Goal: Task Accomplishment & Management: Complete application form

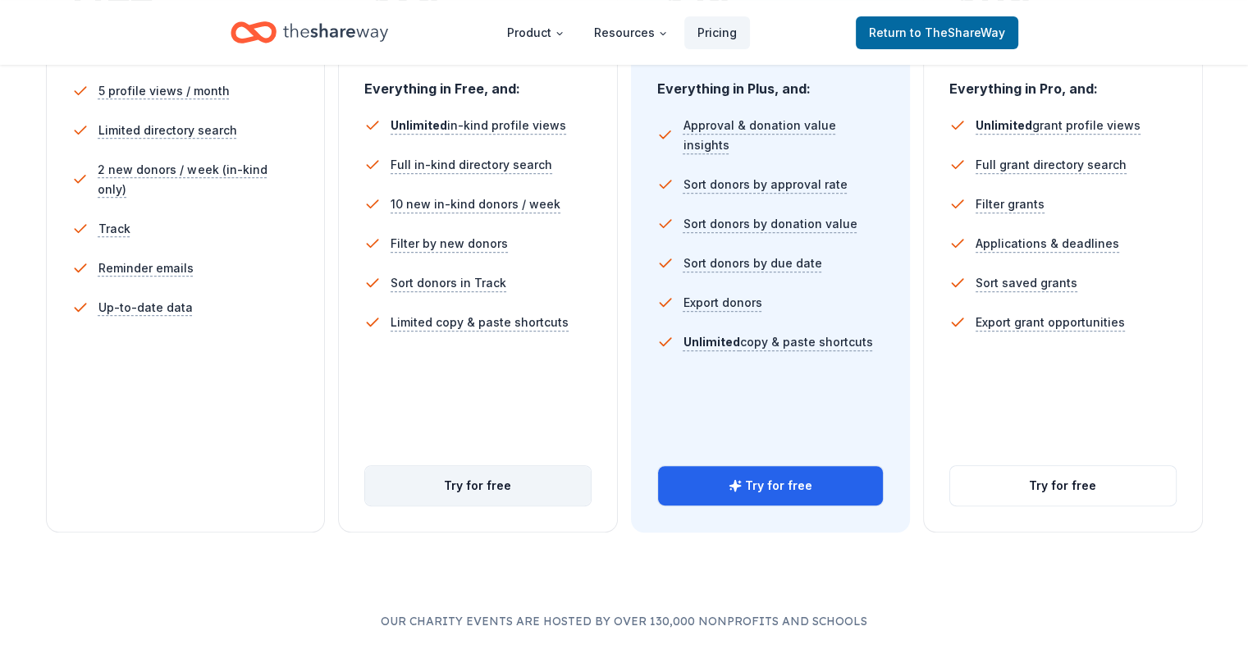
scroll to position [410, 0]
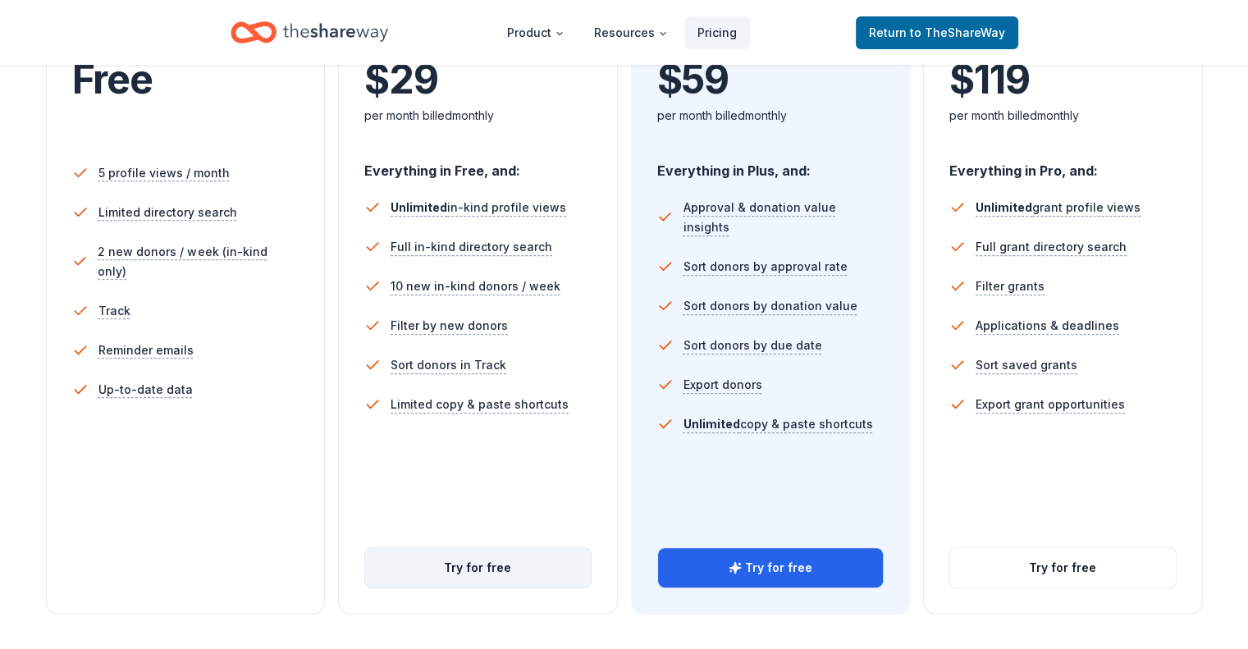
click at [516, 548] on button "Try for free" at bounding box center [478, 567] width 226 height 39
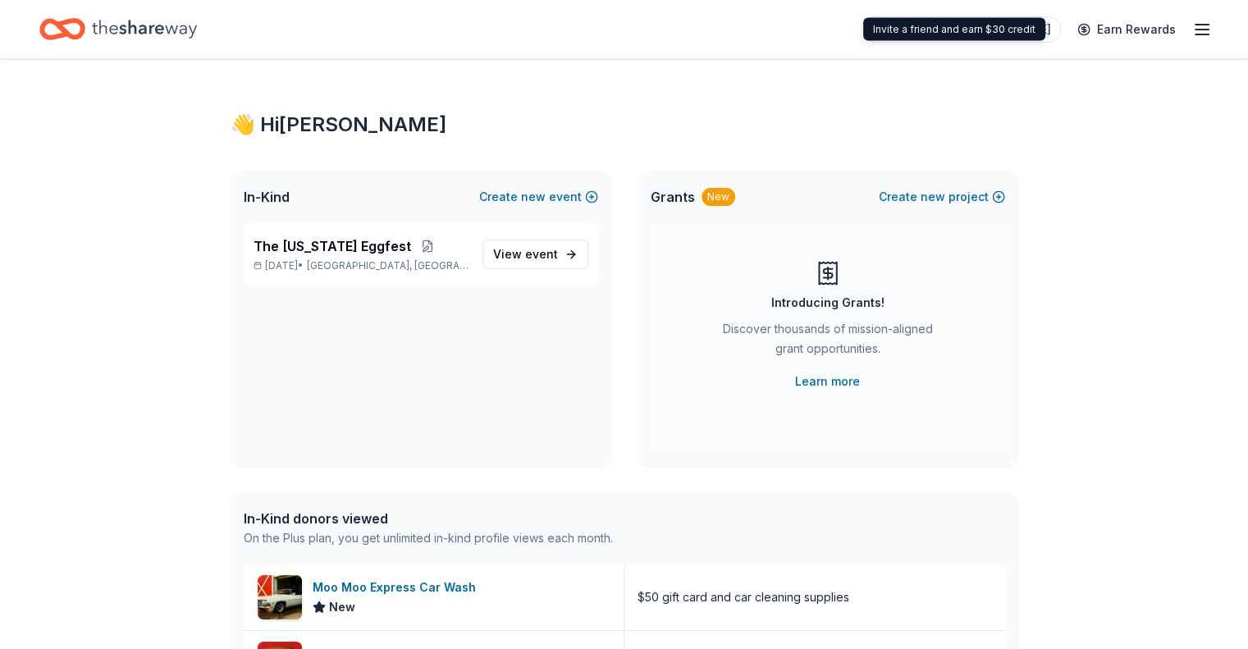
click at [1161, 22] on div "Plus trial ends on 6PM[DATE] Earn Rewards" at bounding box center [1036, 29] width 349 height 39
click at [1195, 30] on line "button" at bounding box center [1201, 30] width 13 height 0
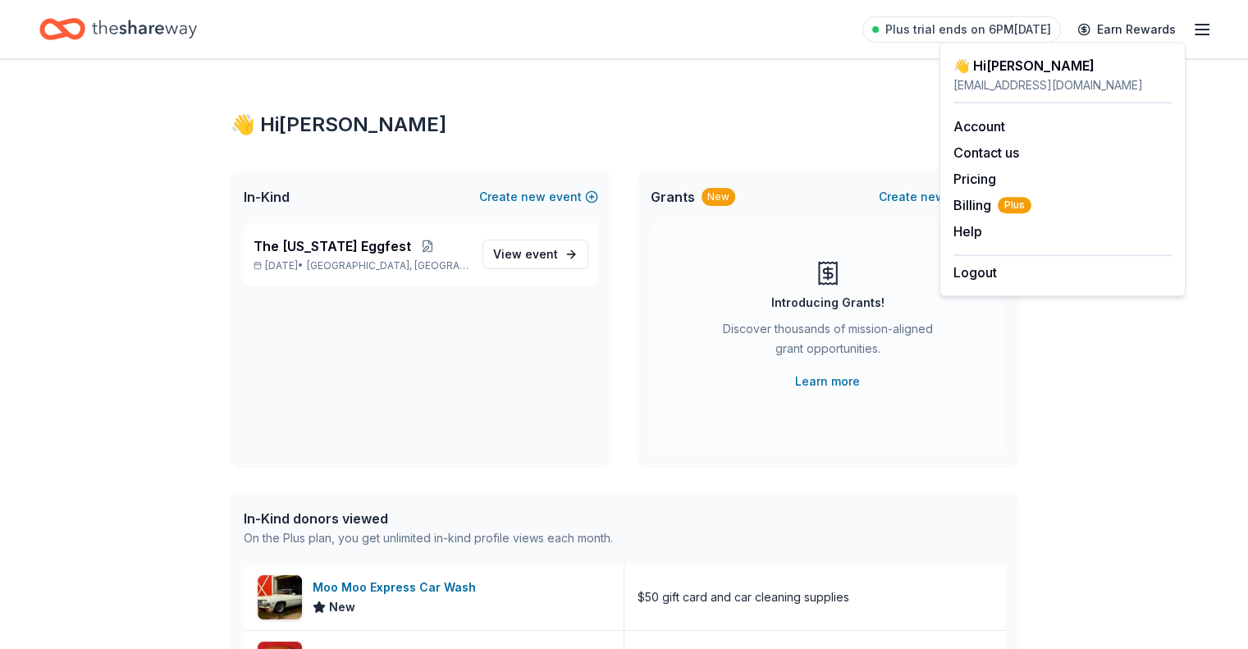
click at [822, 91] on div "👋 Hi AARON In-Kind Create new event The Ohio Eggfest Jul 25, 2026 • Columbus, O…" at bounding box center [624, 568] width 840 height 1019
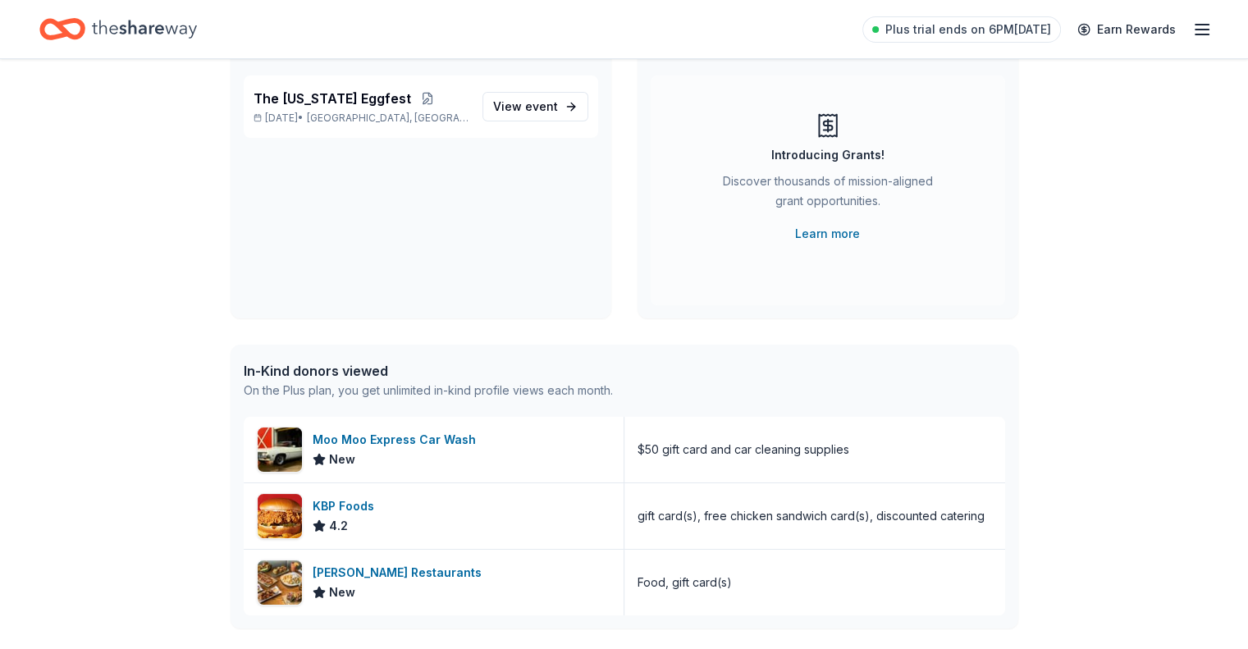
scroll to position [218, 0]
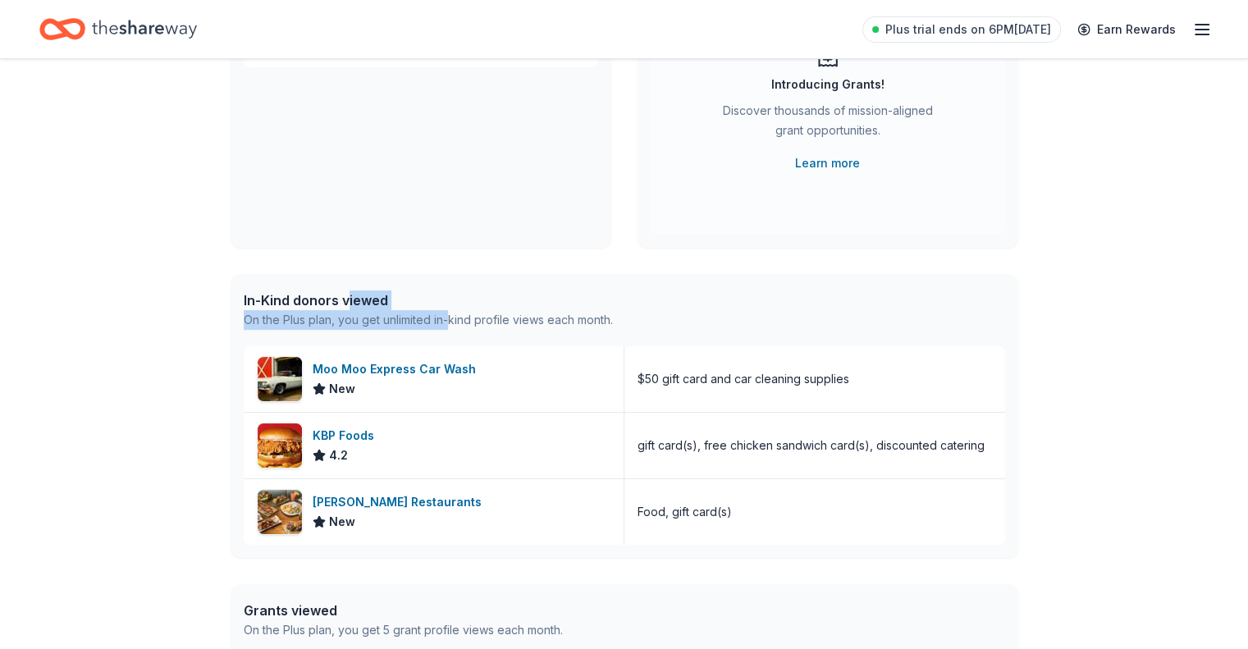
drag, startPoint x: 348, startPoint y: 307, endPoint x: 456, endPoint y: 337, distance: 112.4
click at [454, 338] on div "In-Kind donors viewed On the Plus plan, you get unlimited in-kind profile views…" at bounding box center [623, 310] width 787 height 72
click at [458, 335] on div "In-Kind donors viewed On the Plus plan, you get unlimited in-kind profile views…" at bounding box center [623, 310] width 787 height 72
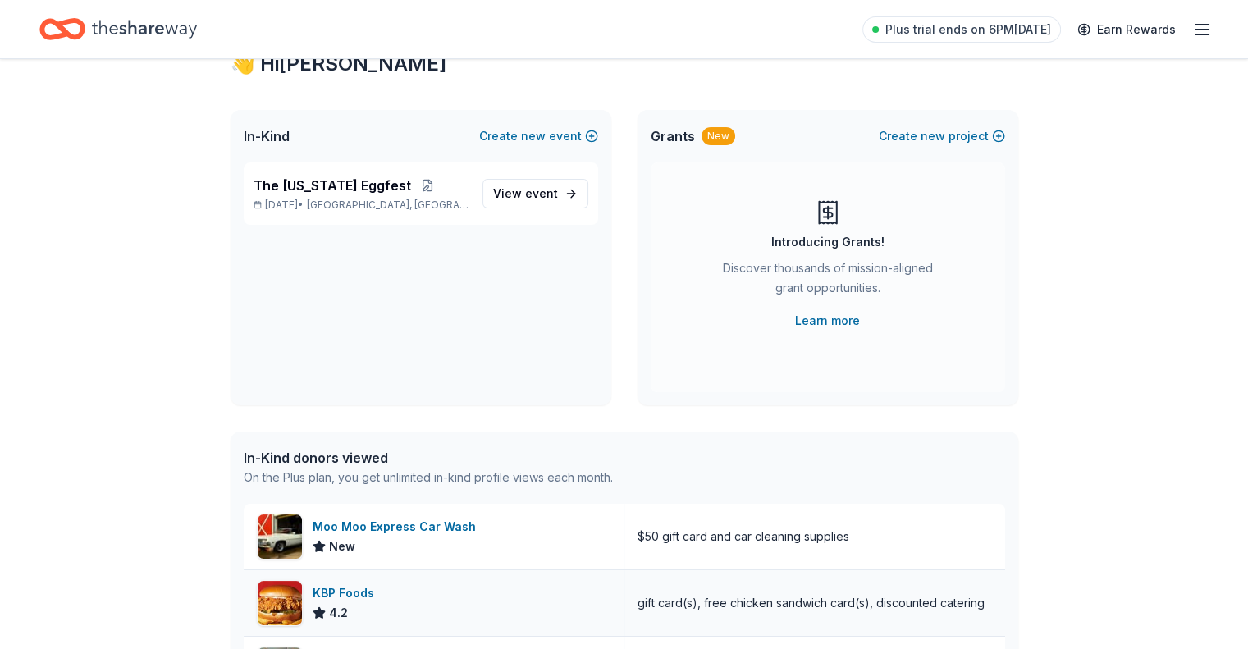
scroll to position [0, 0]
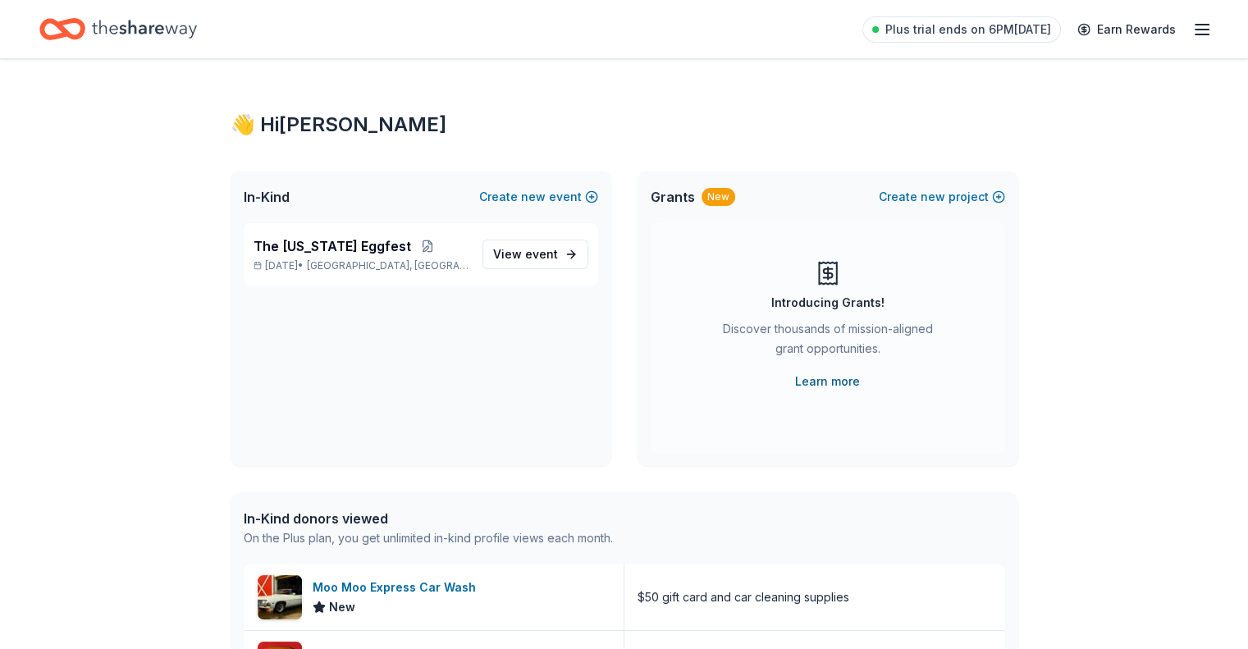
click at [833, 384] on link "Learn more" at bounding box center [827, 382] width 65 height 20
click at [131, 19] on icon "Home" at bounding box center [144, 29] width 105 height 34
click at [136, 27] on icon "Home" at bounding box center [144, 29] width 105 height 18
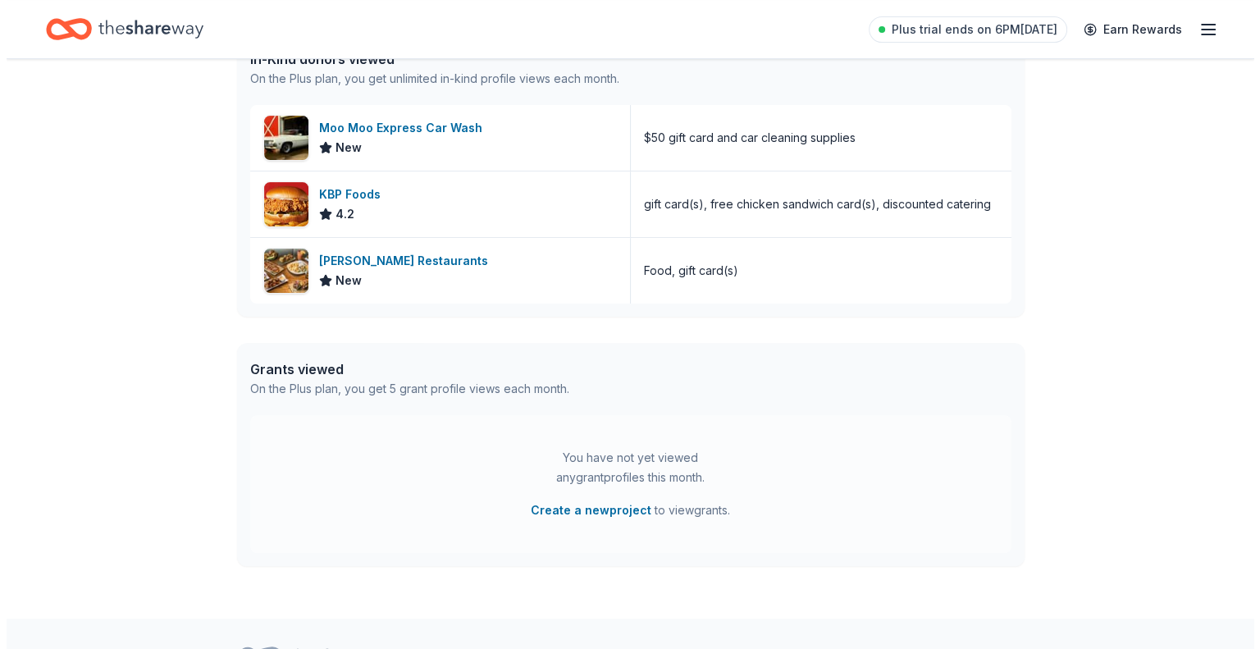
scroll to position [546, 0]
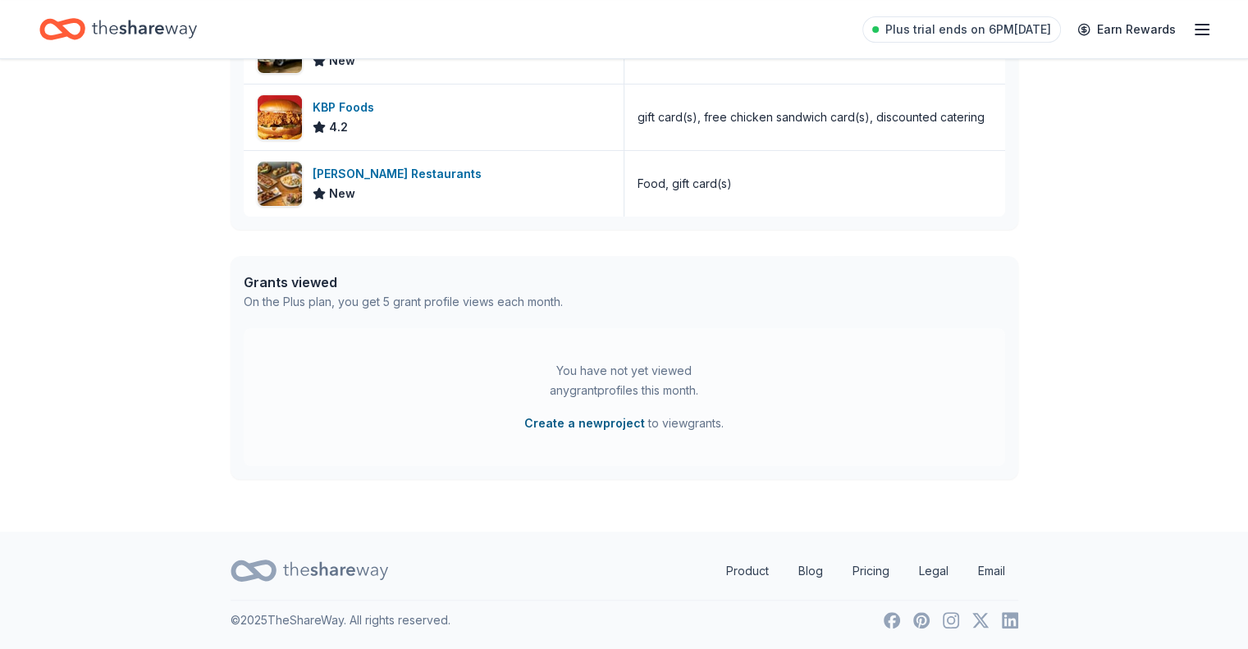
click at [573, 419] on button "Create a new project" at bounding box center [584, 423] width 121 height 20
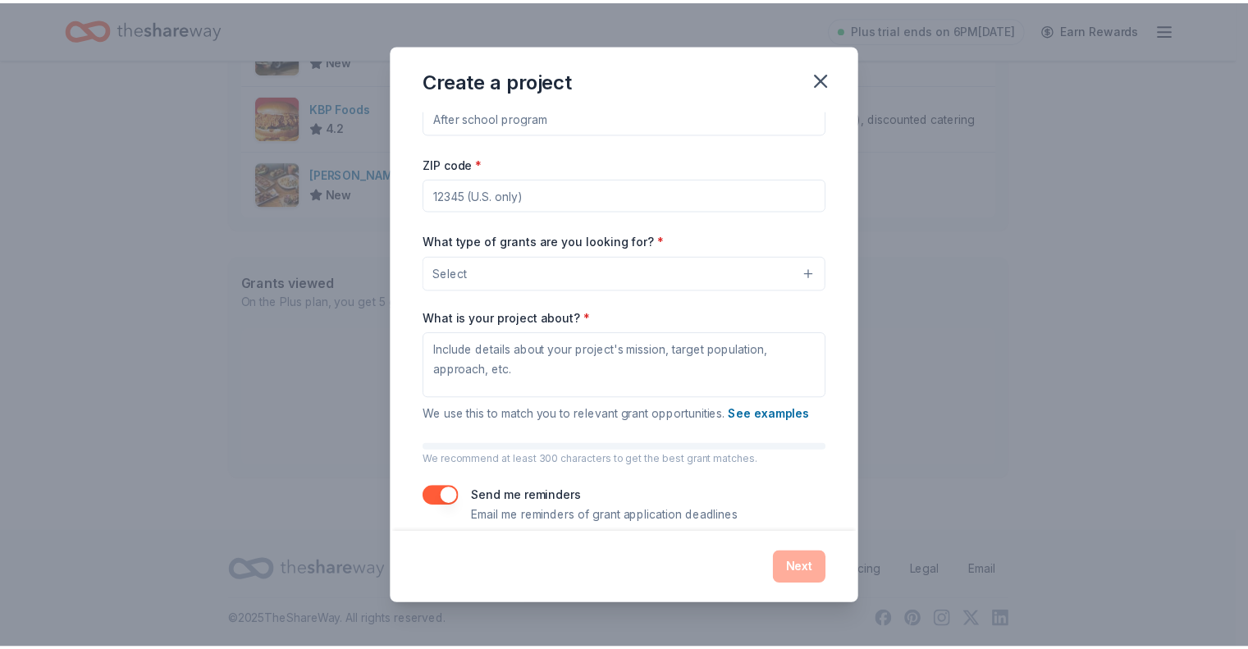
scroll to position [53, 0]
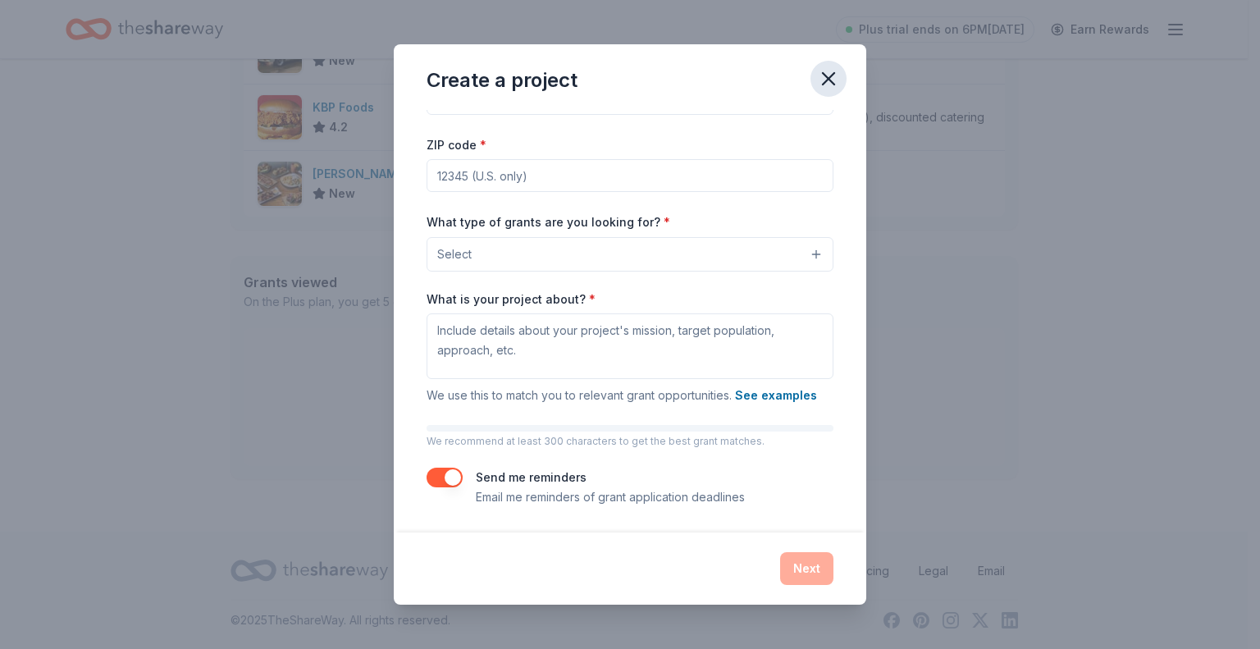
click at [819, 86] on icon "button" at bounding box center [828, 78] width 23 height 23
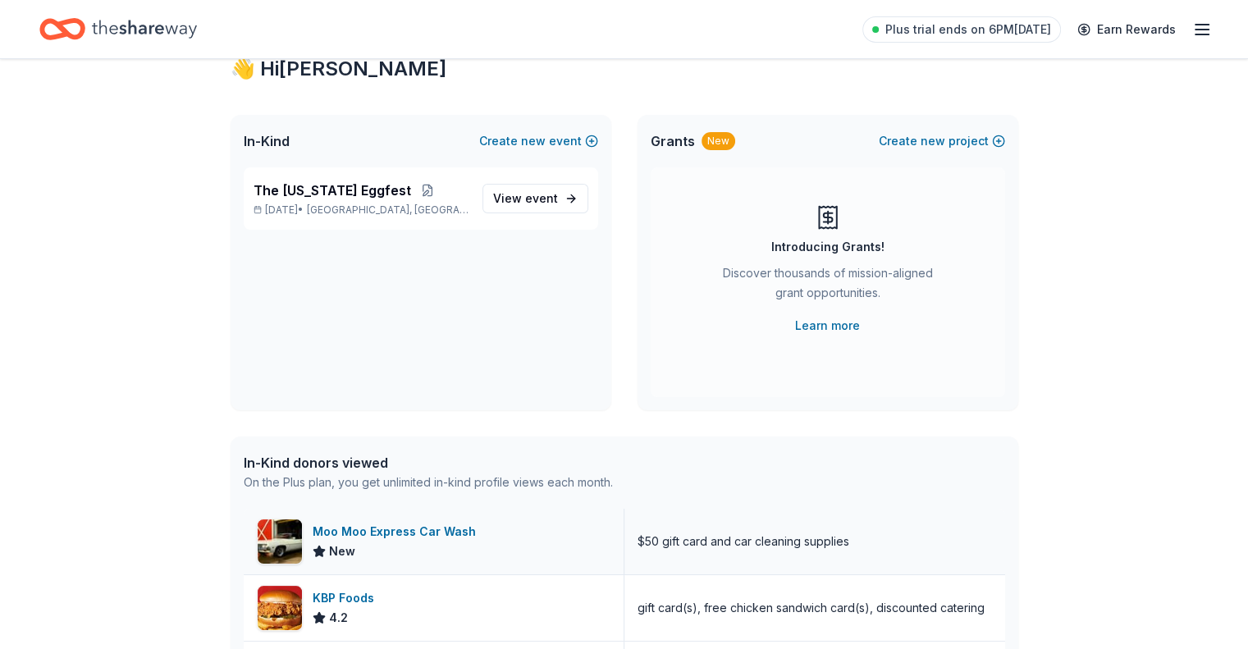
scroll to position [0, 0]
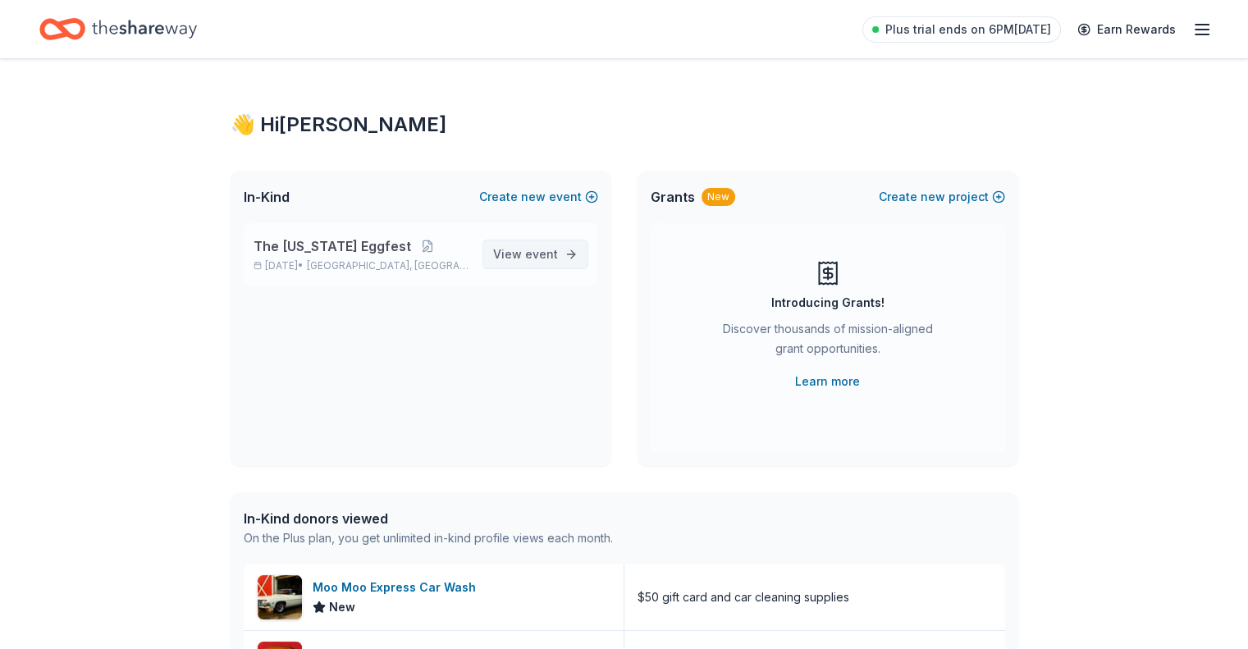
click at [548, 257] on span "event" at bounding box center [541, 254] width 33 height 14
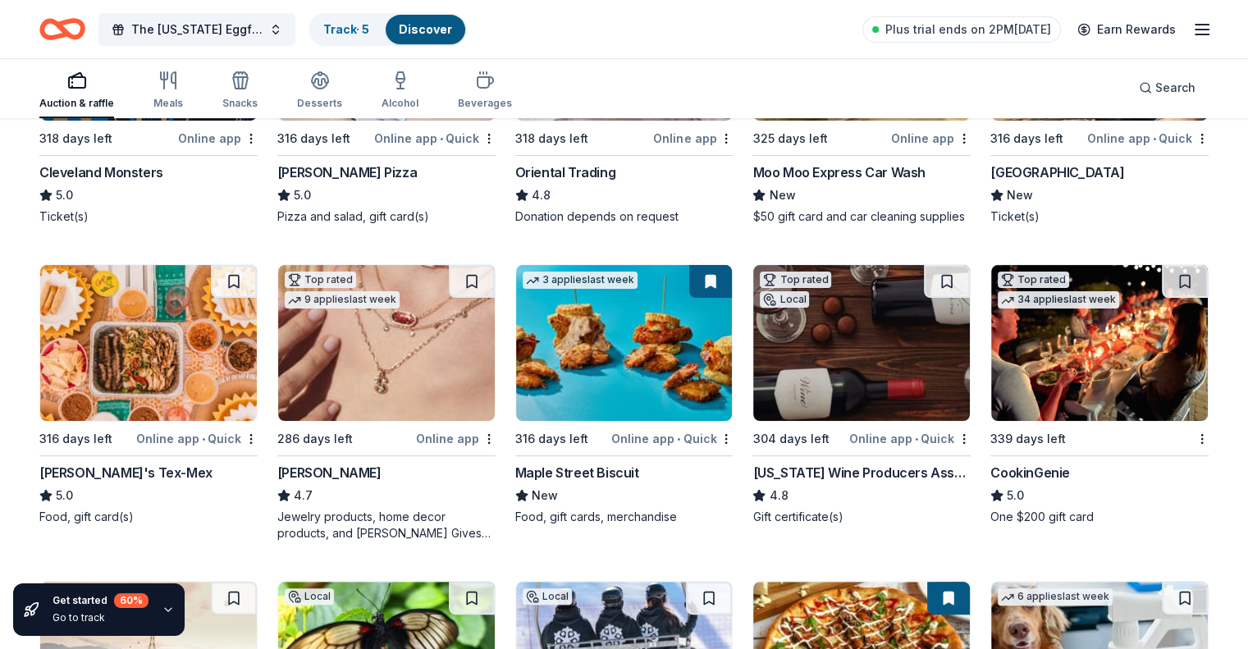
scroll to position [410, 0]
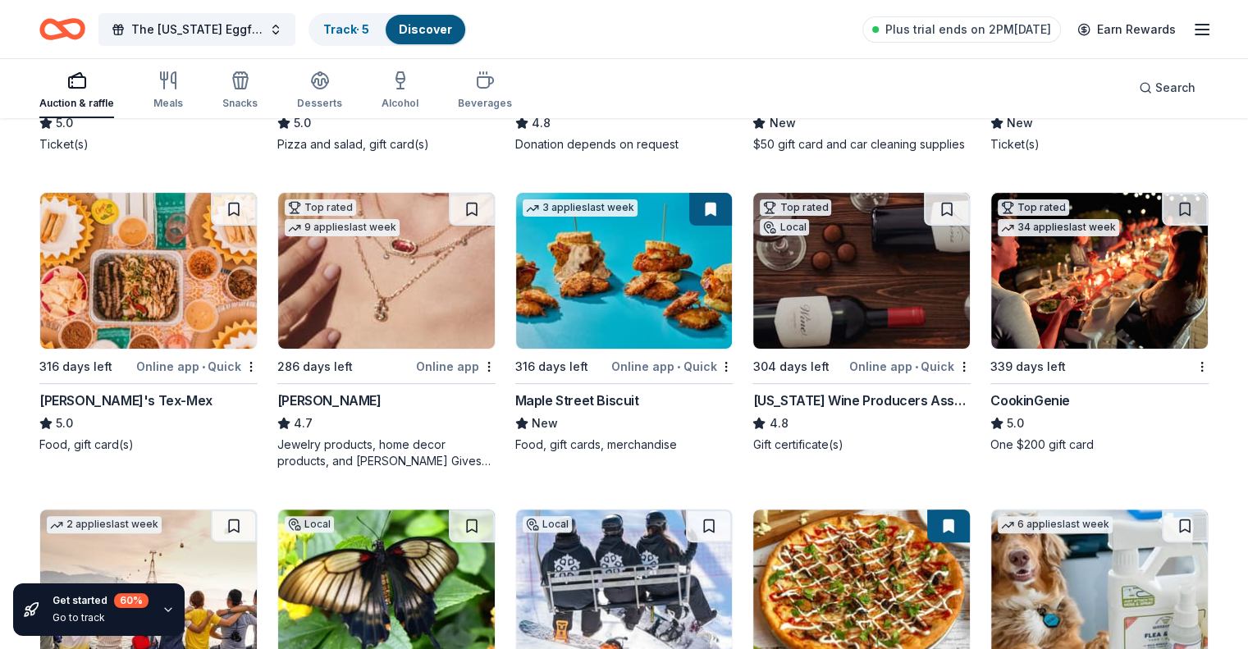
click at [1, 443] on div "264 results in Columbus, OH Application deadlines 0 this month 1 in January 2 i…" at bounding box center [624, 472] width 1248 height 1524
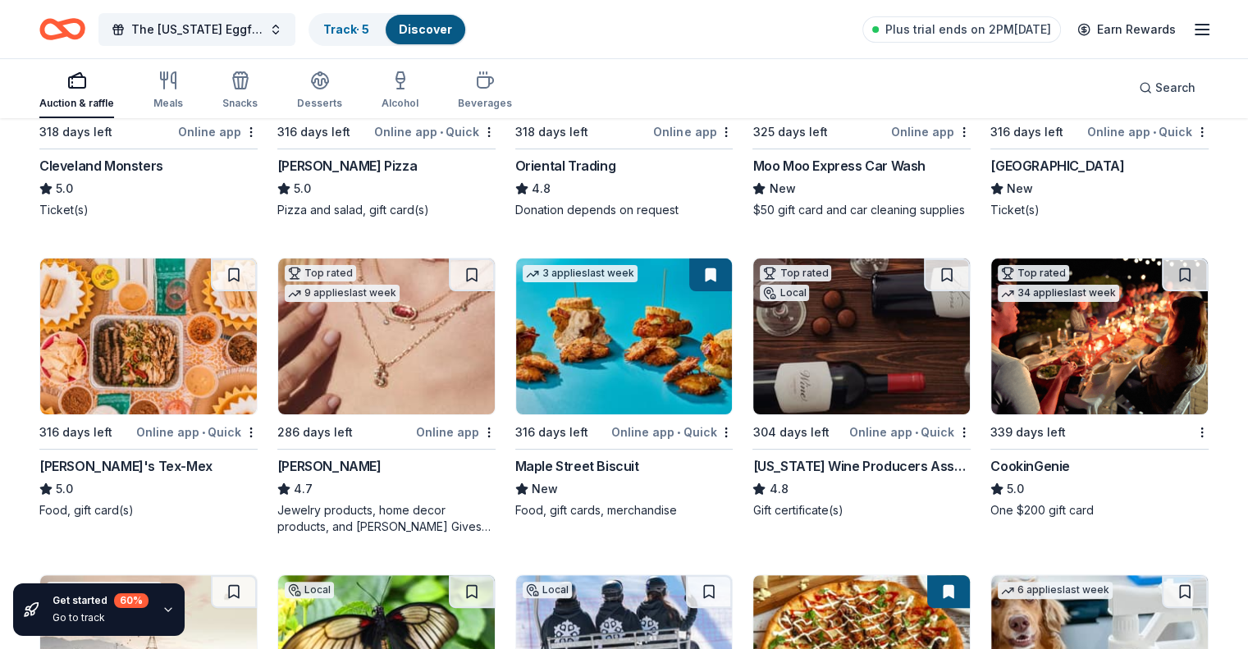
scroll to position [328, 0]
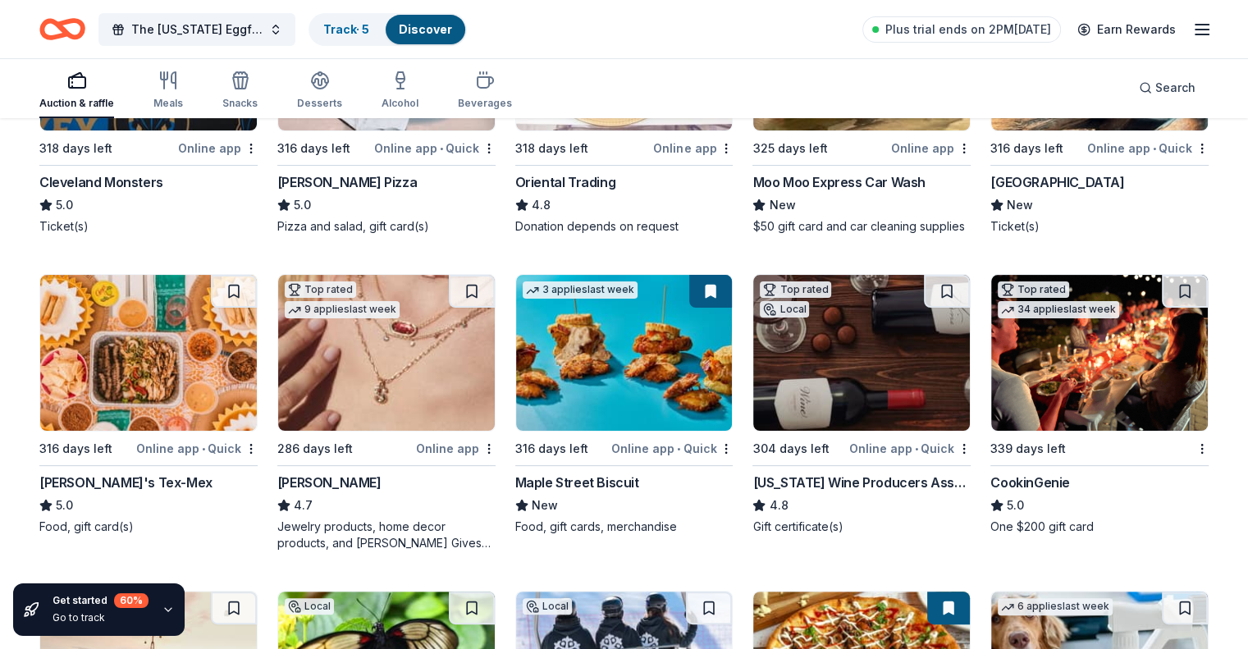
click at [341, 492] on div "Kendra Scott" at bounding box center [329, 482] width 104 height 20
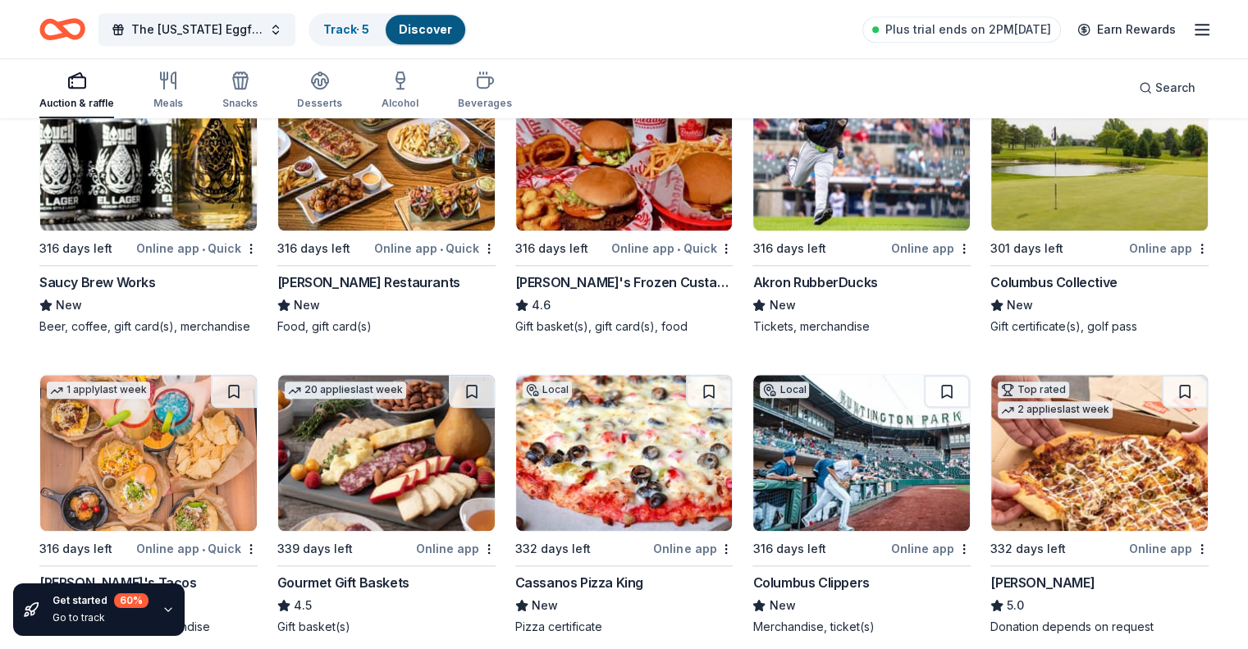
scroll to position [1584, 0]
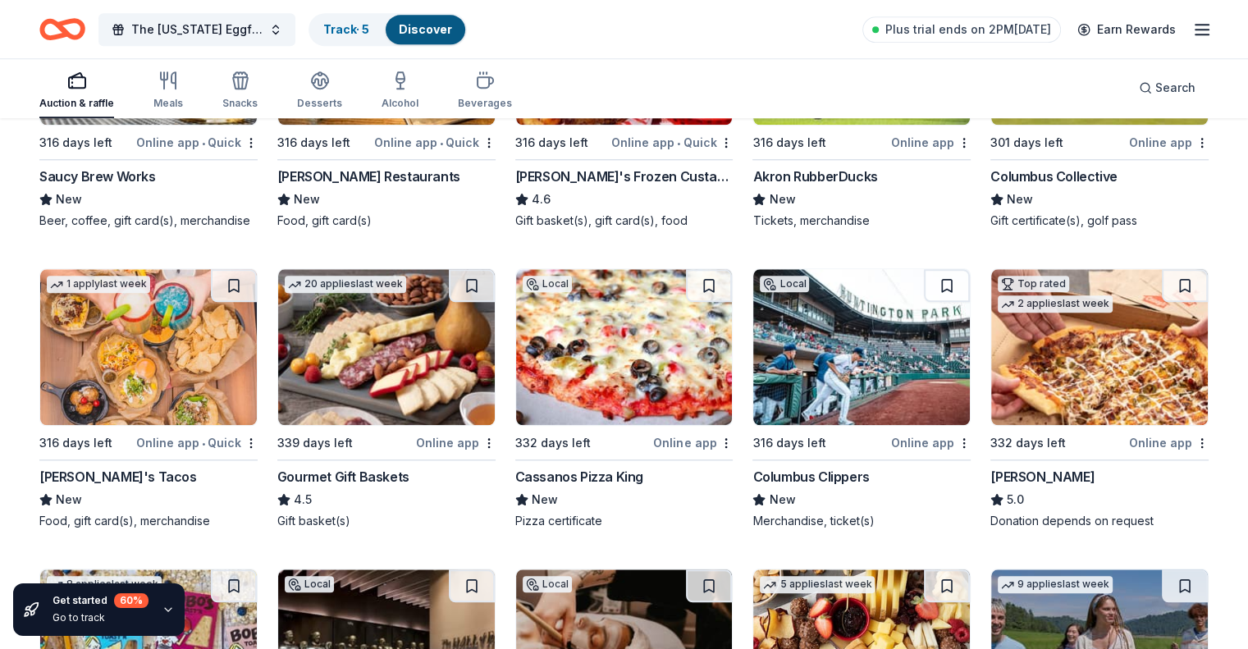
click at [398, 486] on div "Gourmet Gift Baskets" at bounding box center [343, 477] width 132 height 20
click at [140, 486] on div "Torchy's Tacos" at bounding box center [117, 477] width 157 height 20
click at [620, 486] on div "Cassanos Pizza King" at bounding box center [579, 477] width 128 height 20
click at [1053, 408] on img at bounding box center [1099, 347] width 217 height 156
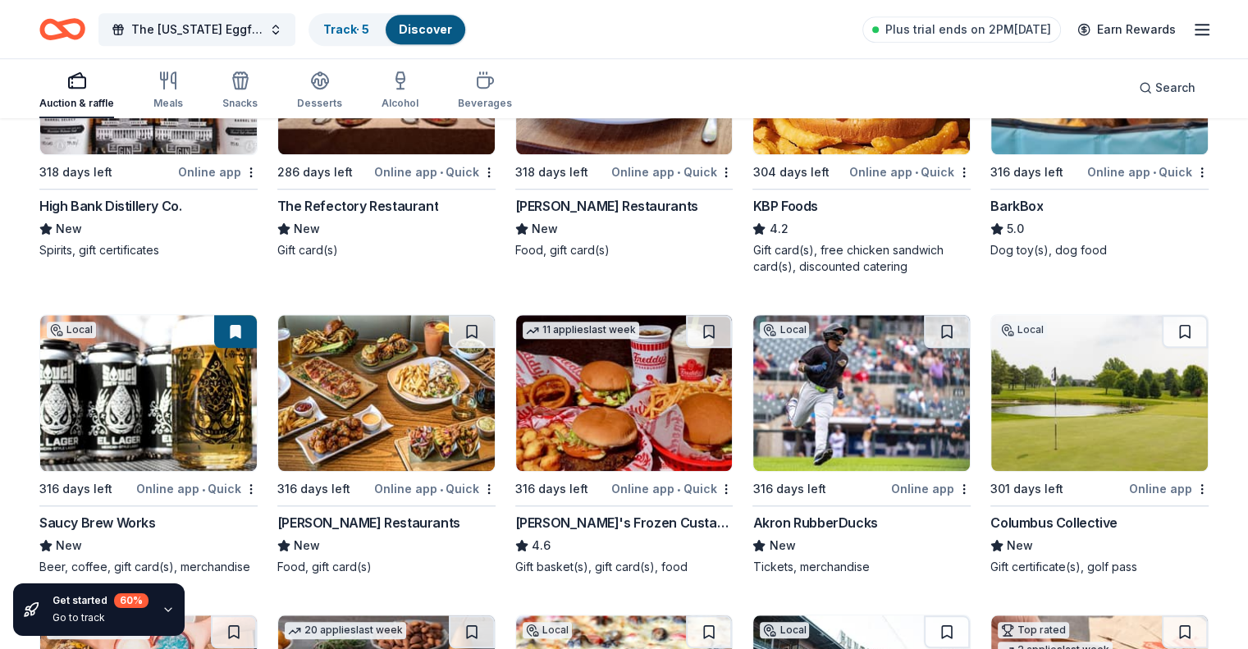
scroll to position [1256, 0]
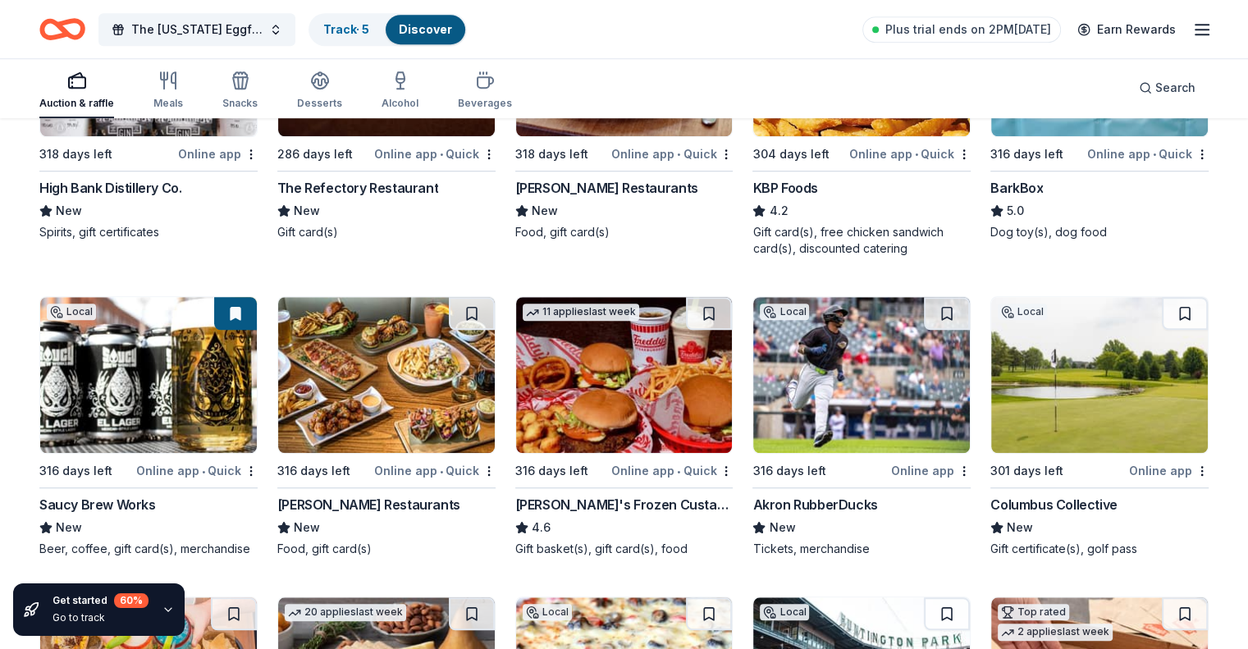
click at [609, 422] on img at bounding box center [624, 375] width 217 height 156
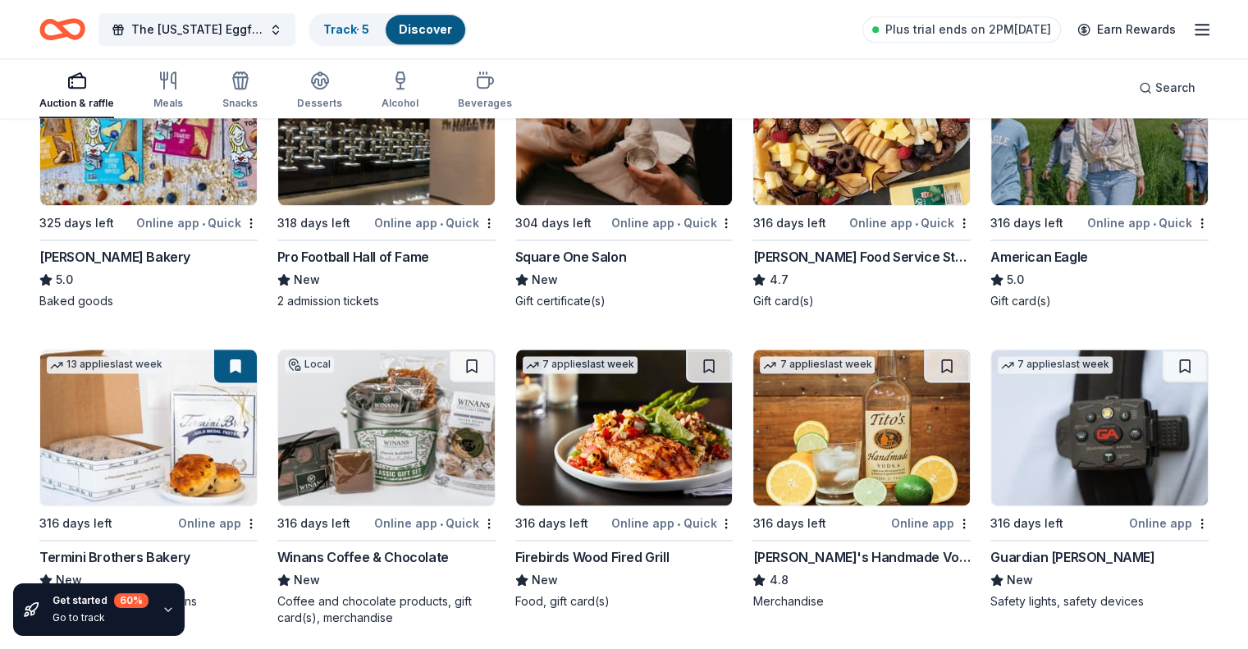
scroll to position [2076, 0]
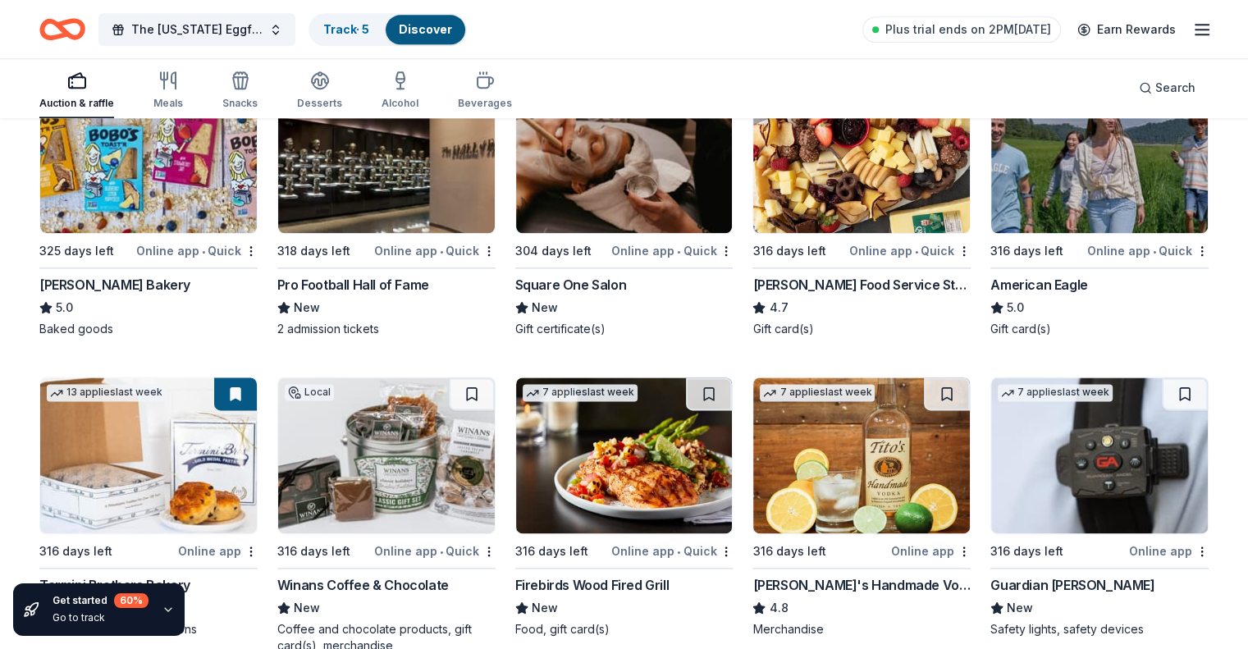
click at [218, 233] on img at bounding box center [148, 155] width 217 height 156
click at [617, 217] on img at bounding box center [624, 155] width 217 height 156
click at [383, 184] on img at bounding box center [386, 155] width 217 height 156
click at [859, 212] on img at bounding box center [861, 155] width 217 height 156
click at [1061, 294] on div "American Eagle" at bounding box center [1038, 285] width 97 height 20
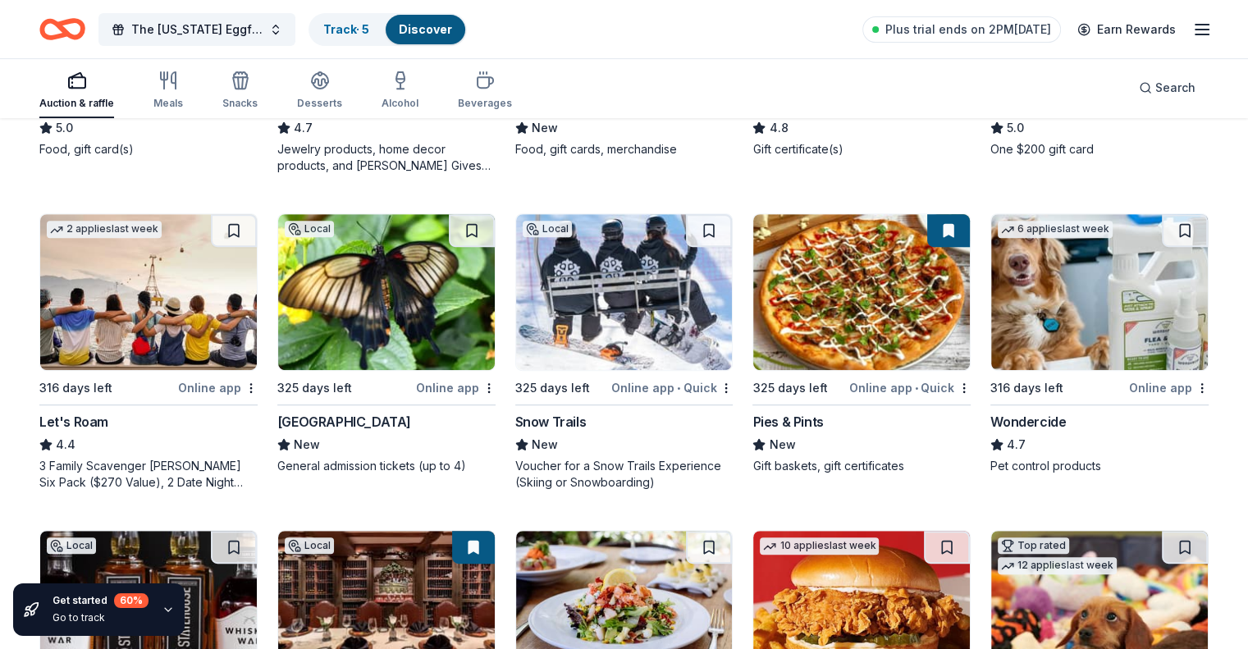
scroll to position [600, 0]
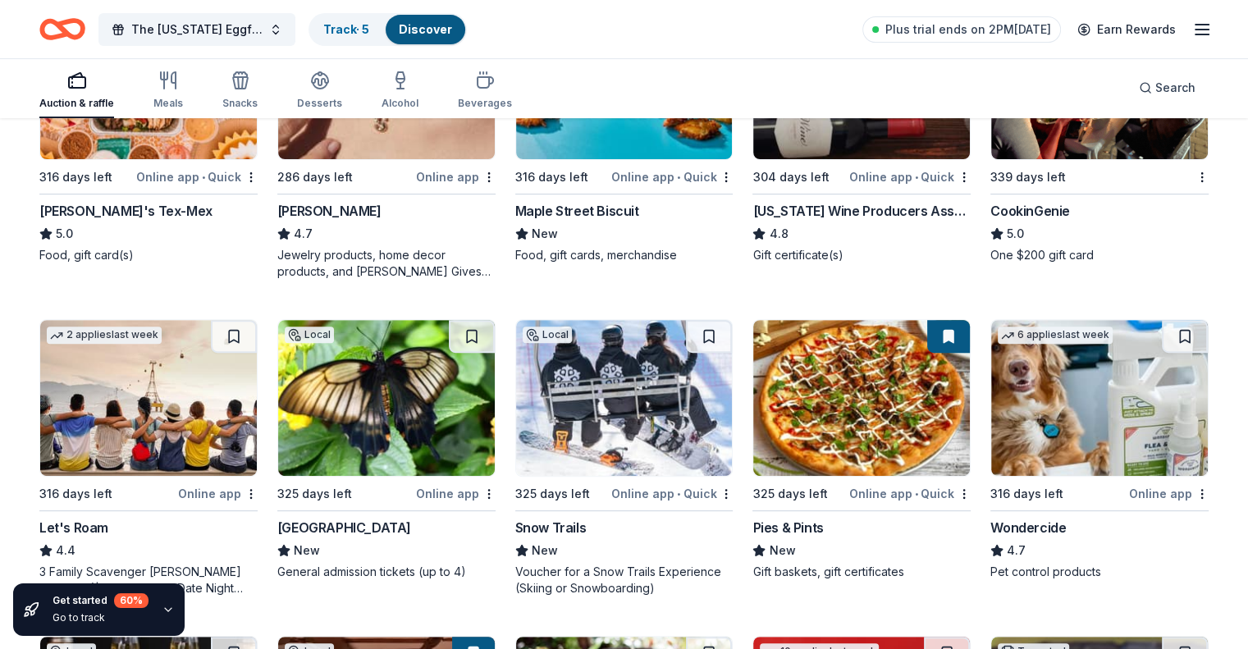
click at [171, 419] on img at bounding box center [148, 398] width 217 height 156
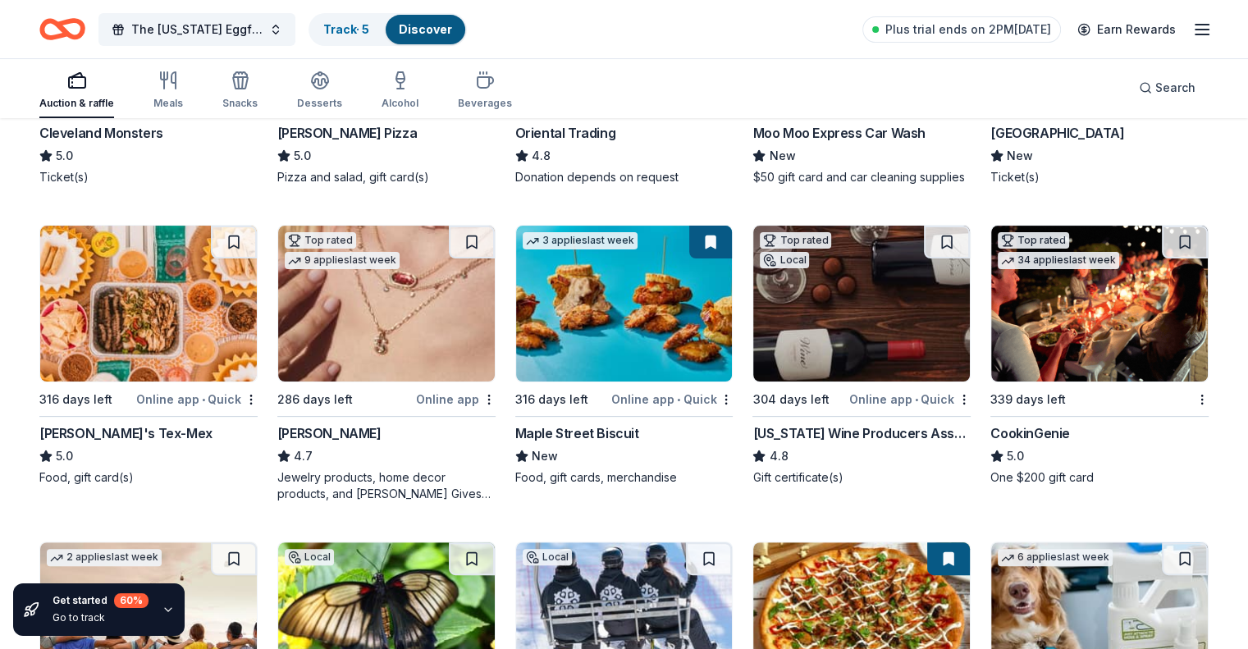
scroll to position [354, 0]
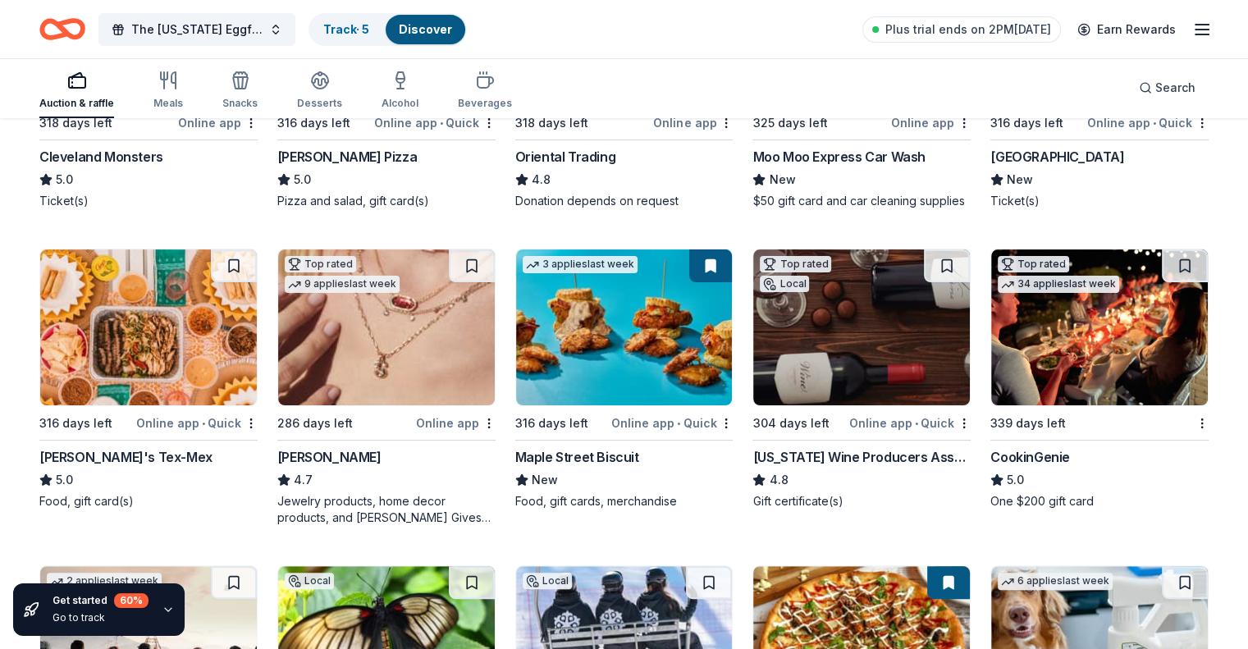
click at [1054, 369] on img at bounding box center [1099, 327] width 217 height 156
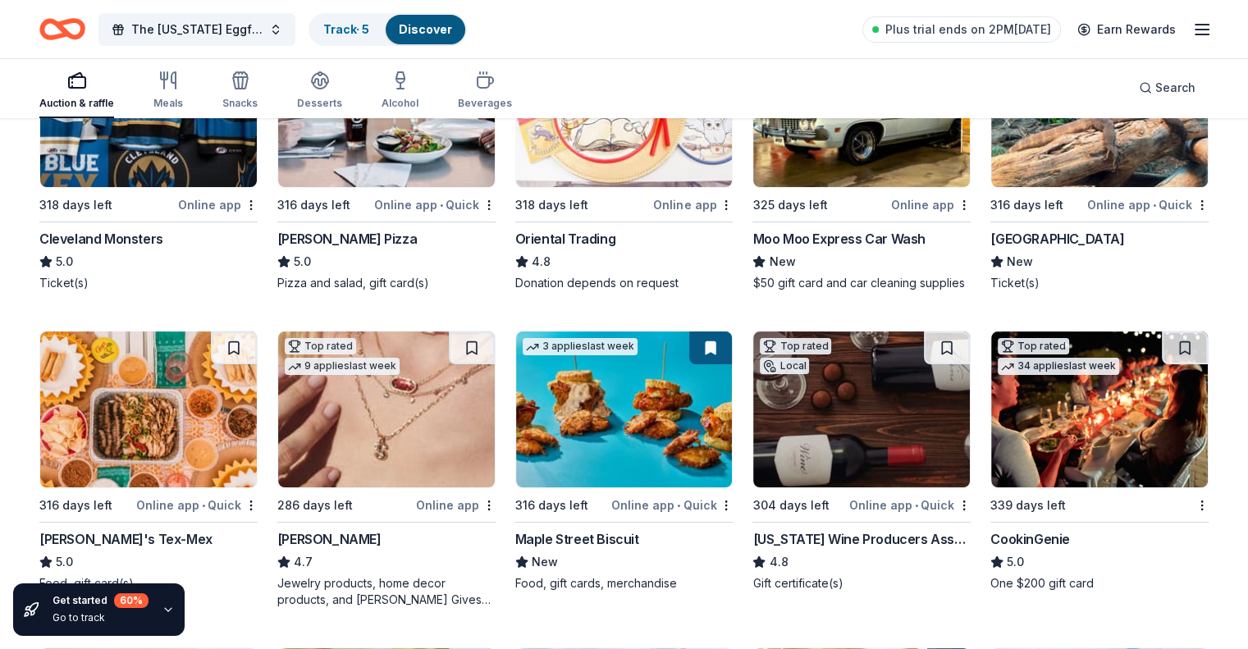
scroll to position [189, 0]
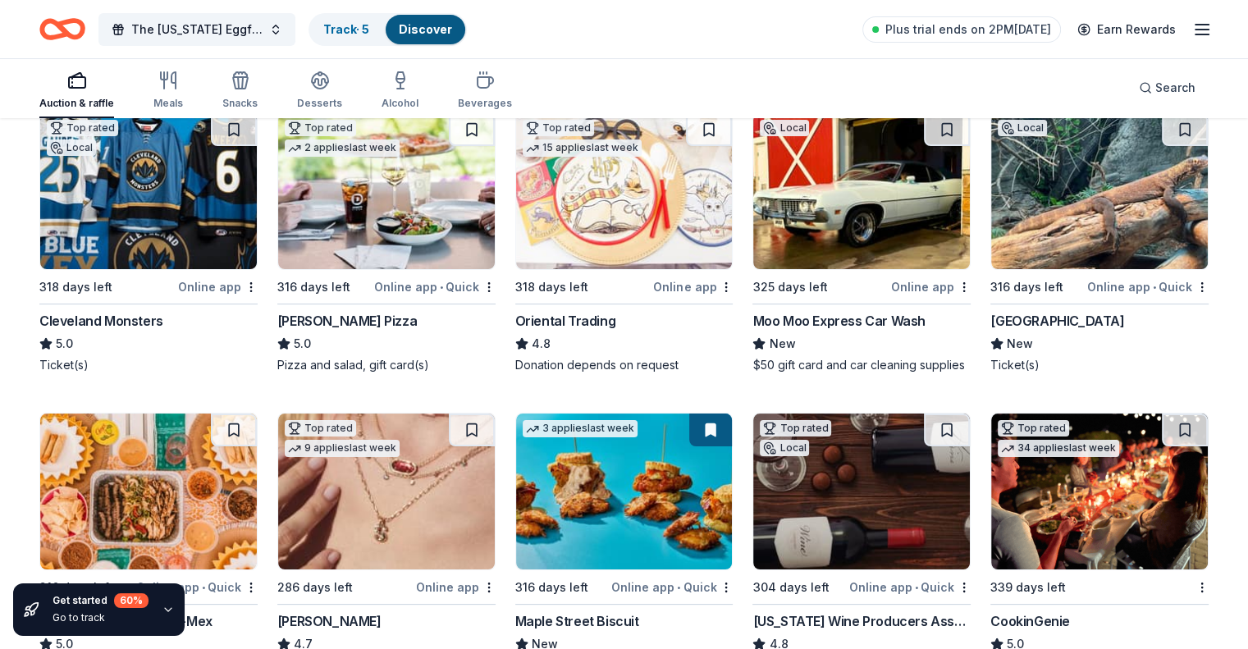
click at [1063, 178] on img at bounding box center [1099, 191] width 217 height 156
click at [578, 229] on img at bounding box center [624, 191] width 217 height 156
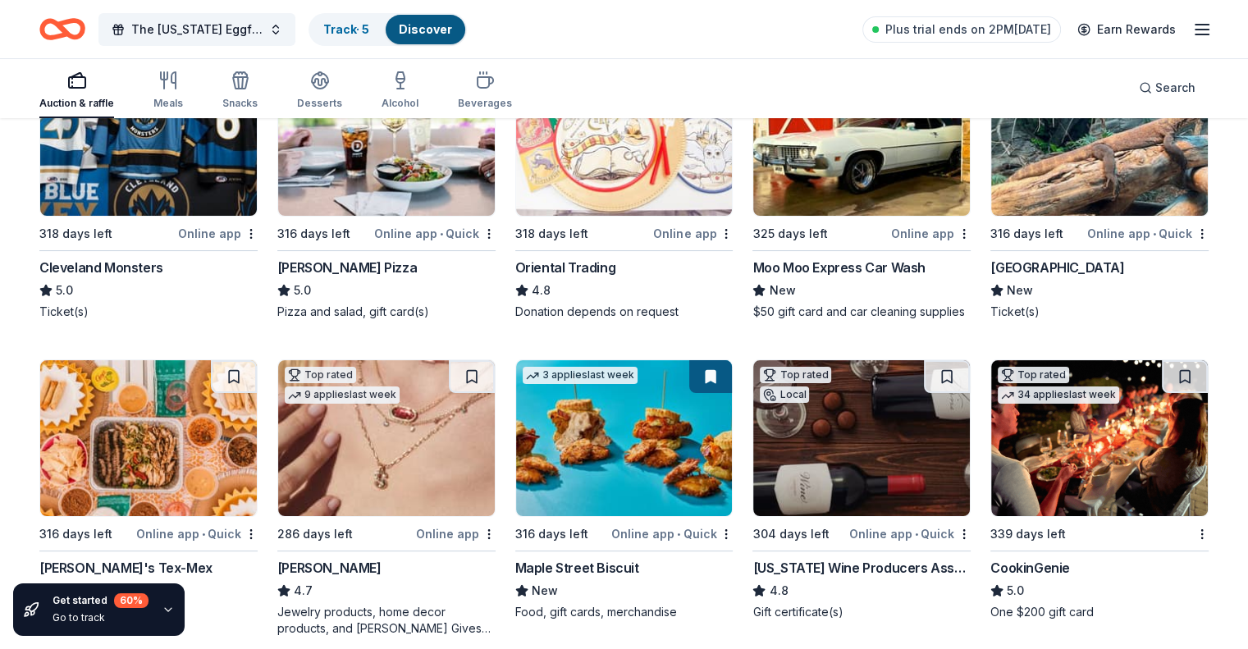
scroll to position [271, 0]
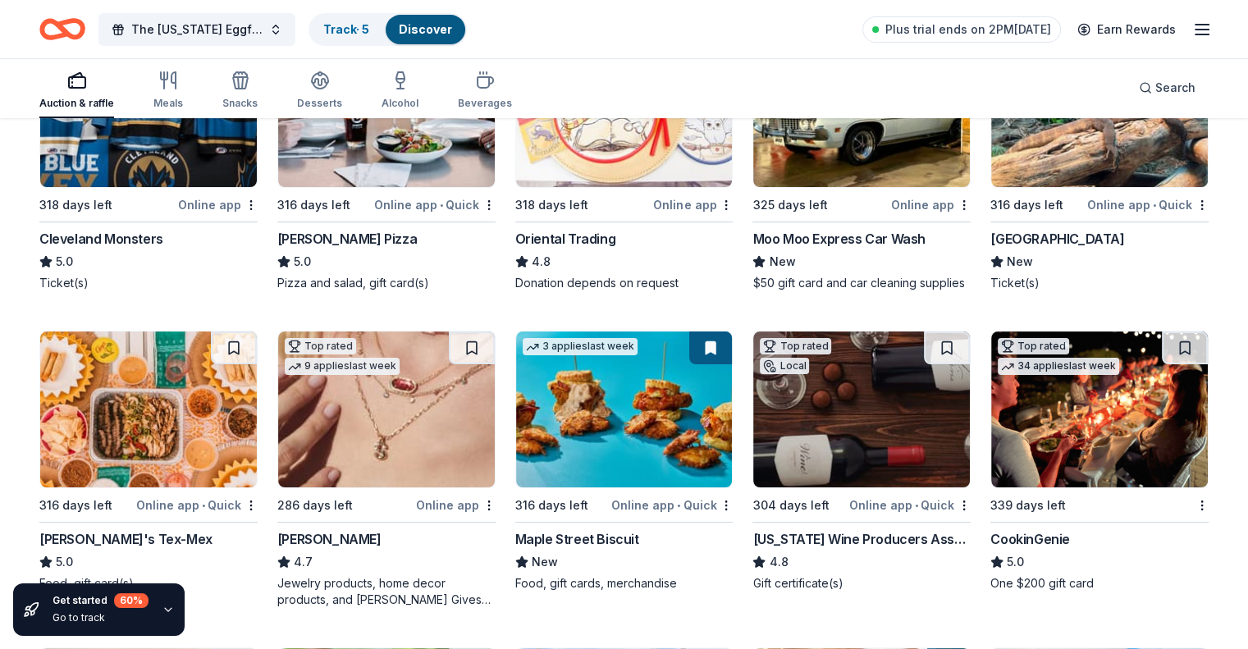
click at [1104, 399] on img at bounding box center [1099, 409] width 217 height 156
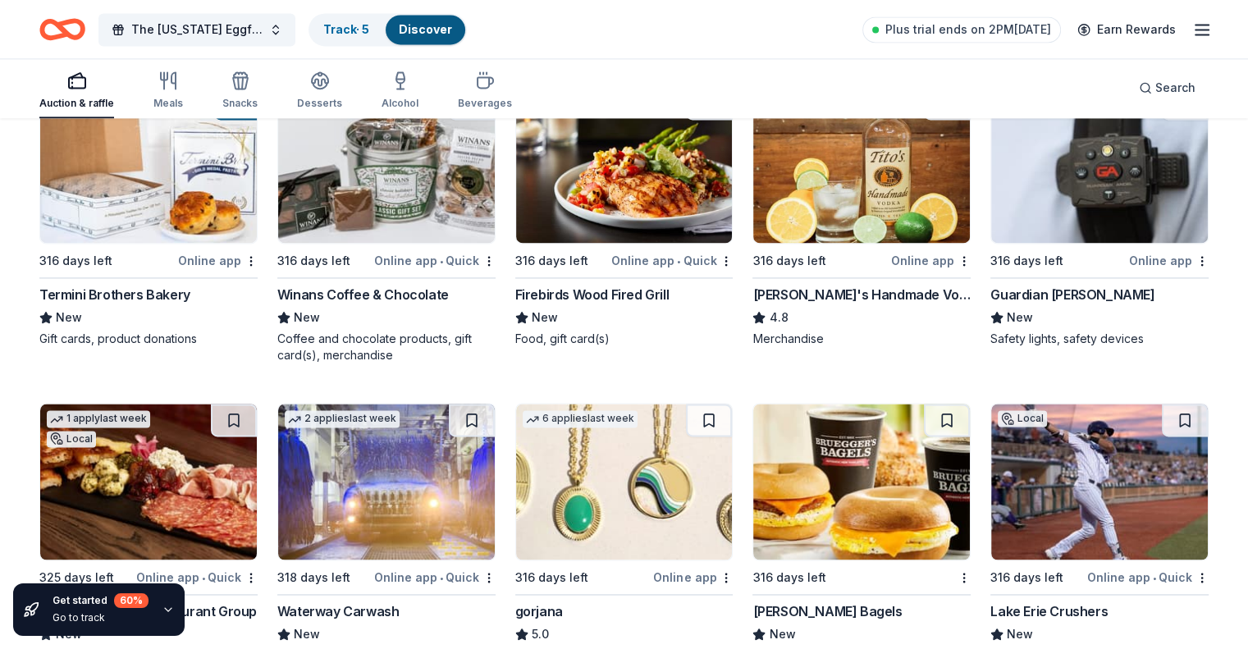
scroll to position [2284, 0]
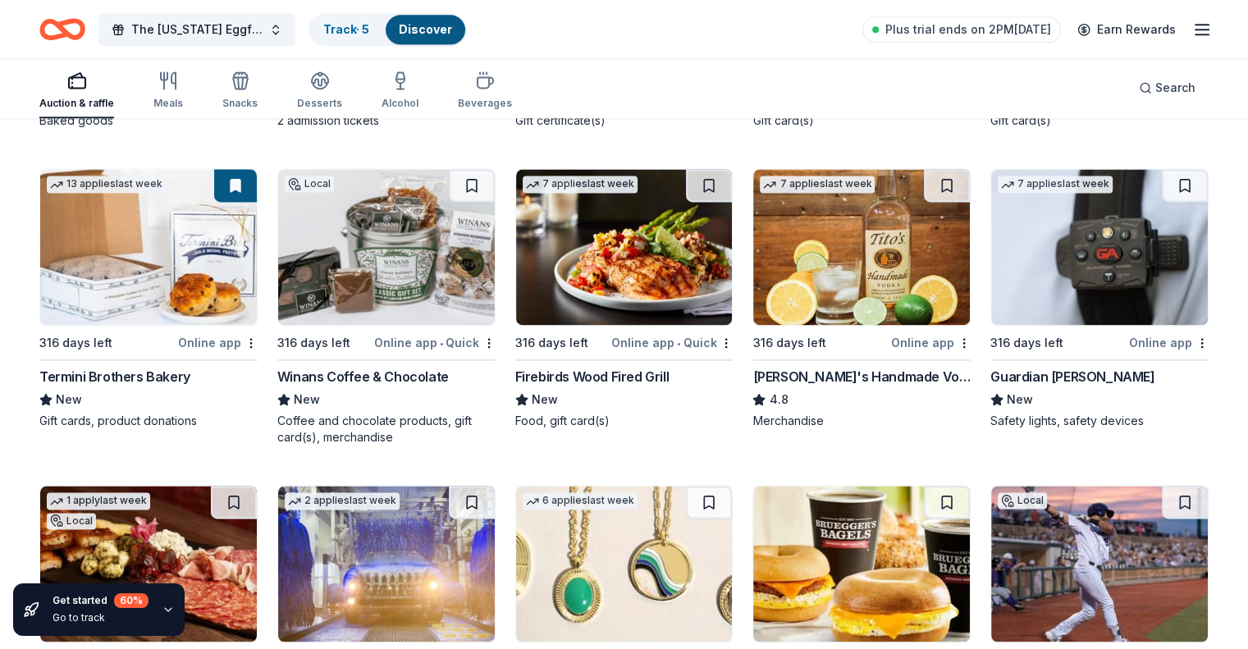
click at [610, 294] on img at bounding box center [624, 247] width 217 height 156
click at [1063, 304] on img at bounding box center [1099, 247] width 217 height 156
click at [349, 319] on img at bounding box center [386, 247] width 217 height 156
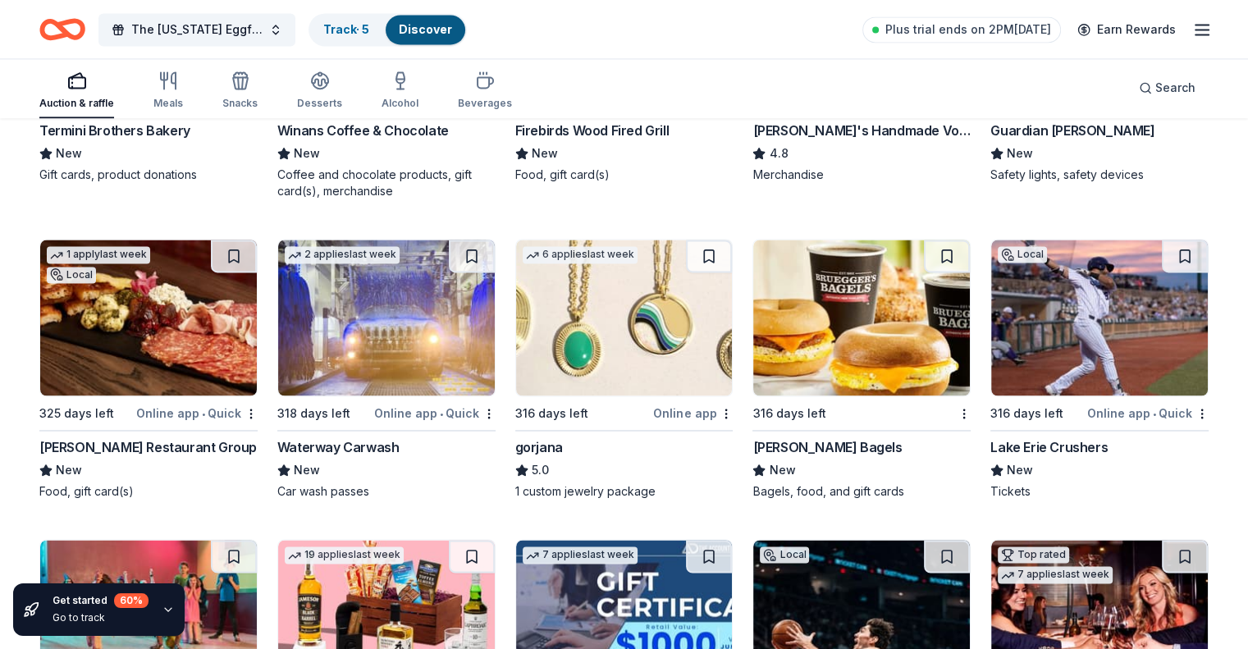
scroll to position [2612, 0]
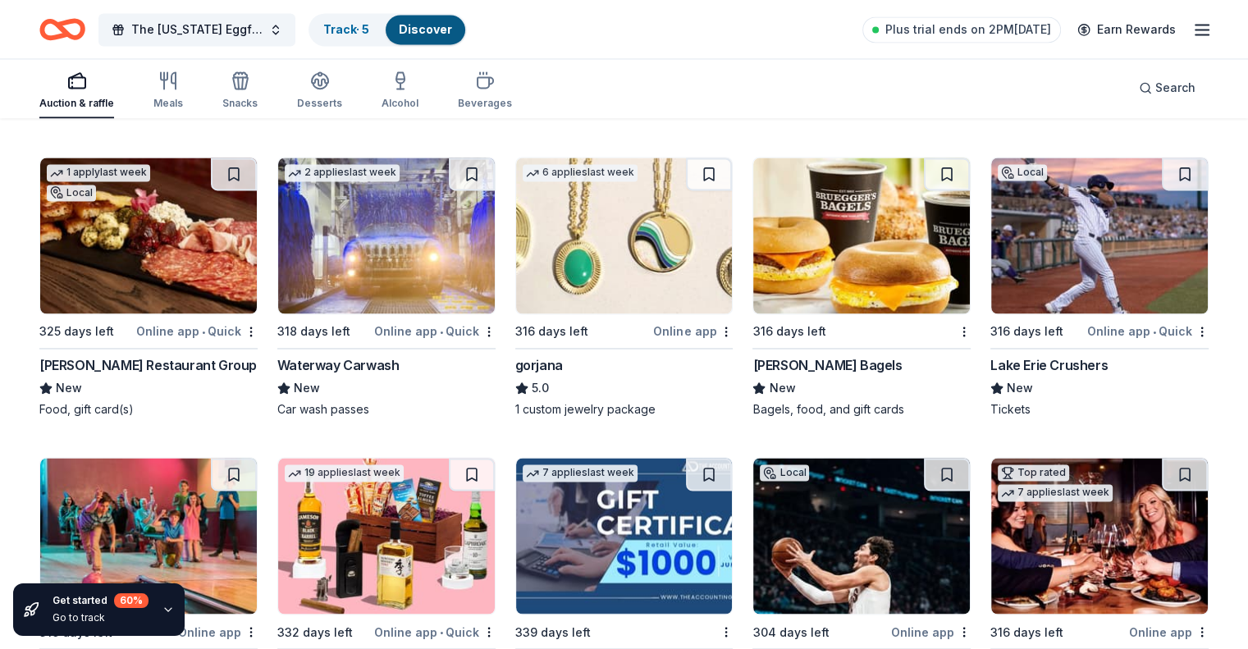
click at [795, 375] on div "Bruegger's Bagels" at bounding box center [826, 365] width 149 height 20
click at [366, 375] on div "Waterway Carwash" at bounding box center [338, 365] width 122 height 20
click at [190, 375] on div "Cunningham Restaurant Group" at bounding box center [147, 365] width 217 height 20
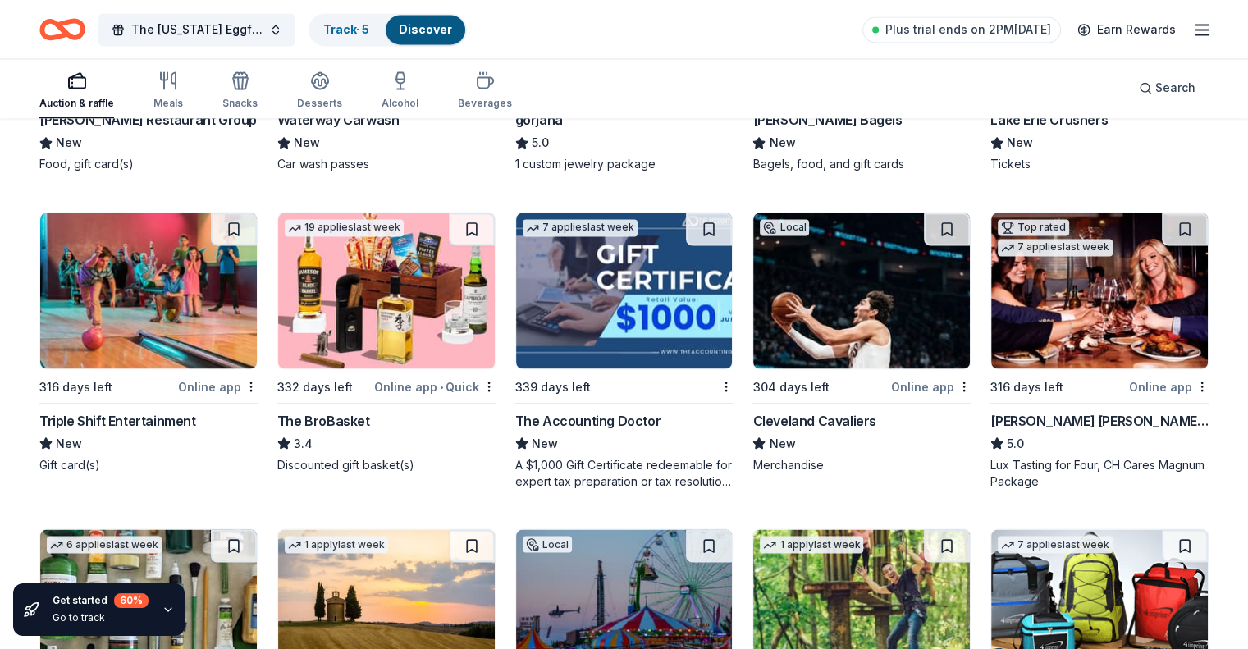
scroll to position [2858, 0]
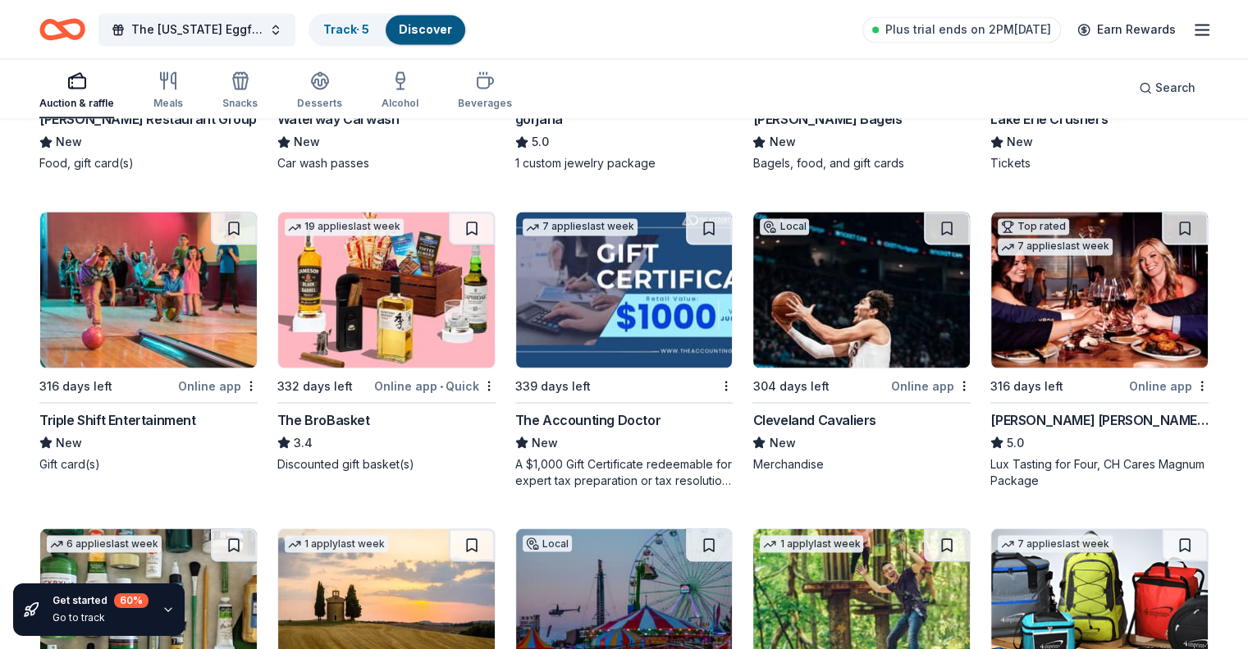
click at [149, 429] on div "Triple Shift Entertainment" at bounding box center [117, 419] width 157 height 20
click at [367, 429] on div "The BroBasket" at bounding box center [323, 419] width 93 height 20
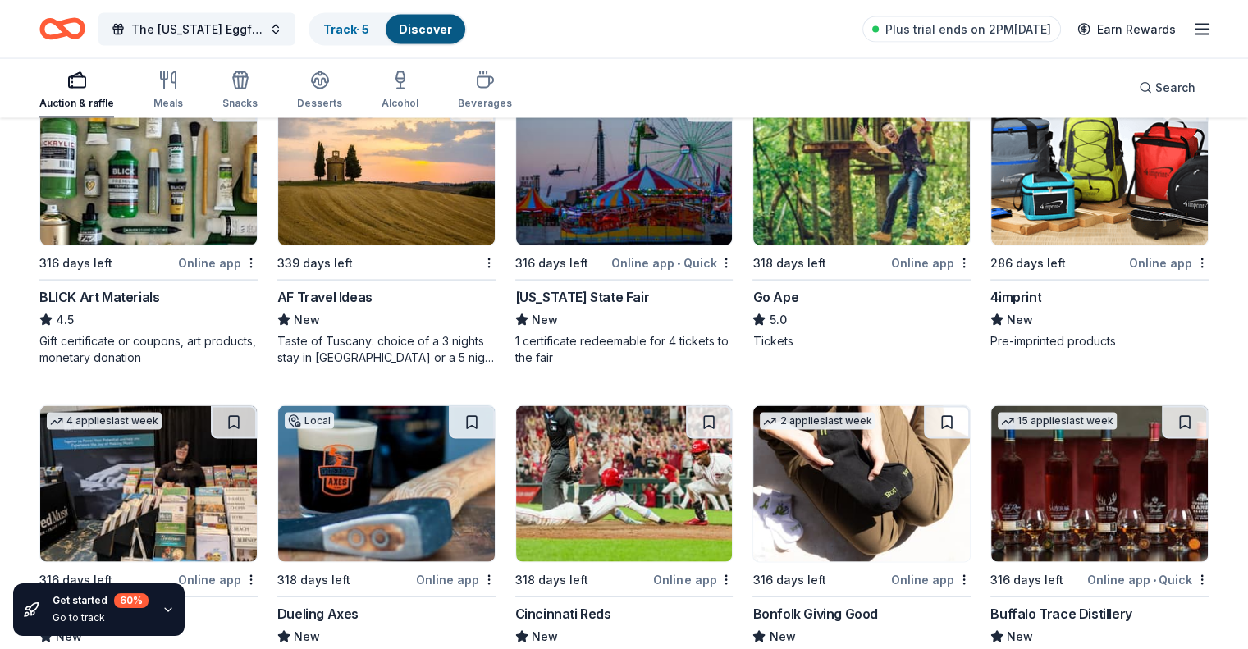
scroll to position [3269, 0]
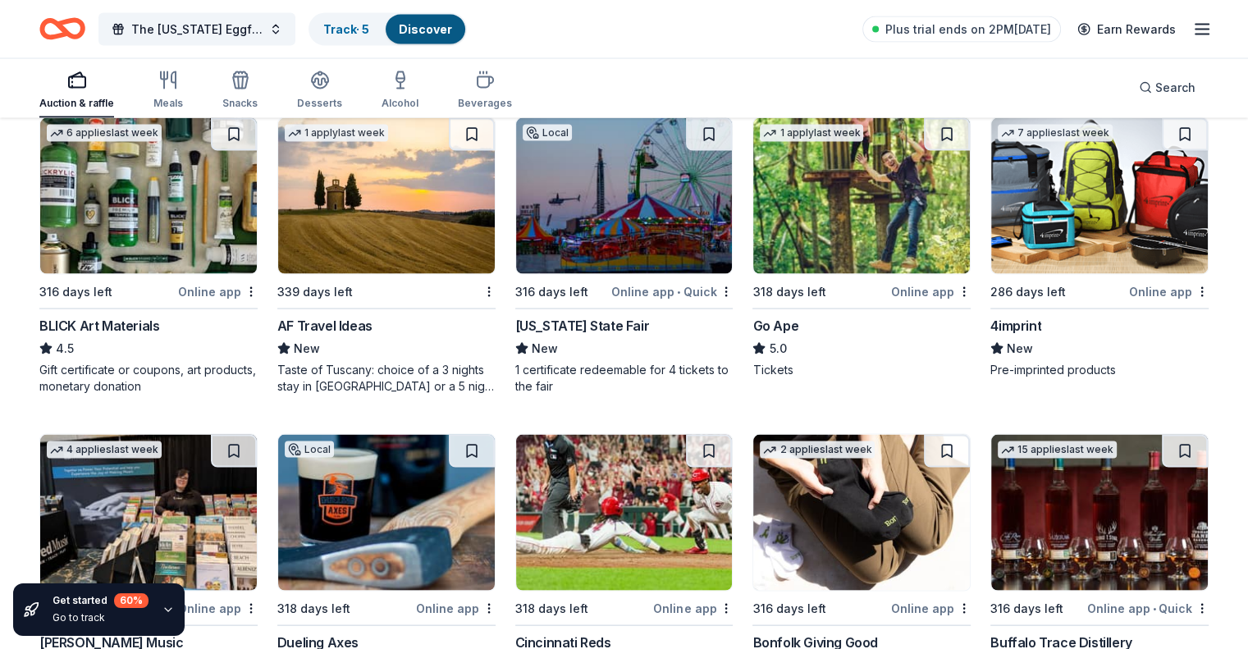
click at [581, 335] on div "Ohio State Fair" at bounding box center [582, 326] width 135 height 20
click at [774, 335] on div "Go Ape" at bounding box center [775, 326] width 46 height 20
click at [128, 335] on div "BLICK Art Materials" at bounding box center [99, 326] width 120 height 20
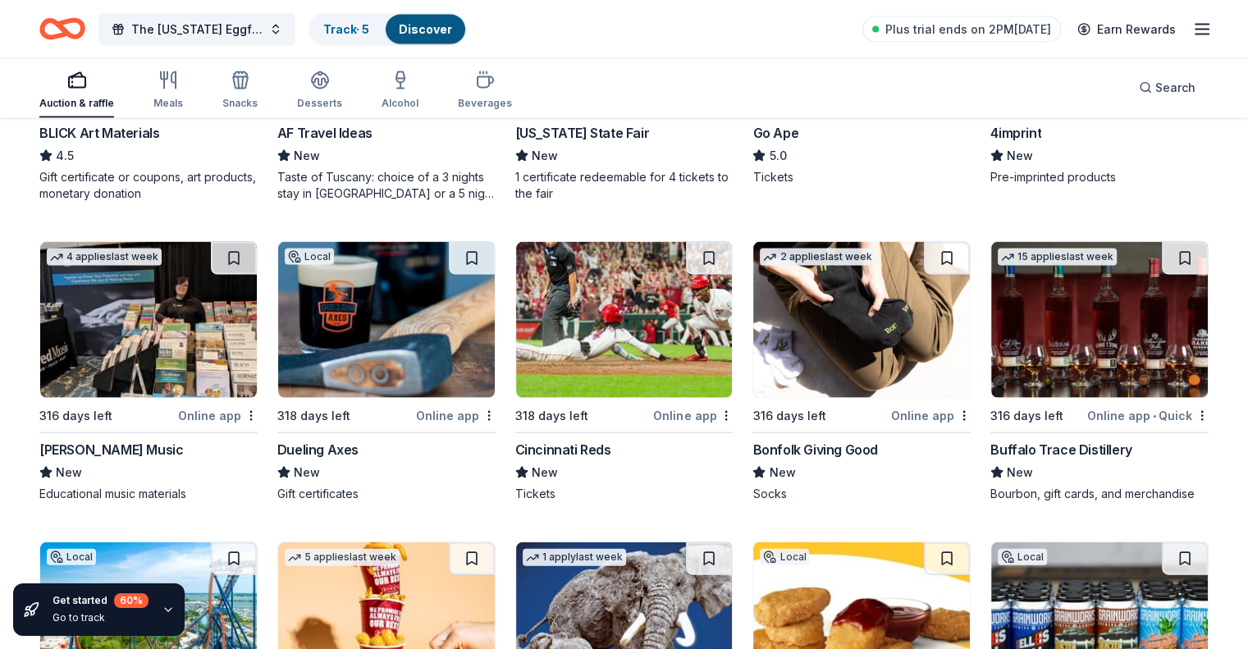
scroll to position [3515, 0]
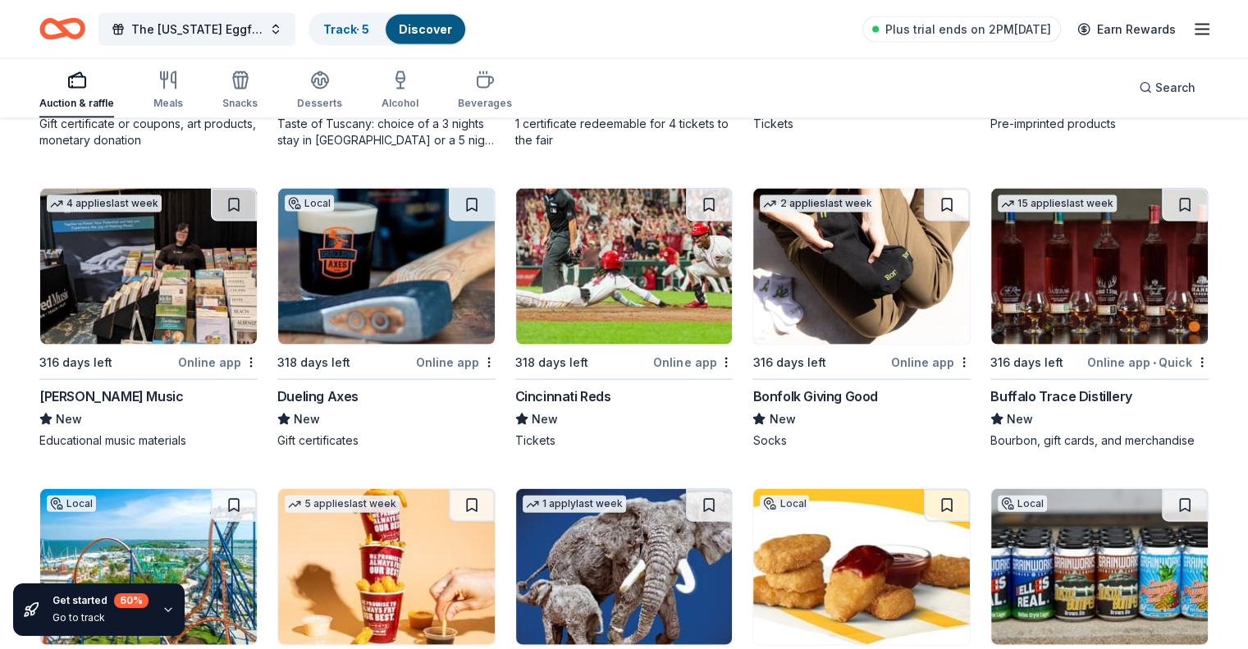
click at [1060, 406] on div "Buffalo Trace Distillery" at bounding box center [1060, 396] width 141 height 20
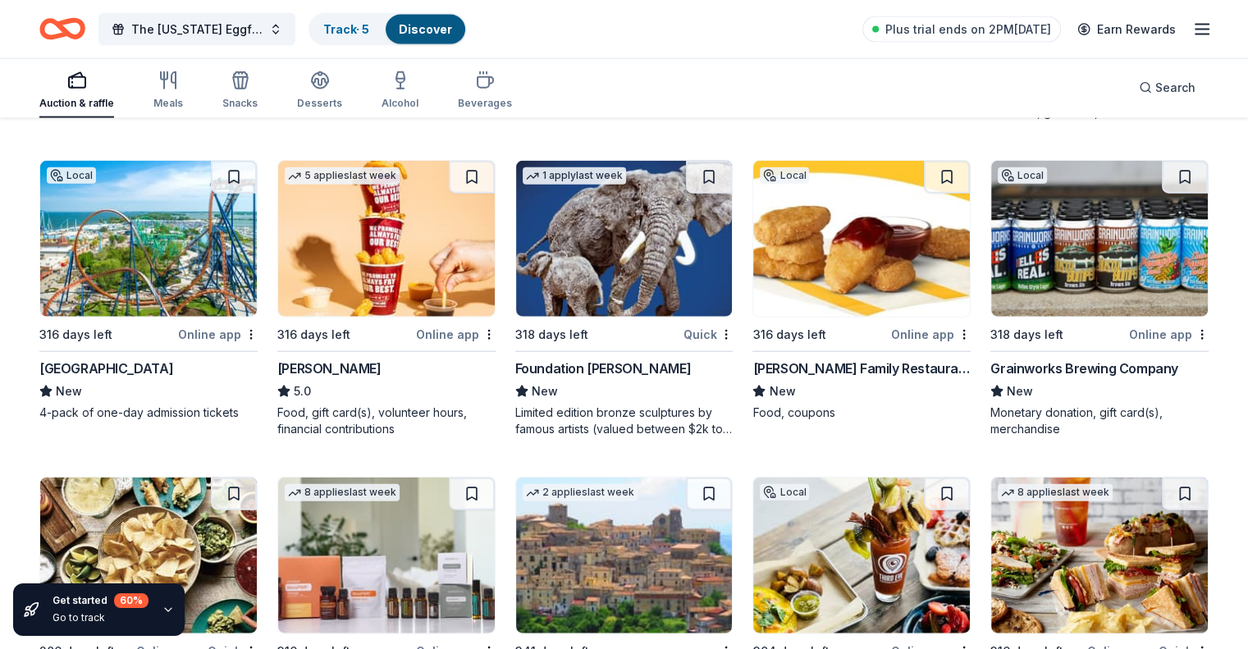
click at [161, 317] on img at bounding box center [148, 239] width 217 height 156
click at [312, 378] on div "Sheetz" at bounding box center [329, 368] width 104 height 20
click at [784, 378] on div "Kilroy Family Restaurants" at bounding box center [861, 368] width 218 height 20
click at [1029, 378] on div "Grainworks Brewing Company" at bounding box center [1084, 368] width 188 height 20
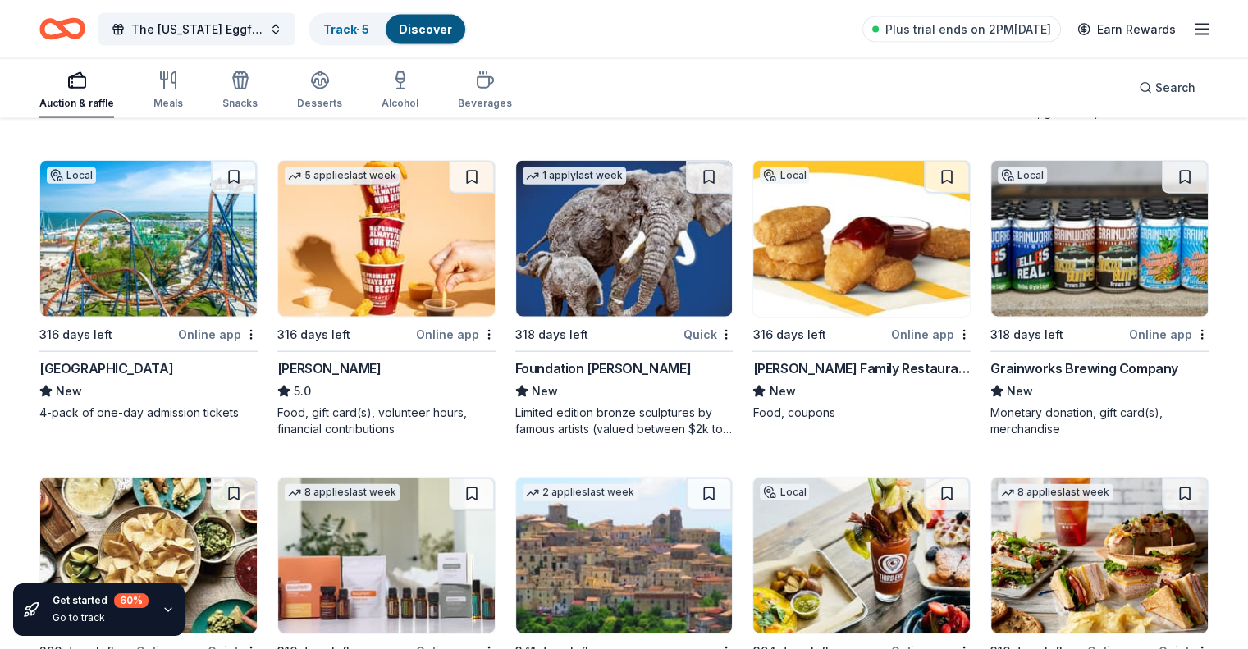
click at [619, 378] on div "Foundation Michelangelo" at bounding box center [603, 368] width 176 height 20
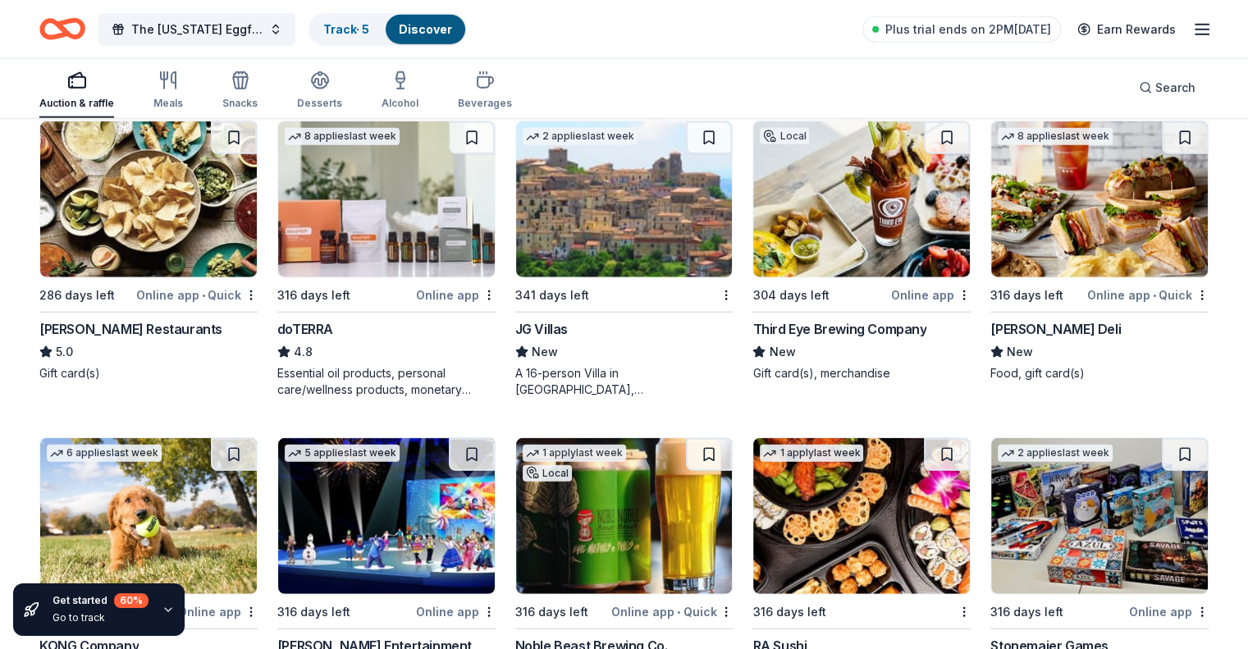
scroll to position [4299, 0]
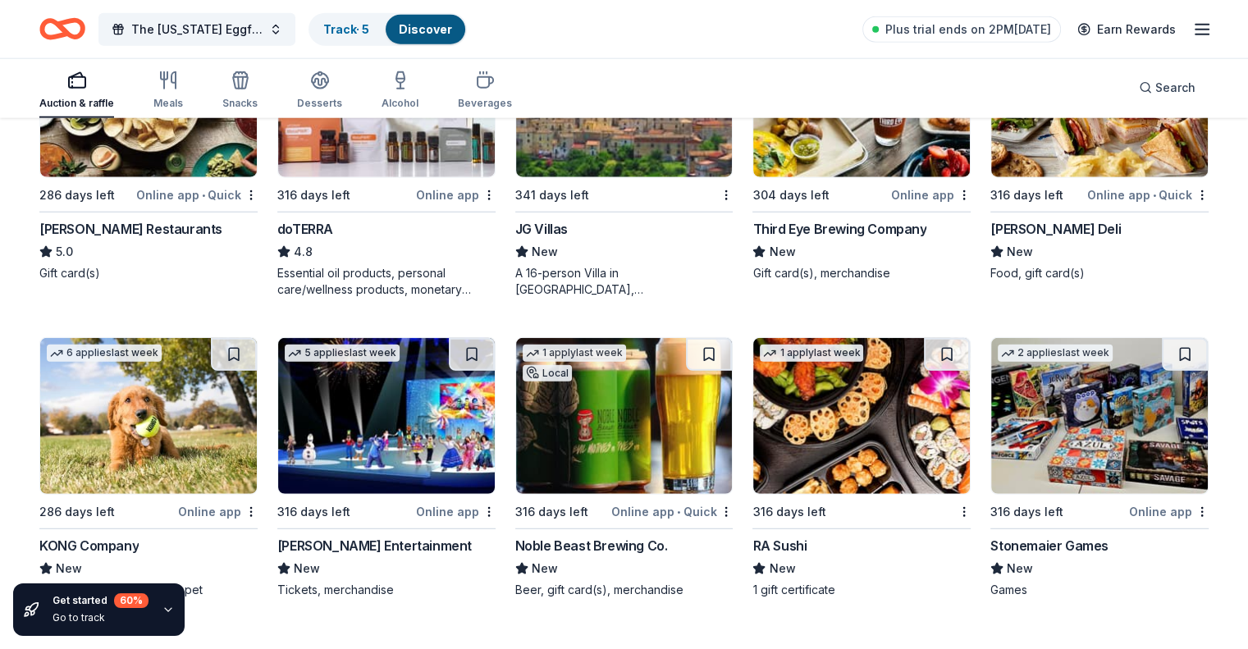
click at [161, 239] on div "Pappas Restaurants" at bounding box center [130, 229] width 183 height 20
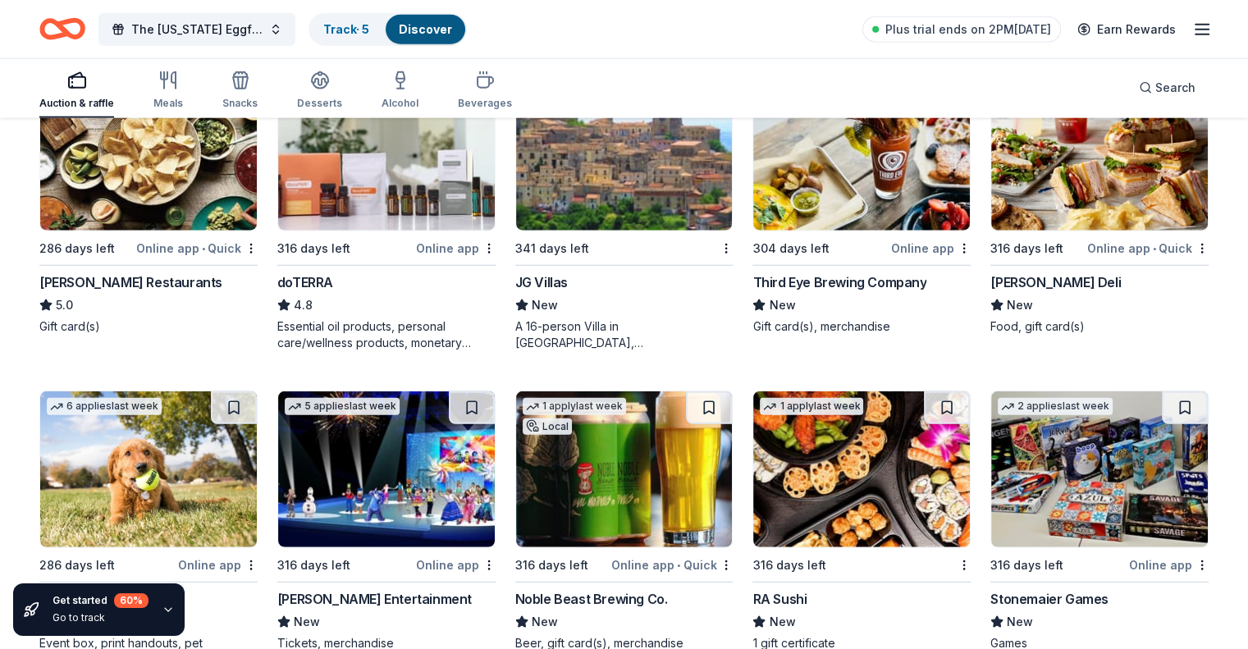
scroll to position [4217, 0]
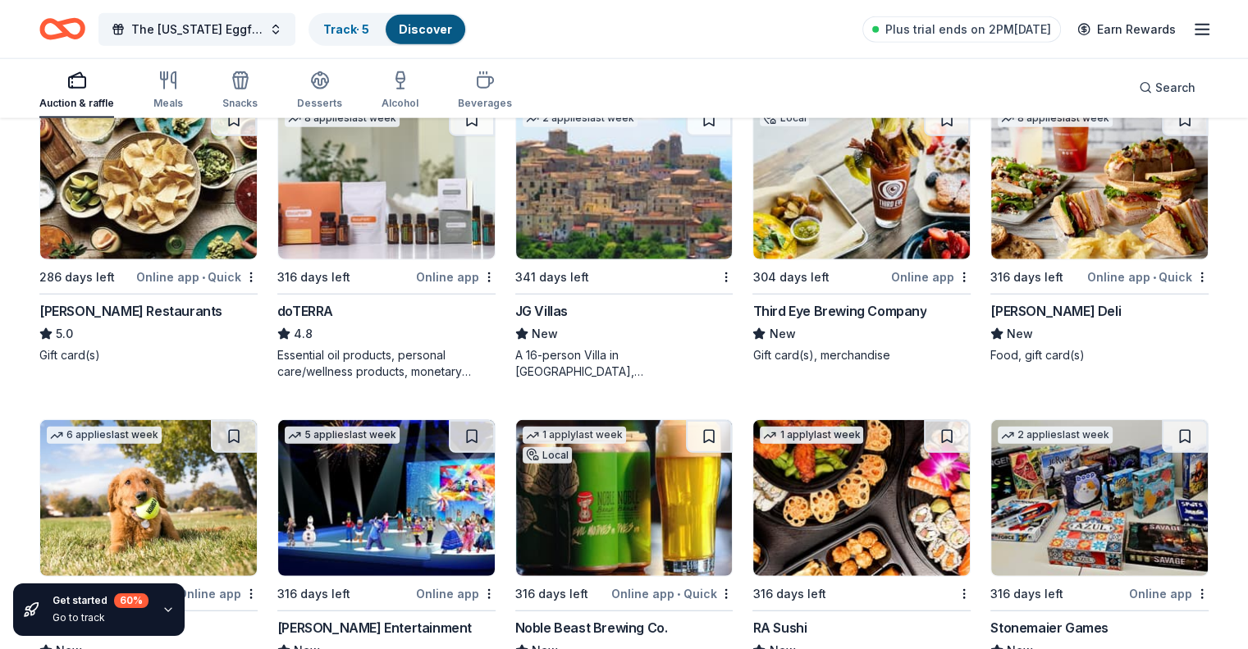
click at [399, 219] on img at bounding box center [386, 181] width 217 height 156
click at [857, 245] on img at bounding box center [861, 181] width 217 height 156
click at [867, 219] on img at bounding box center [861, 181] width 217 height 156
click at [1099, 198] on img at bounding box center [1099, 181] width 217 height 156
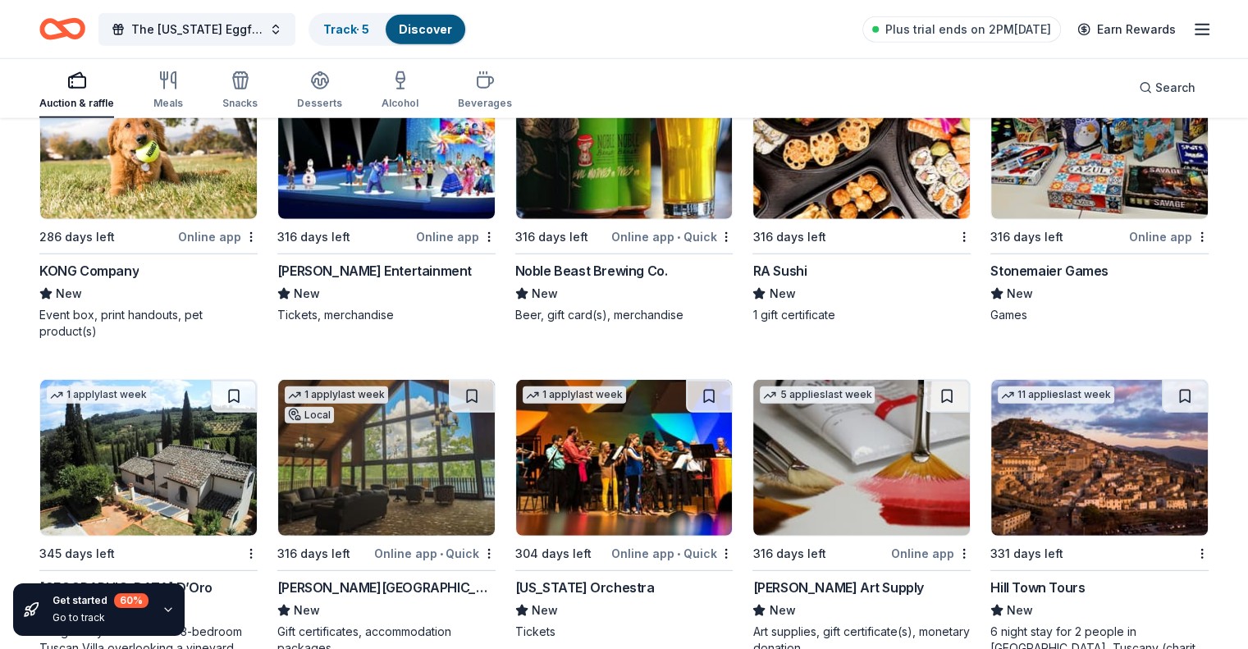
scroll to position [4545, 0]
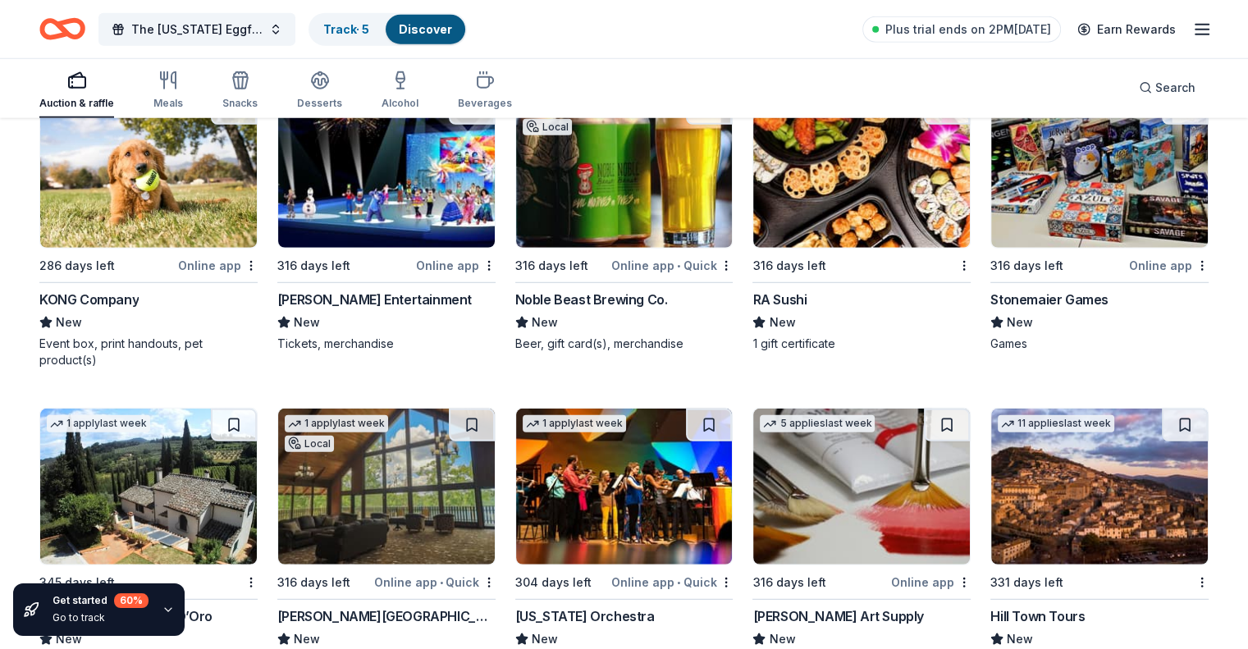
click at [194, 232] on img at bounding box center [148, 170] width 217 height 156
click at [340, 226] on img at bounding box center [386, 170] width 217 height 156
click at [384, 248] on img at bounding box center [386, 170] width 217 height 156
click at [582, 194] on img at bounding box center [624, 170] width 217 height 156
click at [838, 205] on img at bounding box center [861, 170] width 217 height 156
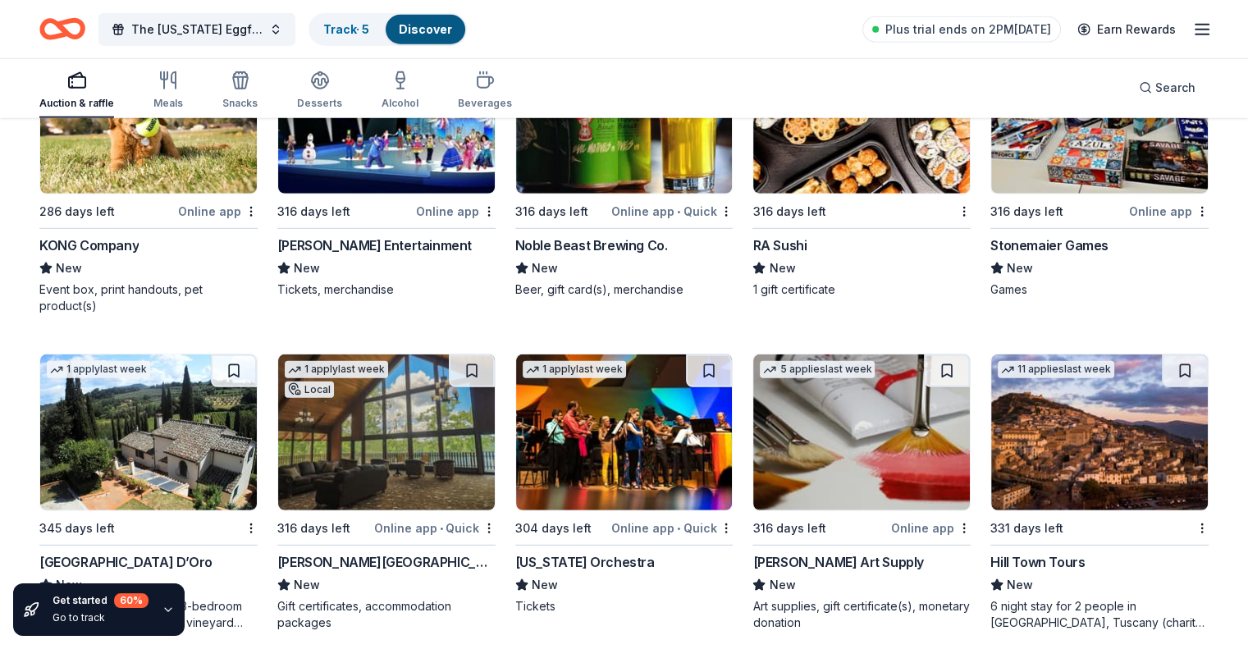
scroll to position [4627, 0]
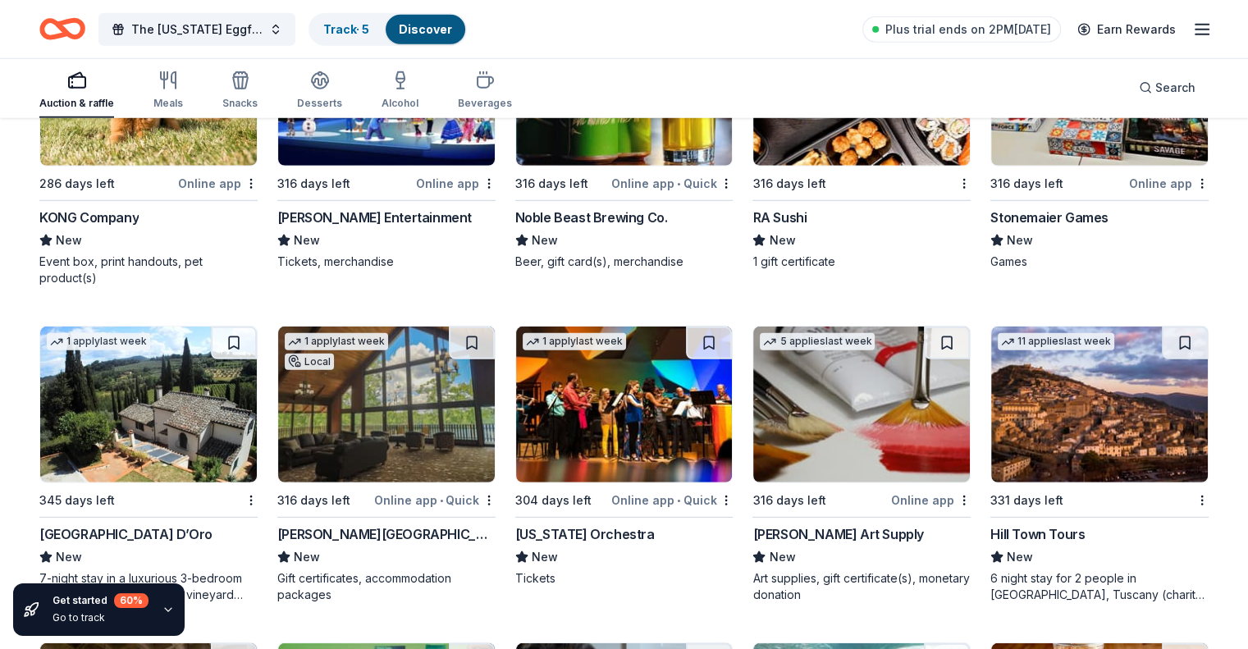
click at [1081, 166] on img at bounding box center [1099, 88] width 217 height 156
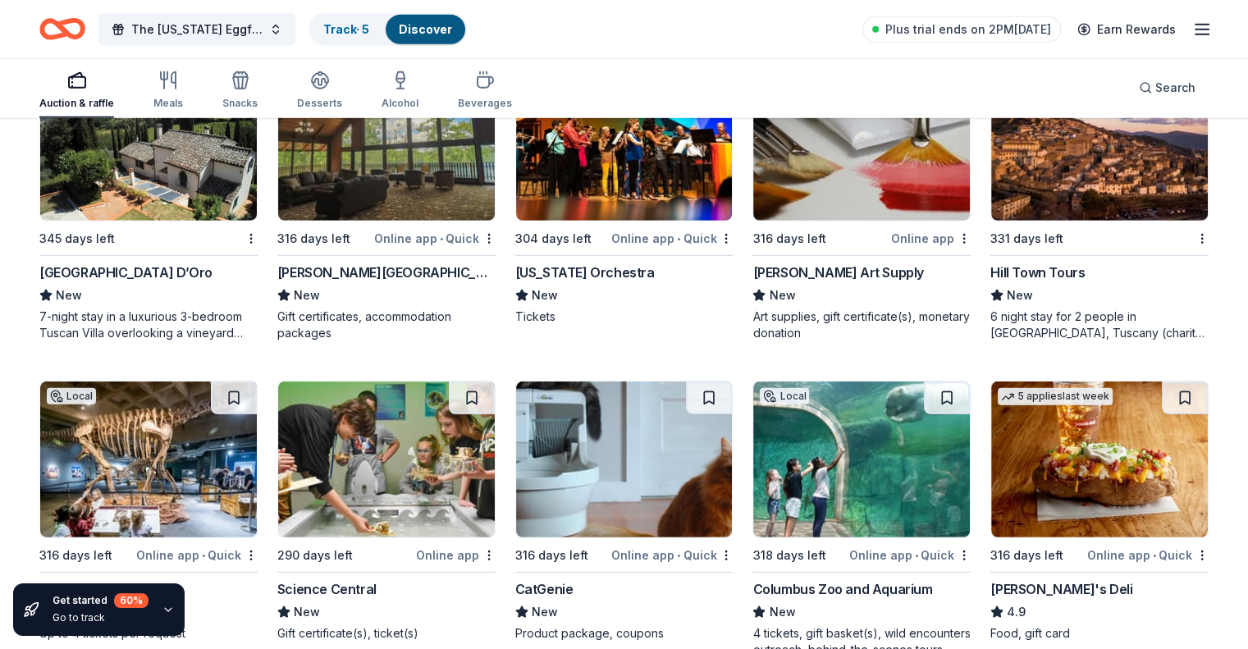
scroll to position [5037, 0]
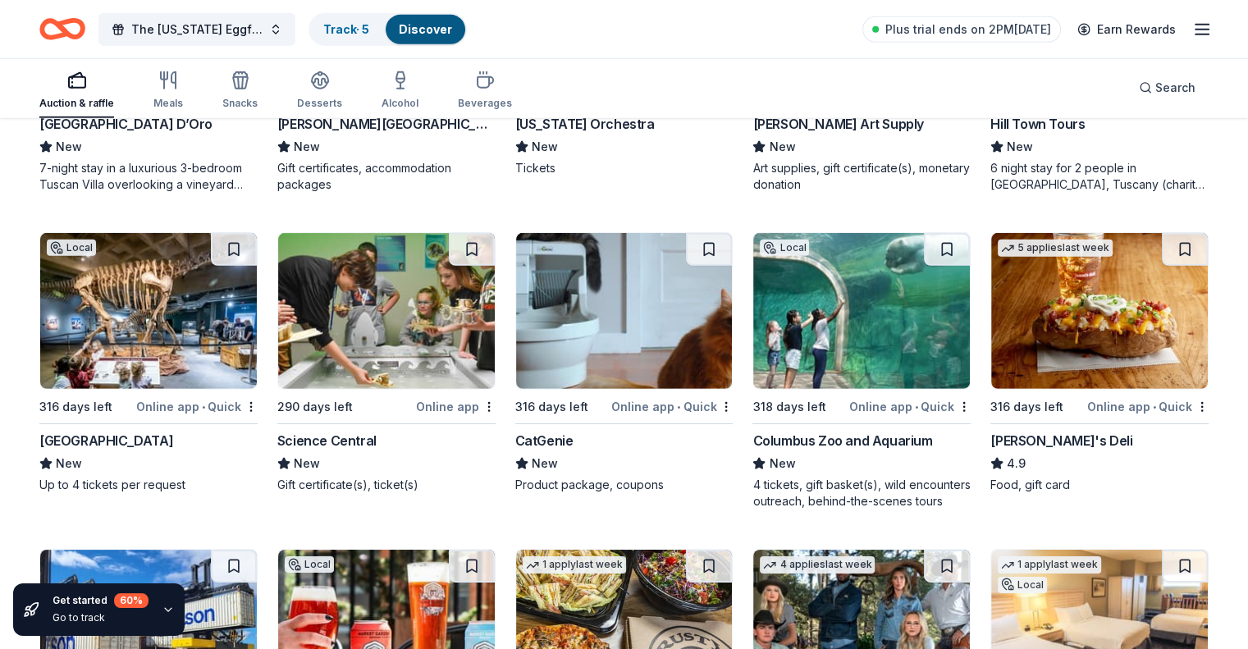
click at [132, 450] on div "Great Lakes Science Center" at bounding box center [106, 441] width 134 height 20
click at [1006, 450] on div "Jason's Deli" at bounding box center [1061, 441] width 142 height 20
click at [838, 450] on div "Columbus Zoo and Aquarium" at bounding box center [842, 441] width 180 height 20
click at [552, 450] on div "CatGenie" at bounding box center [544, 441] width 58 height 20
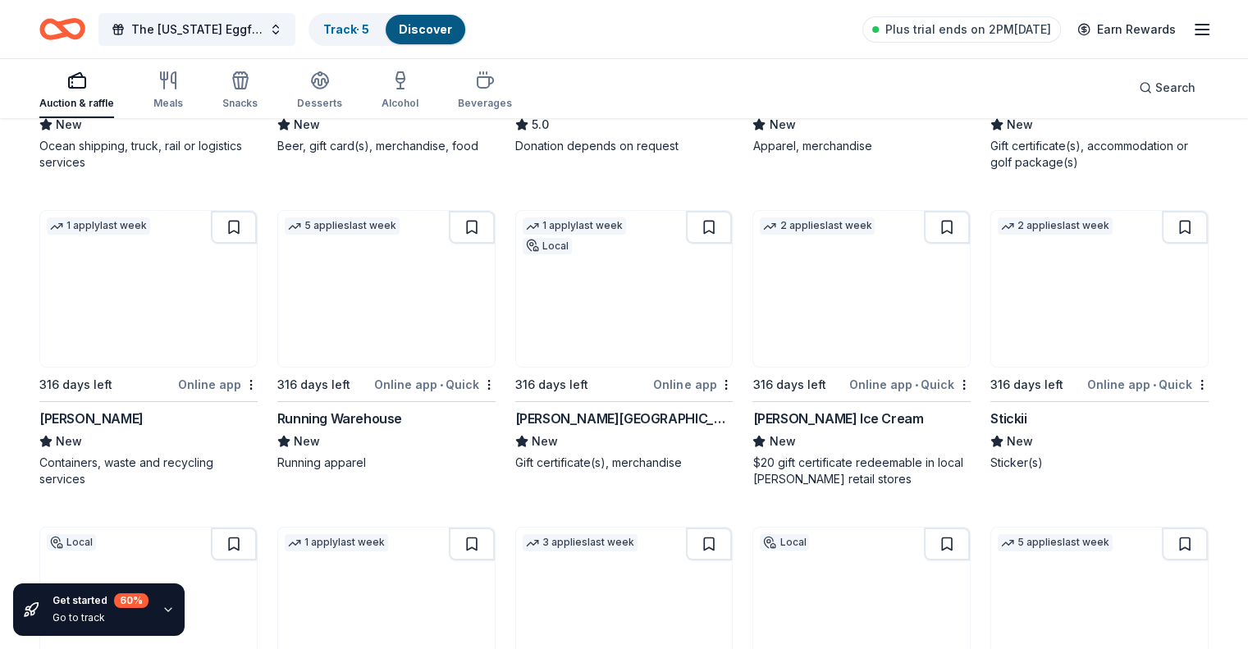
scroll to position [5693, 0]
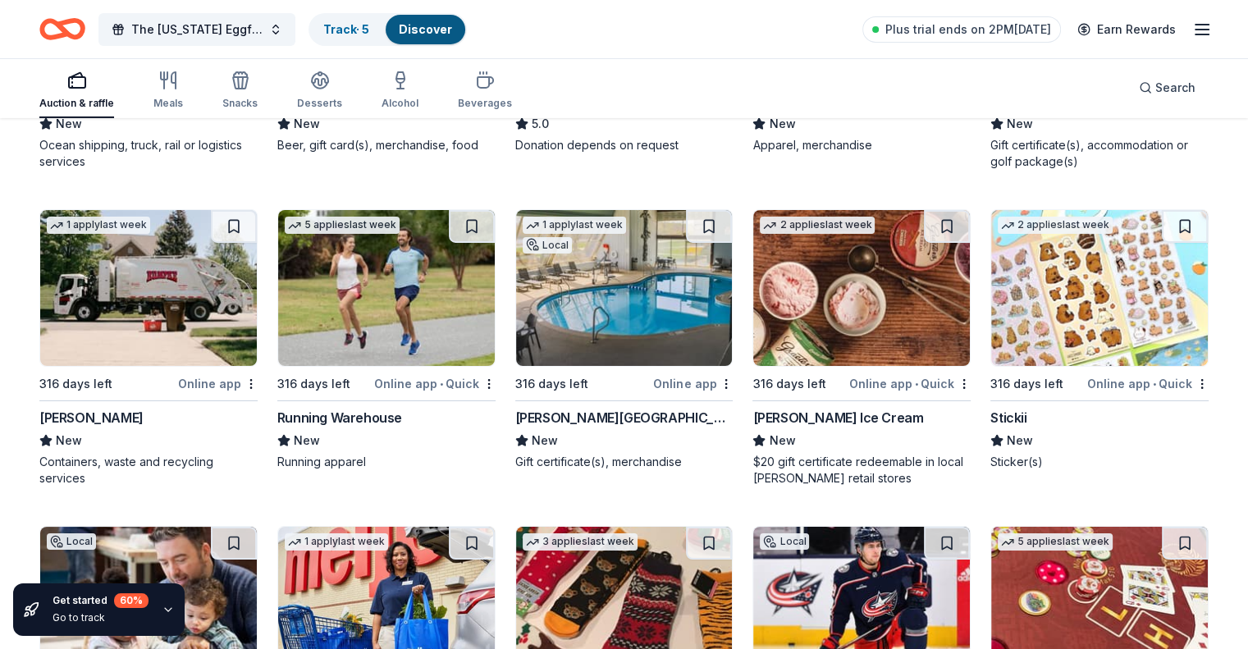
click at [792, 427] on div "[PERSON_NAME] Ice Cream" at bounding box center [837, 418] width 171 height 20
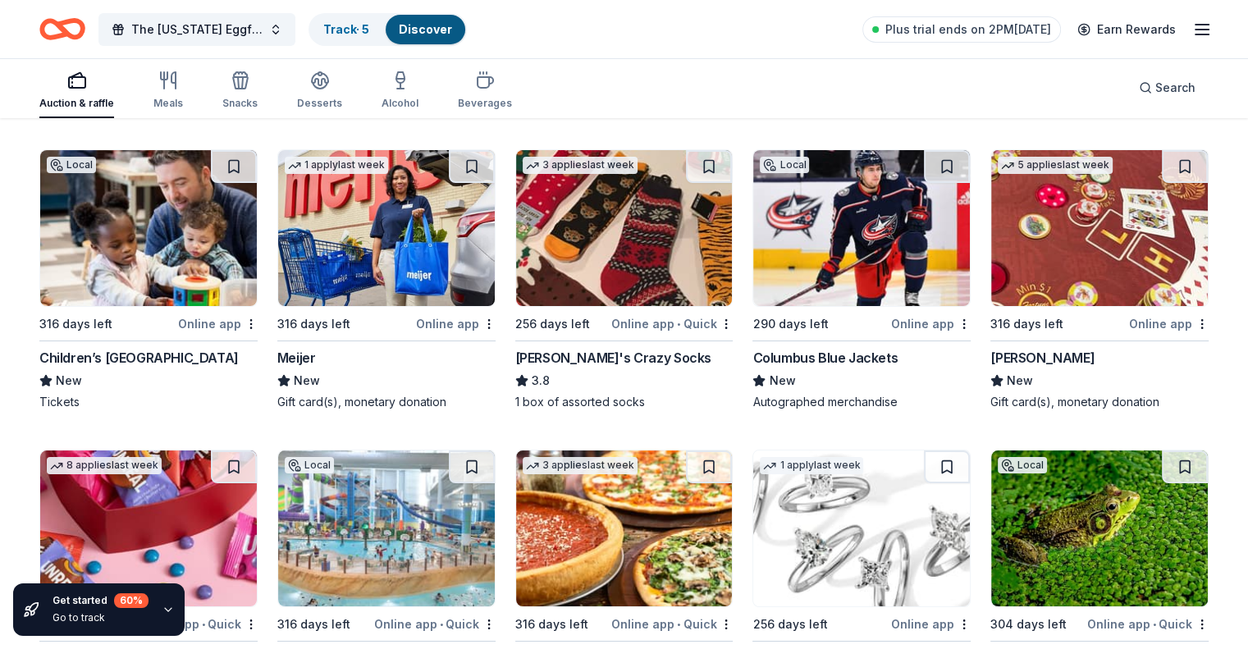
scroll to position [6103, 0]
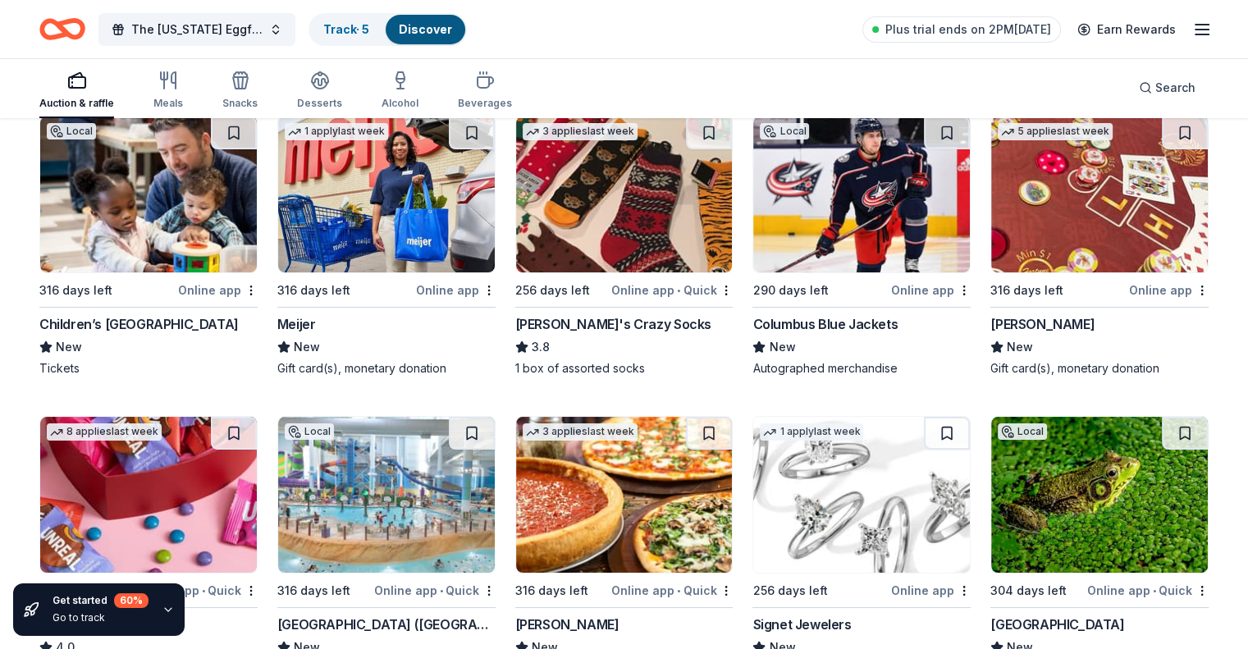
click at [316, 334] on div "Meijer" at bounding box center [296, 324] width 39 height 20
click at [613, 252] on img at bounding box center [624, 194] width 217 height 156
click at [1087, 252] on img at bounding box center [1099, 194] width 217 height 156
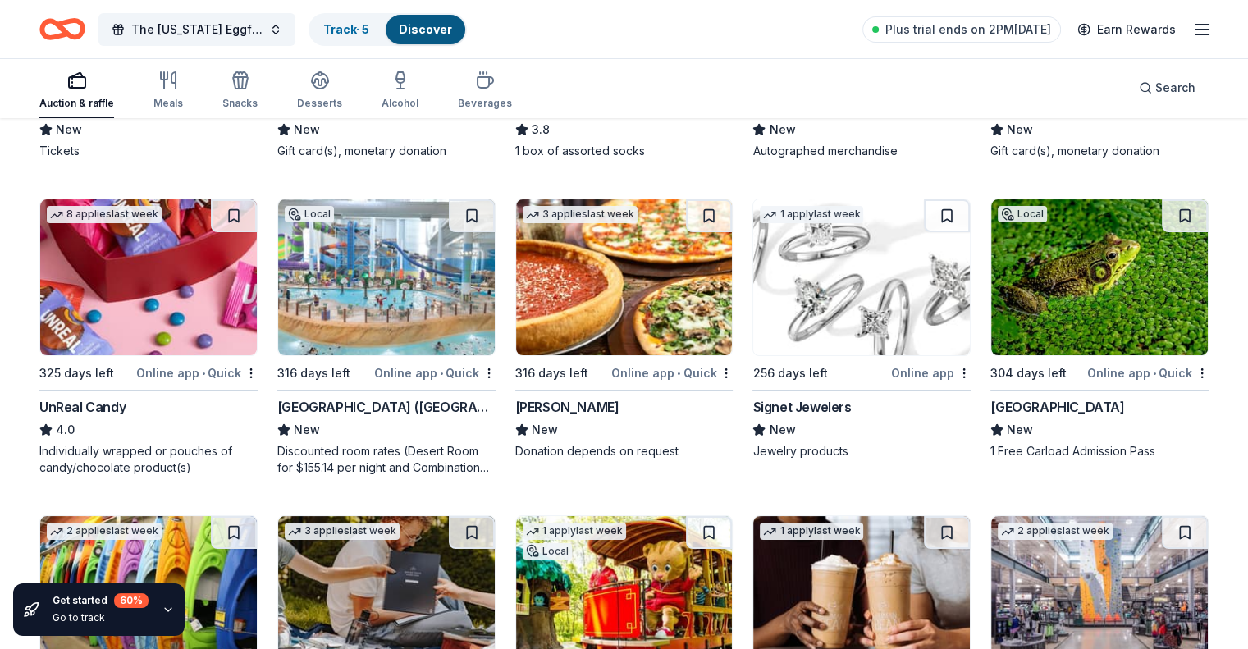
scroll to position [6349, 0]
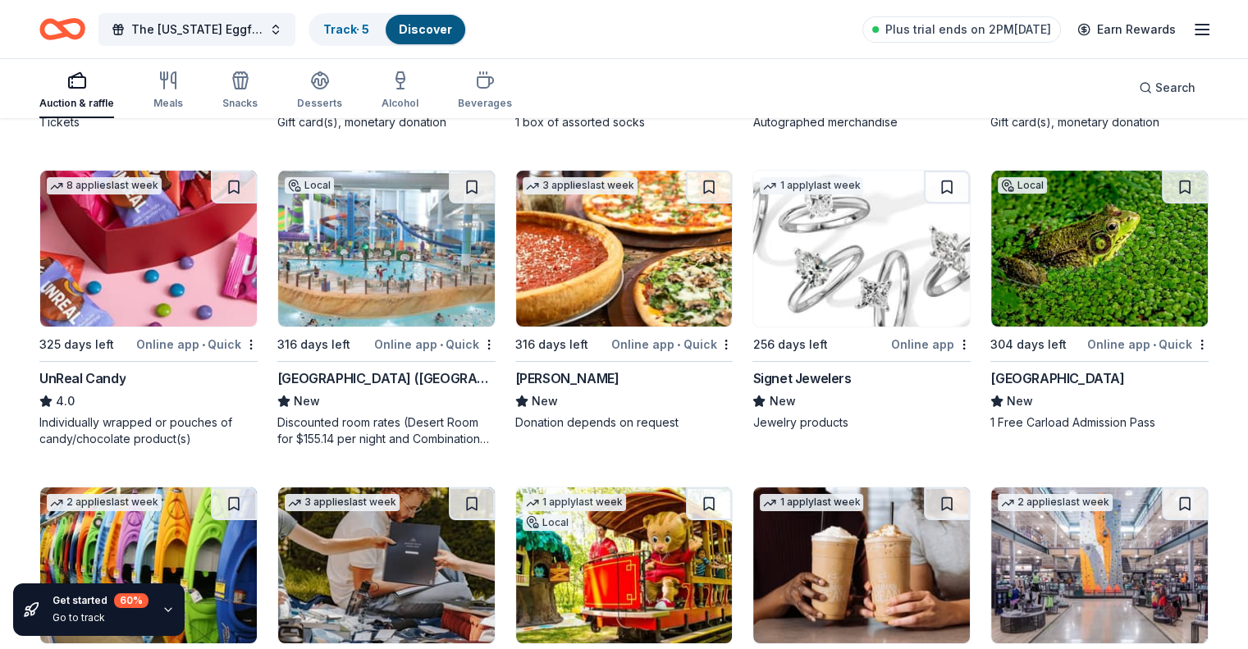
click at [343, 308] on img at bounding box center [386, 249] width 217 height 156
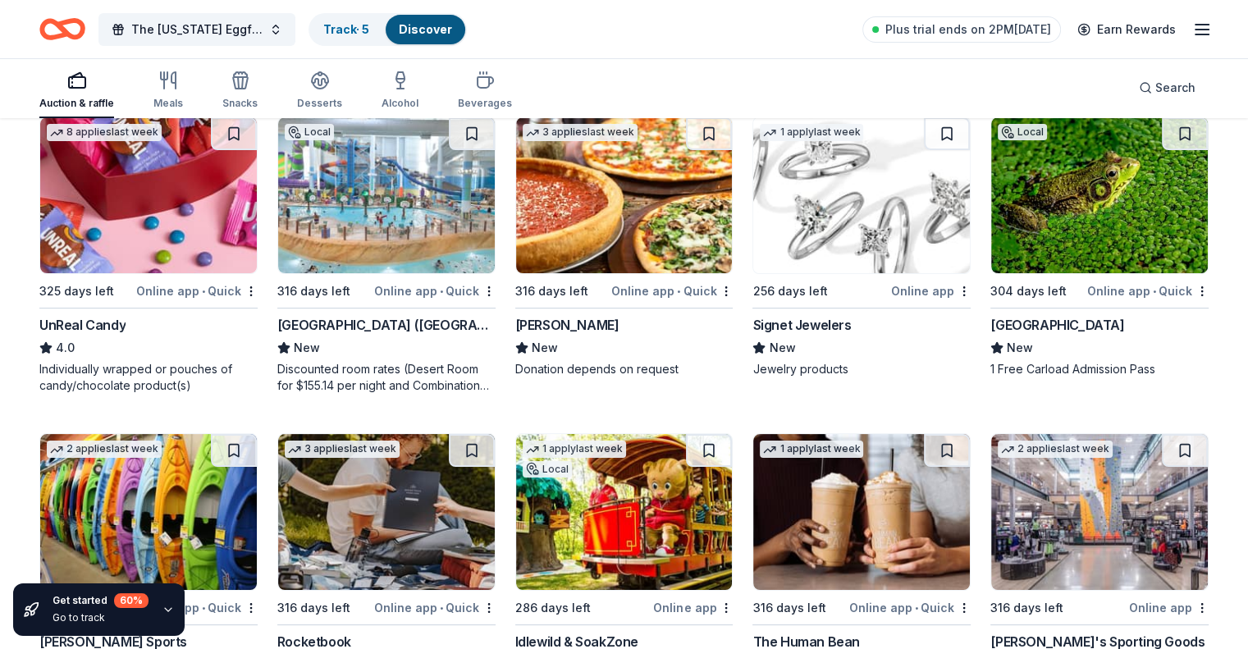
scroll to position [6431, 0]
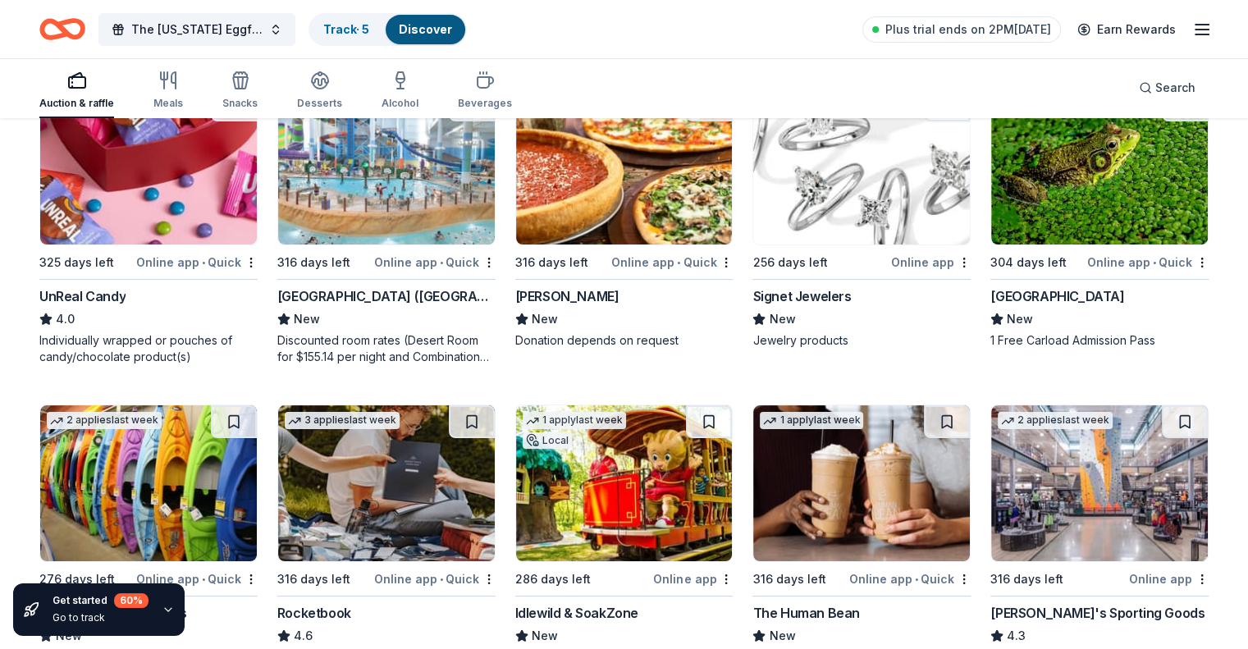
click at [631, 193] on img at bounding box center [624, 167] width 217 height 156
click at [842, 232] on img at bounding box center [861, 167] width 217 height 156
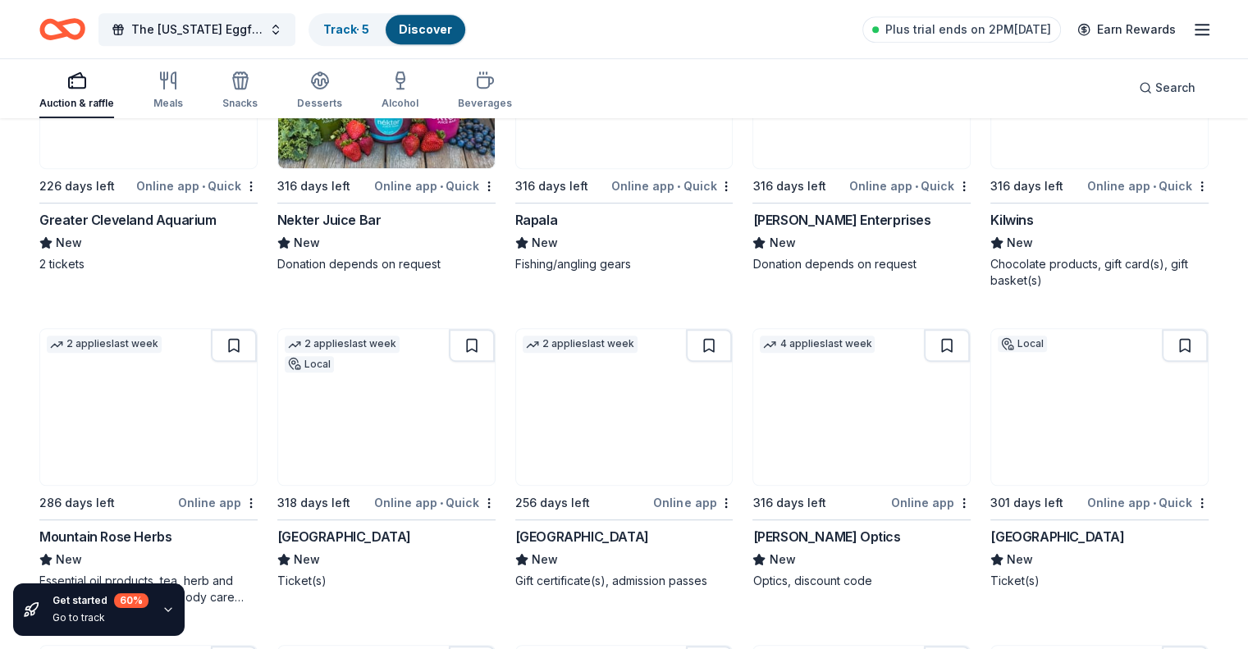
scroll to position [7169, 0]
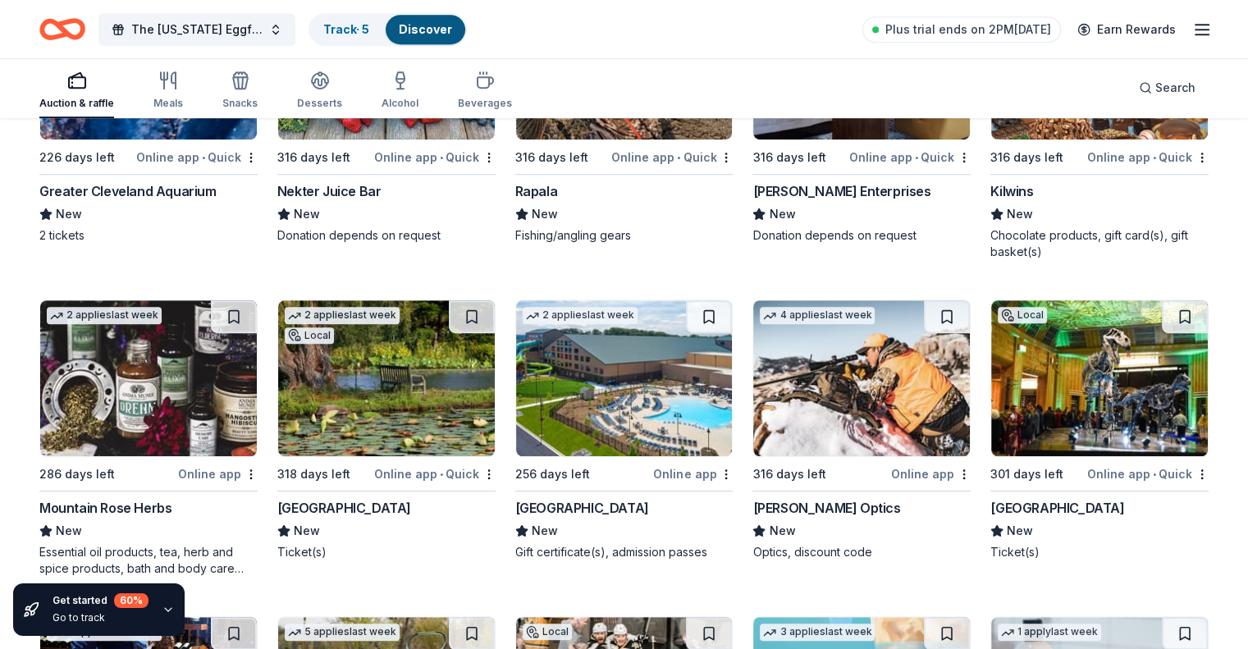
click at [659, 426] on img at bounding box center [624, 378] width 217 height 156
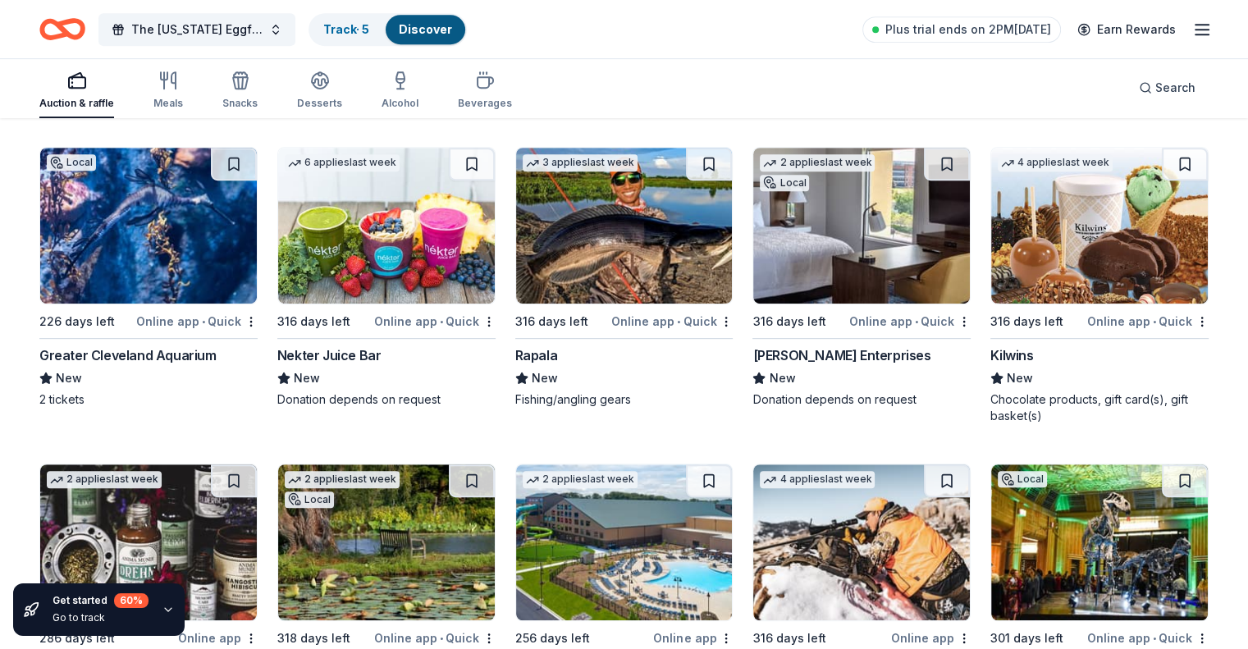
click at [420, 281] on img at bounding box center [386, 226] width 217 height 156
click at [223, 303] on img at bounding box center [148, 226] width 217 height 156
click at [1111, 254] on img at bounding box center [1099, 226] width 217 height 156
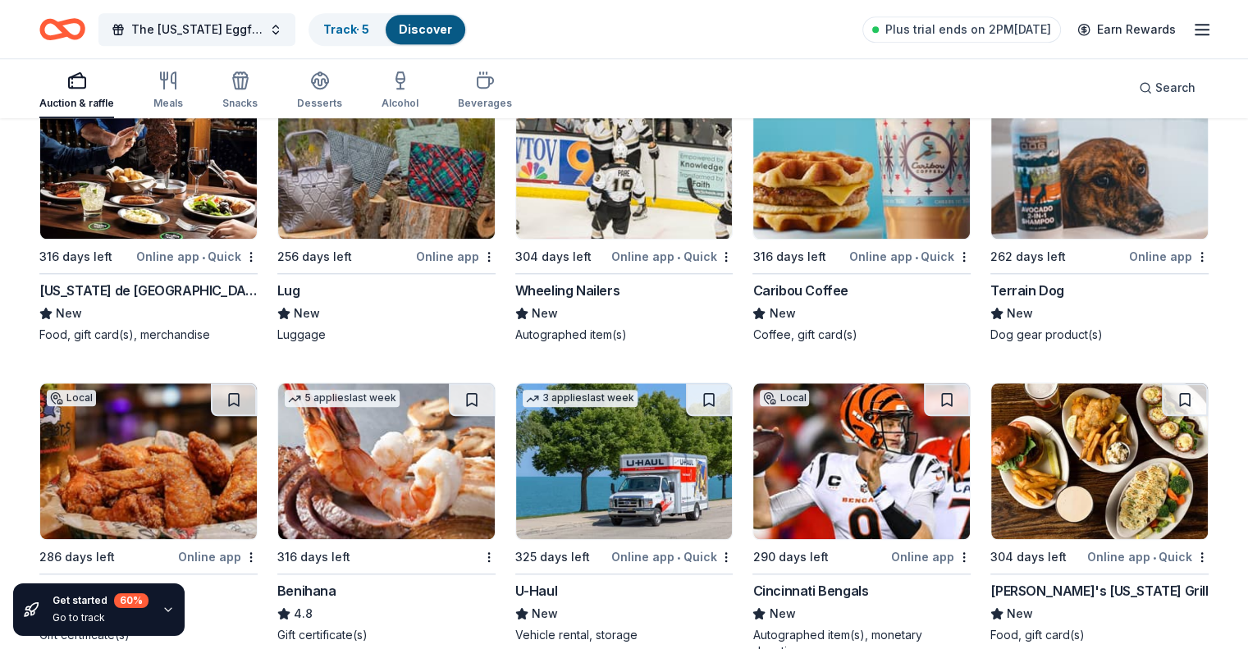
scroll to position [7744, 0]
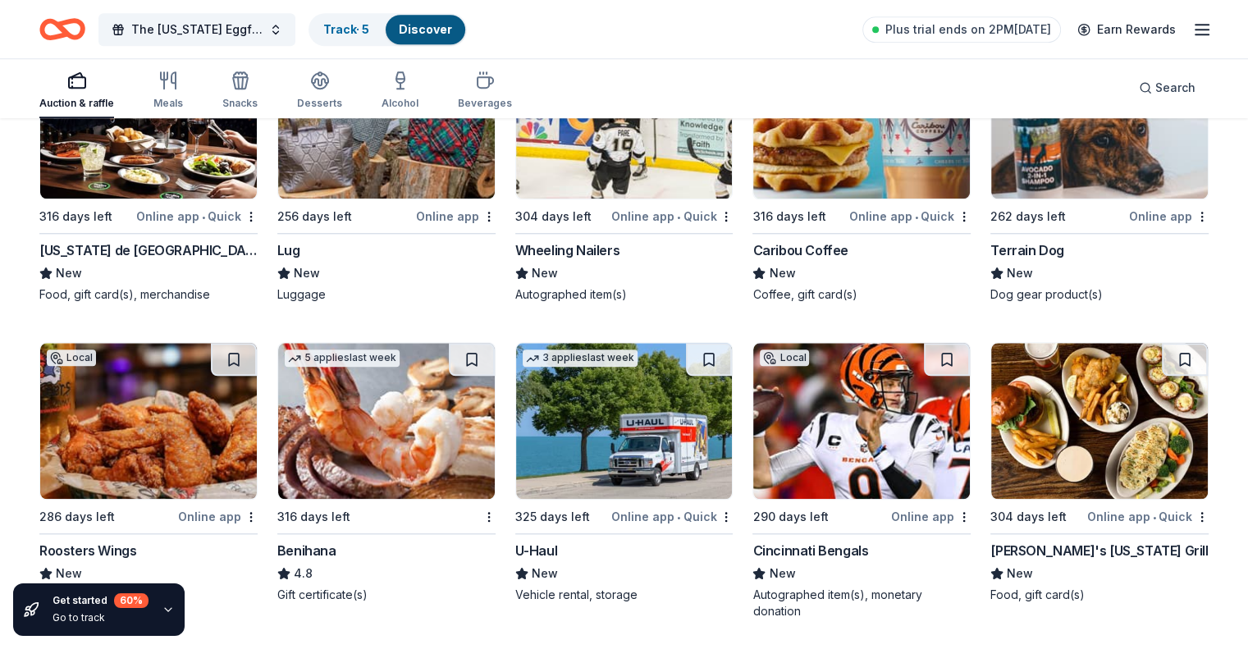
click at [196, 176] on img at bounding box center [148, 121] width 217 height 156
click at [399, 470] on img at bounding box center [386, 421] width 217 height 156
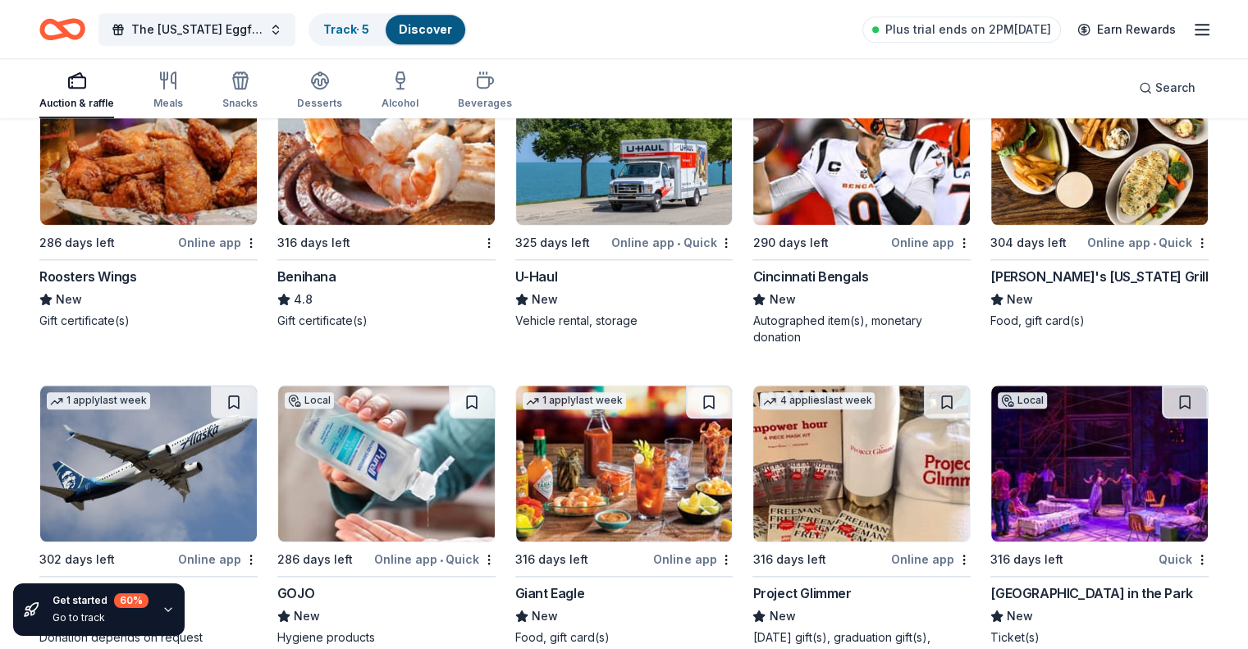
scroll to position [8072, 0]
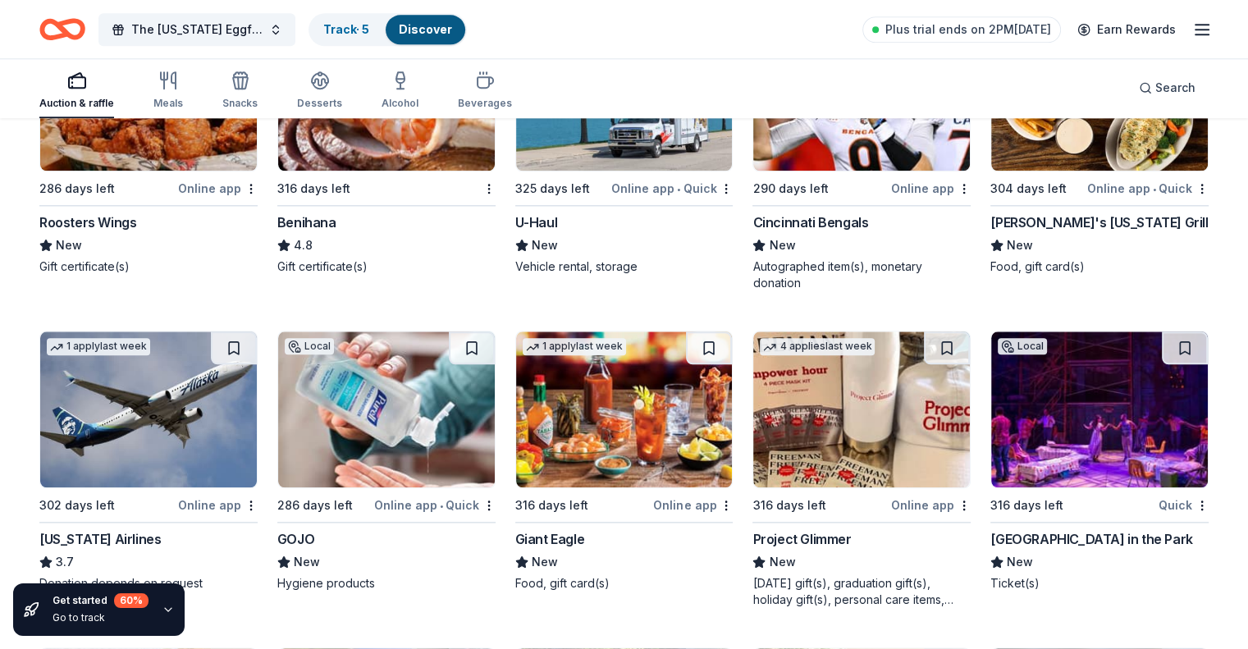
click at [1064, 163] on img at bounding box center [1099, 93] width 217 height 156
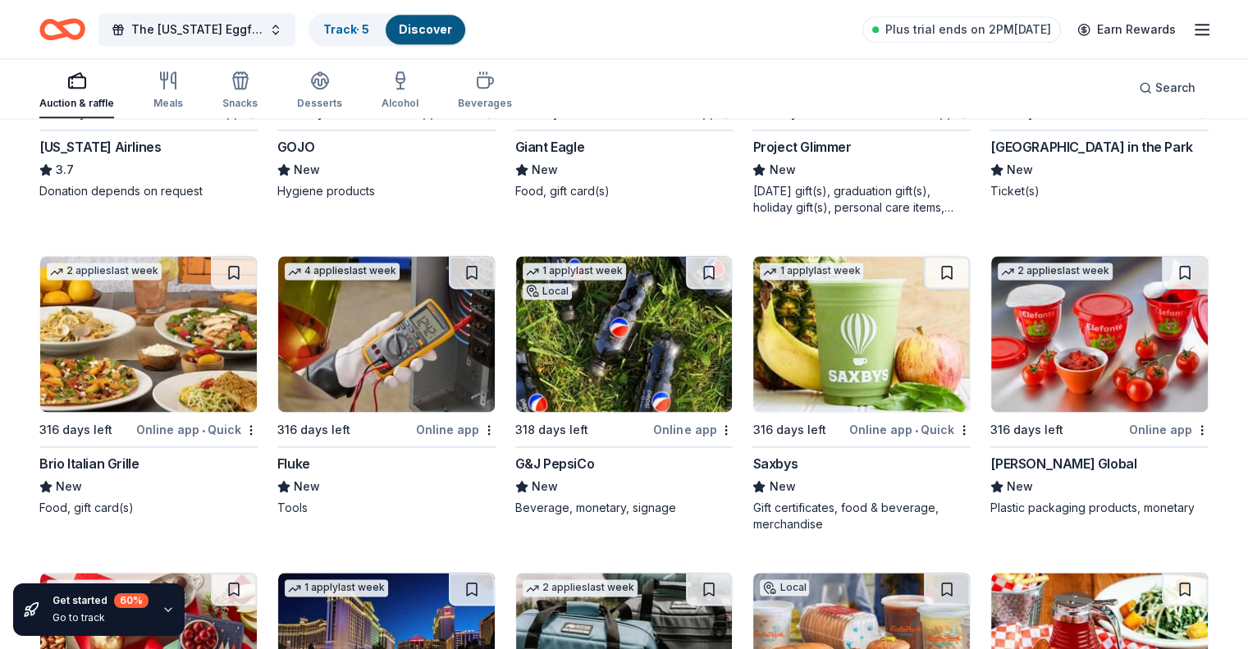
scroll to position [8482, 0]
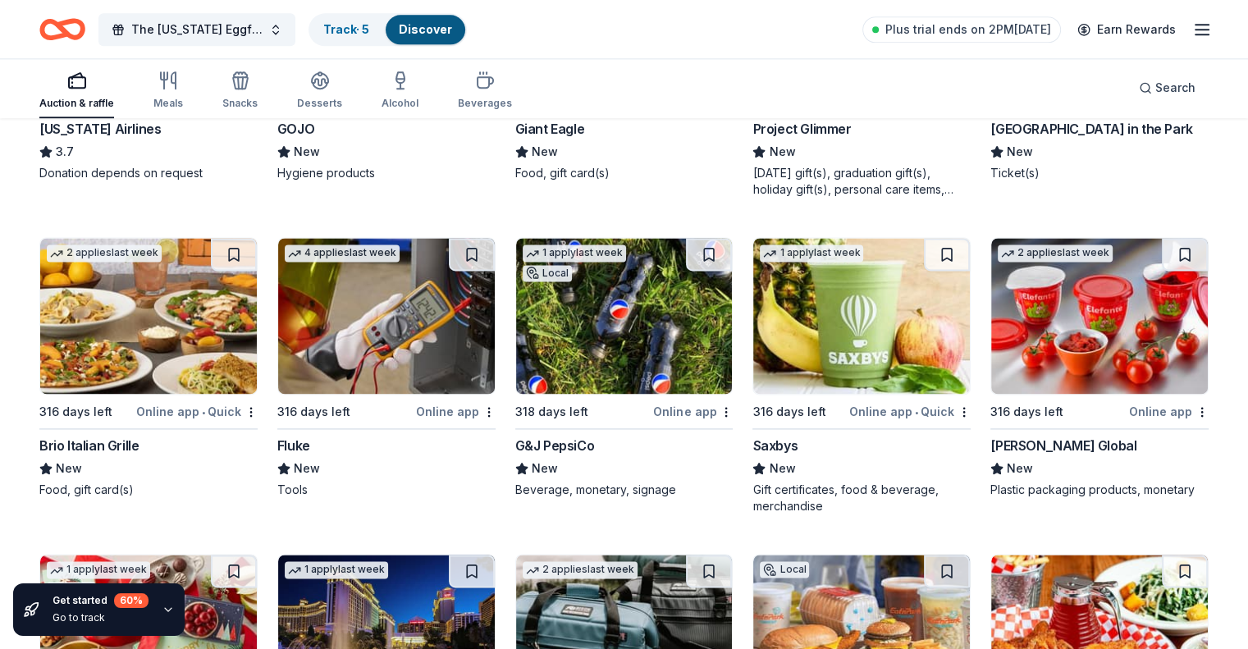
drag, startPoint x: 110, startPoint y: 360, endPoint x: 272, endPoint y: 361, distance: 162.4
click at [110, 360] on img at bounding box center [148, 316] width 217 height 156
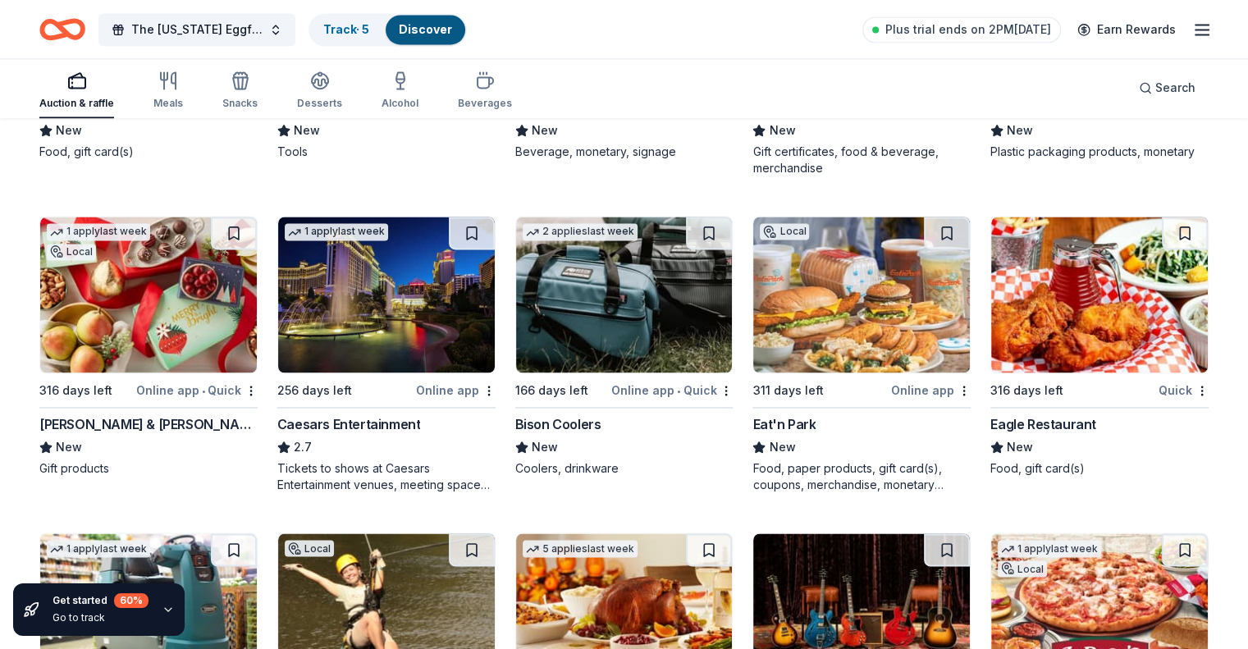
scroll to position [8810, 0]
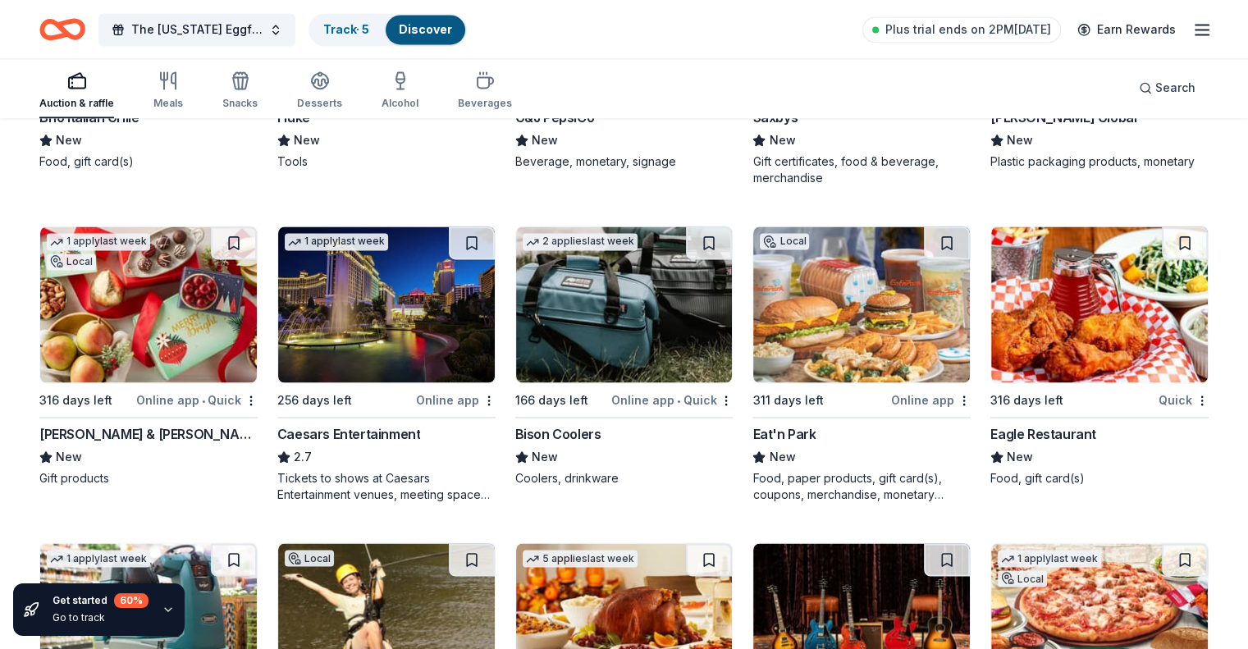
click at [144, 360] on img at bounding box center [148, 304] width 217 height 156
click at [1094, 353] on img at bounding box center [1099, 304] width 217 height 156
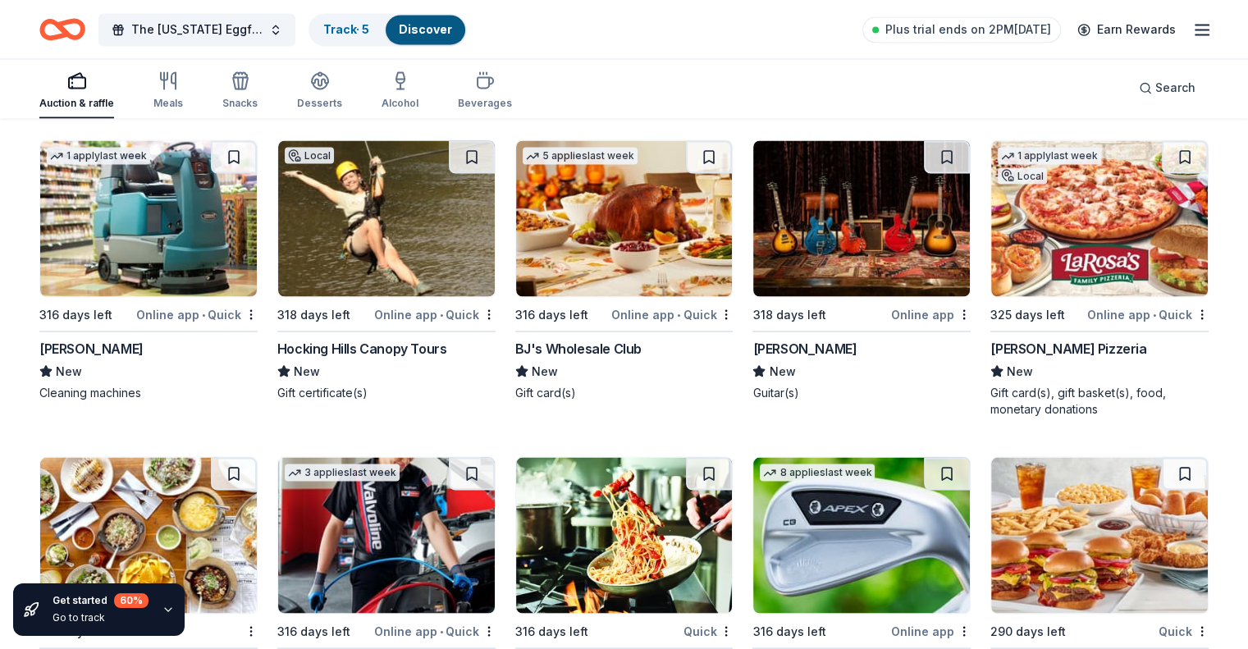
scroll to position [9220, 0]
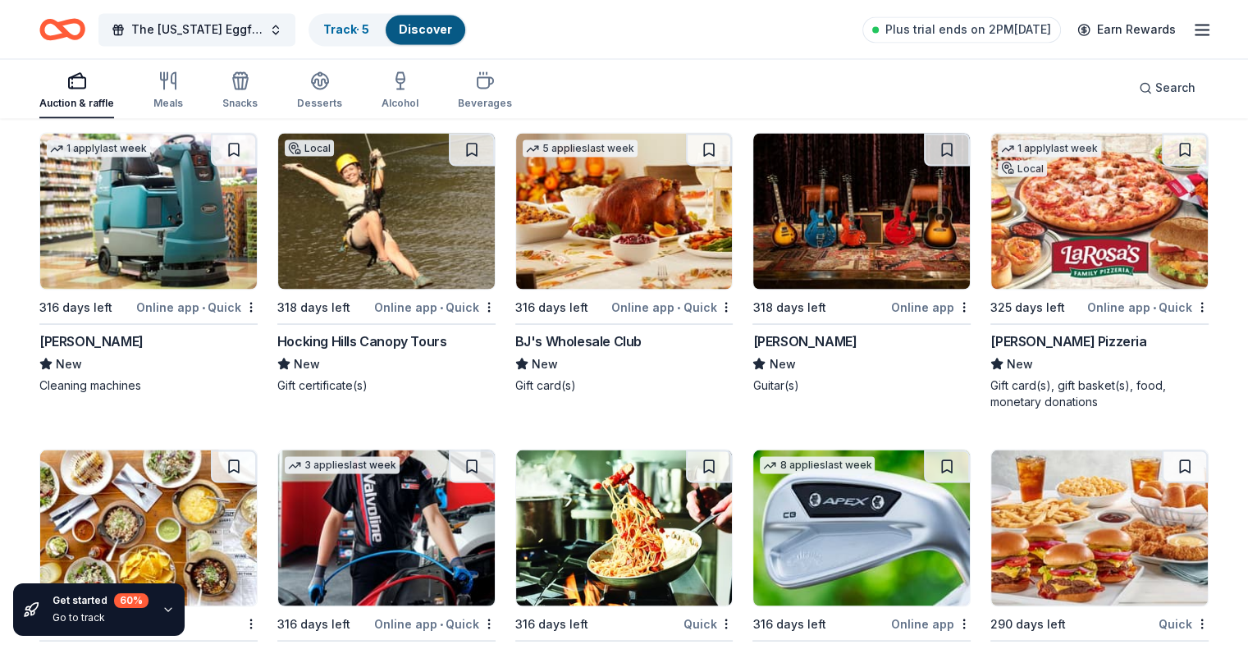
drag, startPoint x: 359, startPoint y: 285, endPoint x: 336, endPoint y: 357, distance: 75.0
click at [336, 350] on div "Hocking Hills Canopy Tours" at bounding box center [362, 341] width 170 height 20
click at [662, 262] on img at bounding box center [624, 211] width 217 height 156
click at [814, 249] on img at bounding box center [861, 211] width 217 height 156
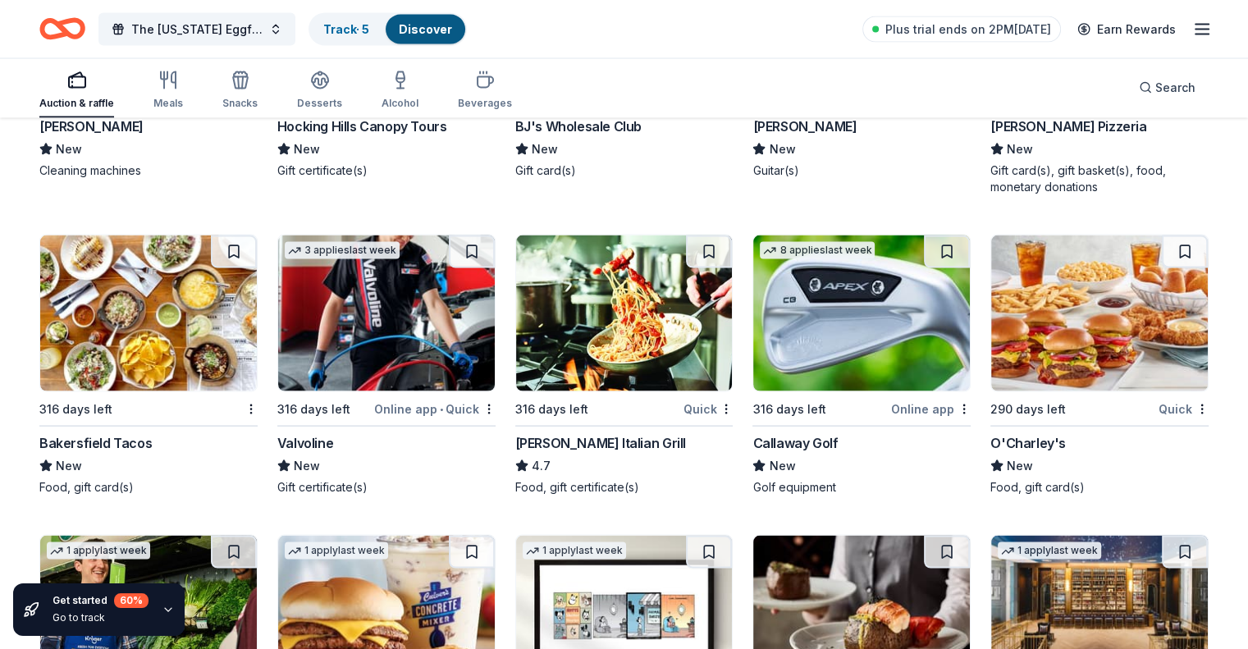
scroll to position [9466, 0]
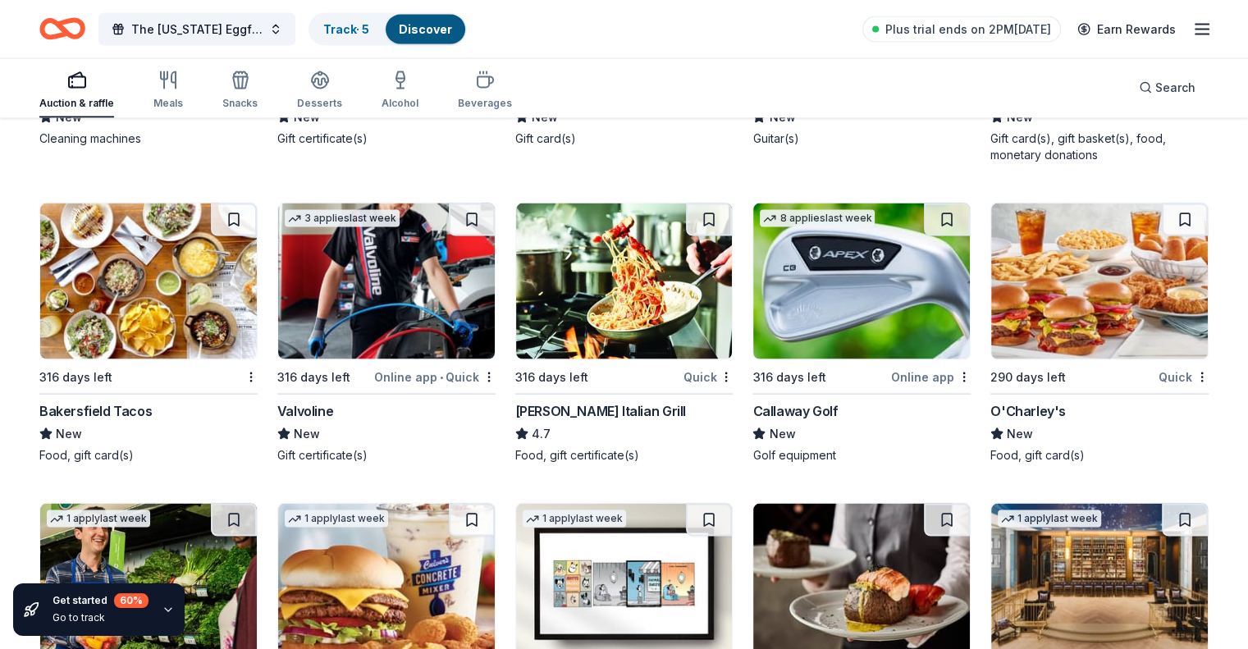
click at [202, 345] on img at bounding box center [148, 281] width 217 height 156
click at [404, 359] on img at bounding box center [386, 281] width 217 height 156
click at [616, 359] on img at bounding box center [624, 281] width 217 height 156
click at [823, 319] on img at bounding box center [861, 281] width 217 height 156
click at [1086, 311] on img at bounding box center [1099, 281] width 217 height 156
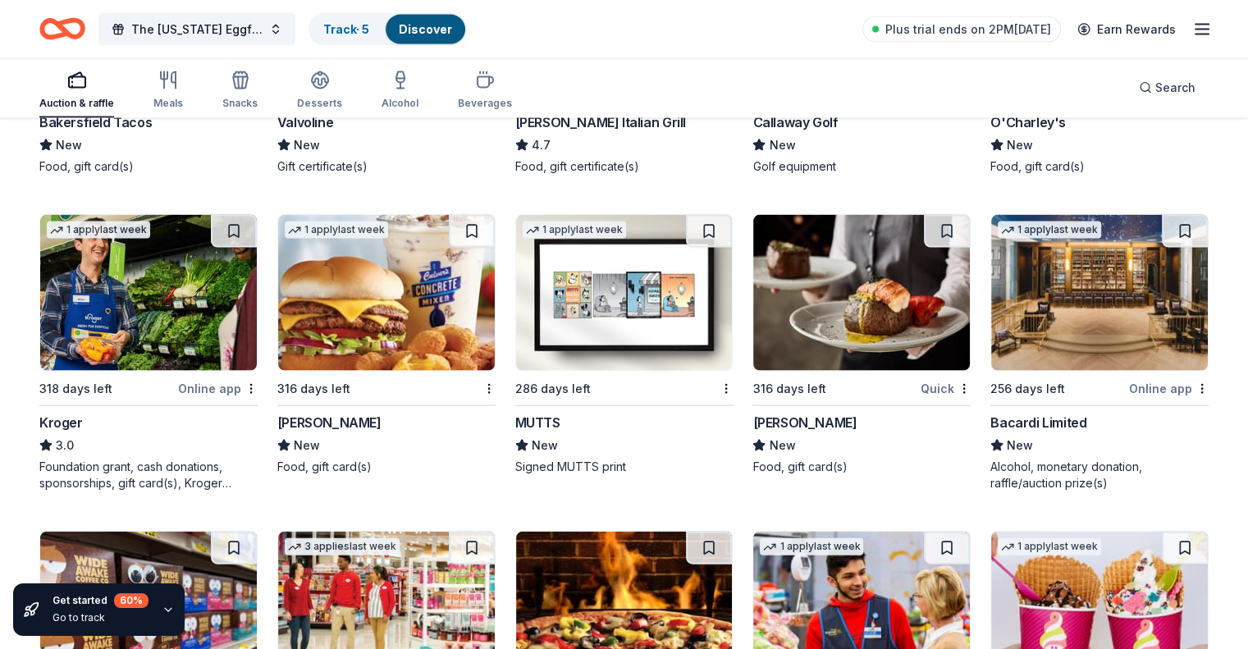
scroll to position [9837, 0]
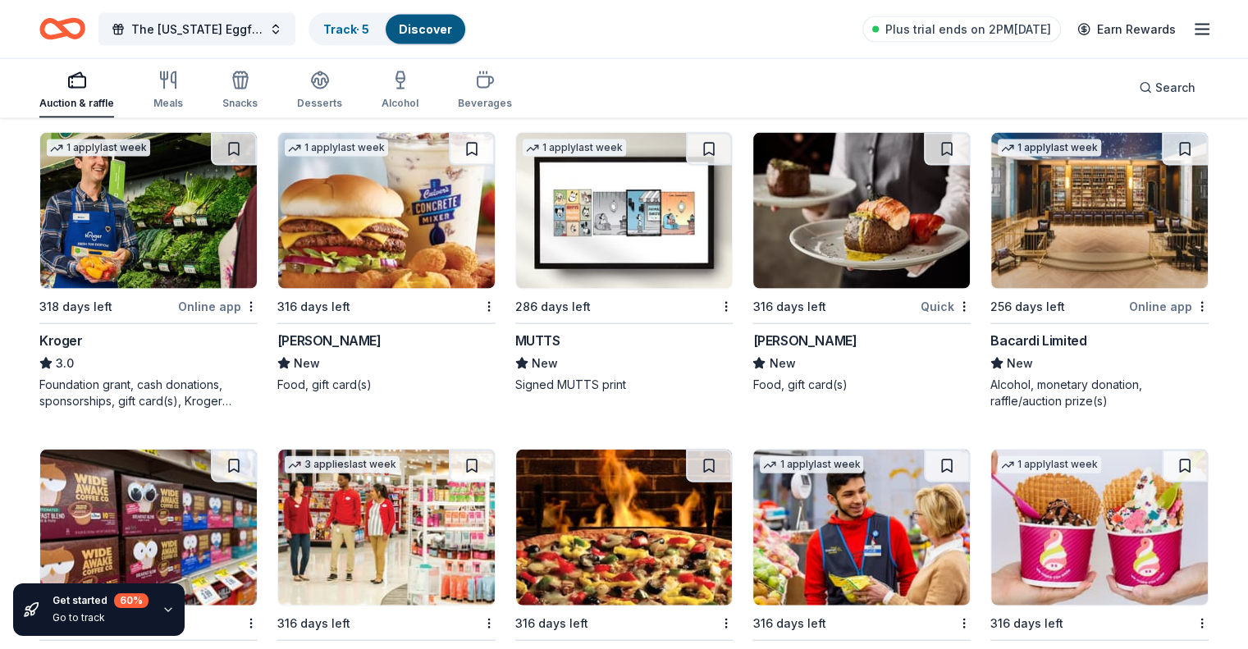
click at [865, 234] on img at bounding box center [861, 211] width 217 height 156
click at [396, 267] on img at bounding box center [386, 211] width 217 height 156
click at [653, 289] on img at bounding box center [624, 211] width 217 height 156
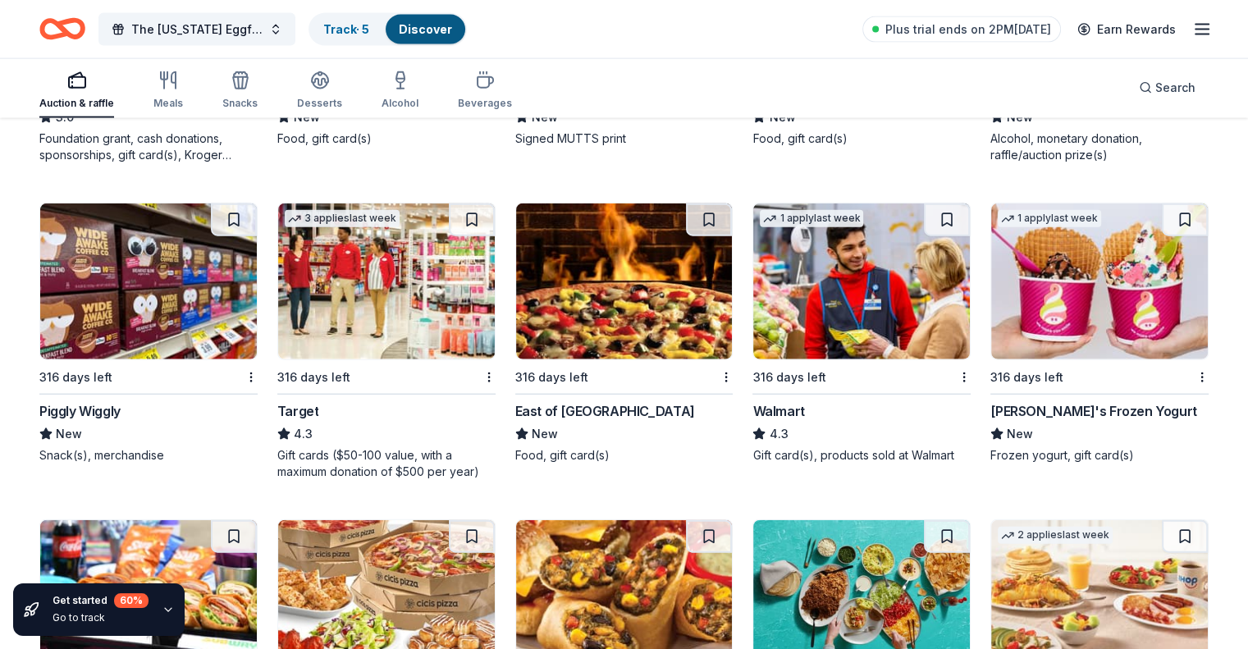
scroll to position [10165, 0]
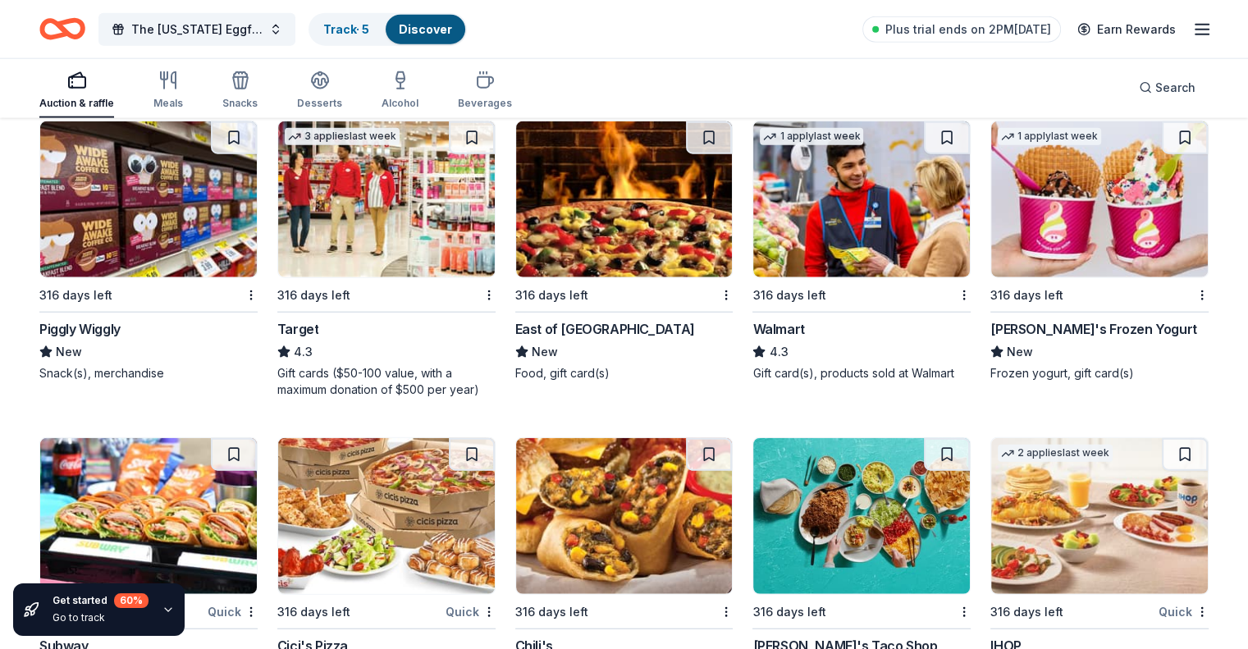
click at [623, 217] on img at bounding box center [624, 199] width 217 height 156
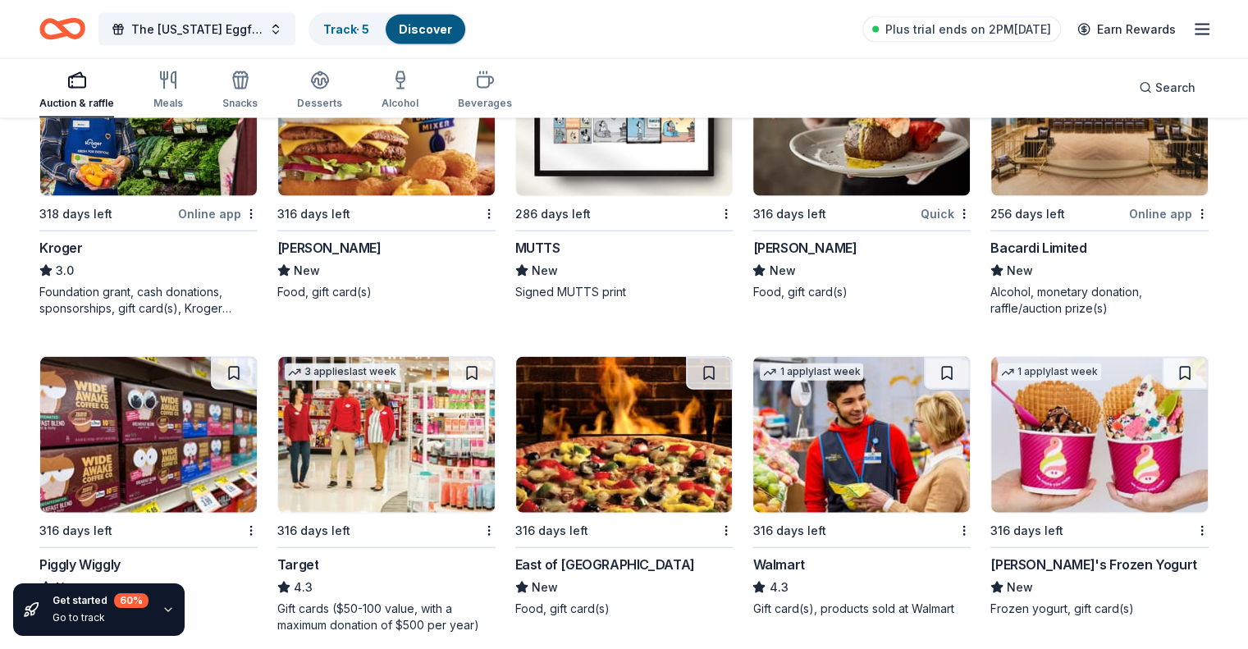
scroll to position [9919, 0]
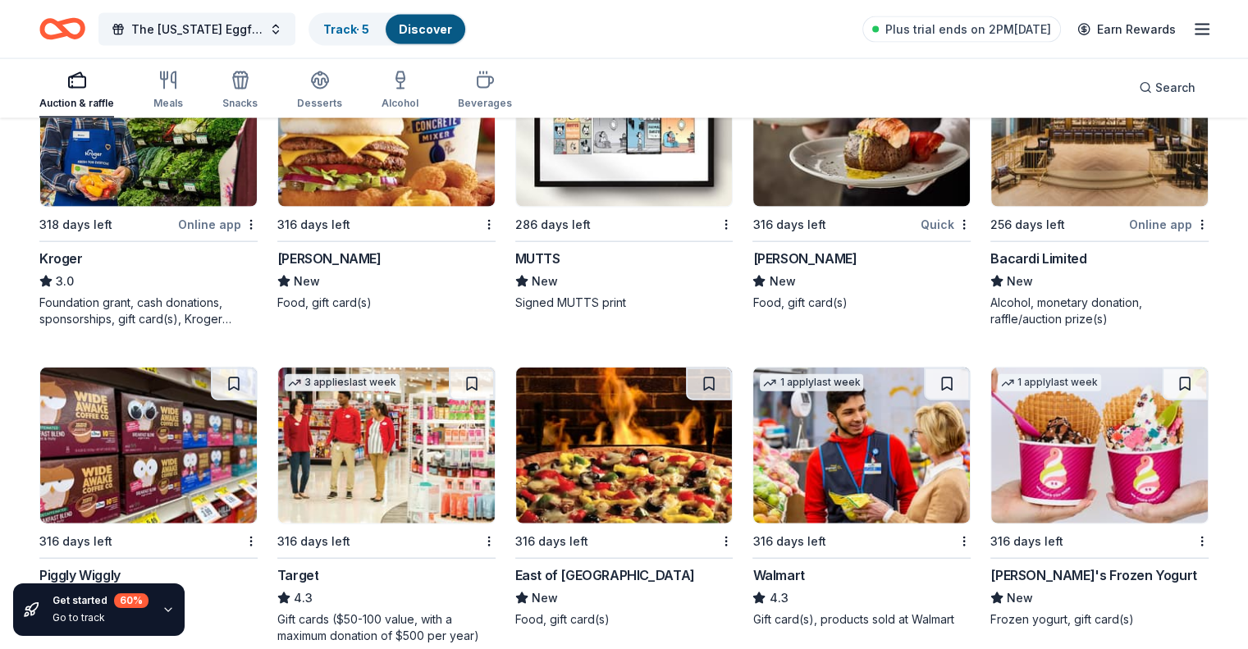
click at [639, 149] on img at bounding box center [624, 129] width 217 height 156
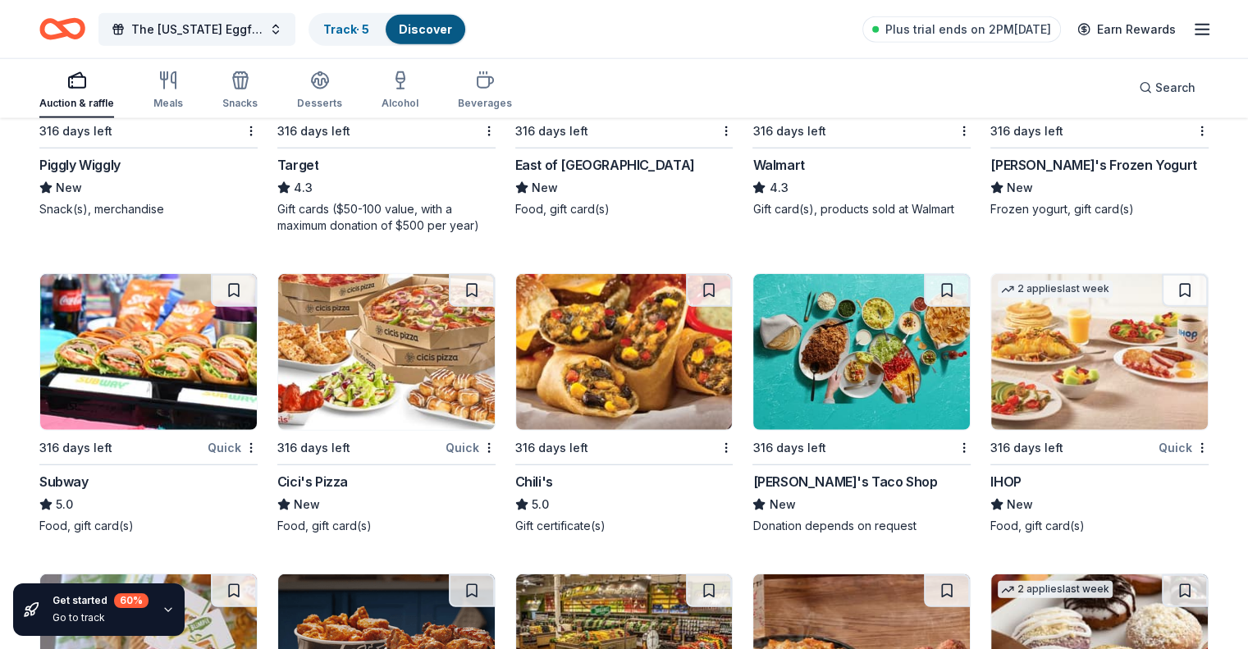
scroll to position [10247, 0]
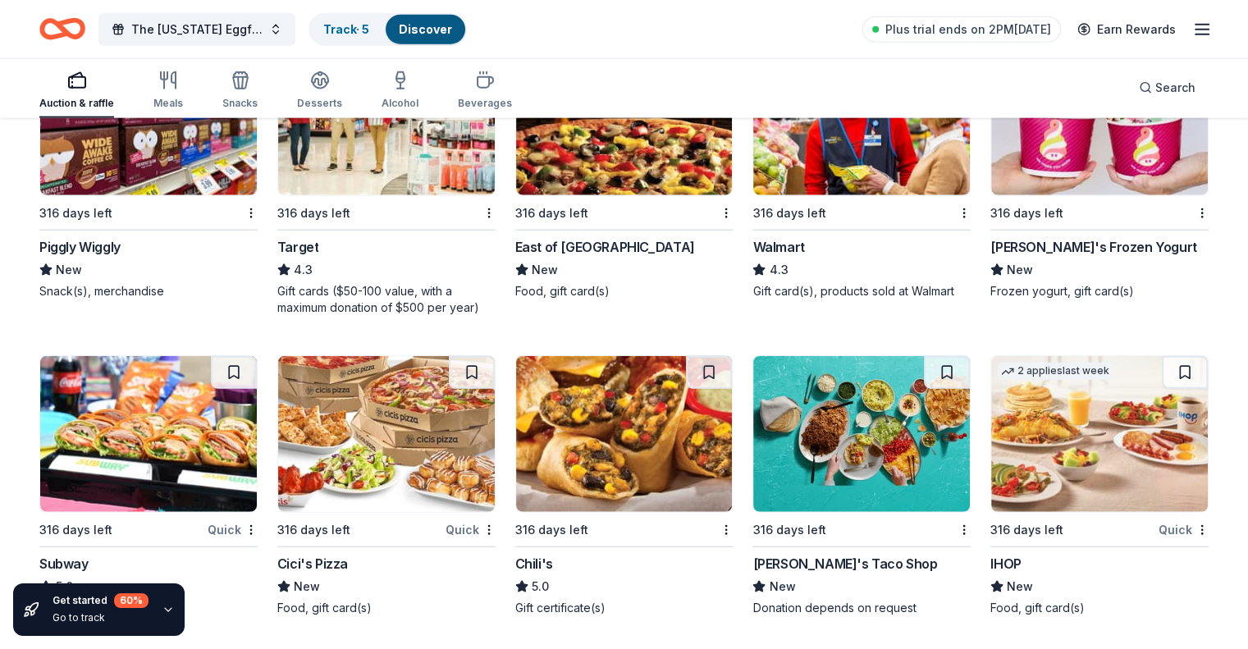
click at [1109, 170] on img at bounding box center [1099, 117] width 217 height 156
click at [794, 186] on img at bounding box center [861, 117] width 217 height 156
click at [176, 140] on img at bounding box center [148, 117] width 217 height 156
click at [358, 175] on img at bounding box center [386, 117] width 217 height 156
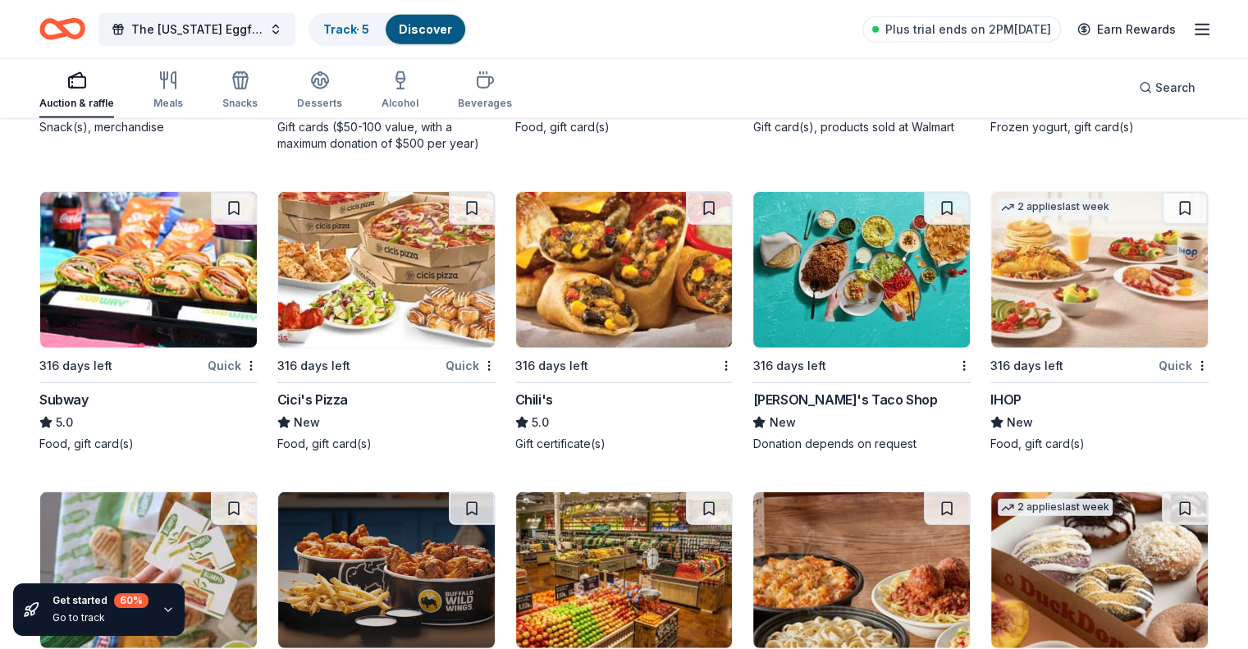
scroll to position [10493, 0]
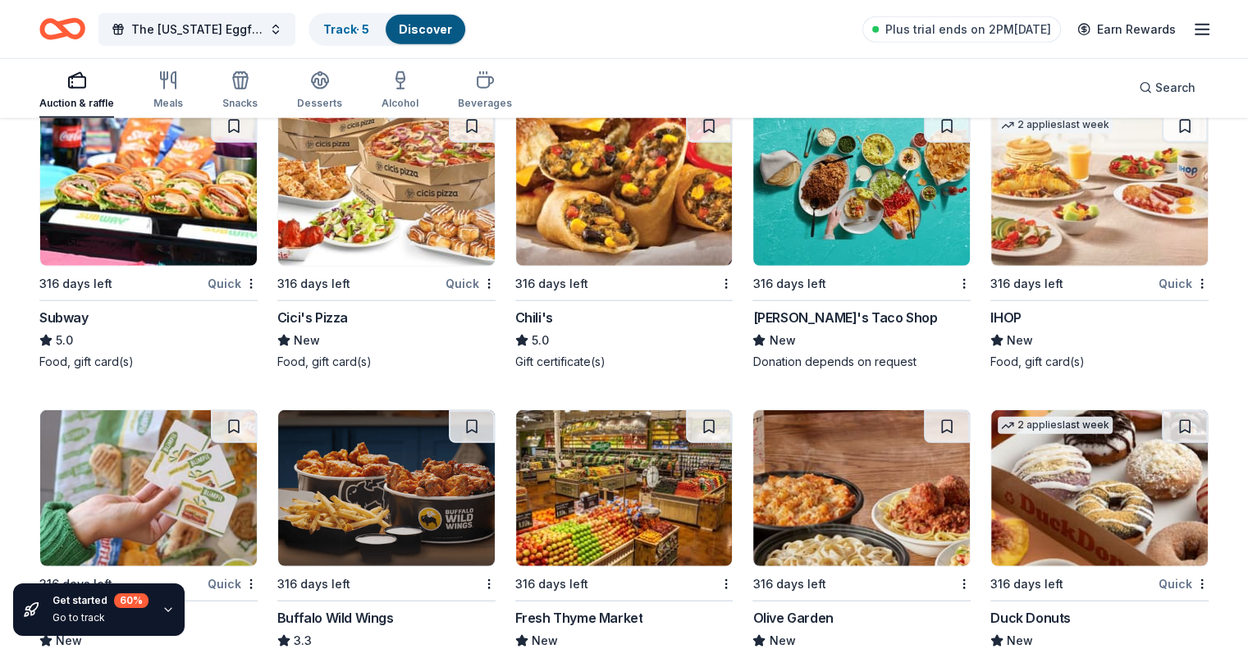
click at [157, 235] on img at bounding box center [148, 188] width 217 height 156
click at [594, 253] on img at bounding box center [624, 188] width 217 height 156
click at [1114, 205] on img at bounding box center [1099, 188] width 217 height 156
click at [382, 250] on img at bounding box center [386, 188] width 217 height 156
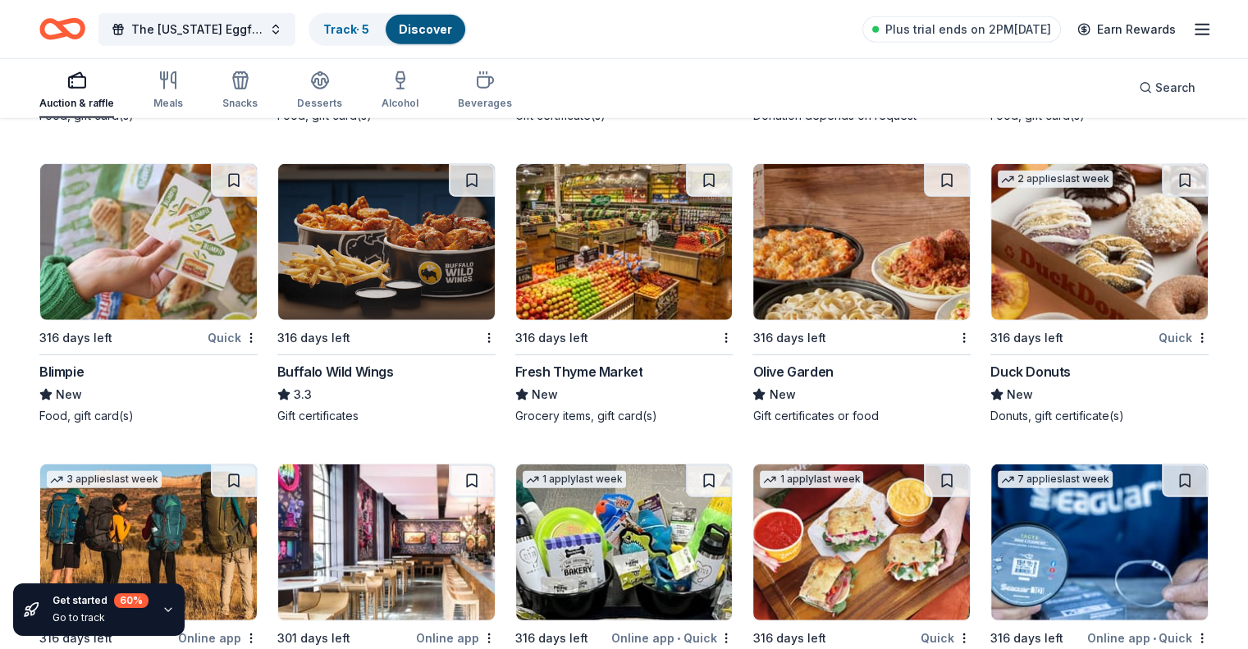
scroll to position [10821, 0]
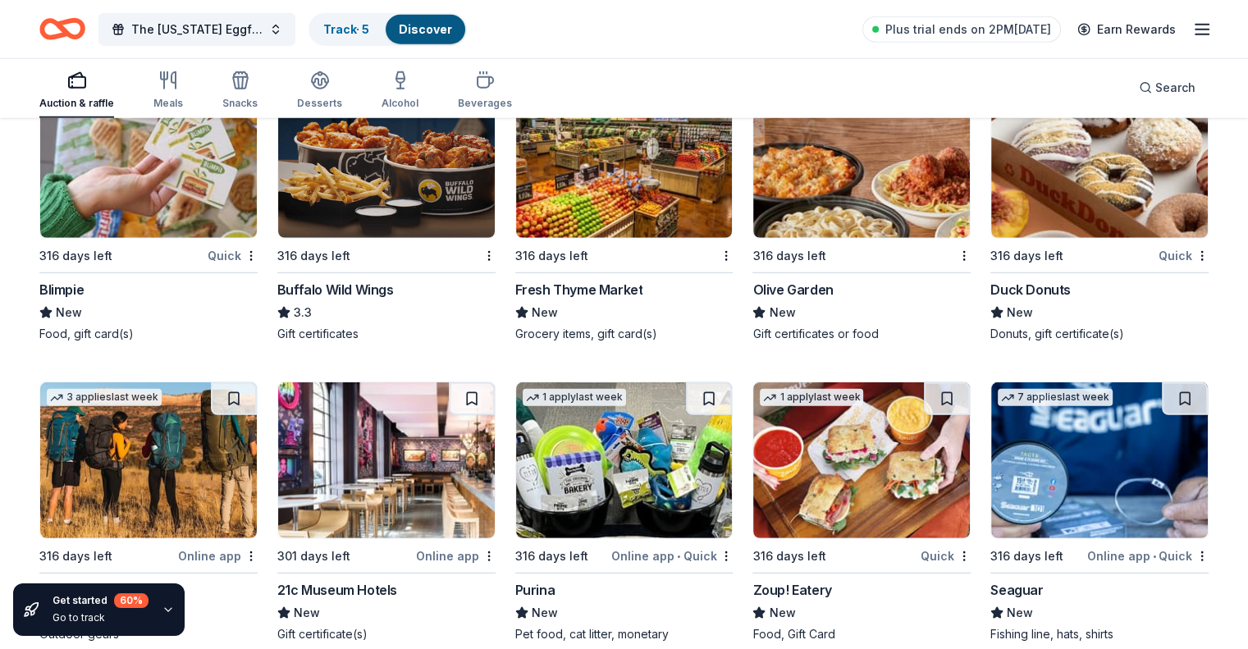
click at [434, 209] on img at bounding box center [386, 160] width 217 height 156
click at [574, 238] on img at bounding box center [624, 160] width 217 height 156
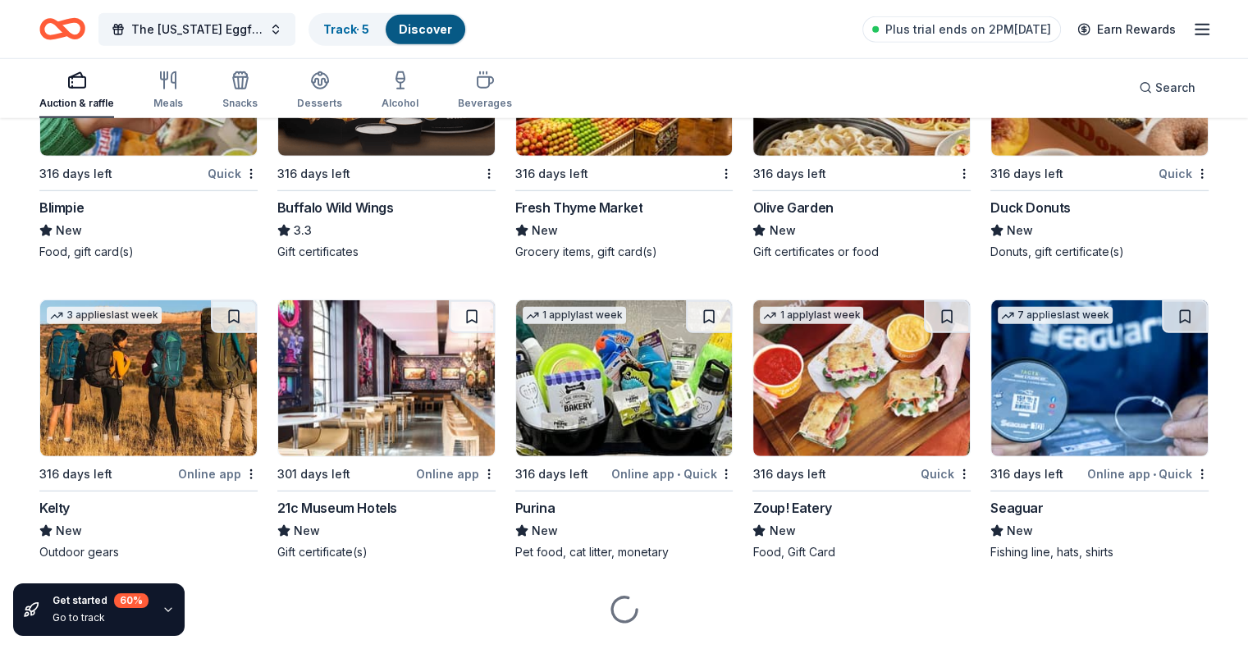
click at [778, 144] on img at bounding box center [861, 78] width 217 height 156
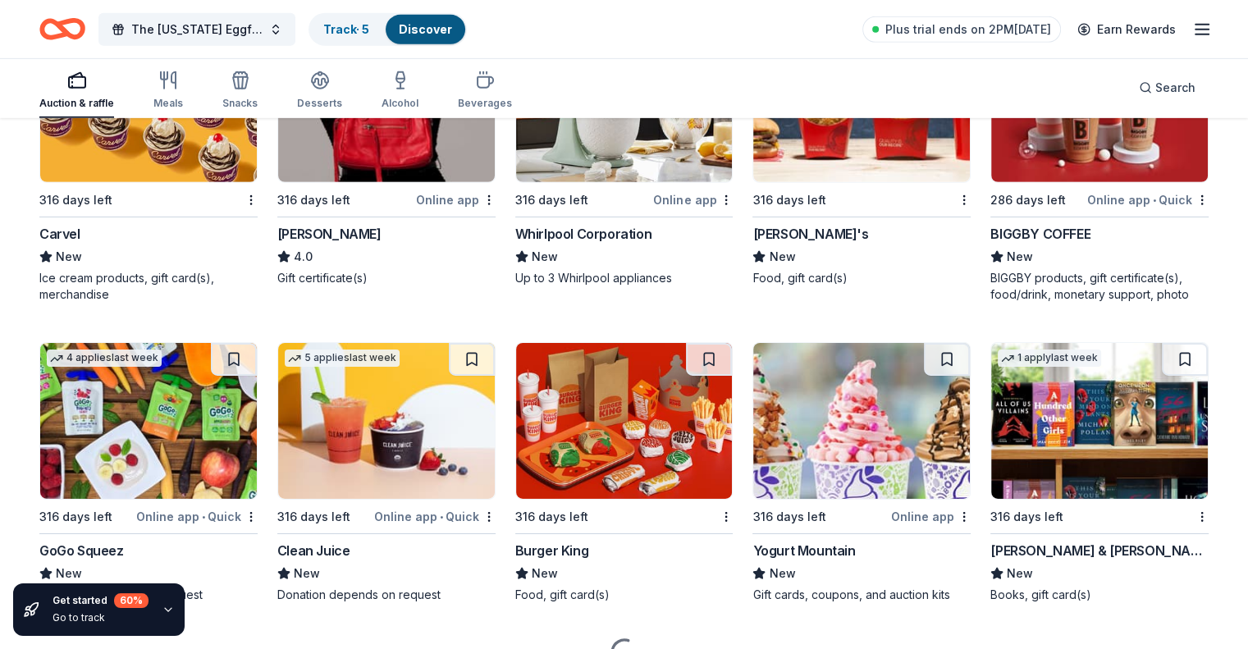
scroll to position [11395, 0]
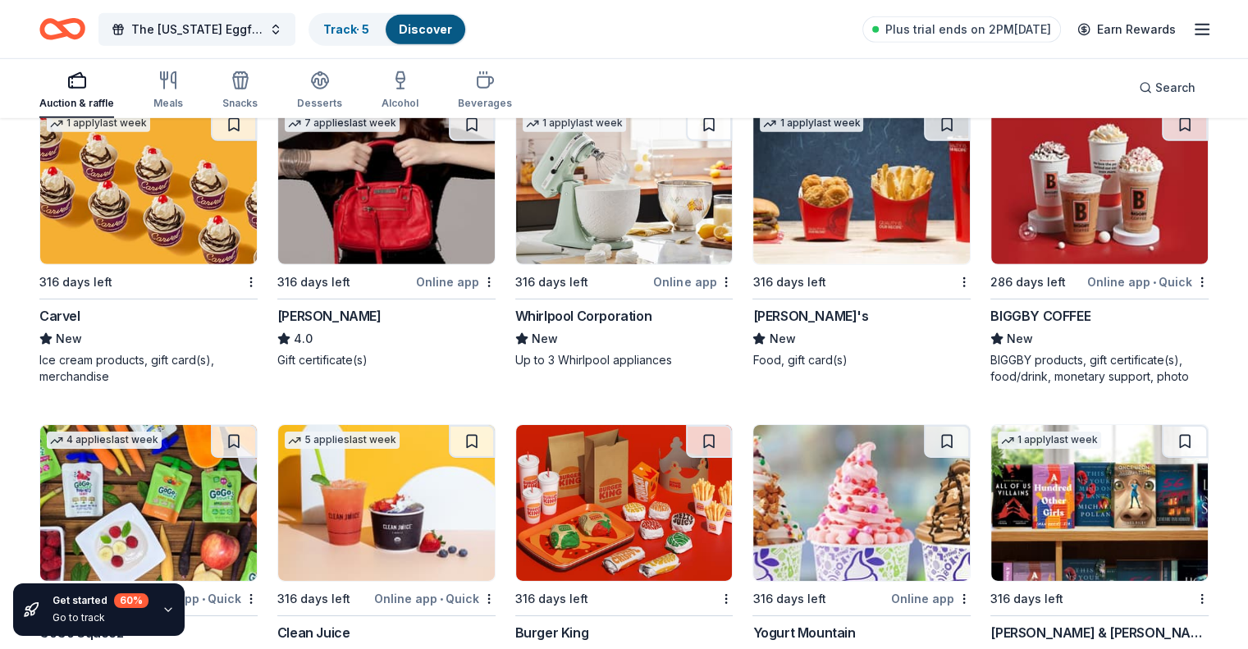
click at [768, 326] on div "Wendy's" at bounding box center [810, 316] width 116 height 20
click at [581, 249] on img at bounding box center [624, 186] width 217 height 156
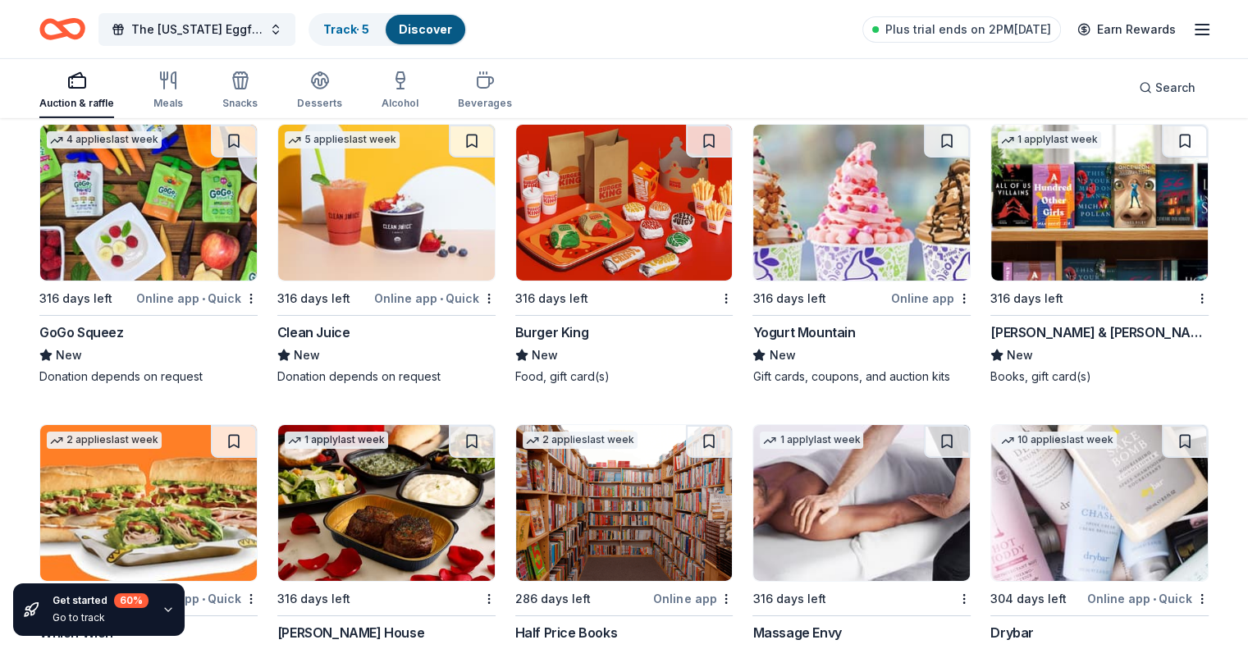
scroll to position [11723, 0]
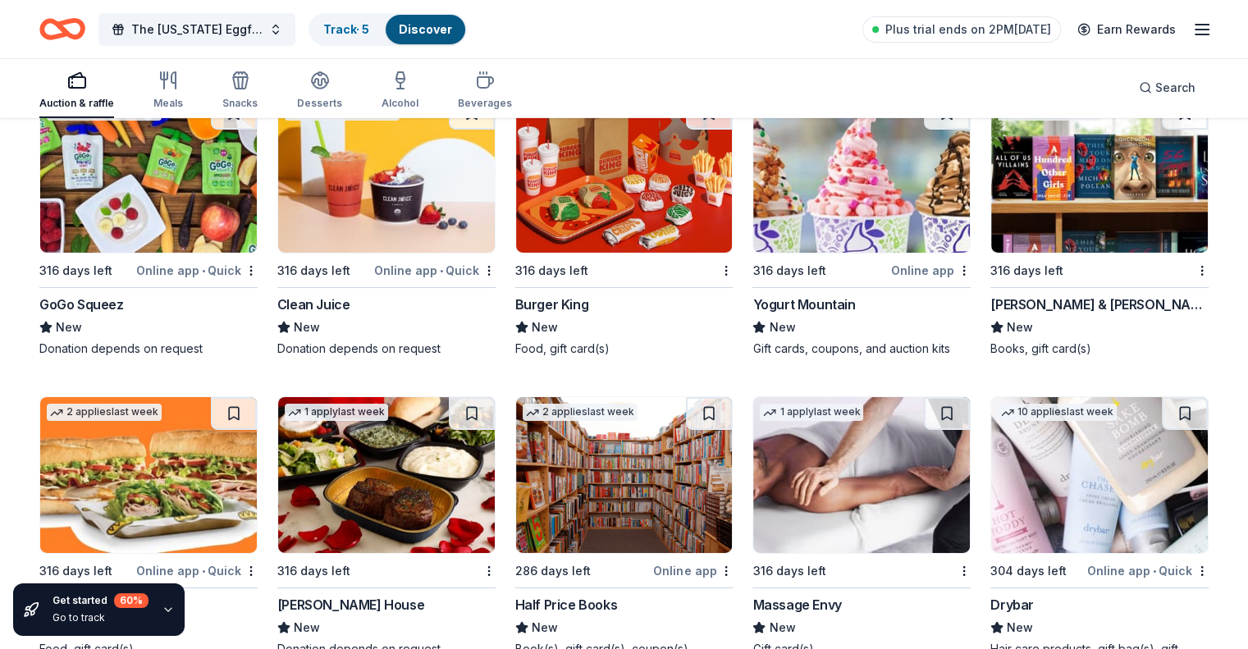
click at [652, 232] on img at bounding box center [624, 175] width 217 height 156
click at [1120, 174] on img at bounding box center [1099, 175] width 217 height 156
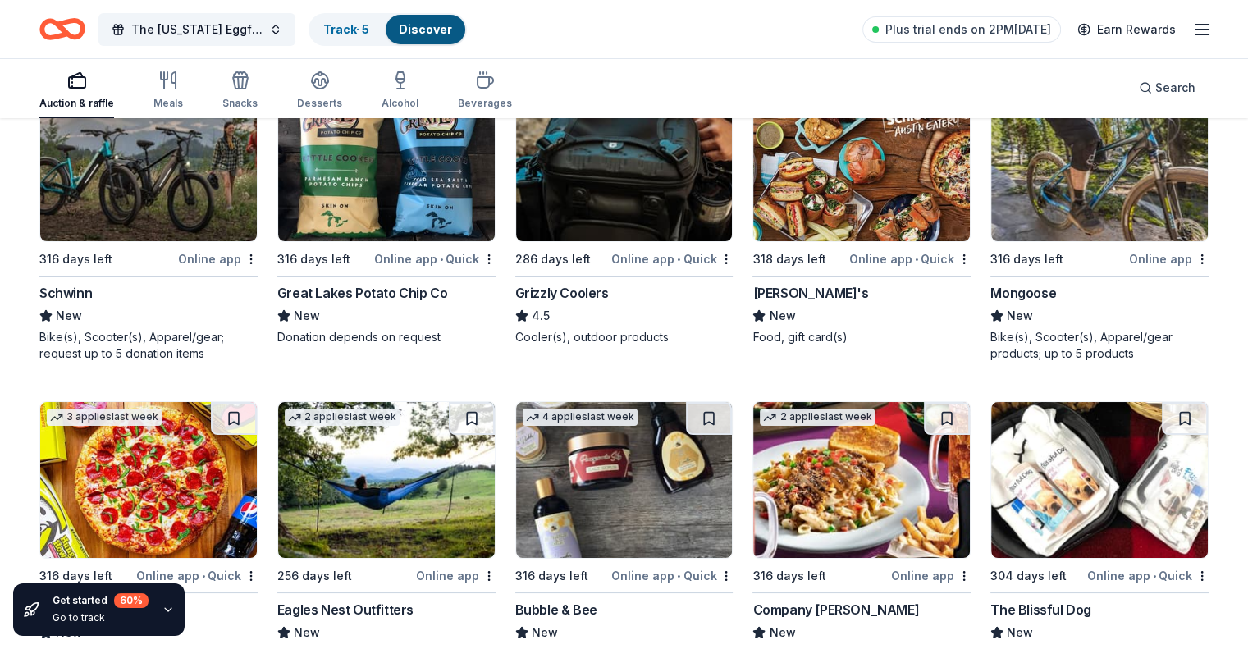
scroll to position [12379, 0]
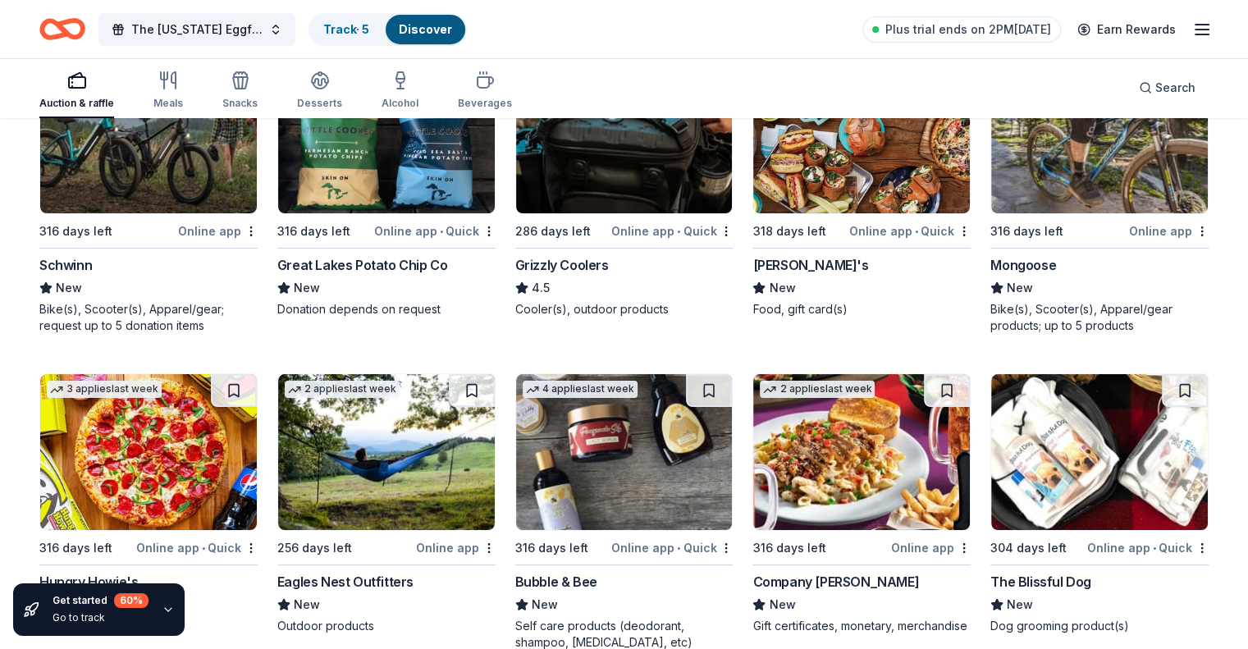
click at [167, 613] on icon "button" at bounding box center [168, 609] width 13 height 13
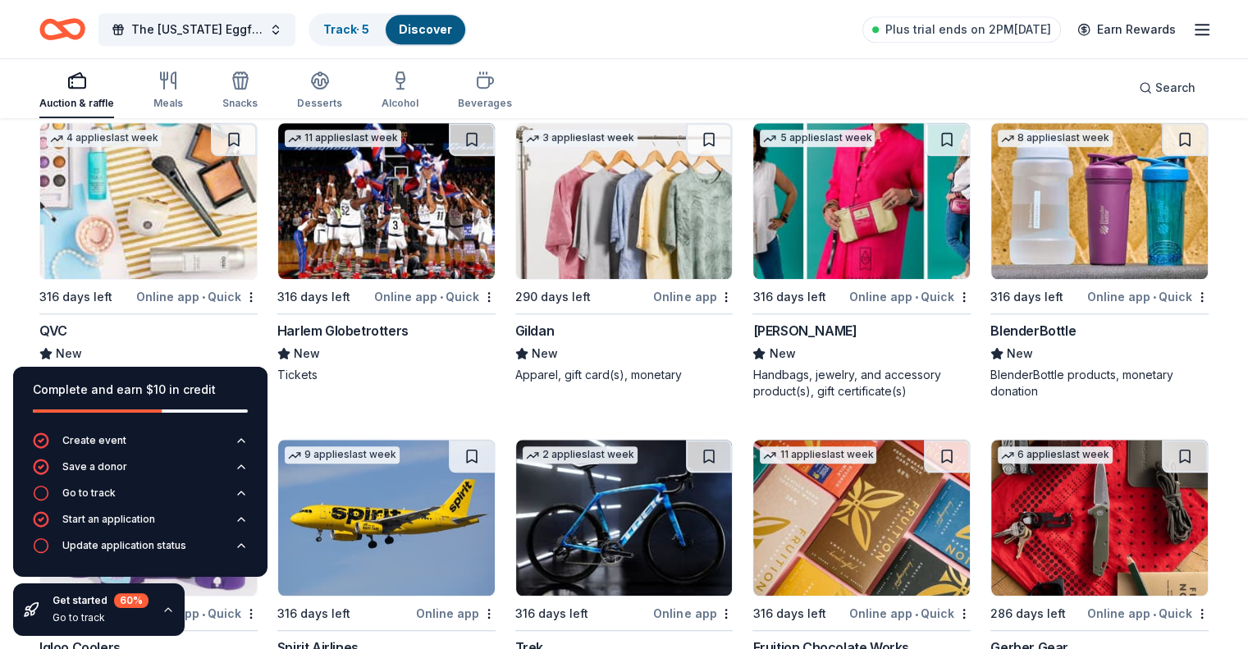
scroll to position [13510, 0]
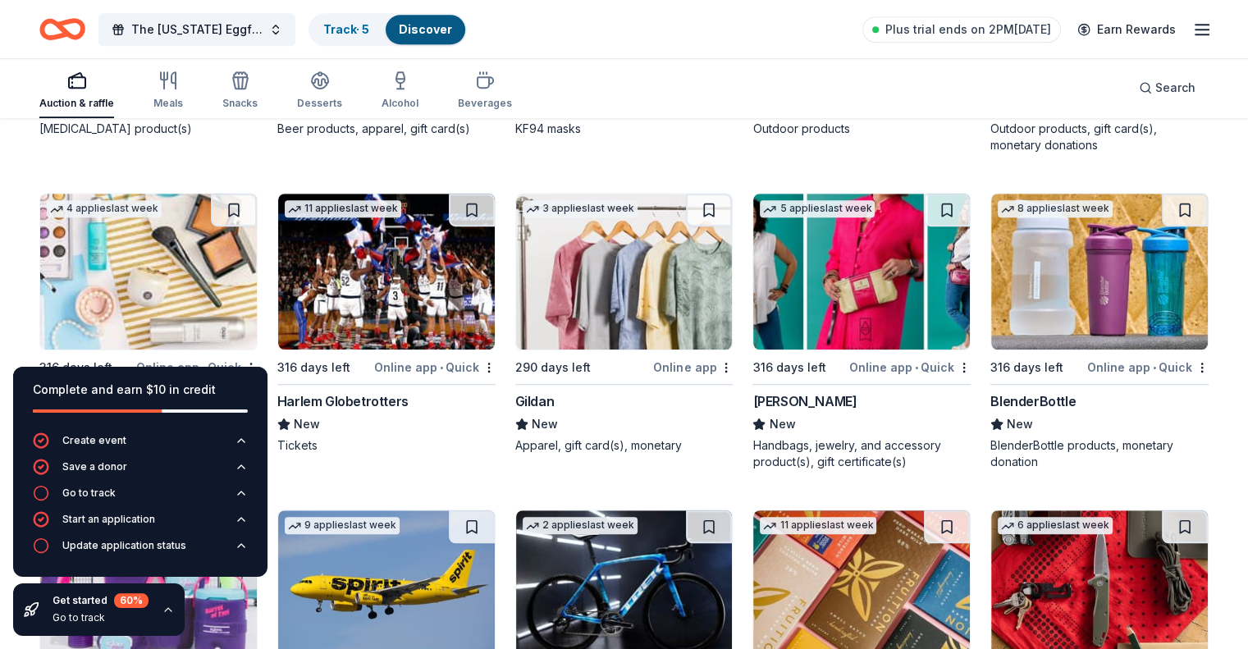
click at [1020, 411] on div "BlenderBottle" at bounding box center [1032, 401] width 85 height 20
click at [384, 411] on div "Harlem Globetrotters" at bounding box center [342, 401] width 131 height 20
click at [542, 411] on div "Gildan" at bounding box center [534, 401] width 39 height 20
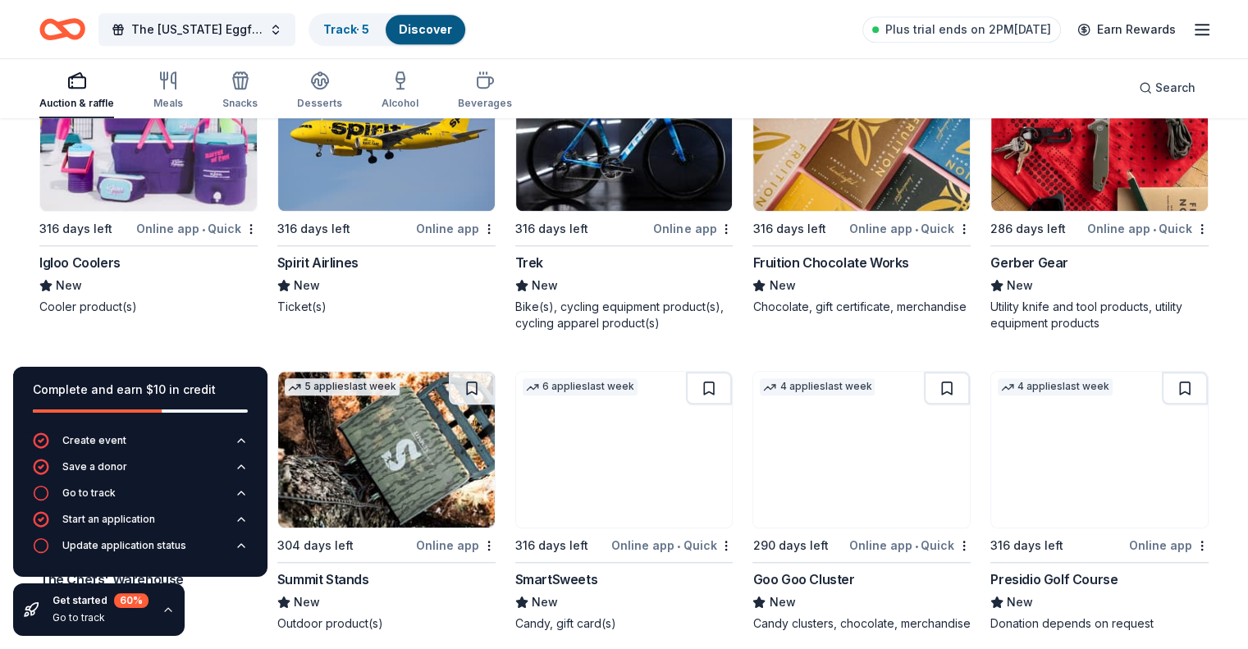
scroll to position [14002, 0]
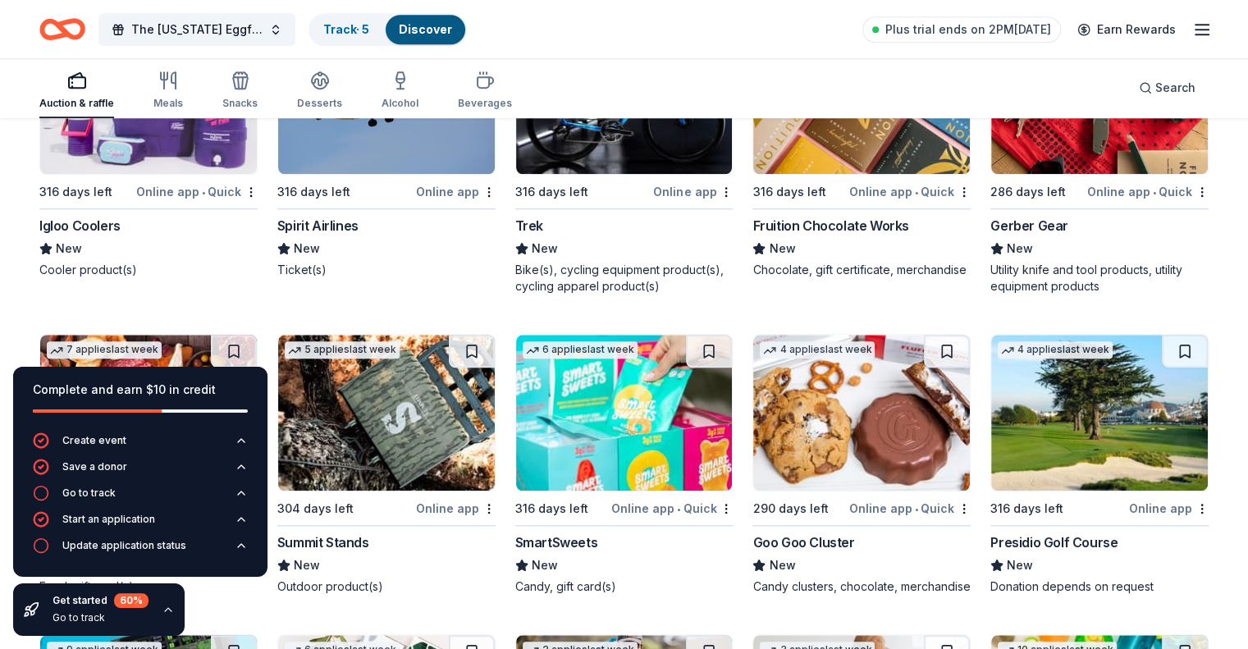
click at [109, 235] on div "Igloo Coolers" at bounding box center [79, 226] width 81 height 20
click at [358, 235] on div "Spirit Airlines" at bounding box center [317, 226] width 81 height 20
click at [532, 235] on div "Trek" at bounding box center [529, 226] width 28 height 20
click at [229, 606] on div "Complete and earn $10 in credit Create event Save a donor Go to track Start an …" at bounding box center [140, 501] width 281 height 295
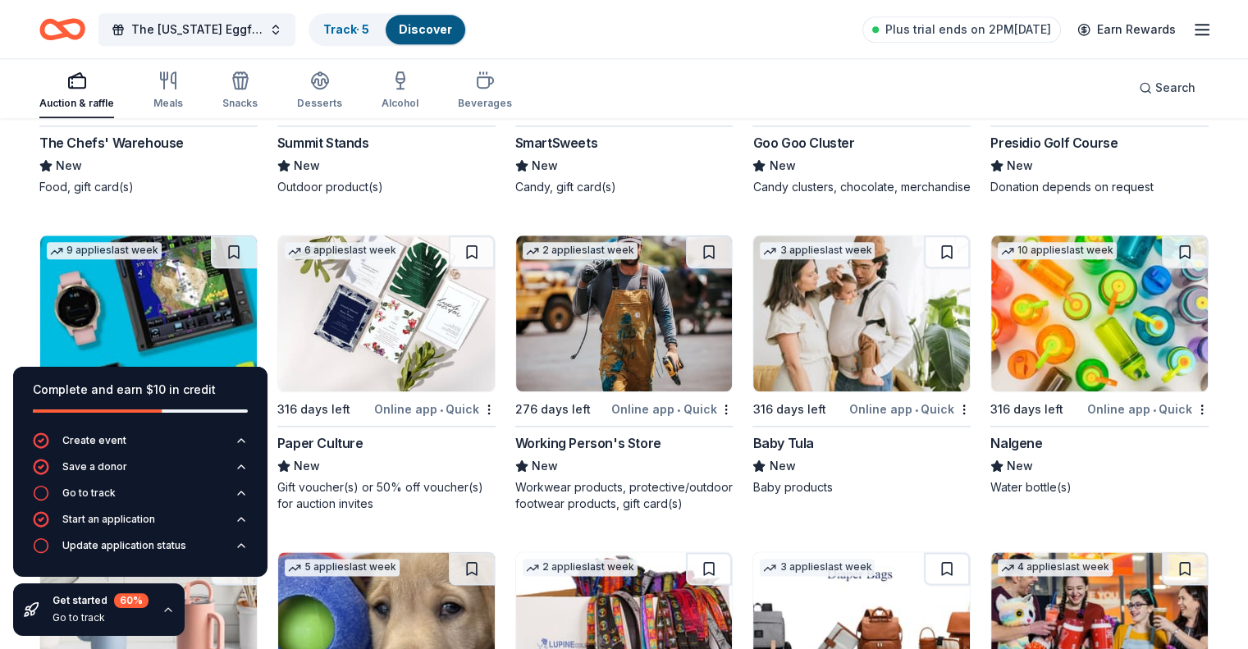
scroll to position [14412, 0]
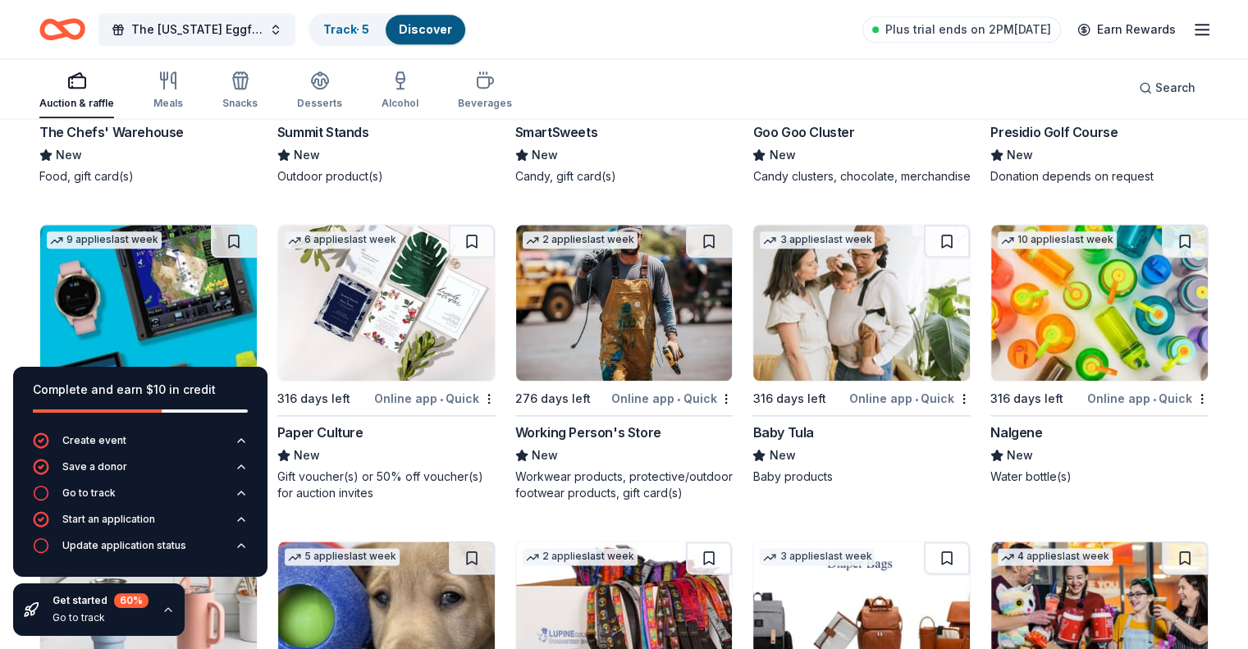
click at [156, 142] on div "The Chefs' Warehouse" at bounding box center [111, 132] width 144 height 20
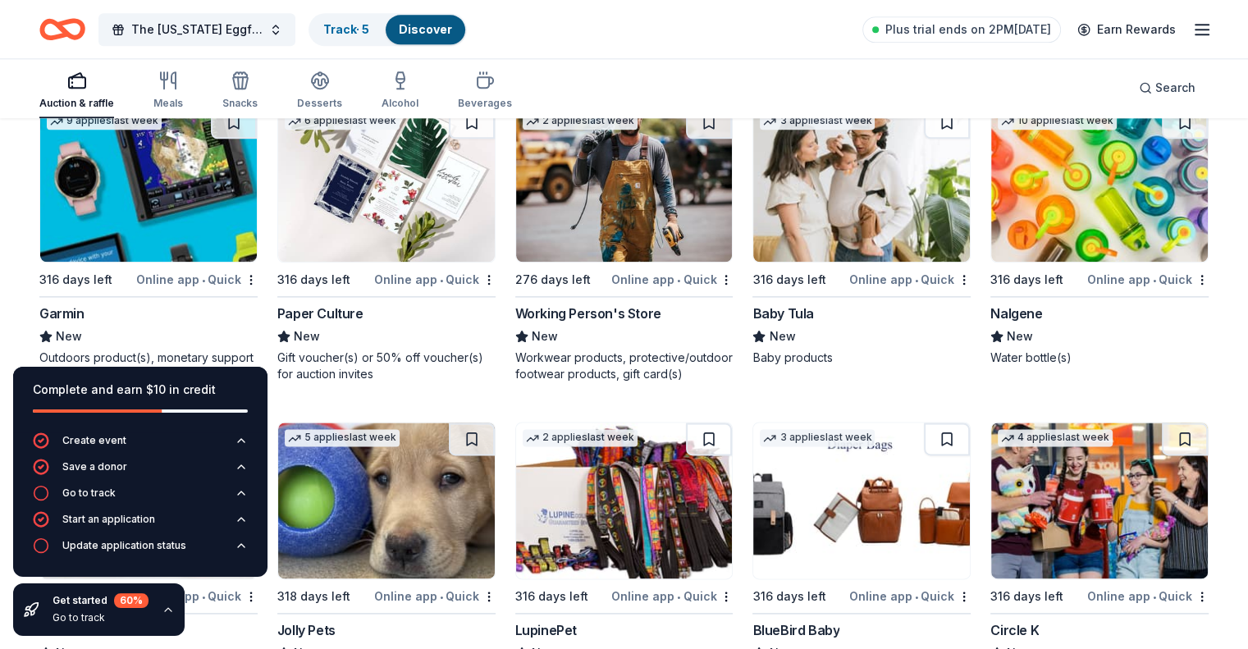
scroll to position [14506, 0]
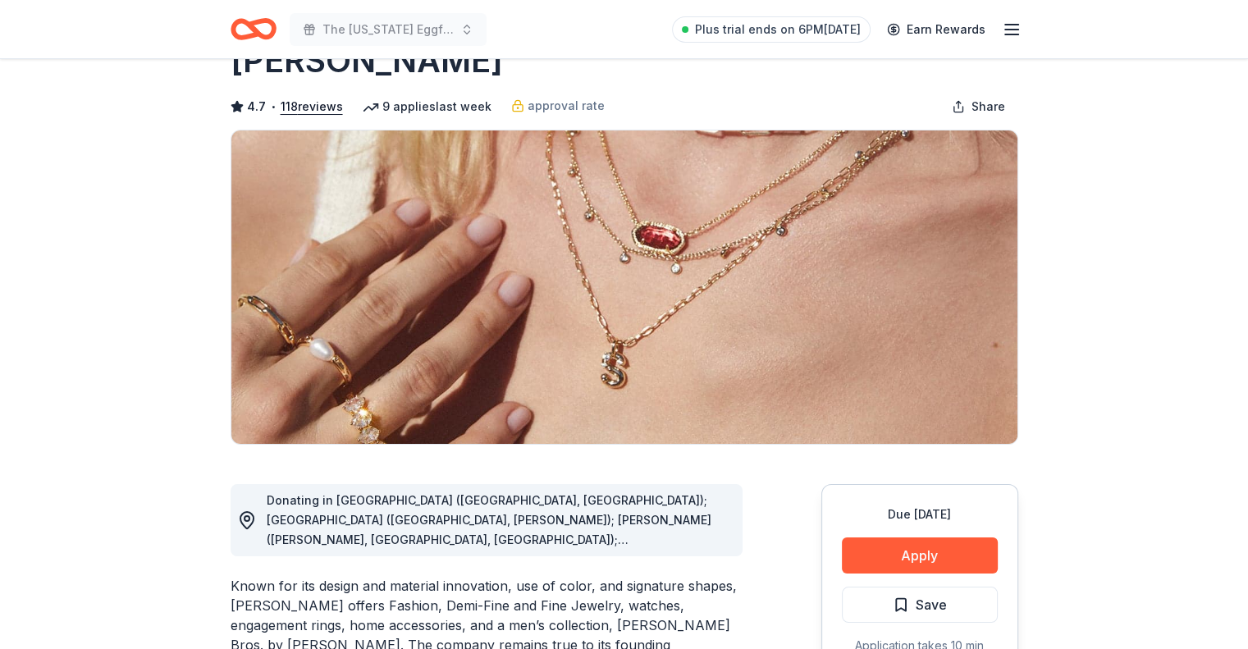
scroll to position [164, 0]
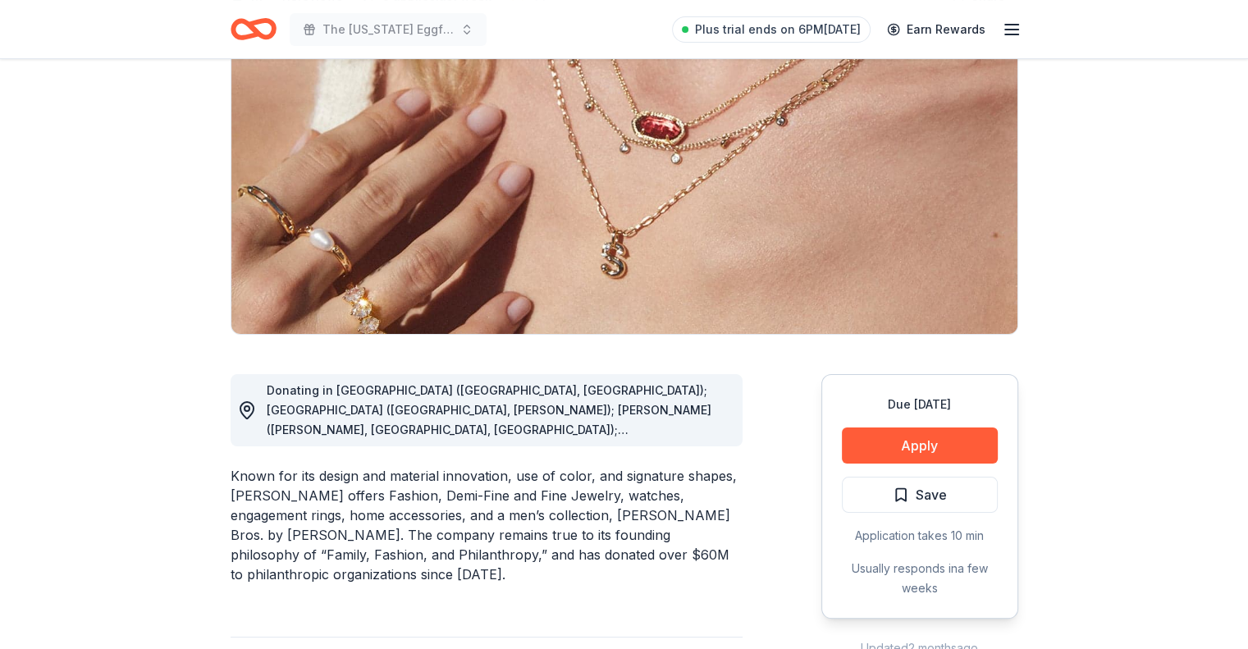
click at [676, 427] on span "Donating in AL (Birmingham, Huntsville); AR (Little Rock, Rogers); AZ (Chandler…" at bounding box center [489, 596] width 445 height 427
click at [711, 433] on span "Donating in AL (Birmingham, Huntsville); AR (Little Rock, Rogers); AZ (Chandler…" at bounding box center [489, 596] width 445 height 427
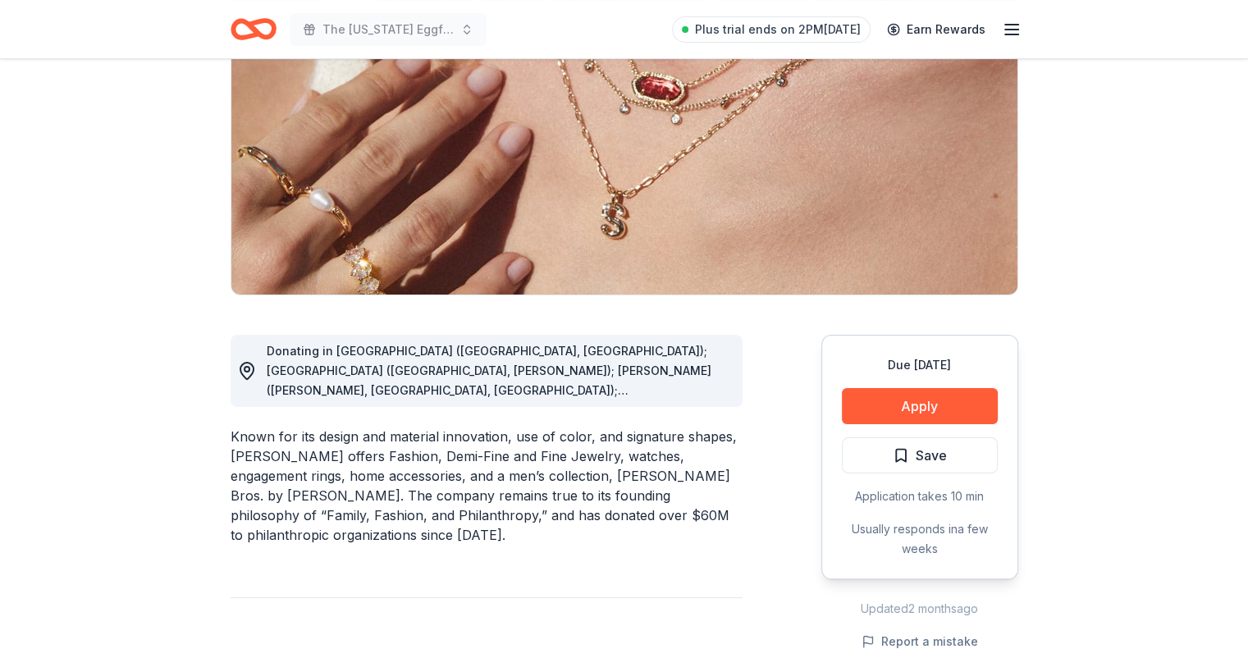
scroll to position [0, 0]
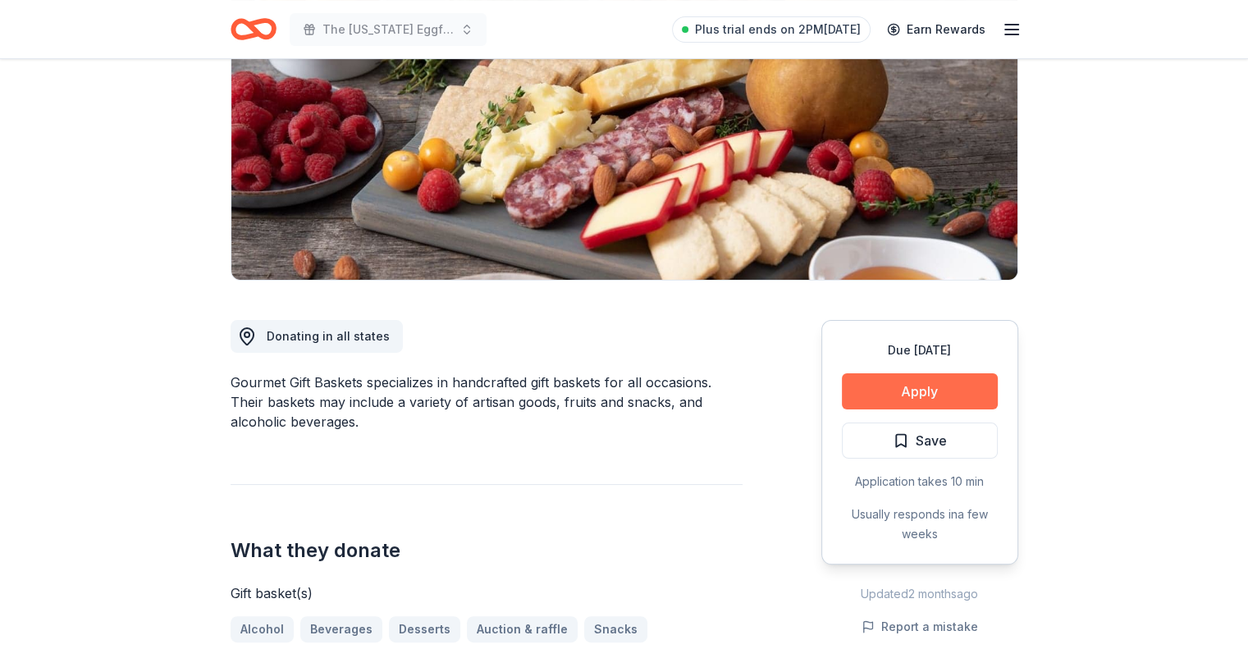
scroll to position [246, 0]
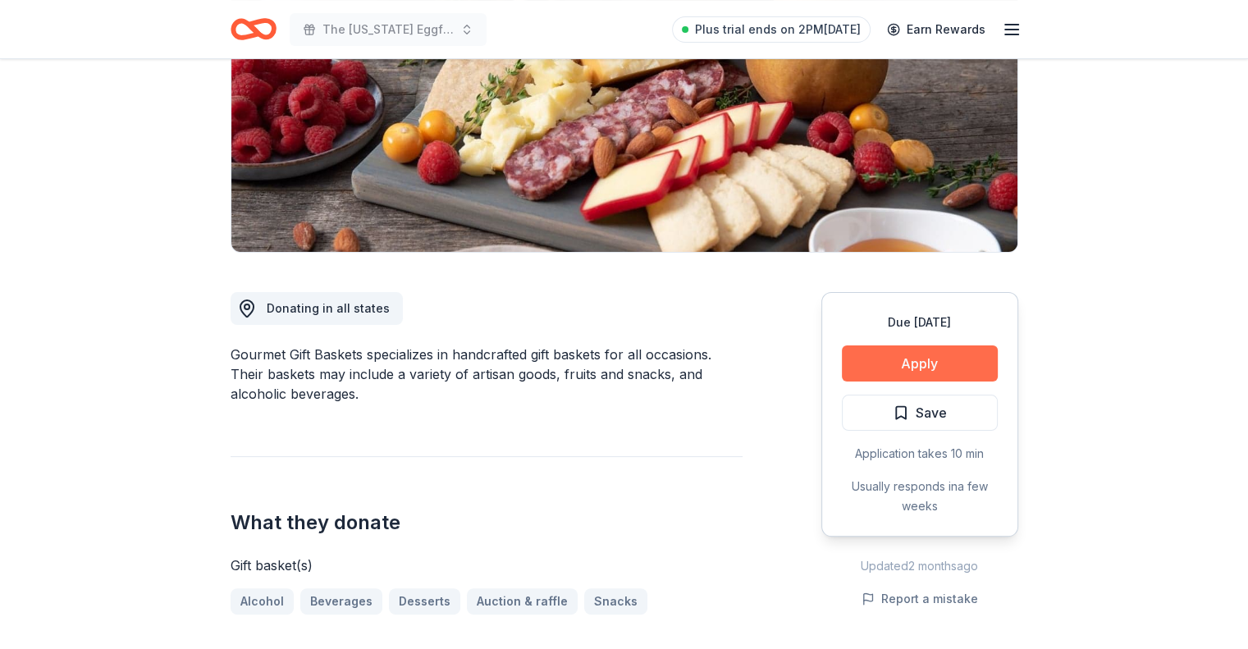
click at [974, 348] on div "Due [DATE] Apply Save Application takes 10 min Usually responds in a few weeks" at bounding box center [919, 414] width 197 height 244
click at [963, 373] on button "Apply" at bounding box center [920, 363] width 156 height 36
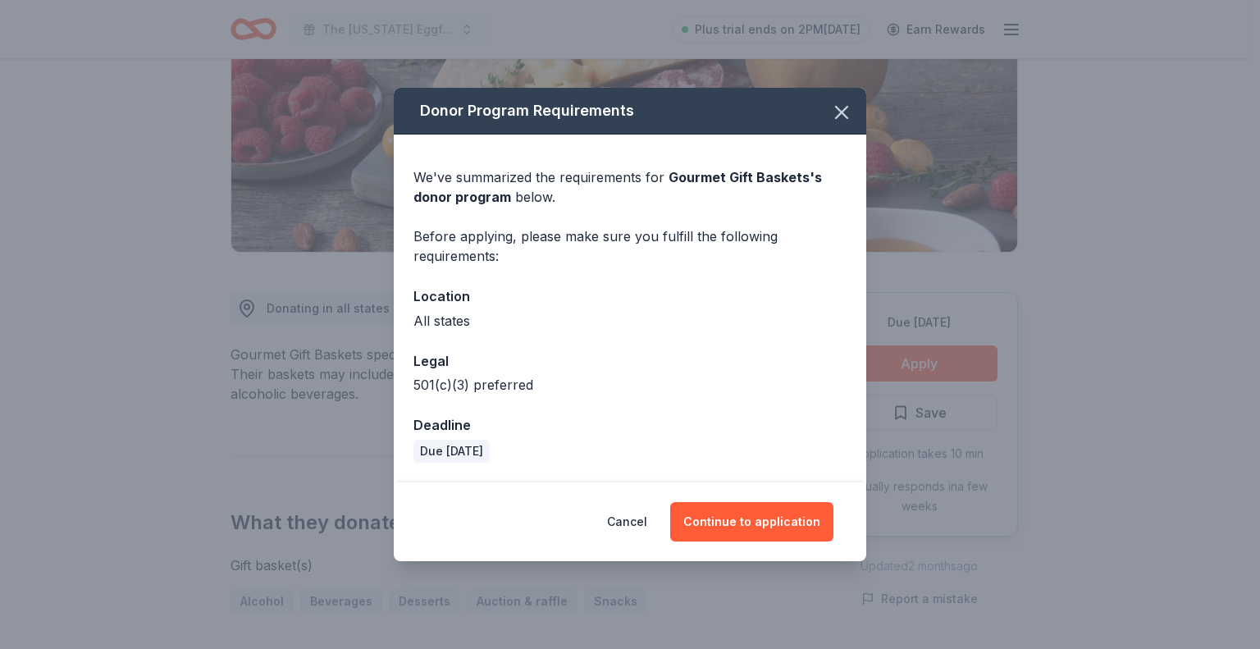
drag, startPoint x: 631, startPoint y: 518, endPoint x: 652, endPoint y: 122, distance: 396.7
click at [652, 122] on div "Donor Program Requirements We've summarized the requirements for Gourmet Gift B…" at bounding box center [630, 324] width 472 height 472
drag, startPoint x: 666, startPoint y: 178, endPoint x: 801, endPoint y: 203, distance: 136.7
click at [801, 203] on div "We've summarized the requirements for Gourmet Gift Baskets 's donor program bel…" at bounding box center [629, 186] width 433 height 39
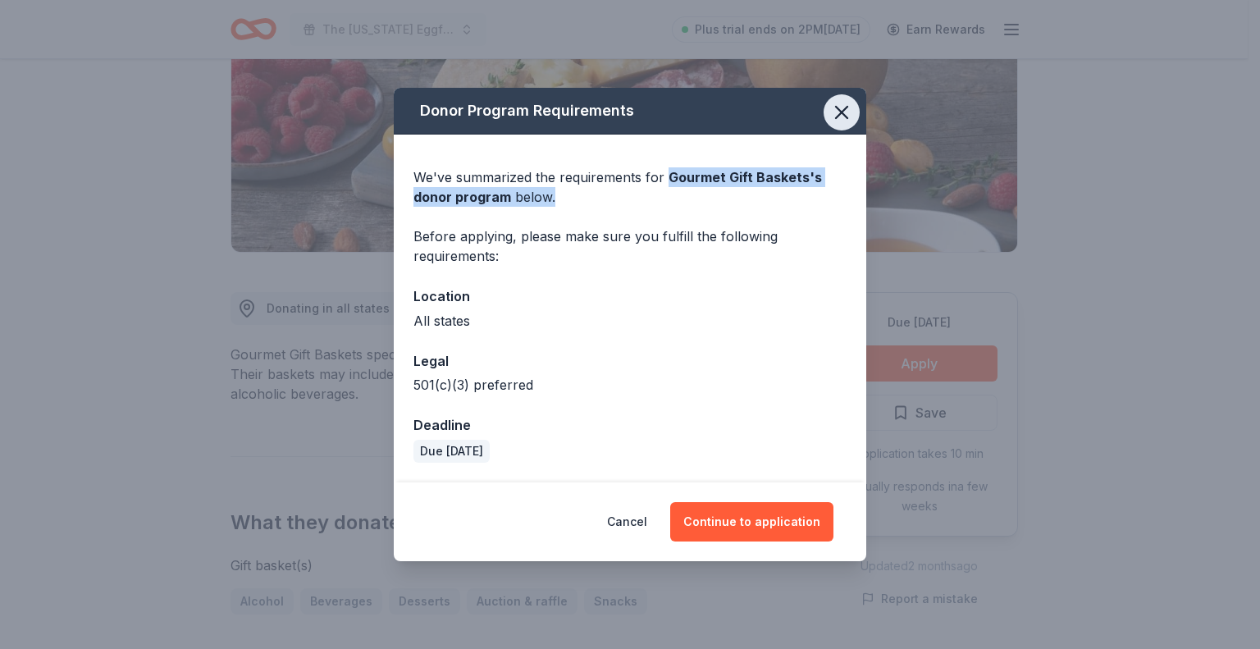
click at [851, 114] on button "button" at bounding box center [841, 112] width 36 height 36
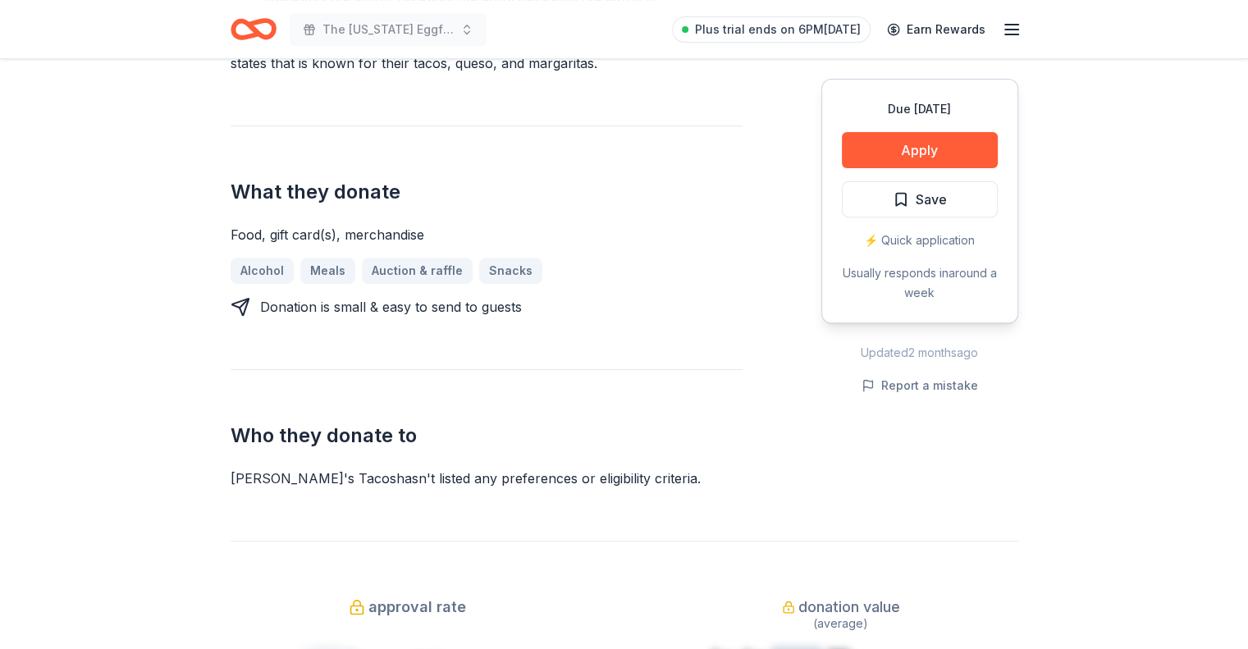
scroll to position [656, 0]
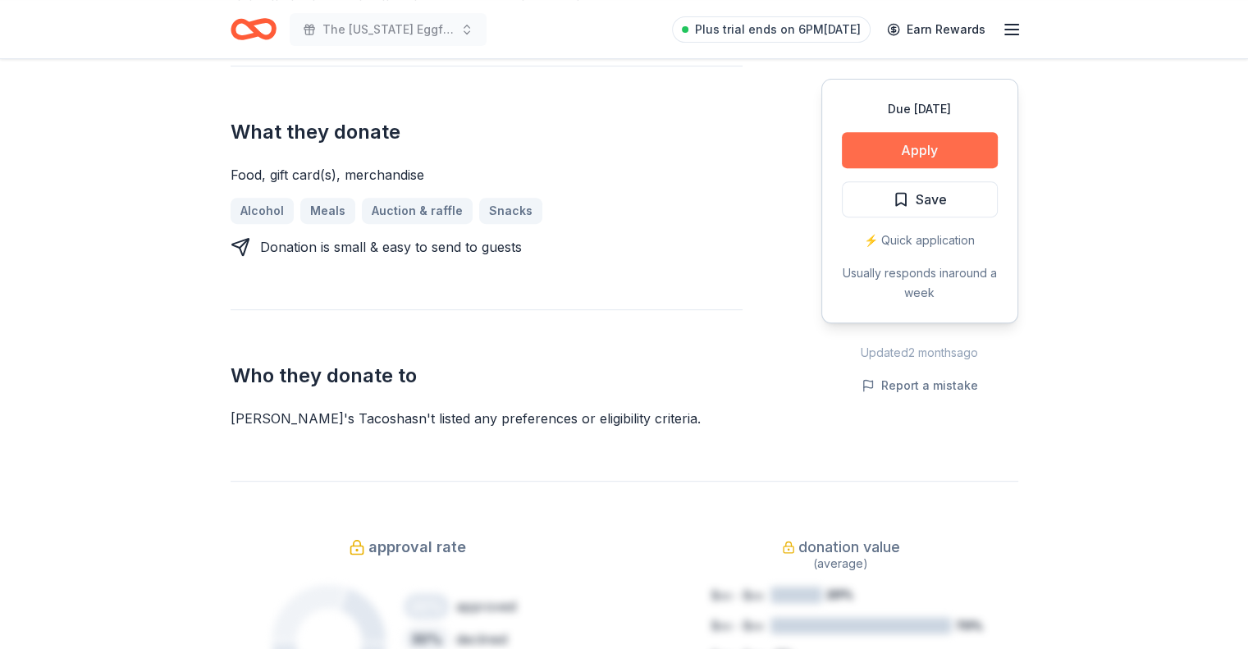
click at [911, 159] on button "Apply" at bounding box center [920, 150] width 156 height 36
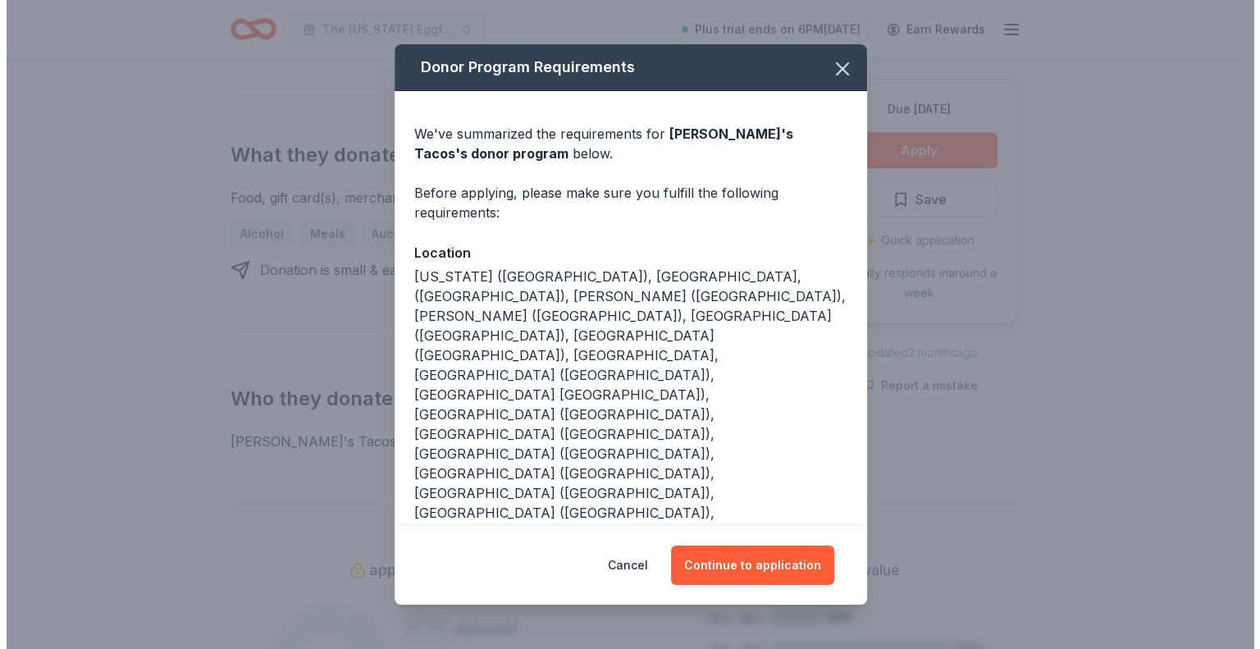
scroll to position [679, 0]
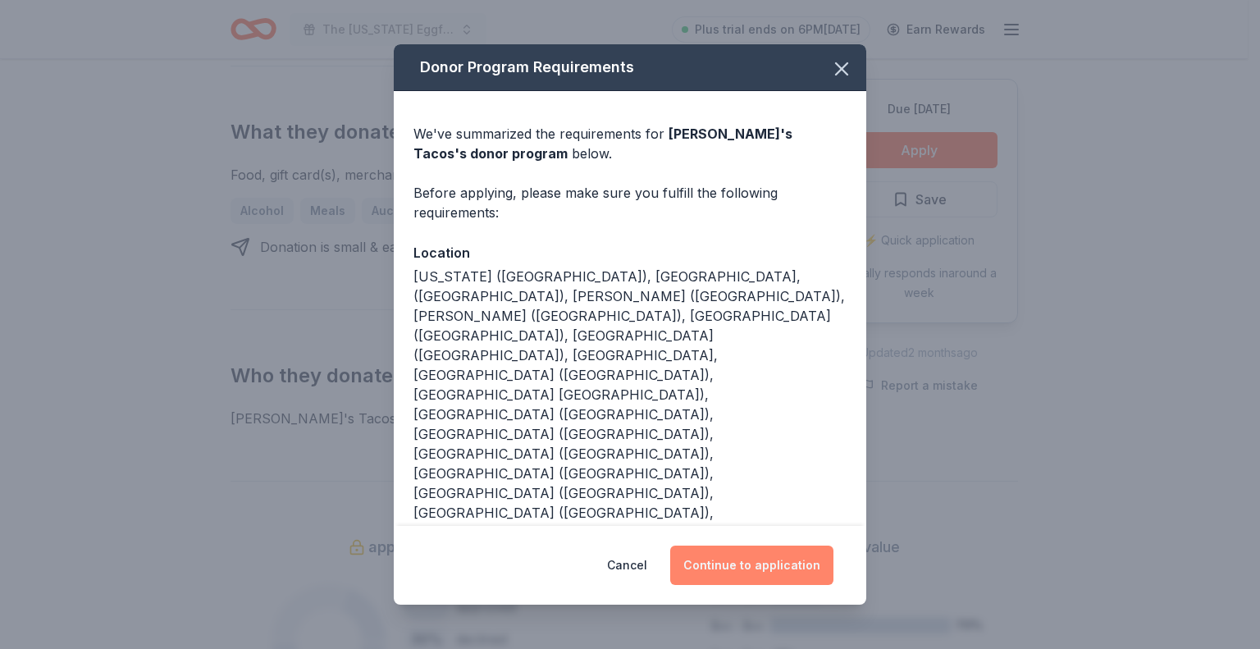
click at [742, 545] on button "Continue to application" at bounding box center [751, 564] width 163 height 39
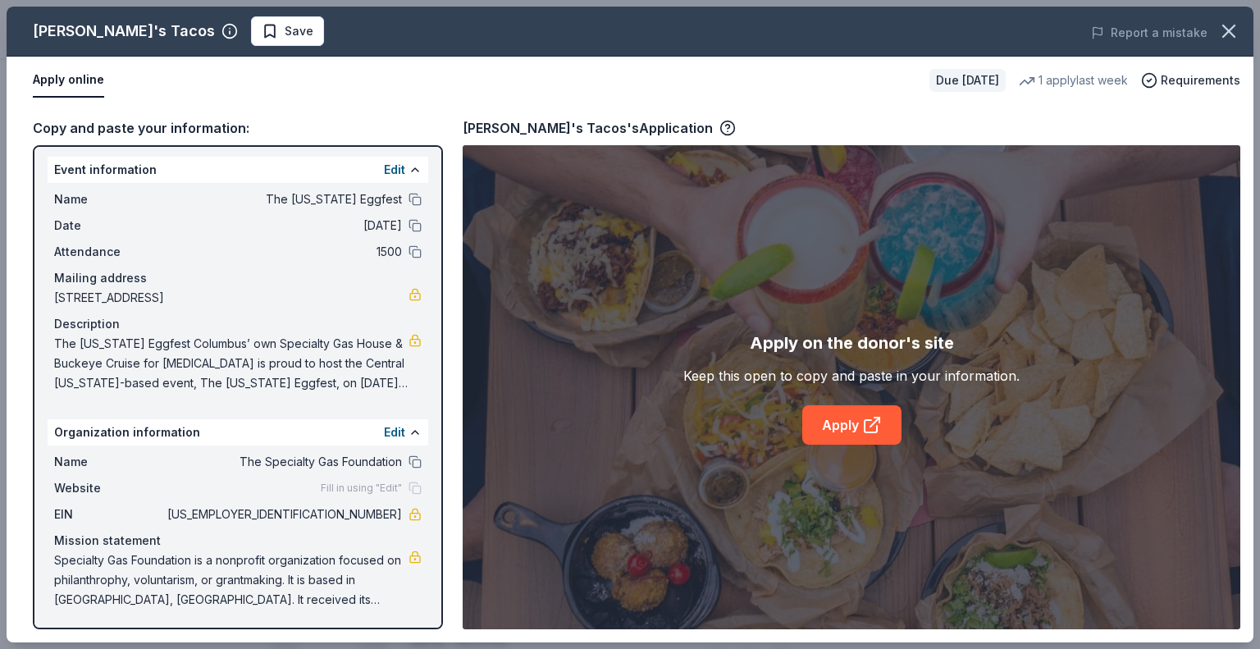
scroll to position [3, 0]
click at [841, 425] on link "Apply" at bounding box center [851, 424] width 99 height 39
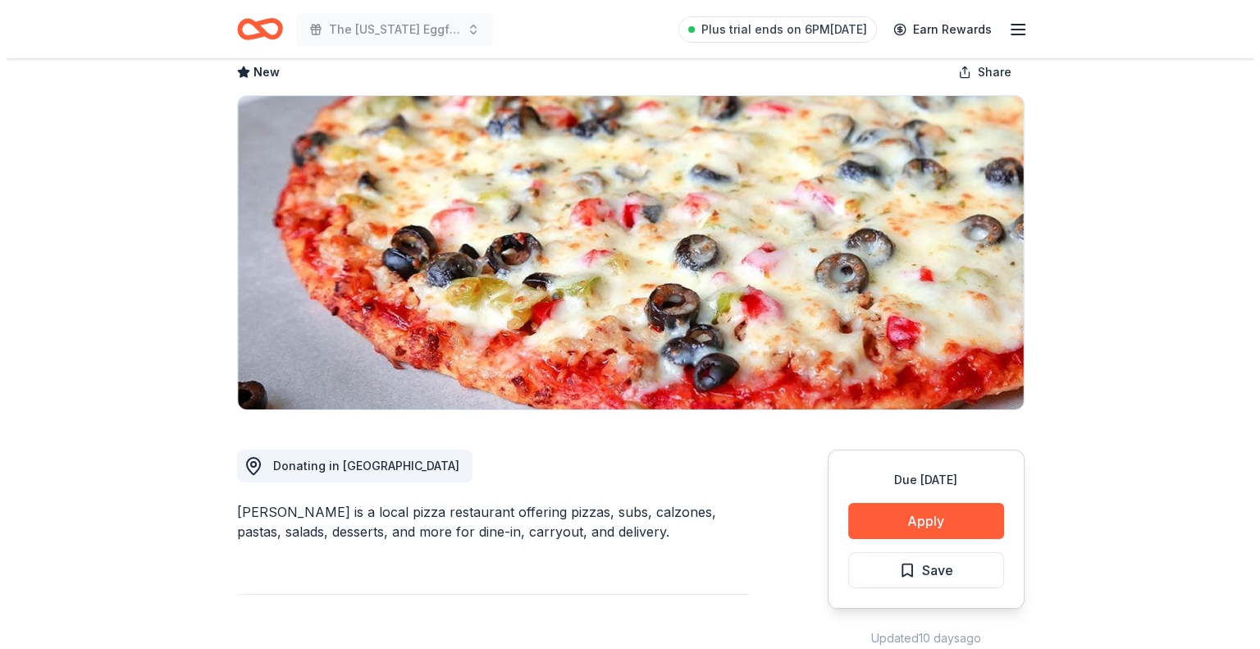
scroll to position [328, 0]
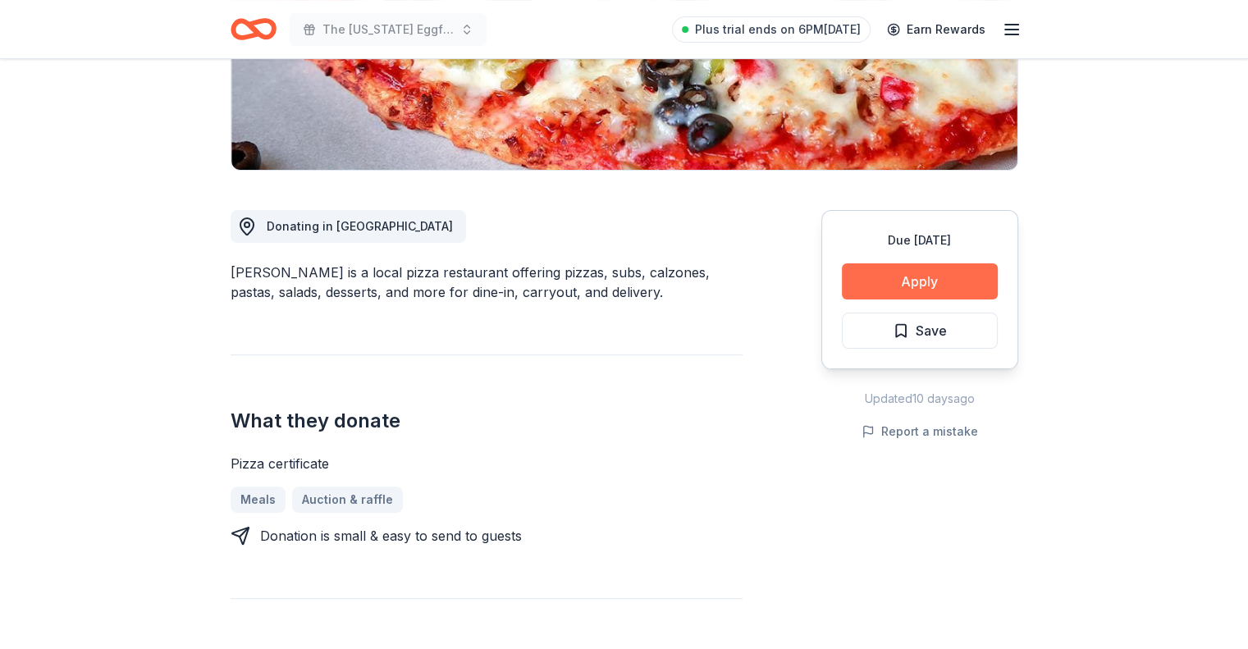
click at [909, 283] on button "Apply" at bounding box center [920, 281] width 156 height 36
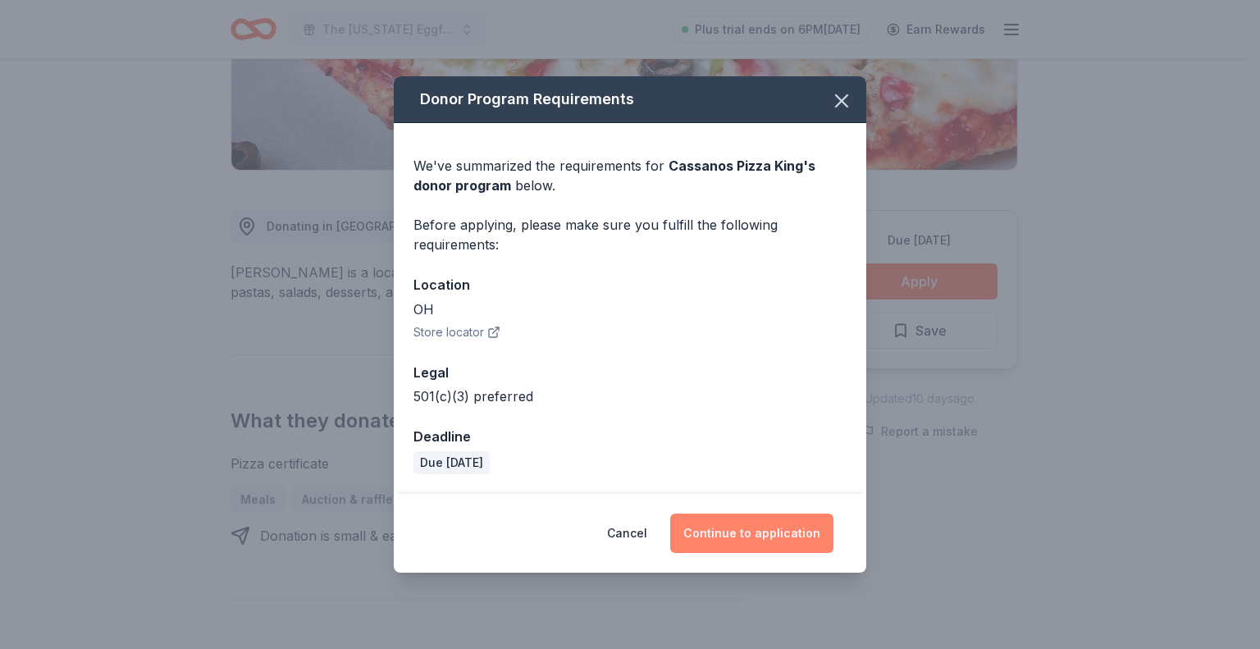
click at [766, 536] on button "Continue to application" at bounding box center [751, 532] width 163 height 39
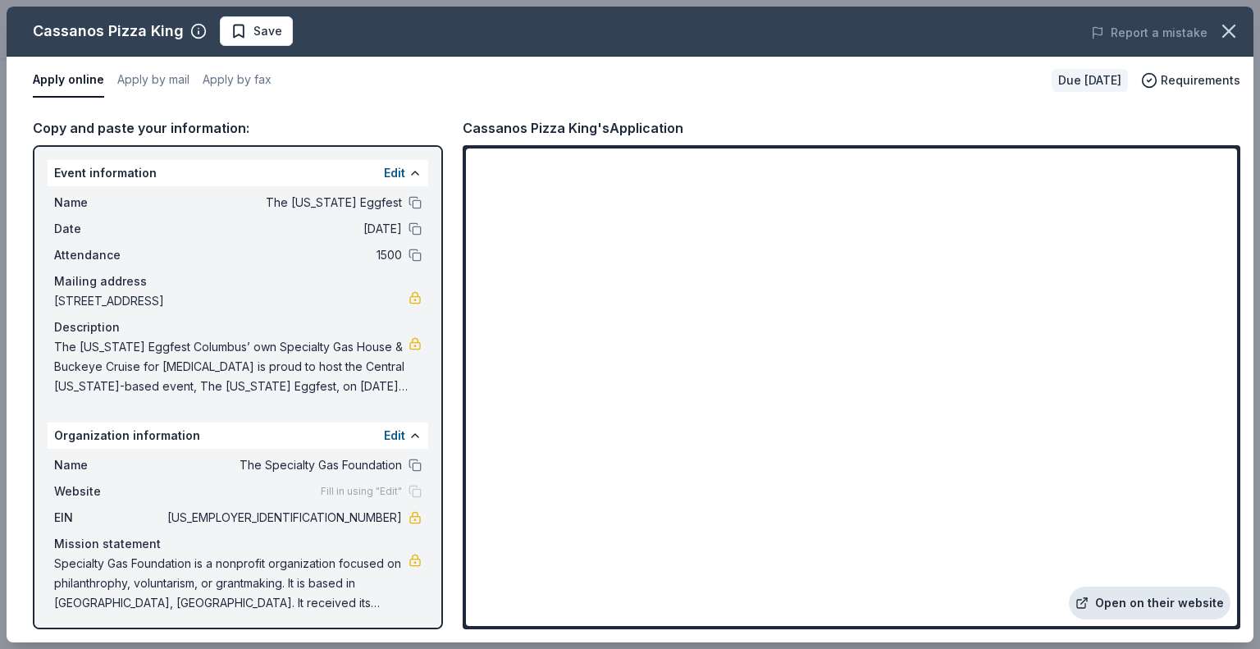
click at [1147, 600] on link "Open on their website" at bounding box center [1150, 602] width 162 height 33
click at [1143, 617] on link "Open on their website" at bounding box center [1150, 602] width 162 height 33
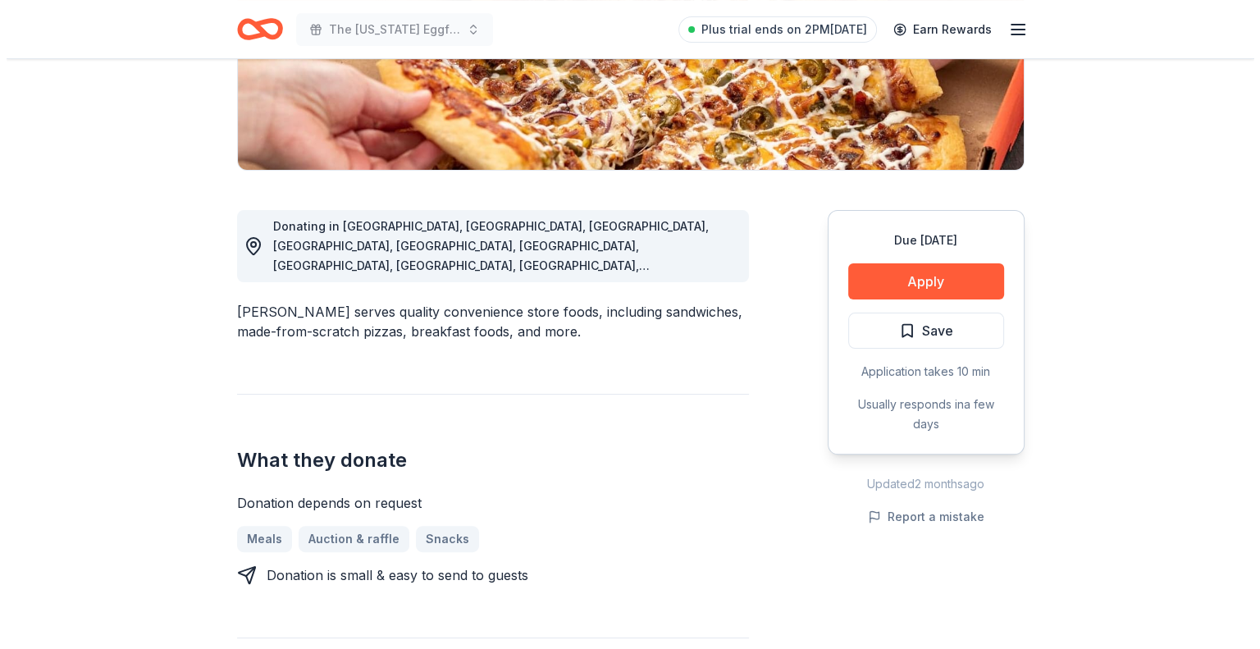
scroll to position [82, 0]
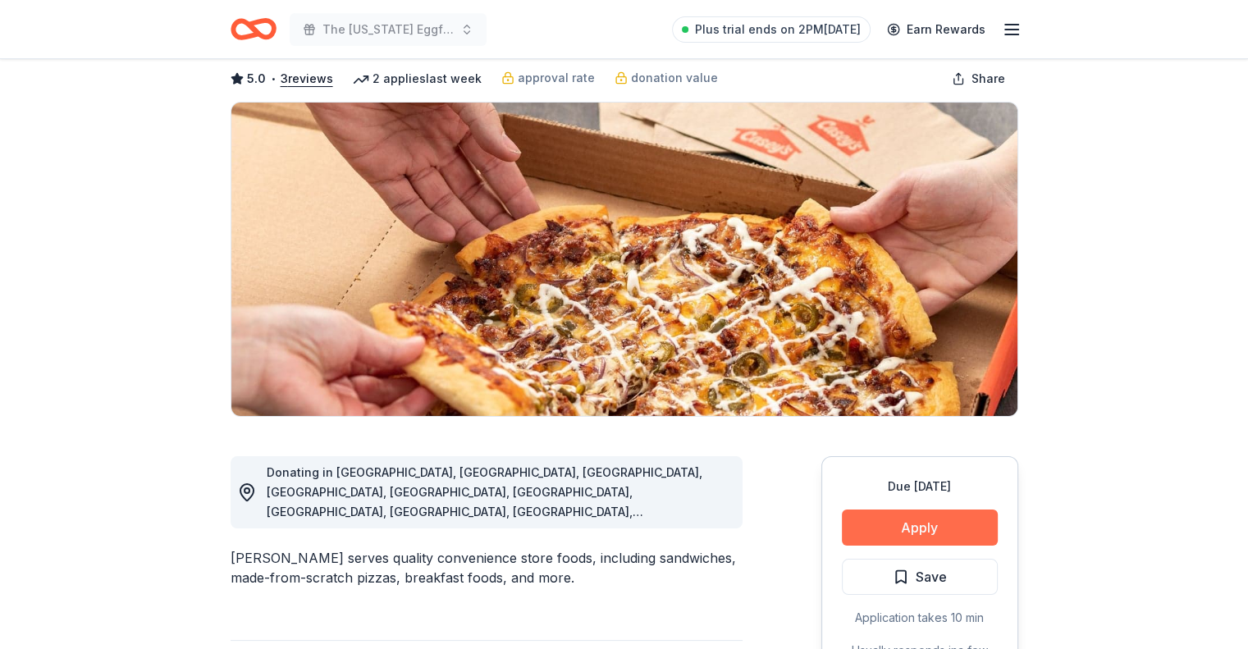
click at [881, 519] on button "Apply" at bounding box center [920, 527] width 156 height 36
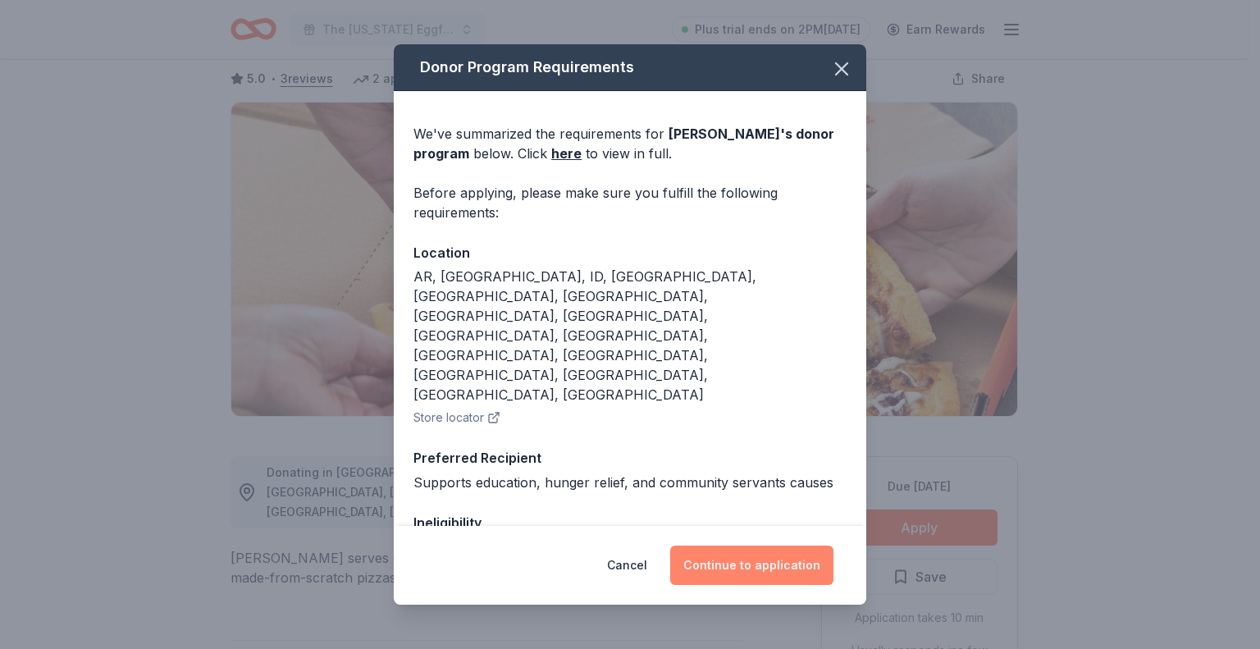
click at [741, 563] on button "Continue to application" at bounding box center [751, 564] width 163 height 39
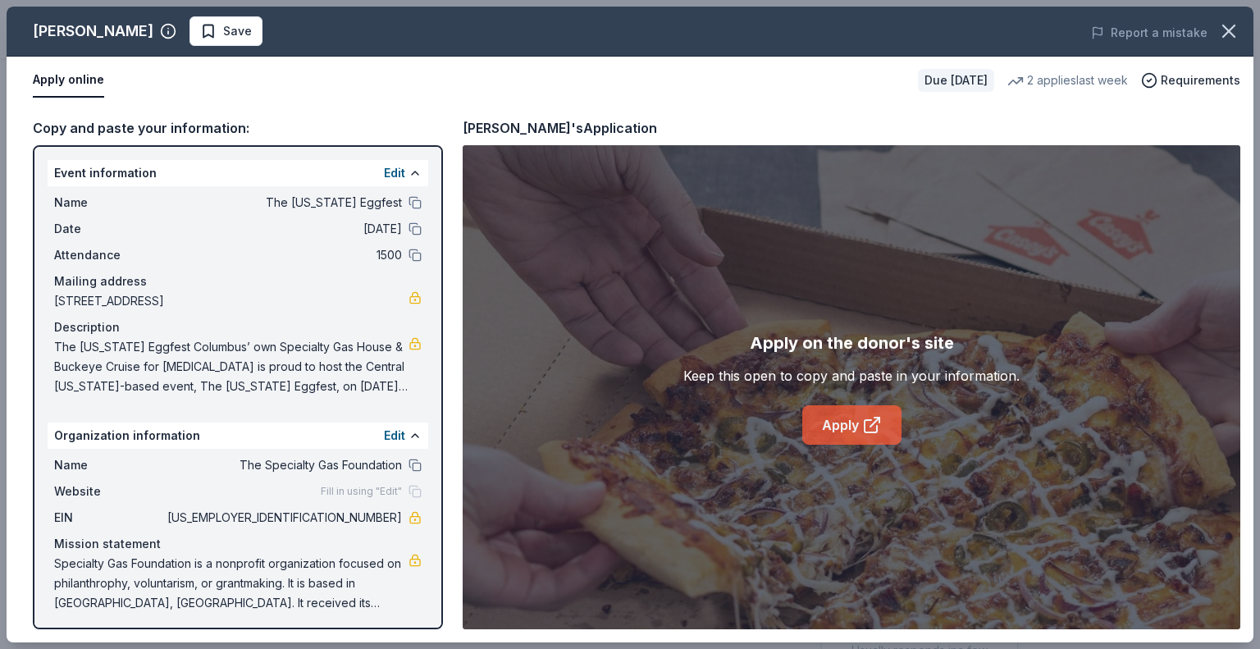
click at [887, 427] on link "Apply" at bounding box center [851, 424] width 99 height 39
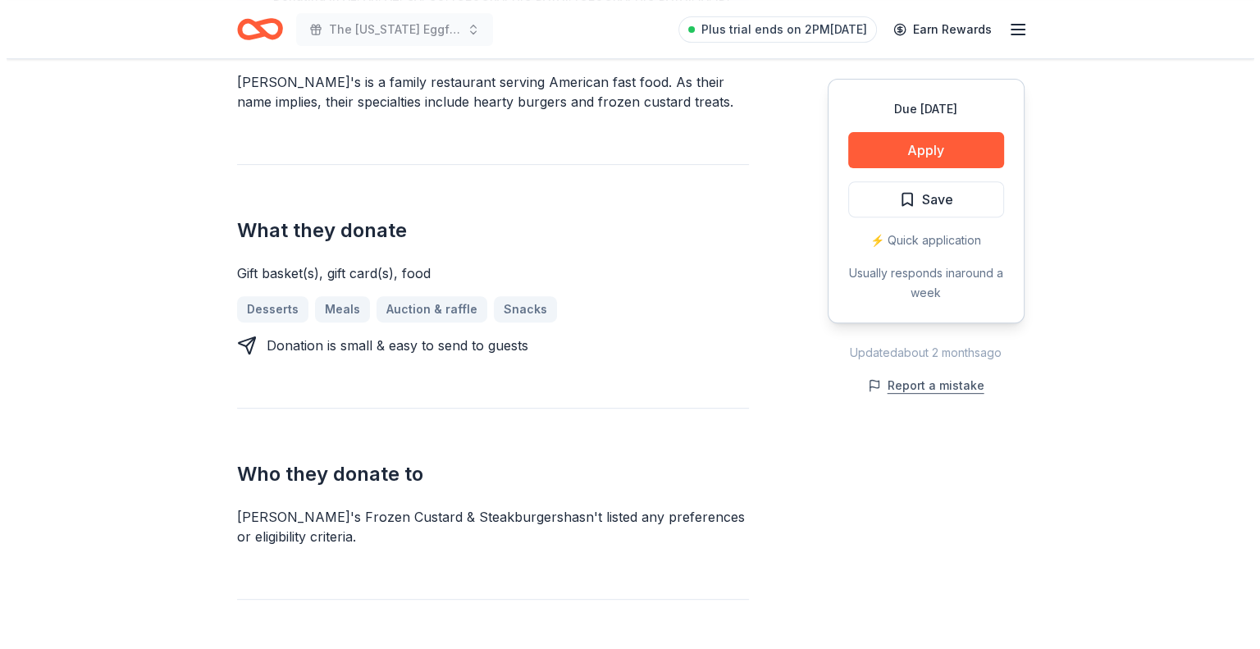
scroll to position [574, 0]
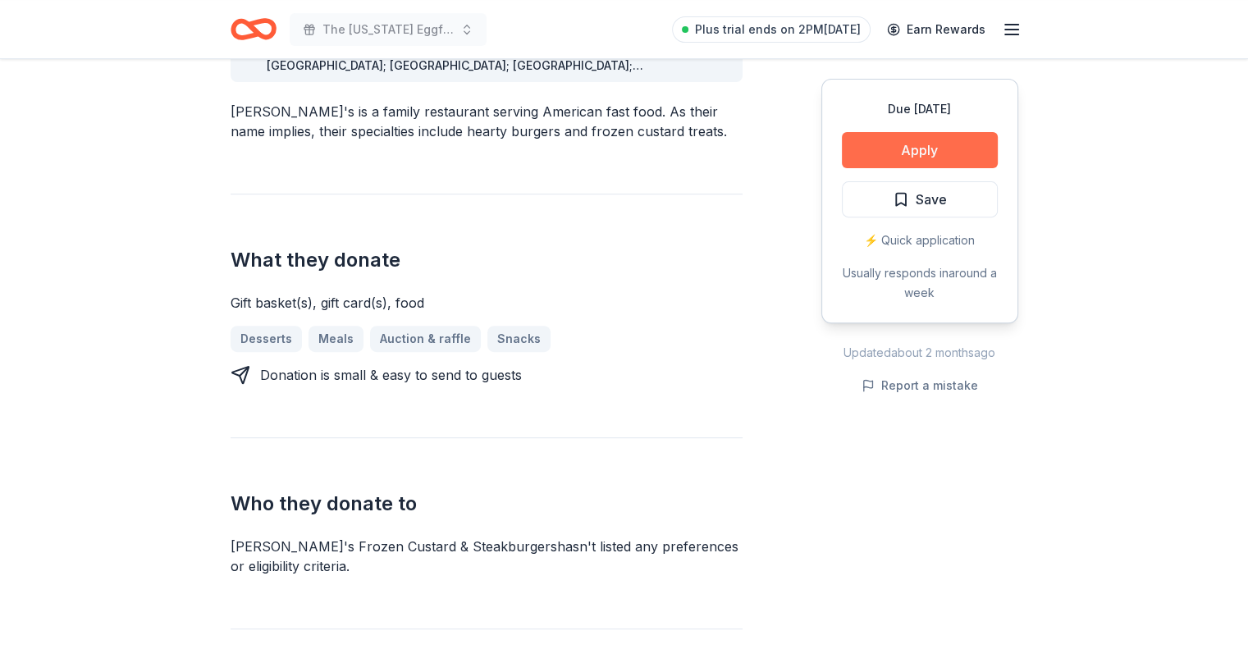
click at [913, 152] on button "Apply" at bounding box center [920, 150] width 156 height 36
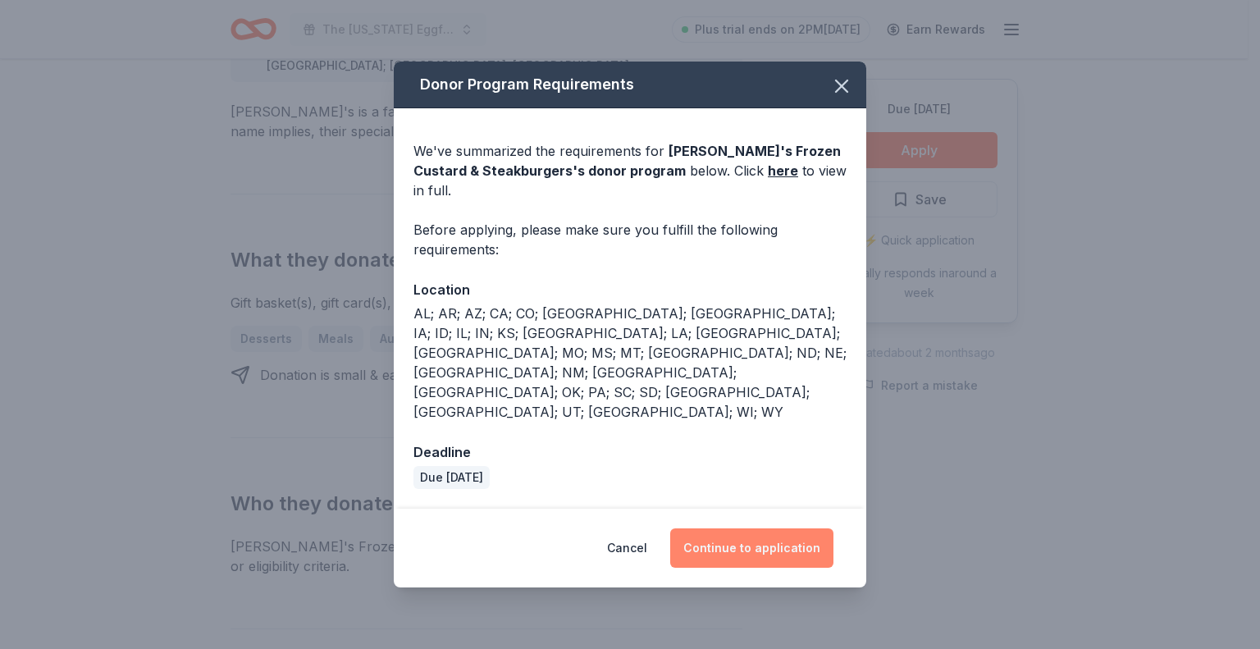
drag, startPoint x: 819, startPoint y: 503, endPoint x: 814, endPoint y: 496, distance: 8.7
click at [817, 528] on button "Continue to application" at bounding box center [751, 547] width 163 height 39
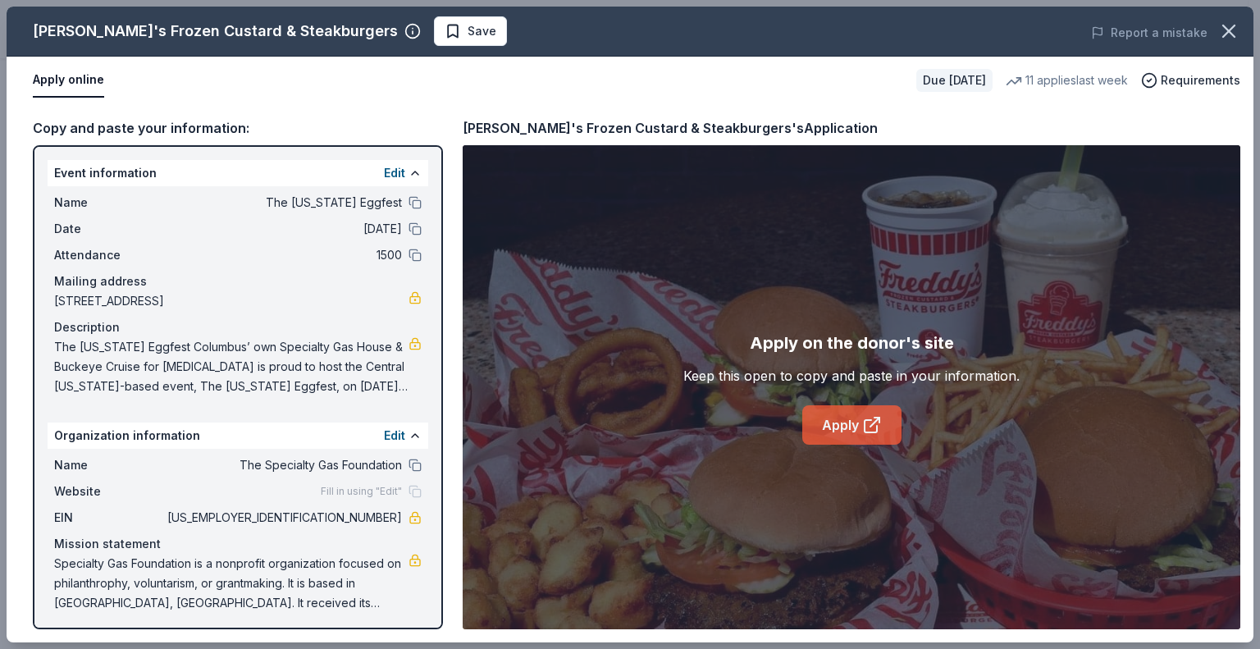
click at [833, 434] on link "Apply" at bounding box center [851, 424] width 99 height 39
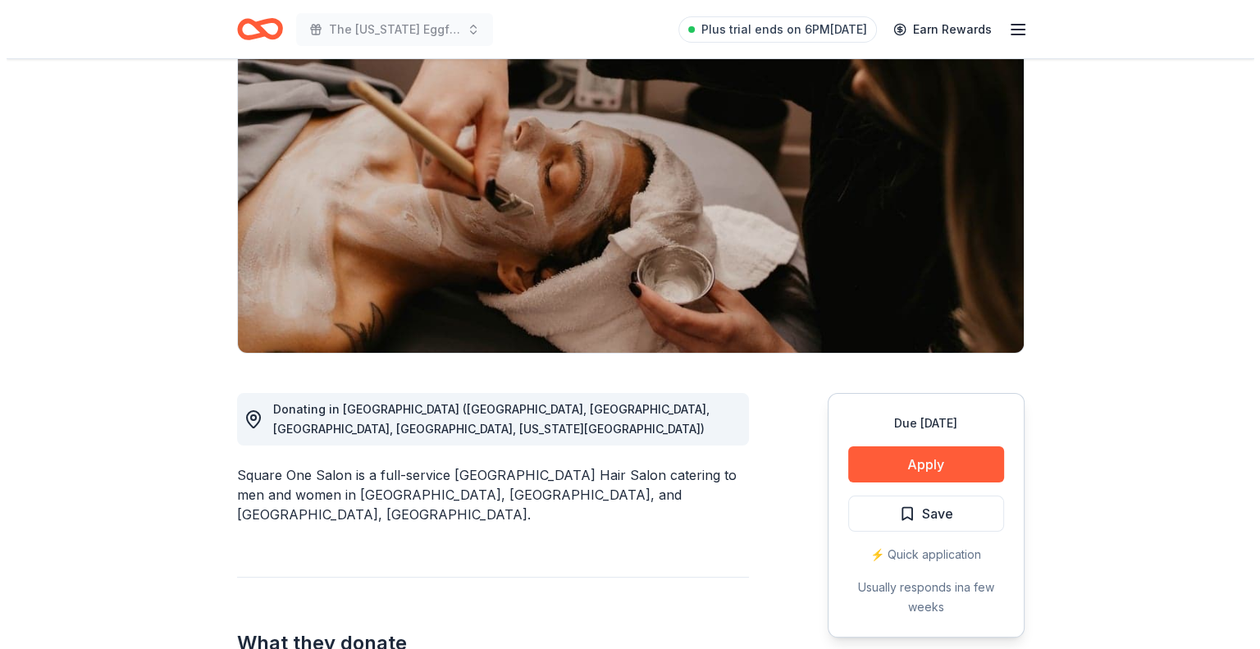
scroll to position [164, 0]
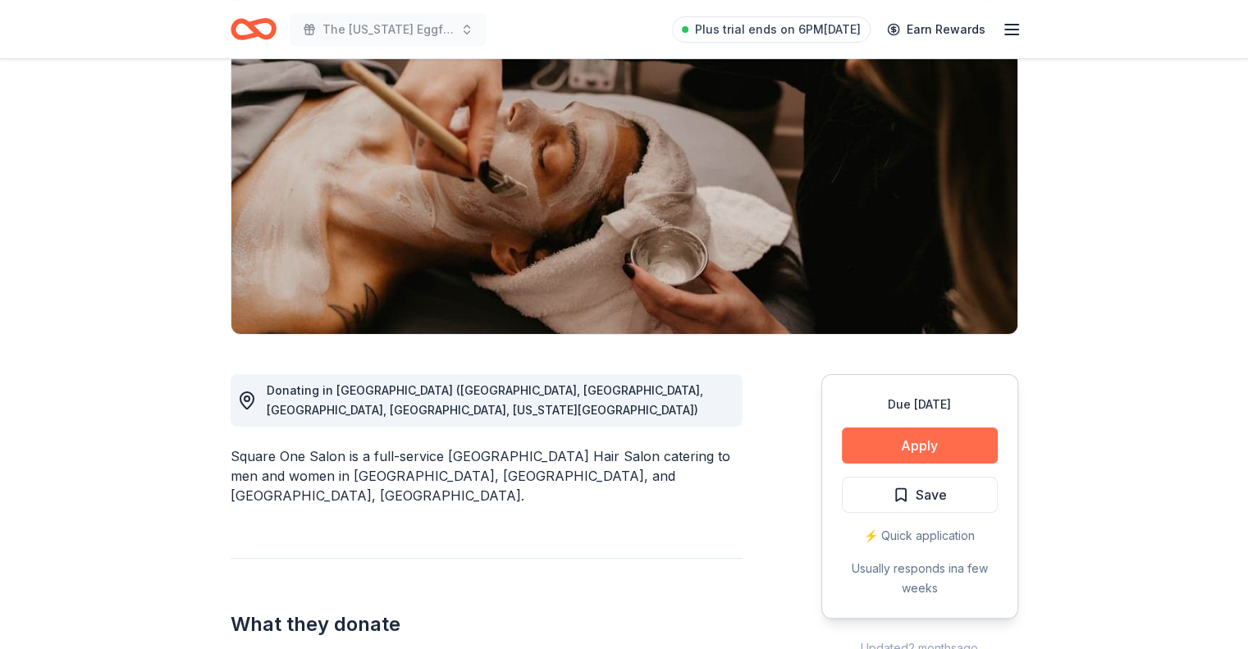
click at [883, 440] on button "Apply" at bounding box center [920, 445] width 156 height 36
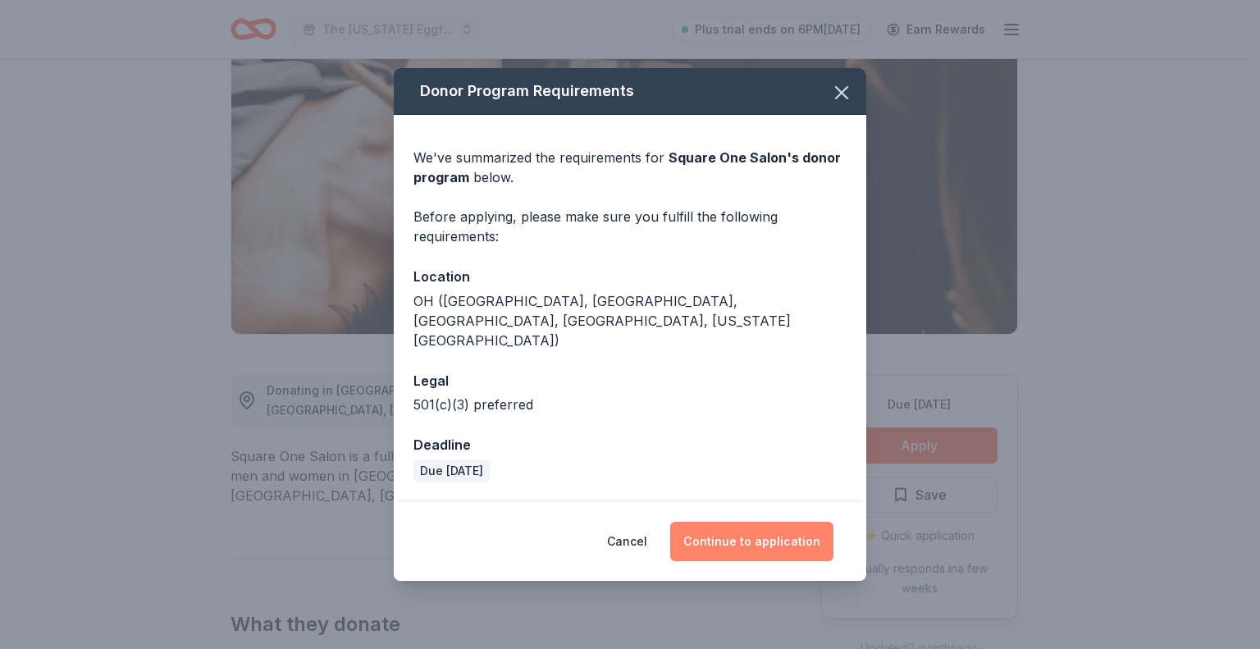
click at [778, 531] on button "Continue to application" at bounding box center [751, 541] width 163 height 39
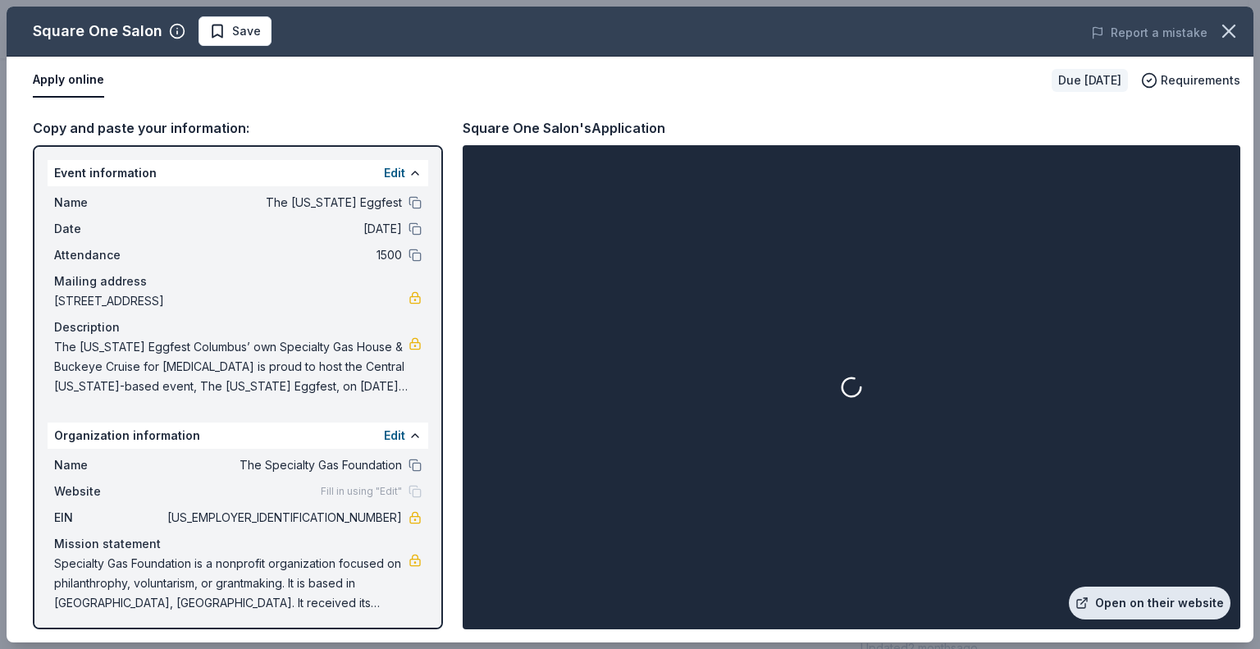
click at [1152, 601] on link "Open on their website" at bounding box center [1150, 602] width 162 height 33
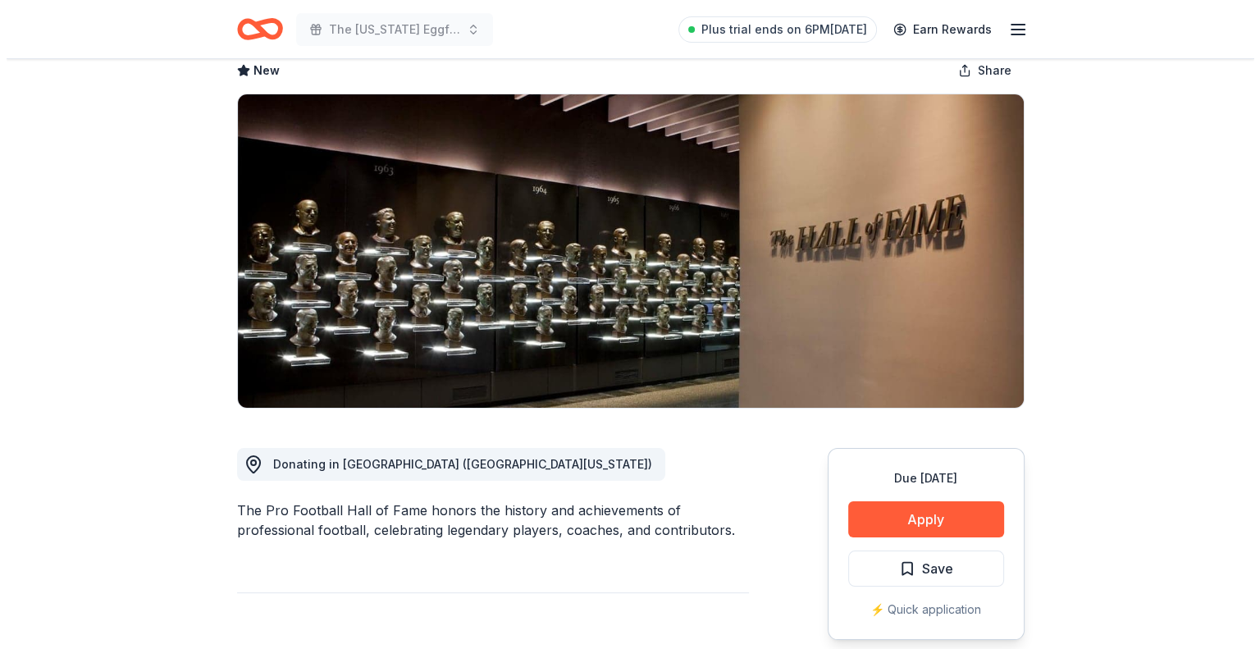
scroll to position [246, 0]
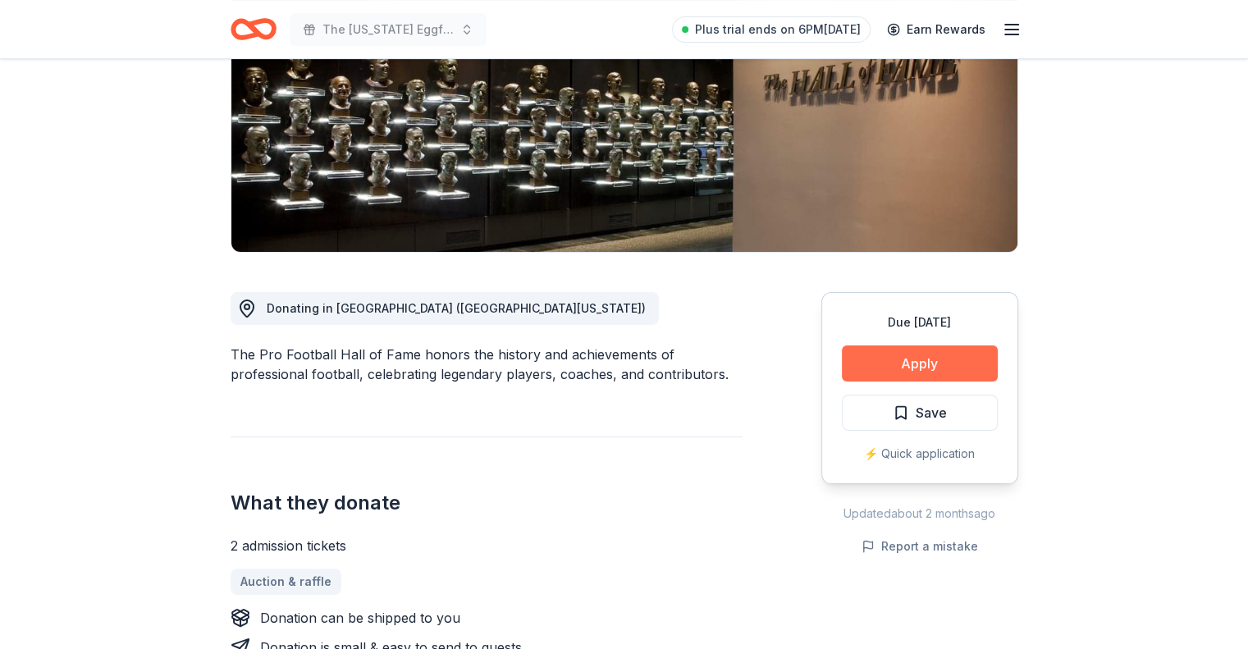
click at [883, 372] on button "Apply" at bounding box center [920, 363] width 156 height 36
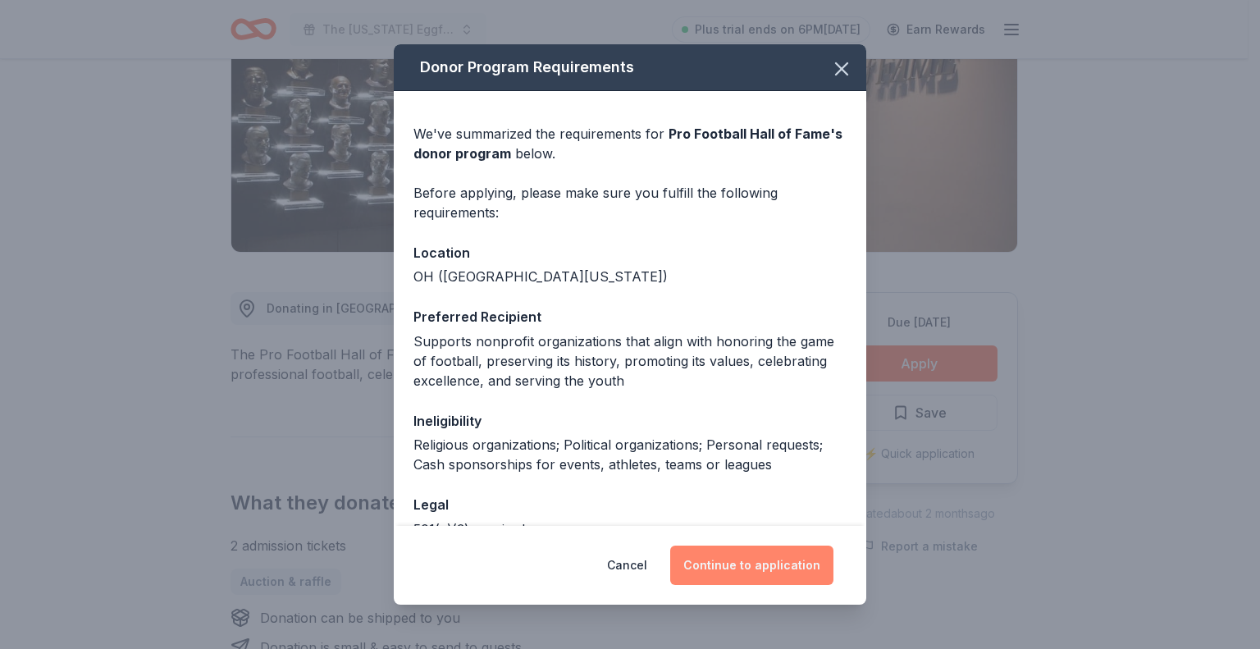
click at [738, 572] on button "Continue to application" at bounding box center [751, 564] width 163 height 39
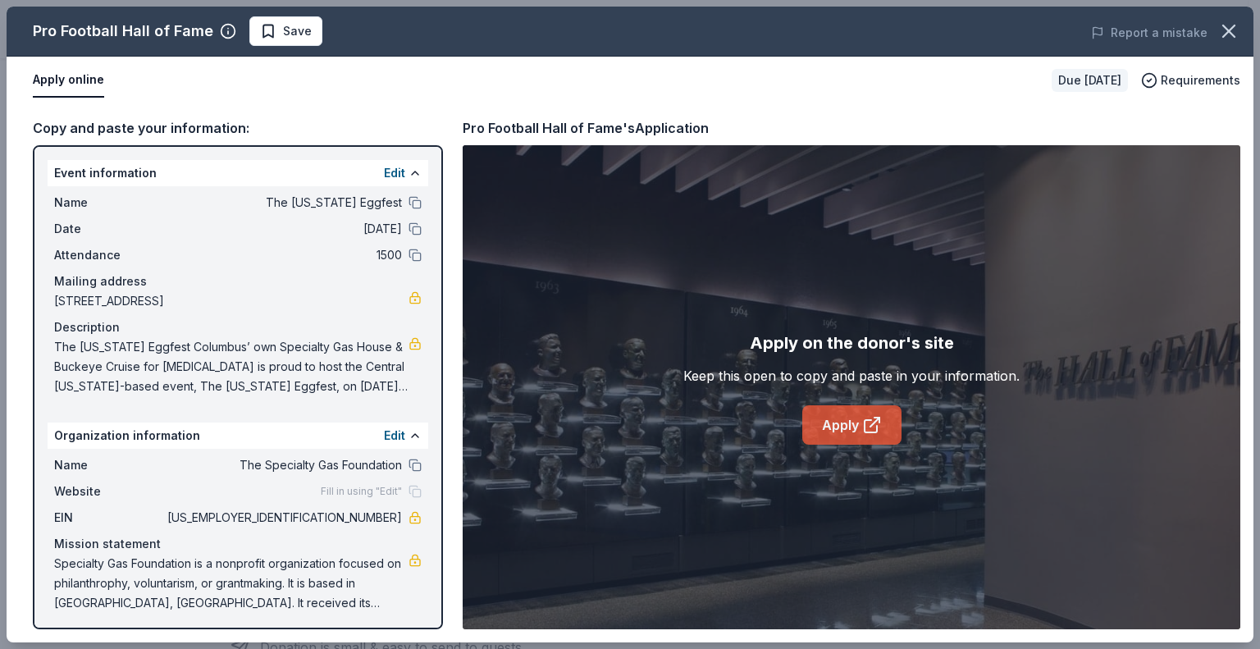
click at [851, 416] on link "Apply" at bounding box center [851, 424] width 99 height 39
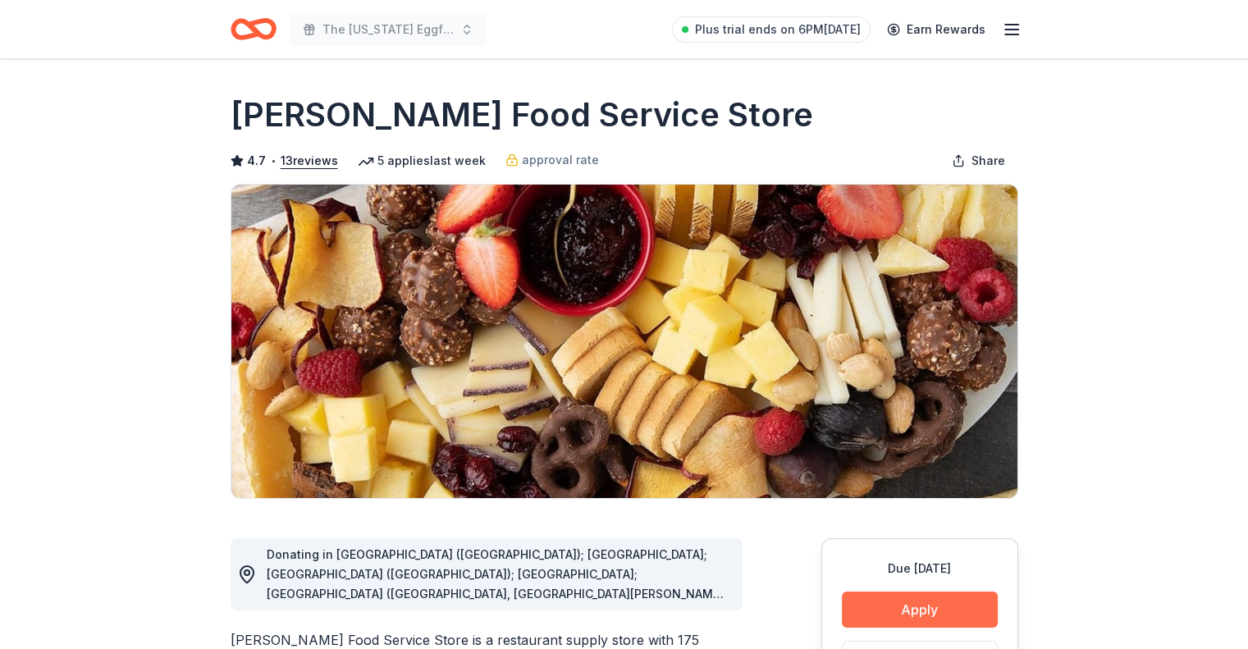
click at [923, 606] on button "Apply" at bounding box center [920, 609] width 156 height 36
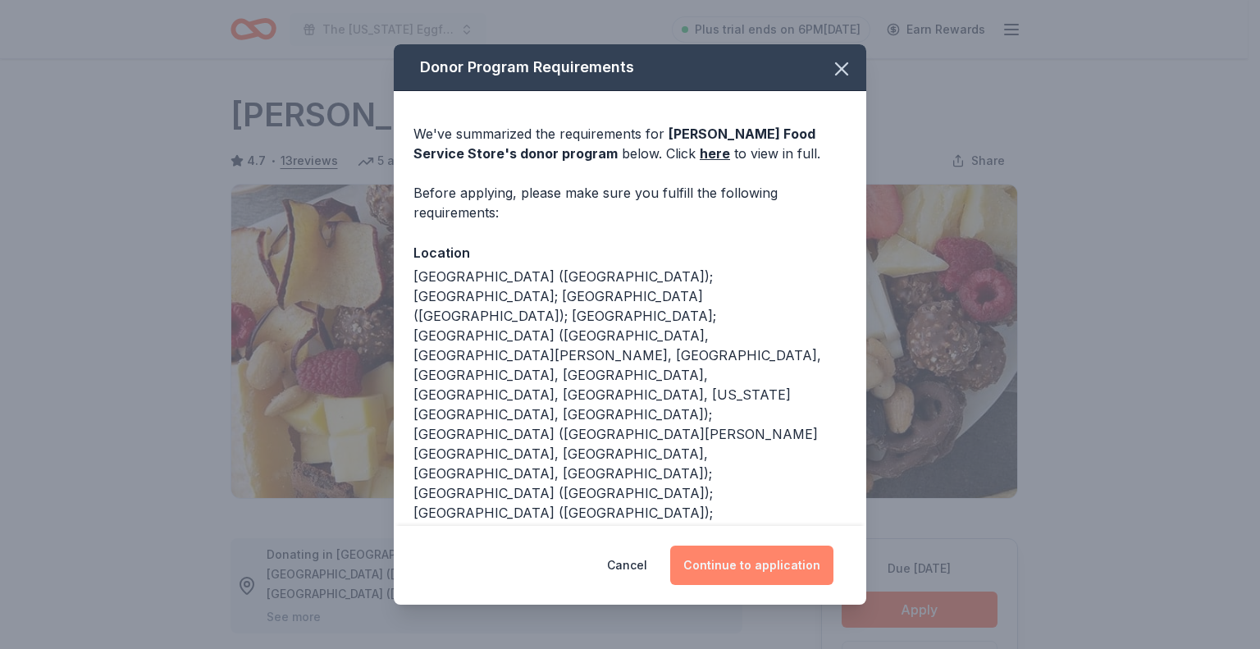
click at [768, 573] on button "Continue to application" at bounding box center [751, 564] width 163 height 39
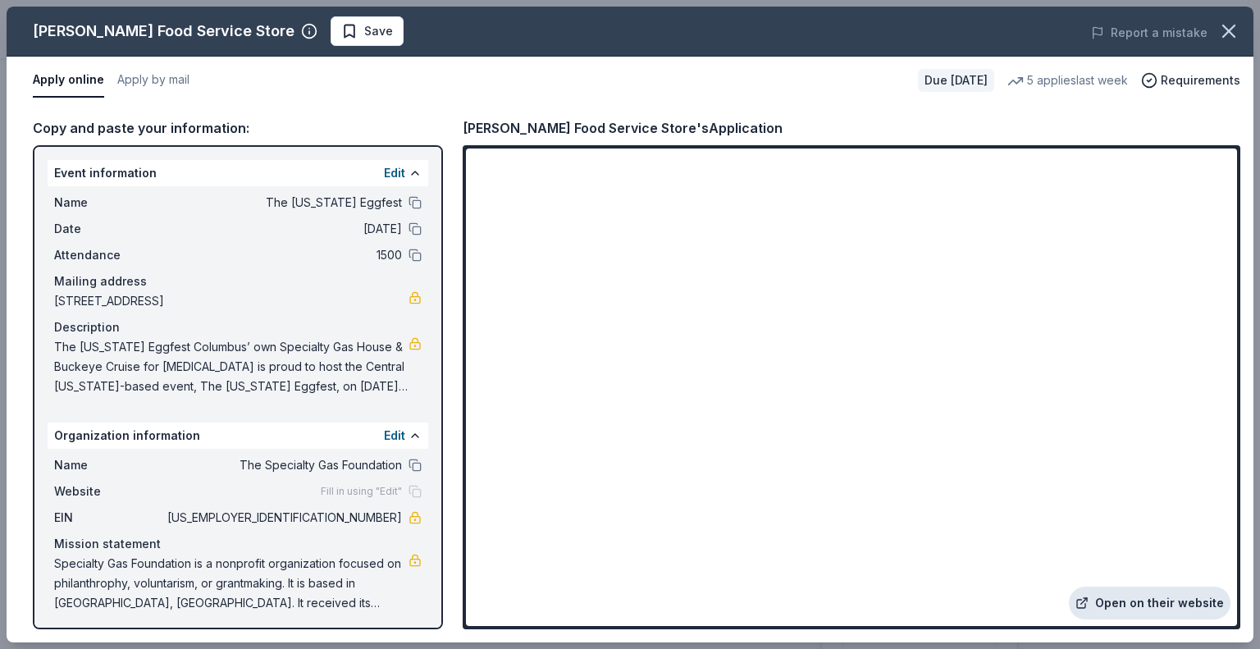
click at [1161, 604] on link "Open on their website" at bounding box center [1150, 602] width 162 height 33
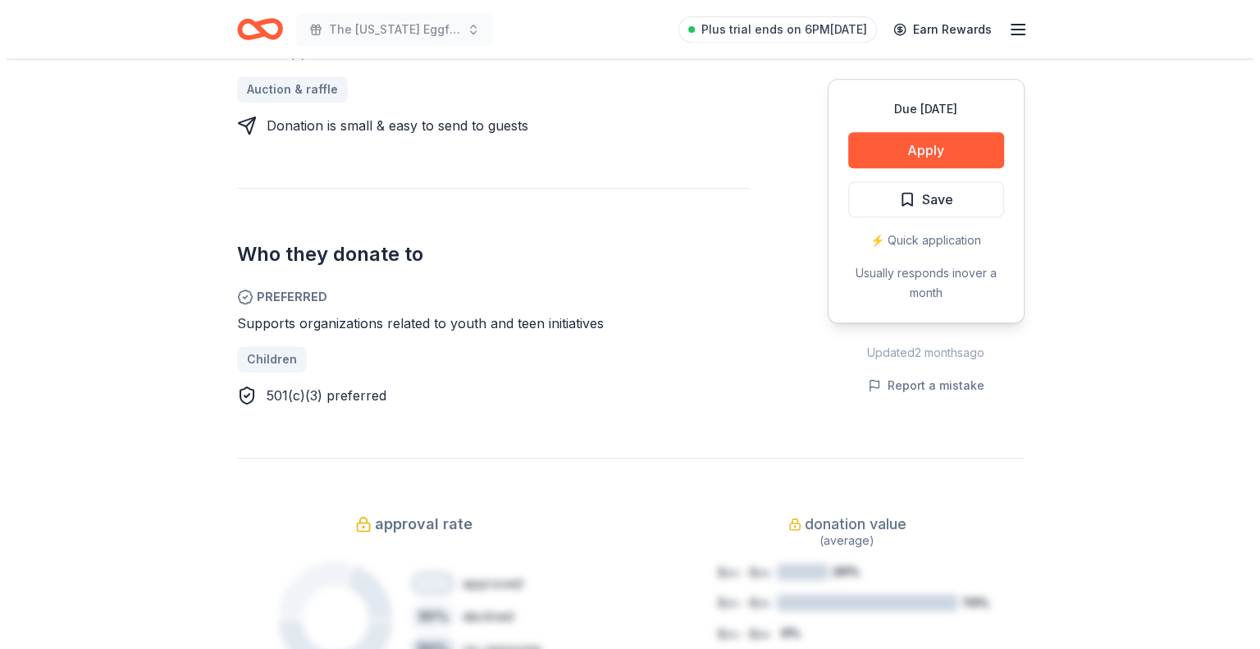
scroll to position [492, 0]
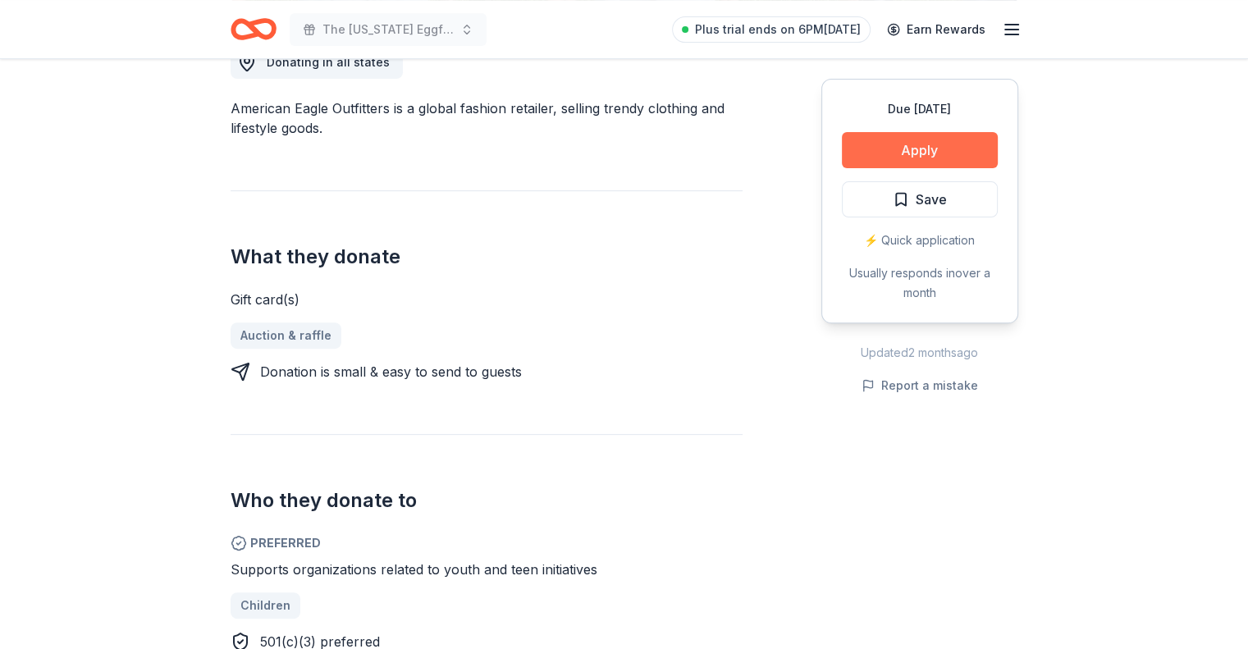
click at [953, 152] on button "Apply" at bounding box center [920, 150] width 156 height 36
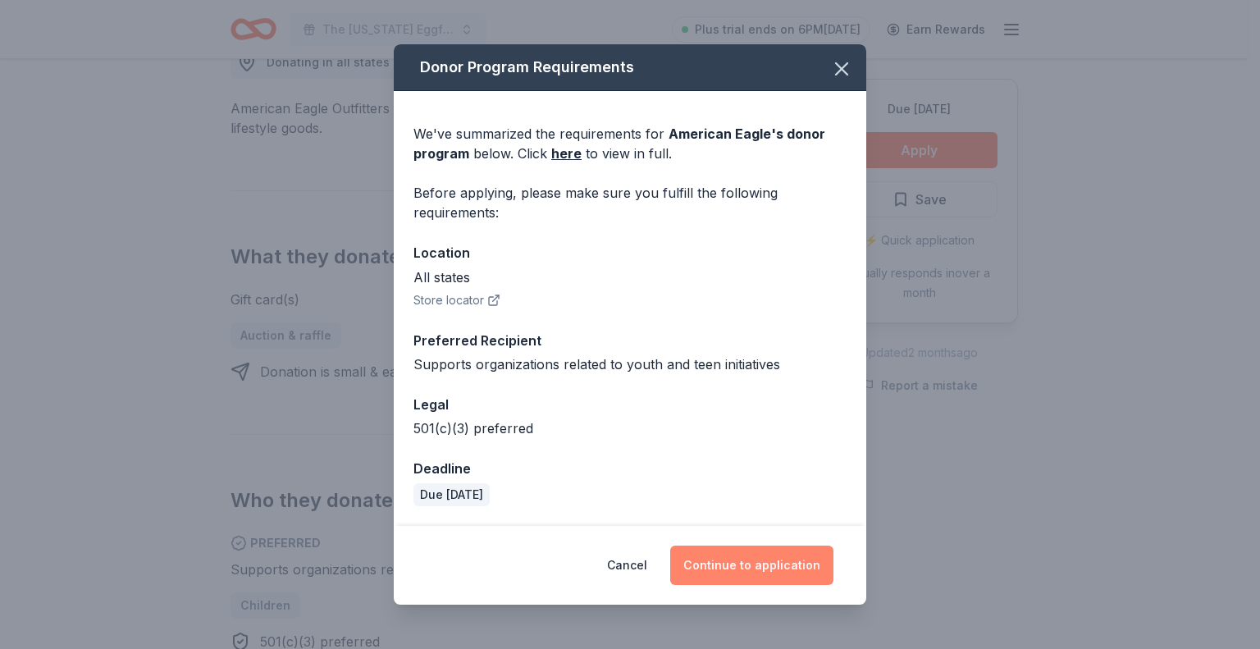
click at [776, 550] on button "Continue to application" at bounding box center [751, 564] width 163 height 39
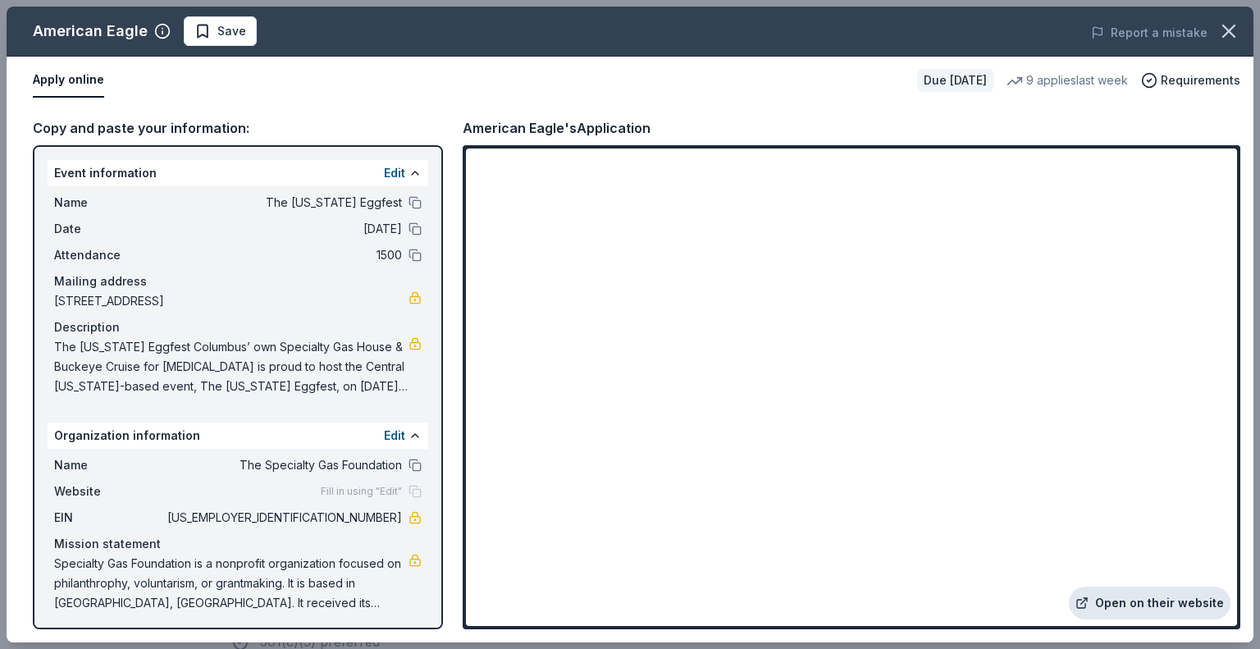
click at [1161, 598] on link "Open on their website" at bounding box center [1150, 602] width 162 height 33
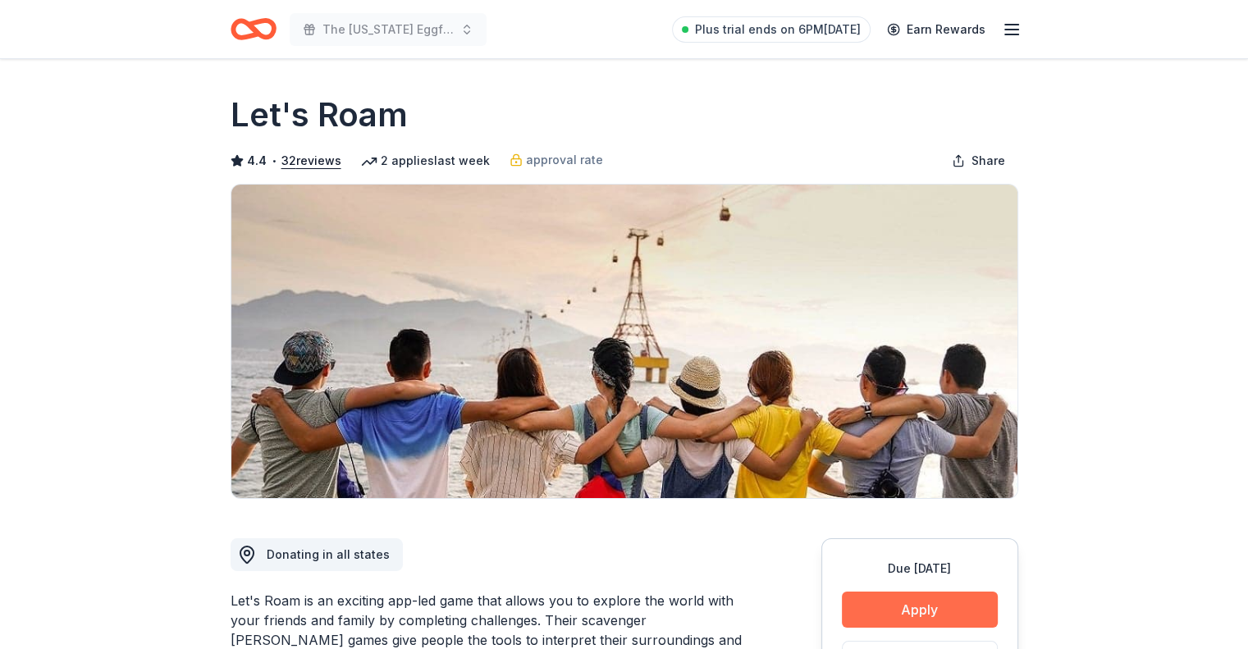
click at [950, 623] on button "Apply" at bounding box center [920, 609] width 156 height 36
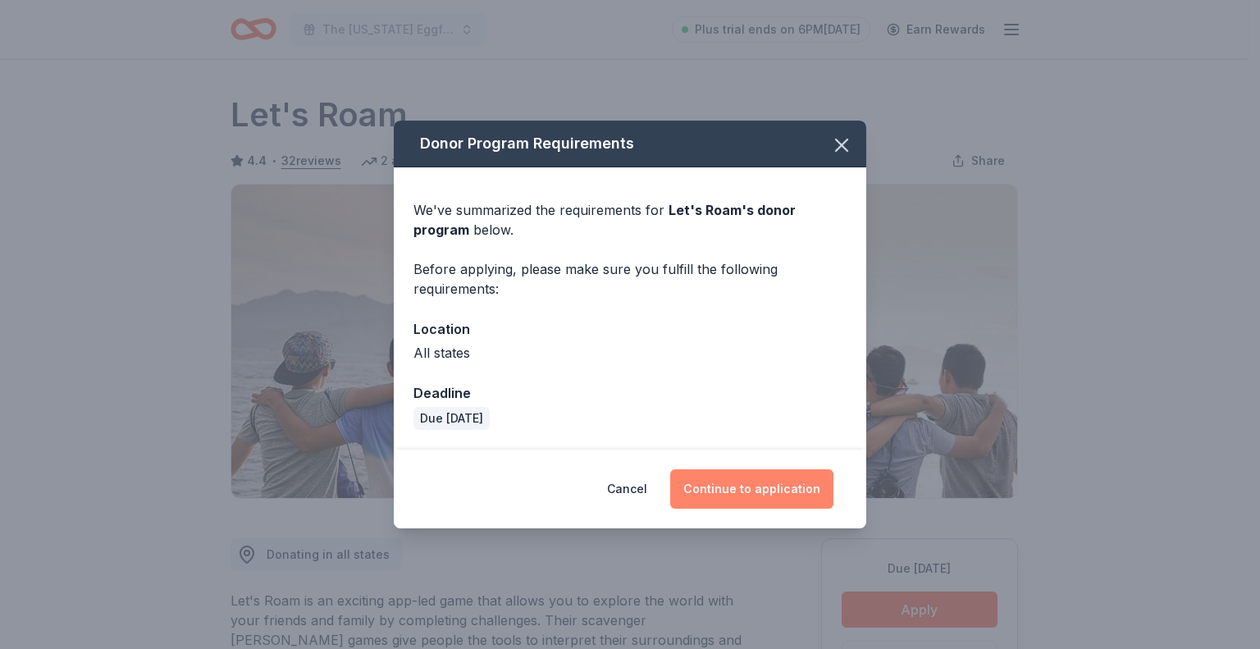
click at [809, 494] on button "Continue to application" at bounding box center [751, 488] width 163 height 39
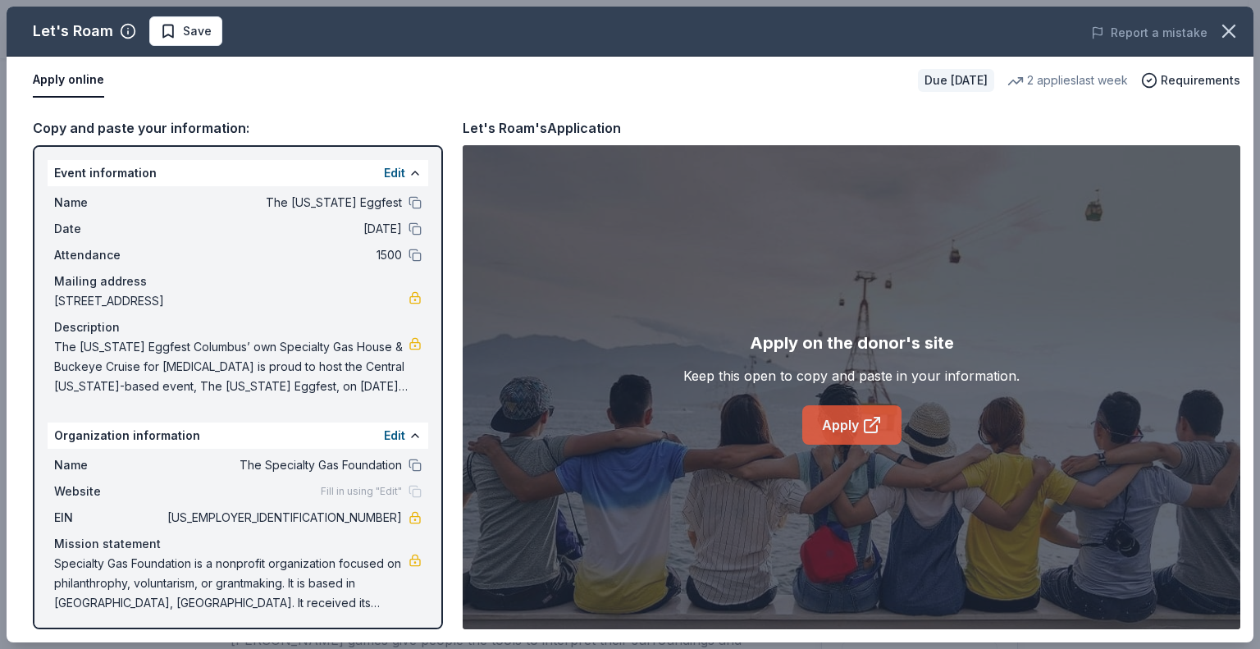
click at [872, 427] on icon at bounding box center [872, 425] width 20 height 20
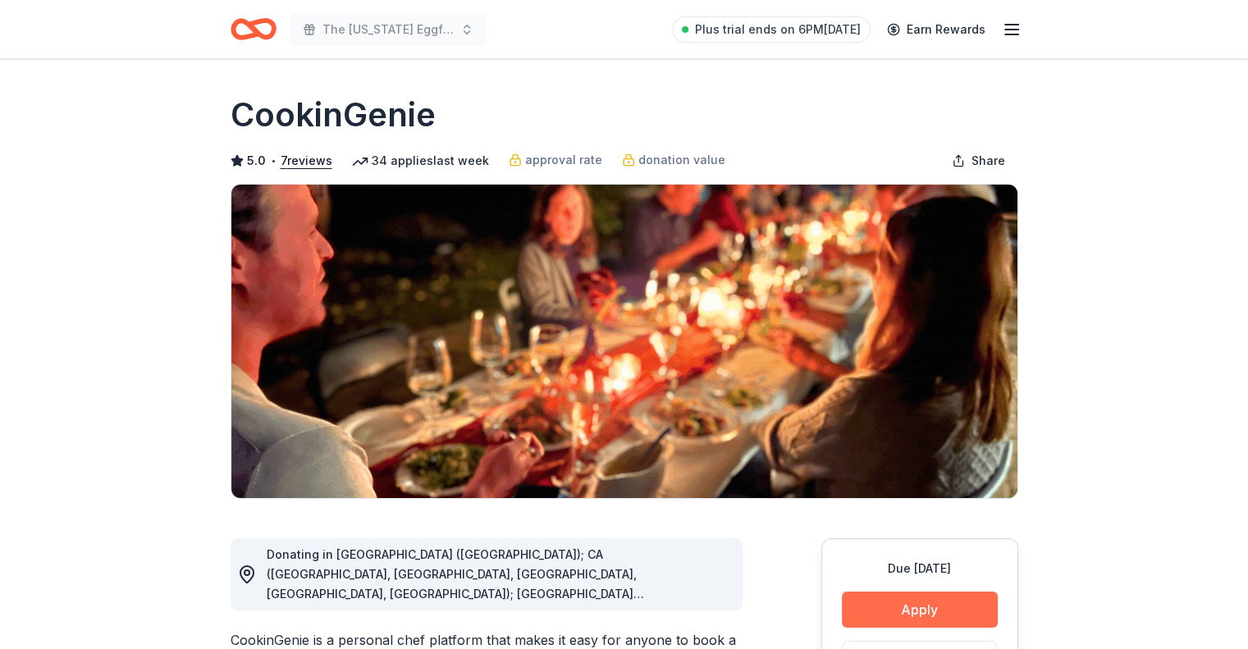
click at [879, 605] on button "Apply" at bounding box center [920, 609] width 156 height 36
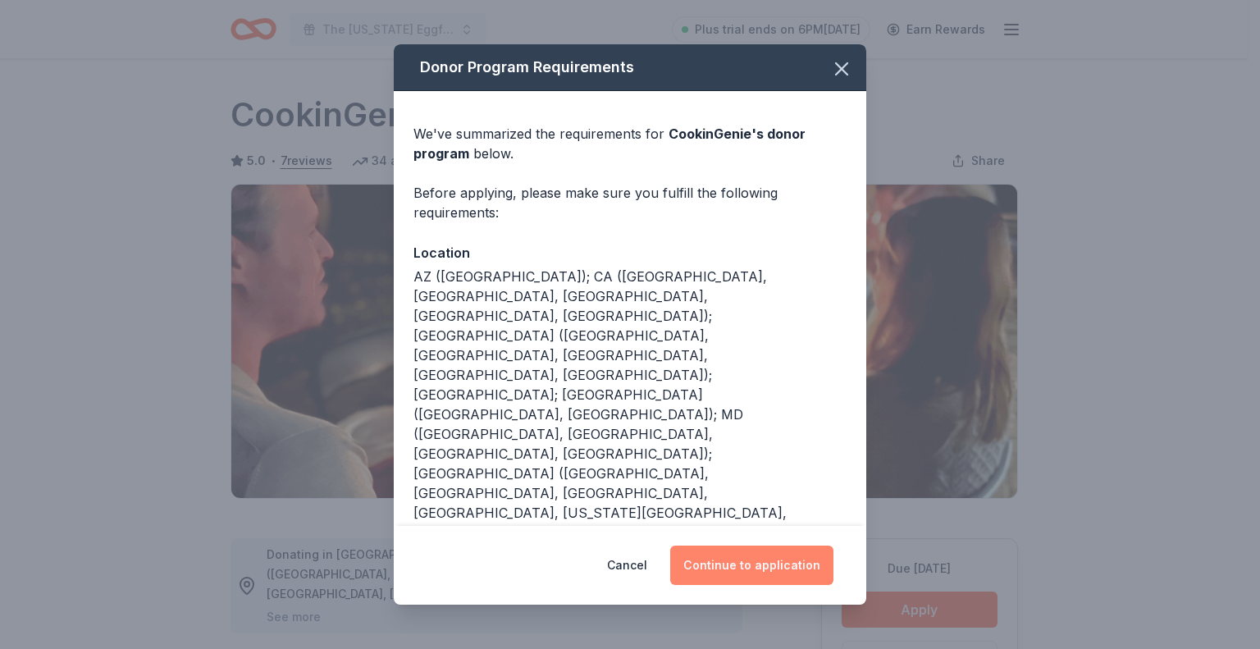
click at [792, 574] on button "Continue to application" at bounding box center [751, 564] width 163 height 39
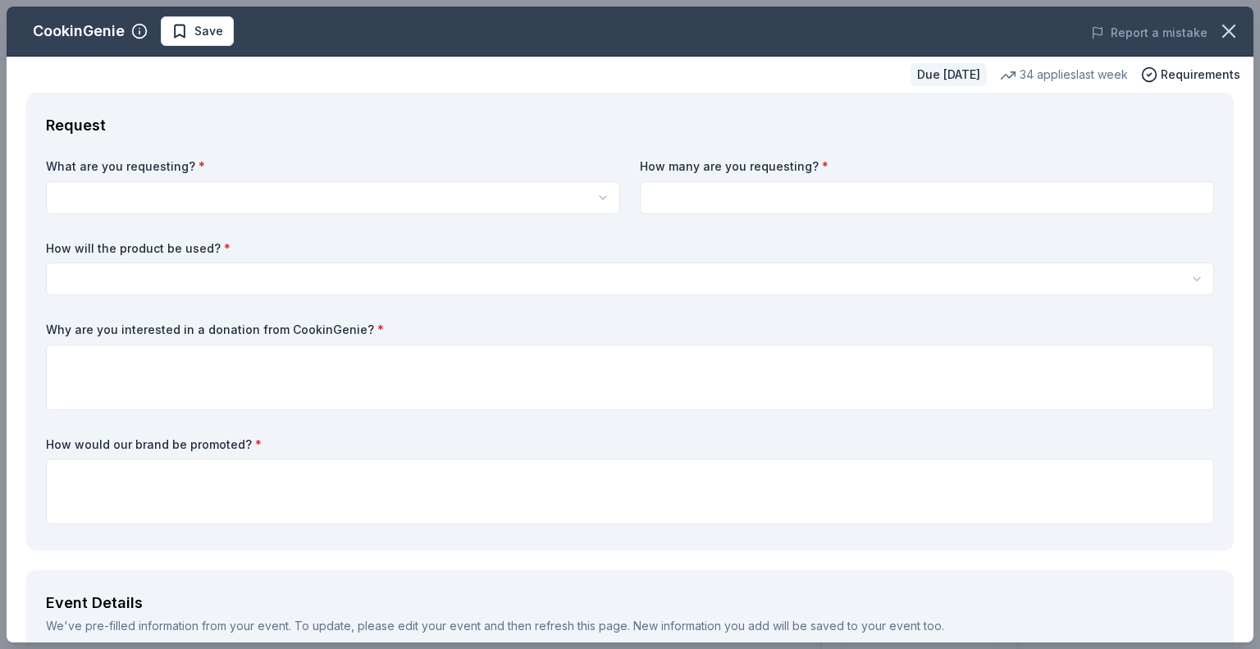
click at [1112, 261] on div "How will the product be used? * Silent auction Live auction Raffle / Door prize…" at bounding box center [630, 268] width 1168 height 56
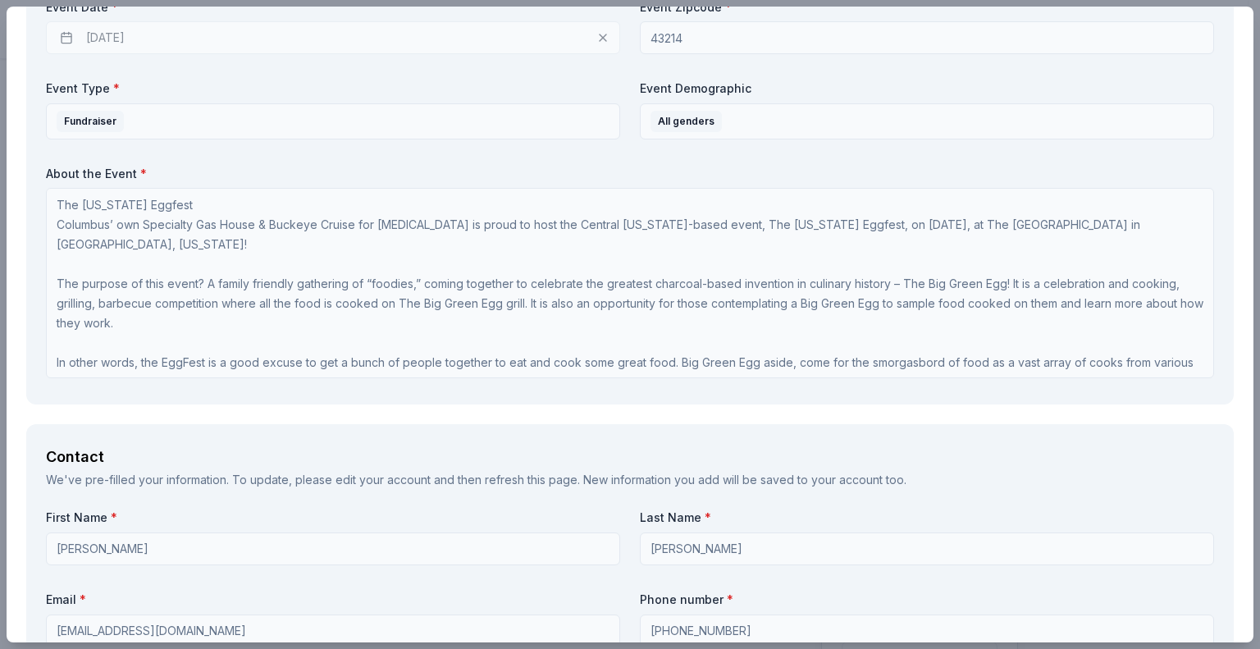
scroll to position [1, 0]
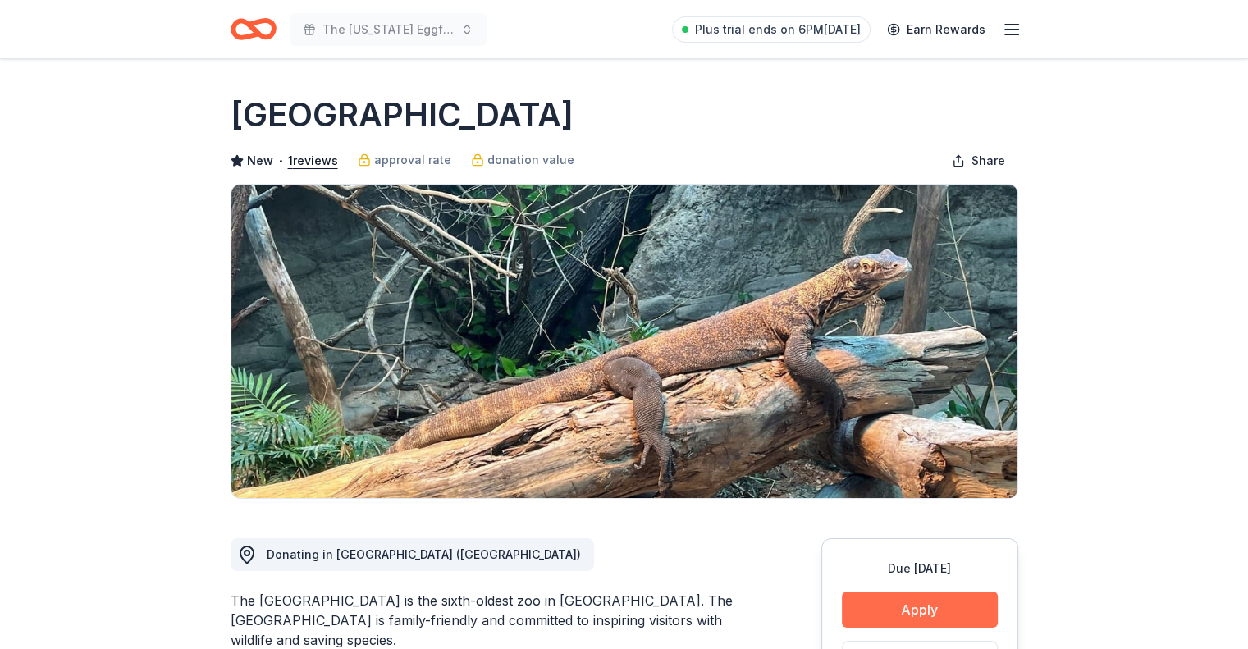
click at [887, 600] on button "Apply" at bounding box center [920, 609] width 156 height 36
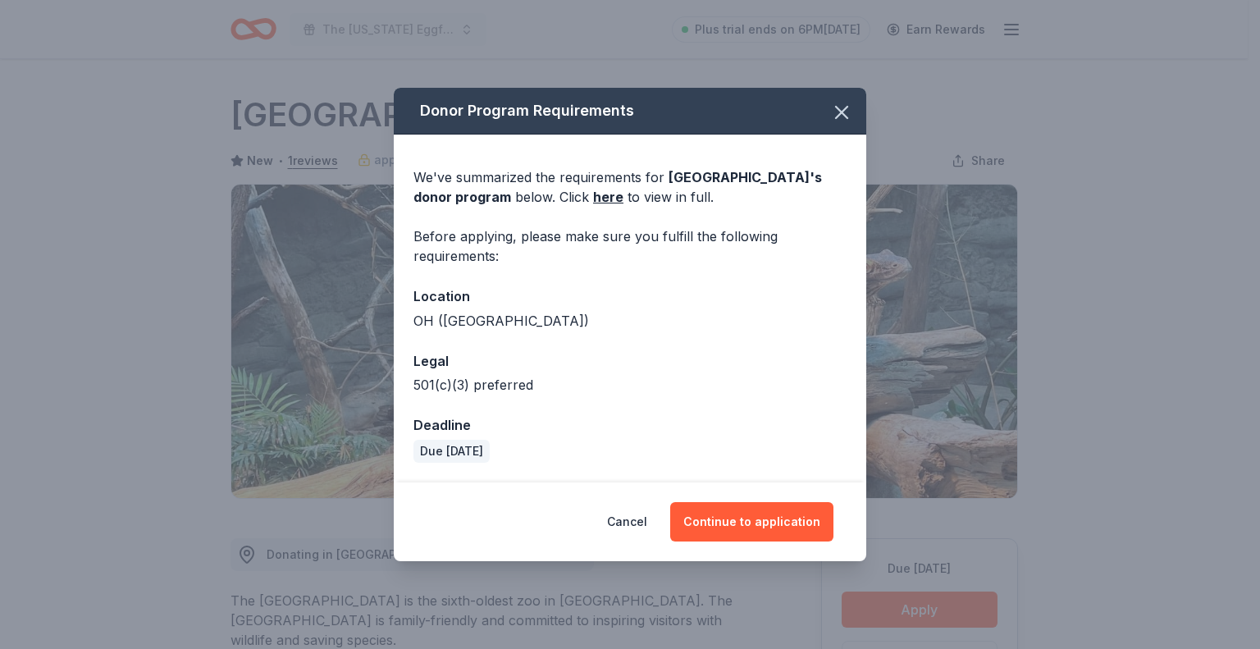
click at [778, 545] on div "Cancel Continue to application" at bounding box center [630, 521] width 472 height 79
click at [779, 528] on button "Continue to application" at bounding box center [751, 521] width 163 height 39
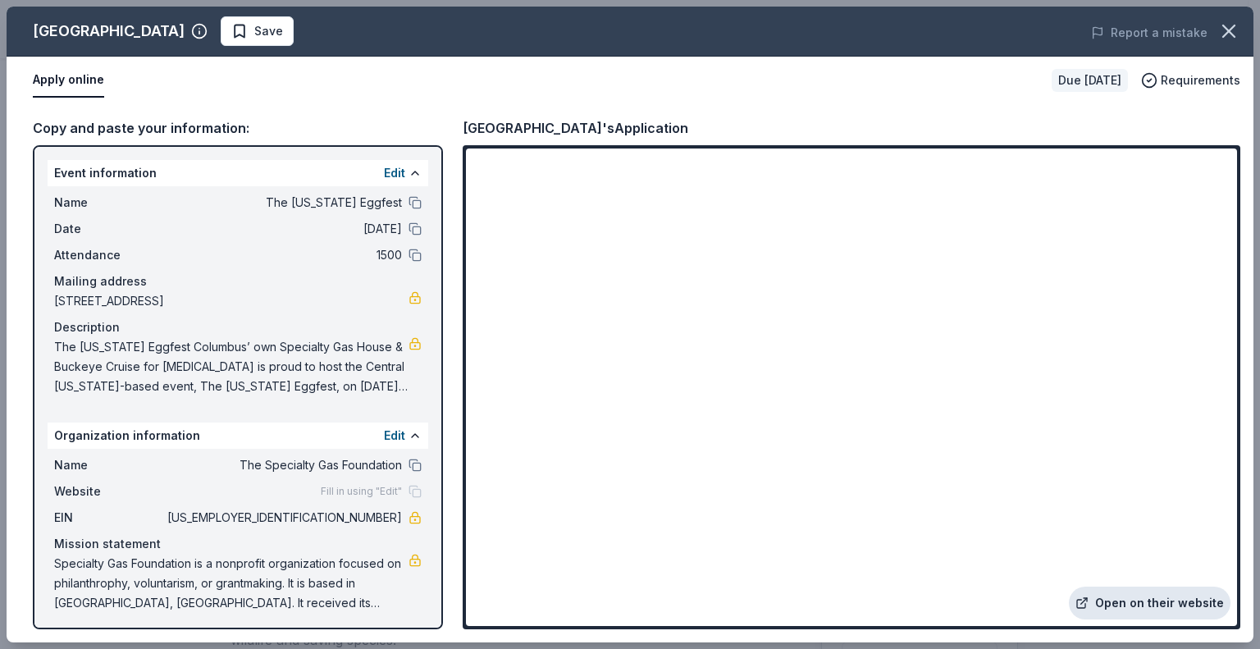
click at [1198, 600] on link "Open on their website" at bounding box center [1150, 602] width 162 height 33
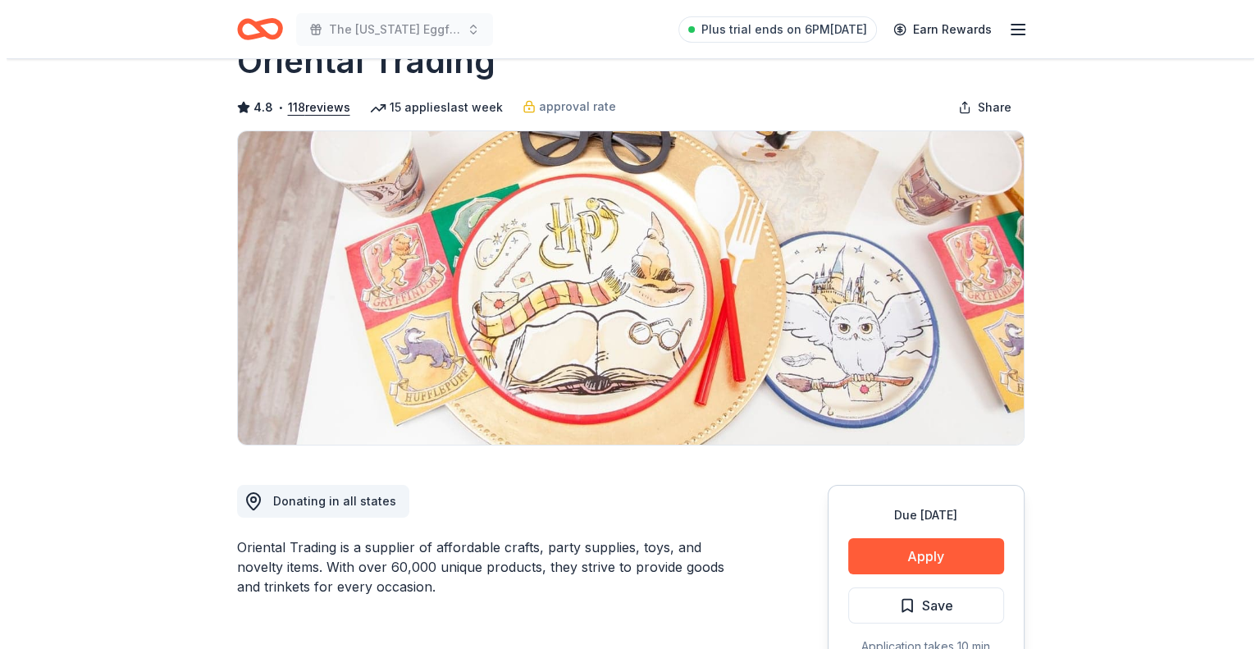
scroll to position [82, 0]
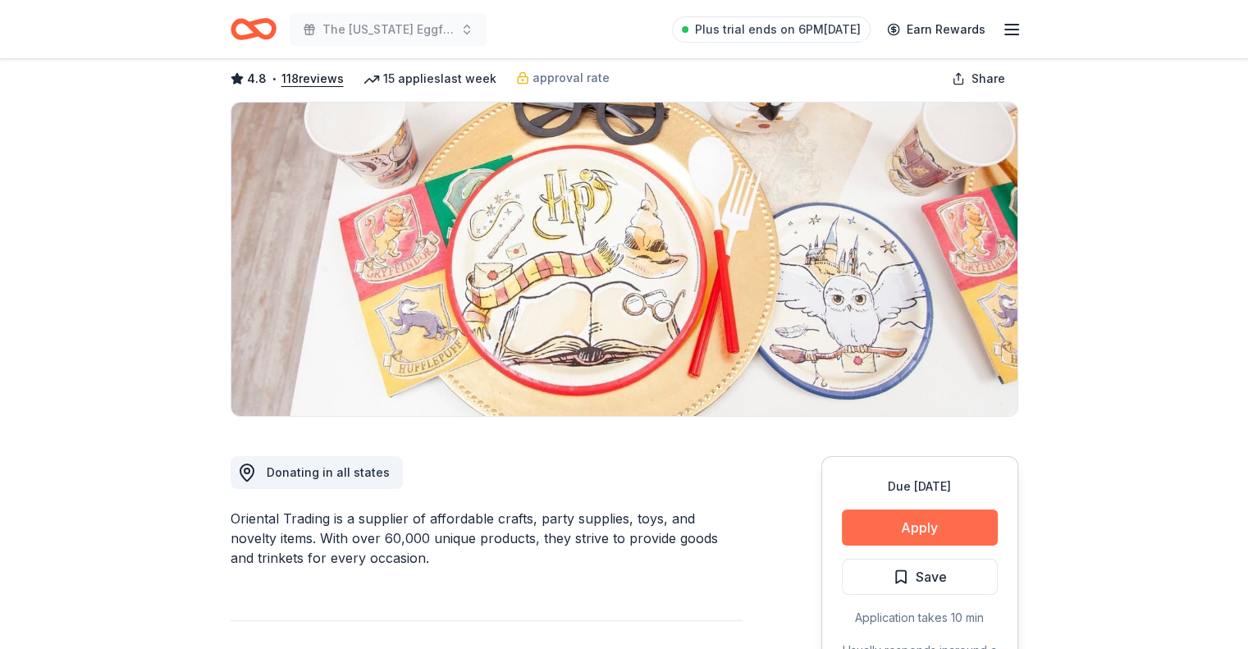
click at [910, 522] on button "Apply" at bounding box center [920, 527] width 156 height 36
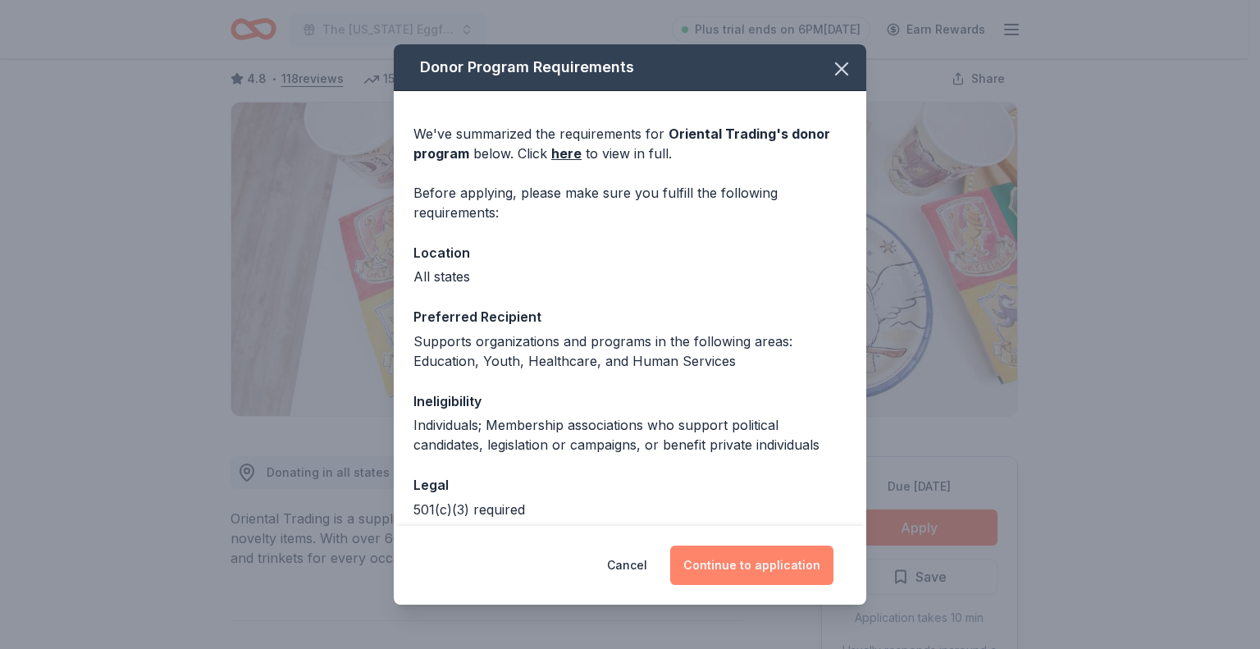
click at [794, 555] on button "Continue to application" at bounding box center [751, 564] width 163 height 39
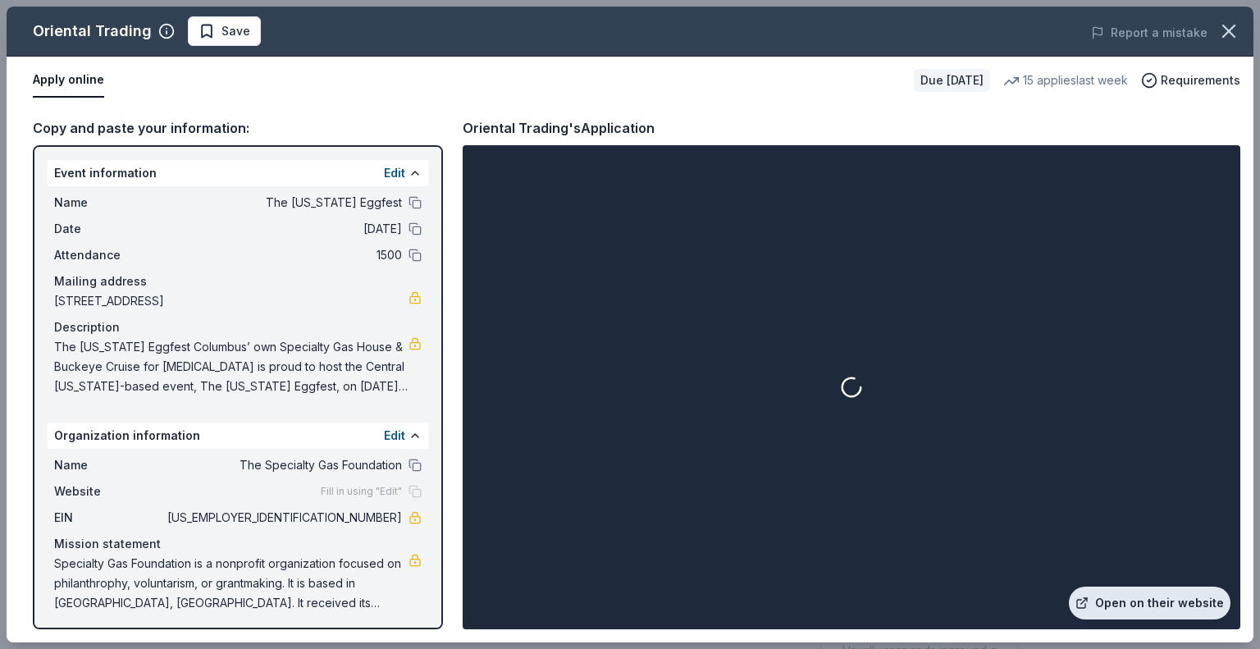
click at [1191, 600] on link "Open on their website" at bounding box center [1150, 602] width 162 height 33
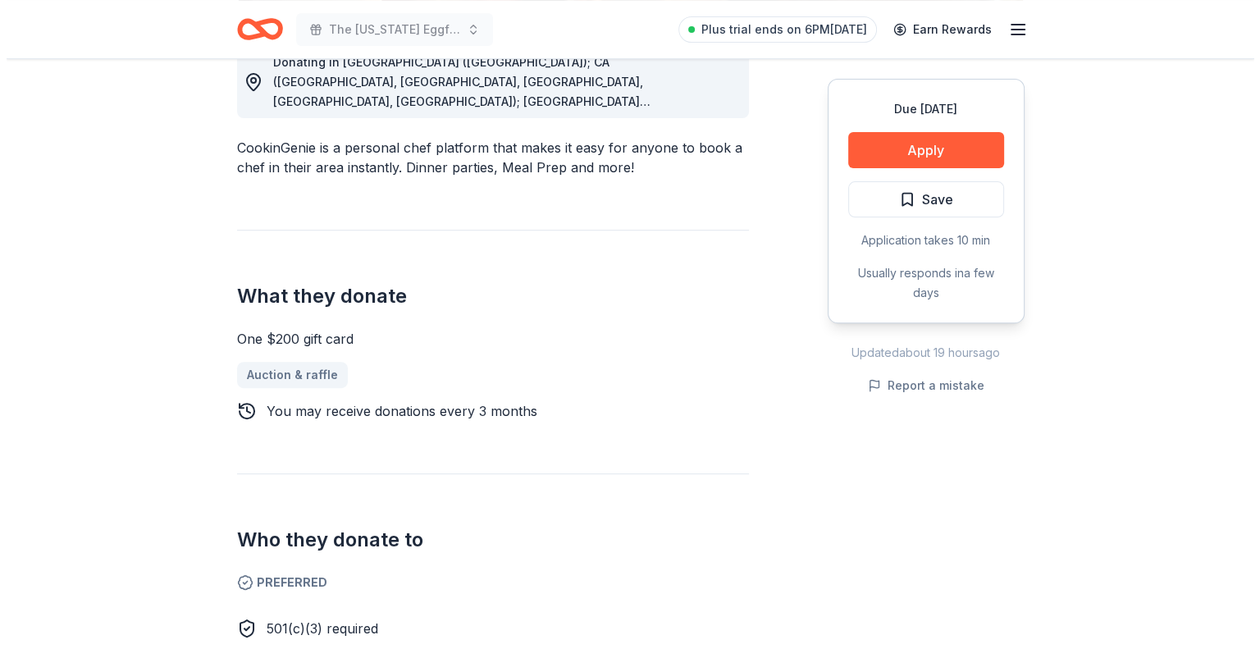
scroll to position [328, 0]
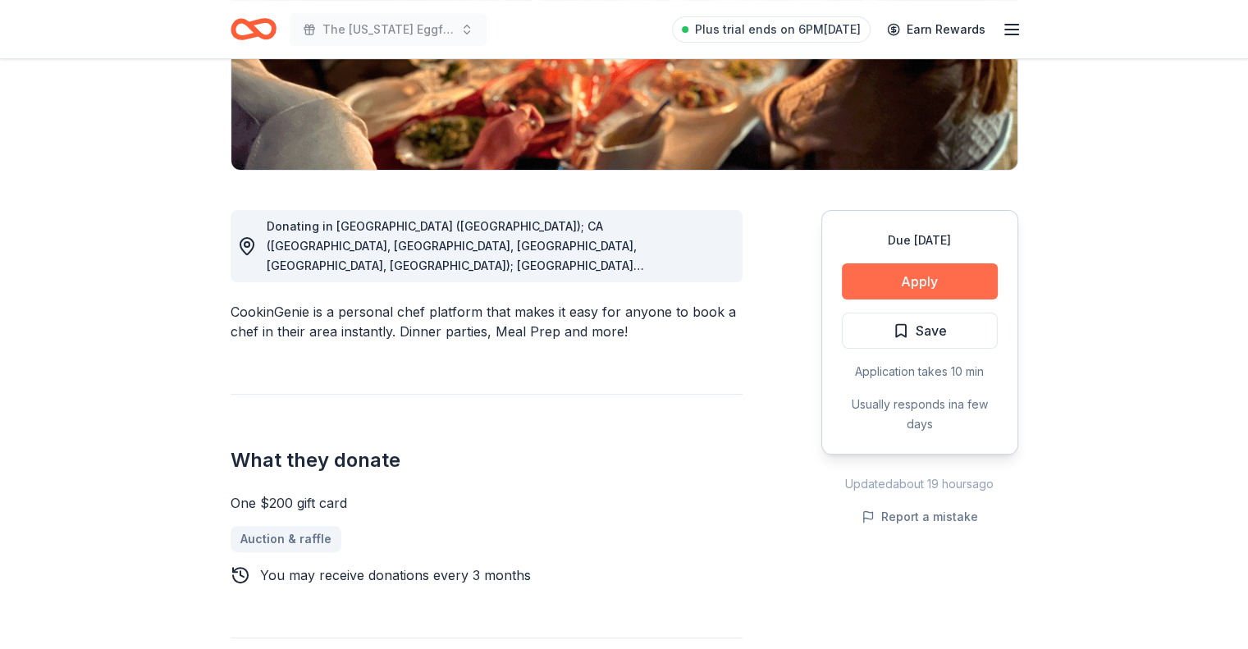
click at [869, 275] on button "Apply" at bounding box center [920, 281] width 156 height 36
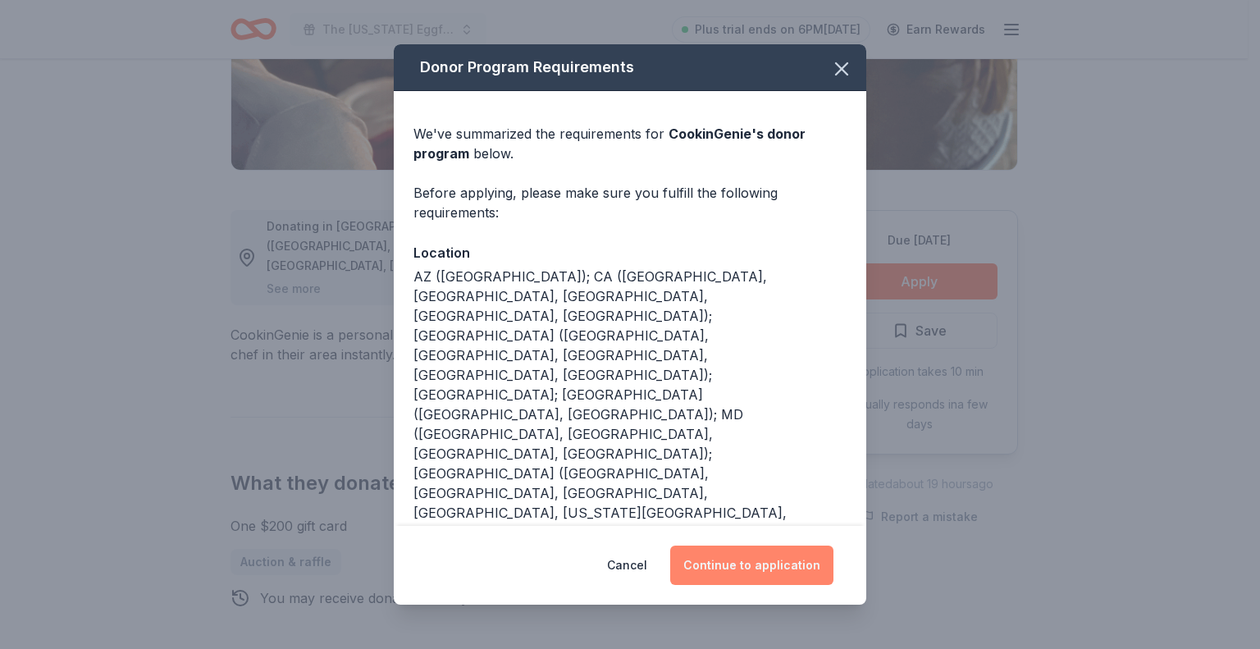
click at [746, 562] on button "Continue to application" at bounding box center [751, 564] width 163 height 39
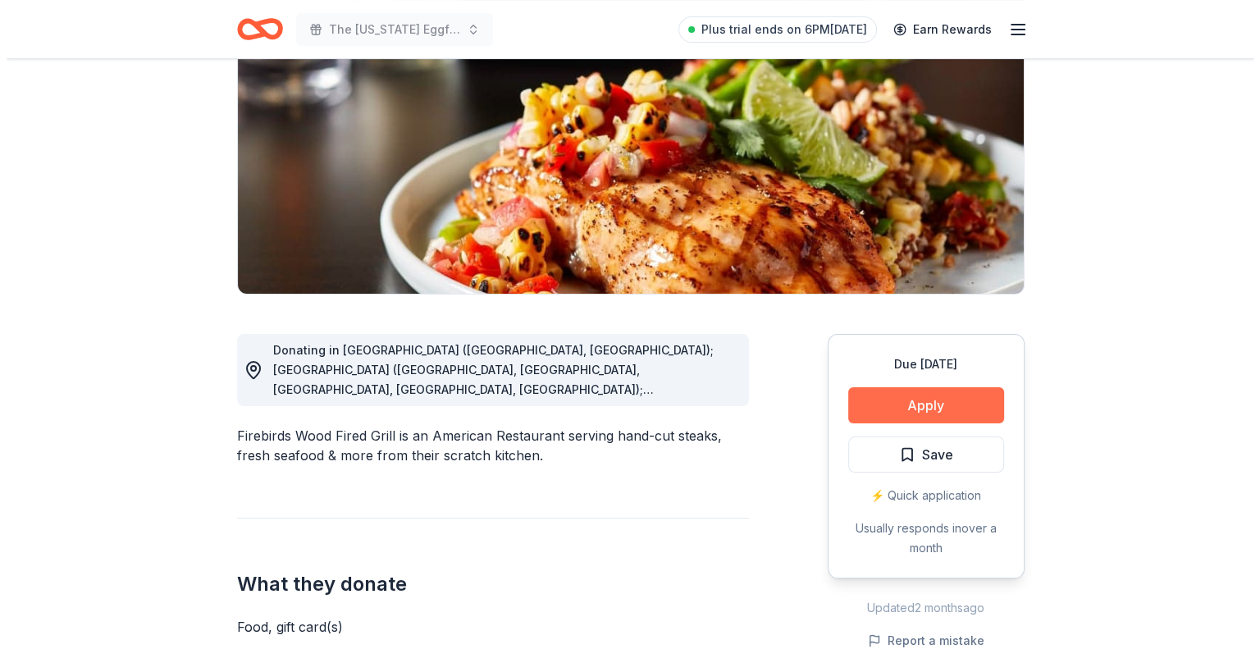
scroll to position [246, 0]
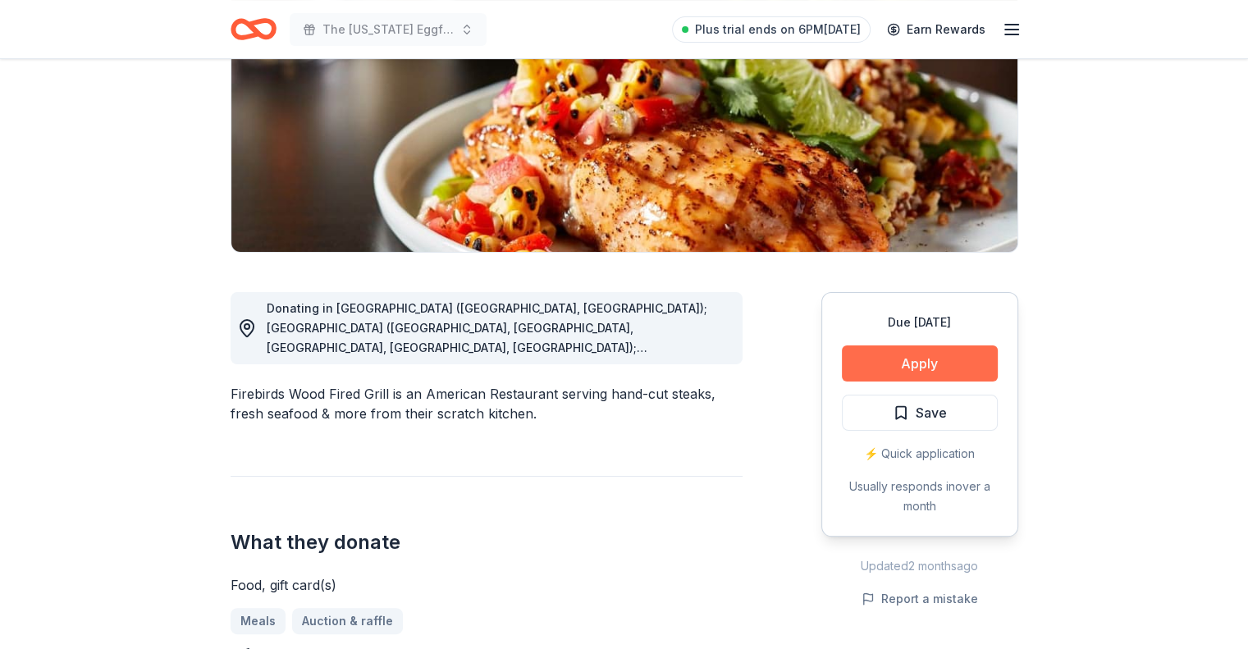
click at [886, 368] on button "Apply" at bounding box center [920, 363] width 156 height 36
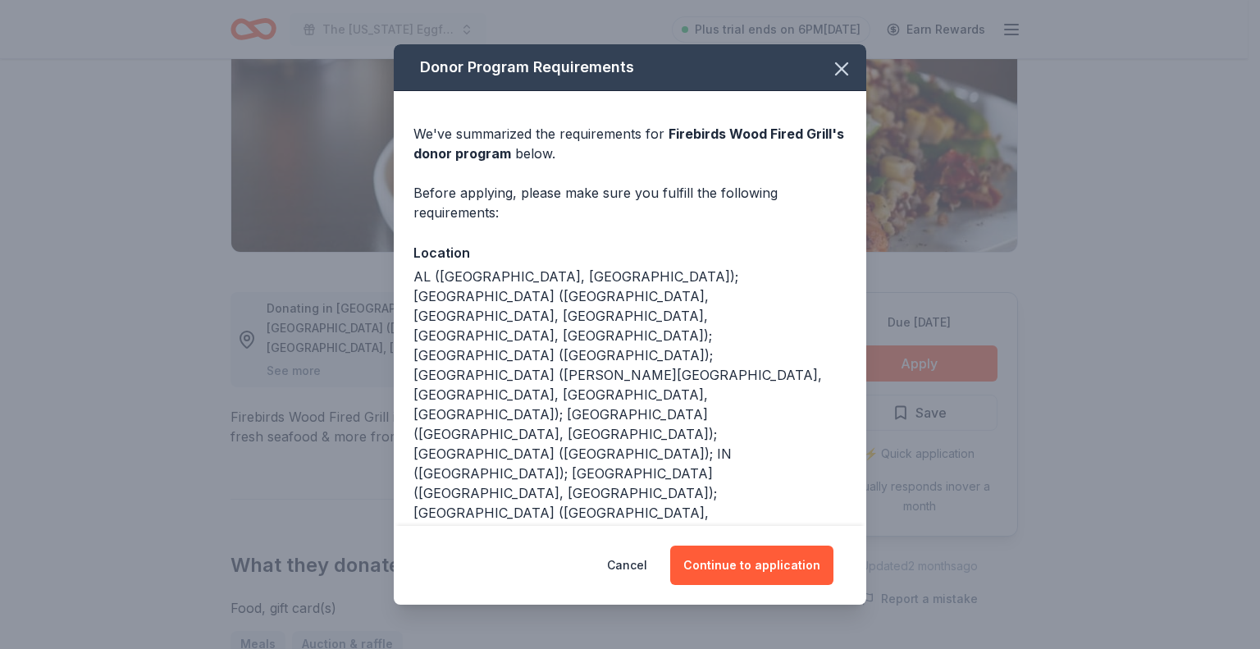
drag, startPoint x: 725, startPoint y: 576, endPoint x: 661, endPoint y: 626, distance: 81.2
click at [725, 574] on button "Continue to application" at bounding box center [751, 564] width 163 height 39
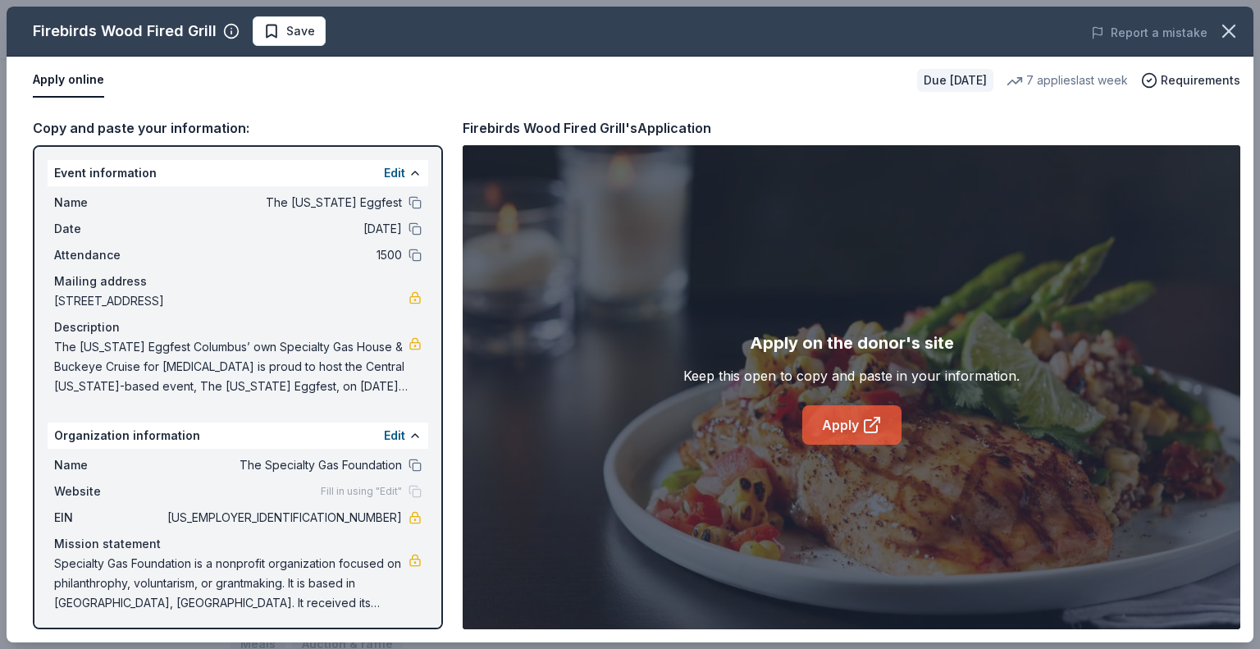
click at [859, 430] on link "Apply" at bounding box center [851, 424] width 99 height 39
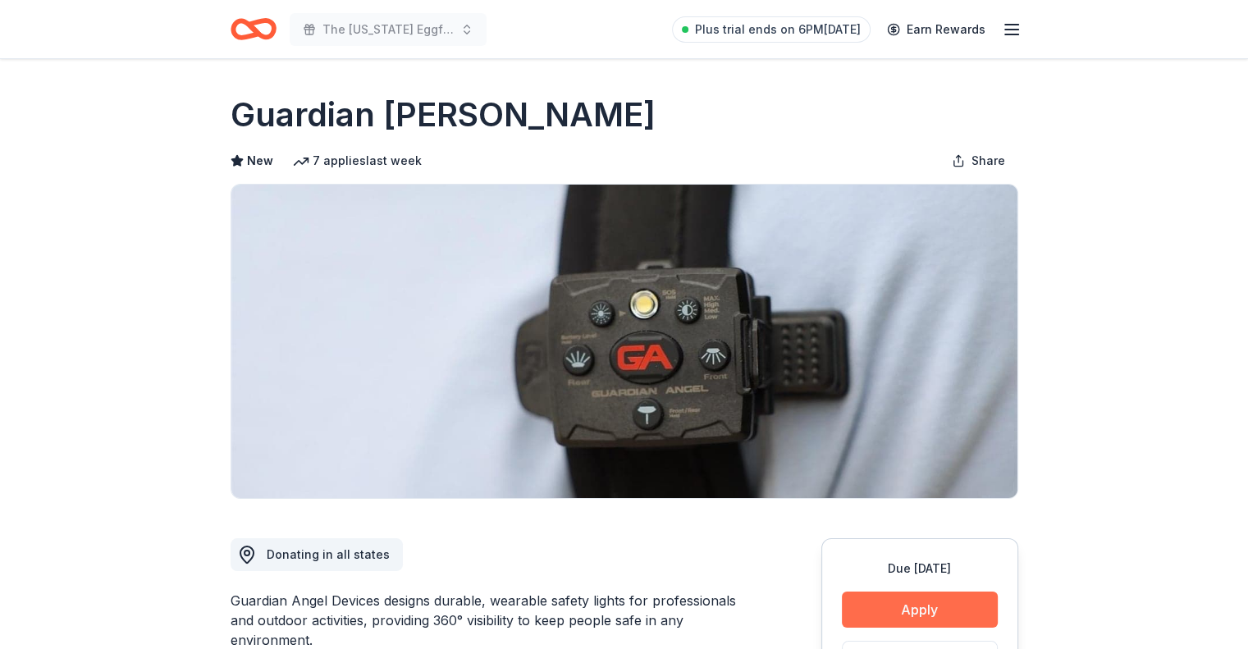
click at [860, 600] on button "Apply" at bounding box center [920, 609] width 156 height 36
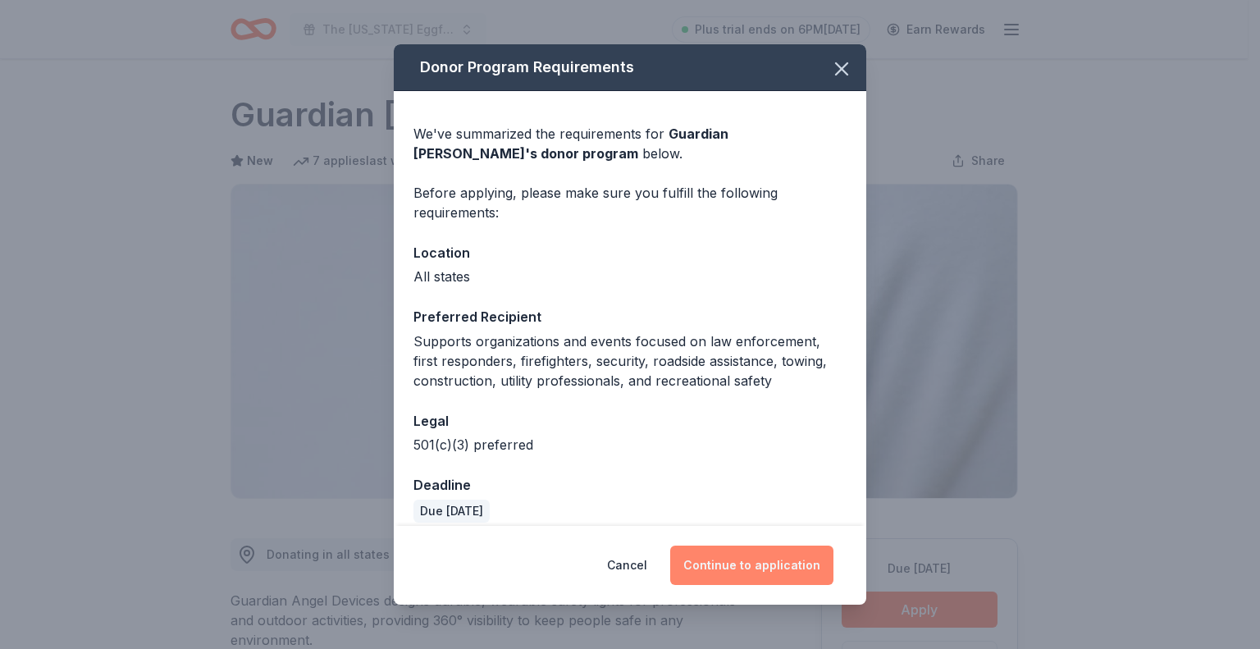
click at [795, 564] on button "Continue to application" at bounding box center [751, 564] width 163 height 39
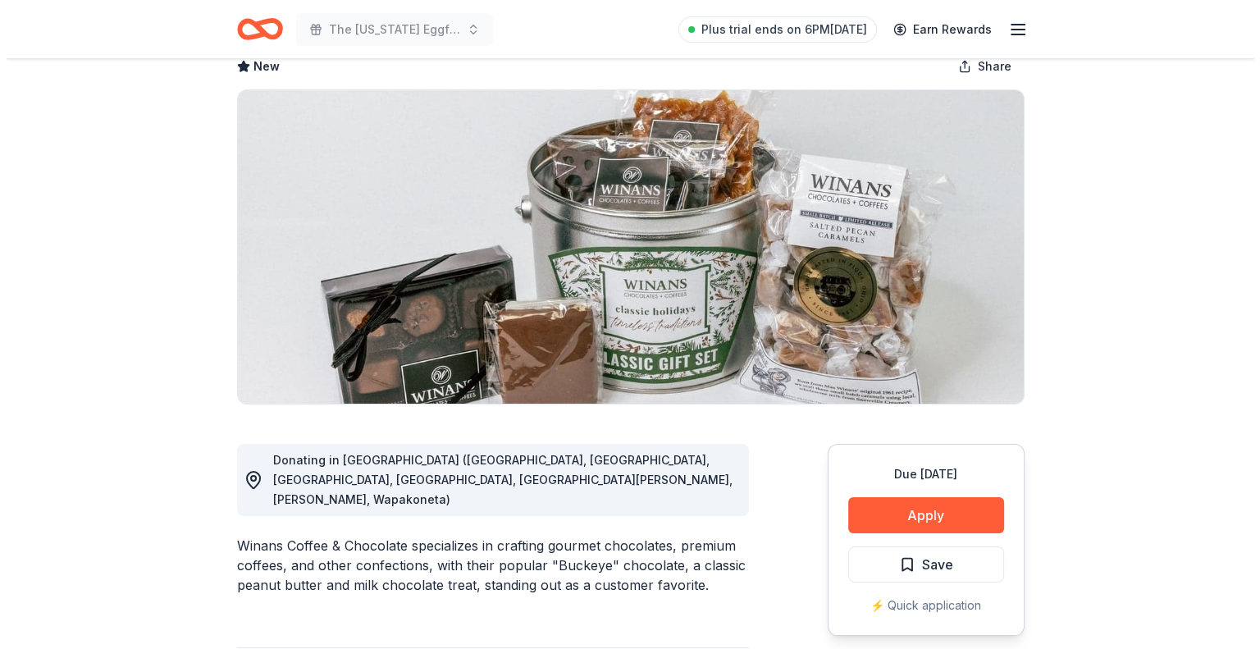
scroll to position [82, 0]
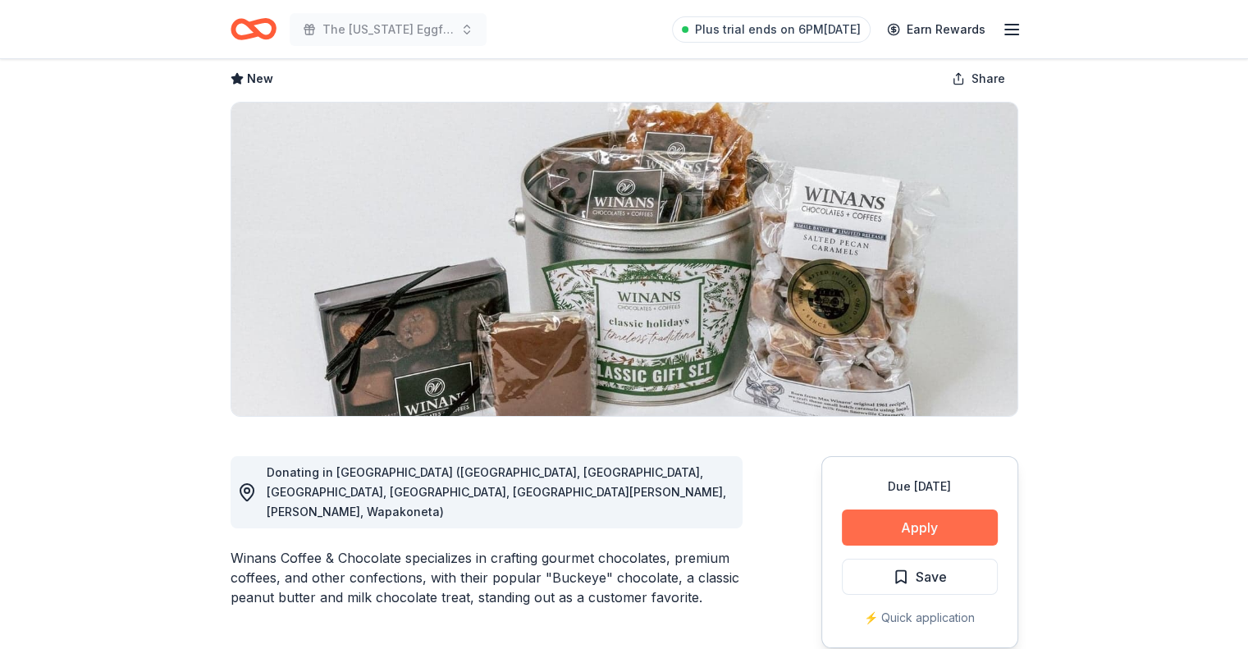
click at [945, 531] on button "Apply" at bounding box center [920, 527] width 156 height 36
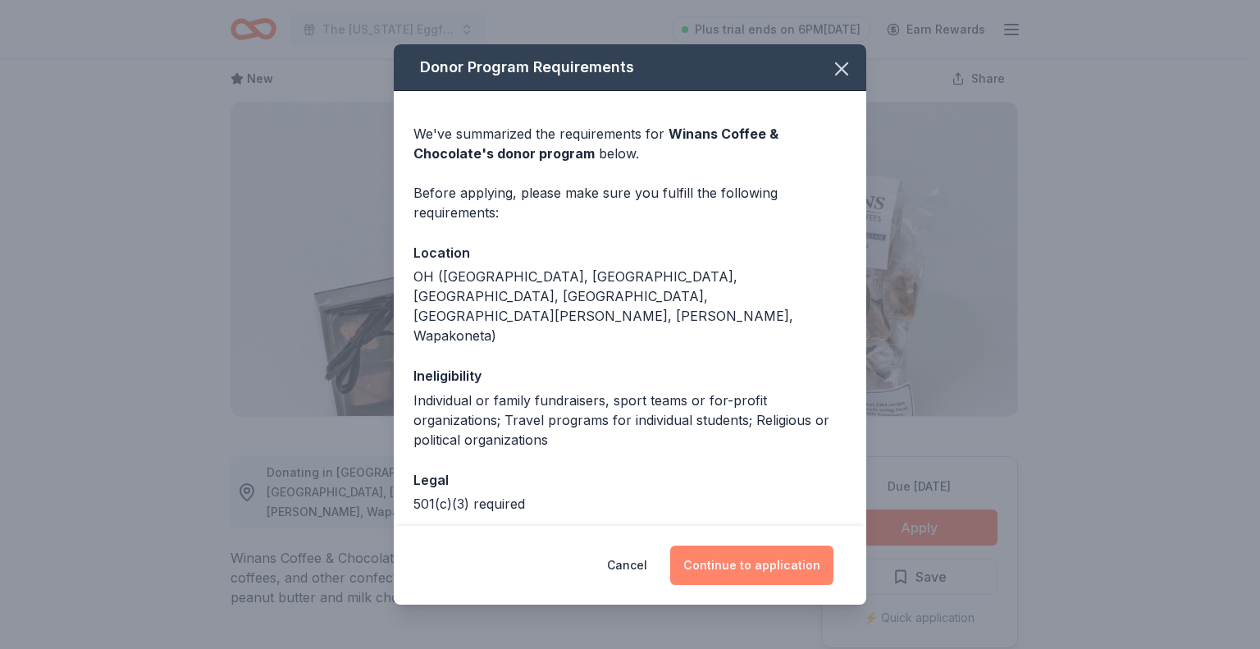
click at [733, 574] on button "Continue to application" at bounding box center [751, 564] width 163 height 39
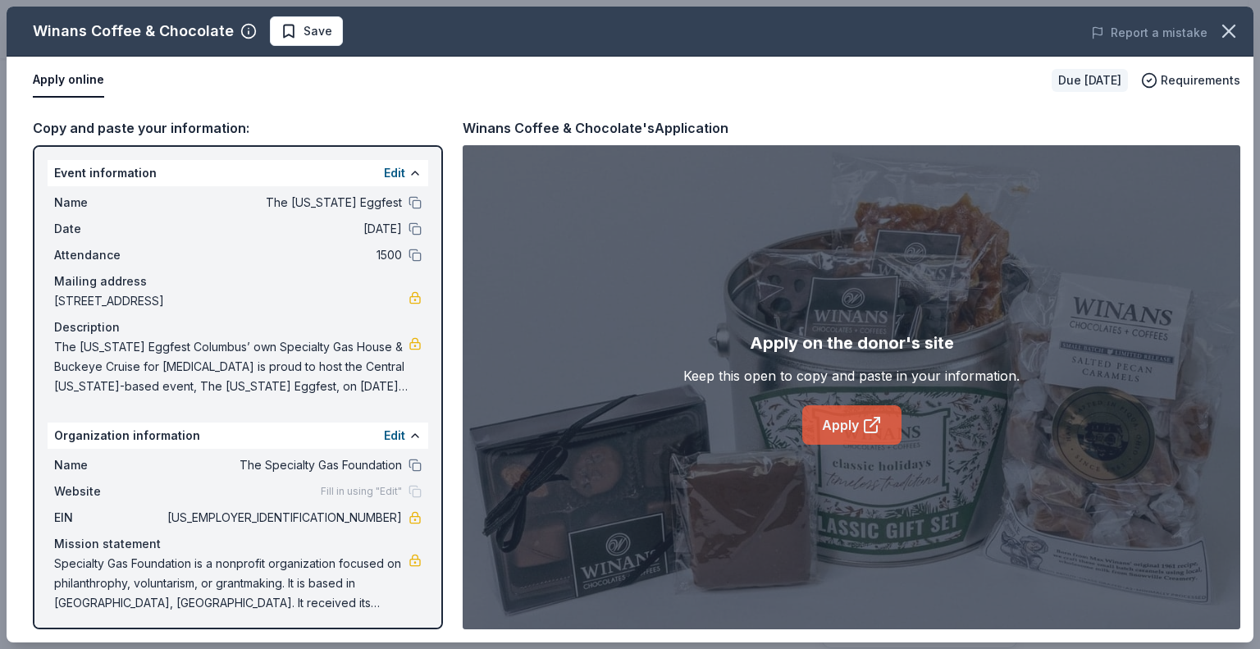
click at [864, 416] on icon at bounding box center [872, 425] width 20 height 20
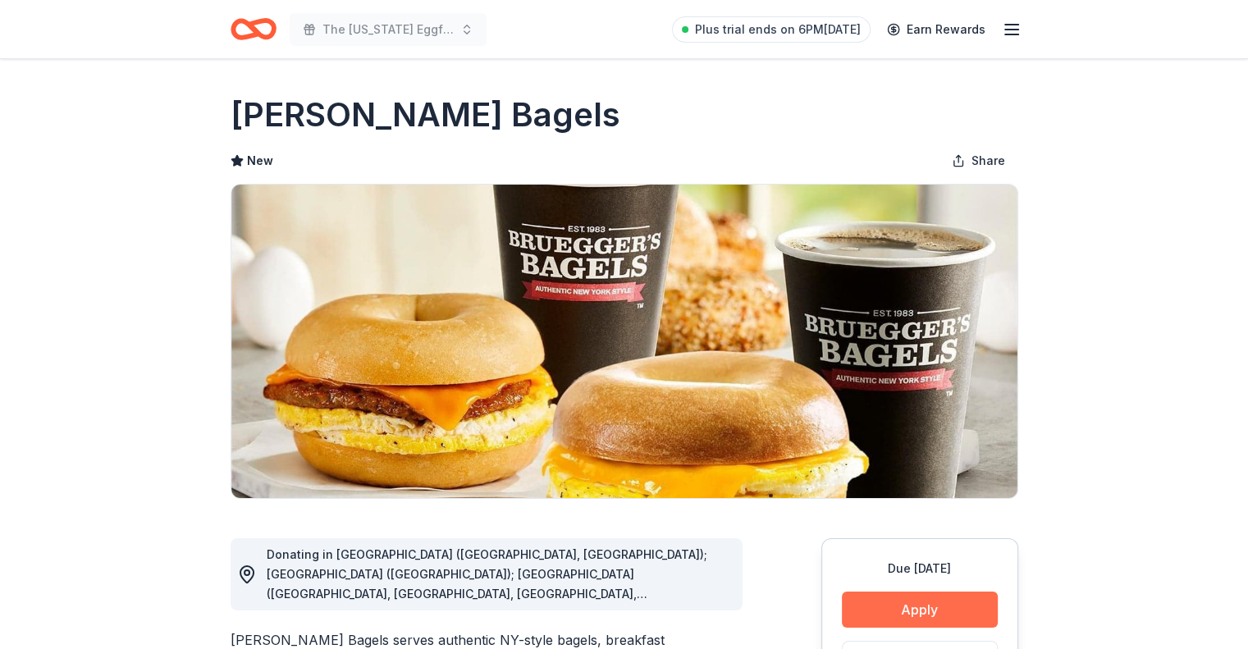
click at [984, 598] on button "Apply" at bounding box center [920, 609] width 156 height 36
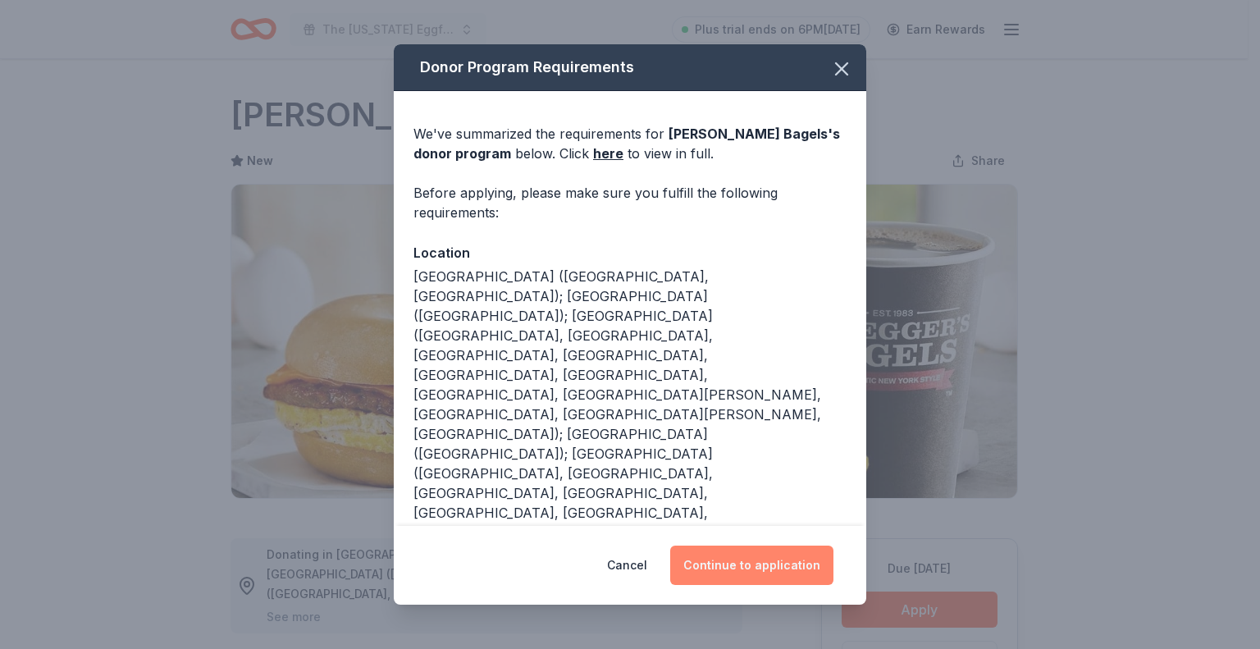
click at [813, 570] on button "Continue to application" at bounding box center [751, 564] width 163 height 39
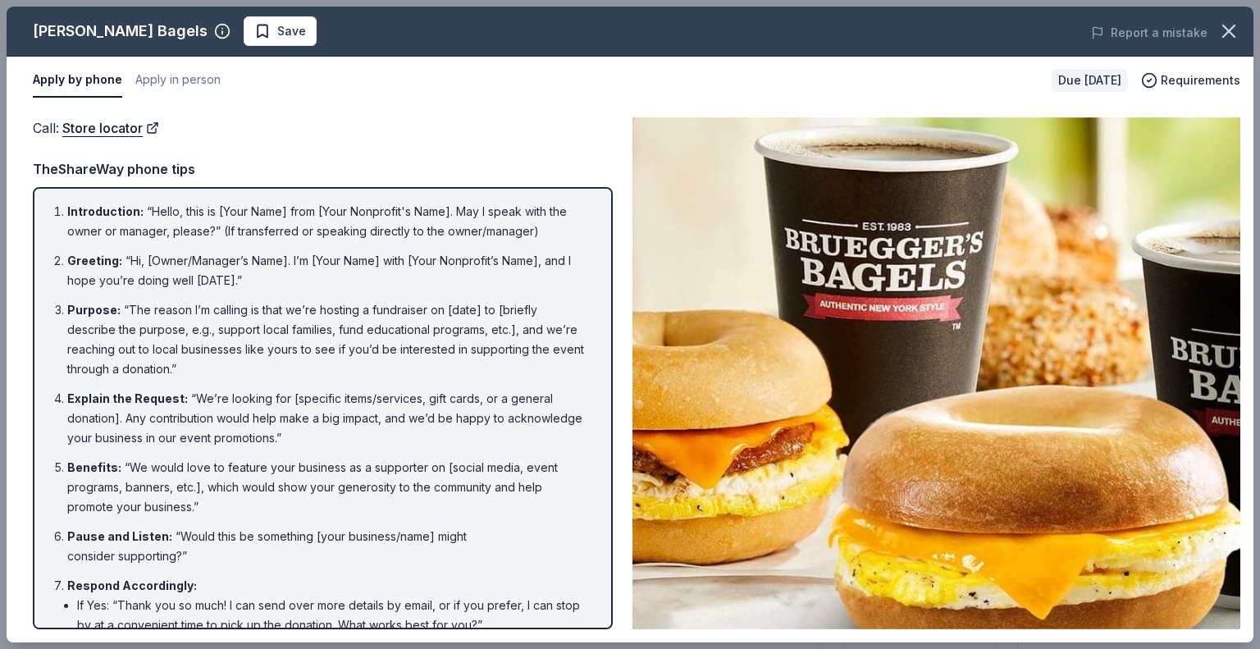
click at [1176, 600] on img at bounding box center [936, 373] width 608 height 512
click at [1026, 413] on img at bounding box center [936, 373] width 608 height 512
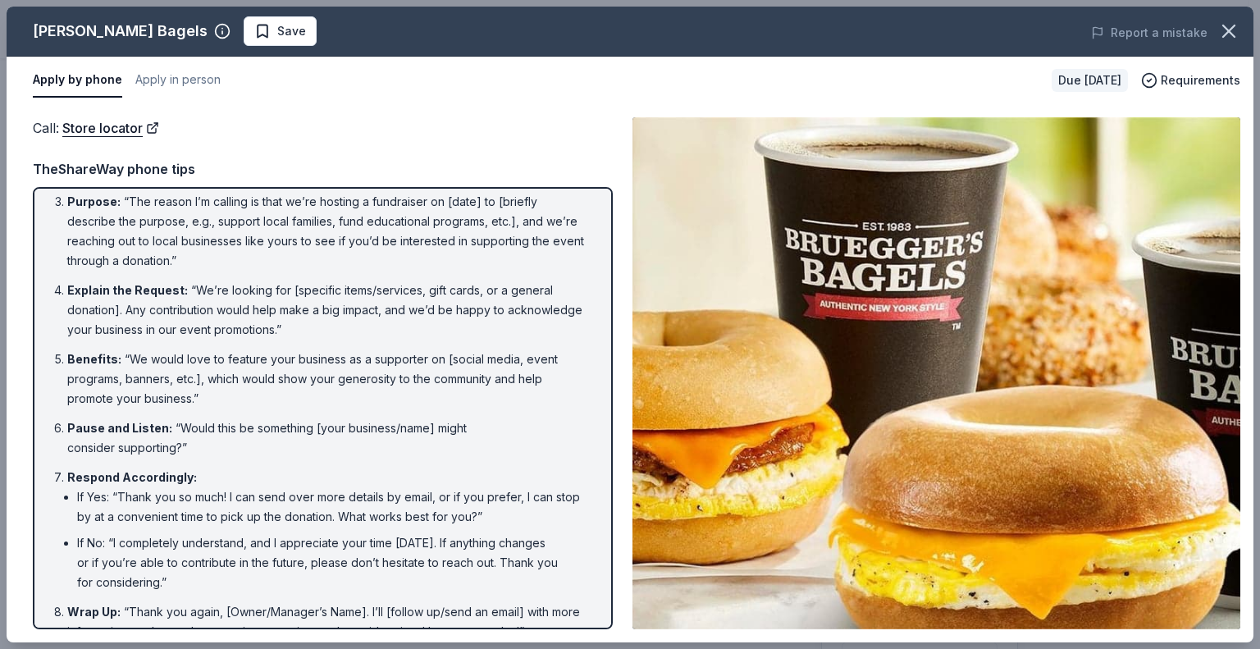
scroll to position [134, 0]
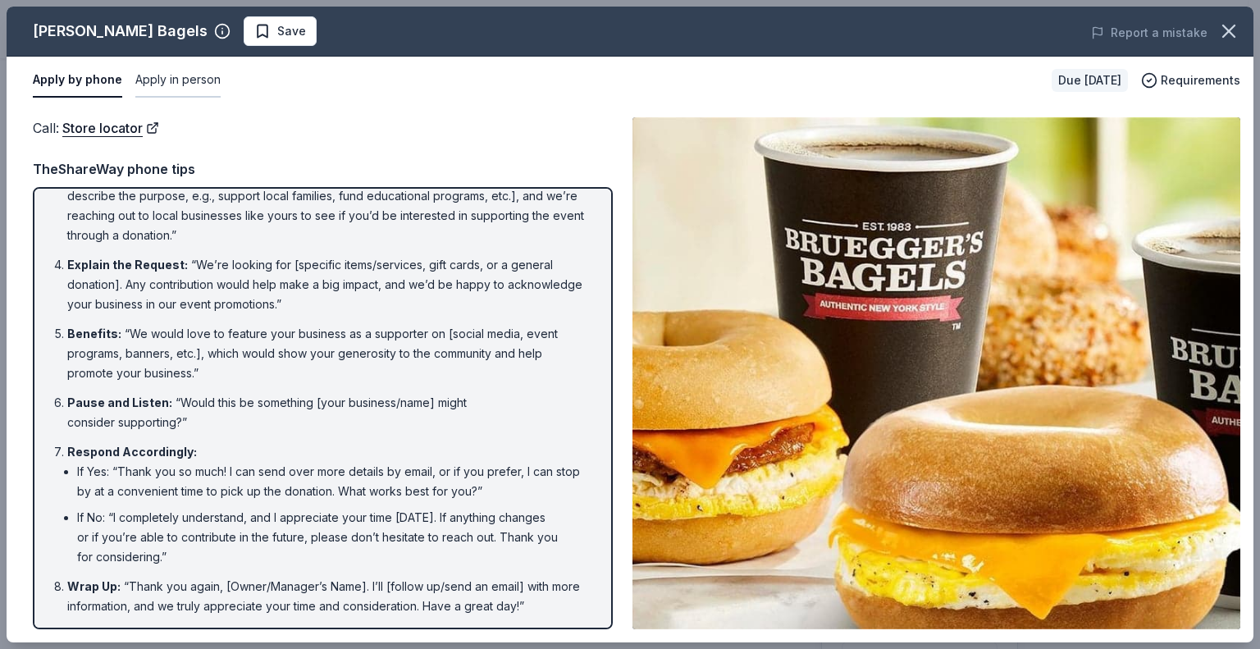
click at [190, 82] on button "Apply in person" at bounding box center [177, 80] width 85 height 34
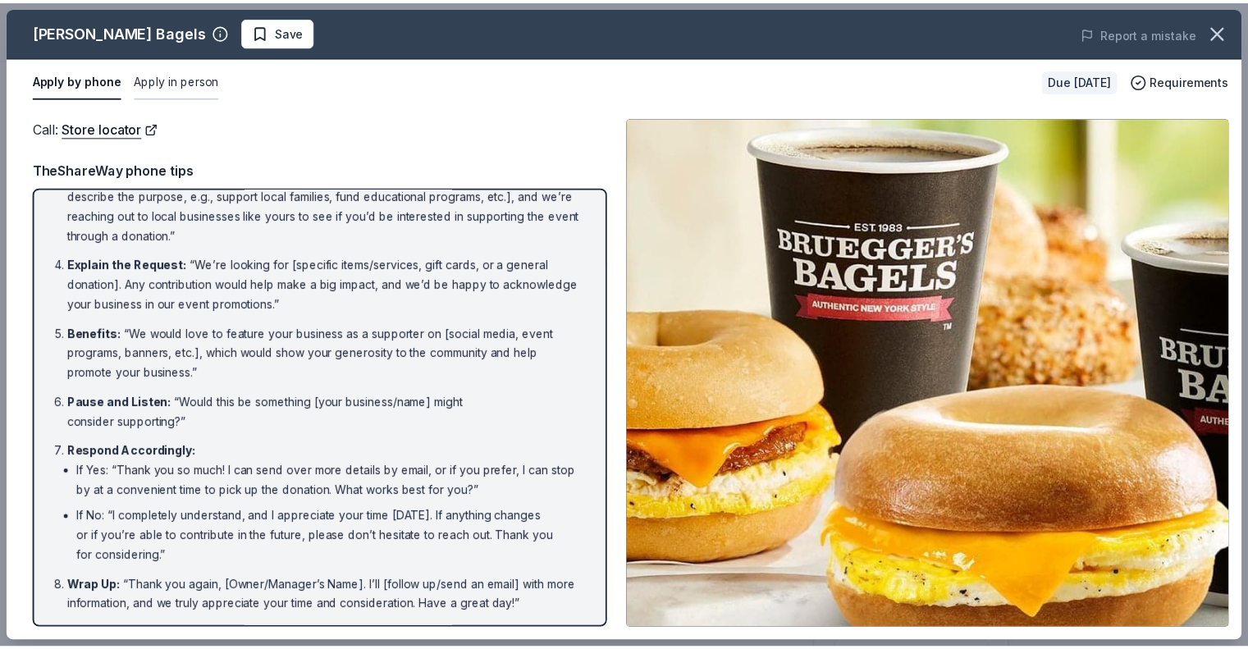
scroll to position [0, 0]
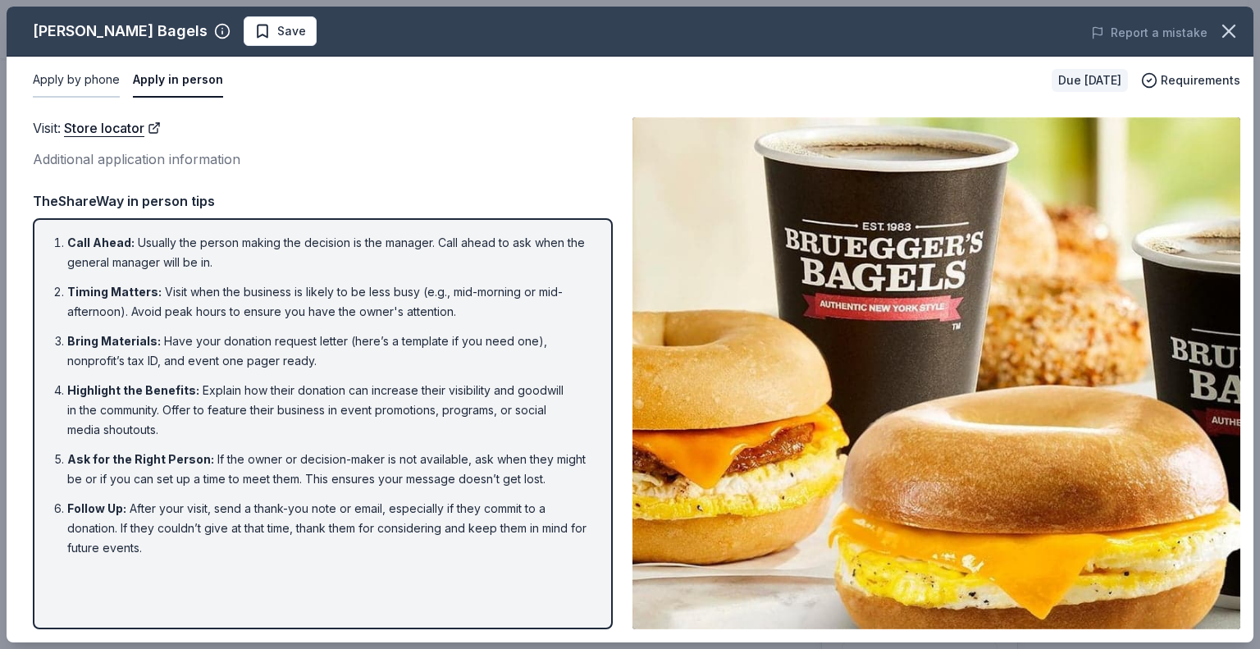
click at [103, 80] on button "Apply by phone" at bounding box center [76, 80] width 87 height 34
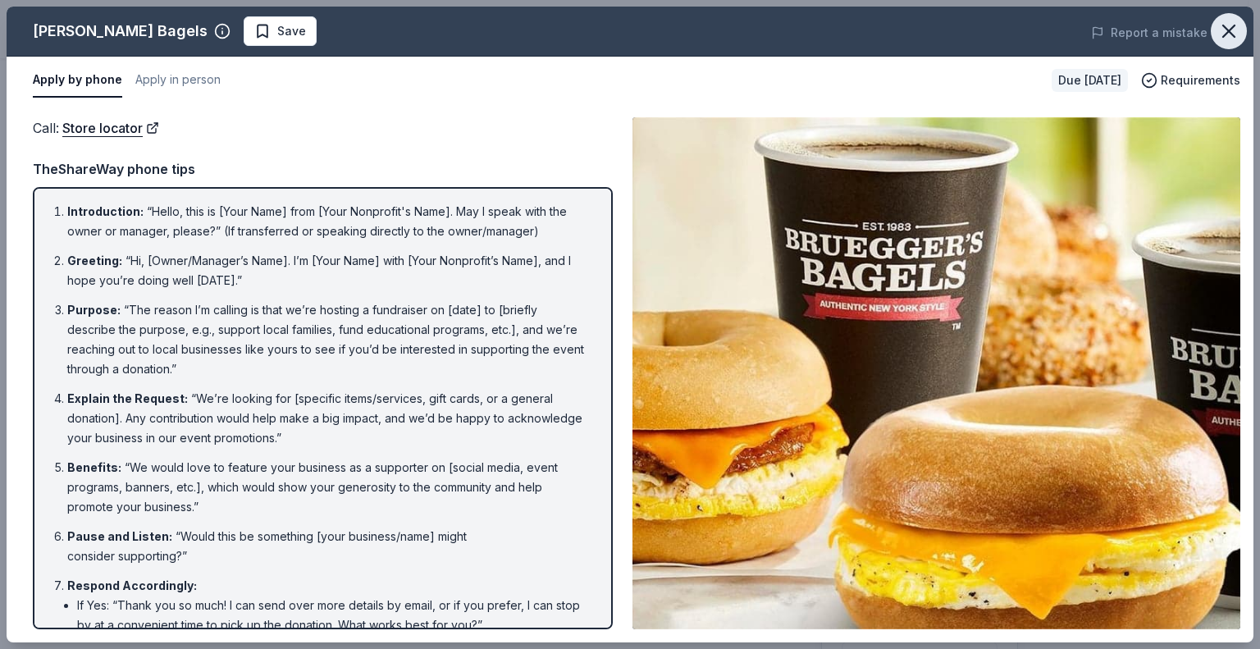
click at [1233, 35] on icon "button" at bounding box center [1228, 30] width 11 height 11
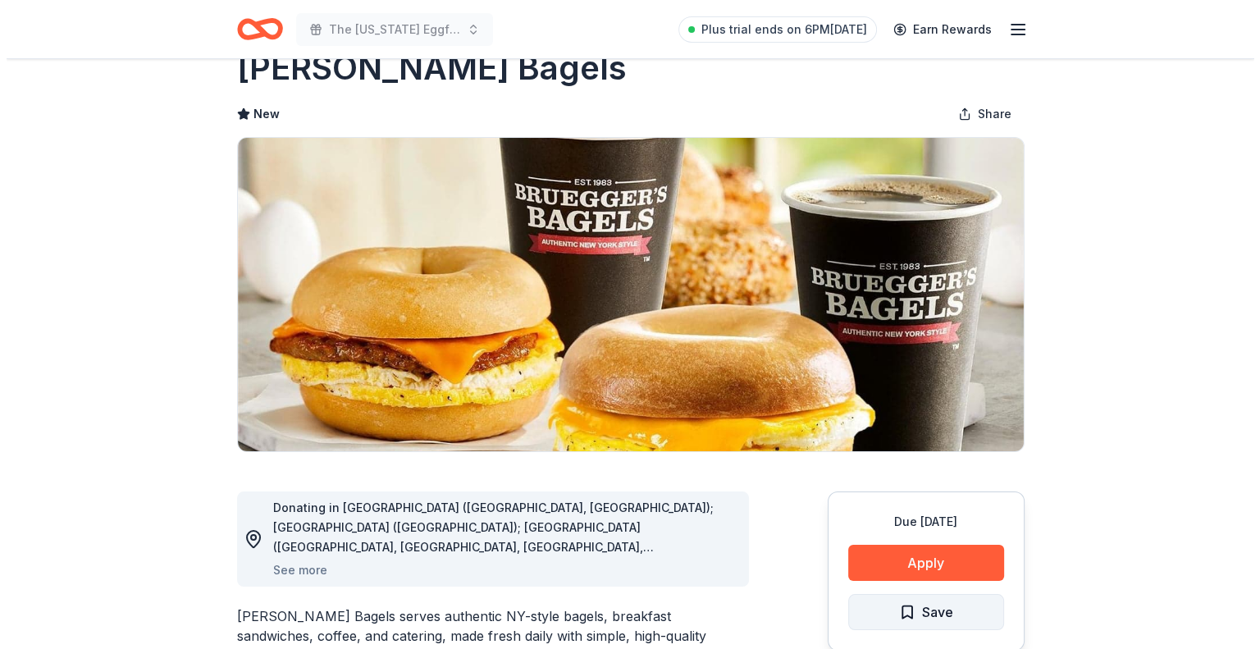
scroll to position [164, 0]
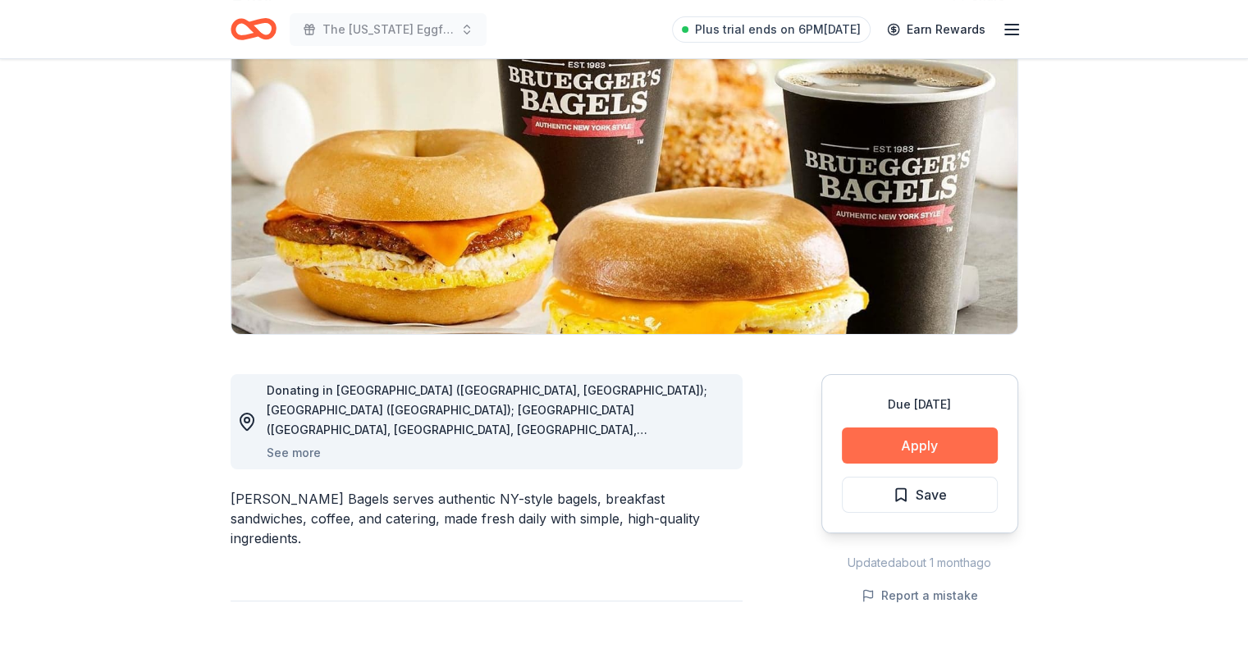
click at [887, 441] on button "Apply" at bounding box center [920, 445] width 156 height 36
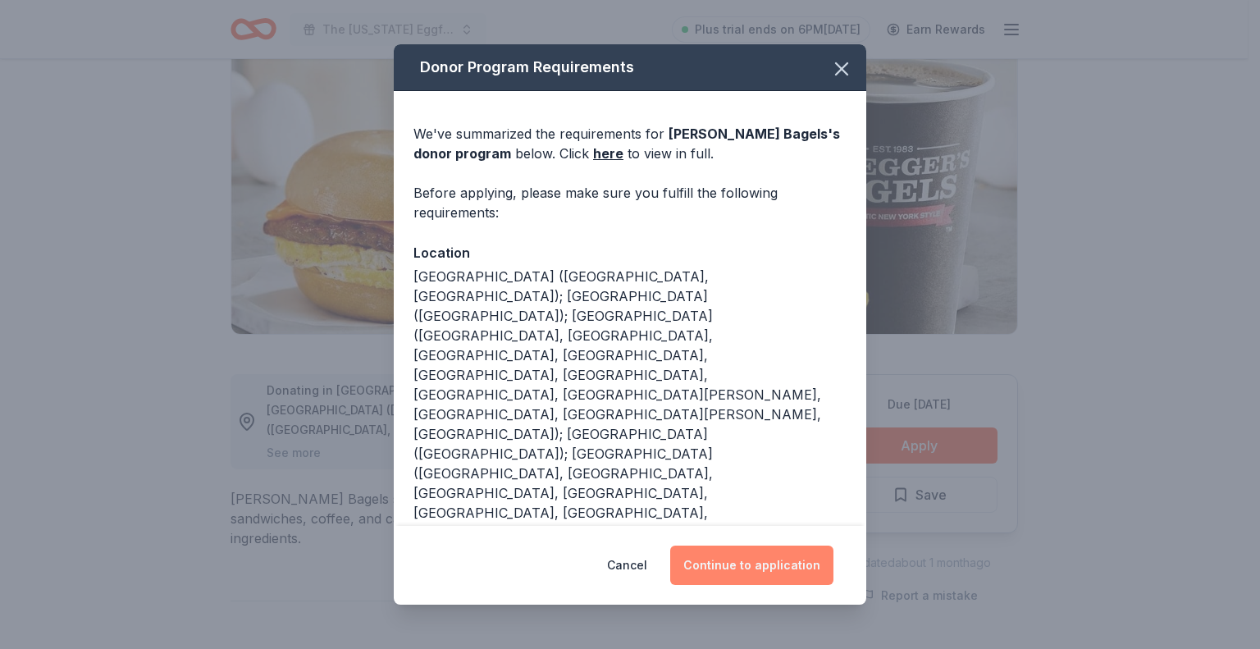
click at [779, 564] on button "Continue to application" at bounding box center [751, 564] width 163 height 39
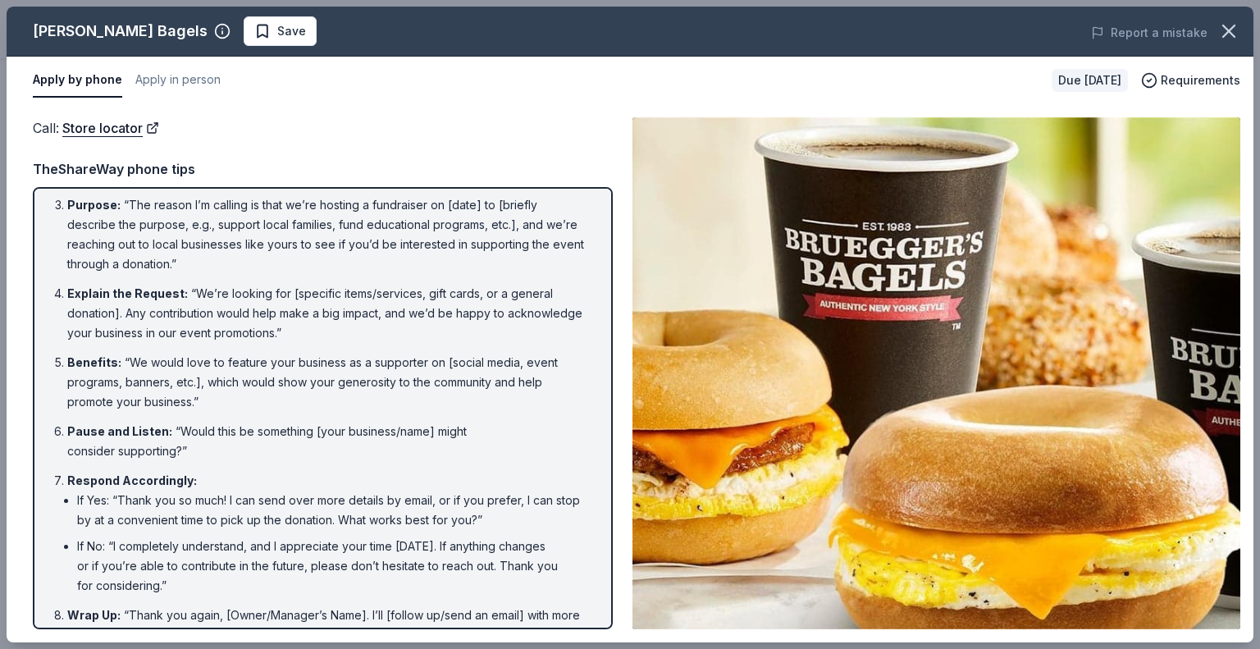
scroll to position [134, 0]
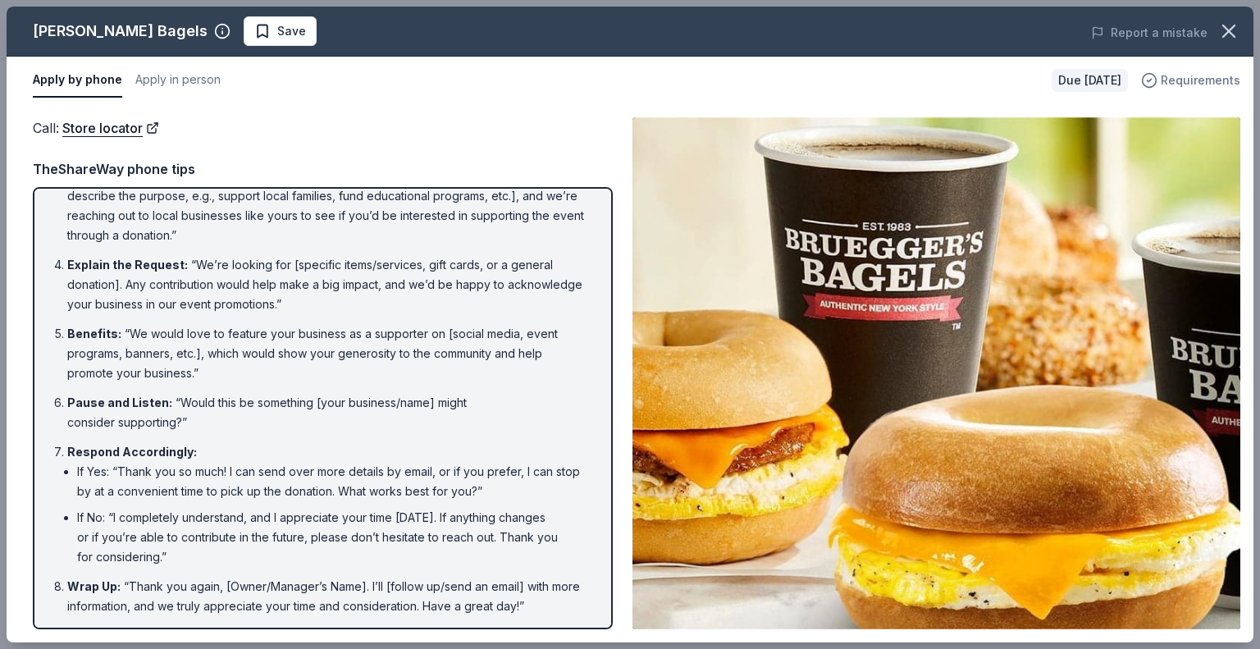
click at [1217, 78] on span "Requirements" at bounding box center [1201, 81] width 80 height 20
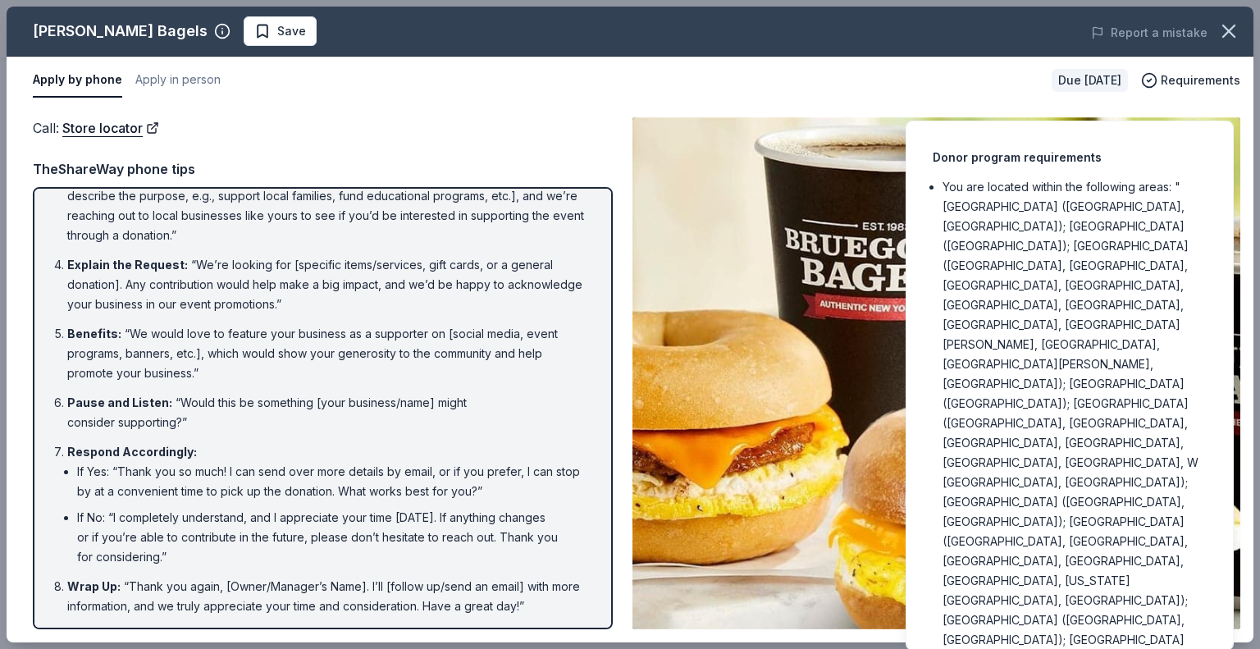
click at [793, 313] on img at bounding box center [936, 373] width 608 height 512
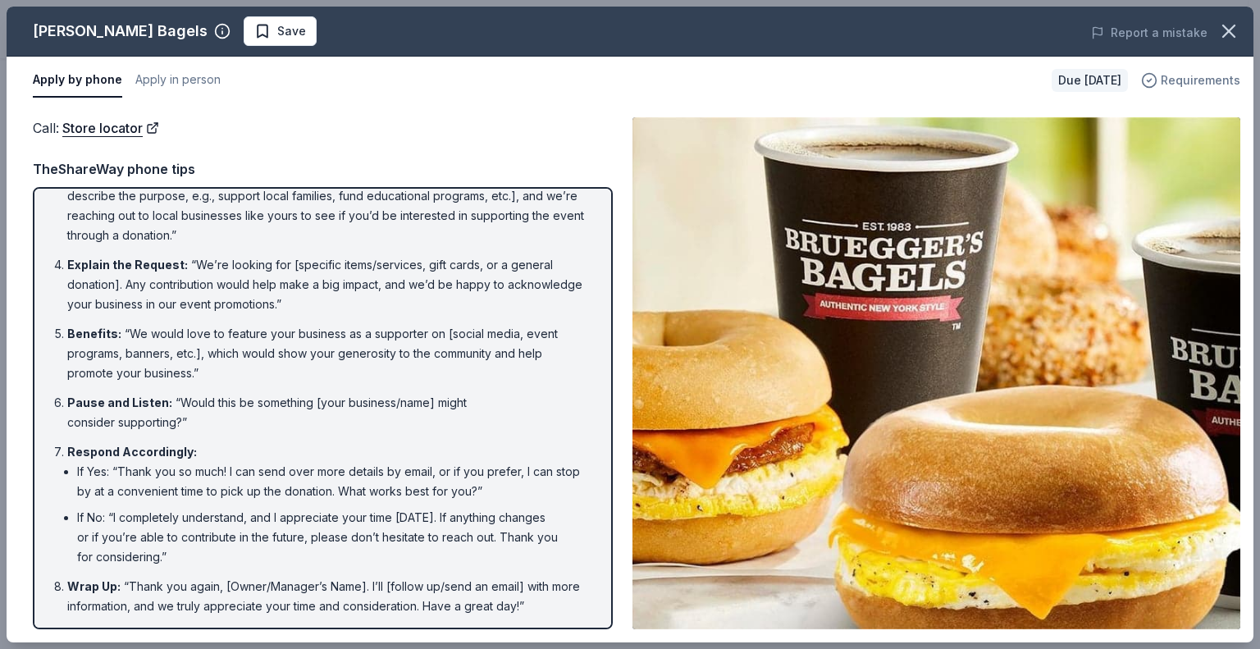
click at [1184, 80] on span "Requirements" at bounding box center [1201, 81] width 80 height 20
click at [777, 409] on img at bounding box center [936, 373] width 608 height 512
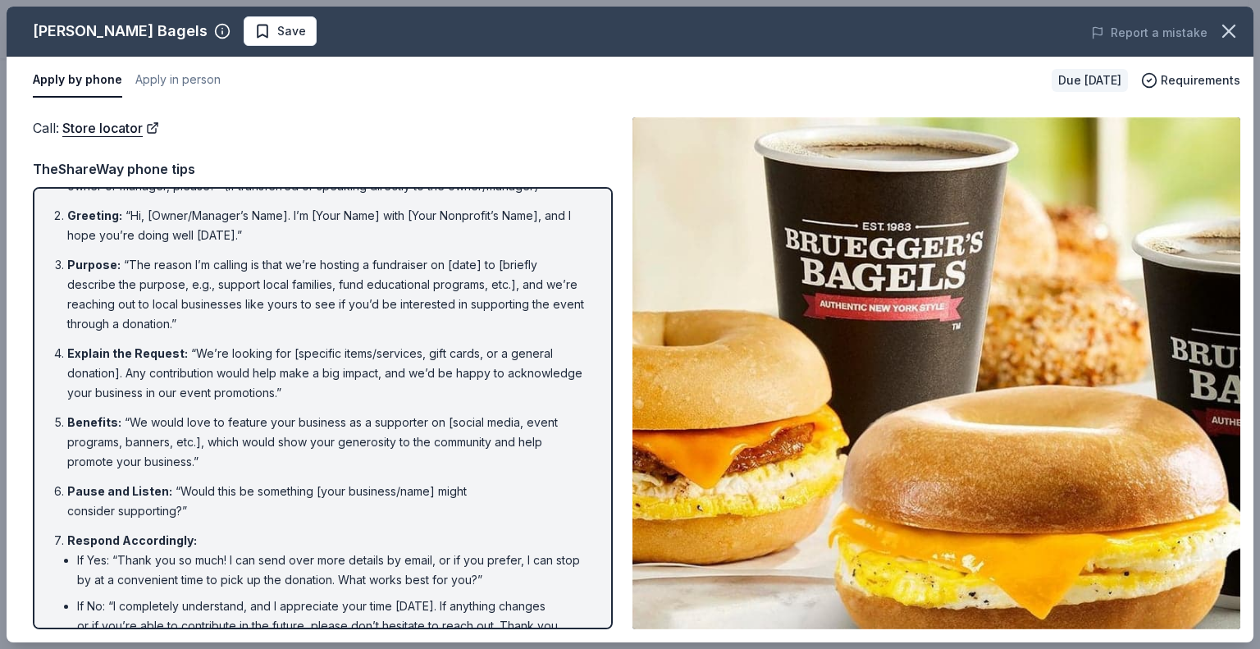
scroll to position [0, 0]
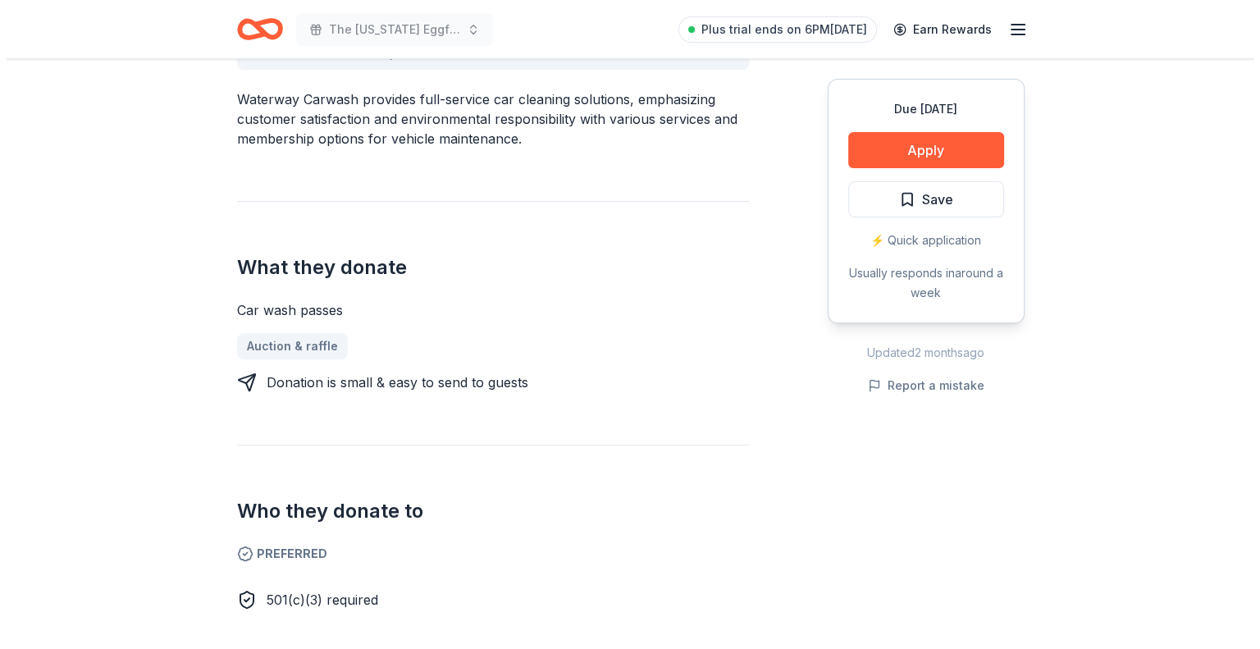
scroll to position [492, 0]
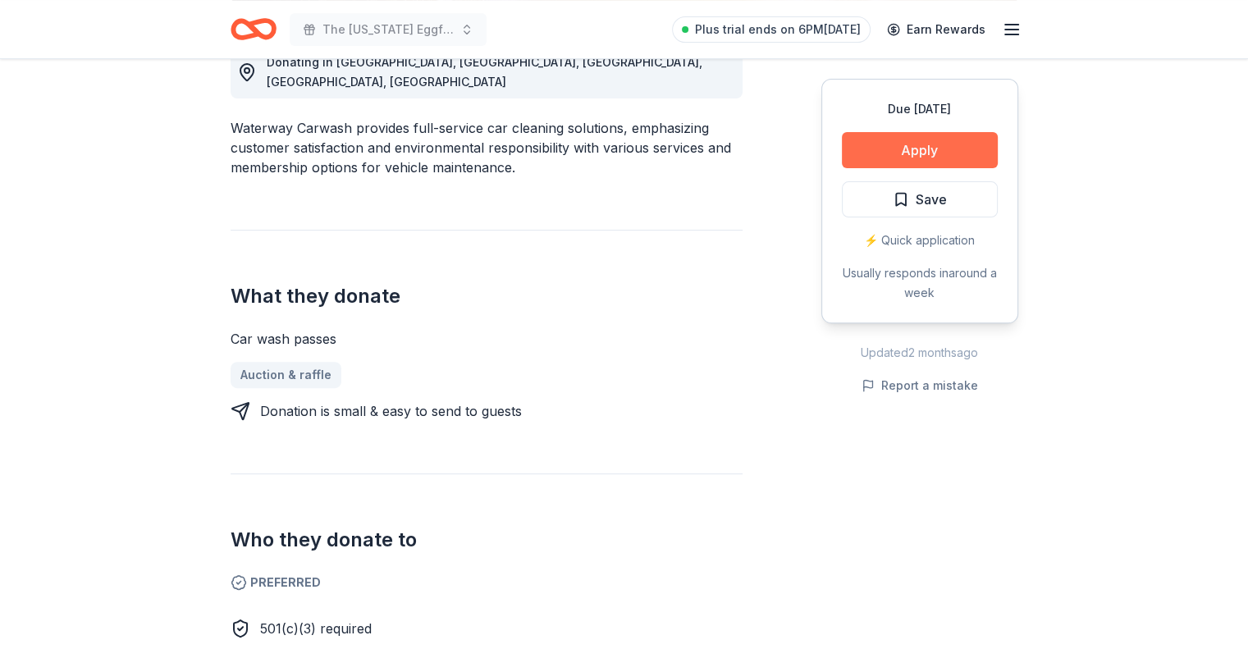
click at [885, 146] on button "Apply" at bounding box center [920, 150] width 156 height 36
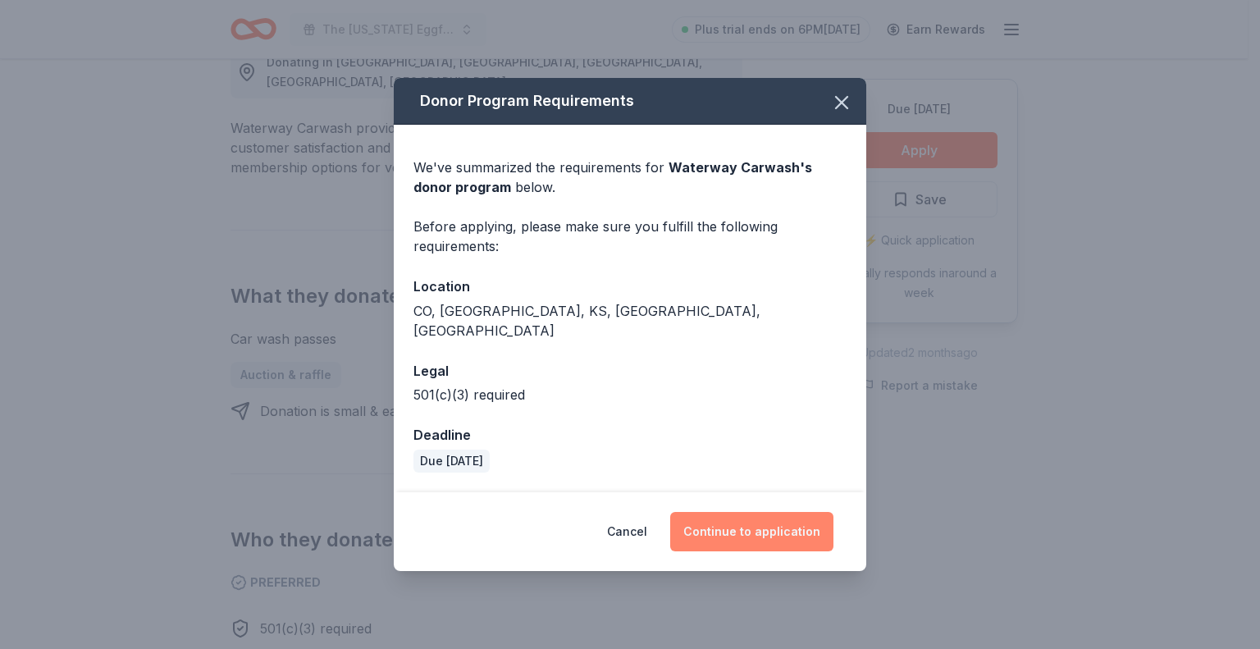
click at [705, 519] on button "Continue to application" at bounding box center [751, 531] width 163 height 39
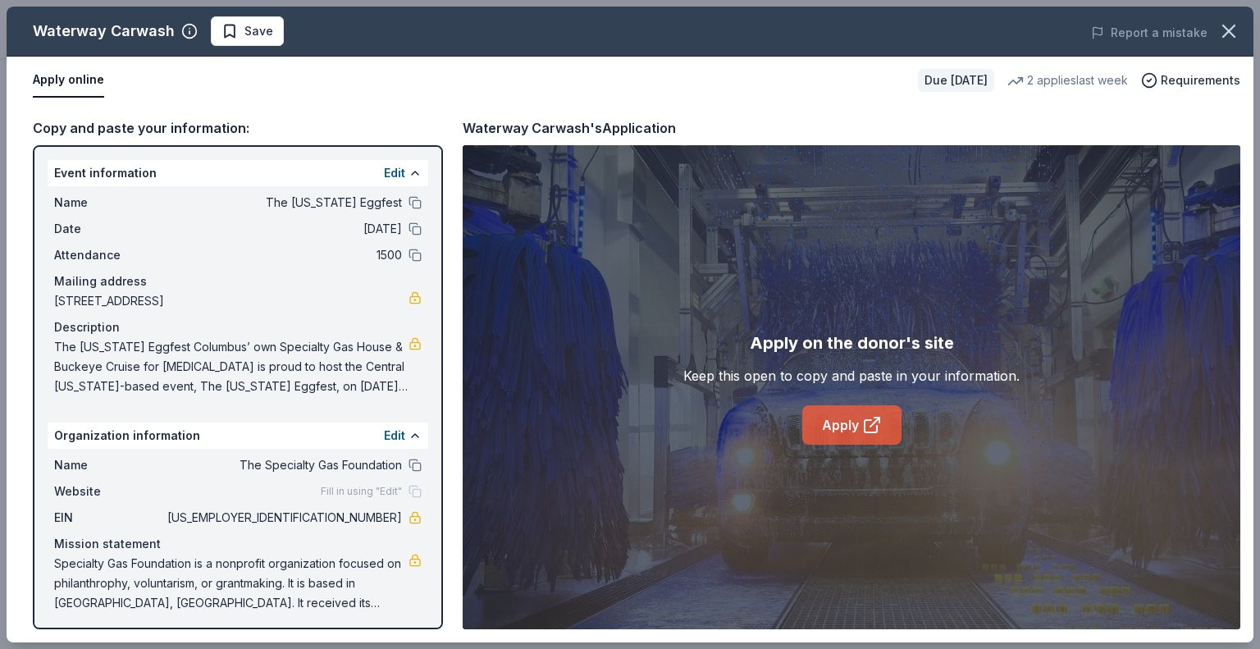
click at [864, 419] on icon at bounding box center [872, 425] width 20 height 20
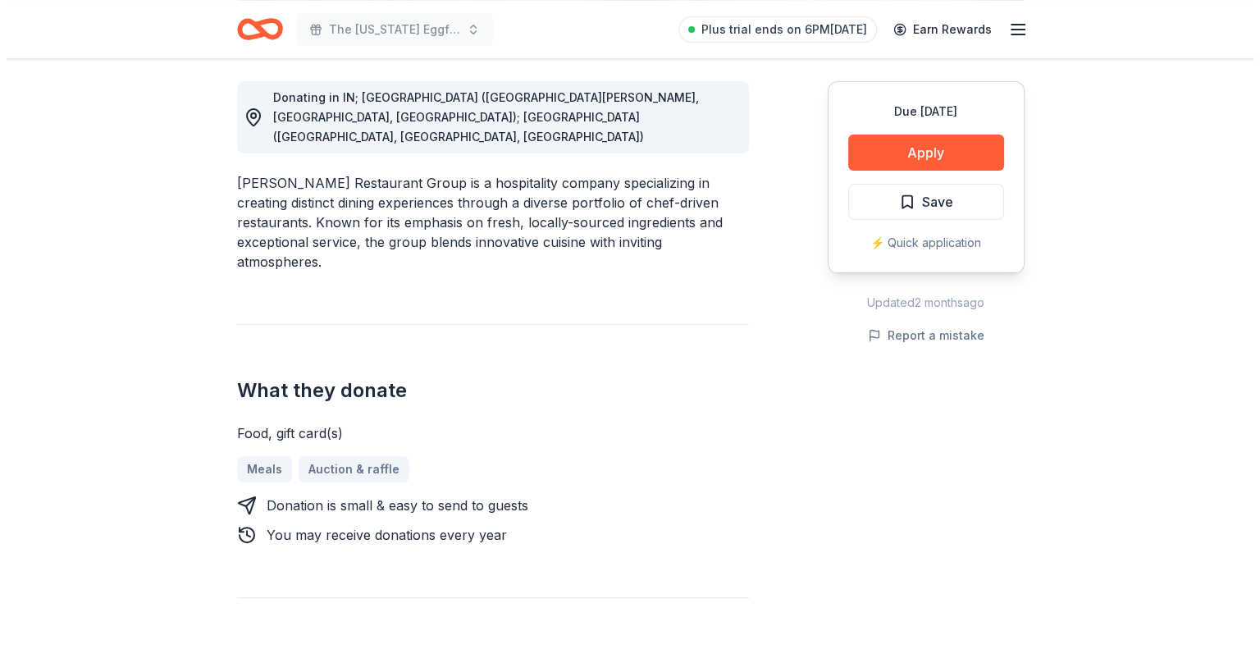
scroll to position [410, 0]
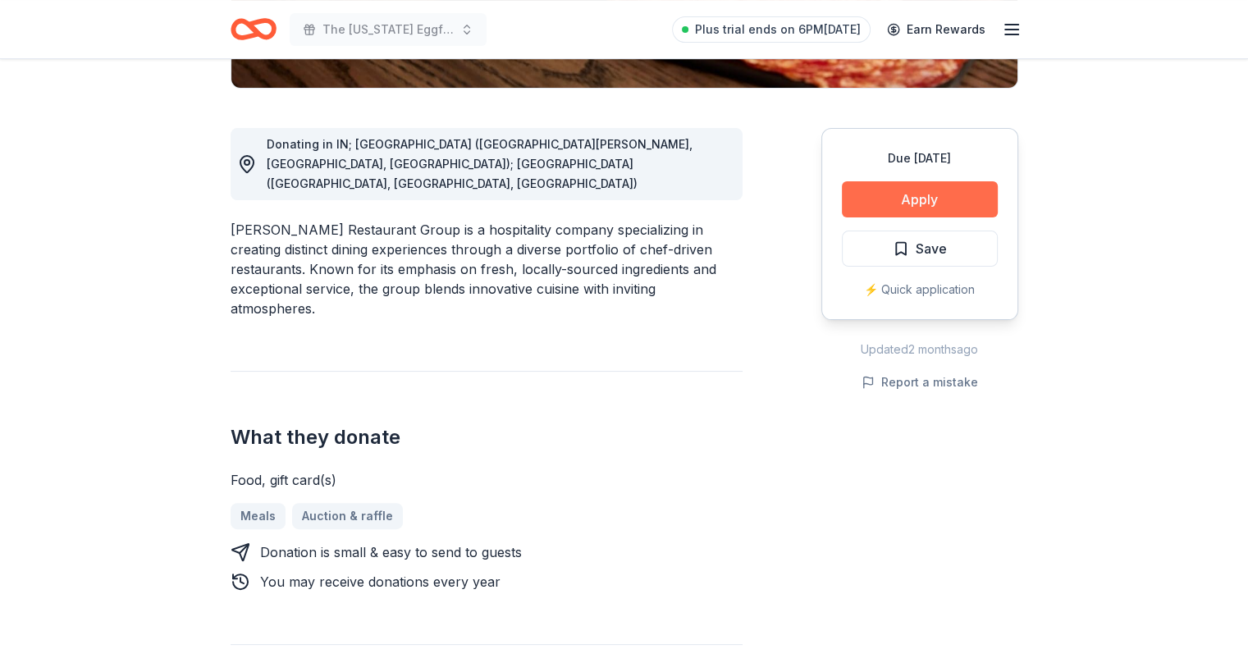
click at [917, 184] on button "Apply" at bounding box center [920, 199] width 156 height 36
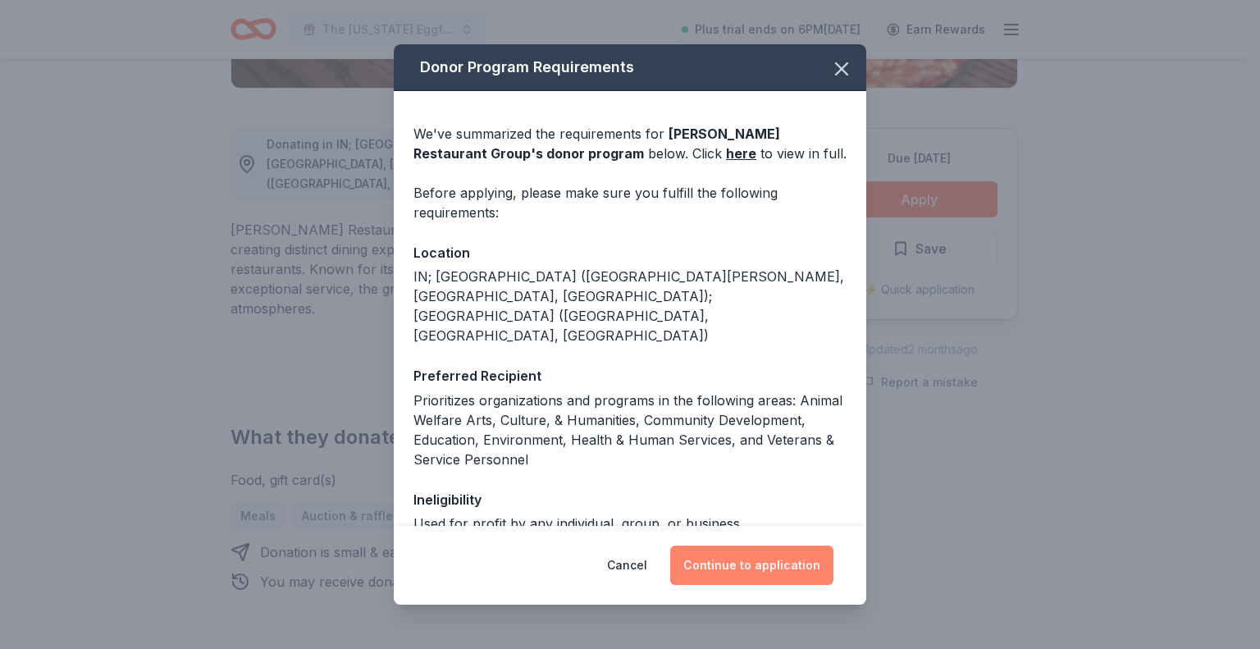
click at [715, 579] on button "Continue to application" at bounding box center [751, 564] width 163 height 39
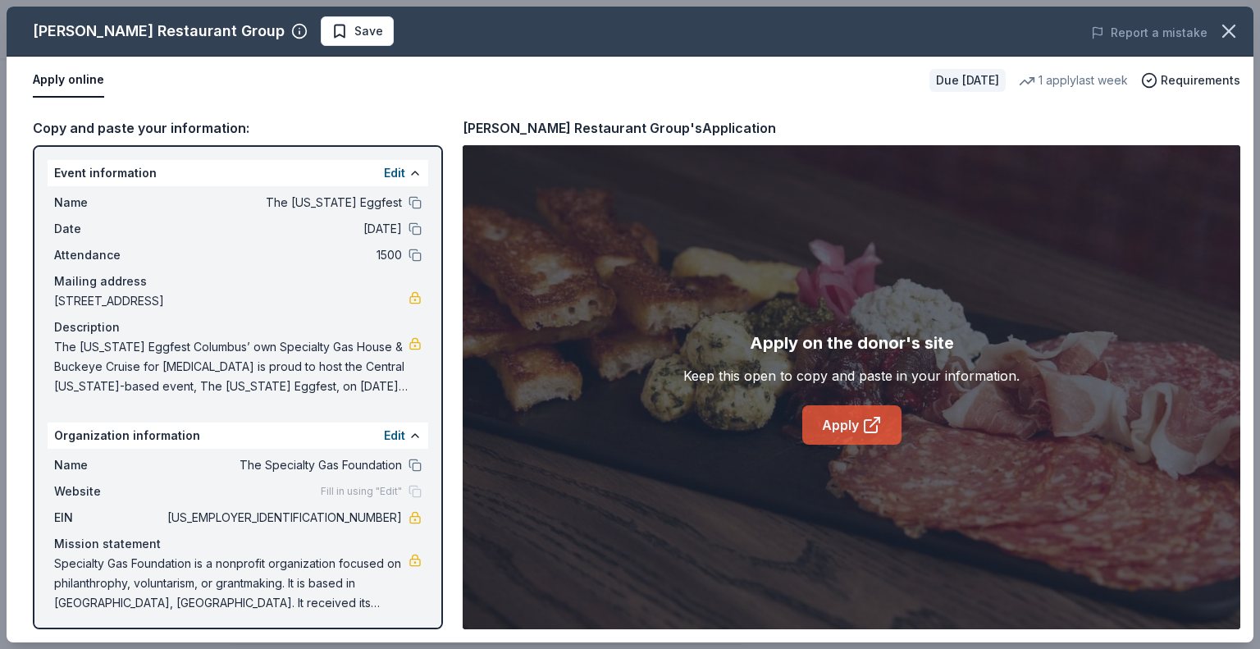
click at [856, 410] on link "Apply" at bounding box center [851, 424] width 99 height 39
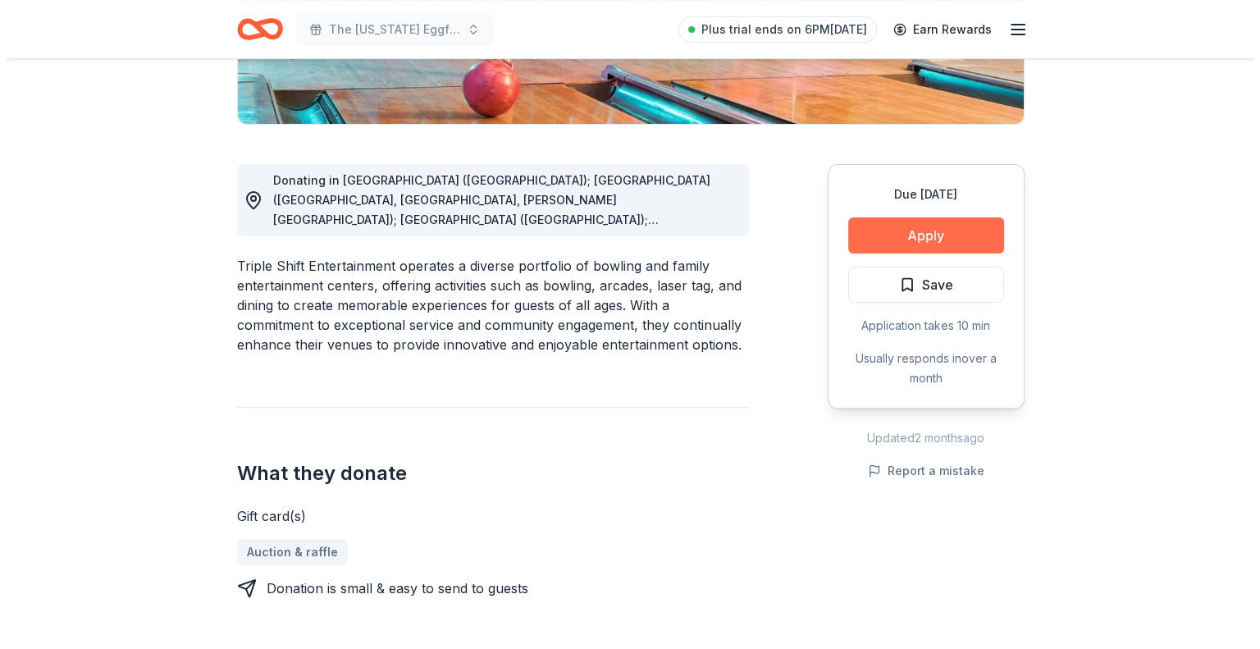
scroll to position [410, 0]
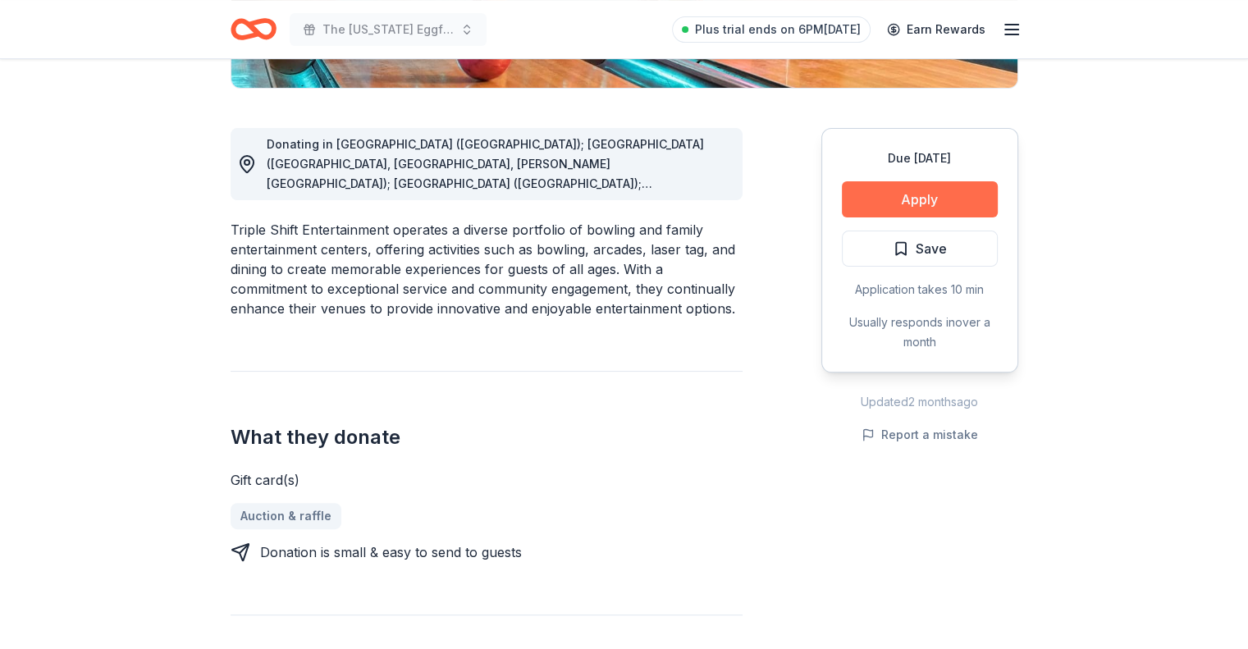
click at [910, 186] on button "Apply" at bounding box center [920, 199] width 156 height 36
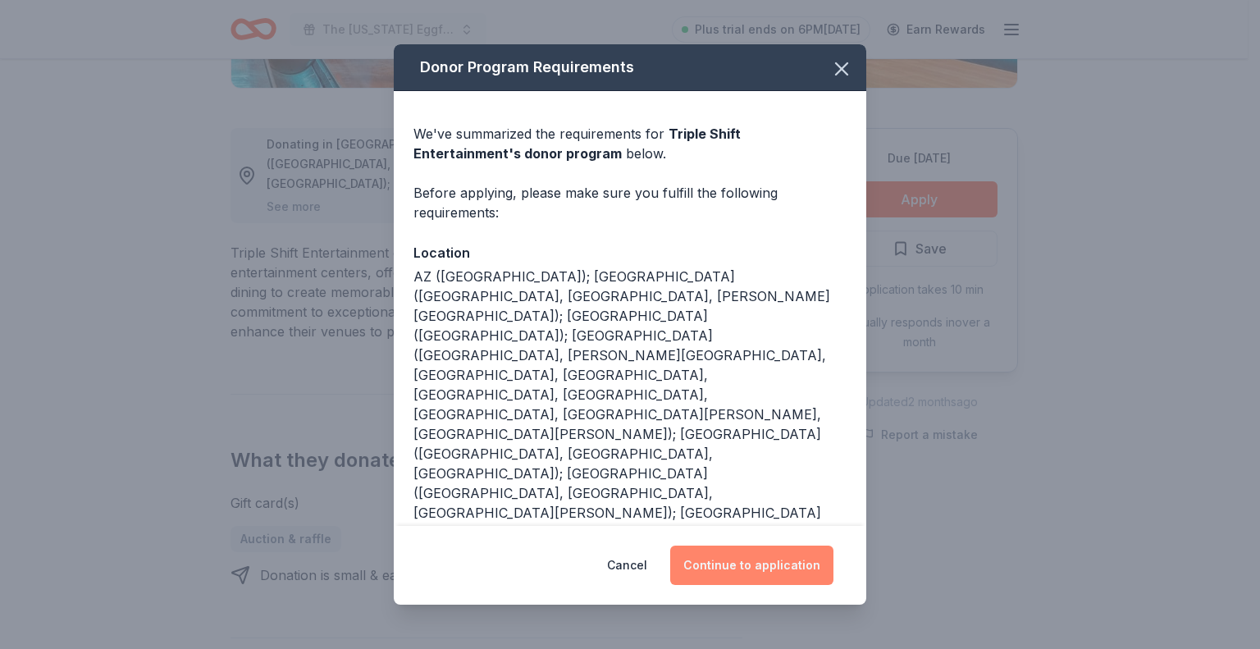
click at [732, 567] on button "Continue to application" at bounding box center [751, 564] width 163 height 39
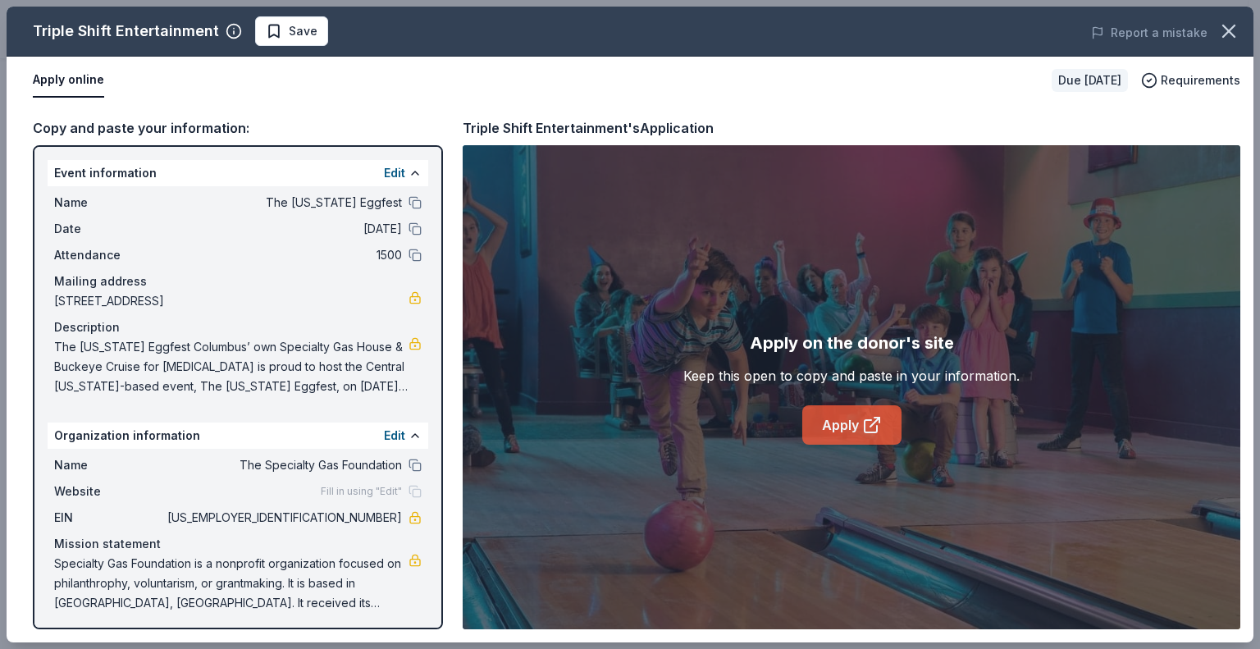
click at [819, 415] on link "Apply" at bounding box center [851, 424] width 99 height 39
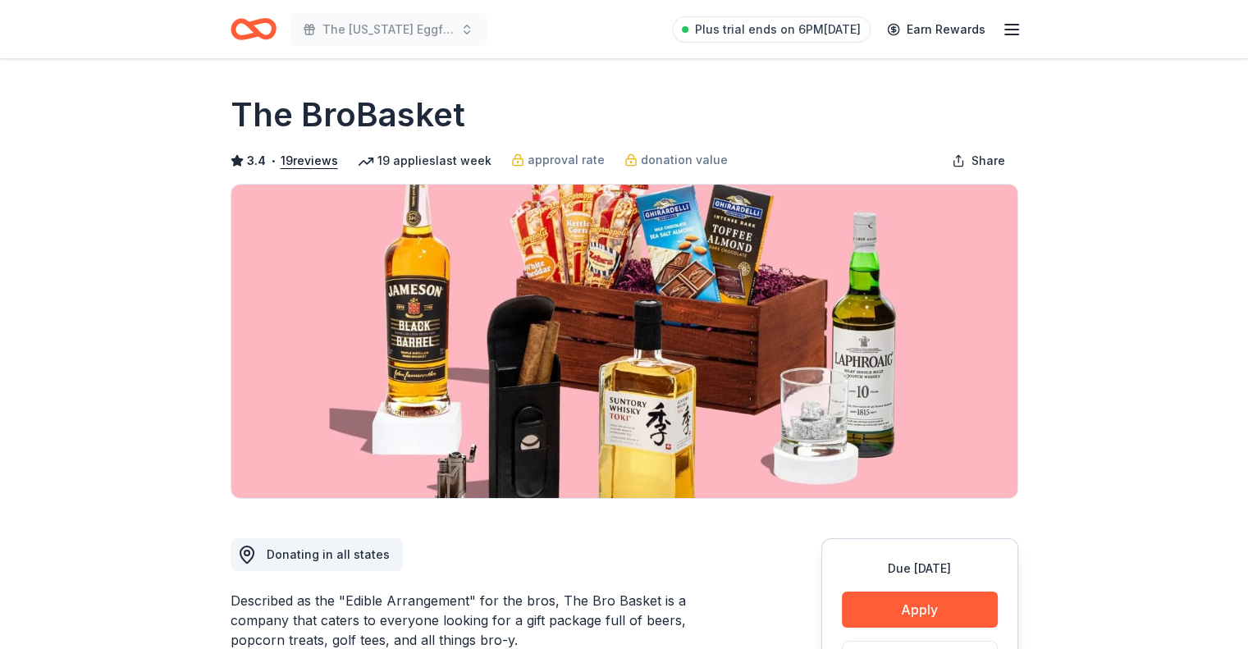
click at [945, 595] on button "Apply" at bounding box center [920, 609] width 156 height 36
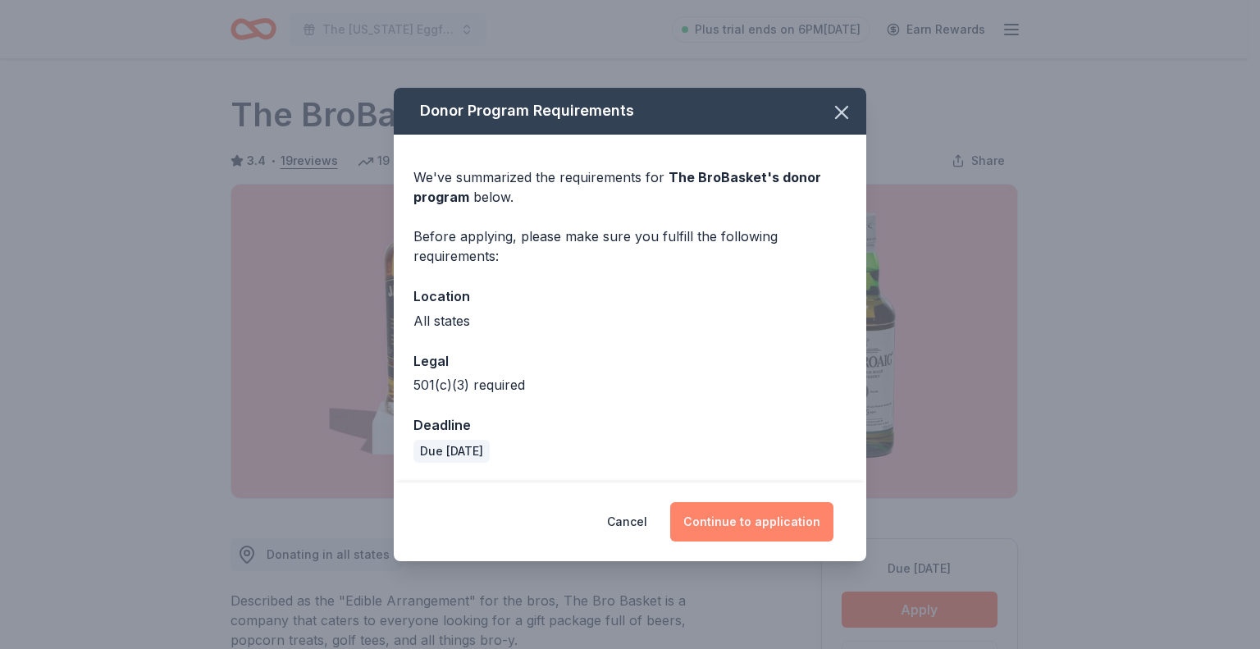
click at [801, 527] on button "Continue to application" at bounding box center [751, 521] width 163 height 39
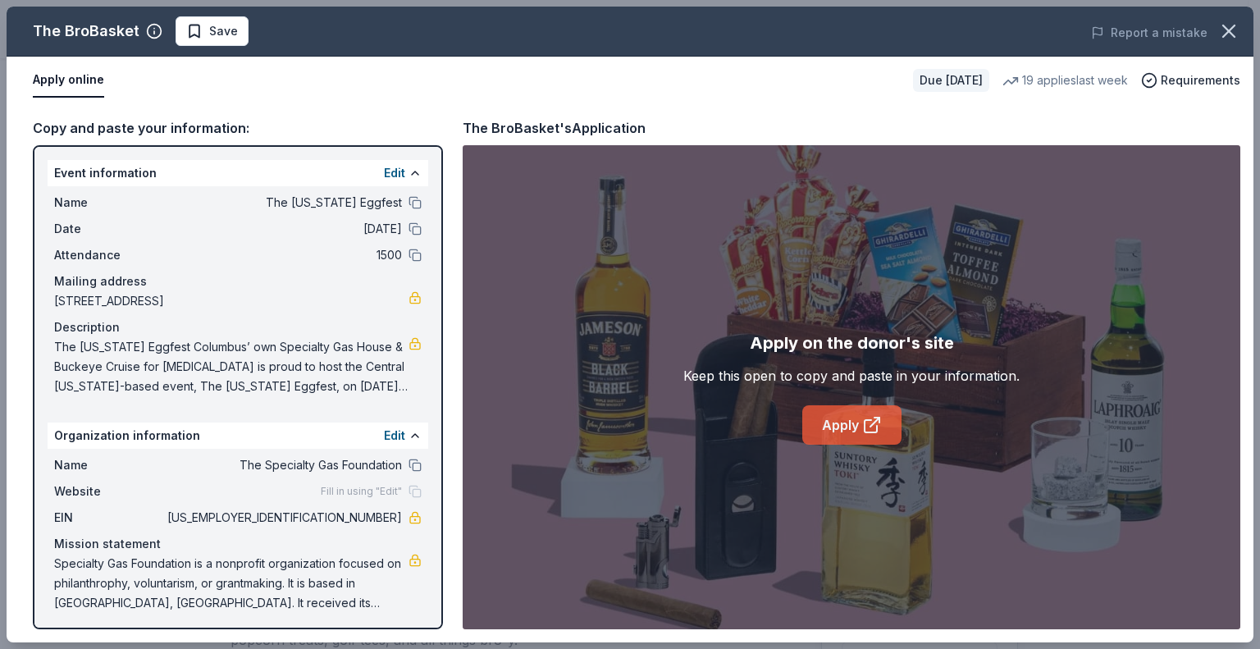
click at [856, 429] on link "Apply" at bounding box center [851, 424] width 99 height 39
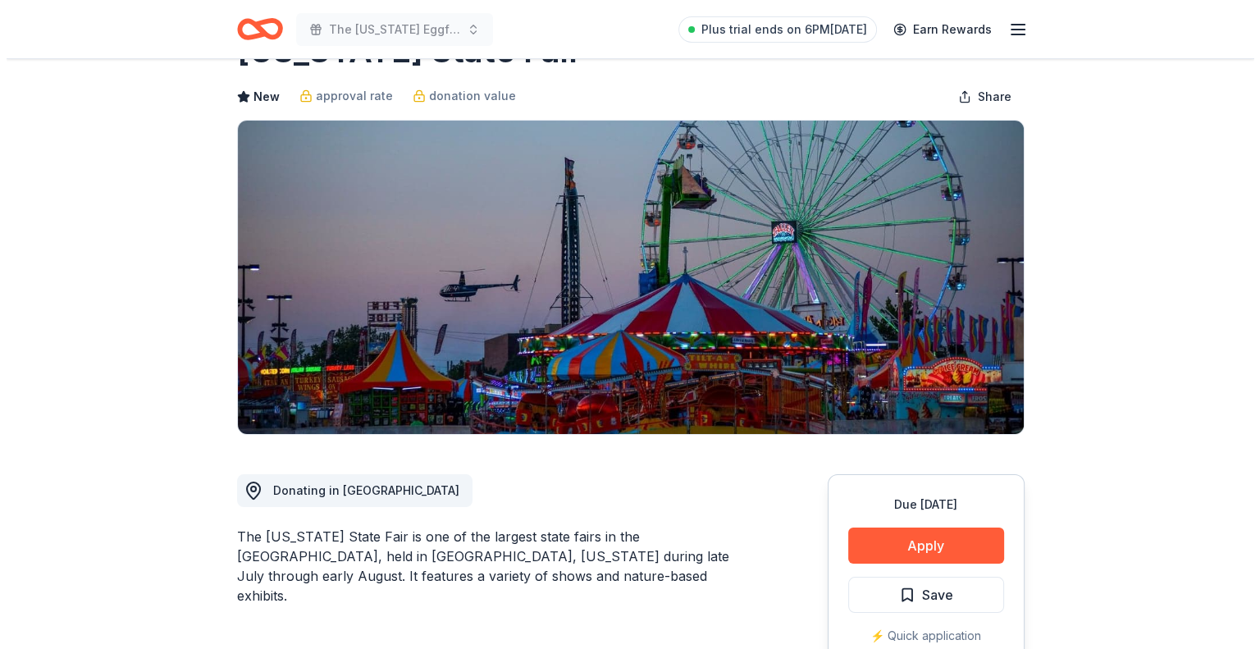
scroll to position [82, 0]
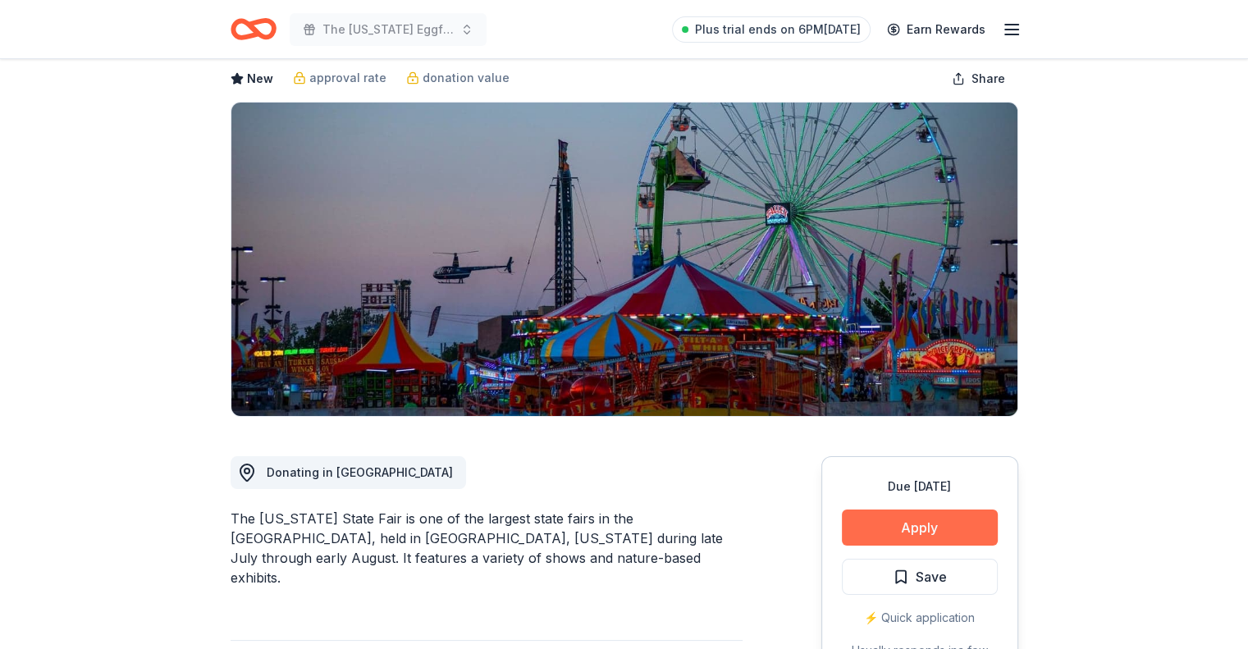
click at [947, 537] on button "Apply" at bounding box center [920, 527] width 156 height 36
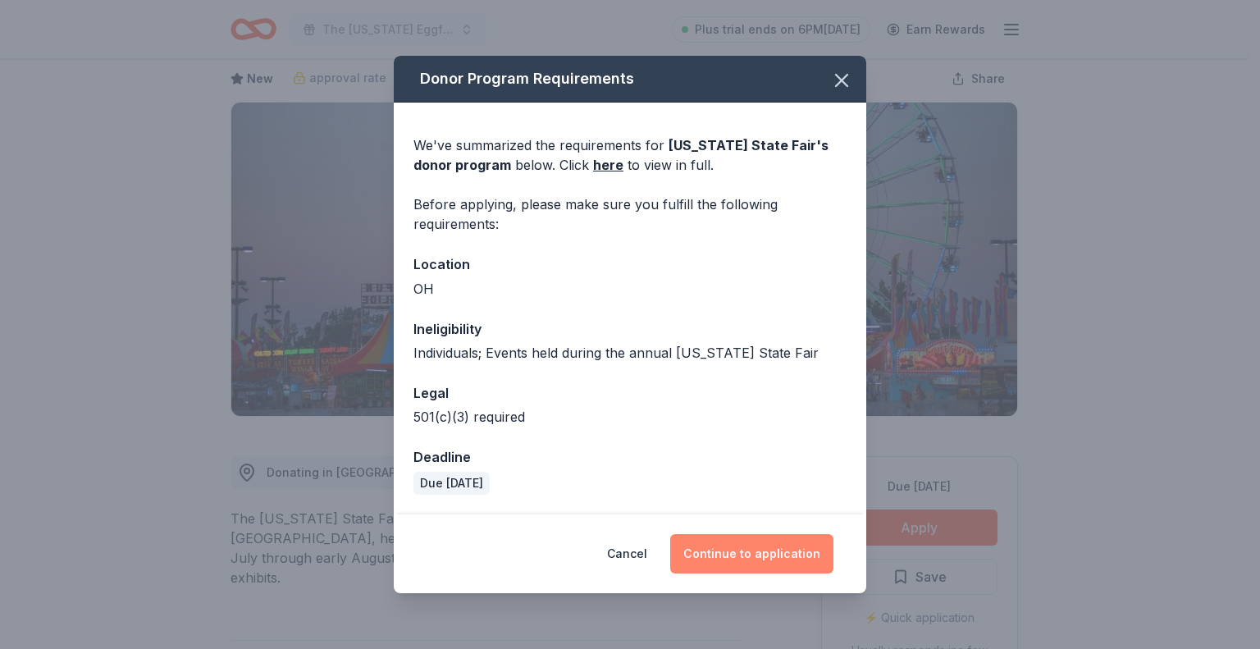
click at [772, 559] on button "Continue to application" at bounding box center [751, 553] width 163 height 39
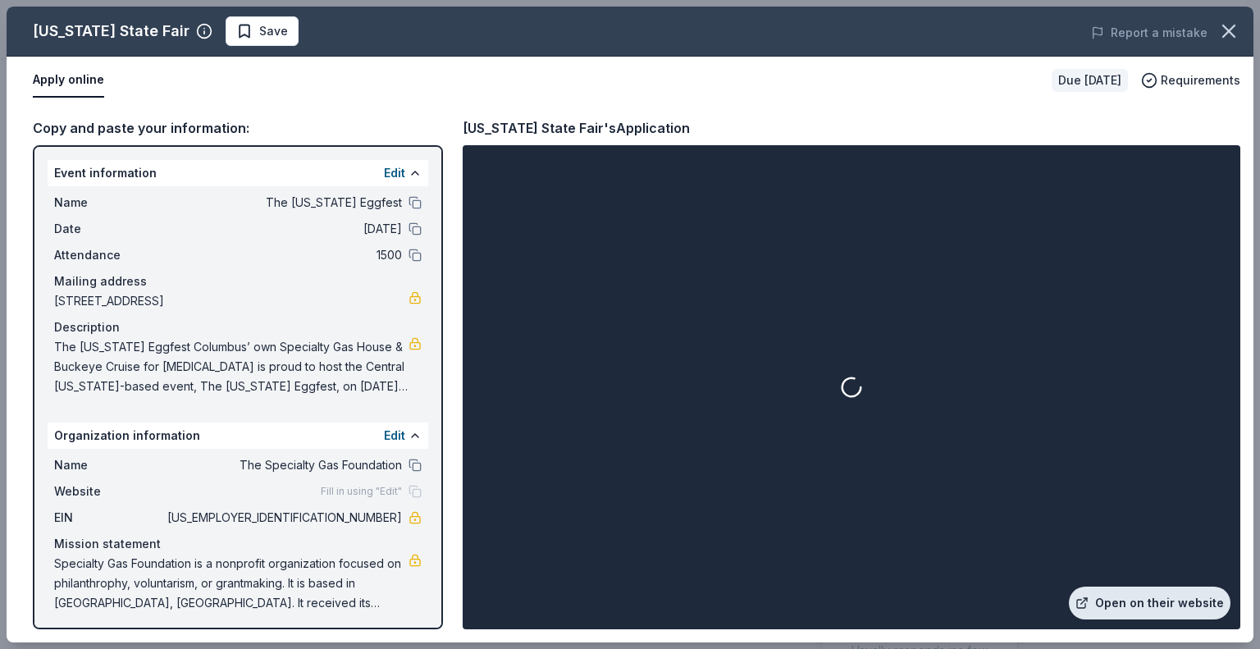
click at [1123, 606] on link "Open on their website" at bounding box center [1150, 602] width 162 height 33
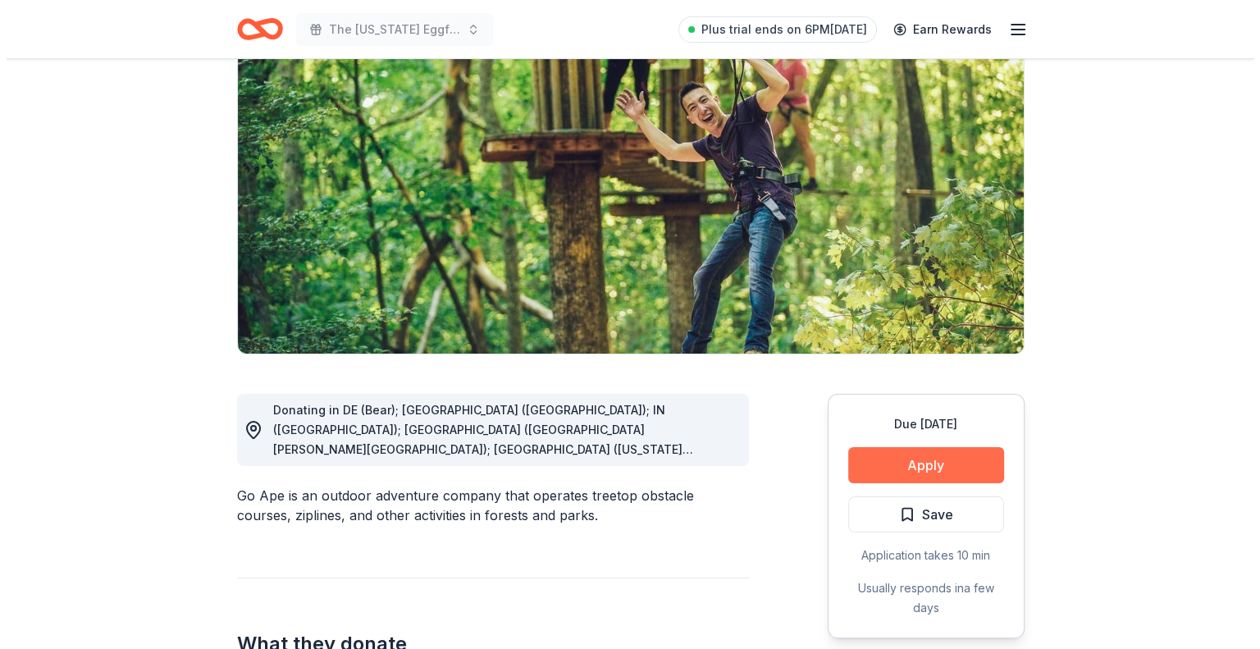
scroll to position [164, 0]
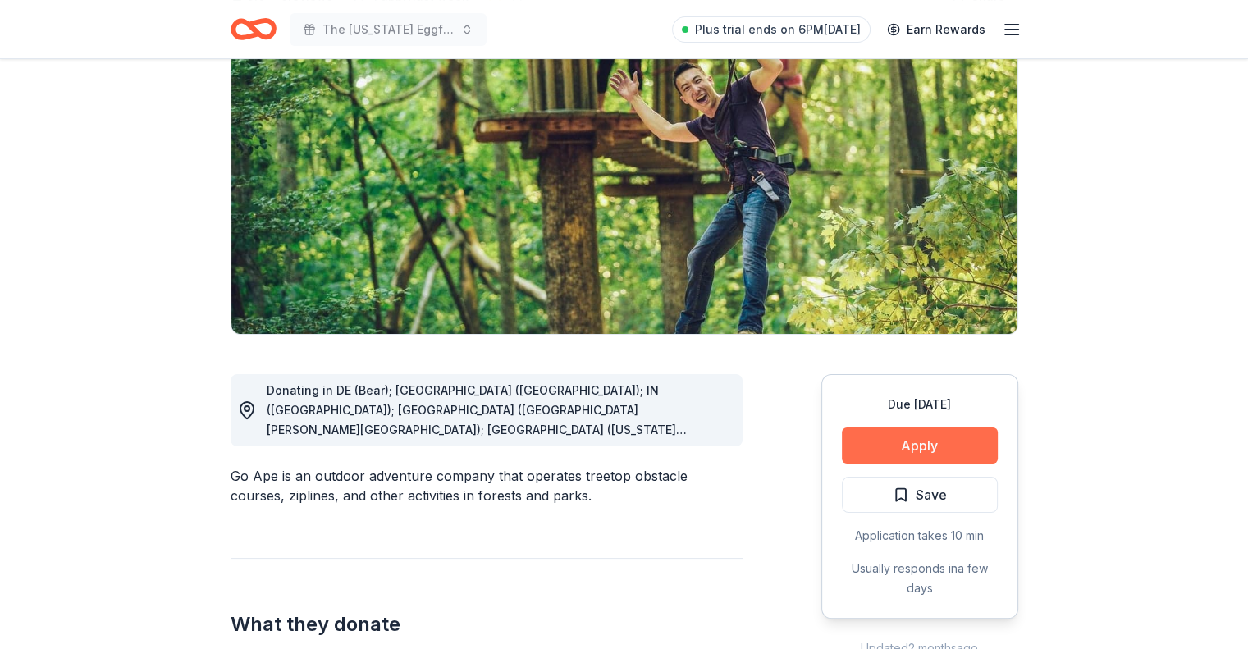
click at [935, 458] on button "Apply" at bounding box center [920, 445] width 156 height 36
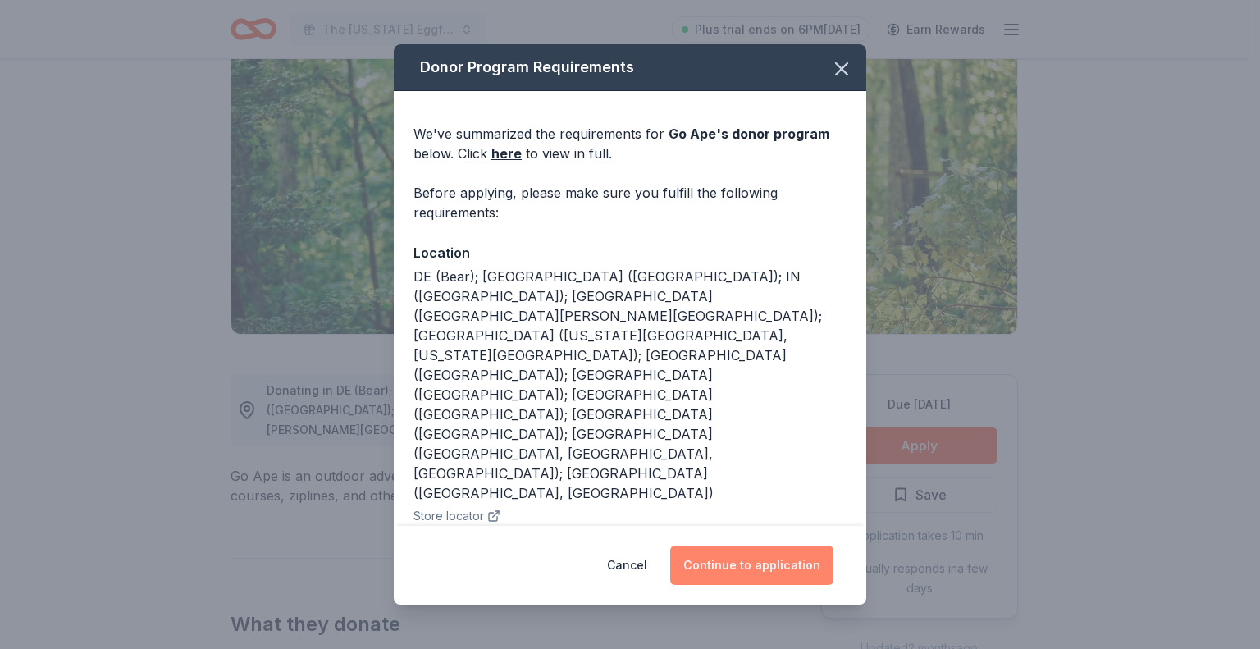
click at [772, 577] on button "Continue to application" at bounding box center [751, 564] width 163 height 39
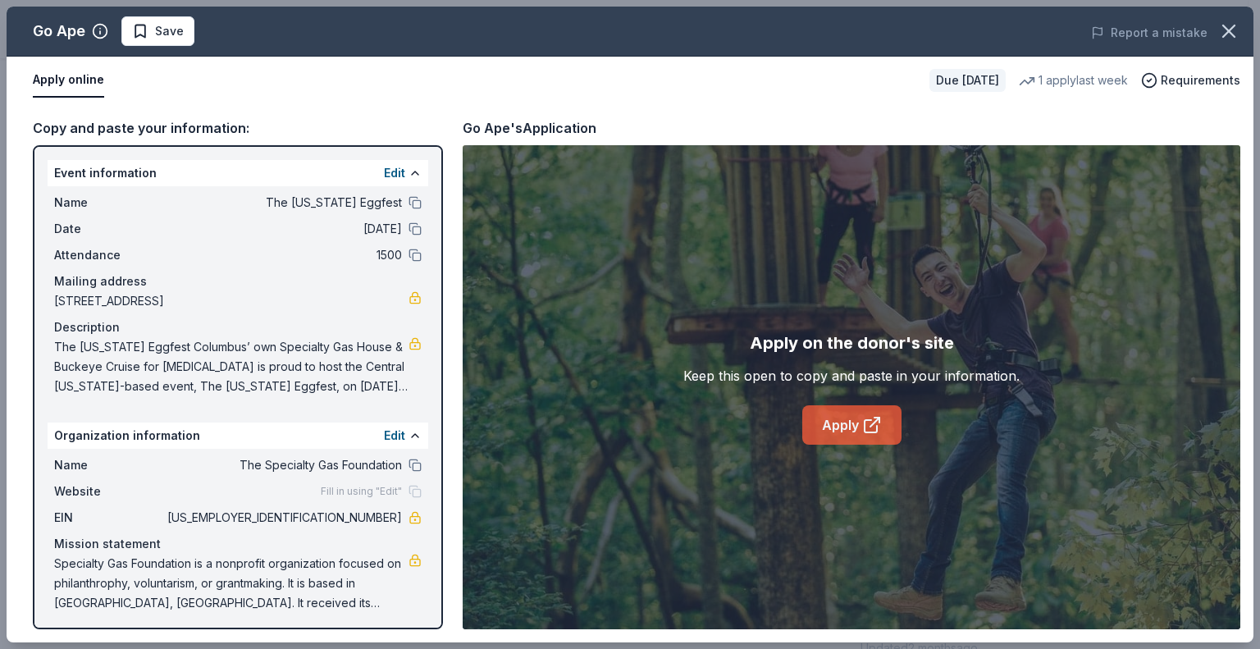
click at [857, 425] on link "Apply" at bounding box center [851, 424] width 99 height 39
click at [869, 428] on icon at bounding box center [872, 425] width 20 height 20
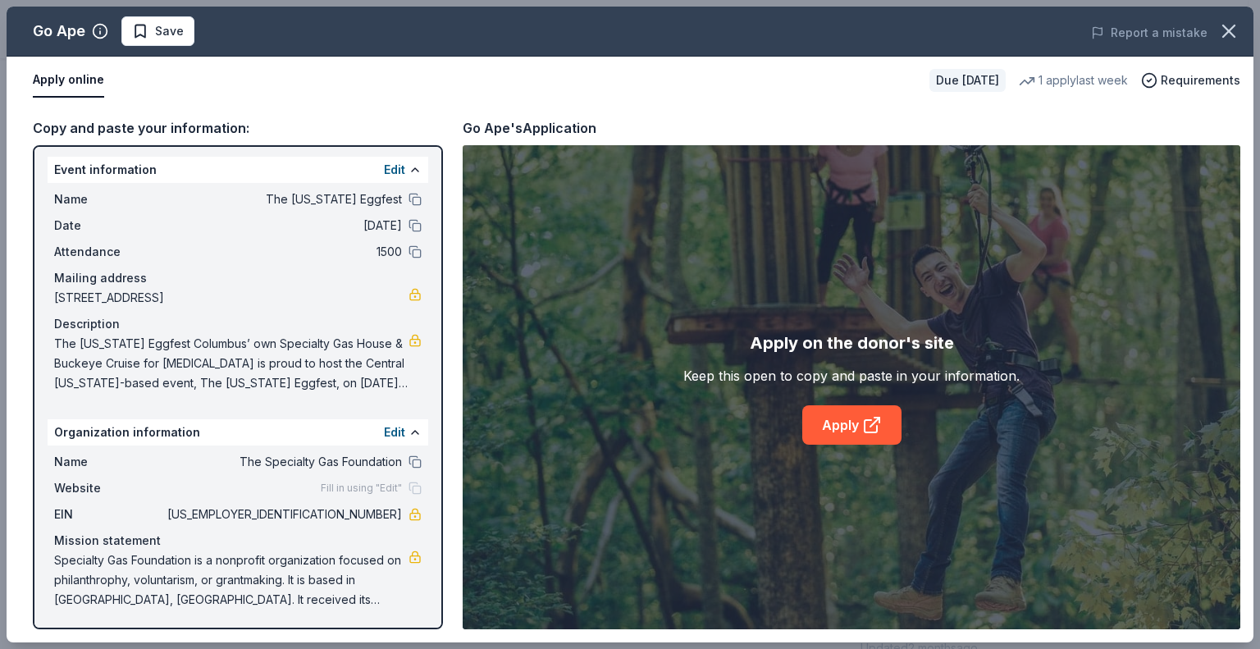
scroll to position [3, 0]
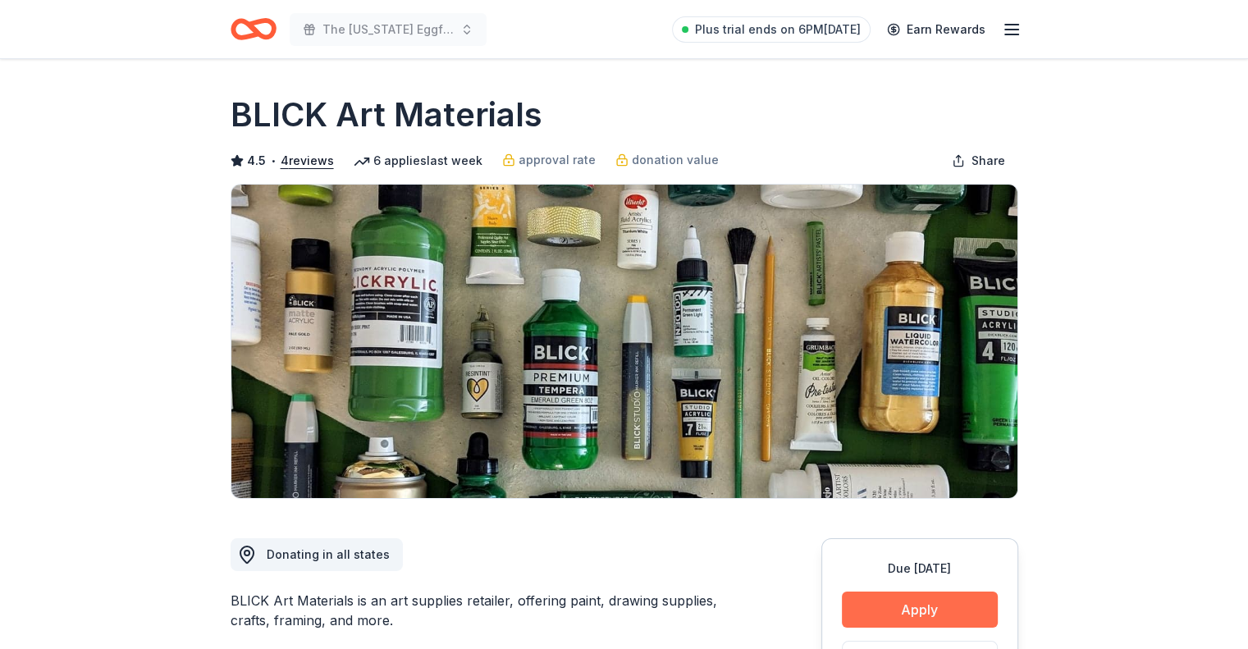
click at [859, 601] on button "Apply" at bounding box center [920, 609] width 156 height 36
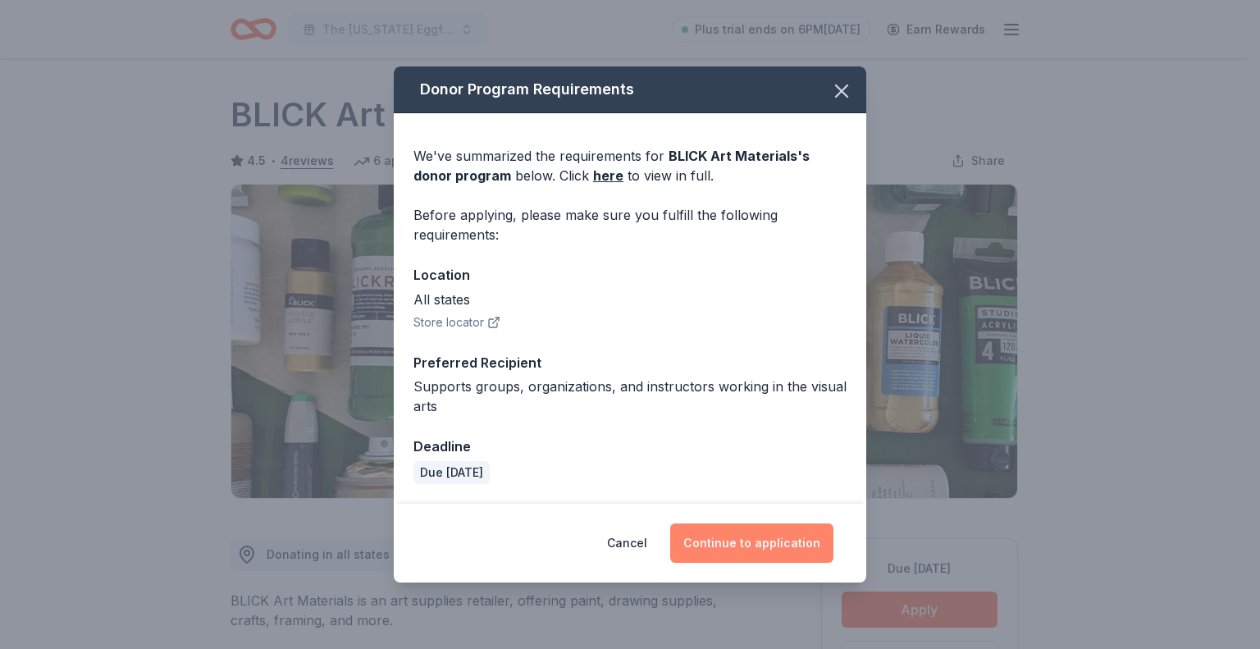
click at [787, 545] on button "Continue to application" at bounding box center [751, 542] width 163 height 39
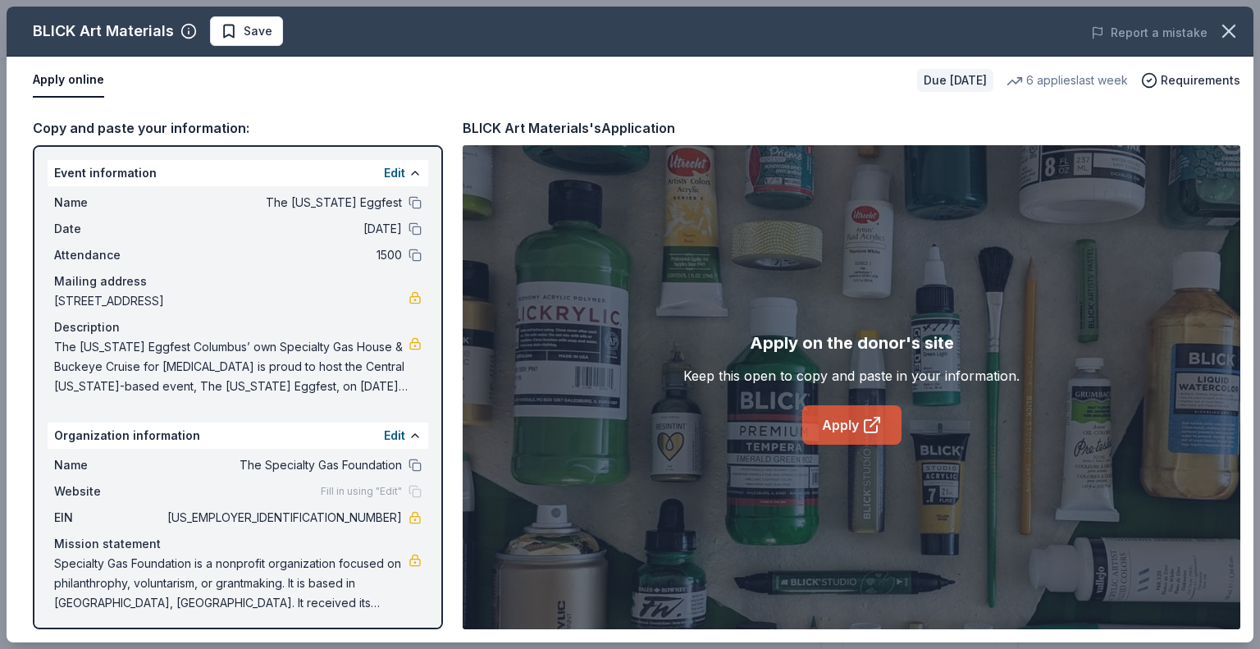
click at [852, 419] on link "Apply" at bounding box center [851, 424] width 99 height 39
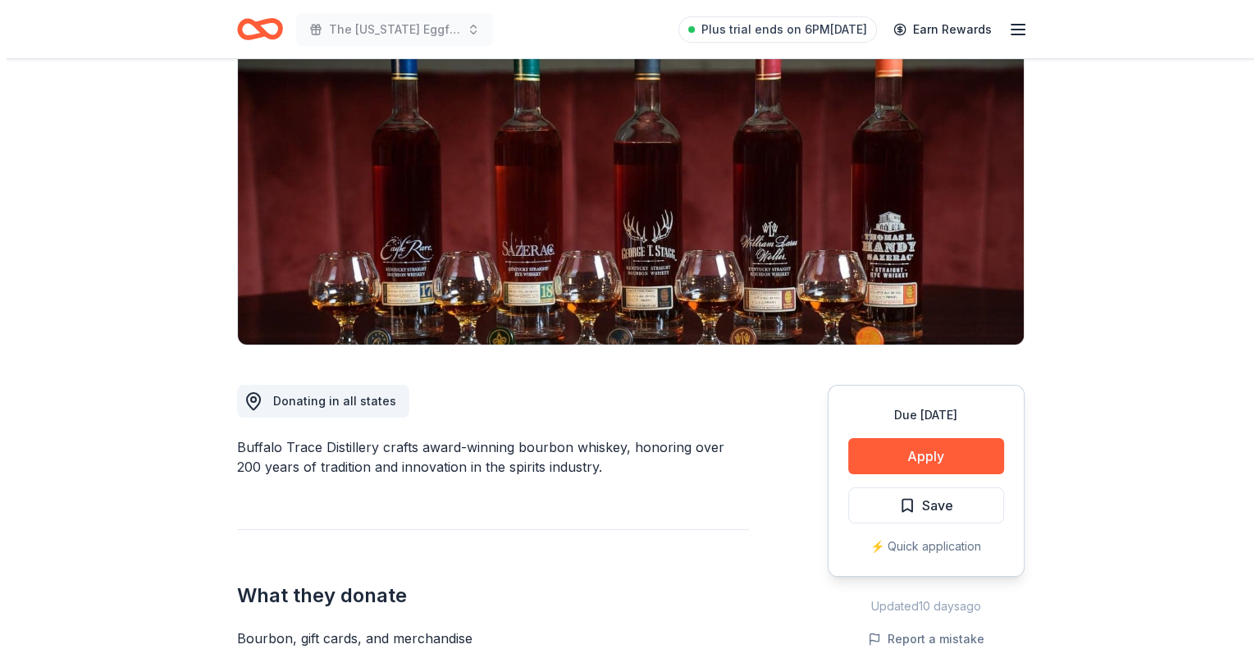
scroll to position [164, 0]
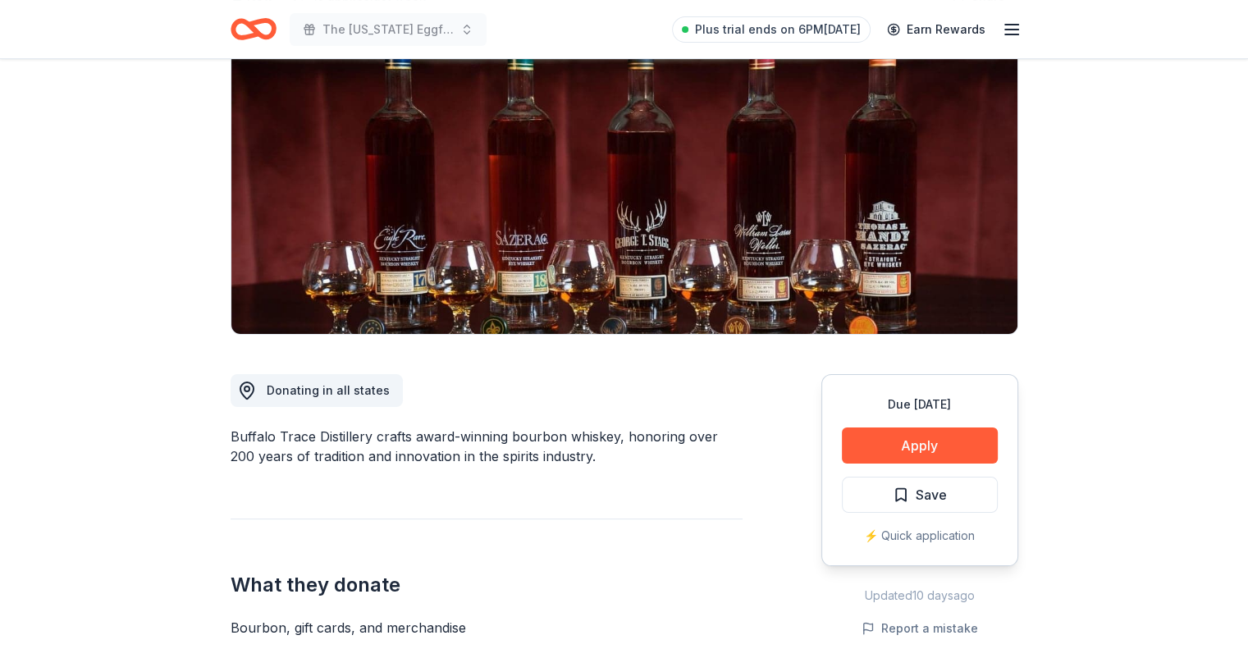
click at [879, 420] on div "Due [DATE] Apply Save ⚡️ Quick application" at bounding box center [919, 470] width 197 height 192
click at [895, 449] on button "Apply" at bounding box center [920, 445] width 156 height 36
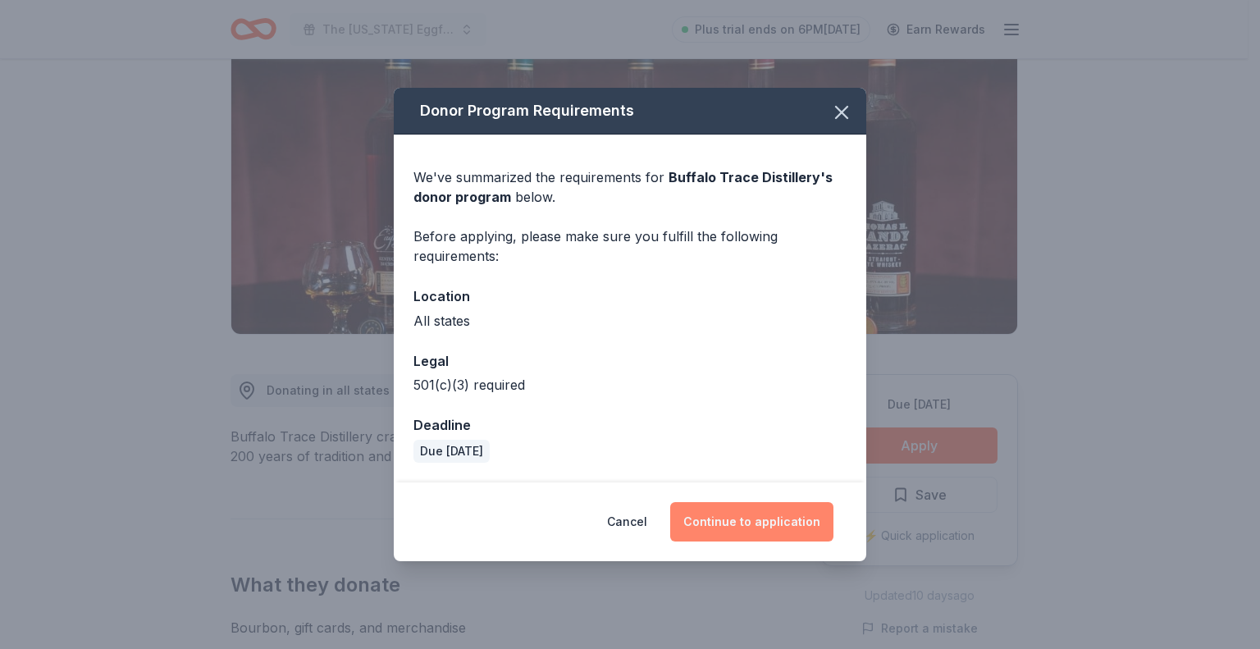
click at [778, 510] on button "Continue to application" at bounding box center [751, 521] width 163 height 39
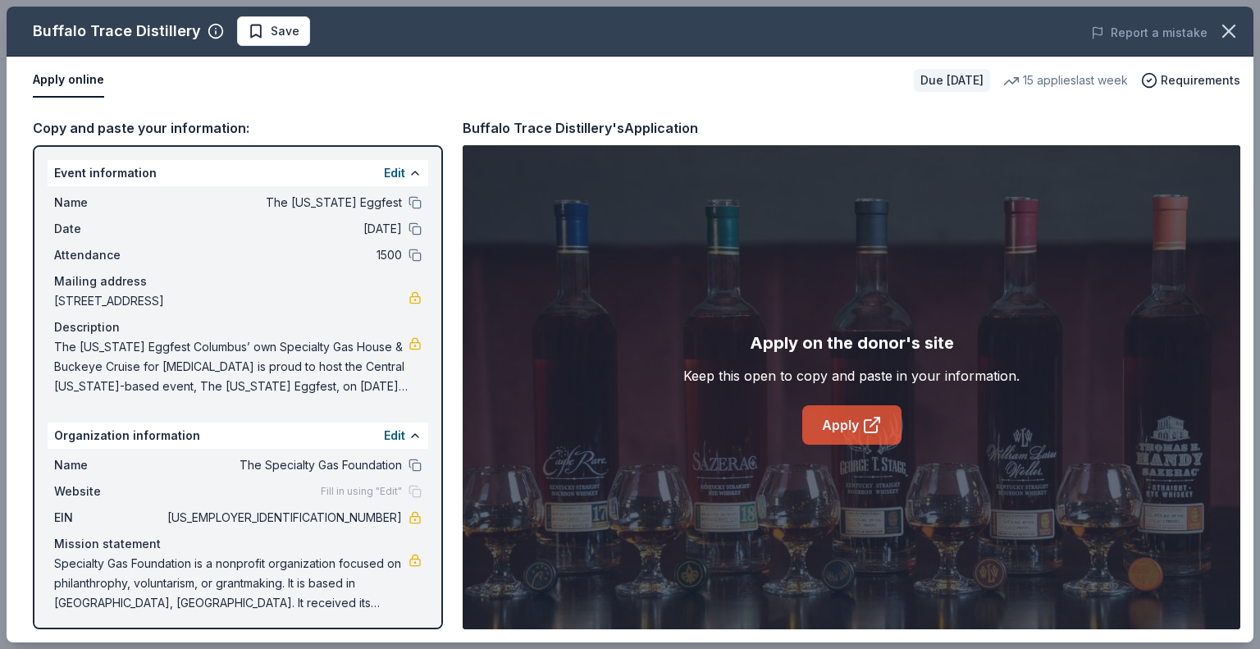
click at [855, 436] on link "Apply" at bounding box center [851, 424] width 99 height 39
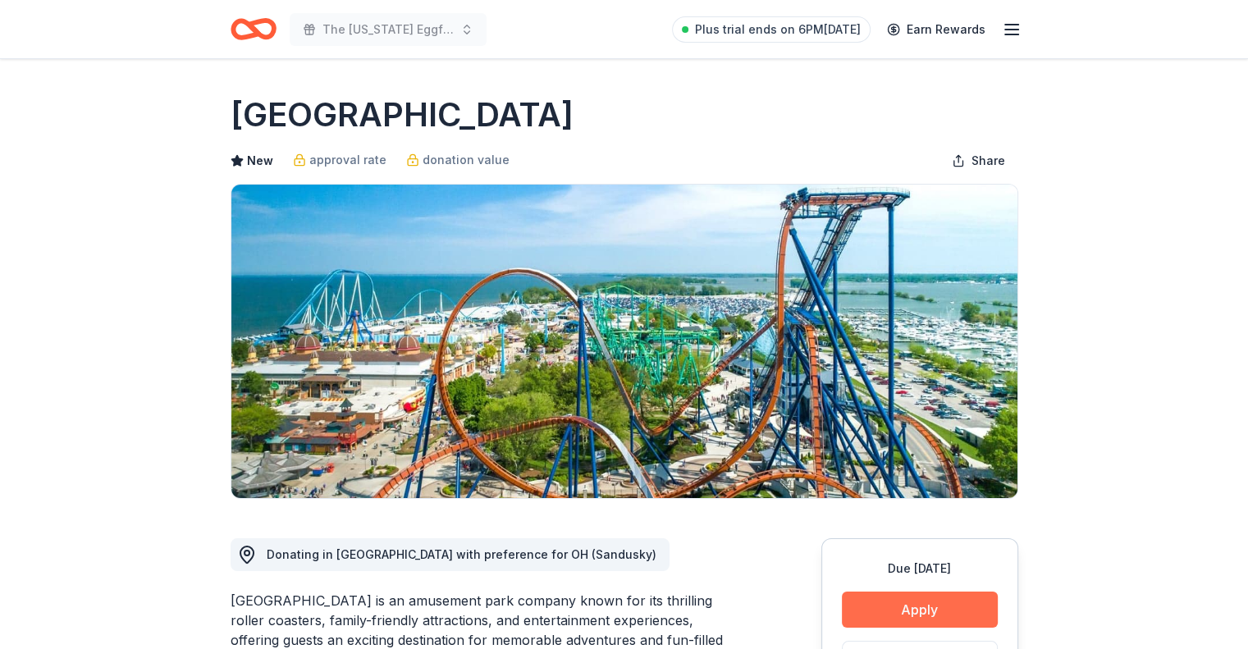
click at [977, 603] on button "Apply" at bounding box center [920, 609] width 156 height 36
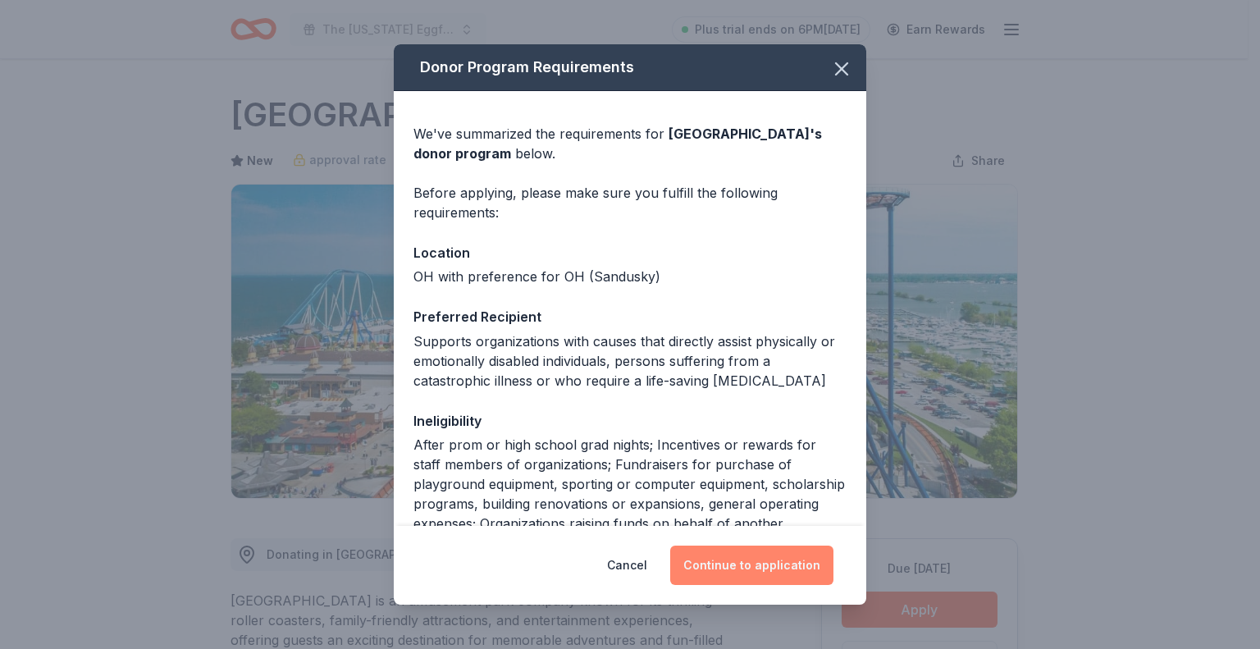
click at [770, 574] on button "Continue to application" at bounding box center [751, 564] width 163 height 39
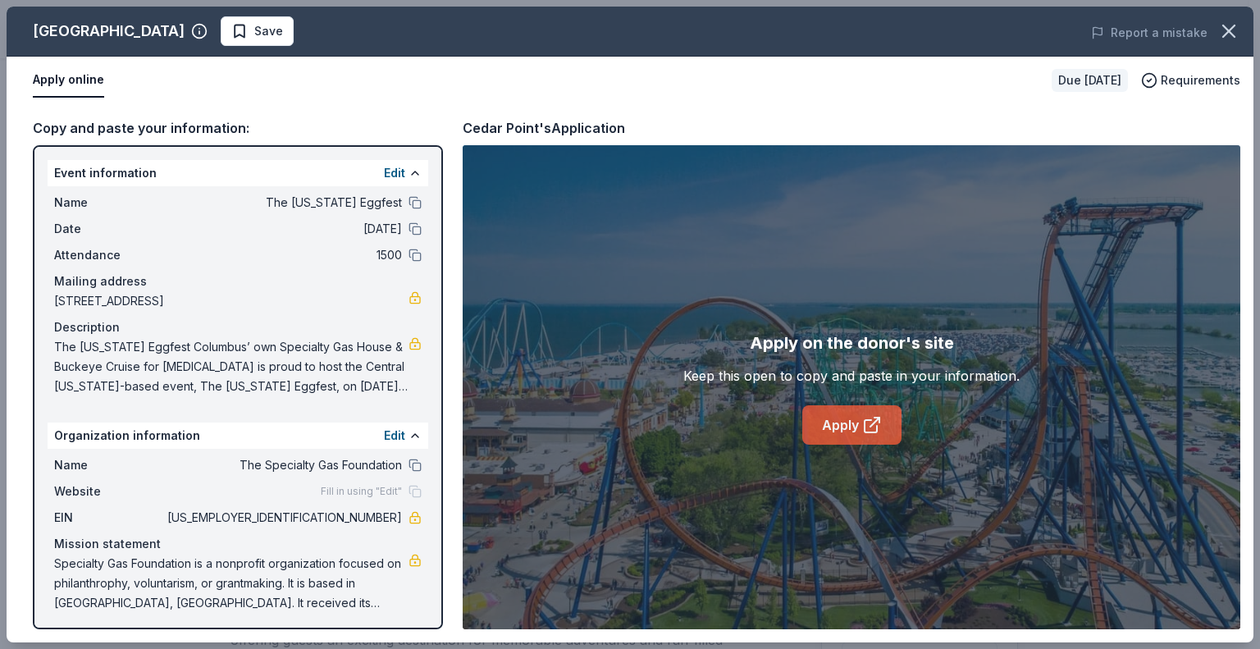
click at [860, 420] on link "Apply" at bounding box center [851, 424] width 99 height 39
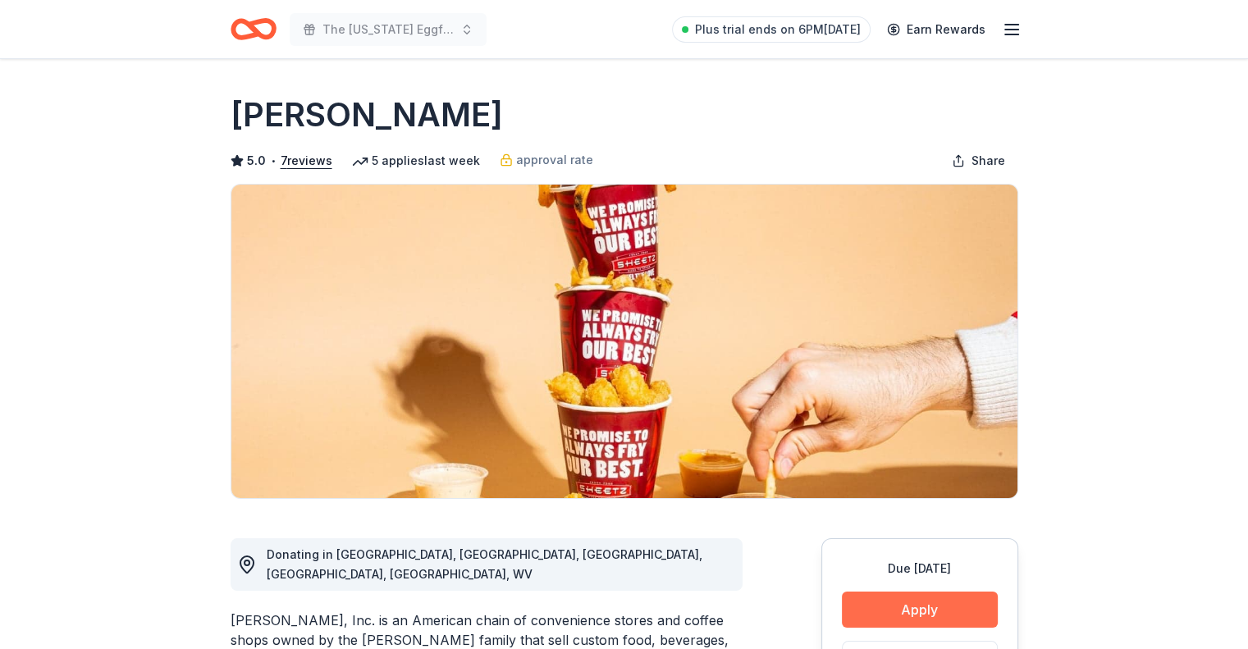
click at [961, 600] on button "Apply" at bounding box center [920, 609] width 156 height 36
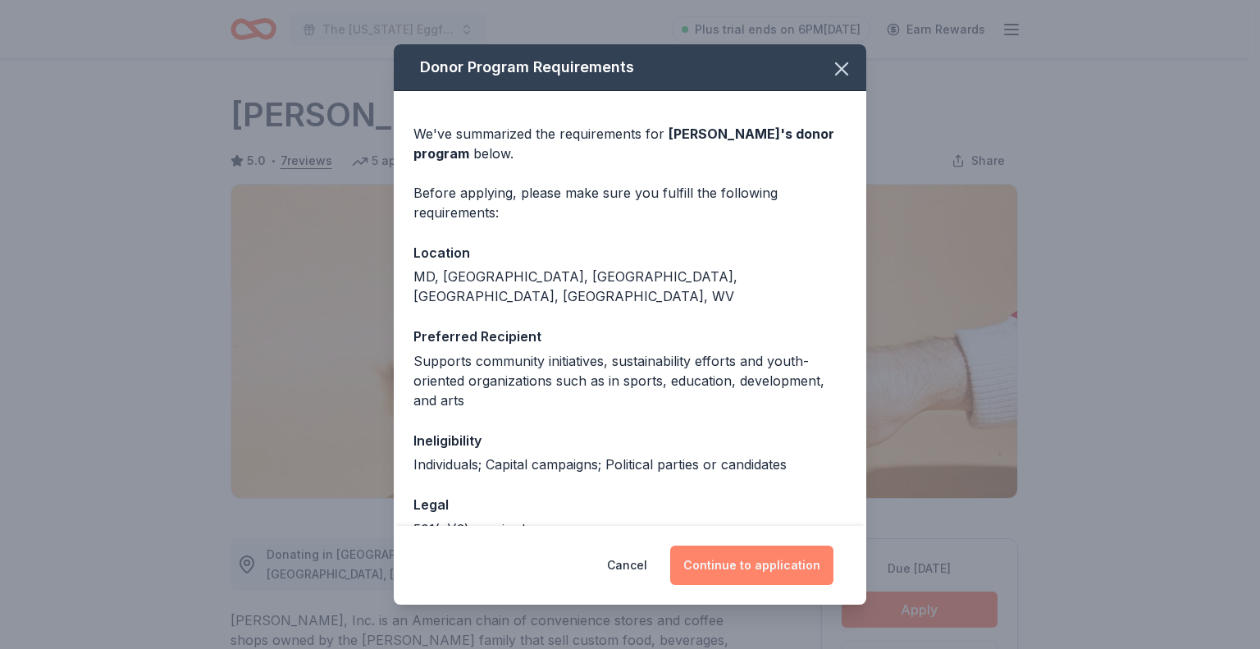
click at [746, 566] on button "Continue to application" at bounding box center [751, 564] width 163 height 39
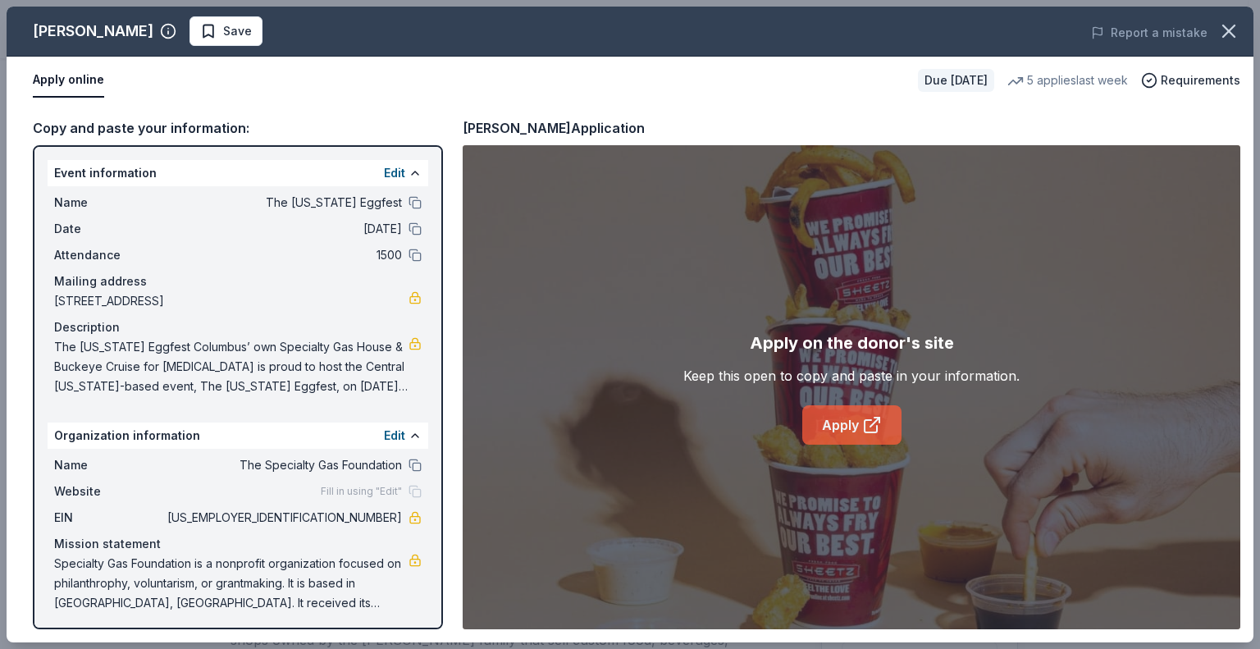
click at [820, 419] on link "Apply" at bounding box center [851, 424] width 99 height 39
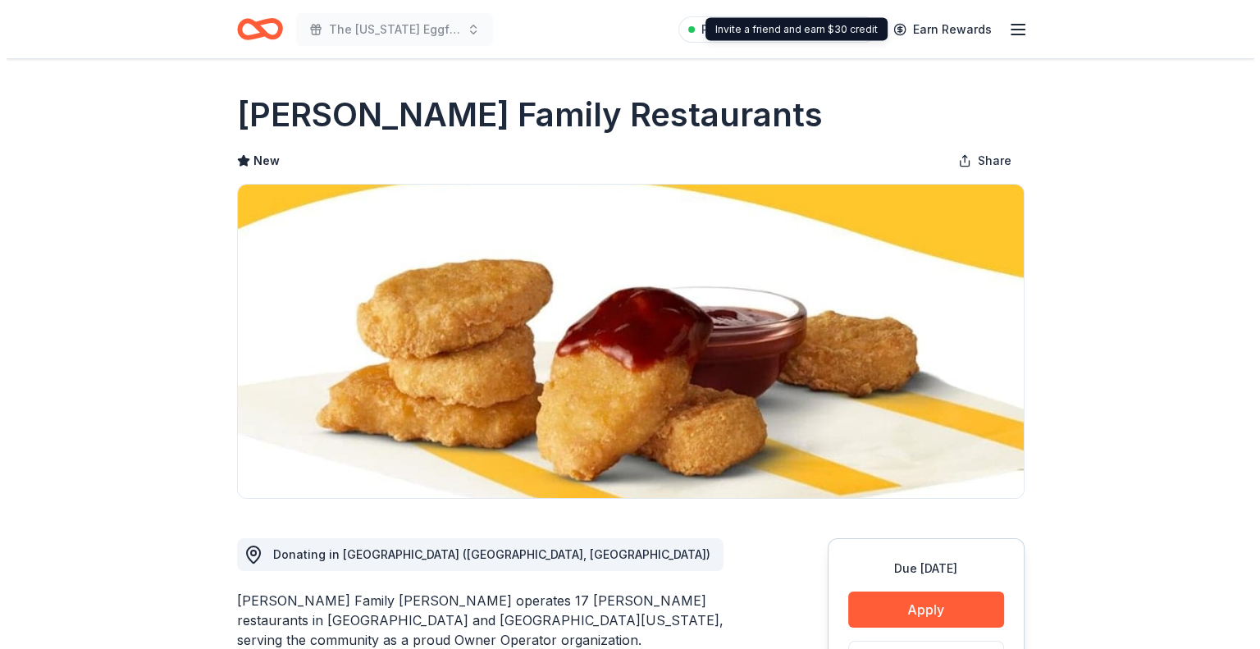
scroll to position [328, 0]
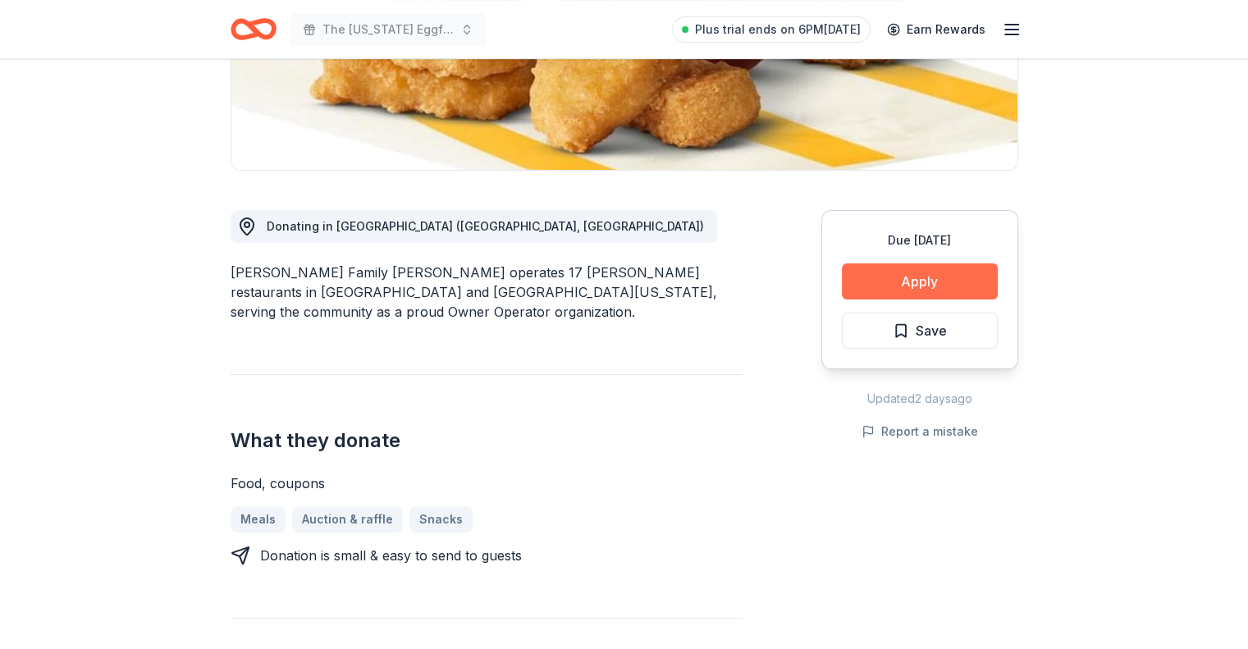
click at [894, 288] on button "Apply" at bounding box center [920, 281] width 156 height 36
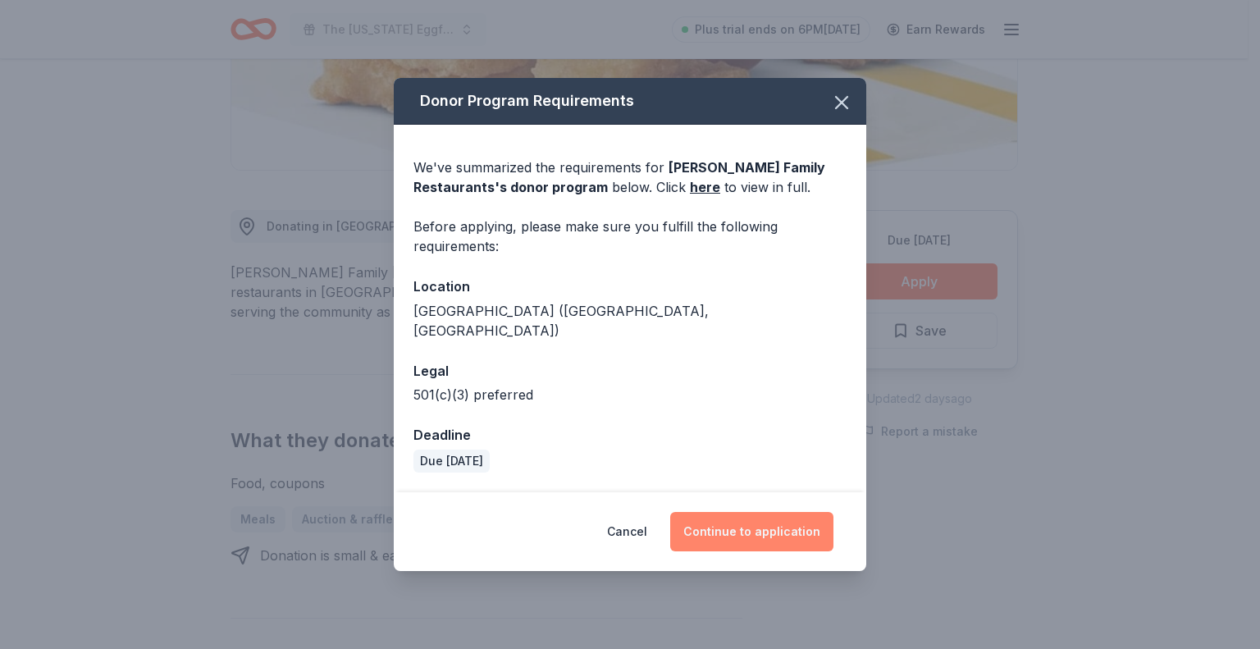
click at [762, 534] on button "Continue to application" at bounding box center [751, 531] width 163 height 39
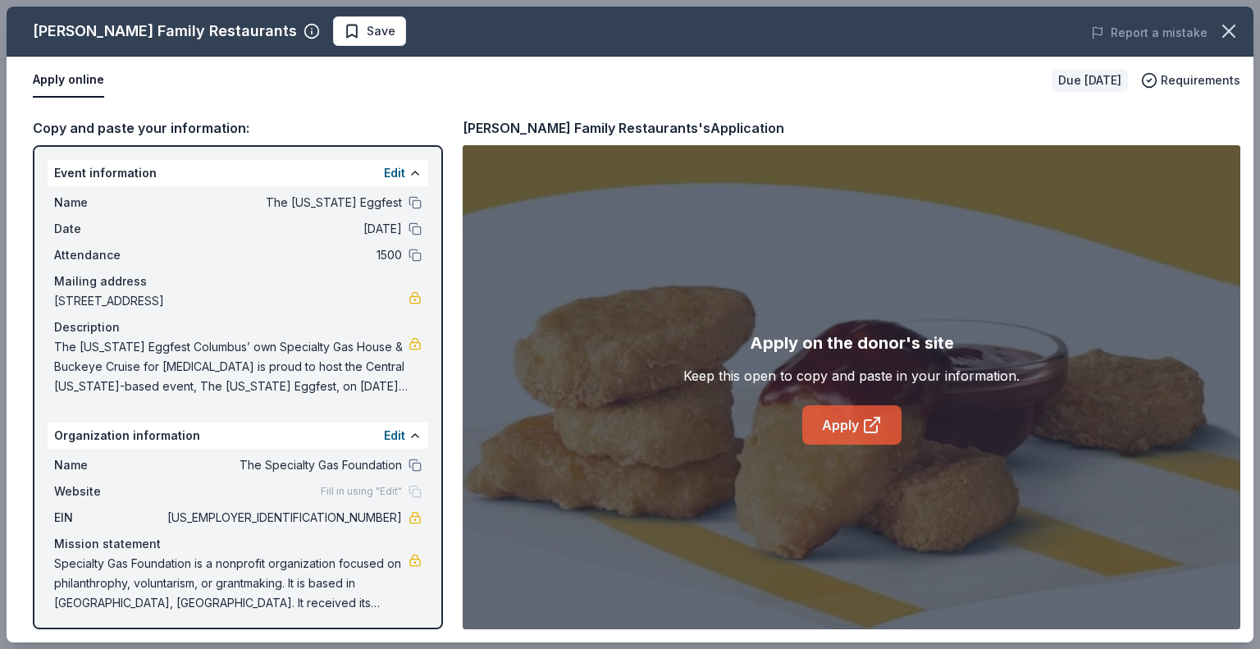
click at [872, 421] on icon at bounding box center [872, 425] width 20 height 20
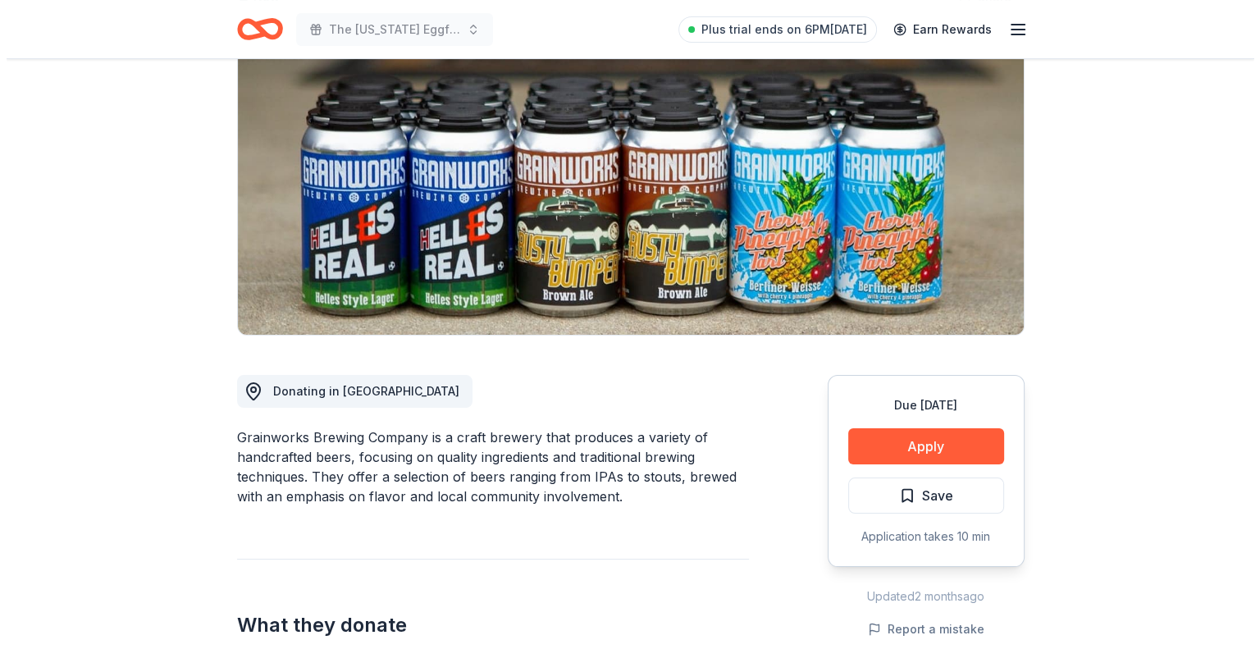
scroll to position [164, 0]
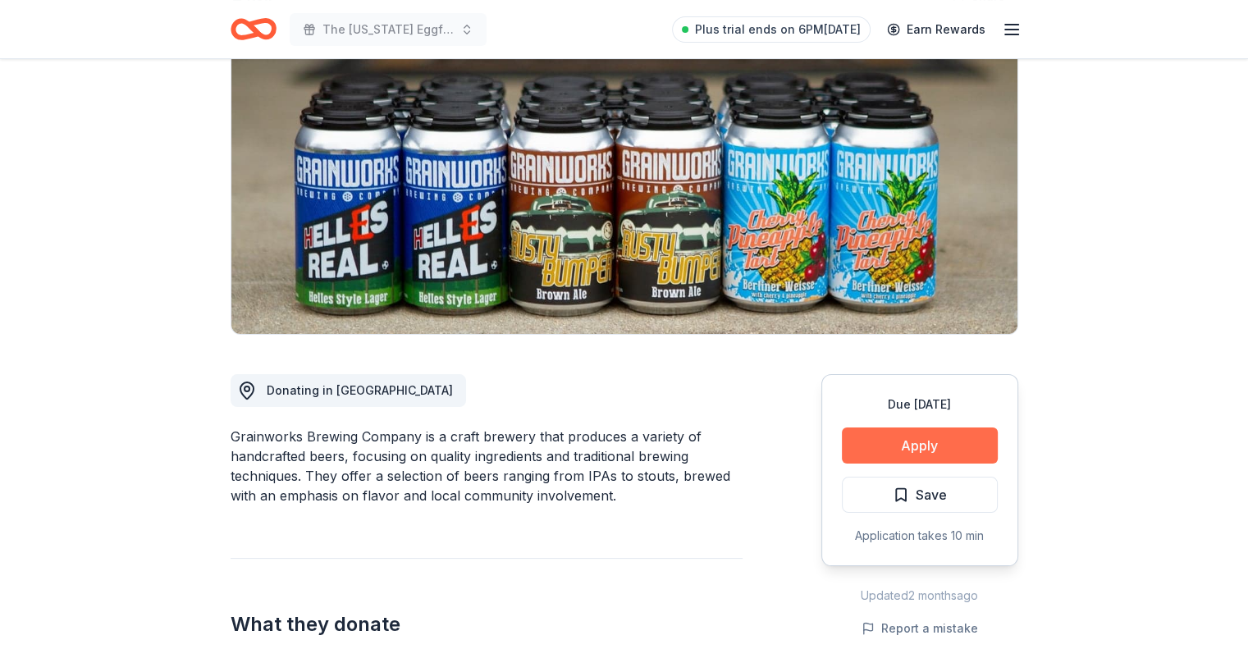
click at [902, 443] on button "Apply" at bounding box center [920, 445] width 156 height 36
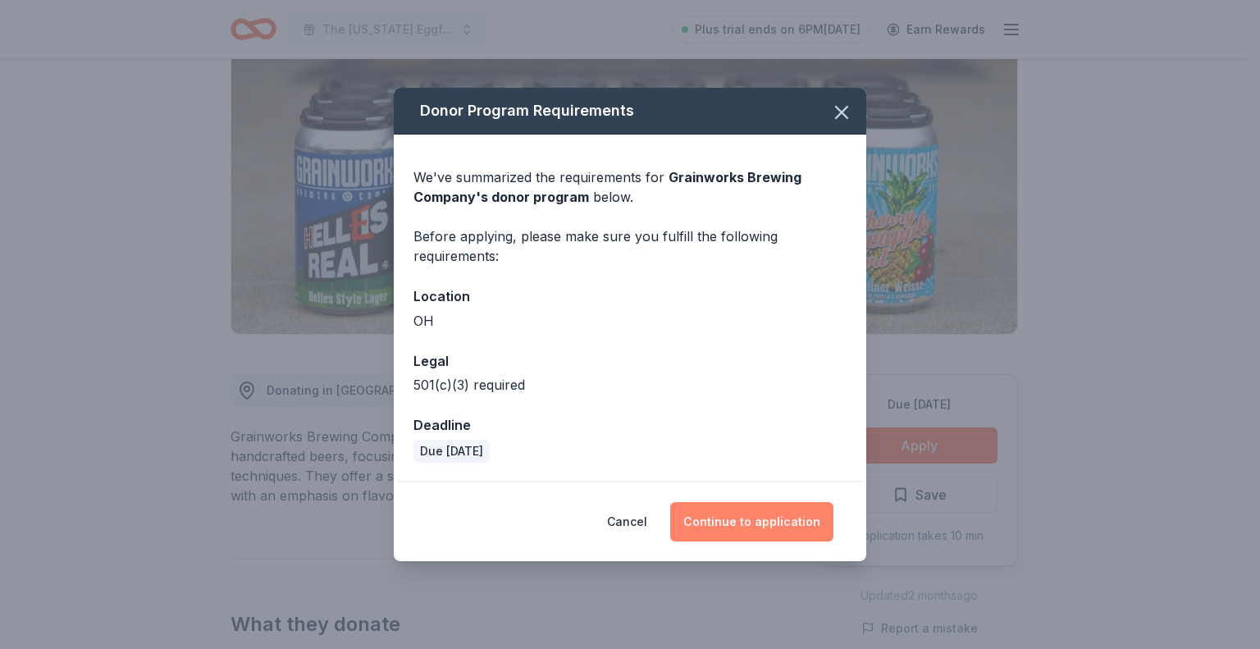
click at [781, 527] on button "Continue to application" at bounding box center [751, 521] width 163 height 39
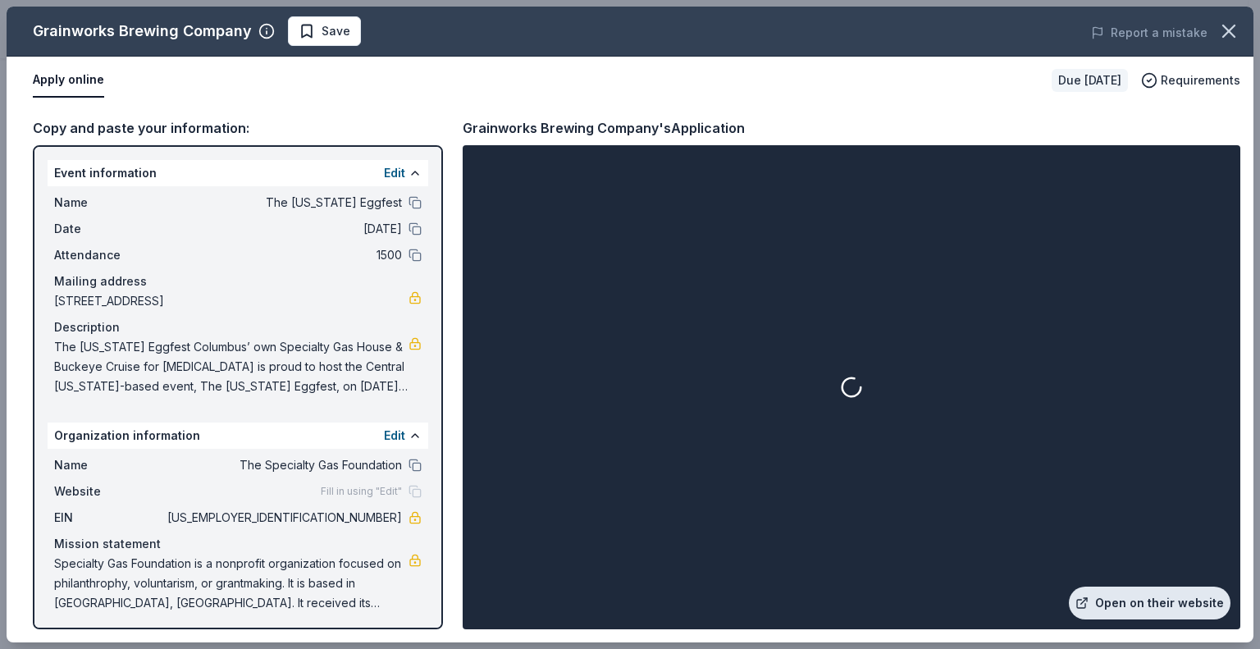
click at [1175, 605] on link "Open on their website" at bounding box center [1150, 602] width 162 height 33
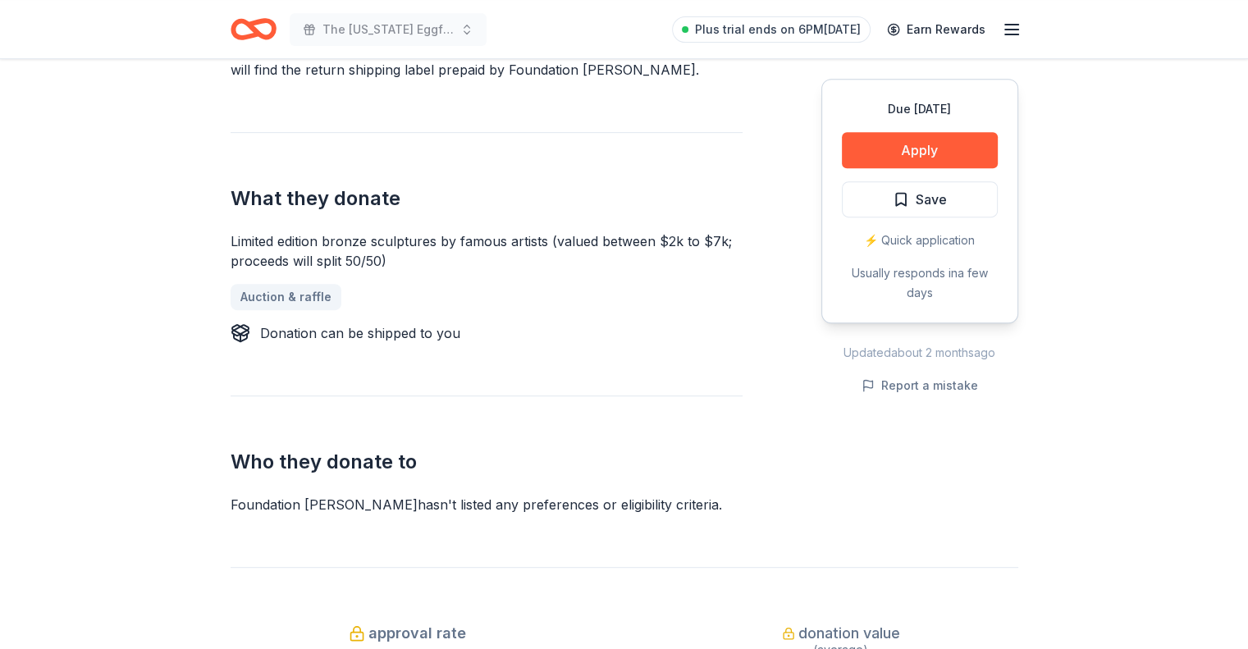
scroll to position [738, 0]
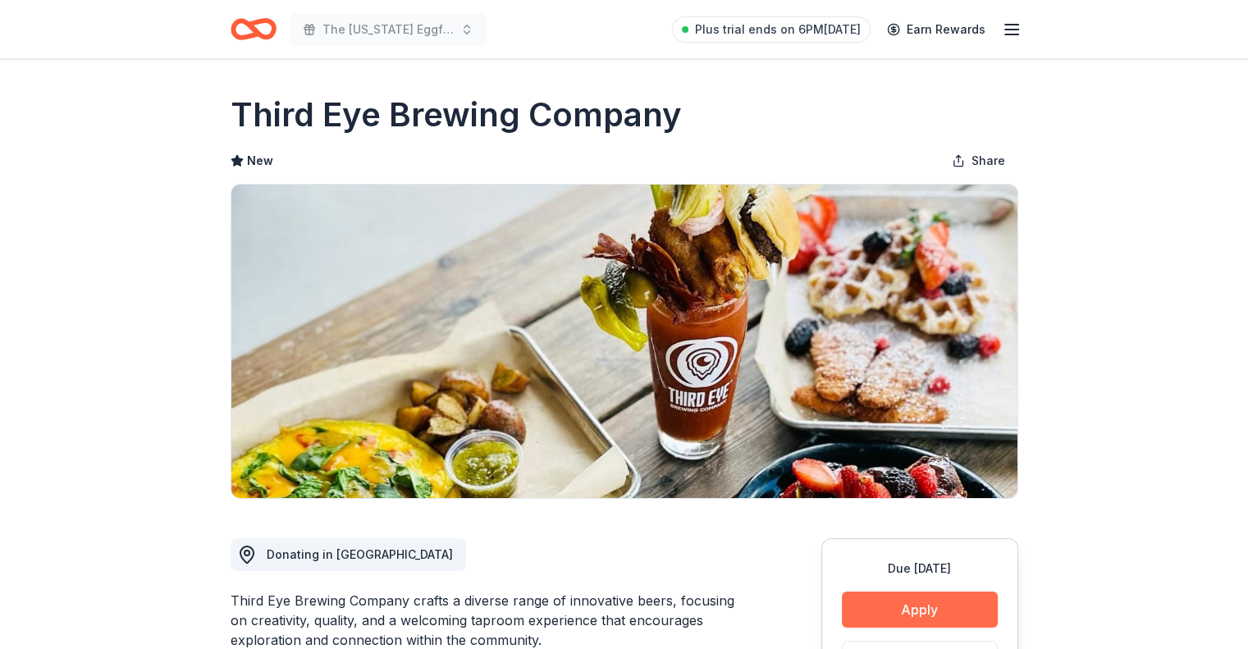
click at [886, 604] on button "Apply" at bounding box center [920, 609] width 156 height 36
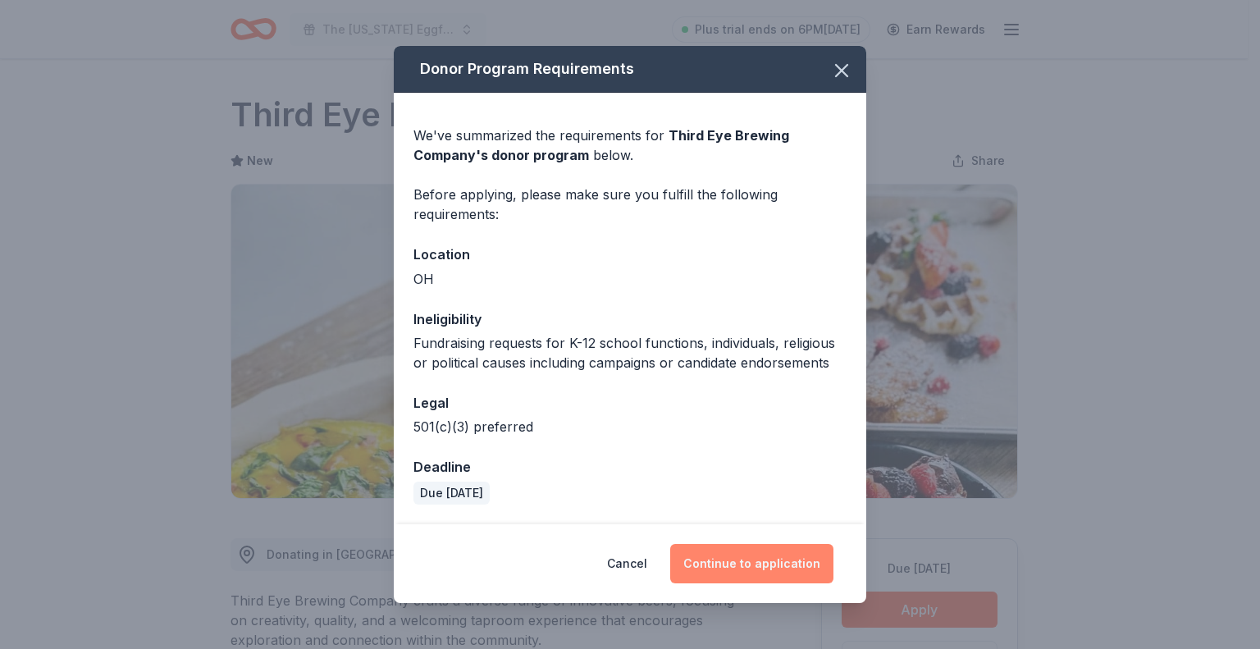
click at [787, 564] on button "Continue to application" at bounding box center [751, 563] width 163 height 39
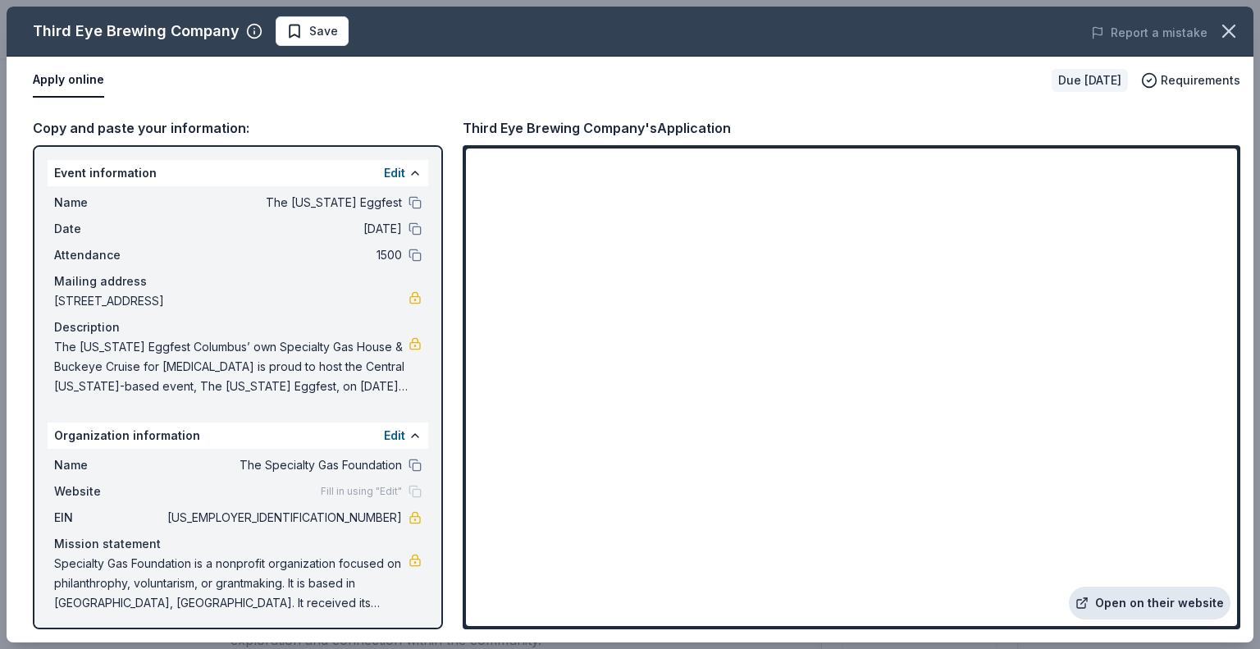
click at [1145, 600] on link "Open on their website" at bounding box center [1150, 602] width 162 height 33
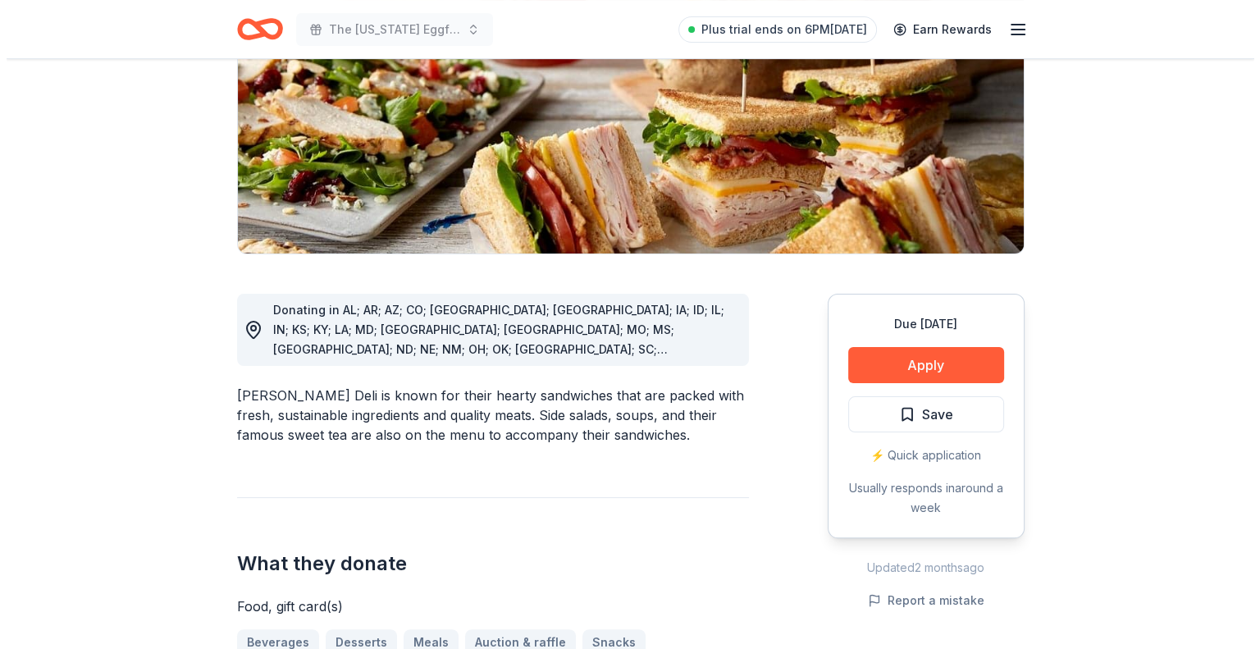
scroll to position [246, 0]
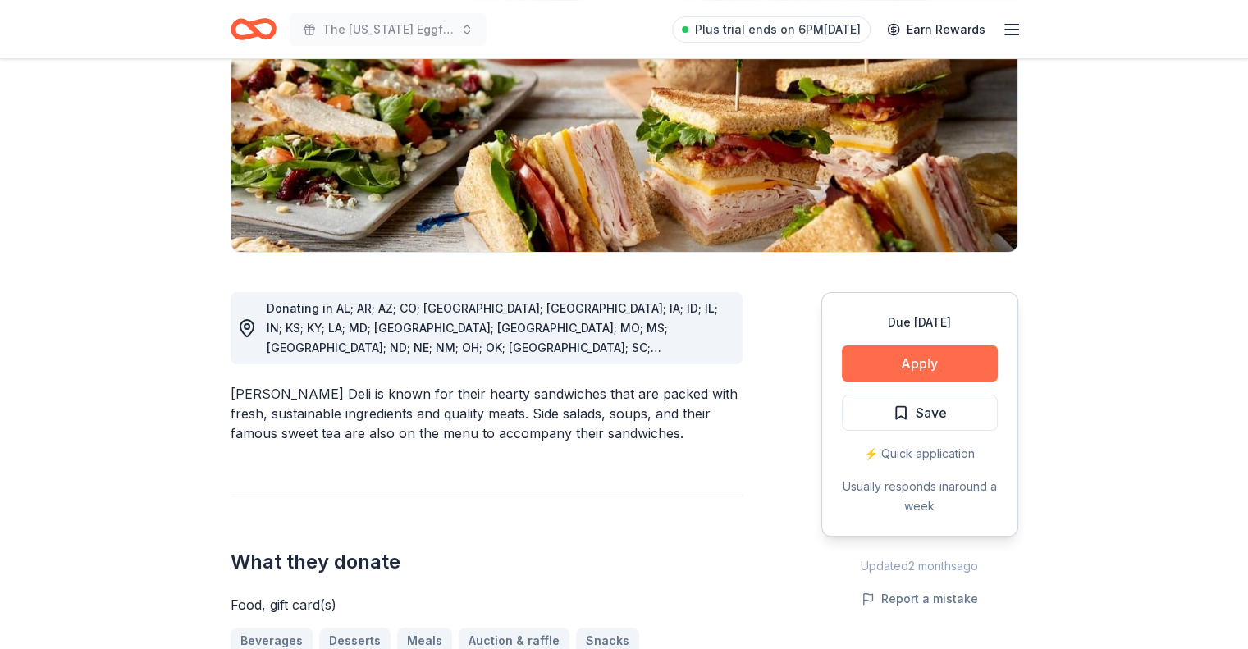
click at [910, 367] on button "Apply" at bounding box center [920, 363] width 156 height 36
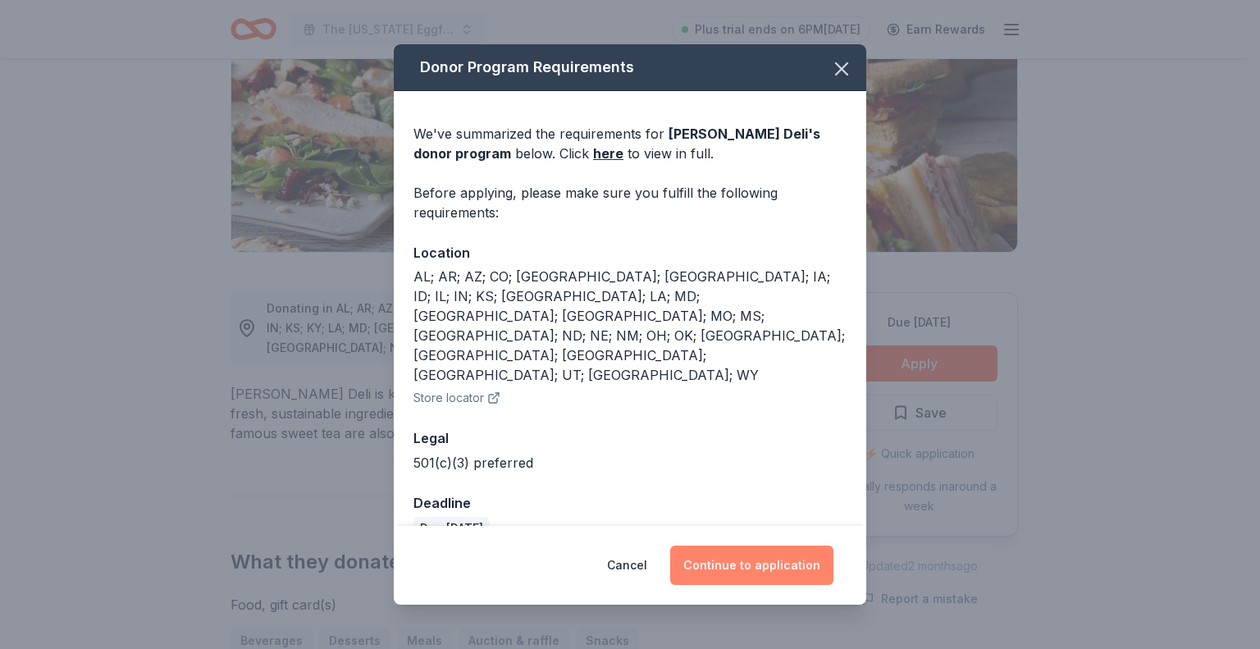
click at [738, 557] on button "Continue to application" at bounding box center [751, 564] width 163 height 39
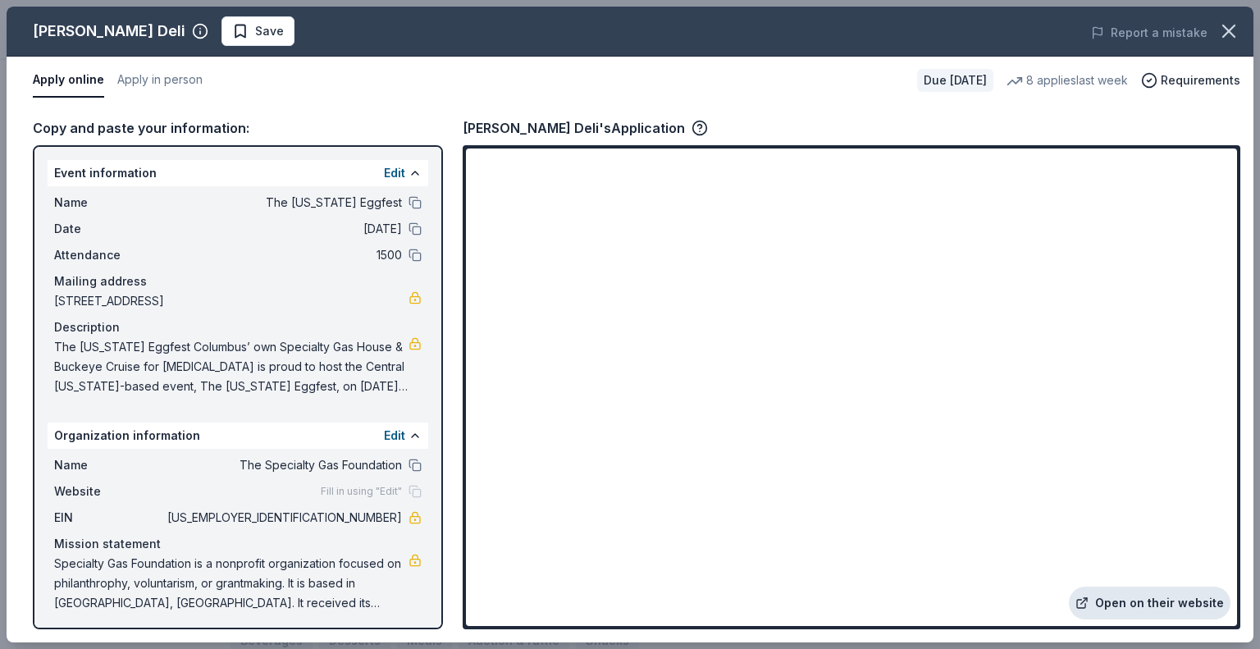
click at [1123, 607] on link "Open on their website" at bounding box center [1150, 602] width 162 height 33
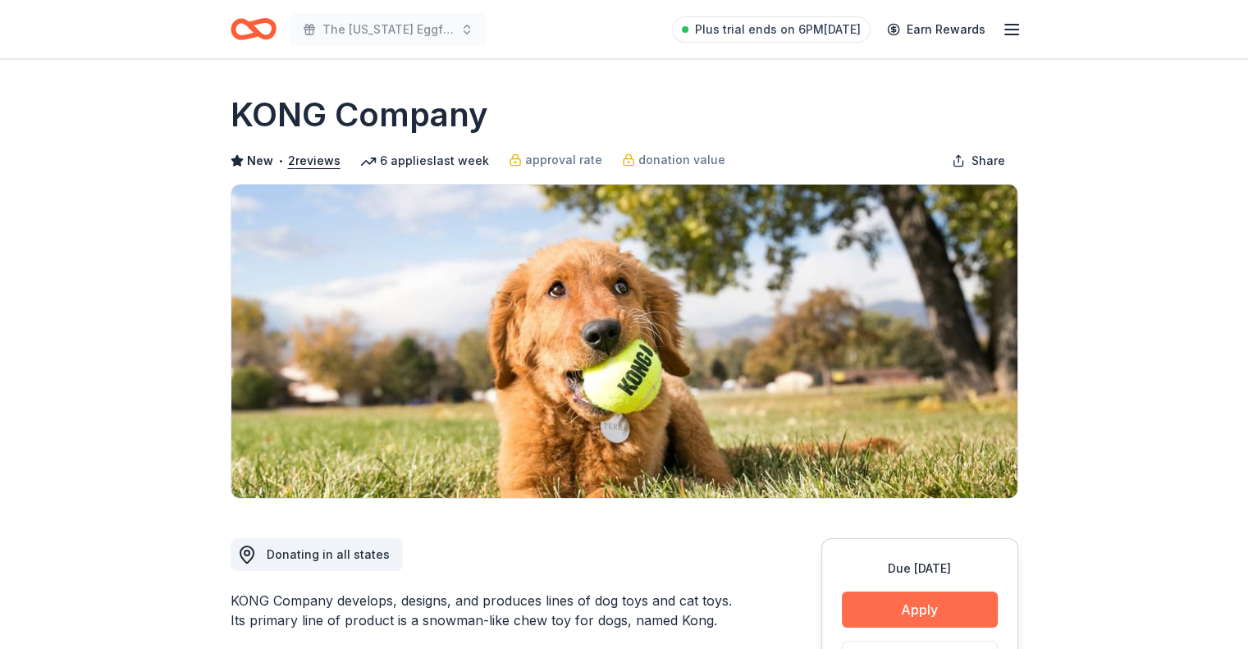
click at [889, 599] on button "Apply" at bounding box center [920, 609] width 156 height 36
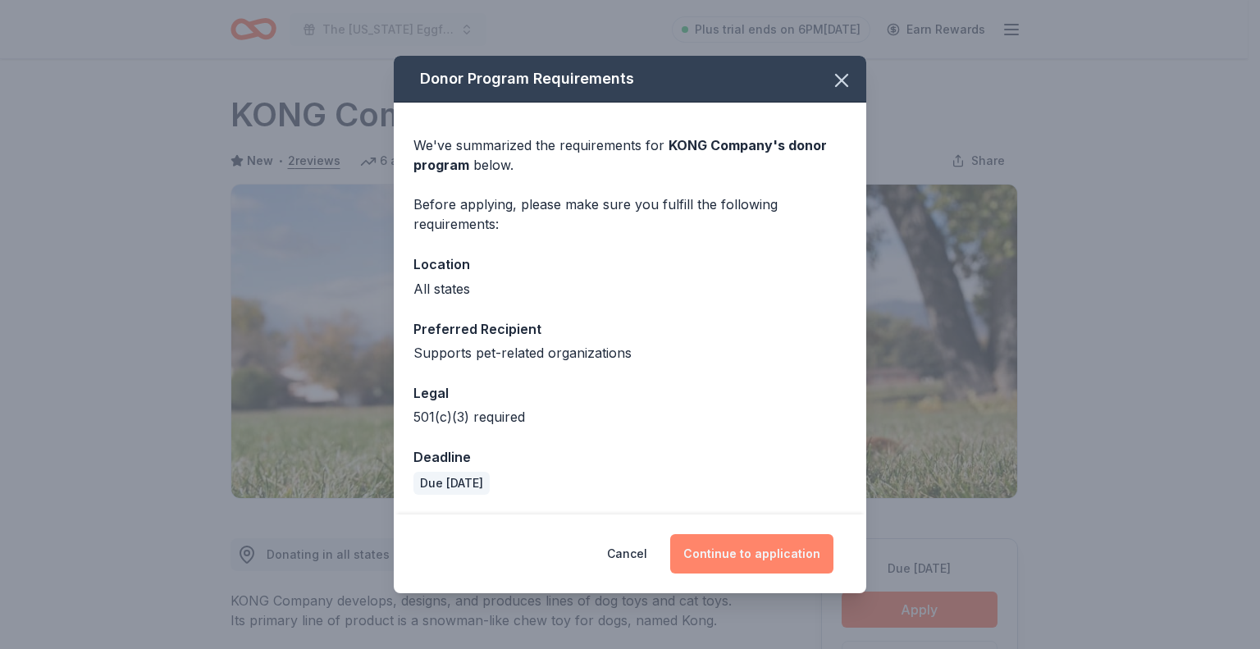
click at [761, 545] on button "Continue to application" at bounding box center [751, 553] width 163 height 39
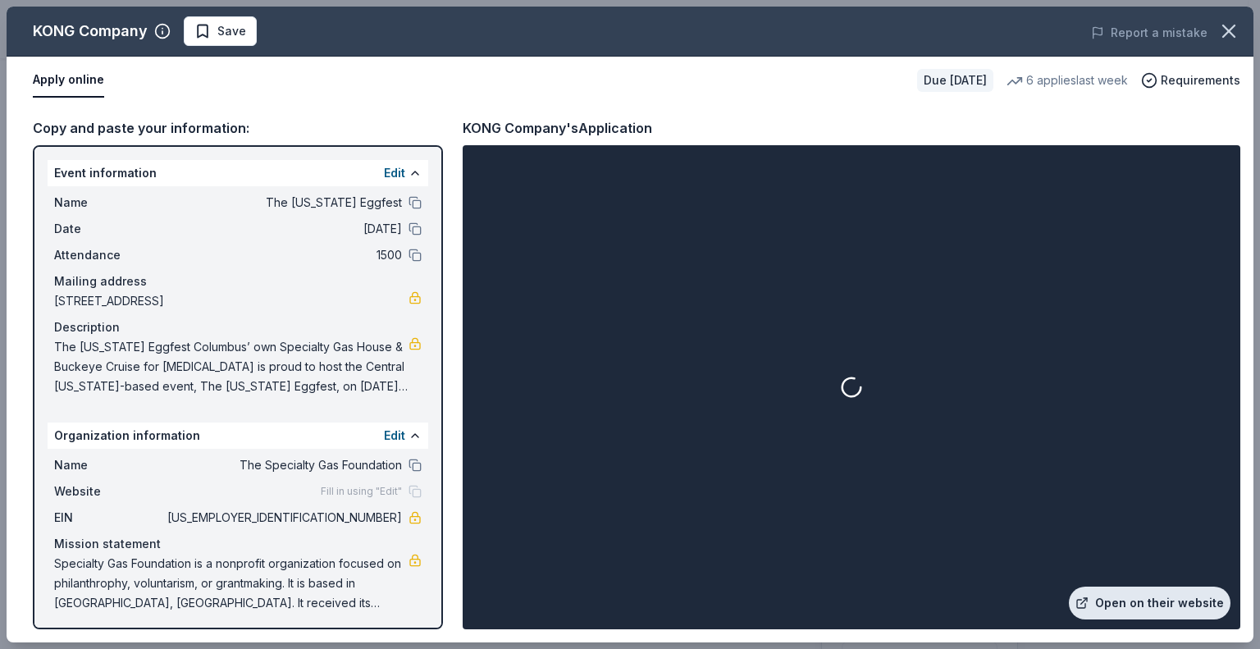
click at [1140, 598] on link "Open on their website" at bounding box center [1150, 602] width 162 height 33
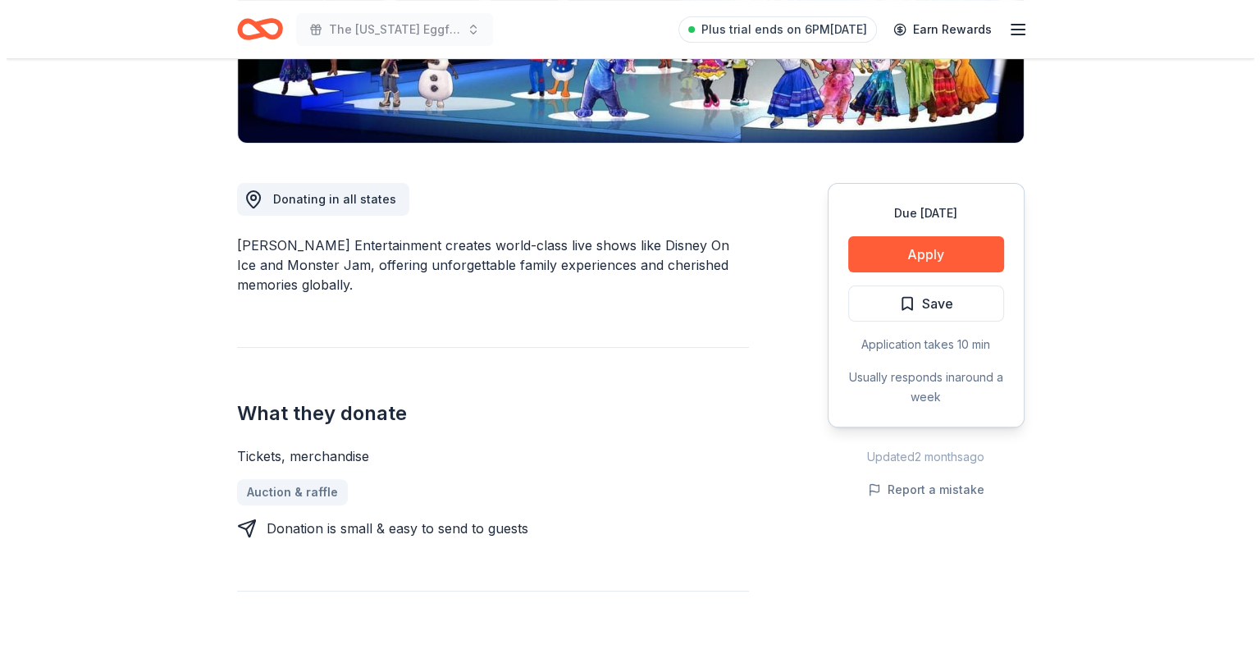
scroll to position [328, 0]
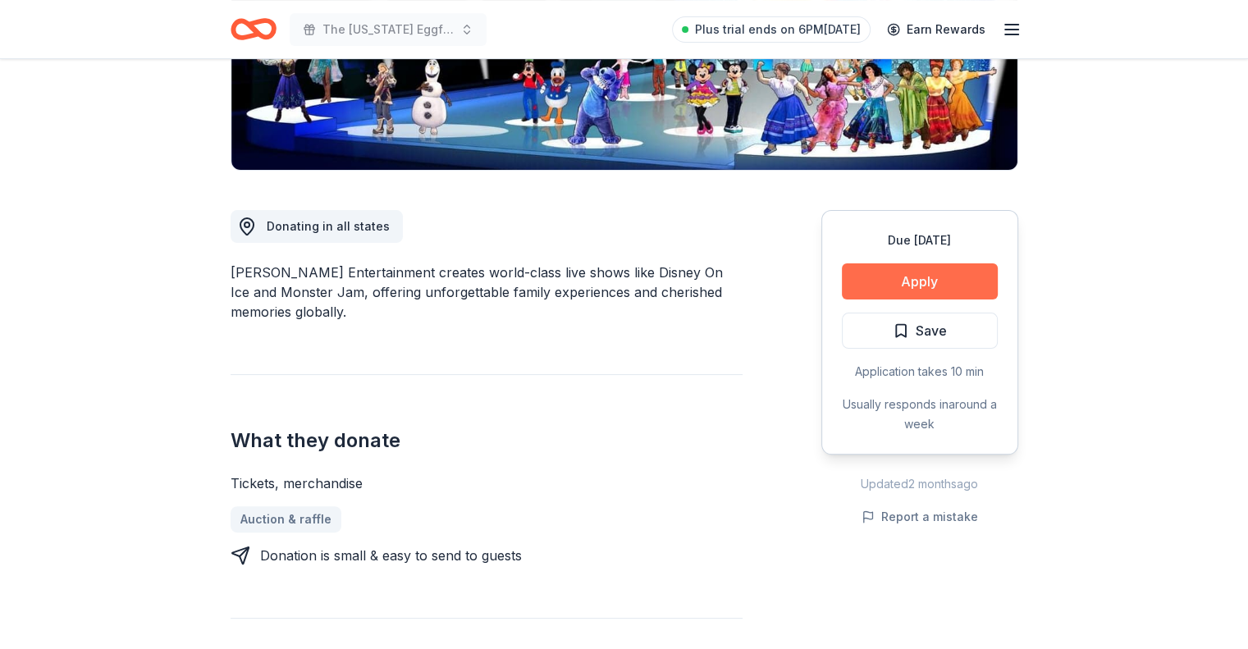
click at [873, 264] on button "Apply" at bounding box center [920, 281] width 156 height 36
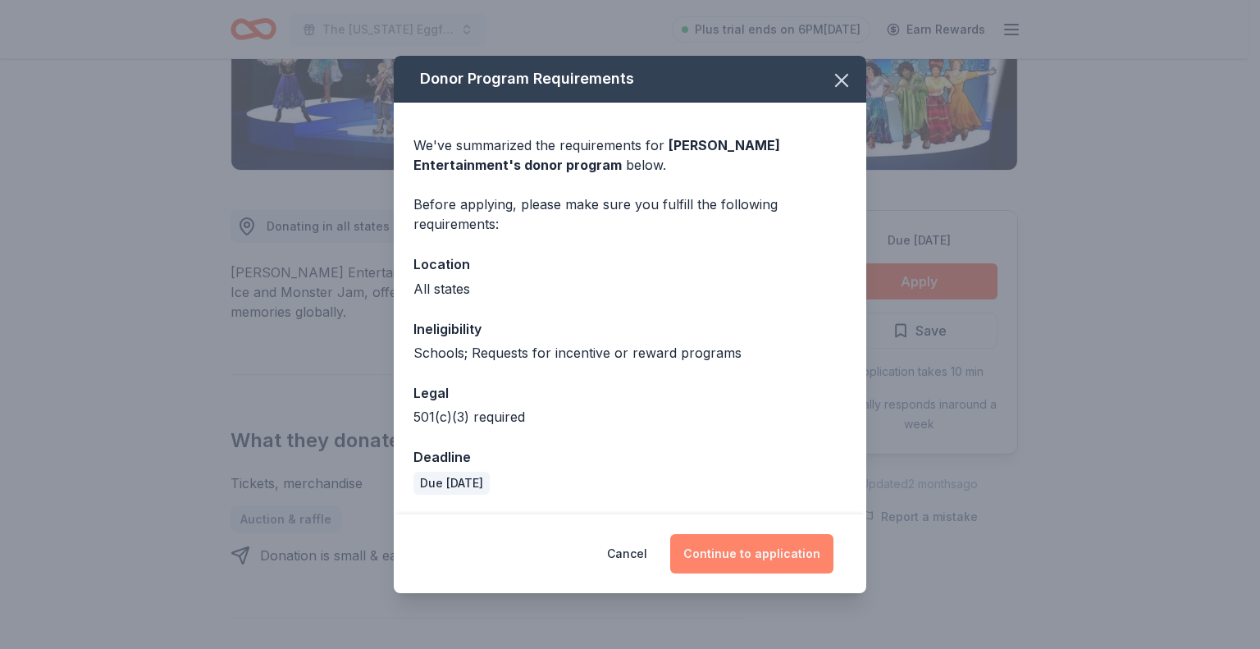
click at [788, 560] on button "Continue to application" at bounding box center [751, 553] width 163 height 39
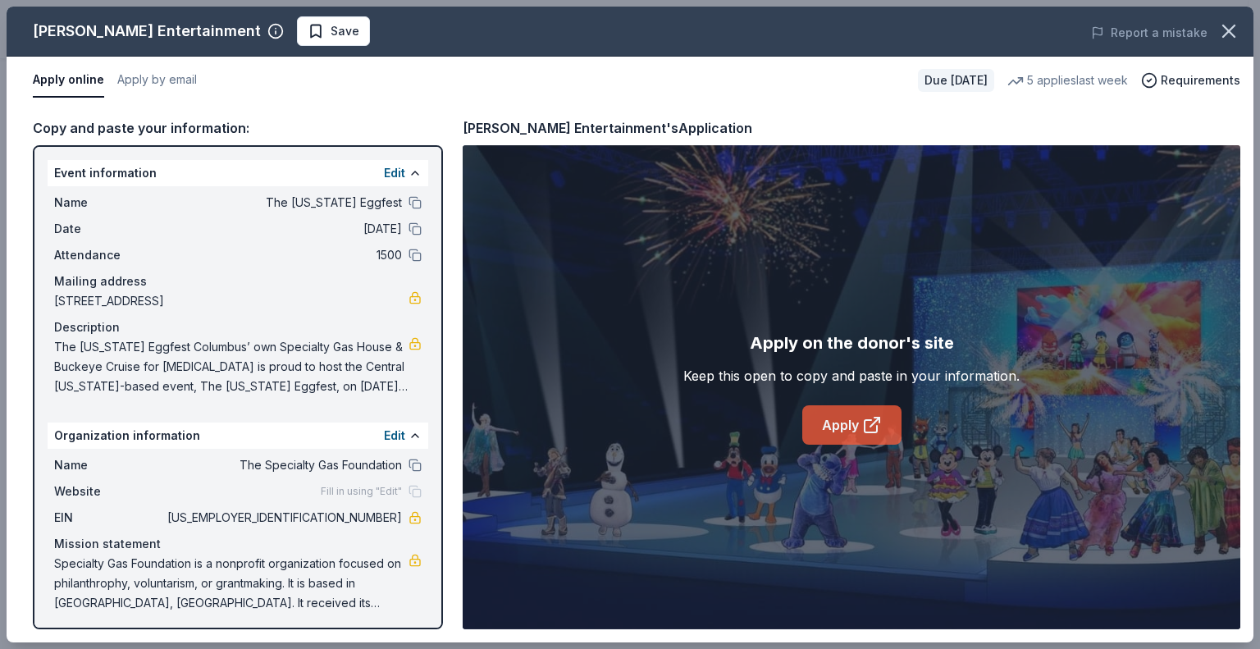
click at [838, 435] on link "Apply" at bounding box center [851, 424] width 99 height 39
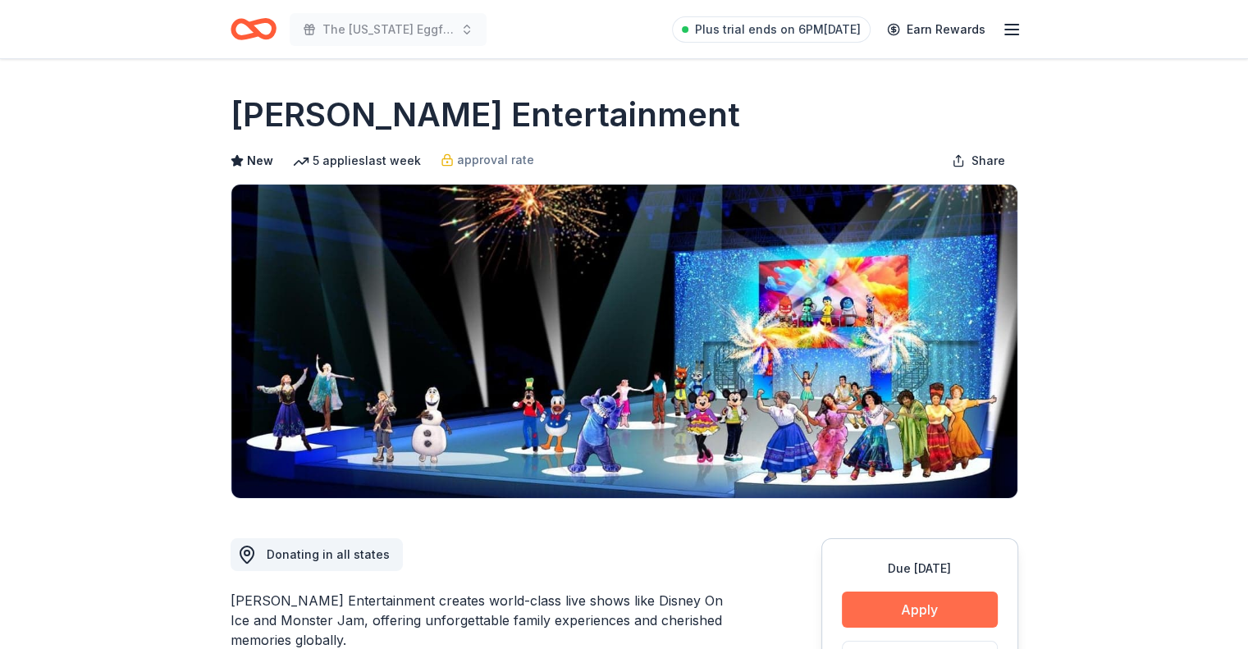
click at [955, 616] on button "Apply" at bounding box center [920, 609] width 156 height 36
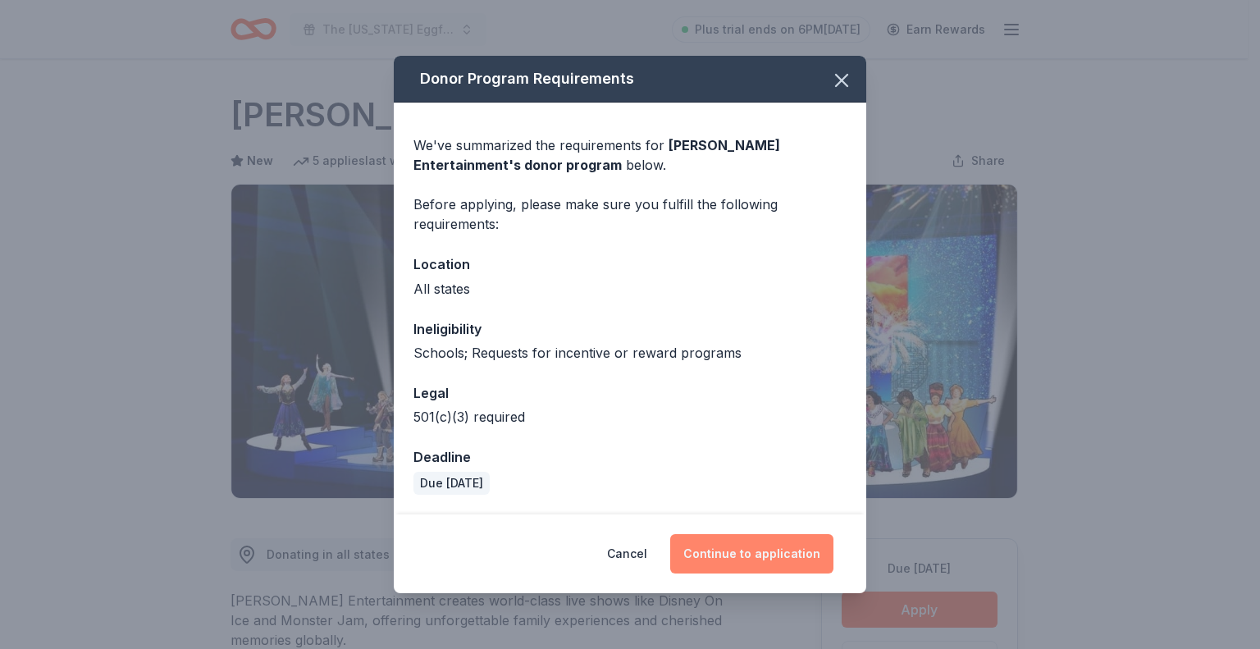
drag, startPoint x: 738, startPoint y: 545, endPoint x: 730, endPoint y: 545, distance: 8.2
click at [738, 546] on button "Continue to application" at bounding box center [751, 553] width 163 height 39
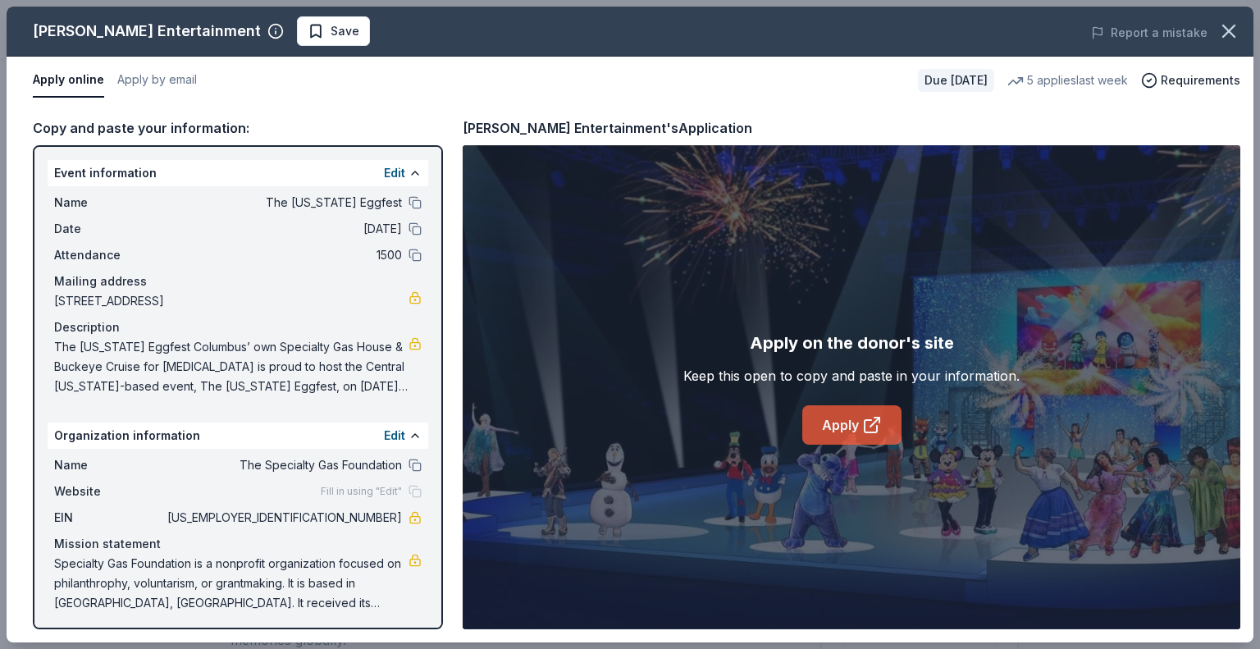
click at [883, 416] on link "Apply" at bounding box center [851, 424] width 99 height 39
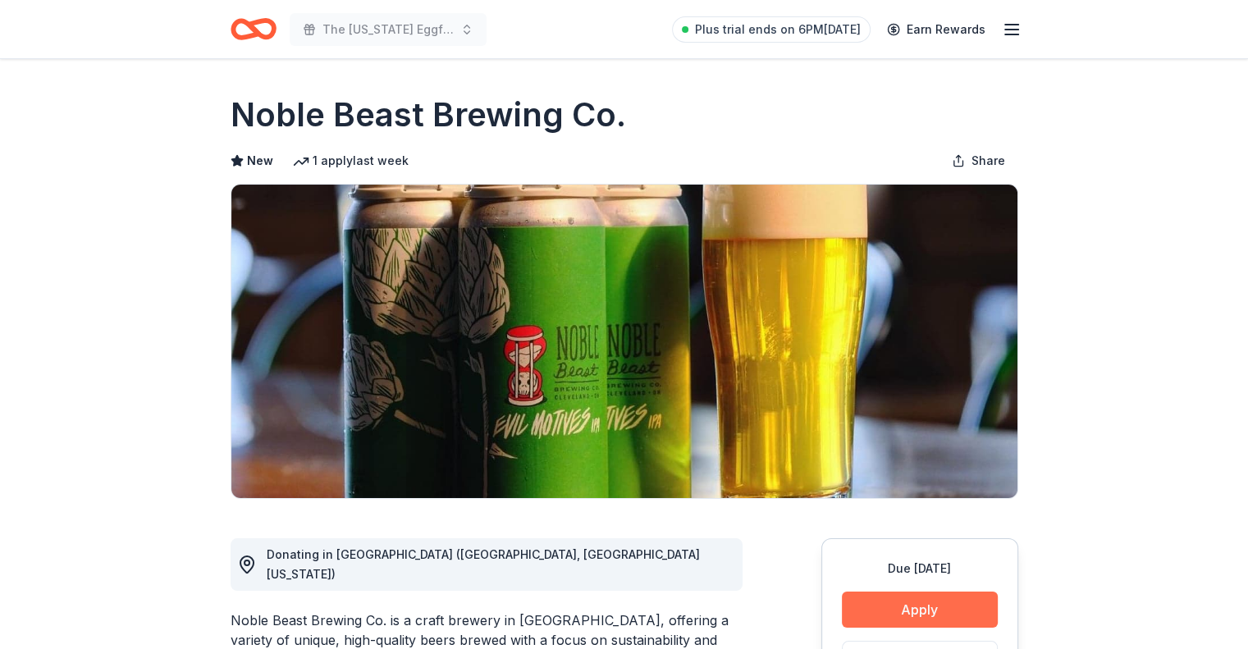
click at [956, 608] on button "Apply" at bounding box center [920, 609] width 156 height 36
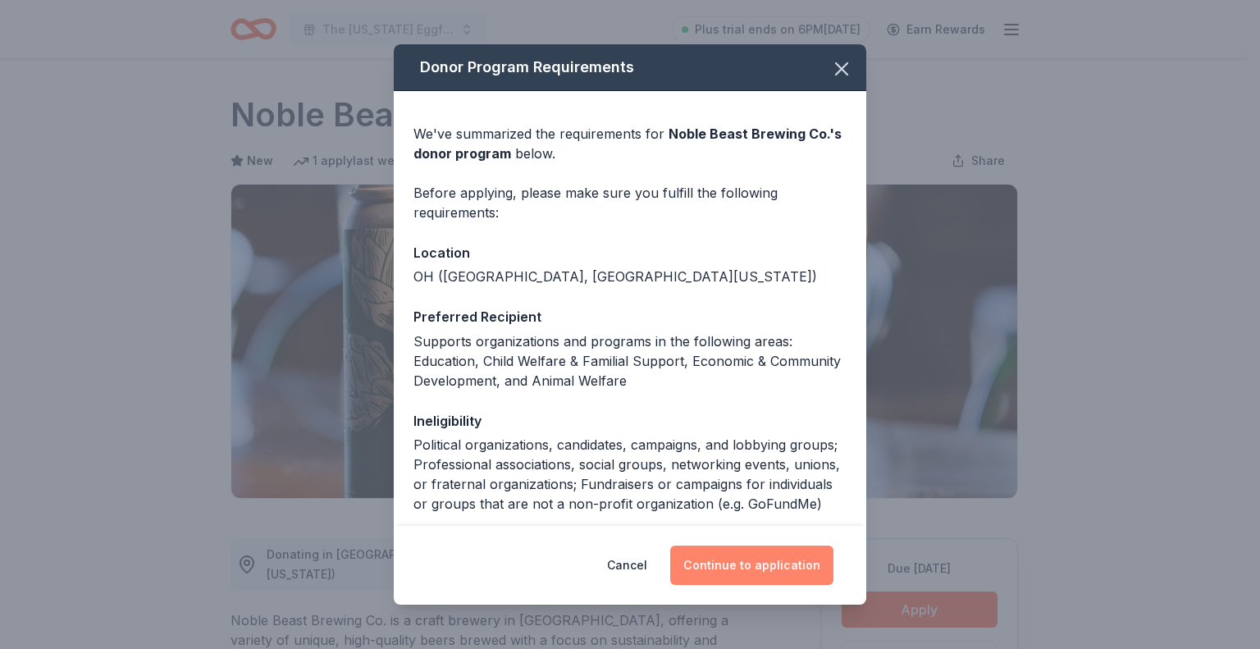
click at [741, 570] on button "Continue to application" at bounding box center [751, 564] width 163 height 39
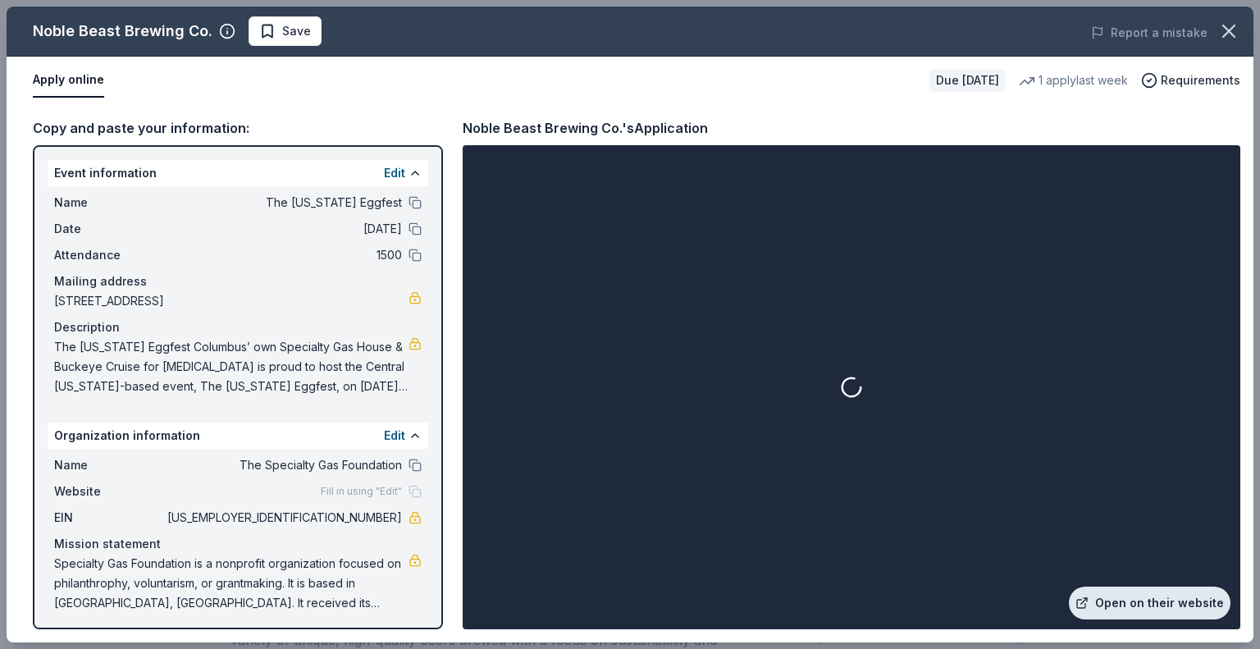
click at [1166, 603] on link "Open on their website" at bounding box center [1150, 602] width 162 height 33
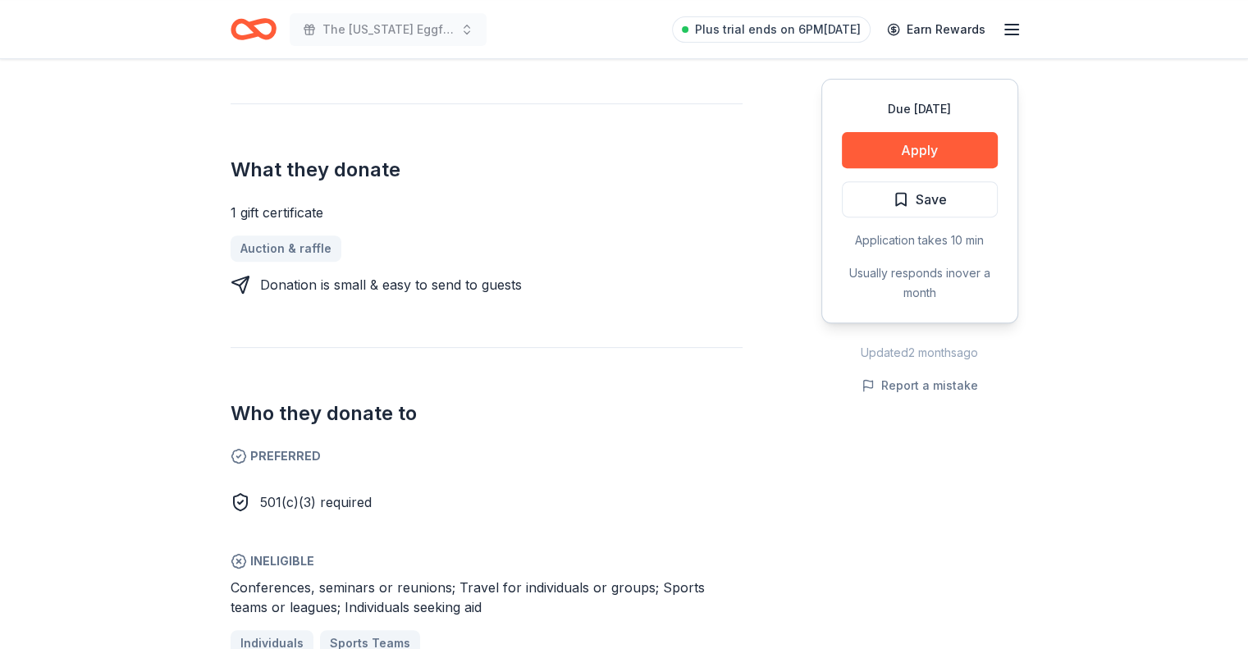
scroll to position [656, 0]
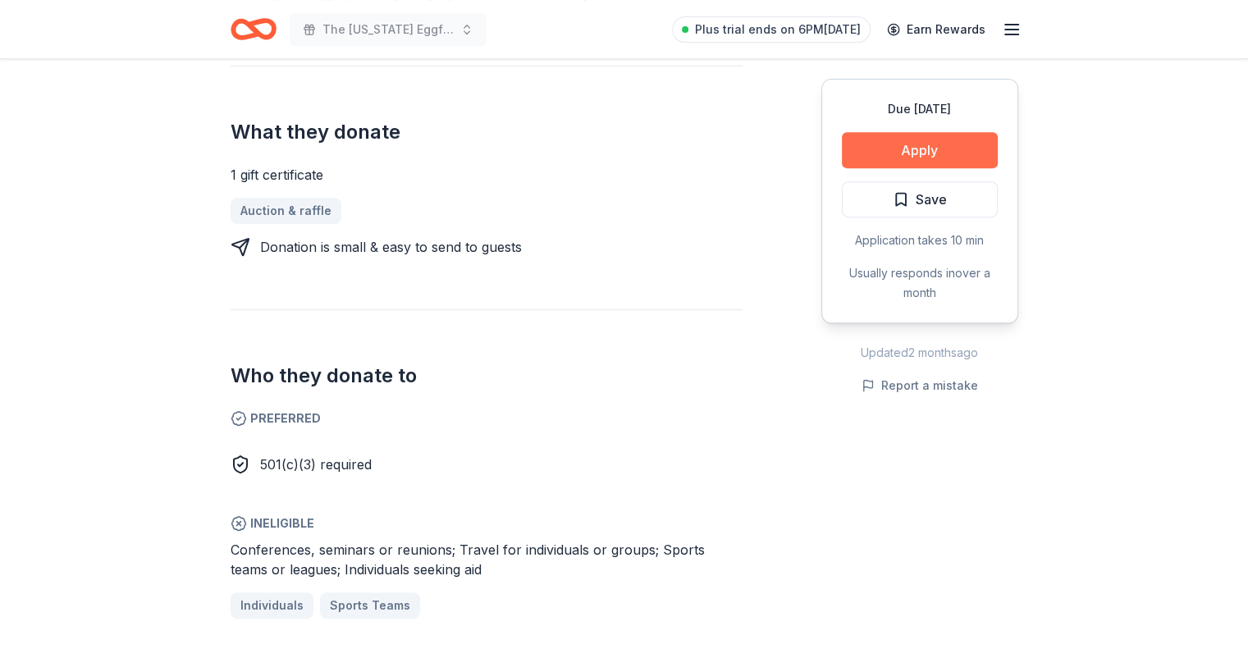
click at [853, 157] on button "Apply" at bounding box center [920, 150] width 156 height 36
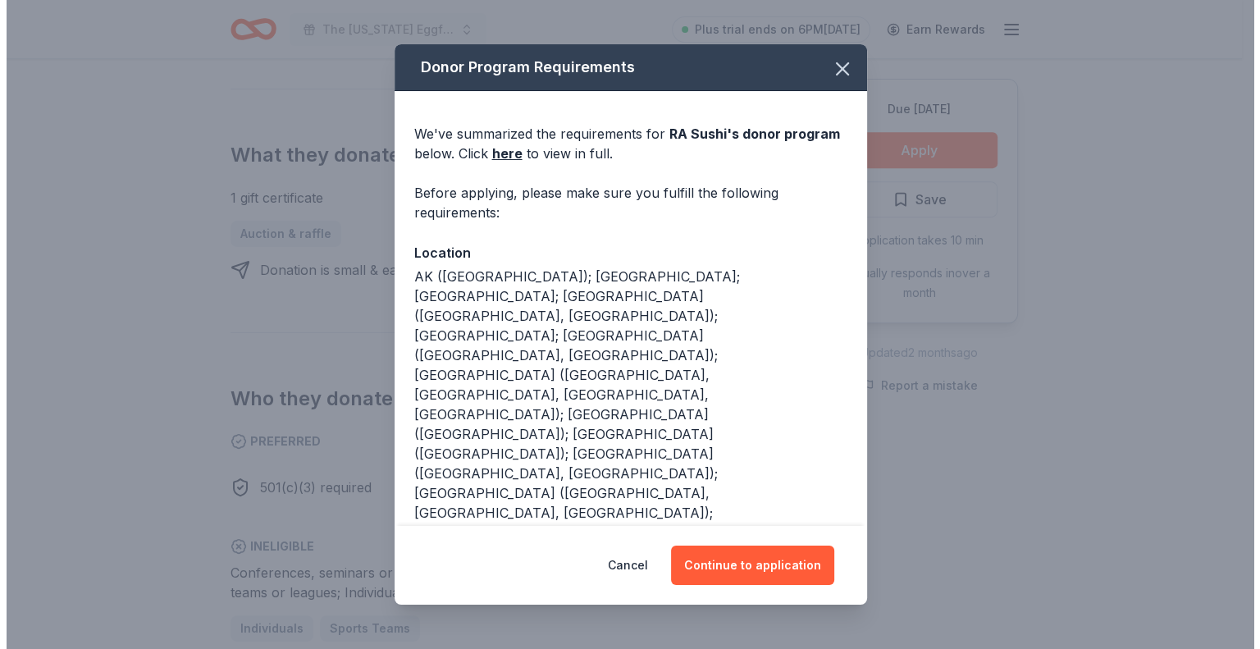
scroll to position [679, 0]
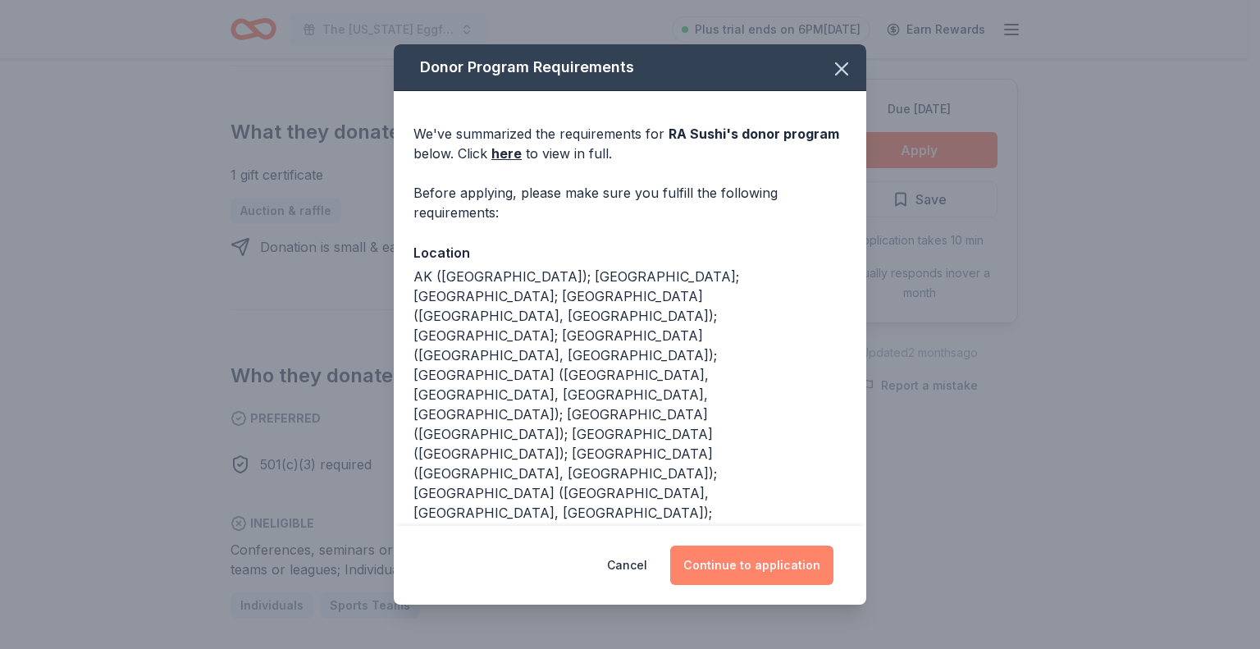
click at [750, 550] on button "Continue to application" at bounding box center [751, 564] width 163 height 39
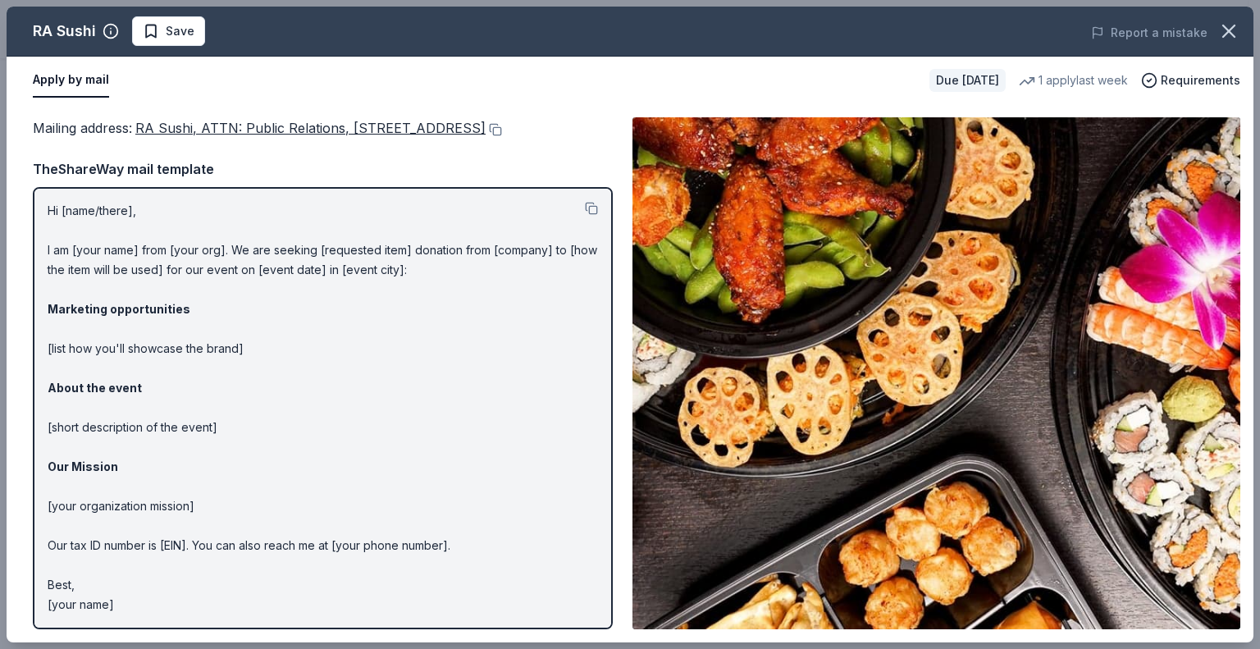
scroll to position [0, 0]
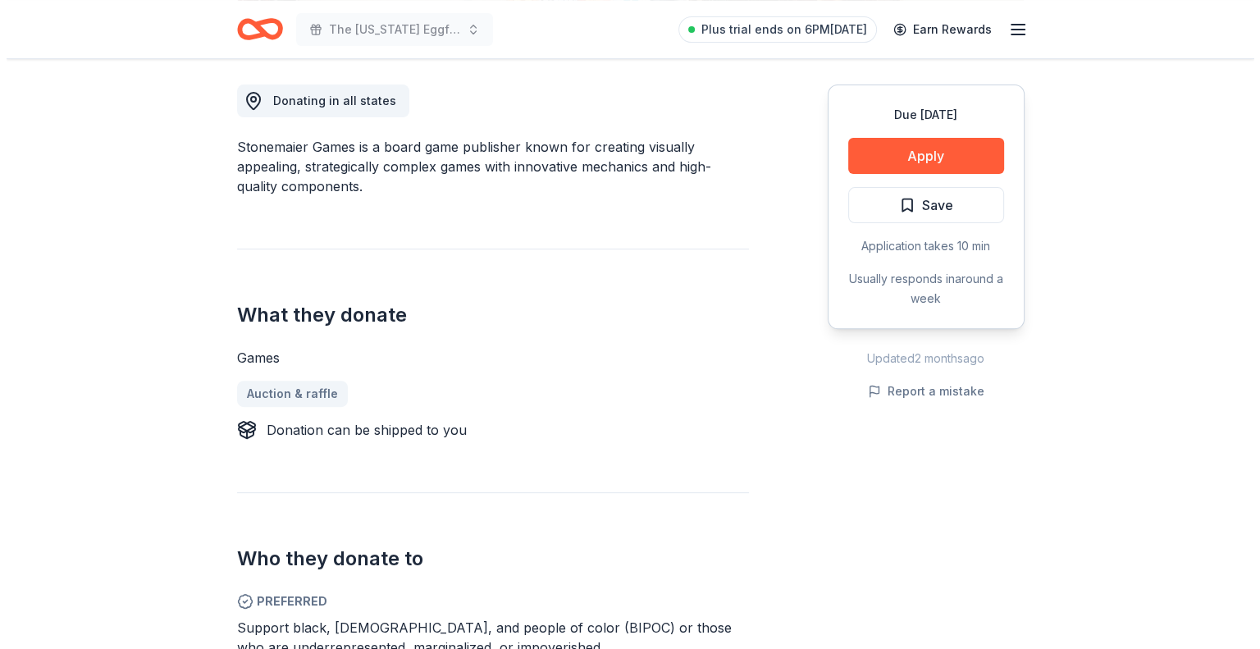
scroll to position [492, 0]
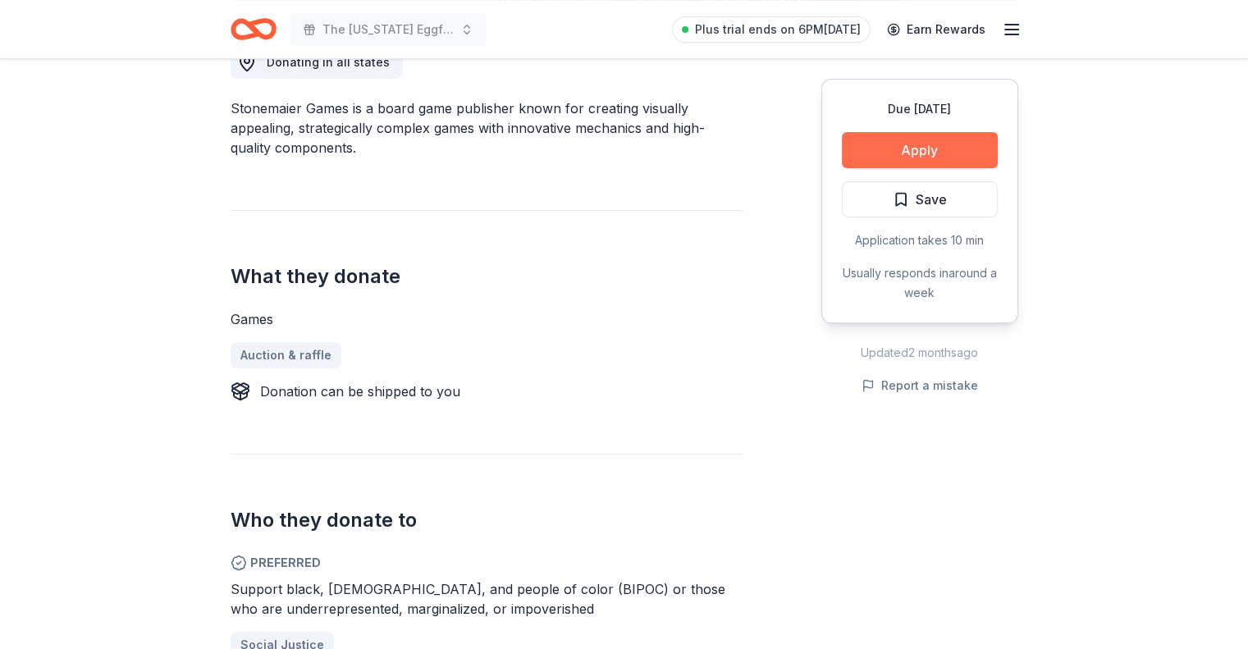
click at [948, 142] on button "Apply" at bounding box center [920, 150] width 156 height 36
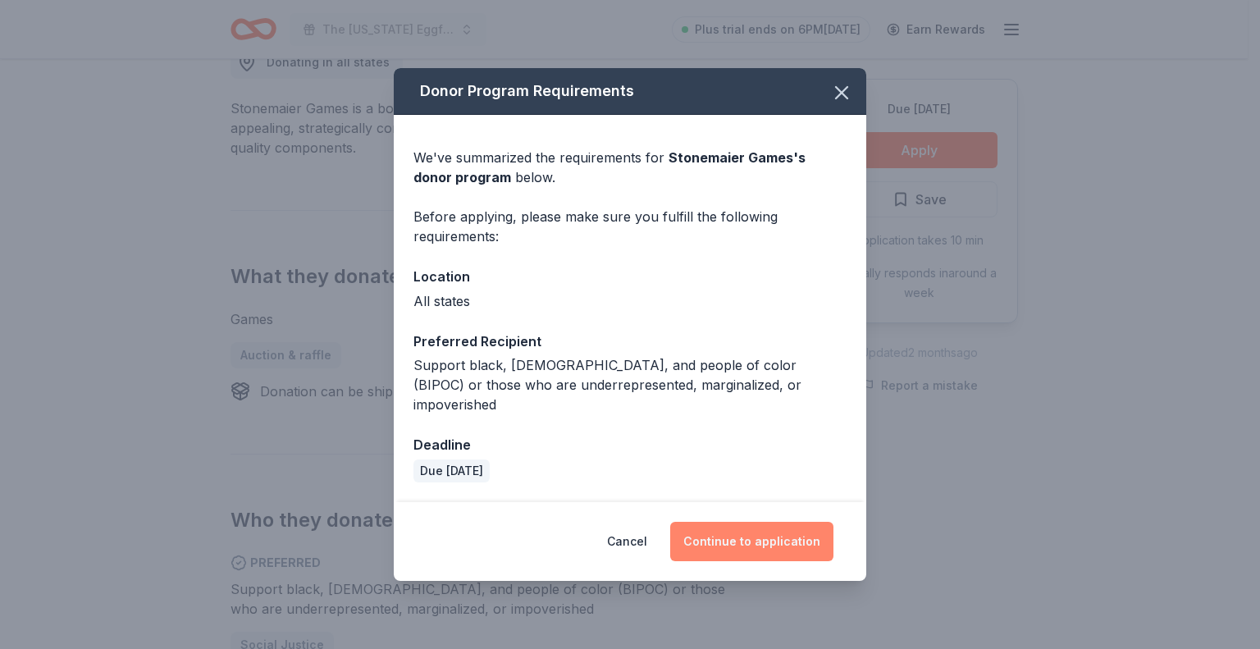
click at [806, 539] on button "Continue to application" at bounding box center [751, 541] width 163 height 39
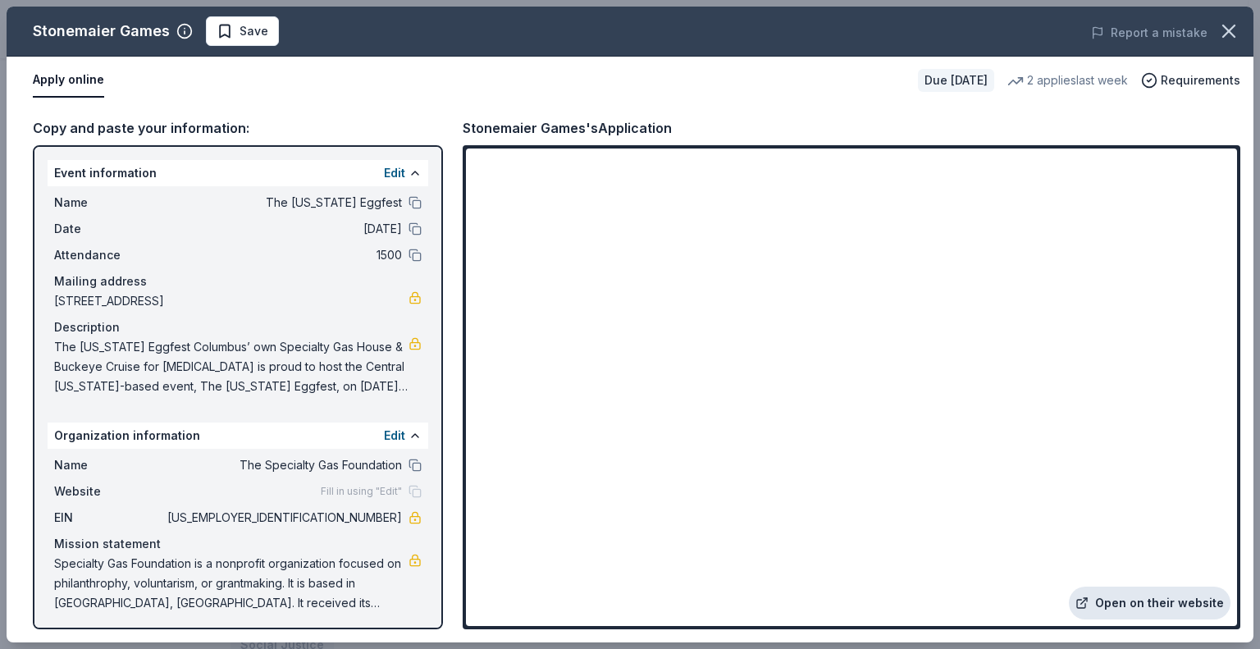
click at [1184, 600] on link "Open on their website" at bounding box center [1150, 602] width 162 height 33
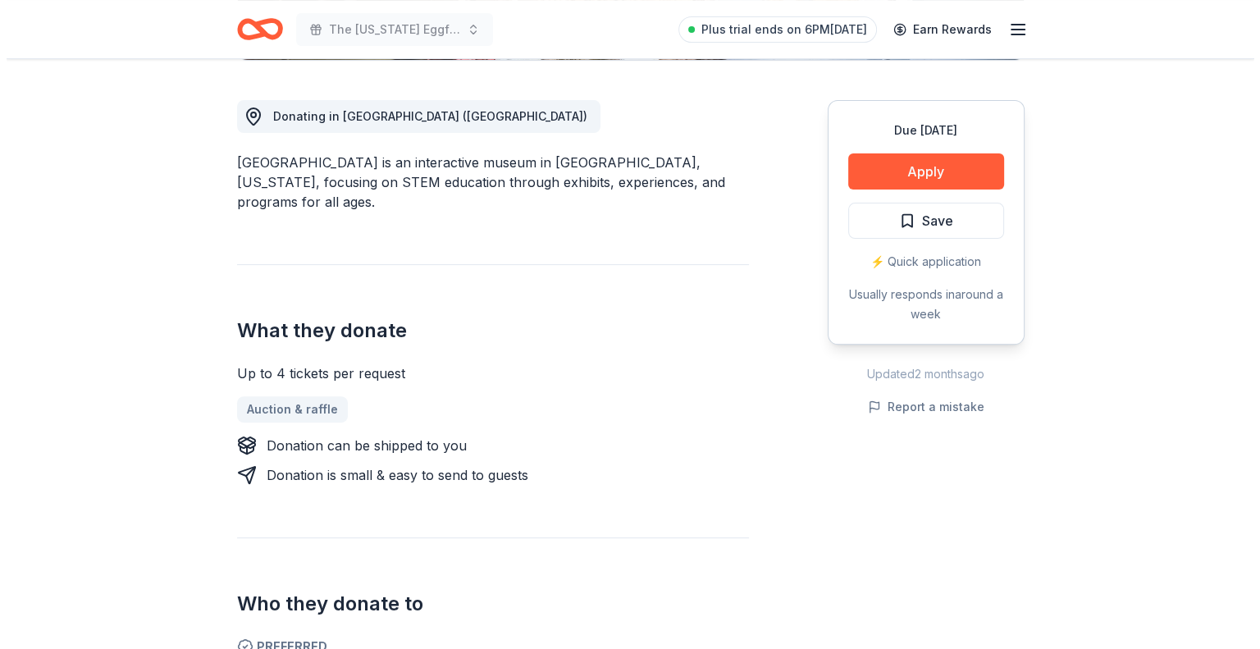
scroll to position [410, 0]
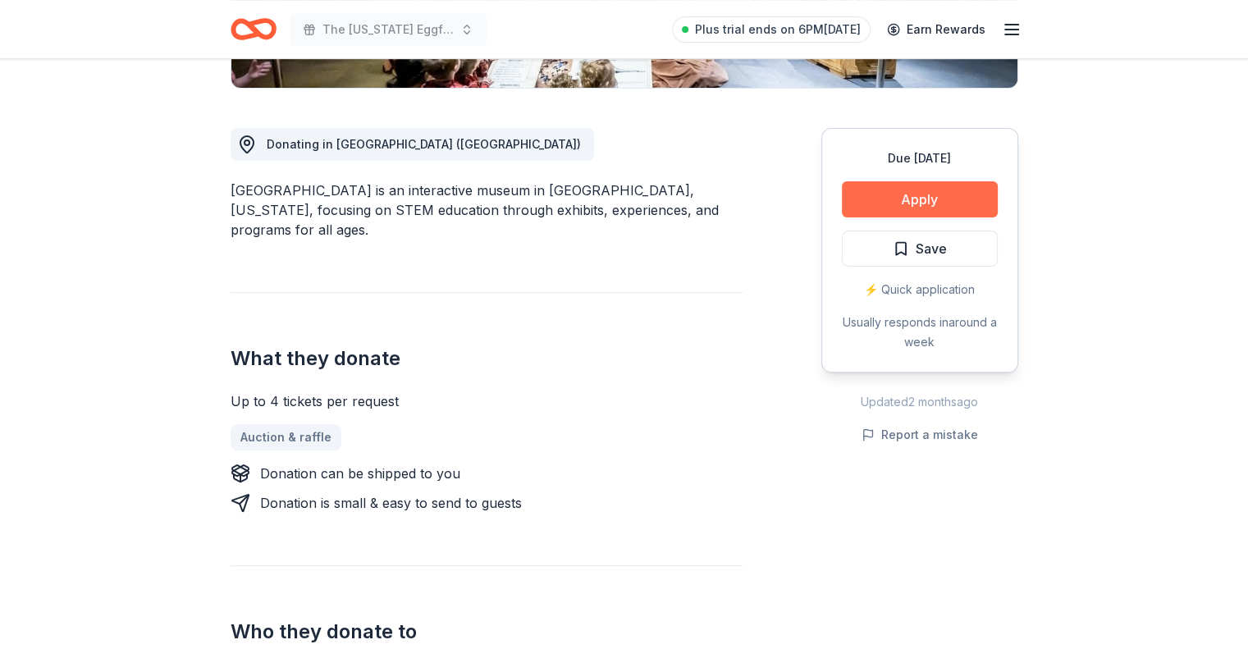
click at [905, 200] on button "Apply" at bounding box center [920, 199] width 156 height 36
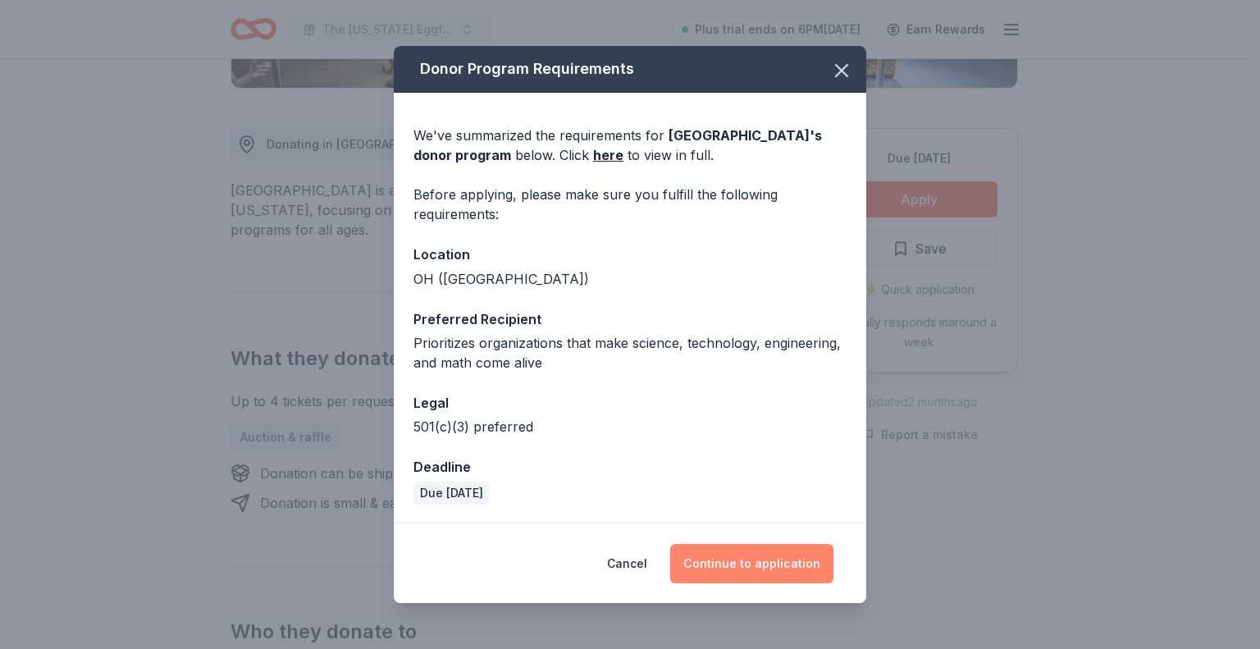
click at [770, 569] on button "Continue to application" at bounding box center [751, 563] width 163 height 39
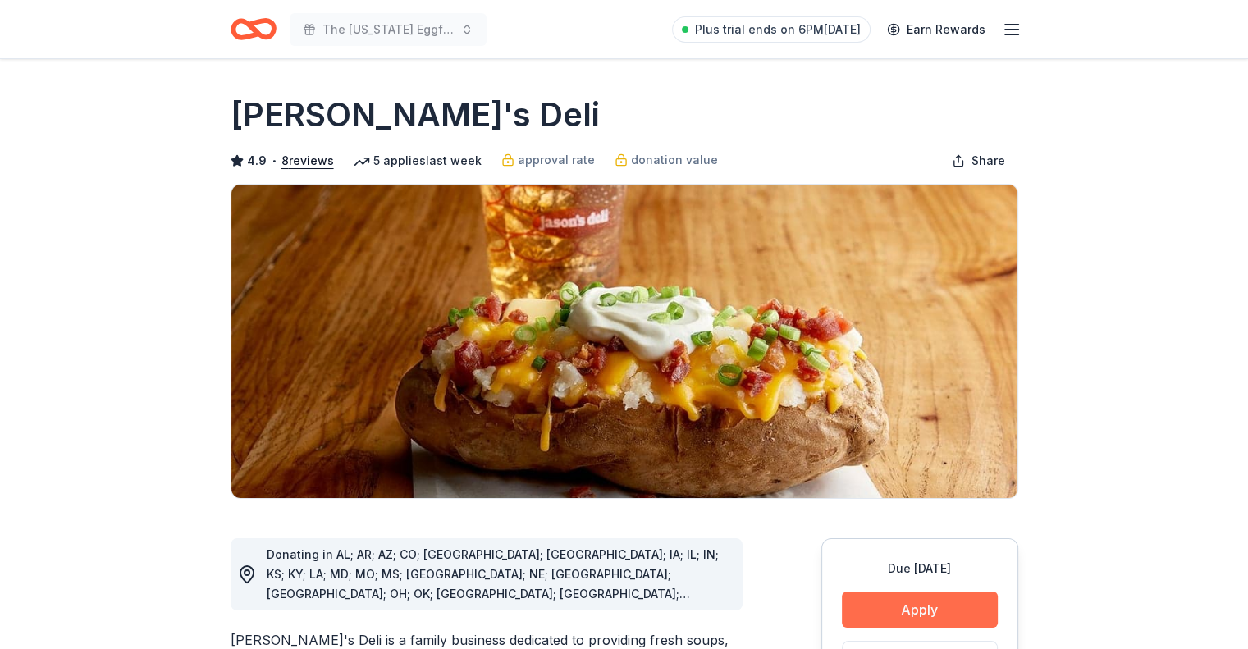
click at [946, 615] on button "Apply" at bounding box center [920, 609] width 156 height 36
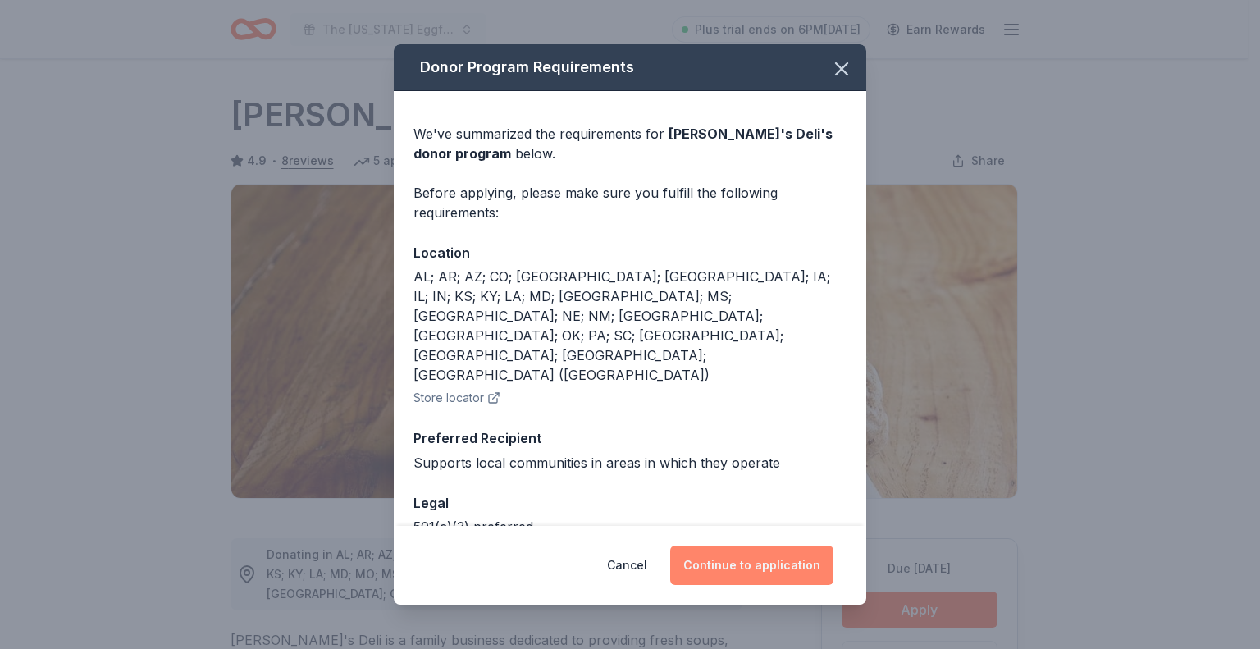
click at [809, 574] on button "Continue to application" at bounding box center [751, 564] width 163 height 39
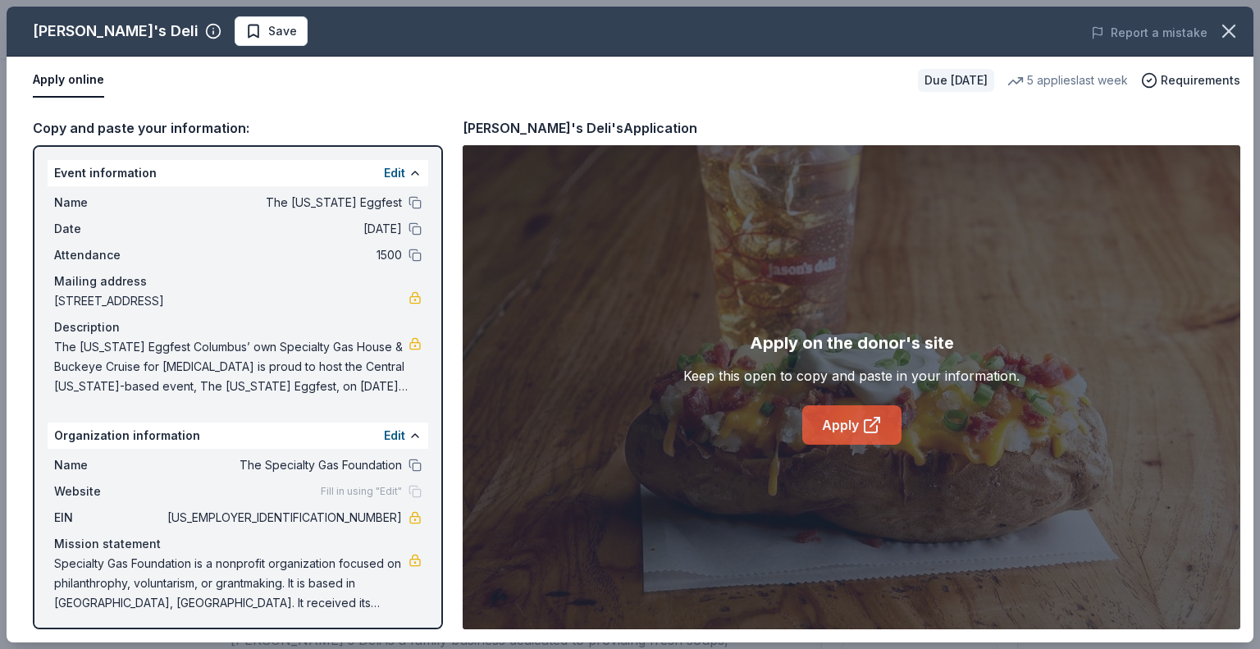
click at [830, 417] on link "Apply" at bounding box center [851, 424] width 99 height 39
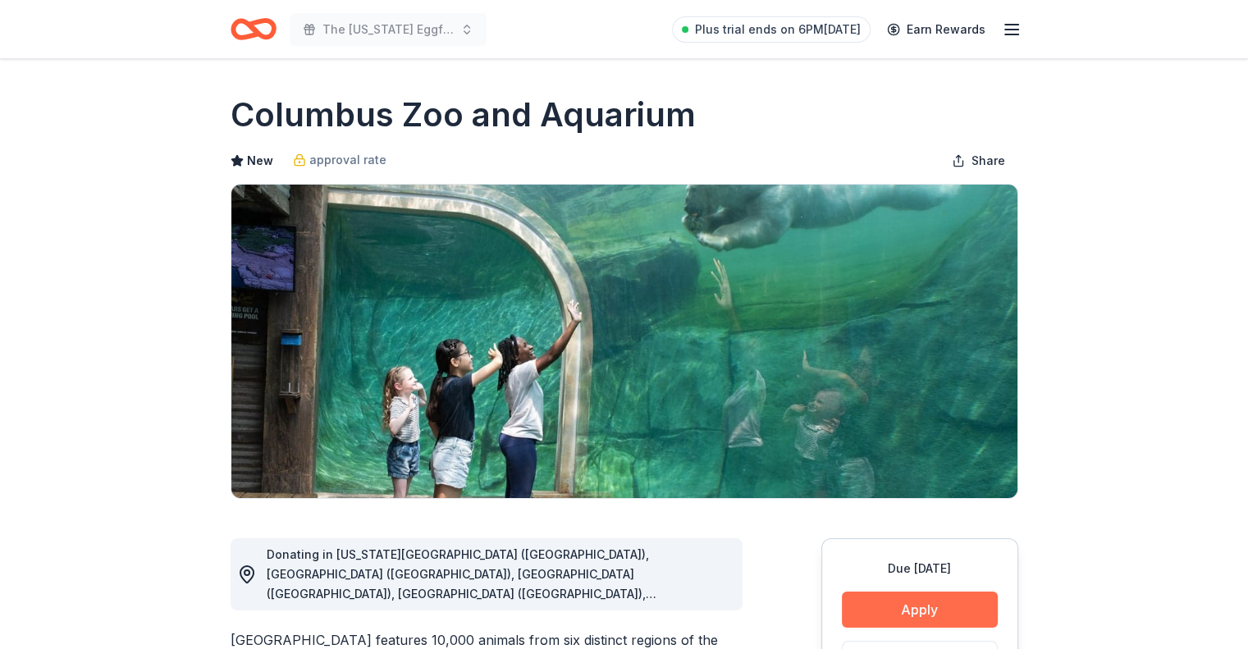
click at [925, 603] on button "Apply" at bounding box center [920, 609] width 156 height 36
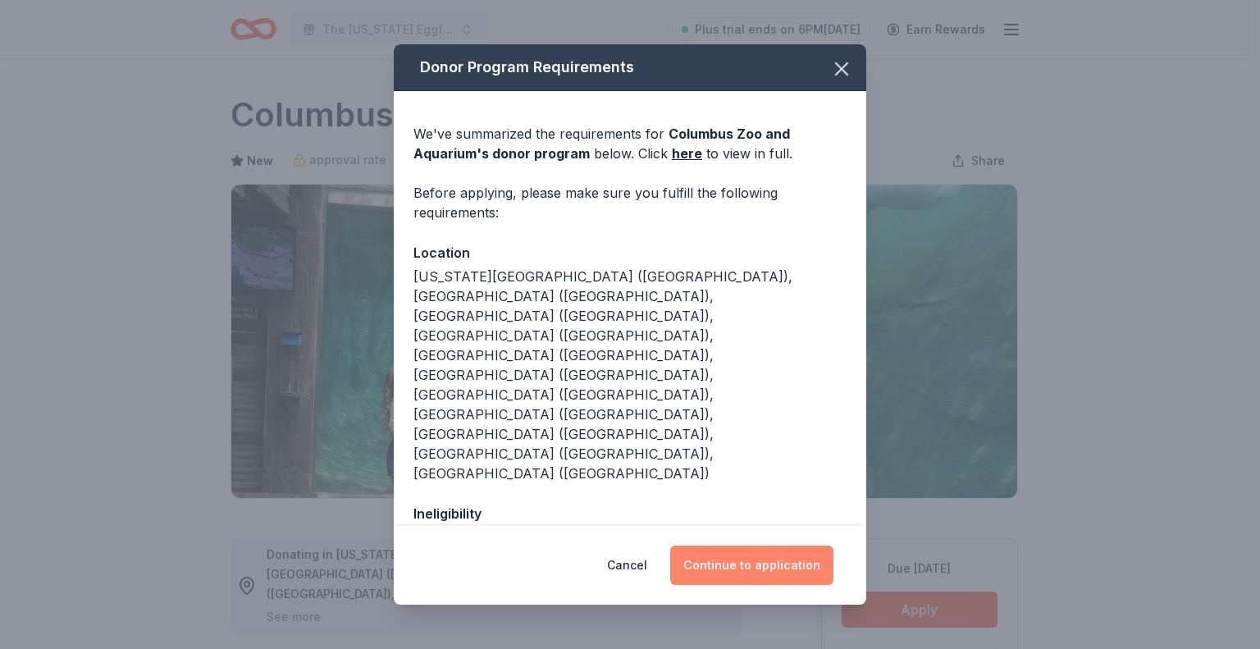
click at [820, 557] on button "Continue to application" at bounding box center [751, 564] width 163 height 39
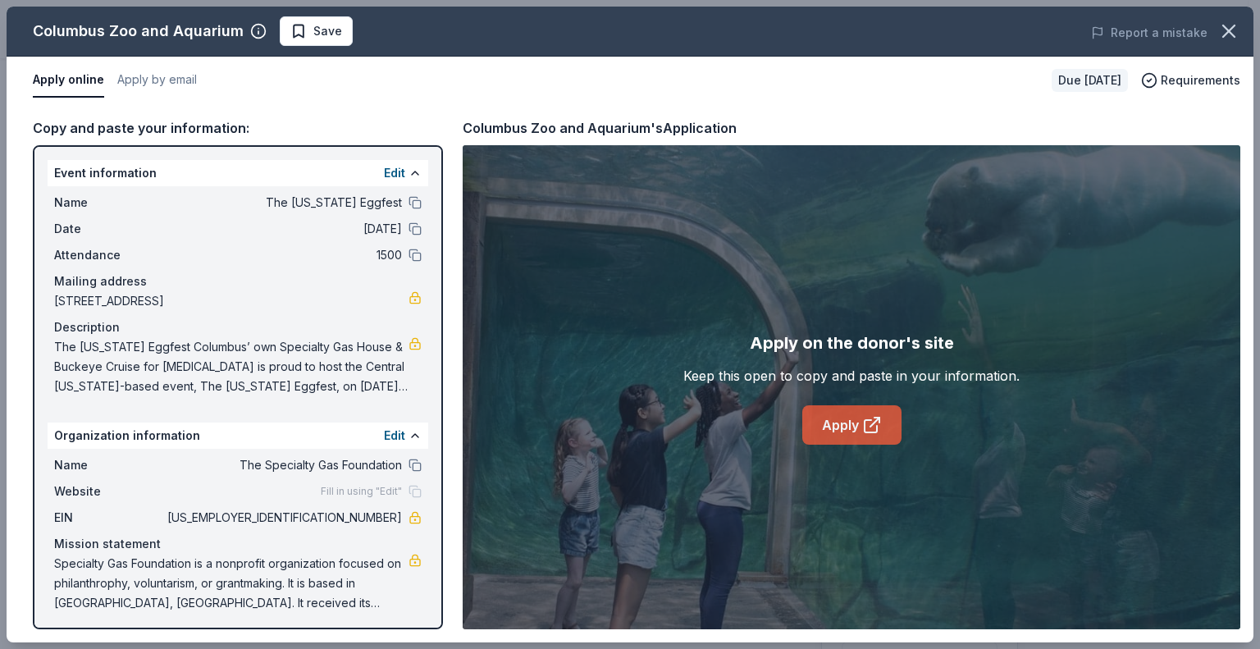
click at [847, 420] on link "Apply" at bounding box center [851, 424] width 99 height 39
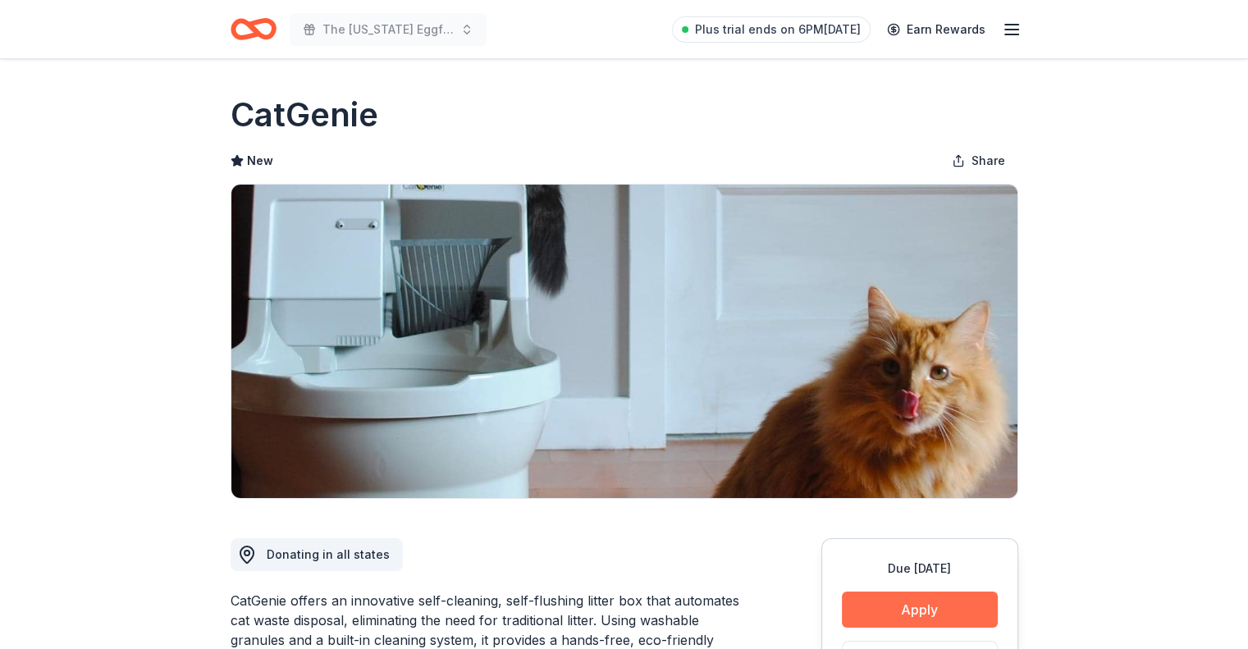
click at [883, 614] on button "Apply" at bounding box center [920, 609] width 156 height 36
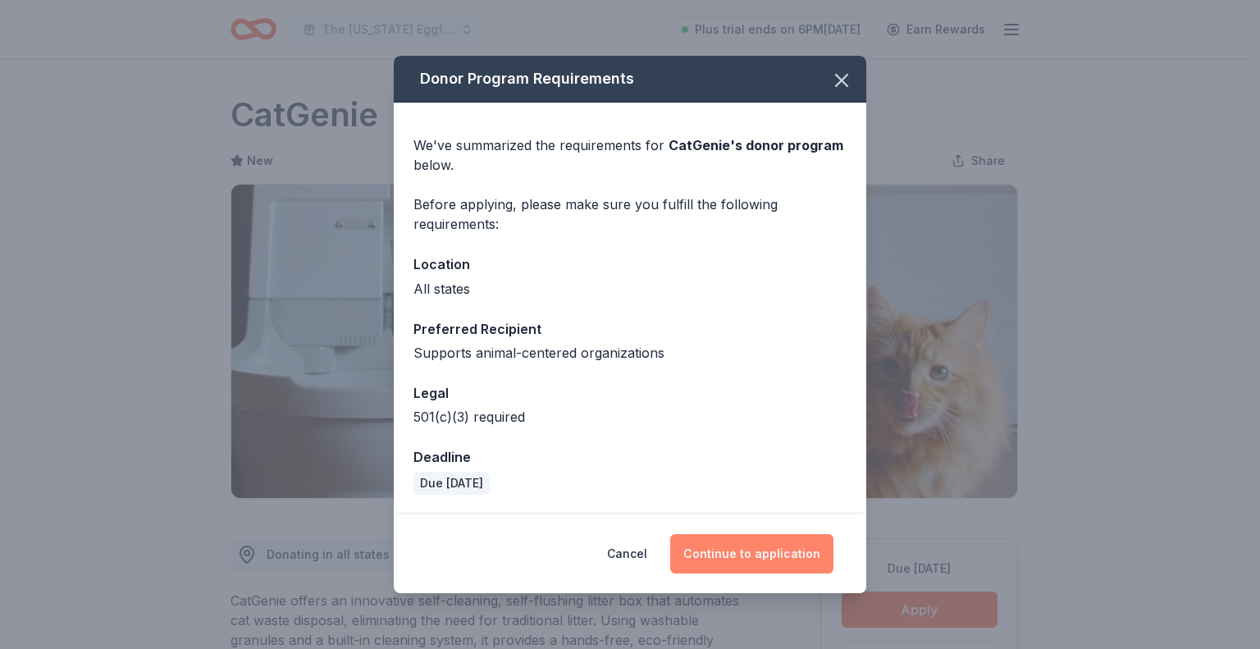
click at [809, 557] on button "Continue to application" at bounding box center [751, 553] width 163 height 39
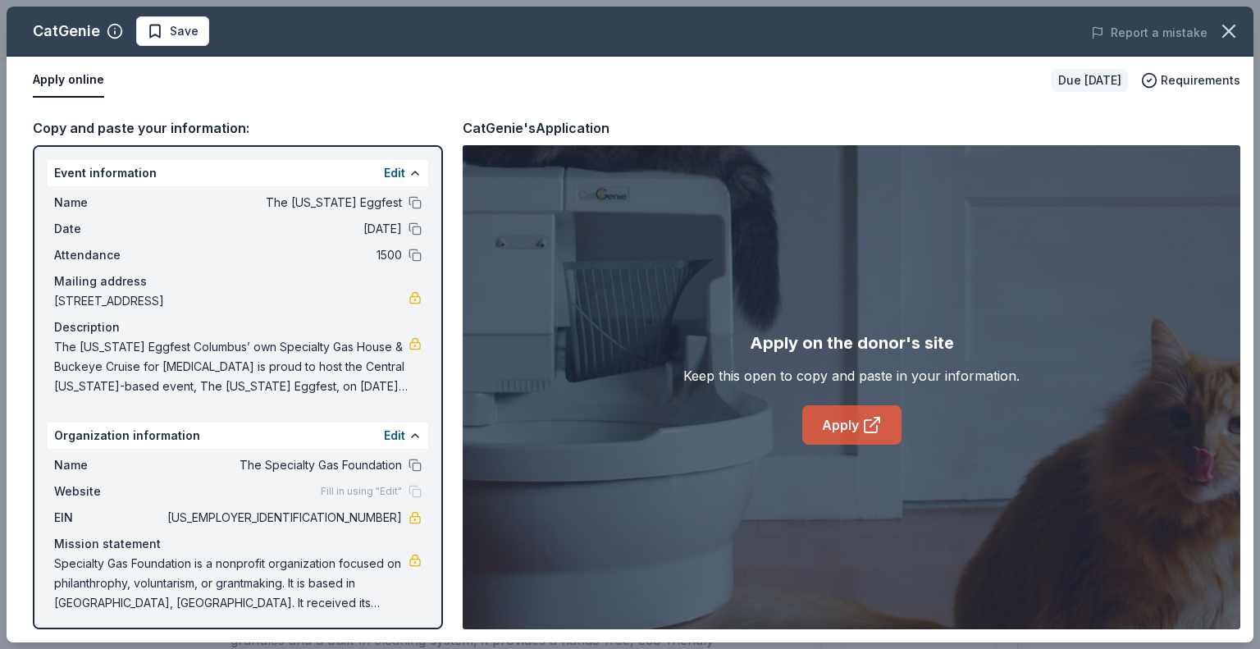
click at [846, 426] on link "Apply" at bounding box center [851, 424] width 99 height 39
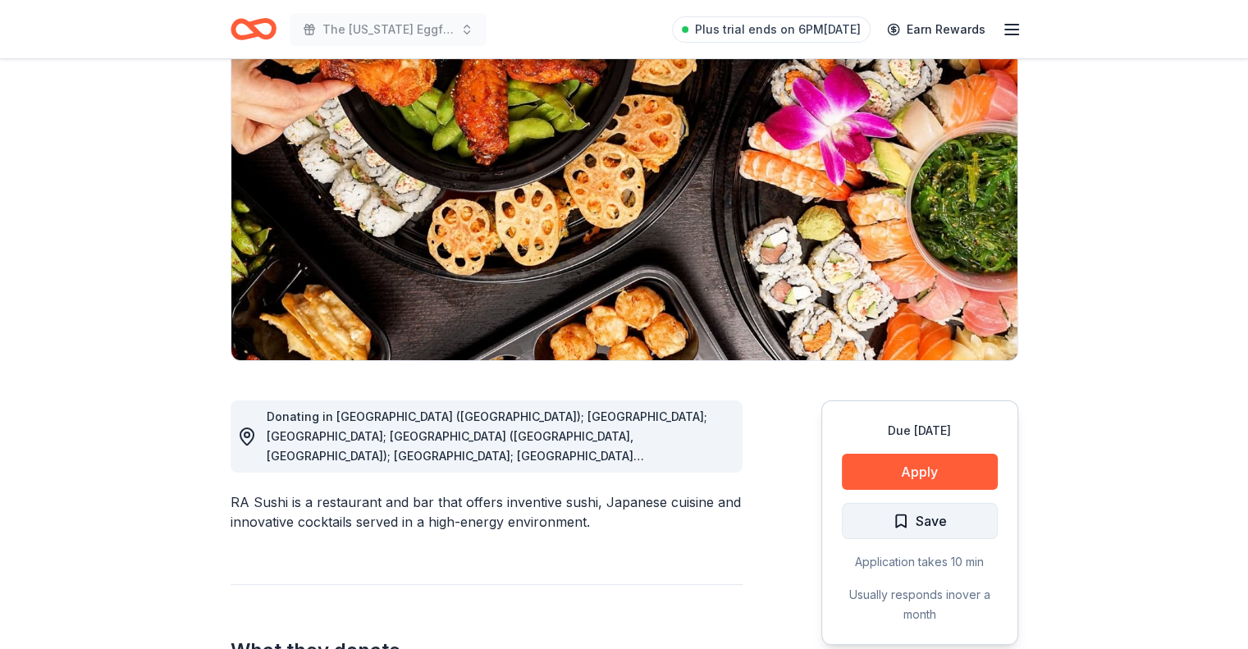
scroll to position [164, 0]
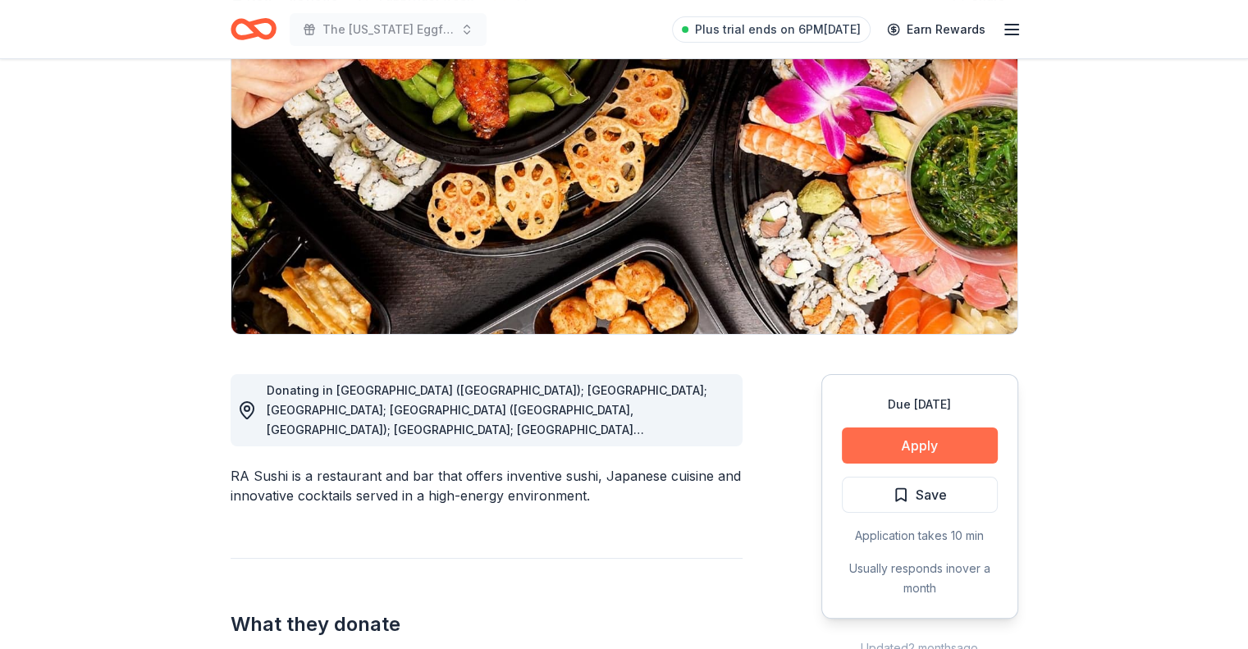
click at [910, 451] on button "Apply" at bounding box center [920, 445] width 156 height 36
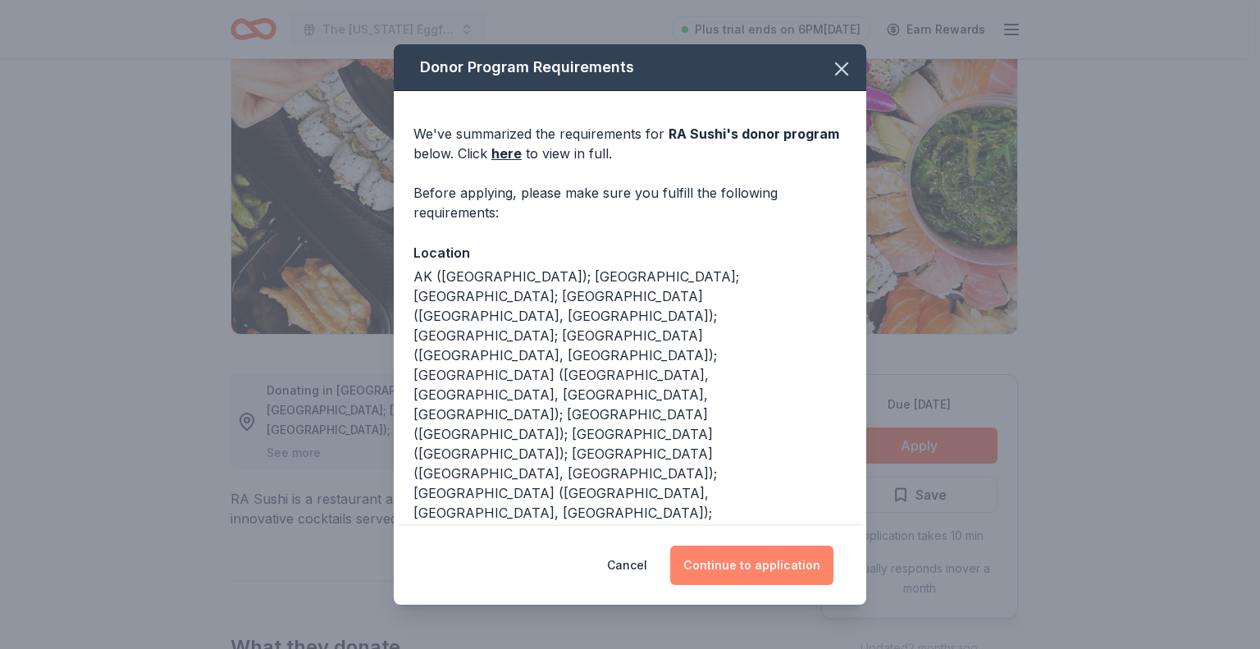
click at [788, 573] on button "Continue to application" at bounding box center [751, 564] width 163 height 39
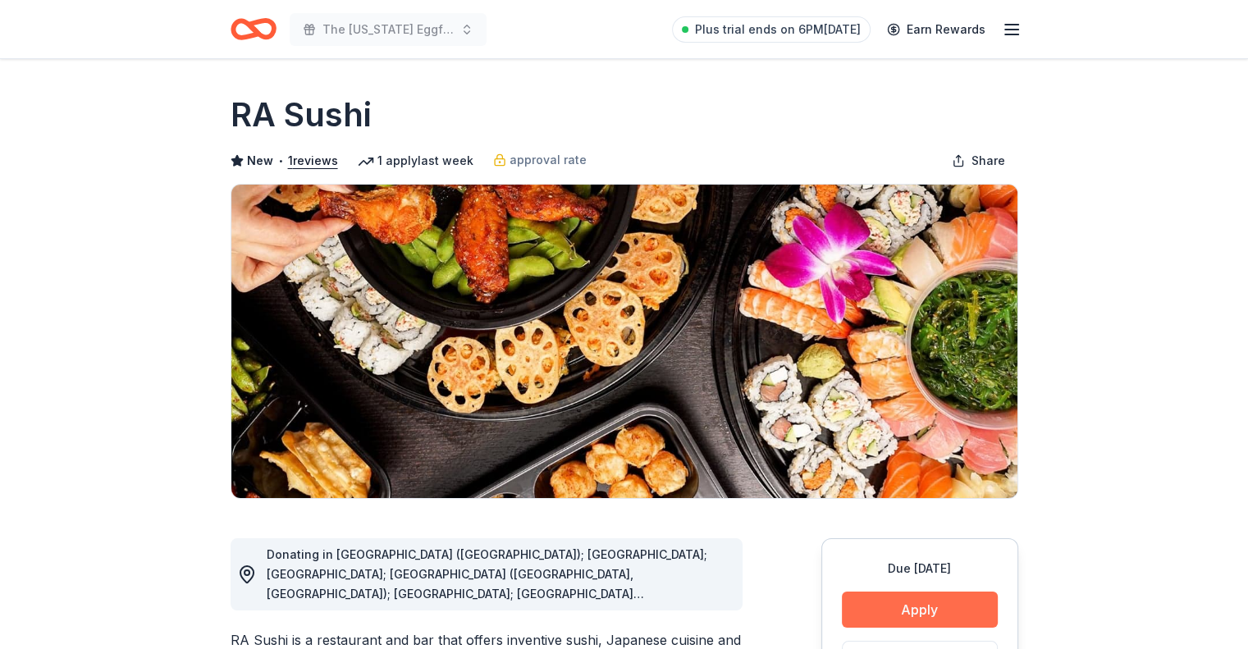
click at [883, 606] on button "Apply" at bounding box center [920, 609] width 156 height 36
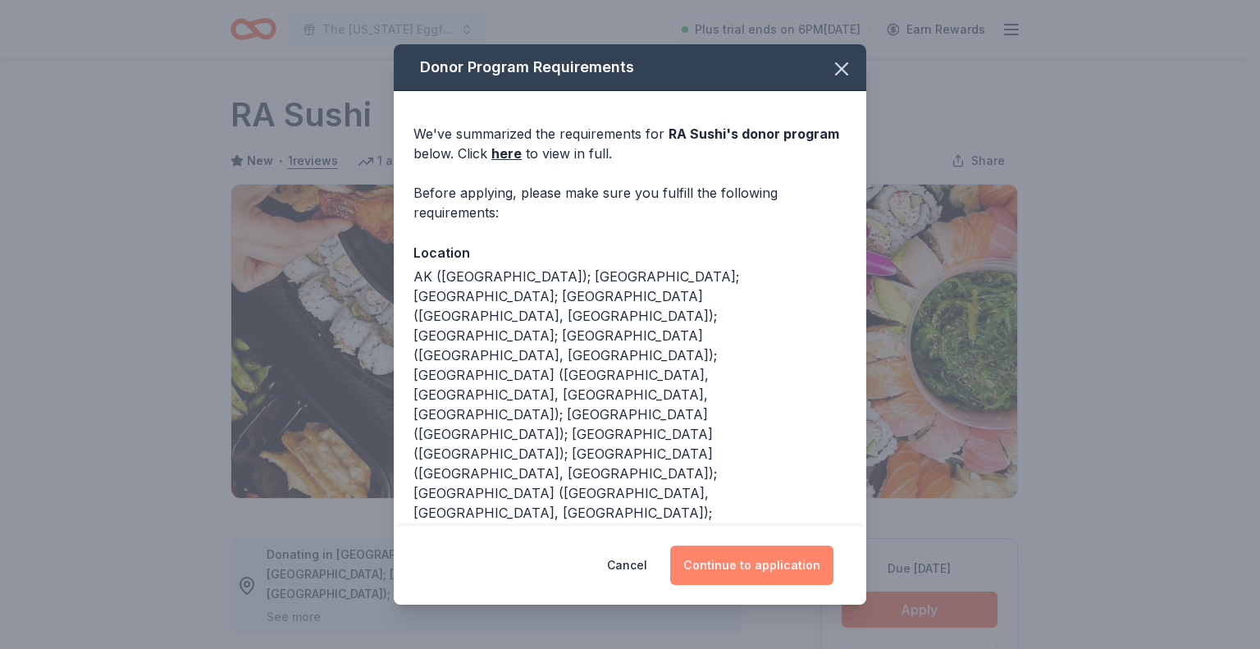
click at [715, 550] on button "Continue to application" at bounding box center [751, 564] width 163 height 39
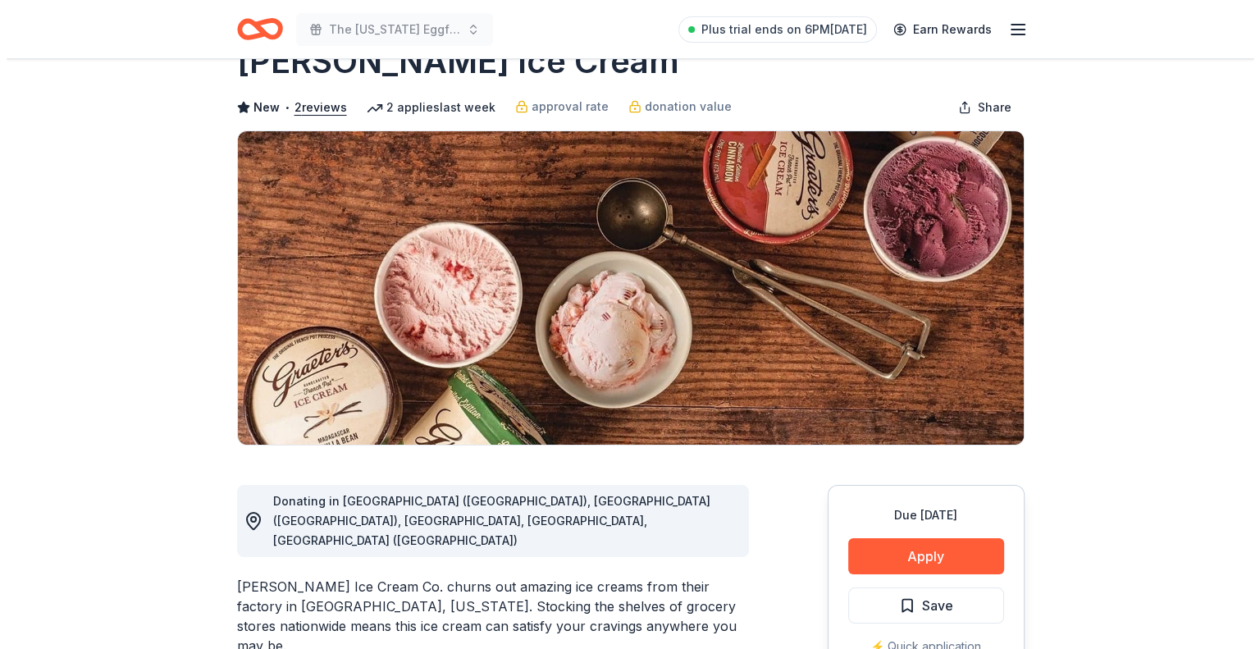
scroll to position [82, 0]
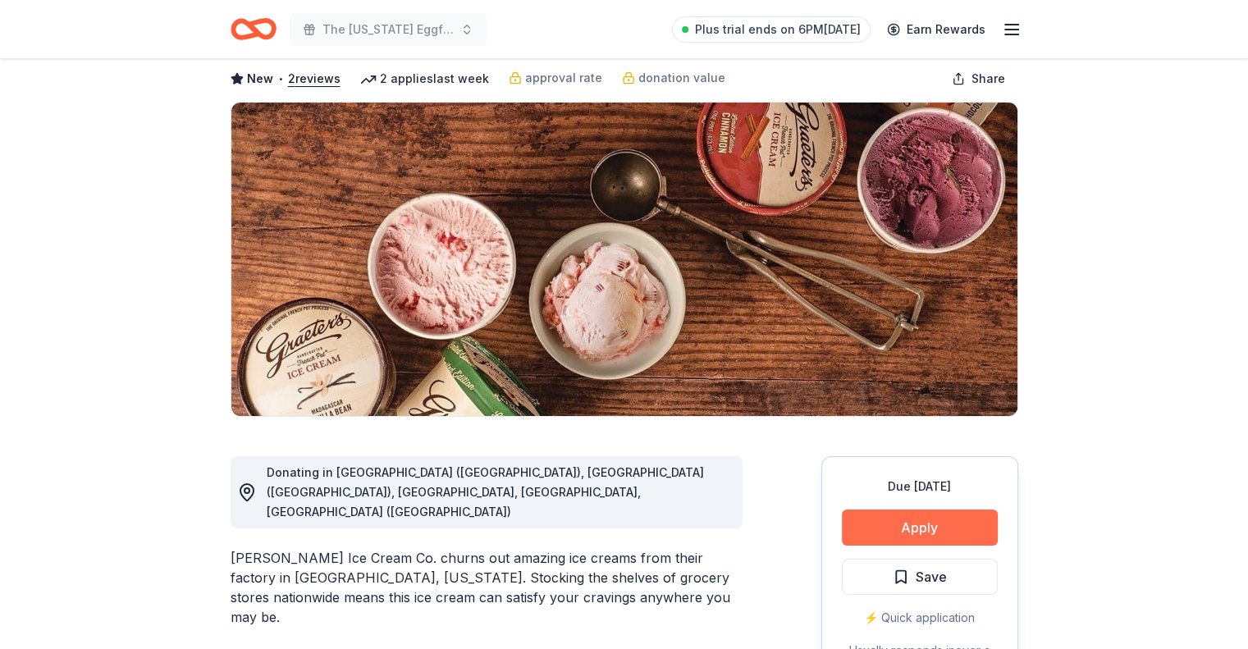
drag, startPoint x: 861, startPoint y: 506, endPoint x: 873, endPoint y: 522, distance: 19.4
click at [863, 508] on div "Due in 316 days Apply Save ⚡️ Quick application Usually responds in over a month" at bounding box center [919, 578] width 197 height 244
click at [874, 524] on button "Apply" at bounding box center [920, 527] width 156 height 36
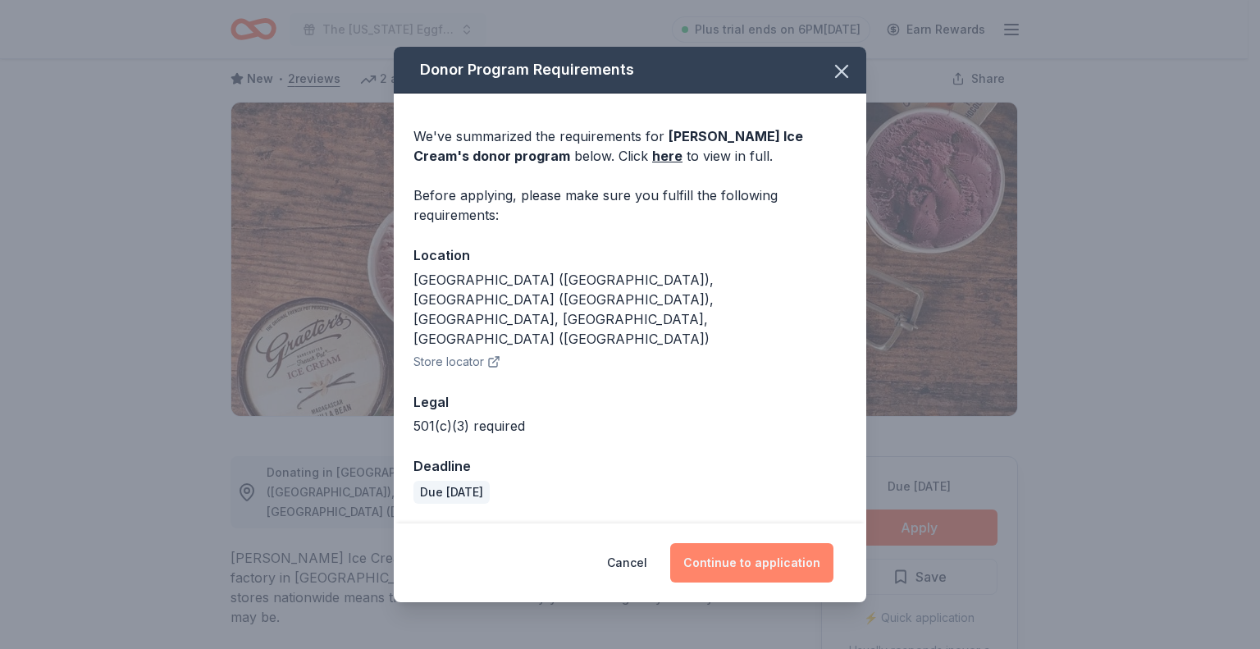
click at [746, 543] on button "Continue to application" at bounding box center [751, 562] width 163 height 39
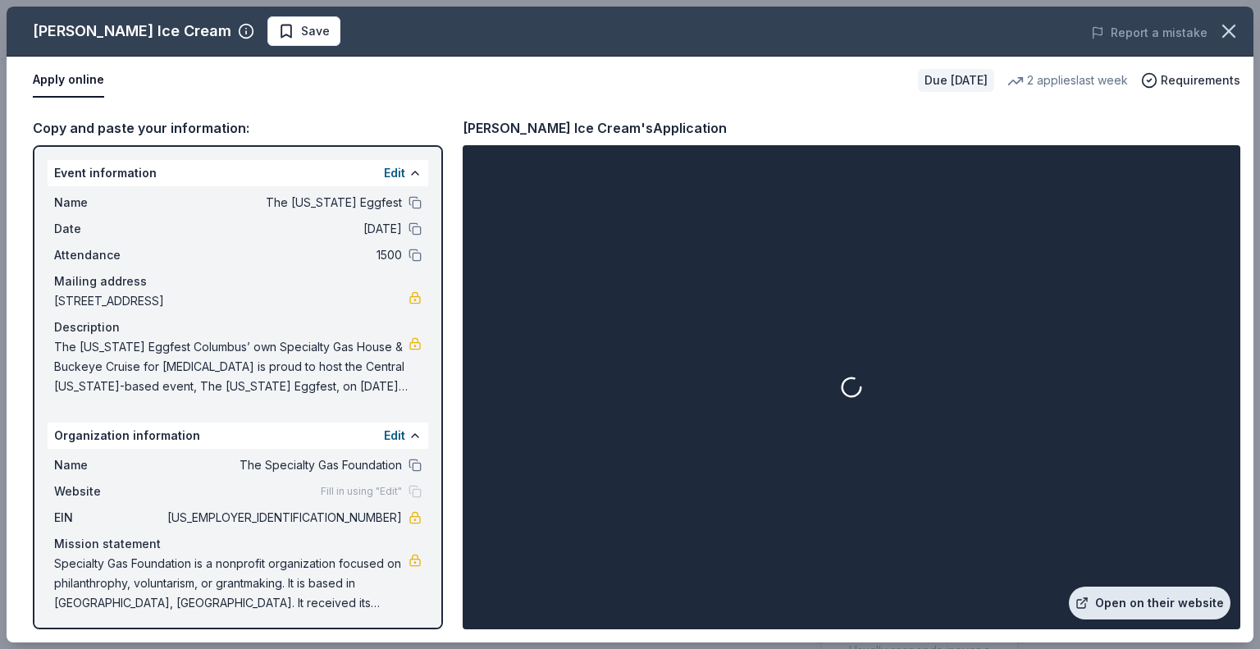
click at [1167, 606] on link "Open on their website" at bounding box center [1150, 602] width 162 height 33
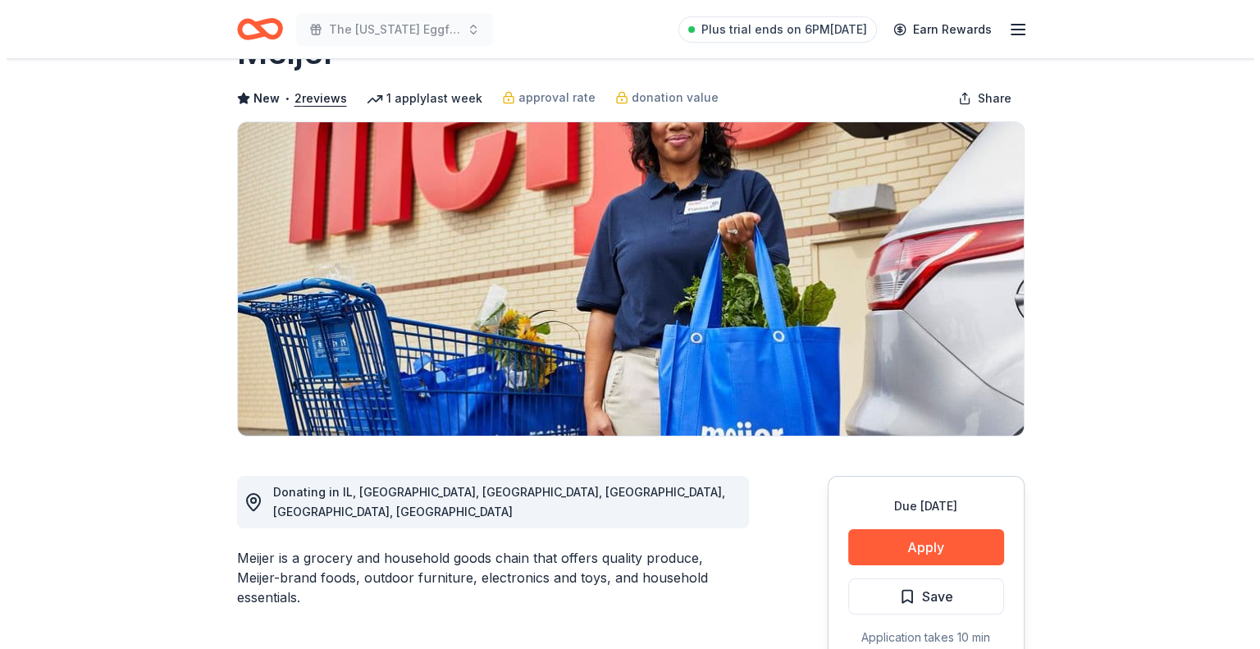
scroll to position [164, 0]
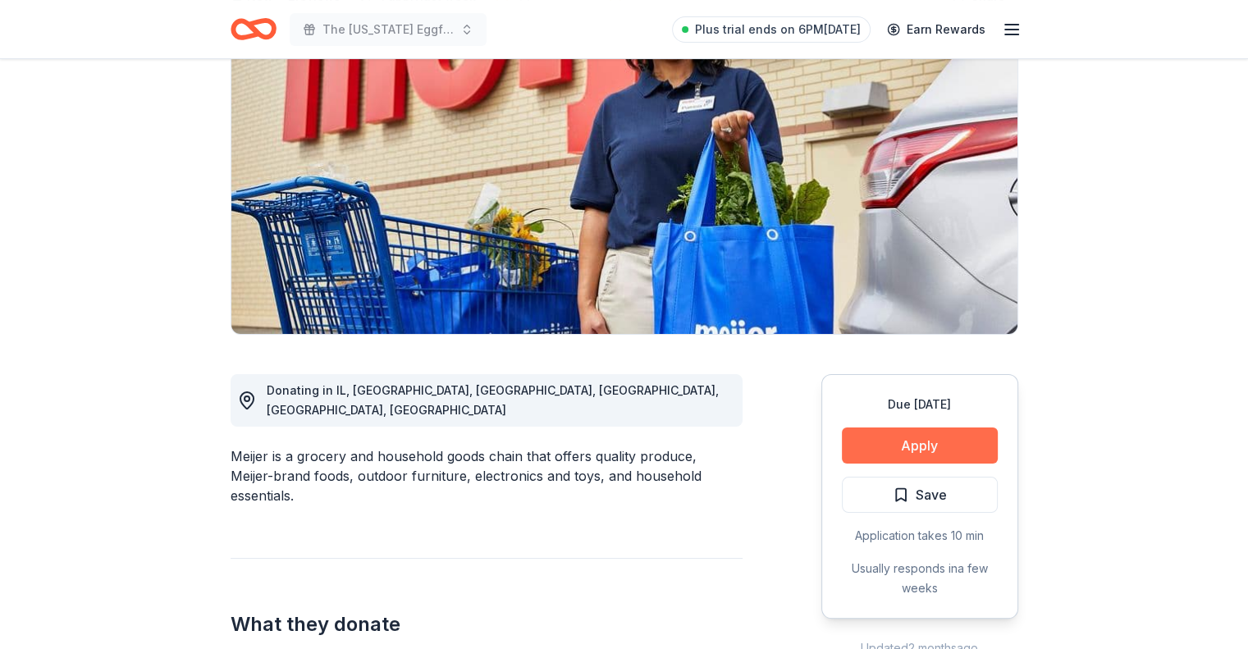
click at [923, 443] on button "Apply" at bounding box center [920, 445] width 156 height 36
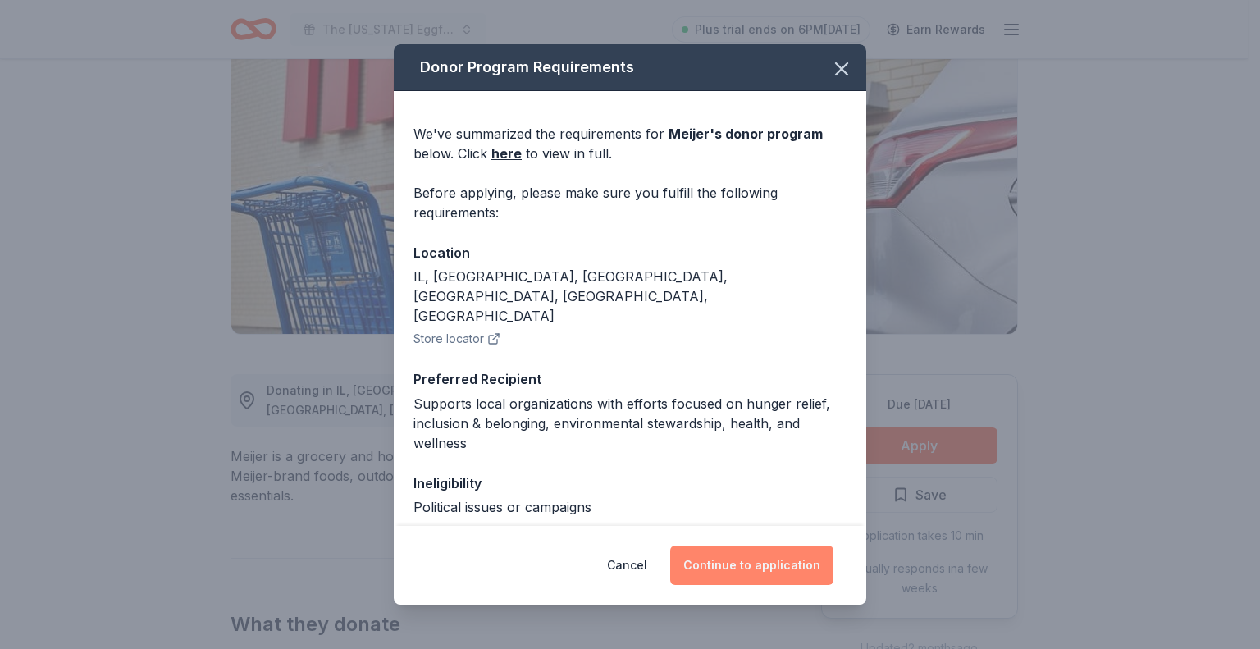
click at [784, 560] on button "Continue to application" at bounding box center [751, 564] width 163 height 39
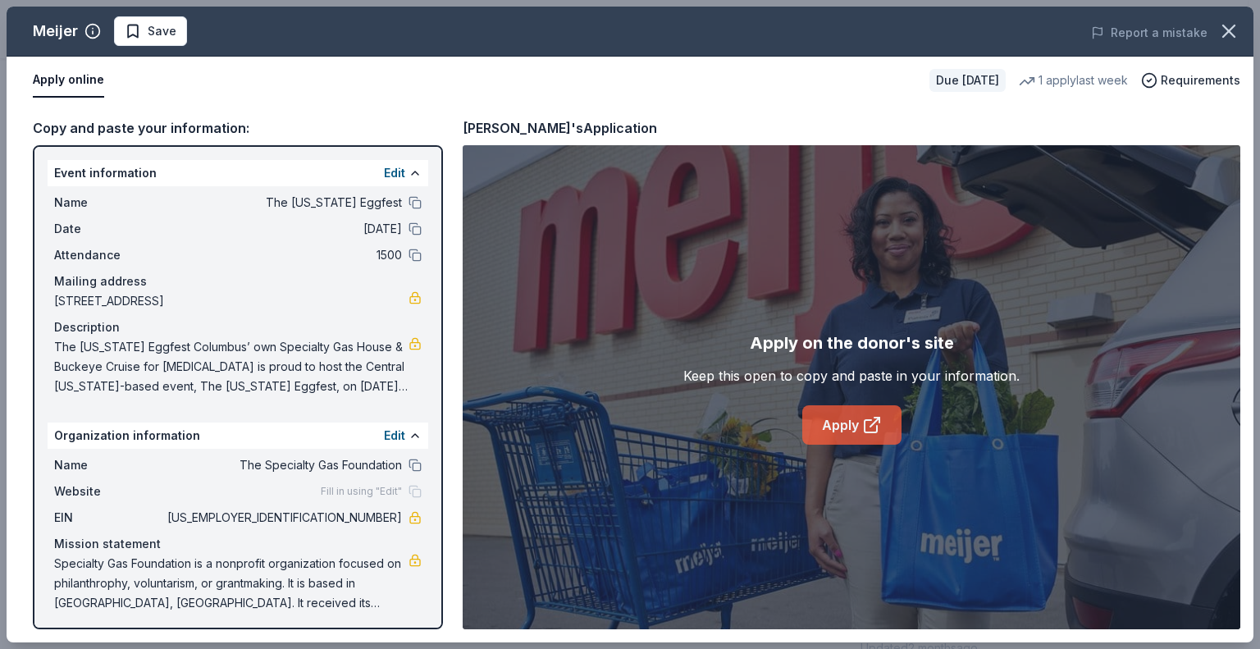
click at [820, 422] on link "Apply" at bounding box center [851, 424] width 99 height 39
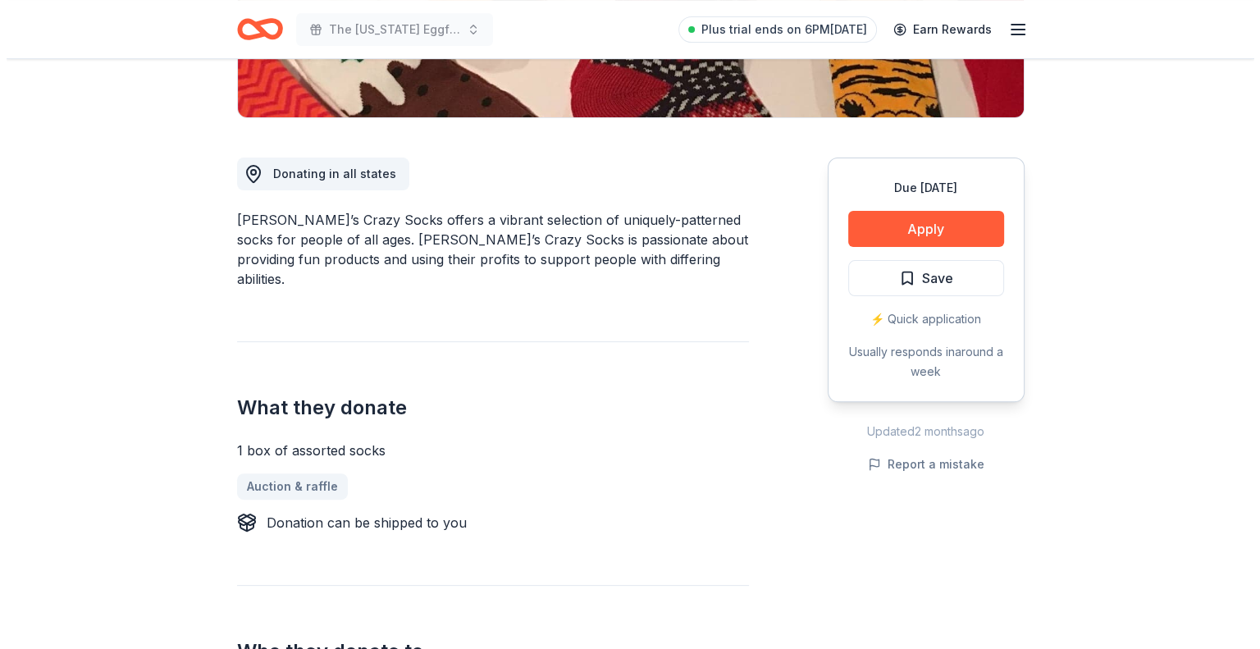
scroll to position [410, 0]
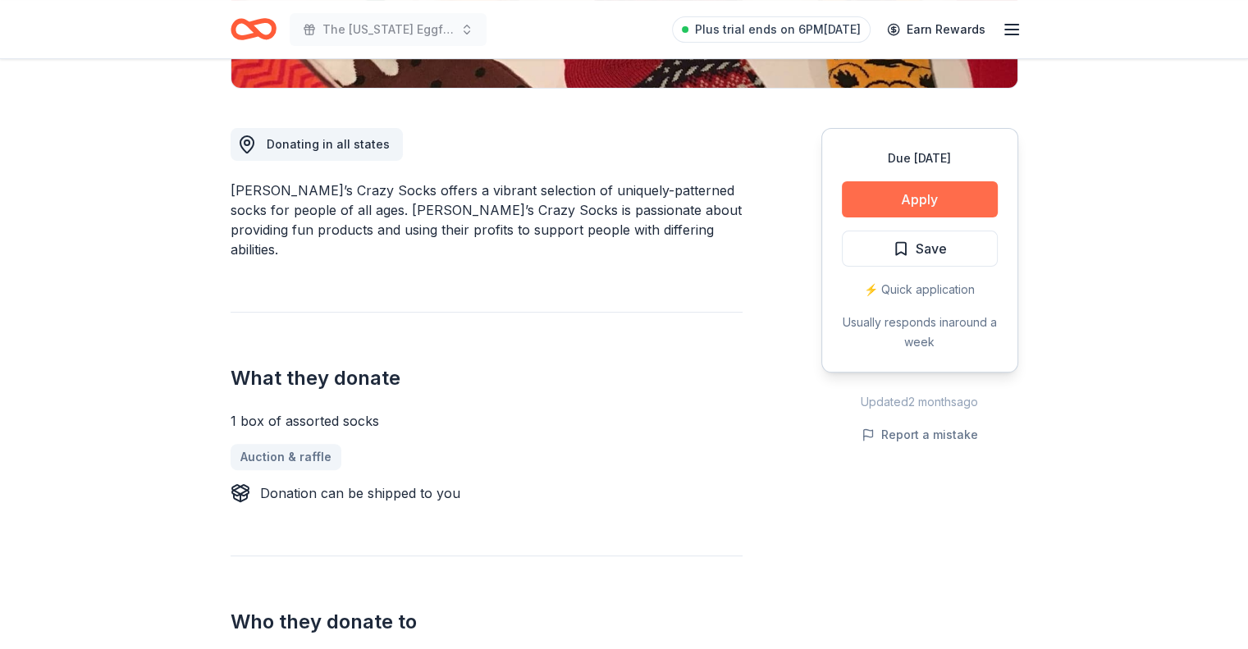
click at [883, 194] on button "Apply" at bounding box center [920, 199] width 156 height 36
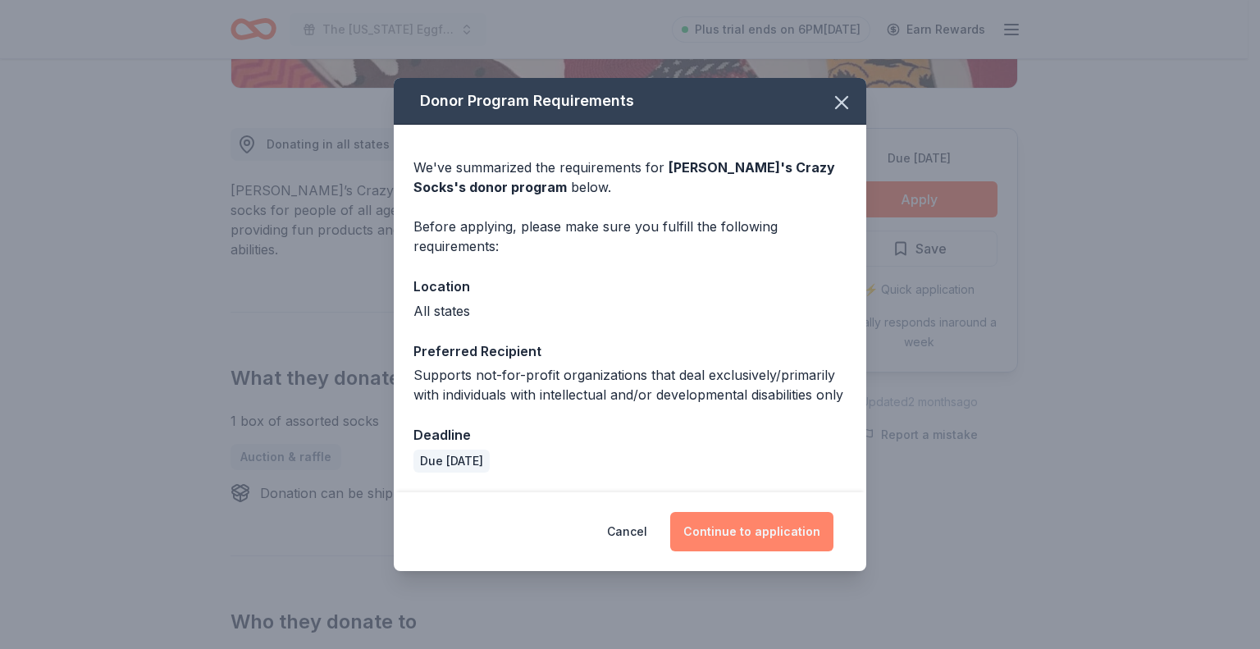
click at [711, 537] on button "Continue to application" at bounding box center [751, 531] width 163 height 39
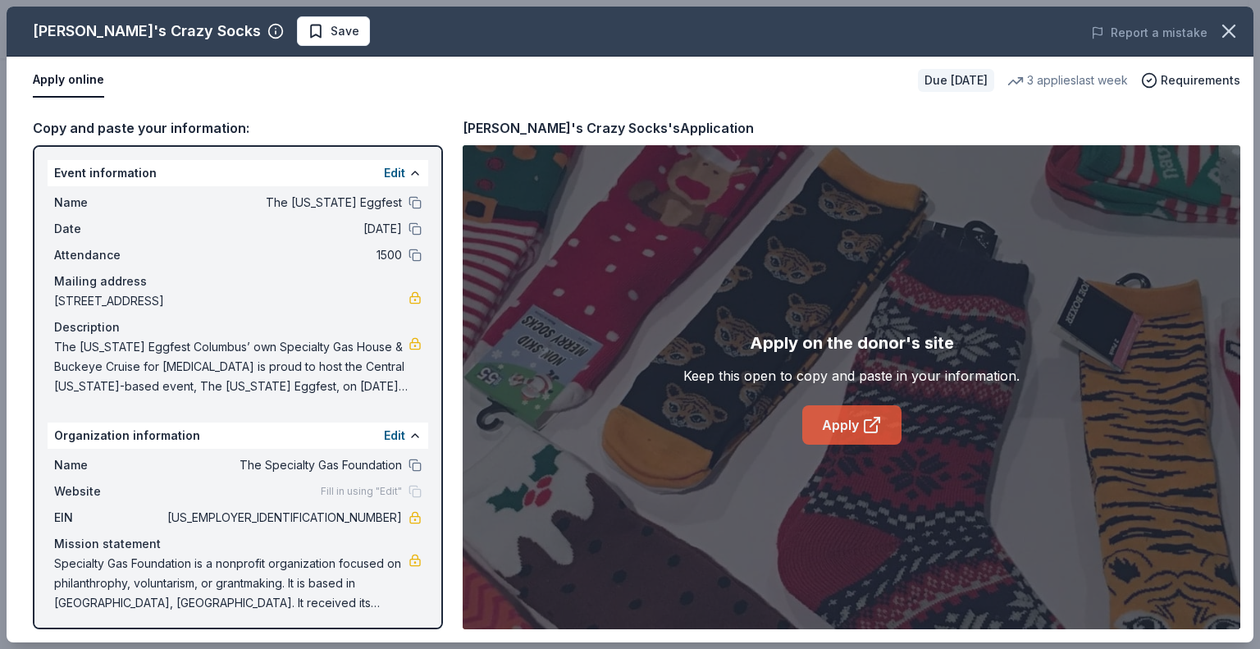
click at [851, 444] on link "Apply" at bounding box center [851, 424] width 99 height 39
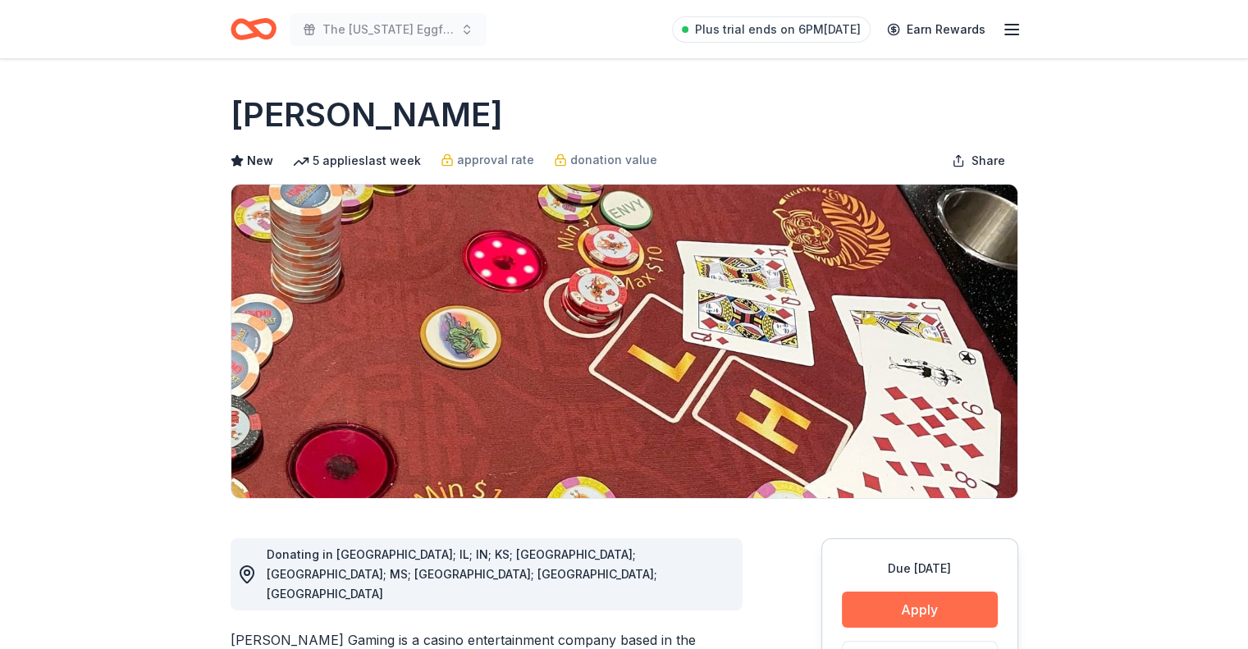
click at [932, 600] on button "Apply" at bounding box center [920, 609] width 156 height 36
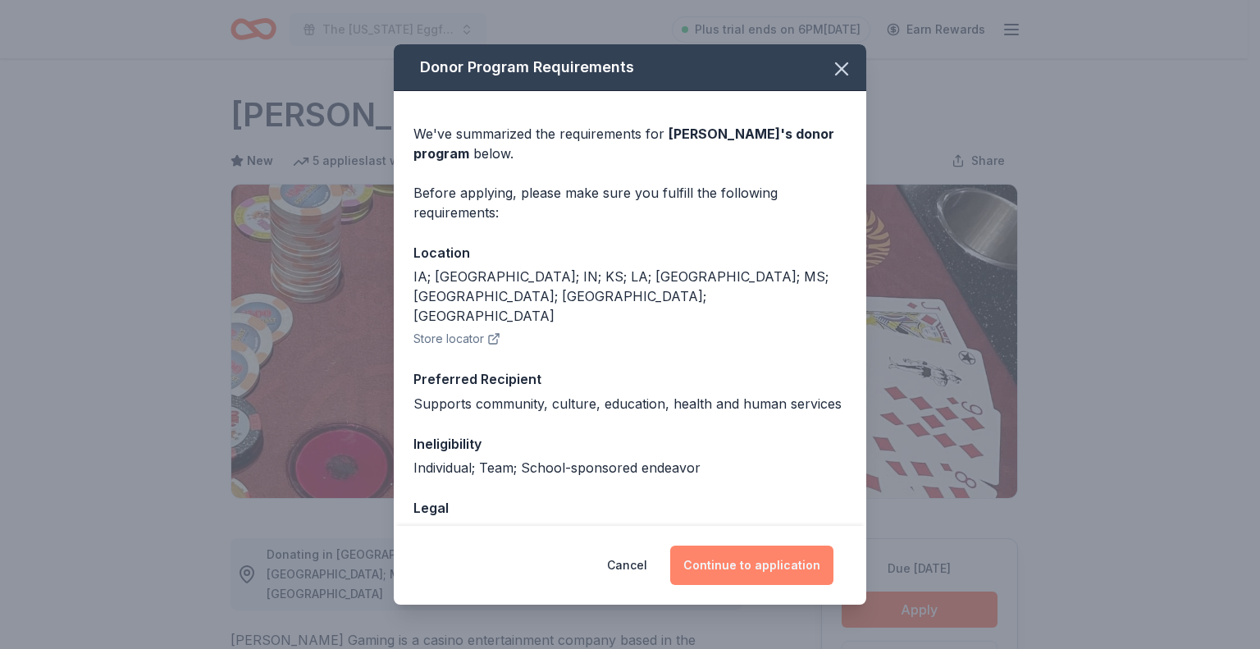
click at [814, 562] on button "Continue to application" at bounding box center [751, 564] width 163 height 39
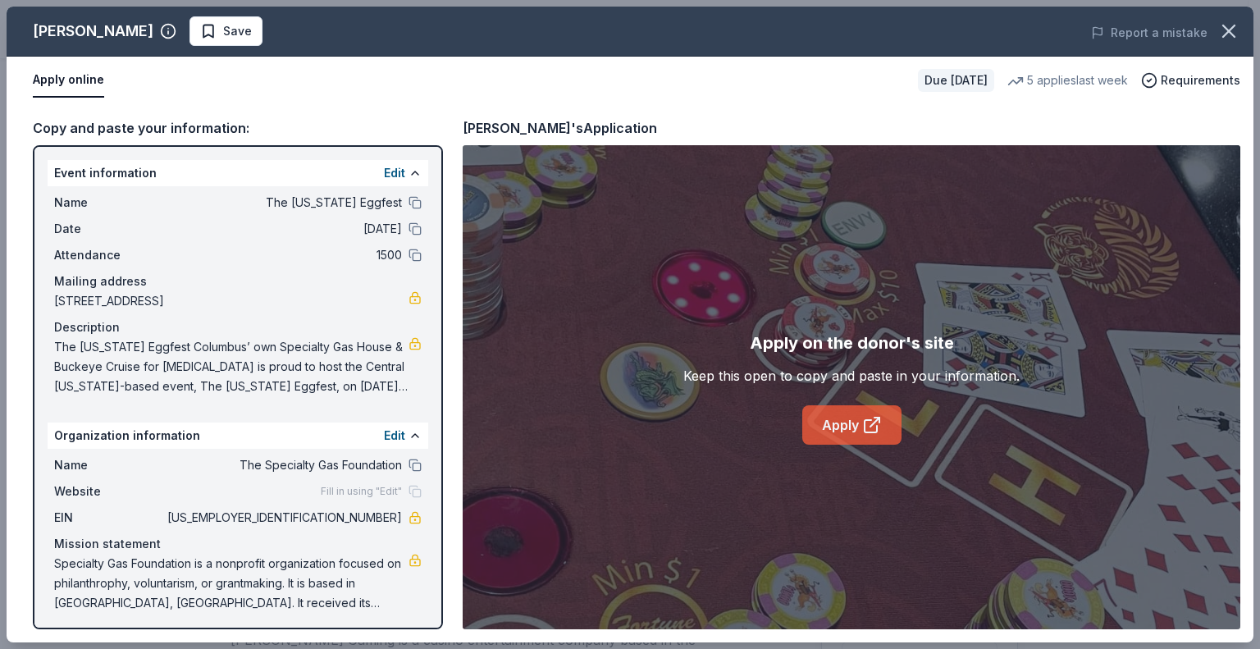
click at [851, 416] on link "Apply" at bounding box center [851, 424] width 99 height 39
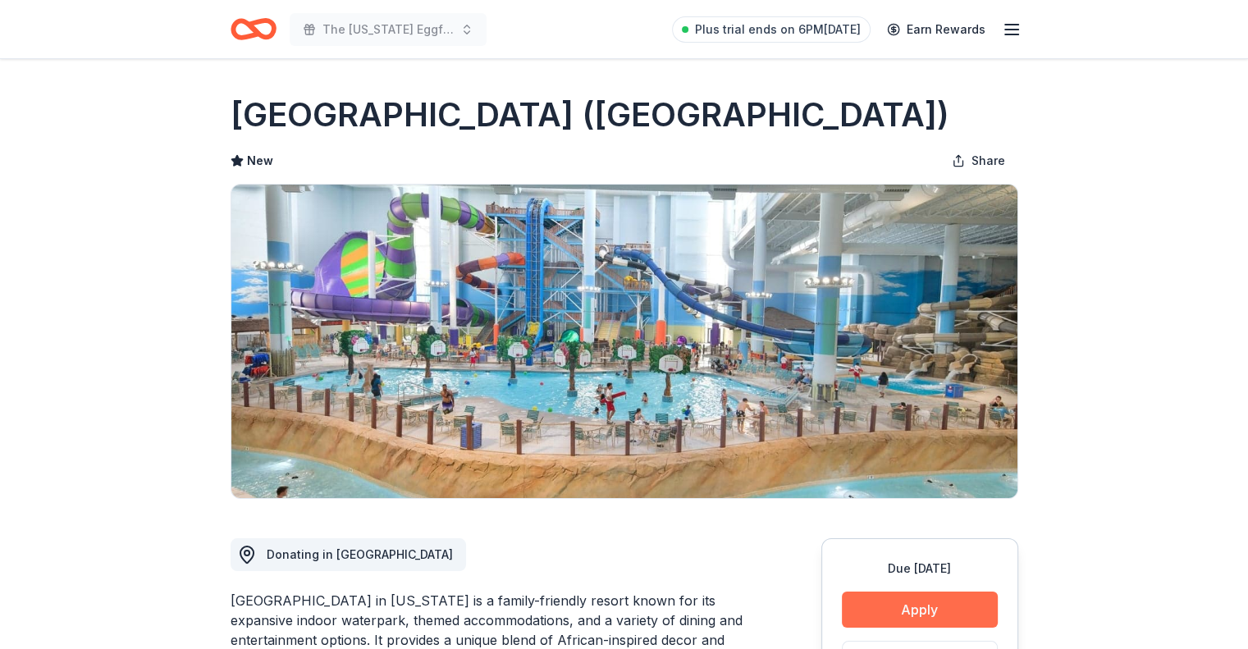
click at [896, 599] on button "Apply" at bounding box center [920, 609] width 156 height 36
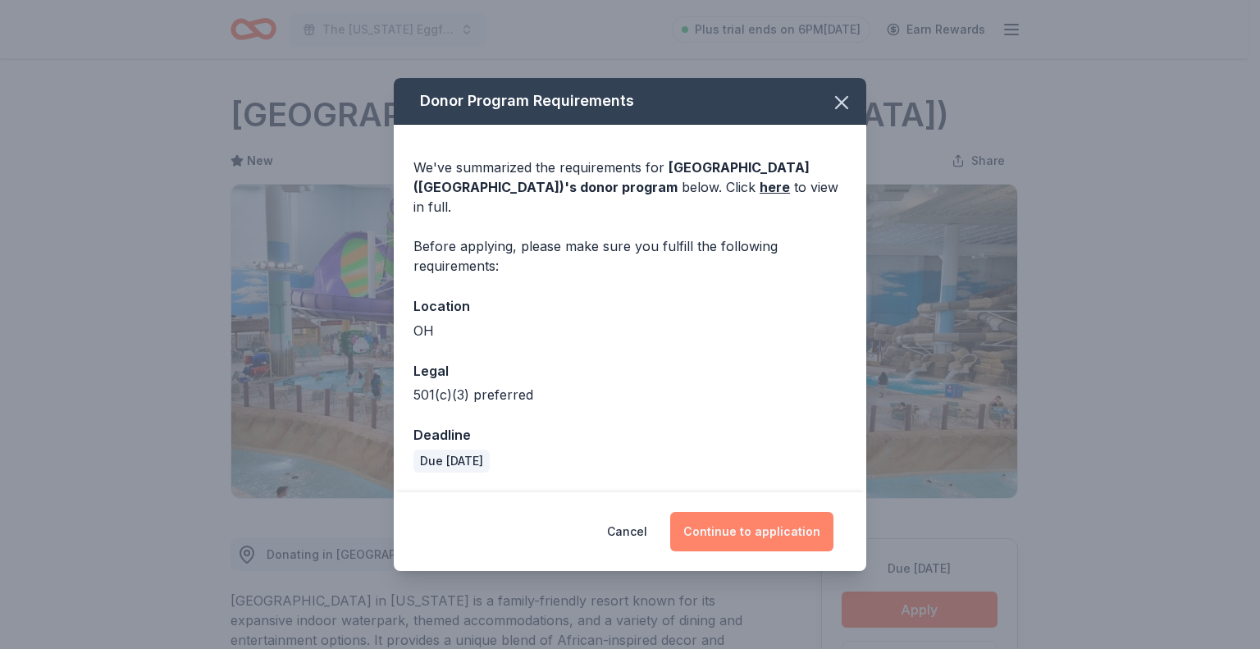
click at [748, 514] on button "Continue to application" at bounding box center [751, 531] width 163 height 39
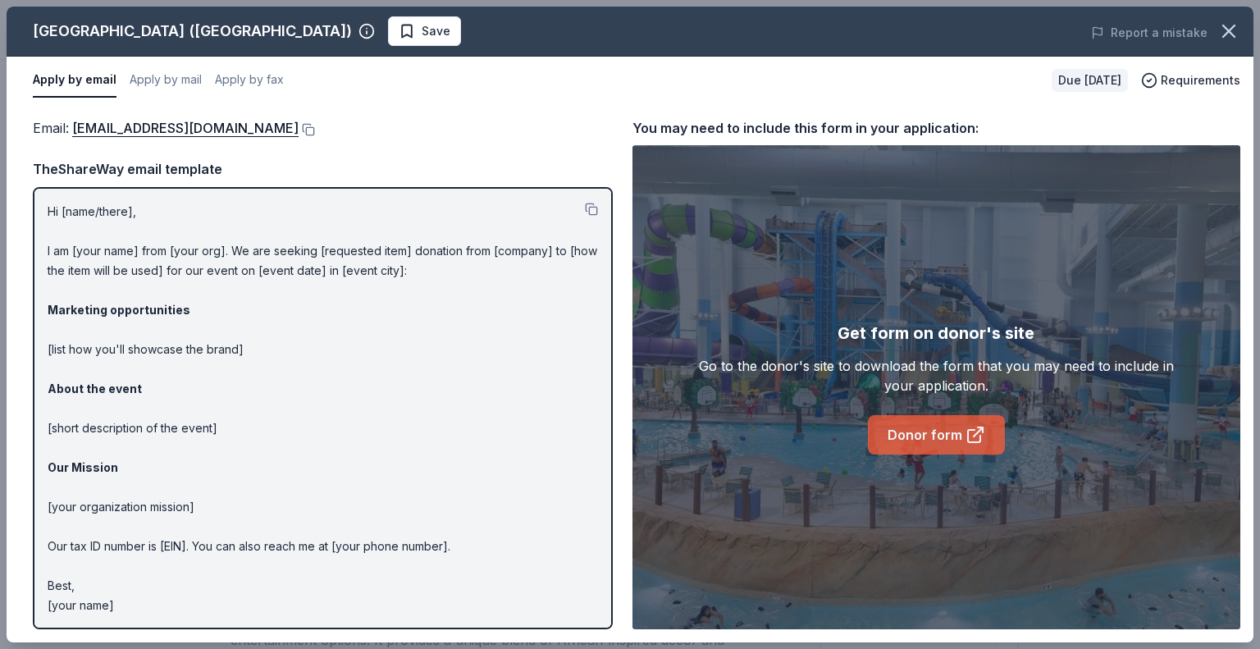
click at [935, 449] on link "Donor form" at bounding box center [936, 434] width 137 height 39
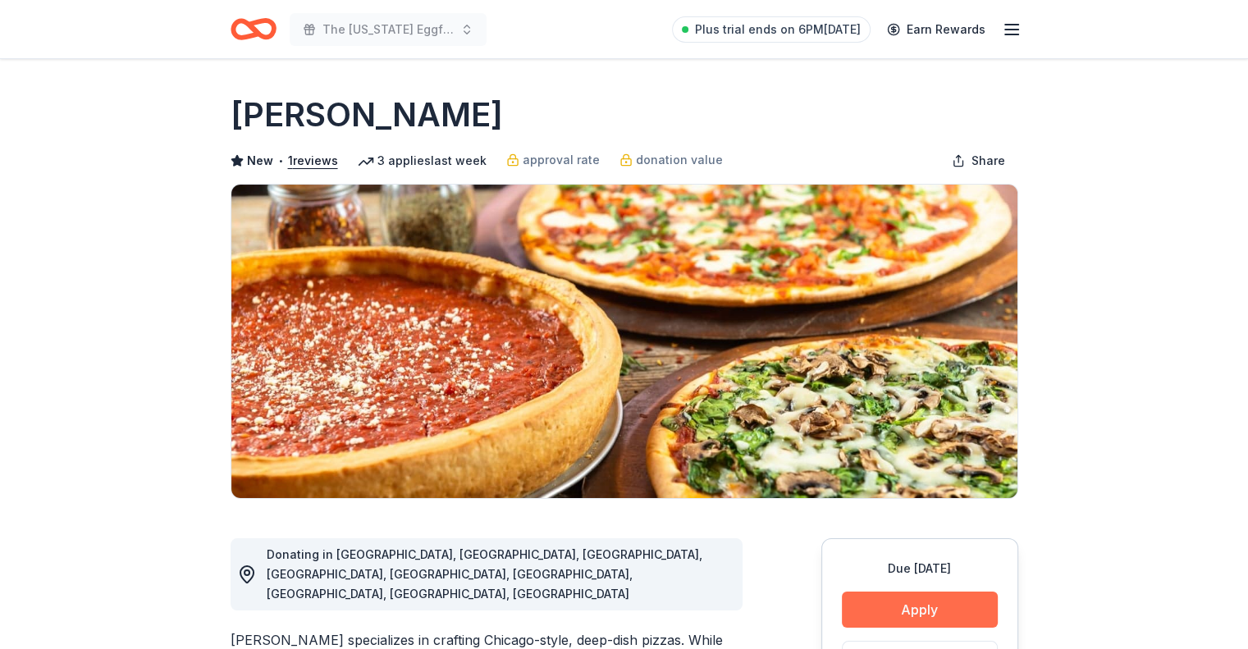
click at [934, 613] on button "Apply" at bounding box center [920, 609] width 156 height 36
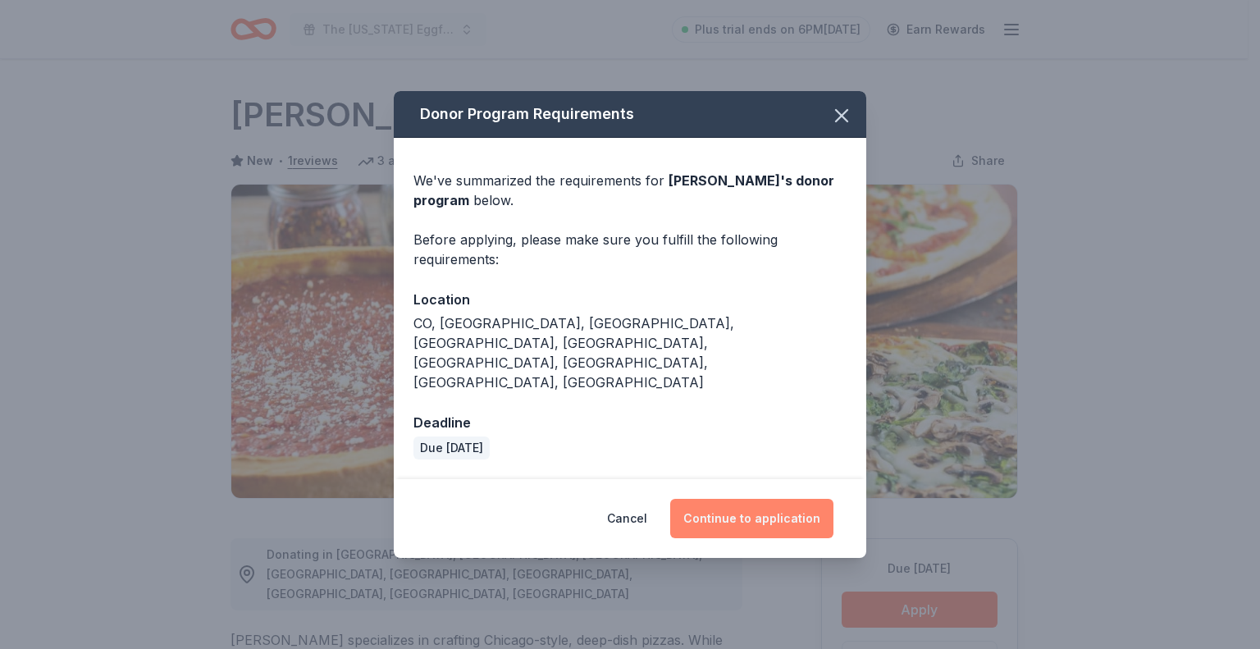
click at [779, 499] on button "Continue to application" at bounding box center [751, 518] width 163 height 39
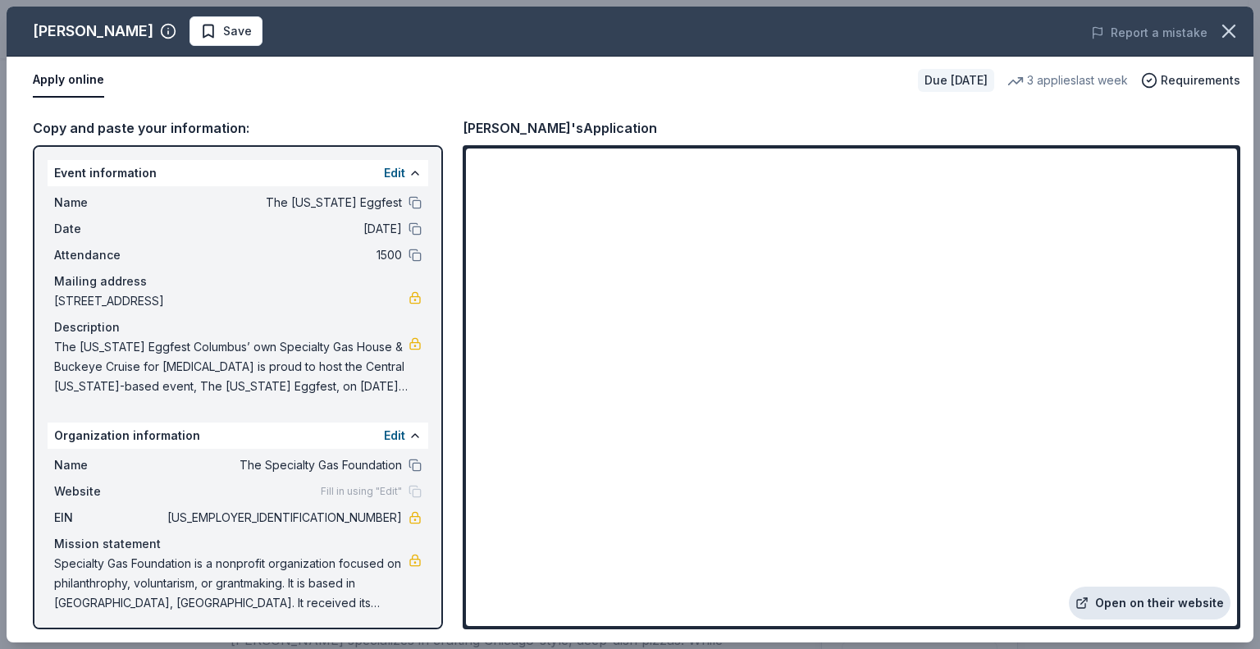
click at [1128, 600] on link "Open on their website" at bounding box center [1150, 602] width 162 height 33
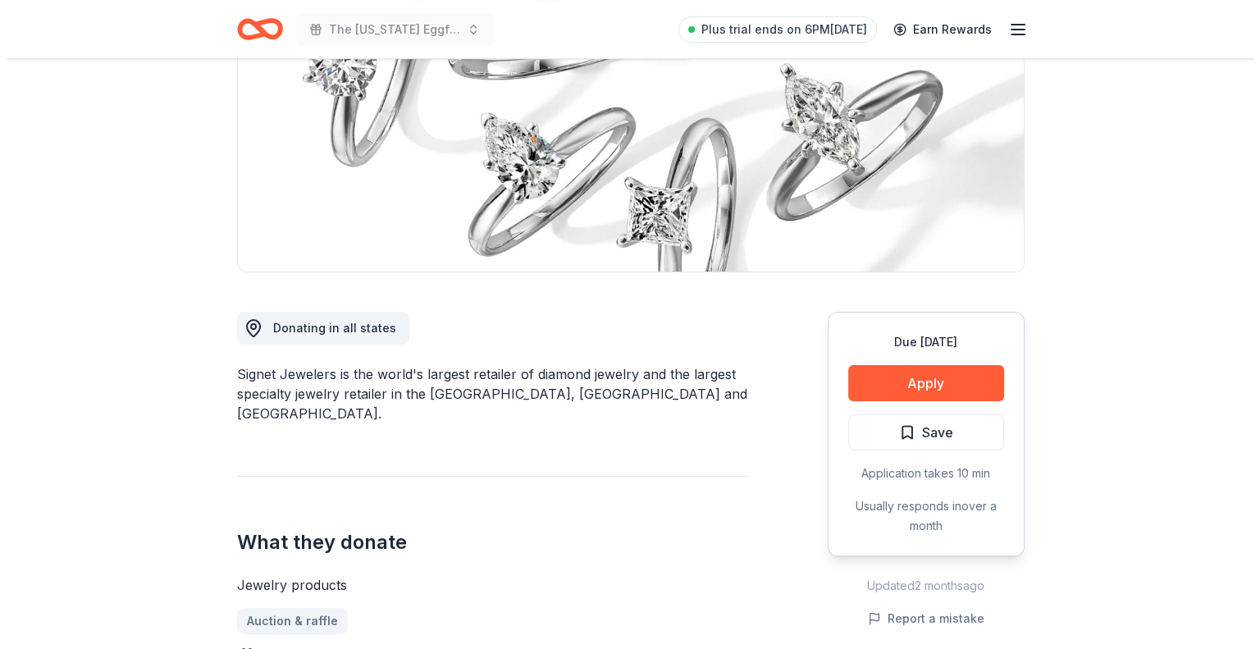
scroll to position [246, 0]
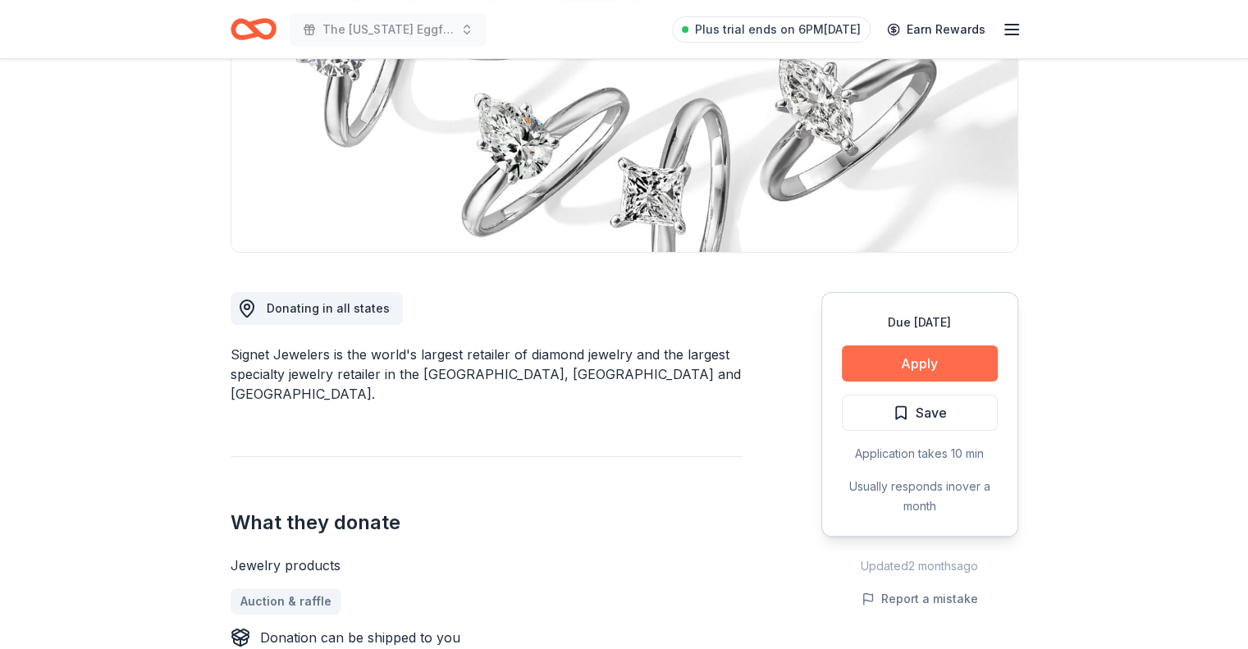
click at [971, 372] on button "Apply" at bounding box center [920, 363] width 156 height 36
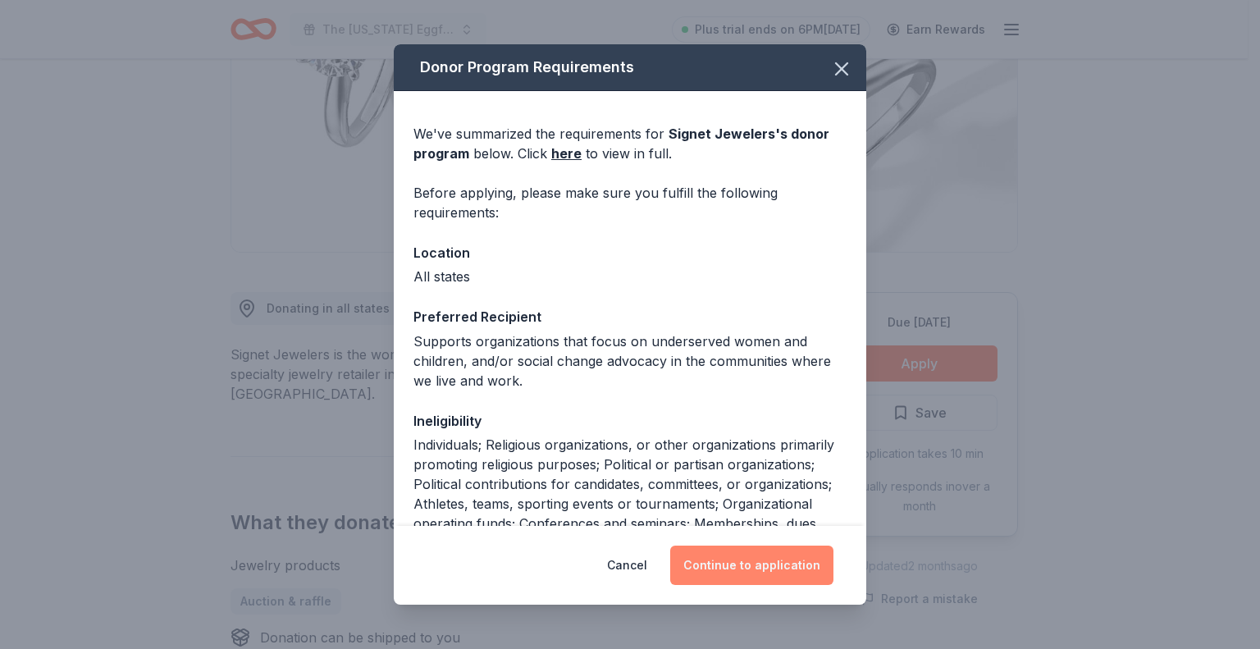
click at [723, 563] on button "Continue to application" at bounding box center [751, 564] width 163 height 39
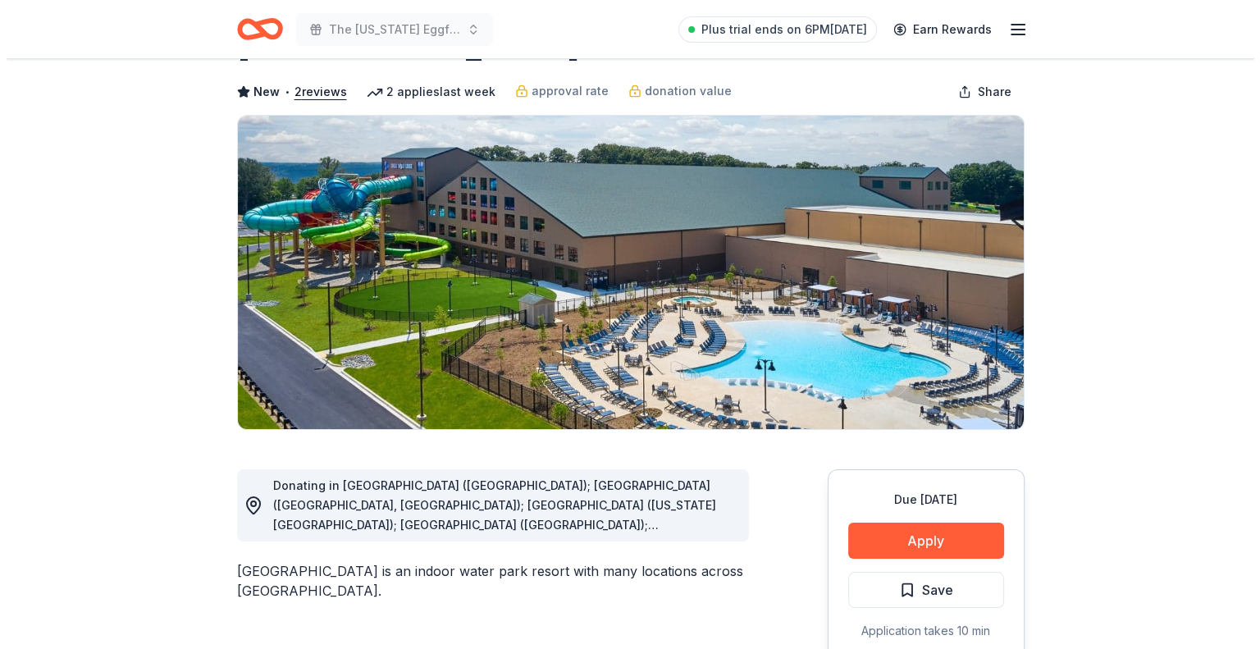
scroll to position [246, 0]
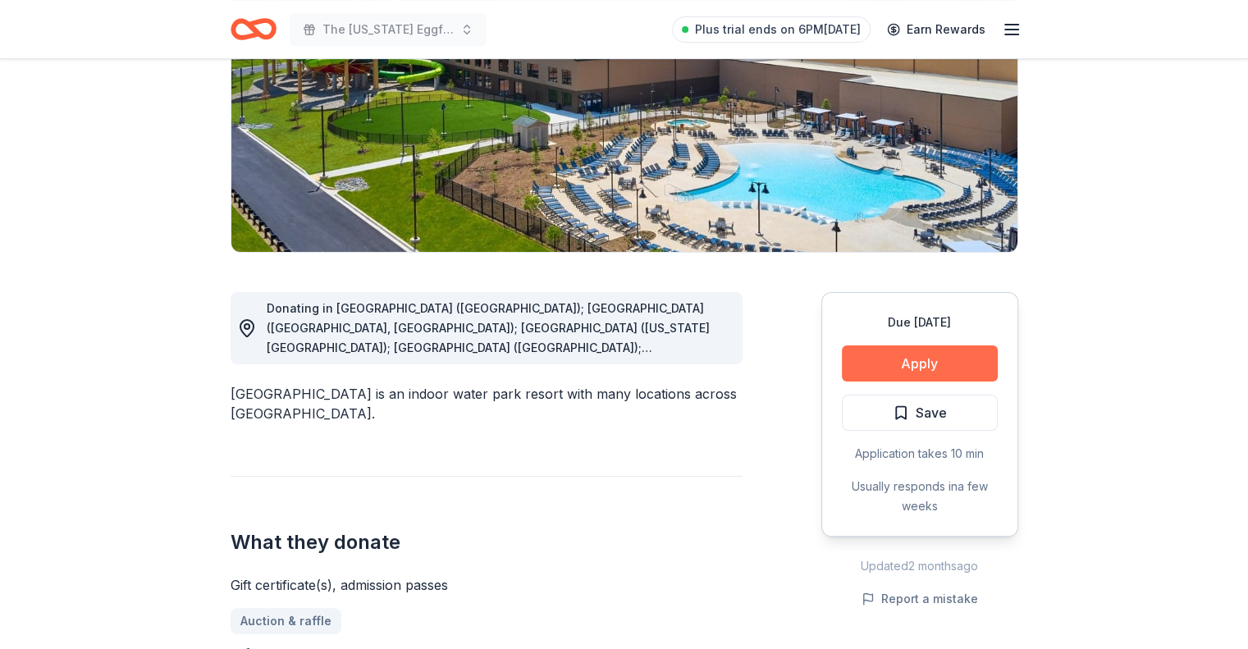
click at [969, 367] on button "Apply" at bounding box center [920, 363] width 156 height 36
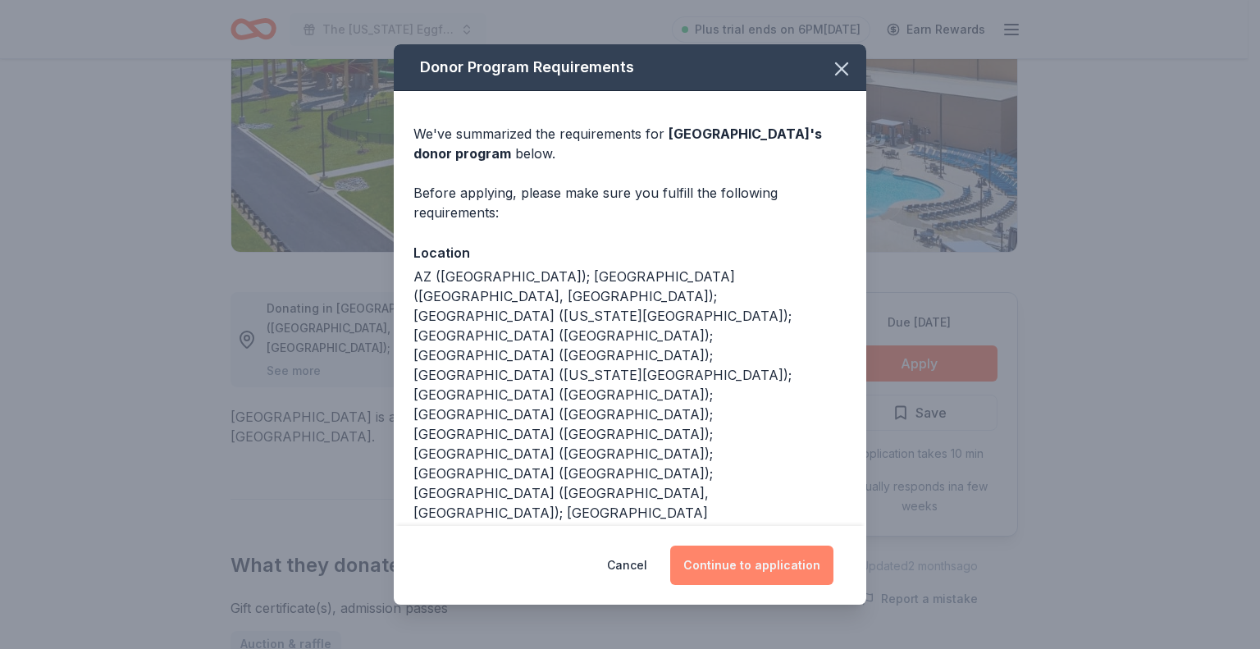
click at [755, 561] on button "Continue to application" at bounding box center [751, 564] width 163 height 39
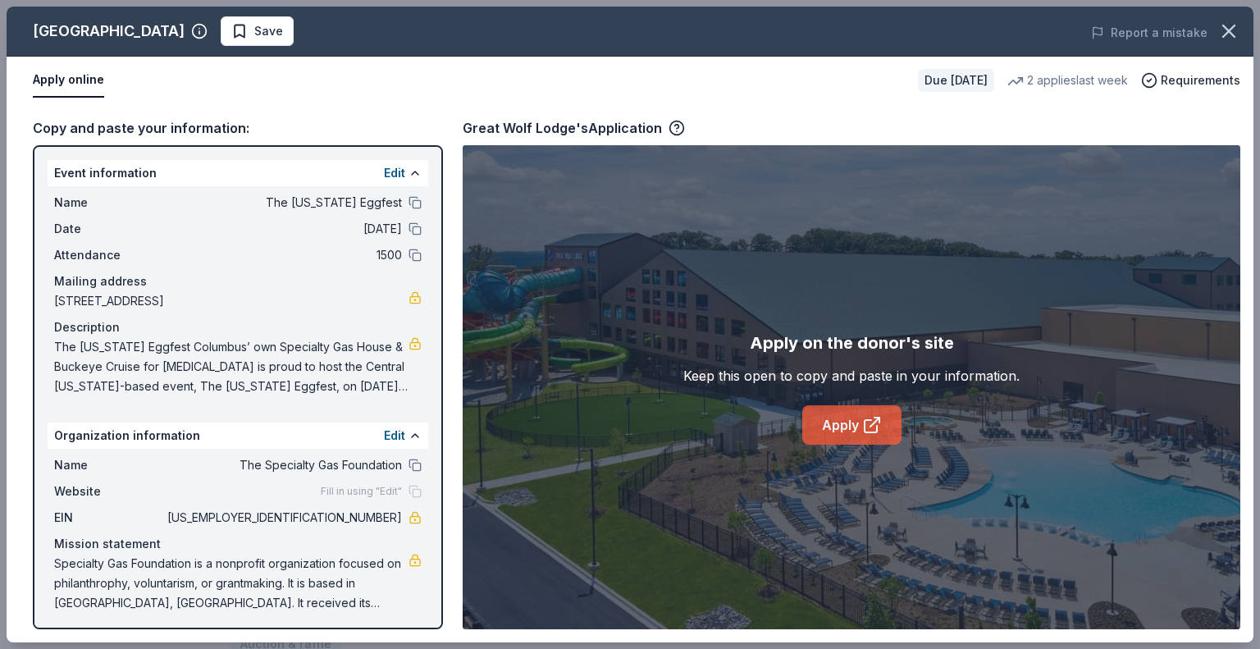
click at [850, 422] on link "Apply" at bounding box center [851, 424] width 99 height 39
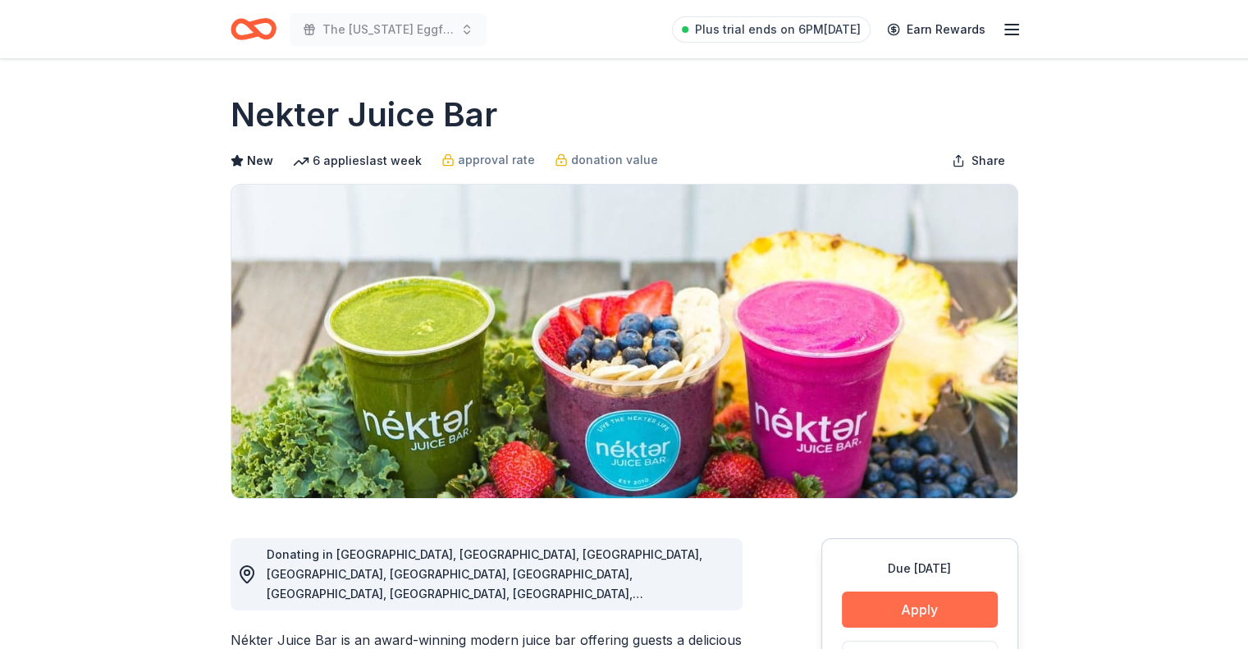
click at [919, 610] on button "Apply" at bounding box center [920, 609] width 156 height 36
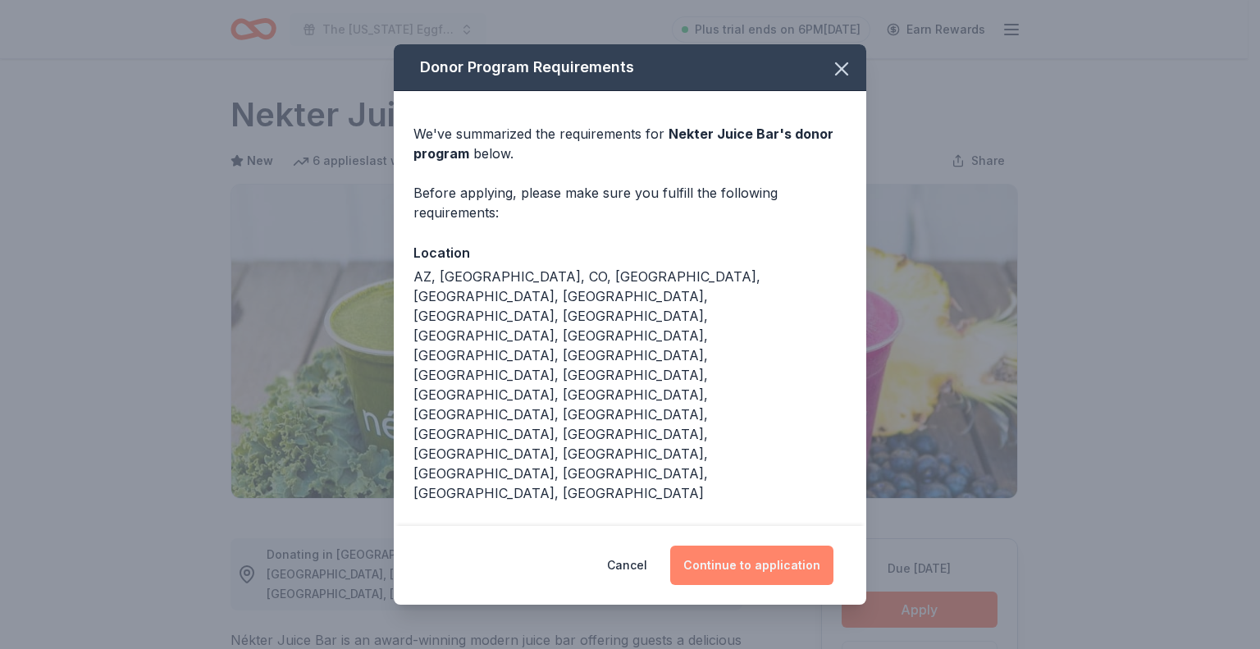
click at [784, 545] on button "Continue to application" at bounding box center [751, 564] width 163 height 39
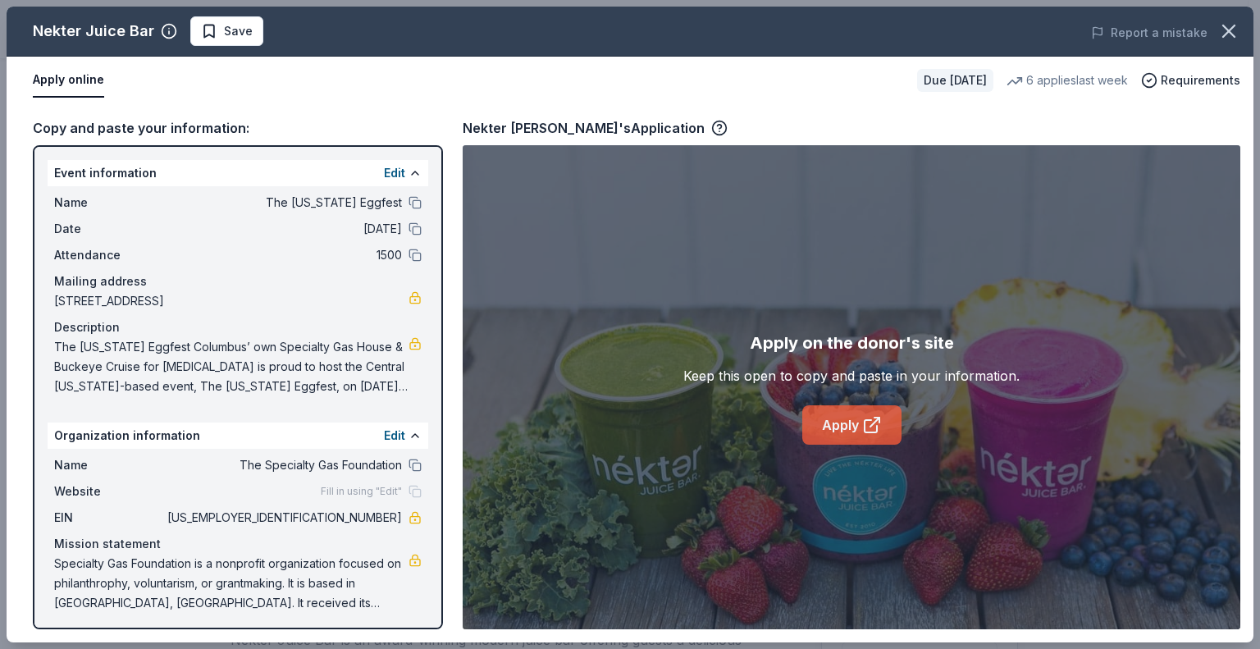
click at [844, 428] on link "Apply" at bounding box center [851, 424] width 99 height 39
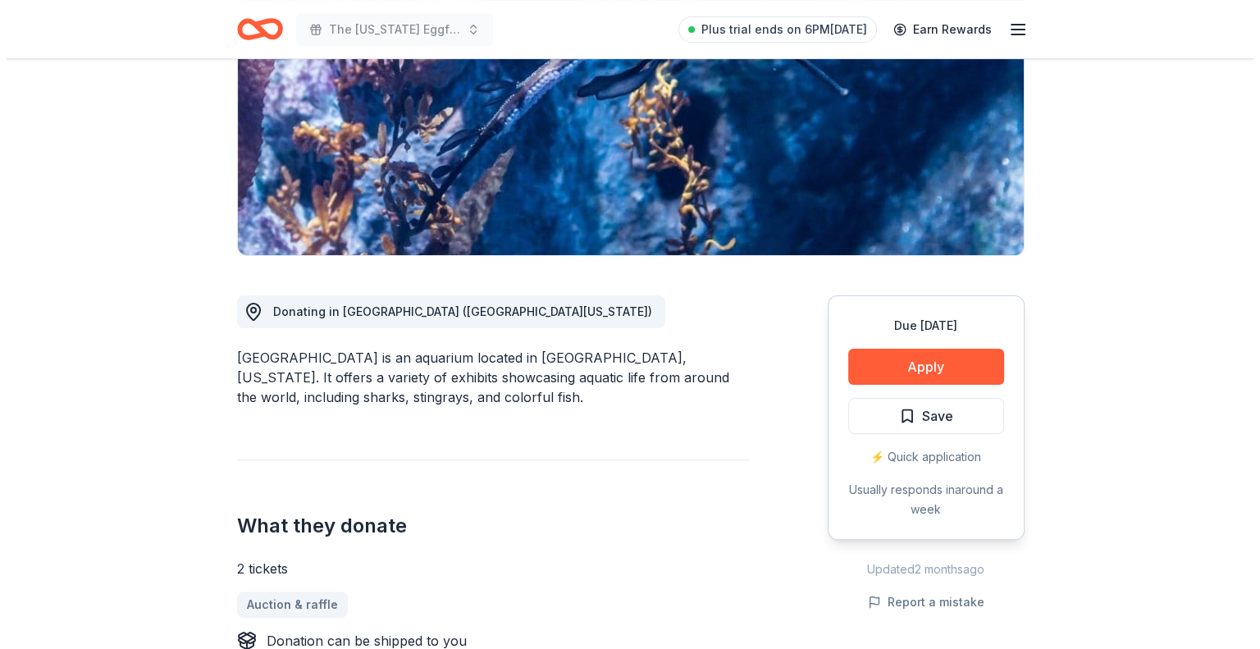
scroll to position [246, 0]
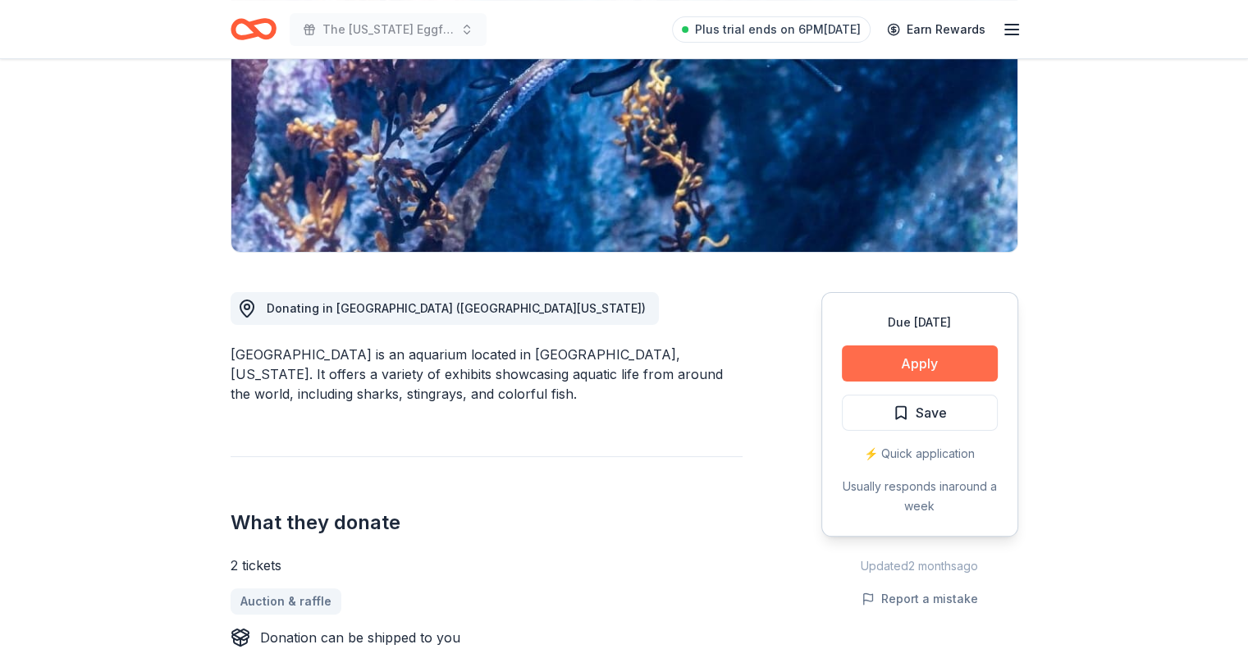
click at [981, 375] on button "Apply" at bounding box center [920, 363] width 156 height 36
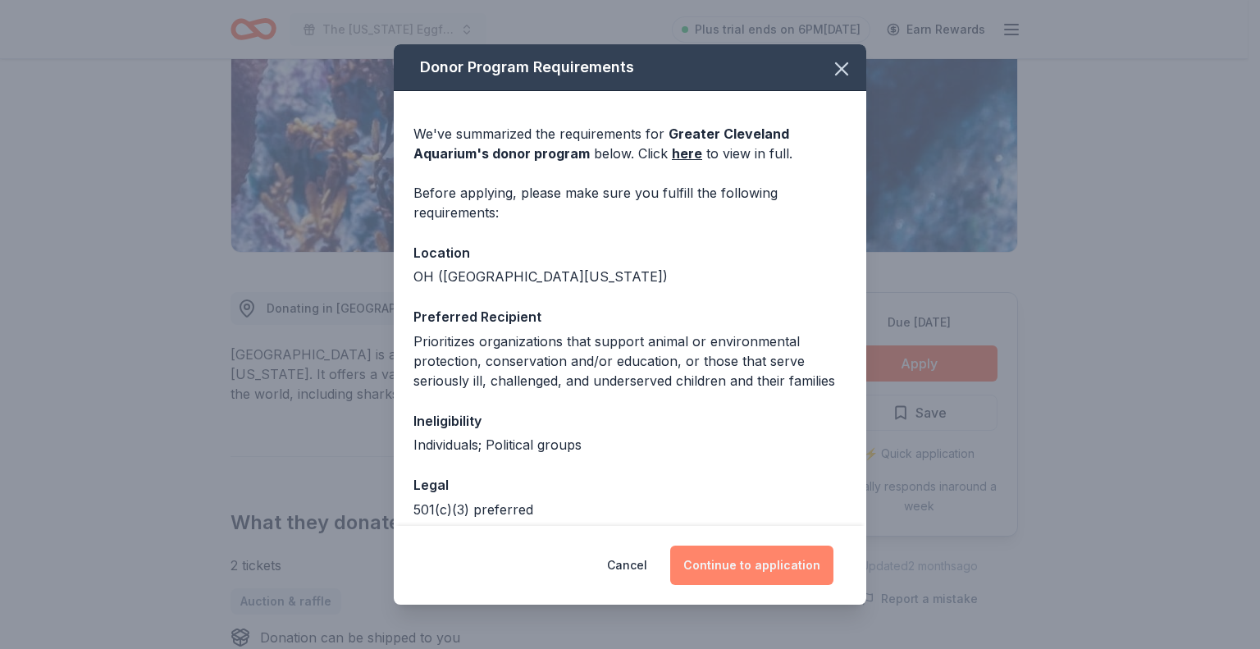
click at [761, 547] on button "Continue to application" at bounding box center [751, 564] width 163 height 39
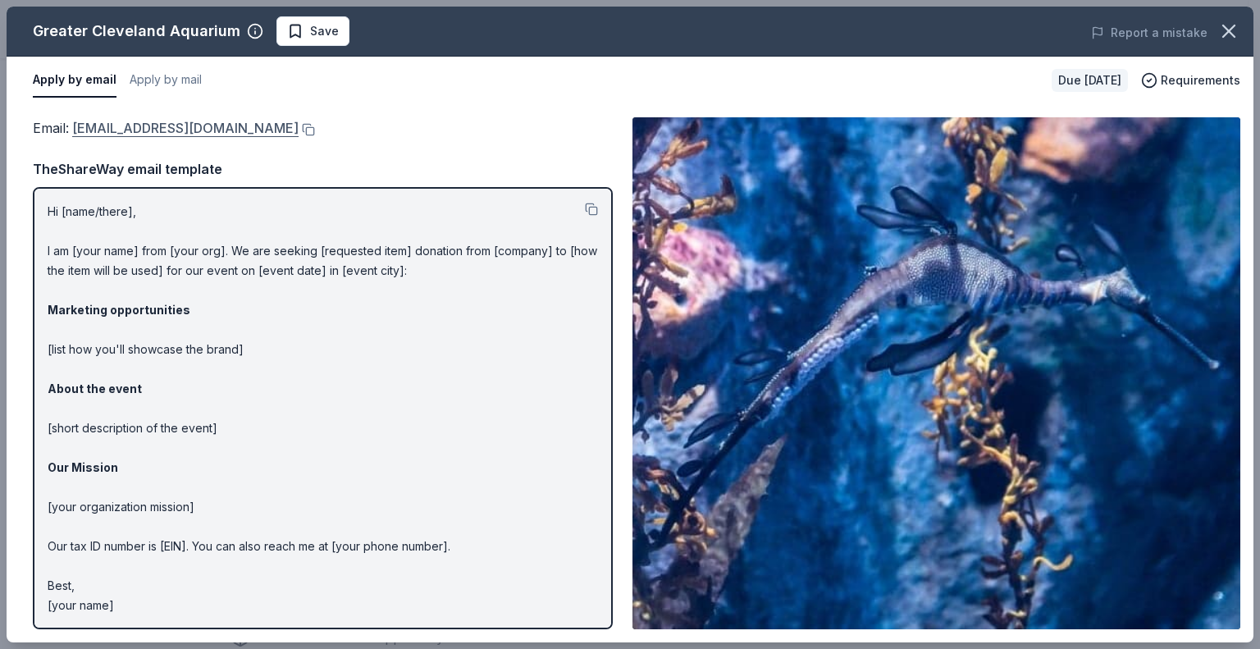
drag, startPoint x: 348, startPoint y: 130, endPoint x: 290, endPoint y: 130, distance: 57.4
click at [299, 130] on div "Email : donations@greaterclevelandaquarium.com" at bounding box center [323, 127] width 580 height 21
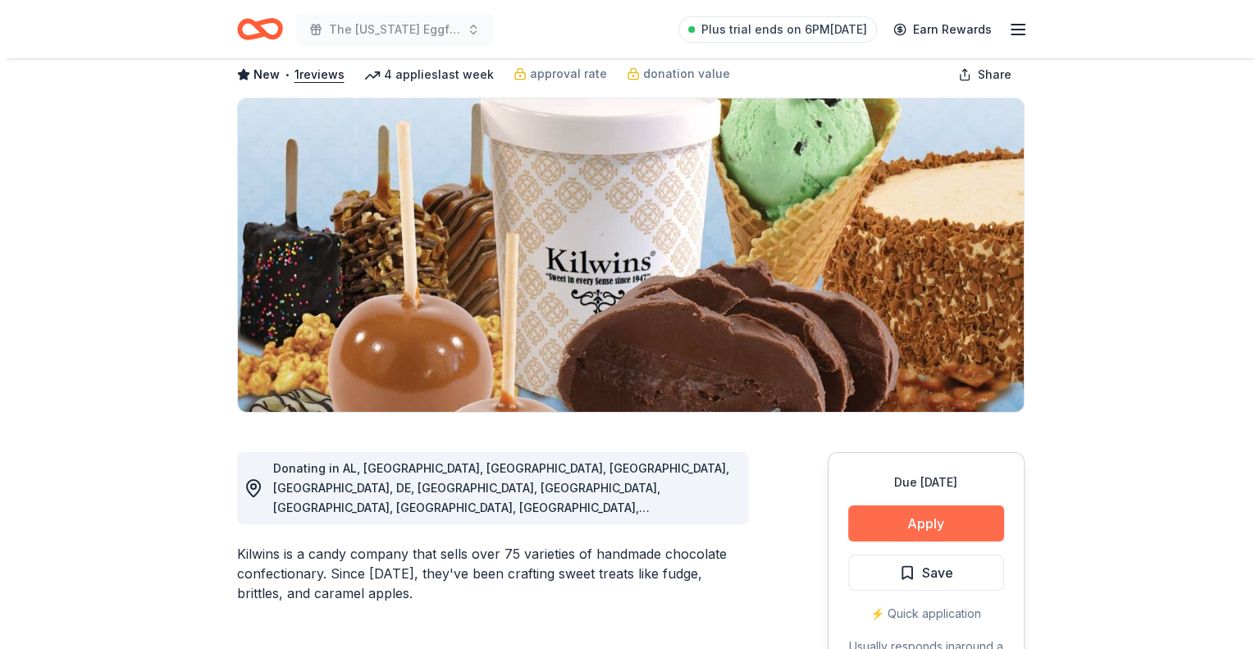
scroll to position [246, 0]
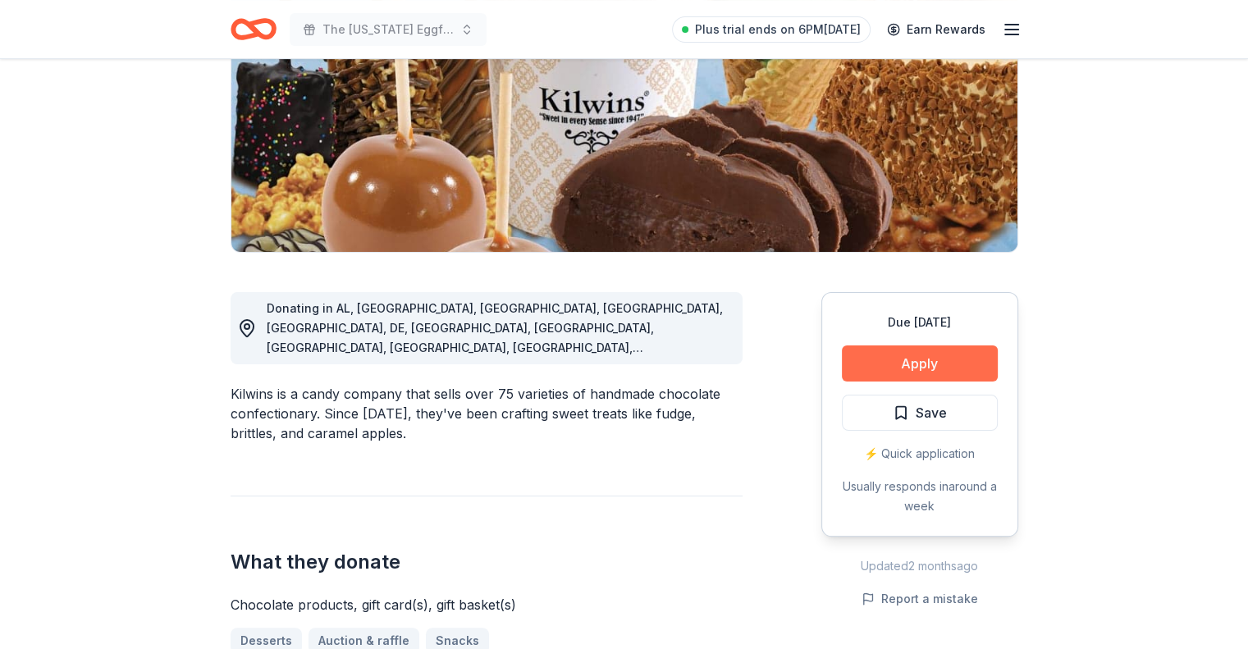
click at [947, 360] on button "Apply" at bounding box center [920, 363] width 156 height 36
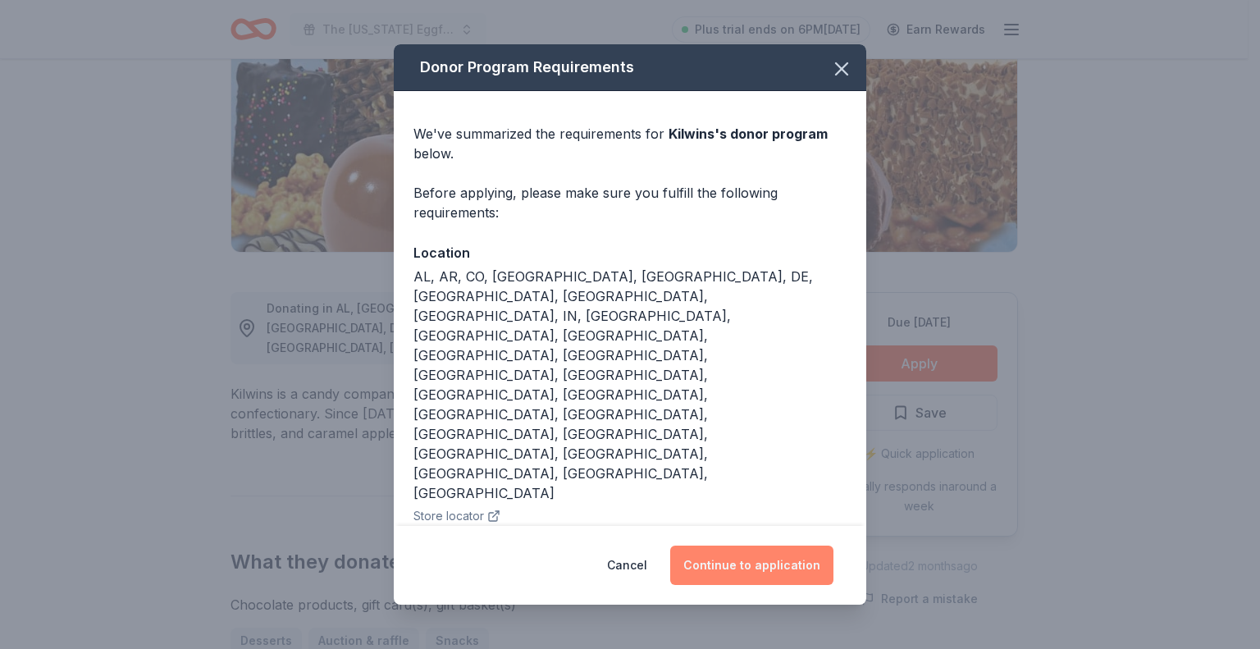
click at [738, 545] on button "Continue to application" at bounding box center [751, 564] width 163 height 39
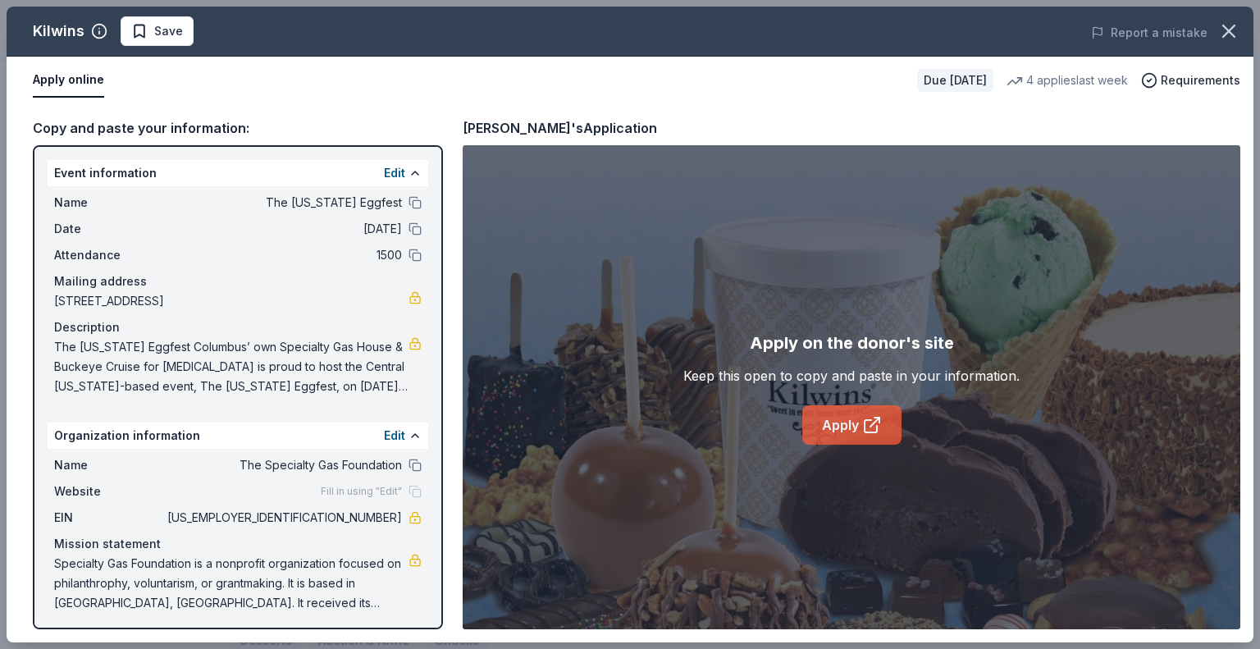
click at [845, 439] on link "Apply" at bounding box center [851, 424] width 99 height 39
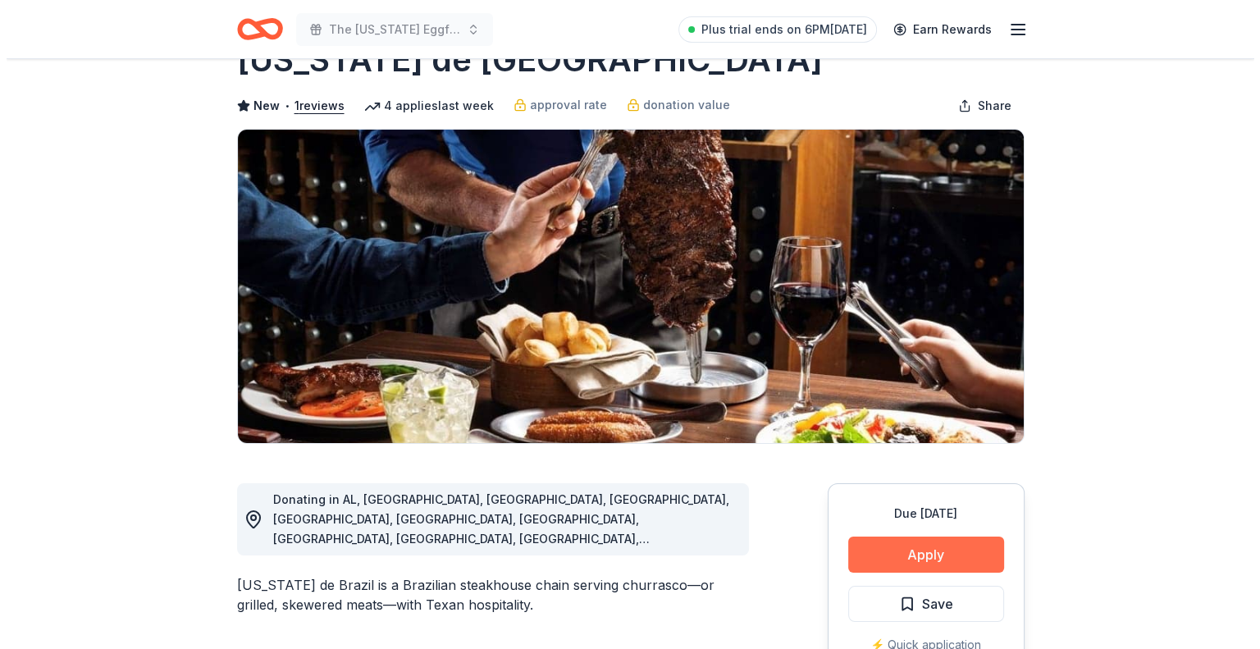
scroll to position [82, 0]
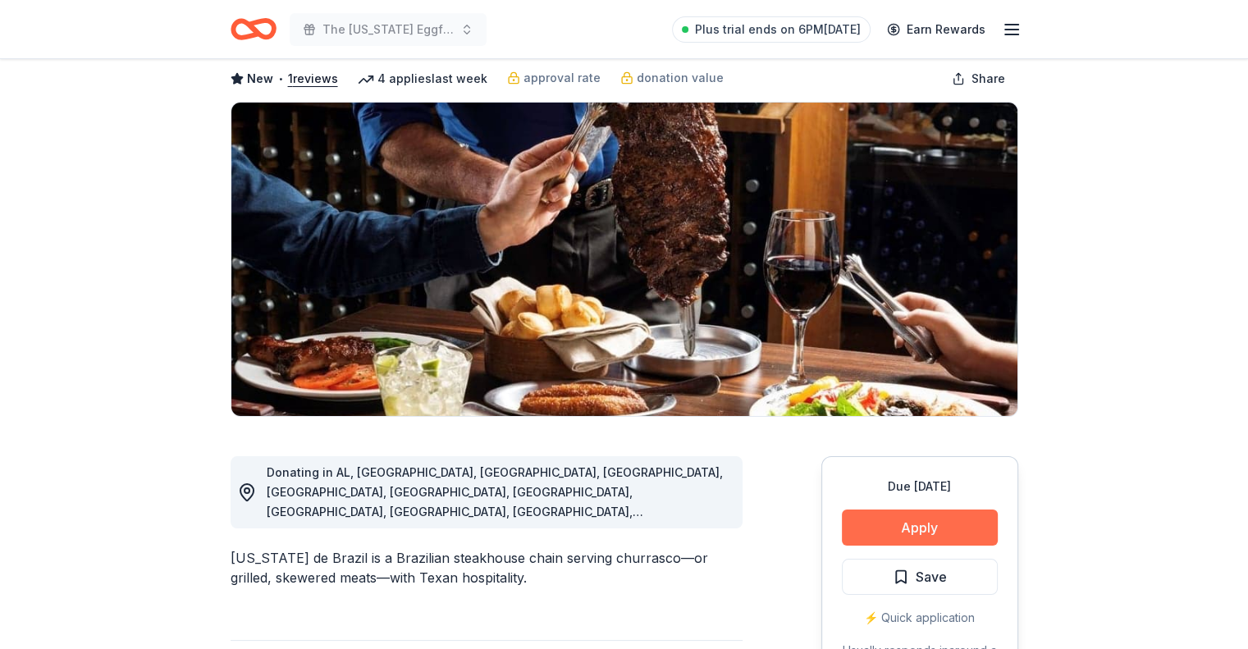
click at [914, 518] on button "Apply" at bounding box center [920, 527] width 156 height 36
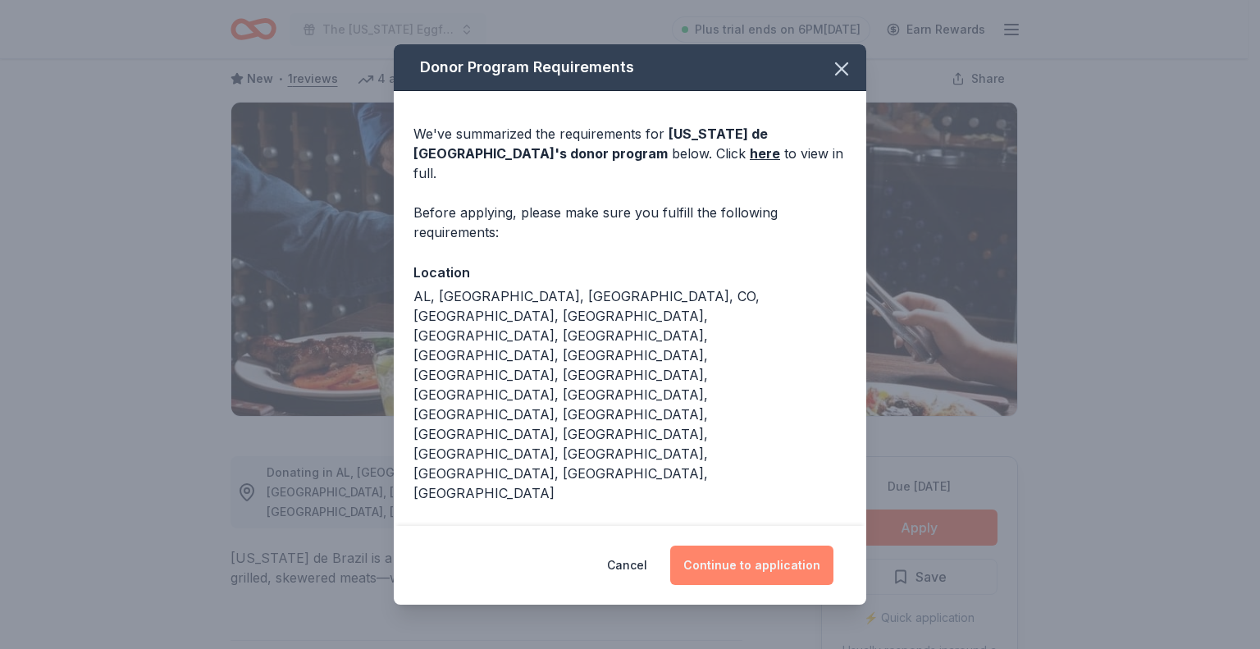
click at [773, 545] on button "Continue to application" at bounding box center [751, 564] width 163 height 39
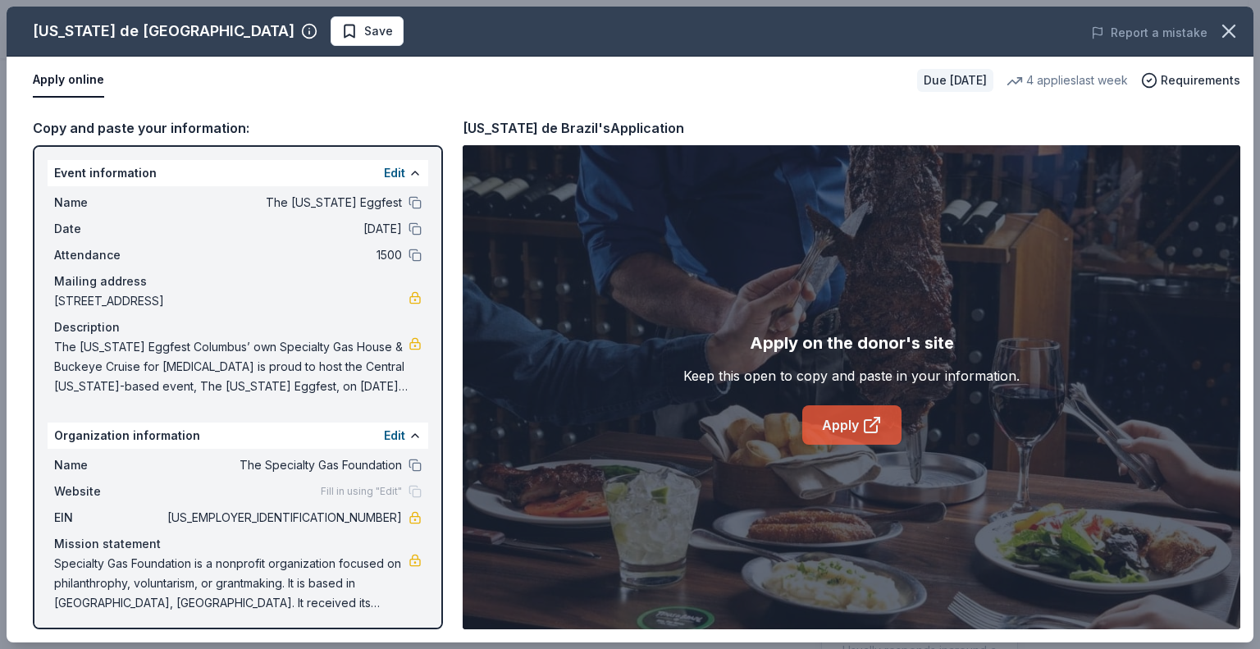
click at [850, 429] on link "Apply" at bounding box center [851, 424] width 99 height 39
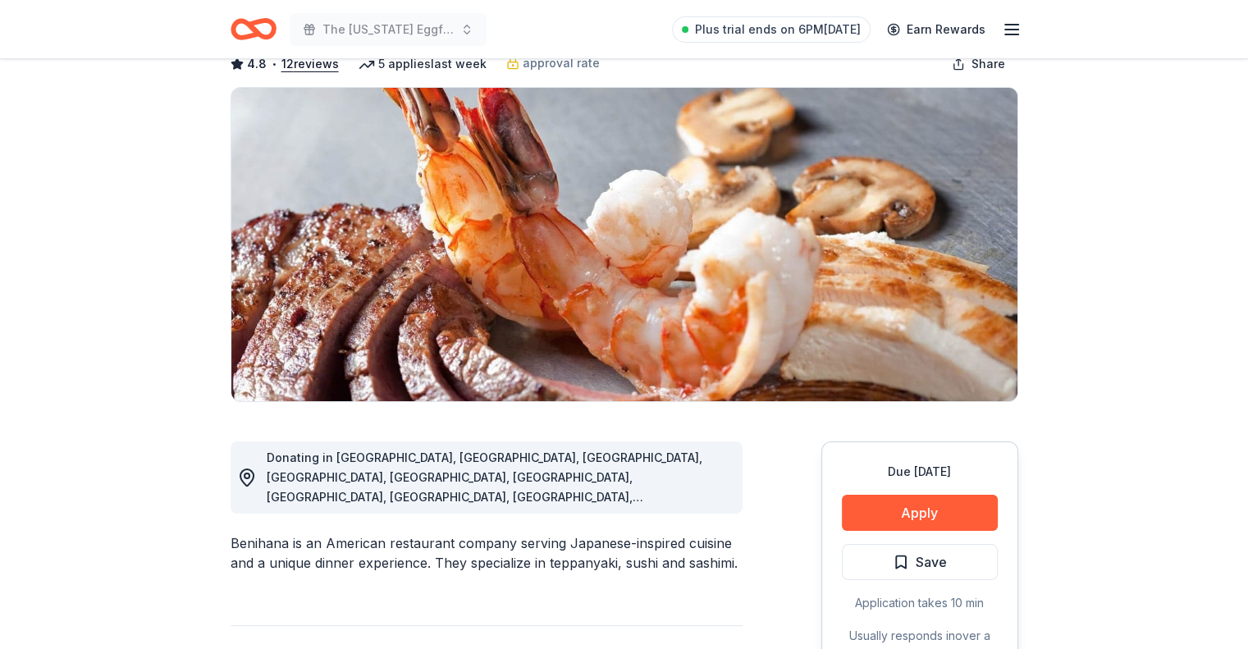
scroll to position [246, 0]
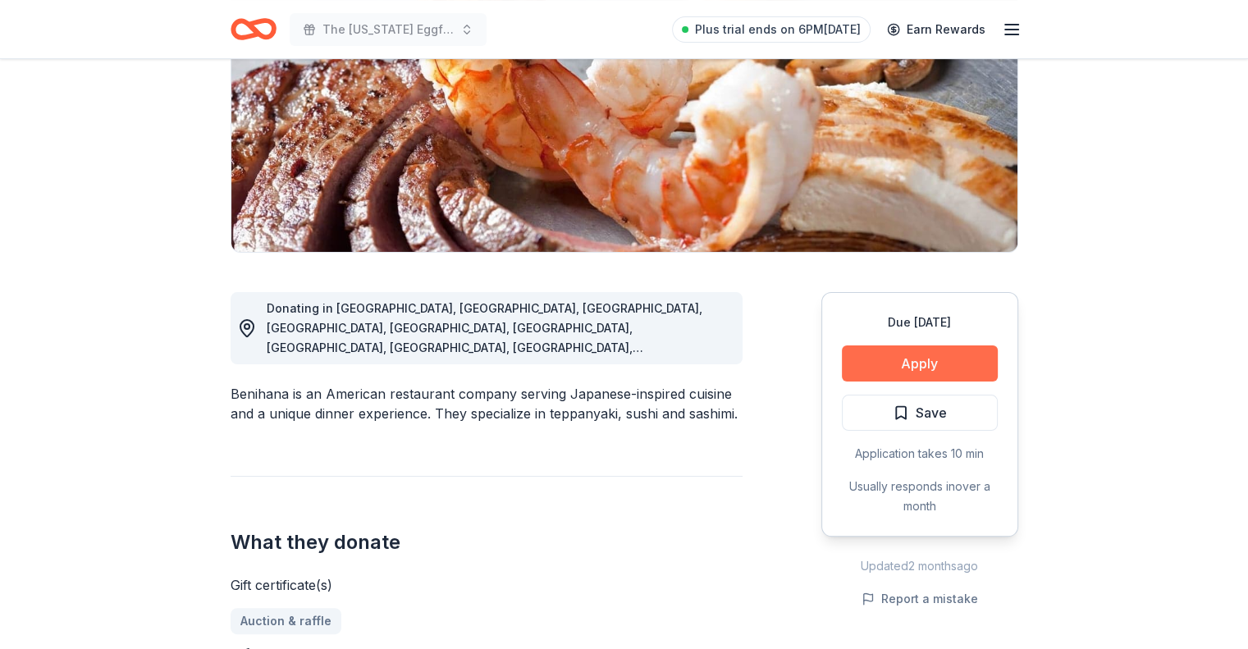
click at [892, 358] on button "Apply" at bounding box center [920, 363] width 156 height 36
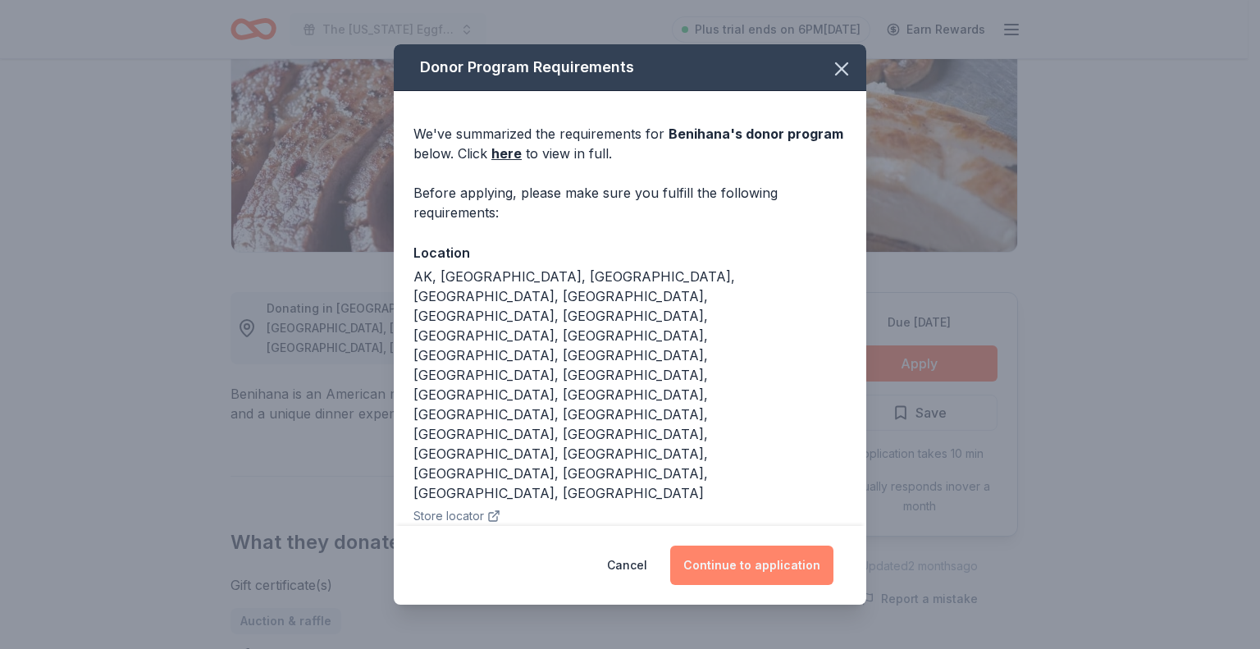
click at [760, 573] on button "Continue to application" at bounding box center [751, 564] width 163 height 39
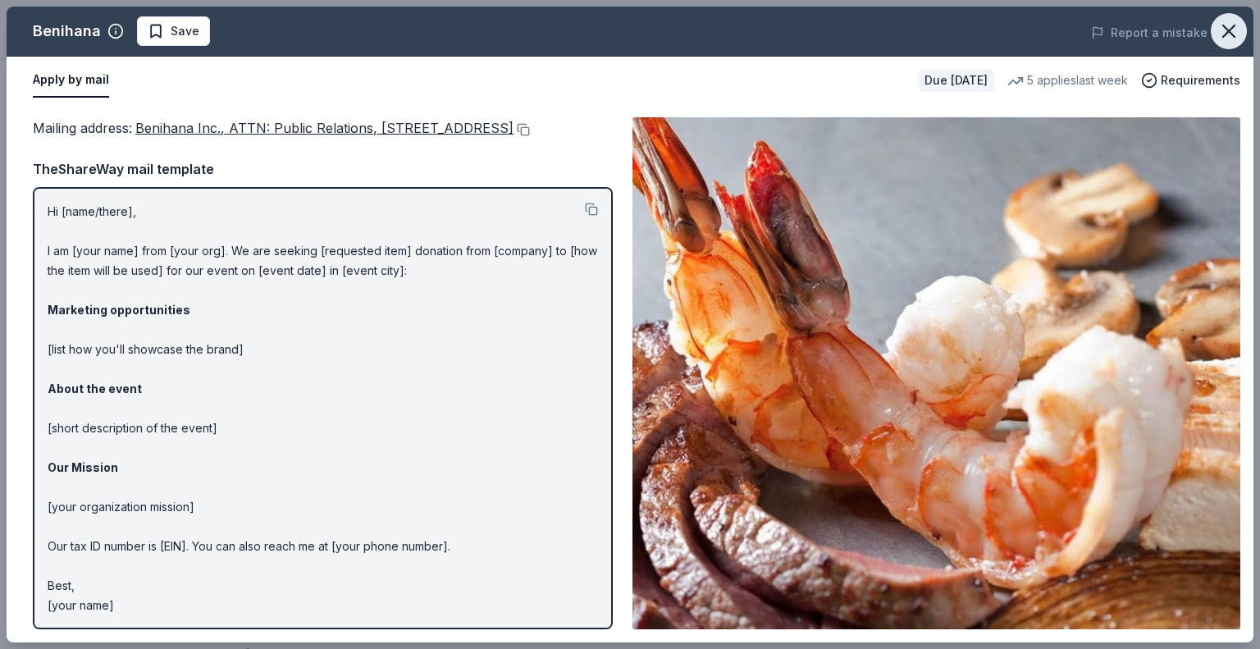
click at [1229, 32] on icon "button" at bounding box center [1228, 30] width 11 height 11
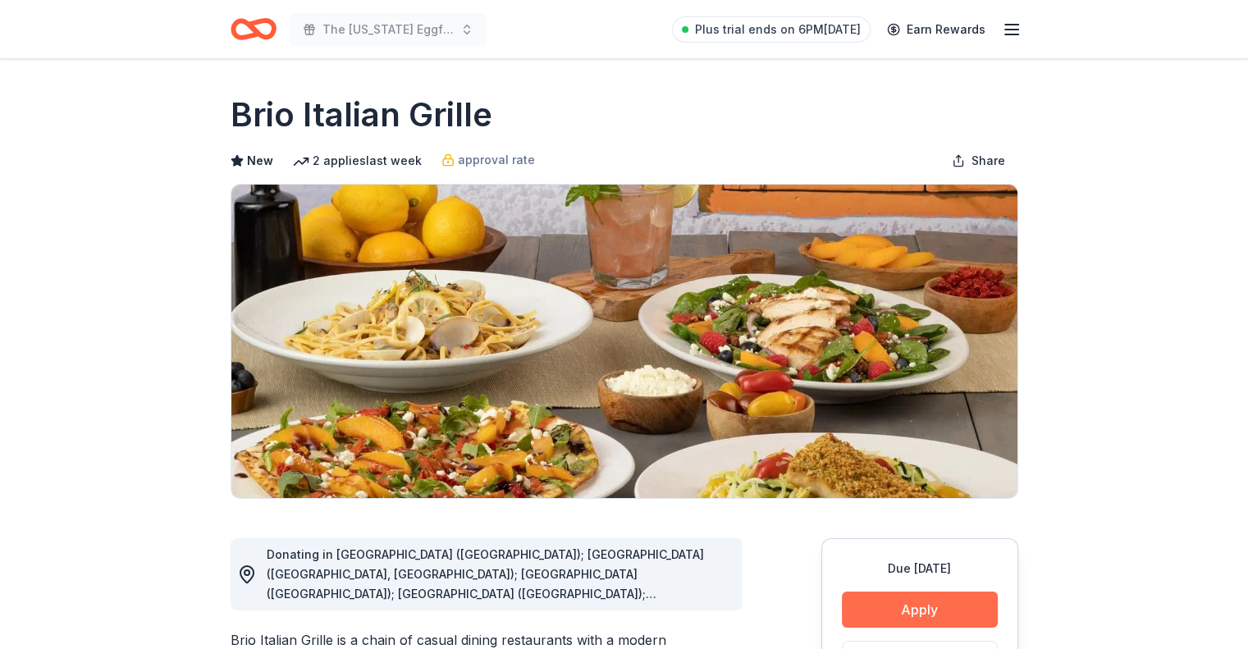
click at [940, 609] on button "Apply" at bounding box center [920, 609] width 156 height 36
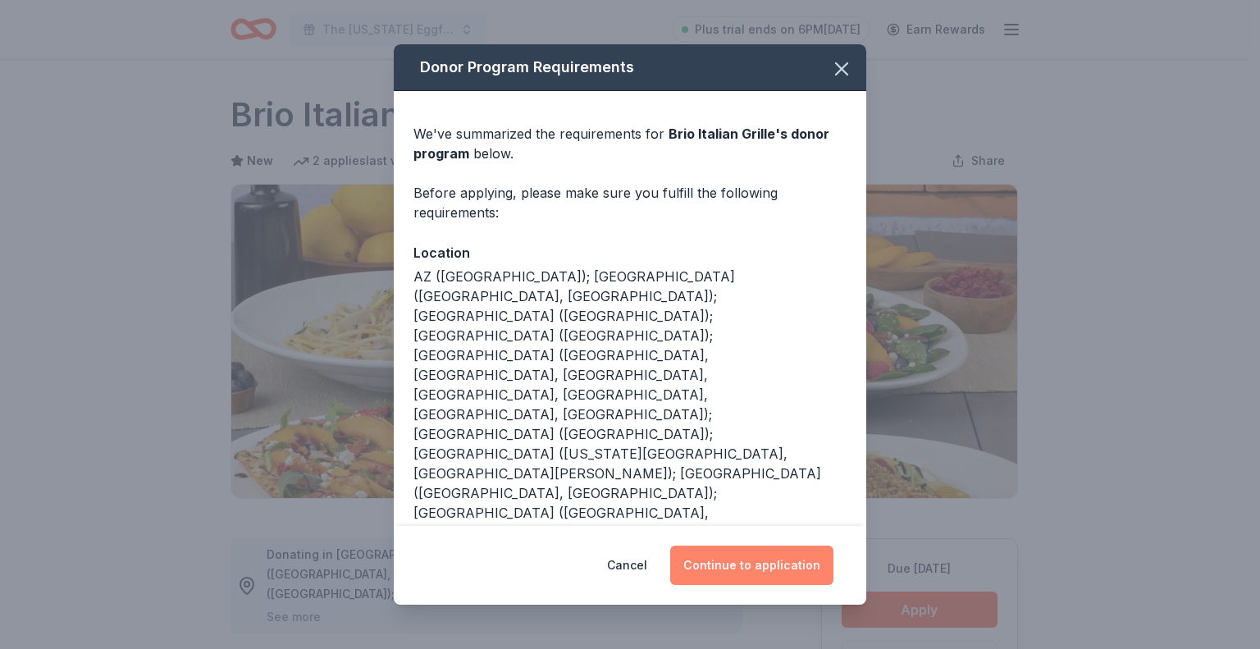
click at [732, 545] on button "Continue to application" at bounding box center [751, 564] width 163 height 39
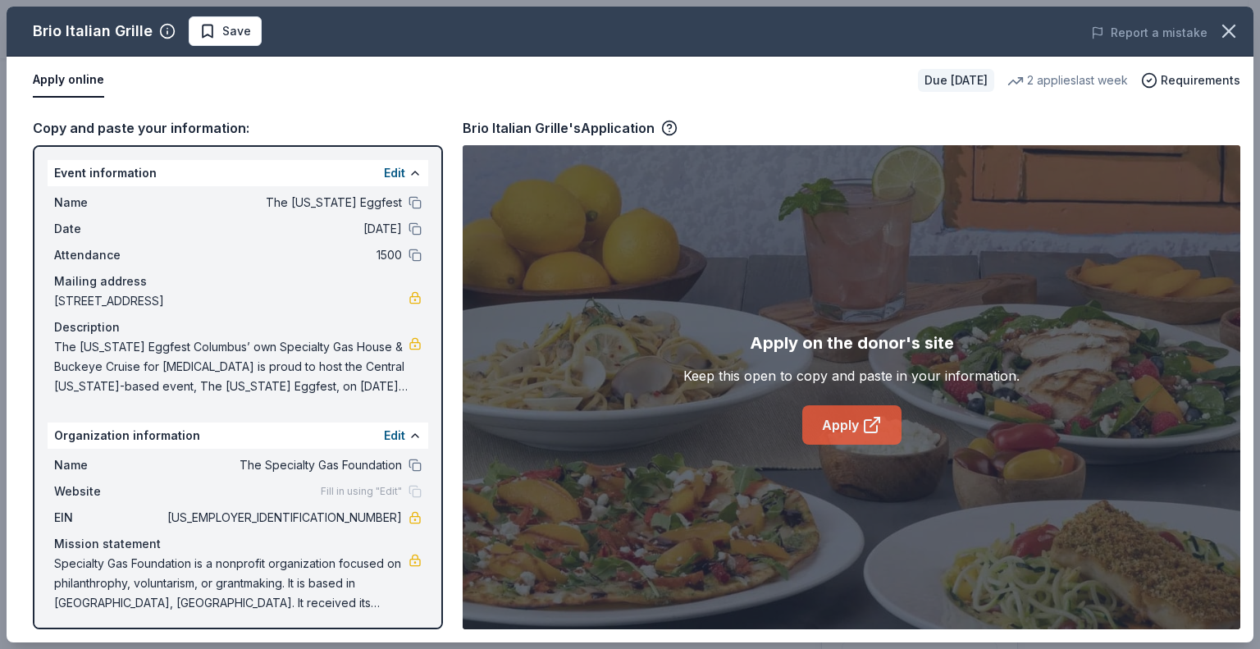
click at [837, 426] on link "Apply" at bounding box center [851, 424] width 99 height 39
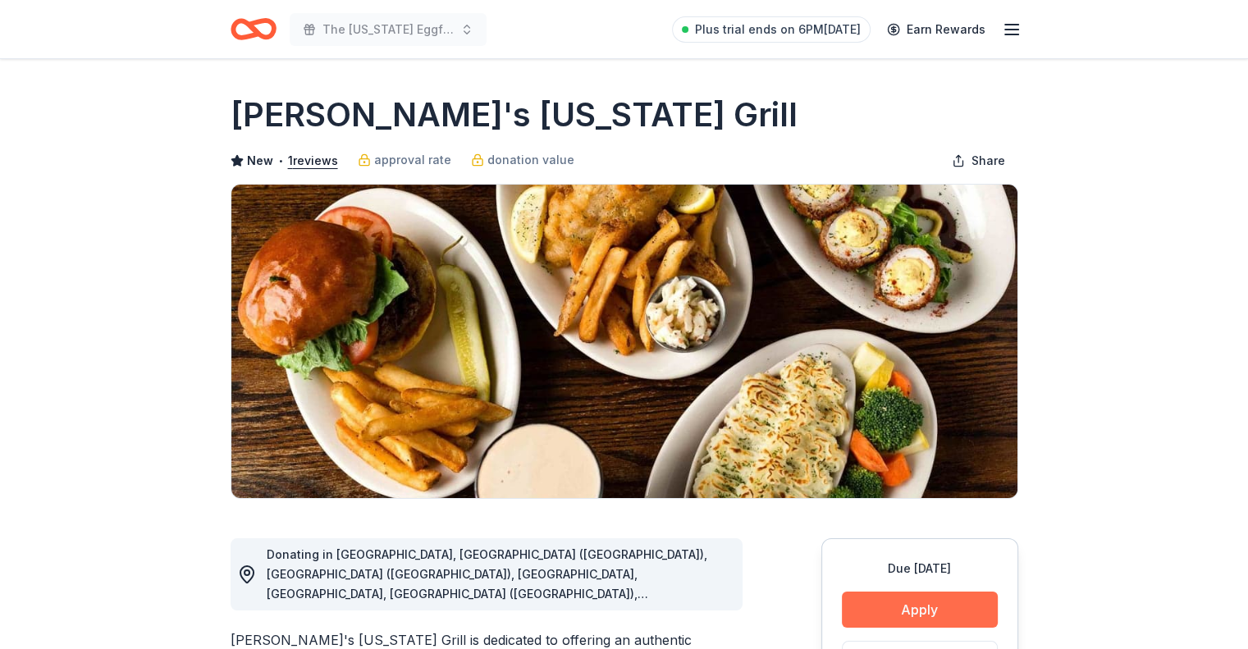
click at [882, 606] on button "Apply" at bounding box center [920, 609] width 156 height 36
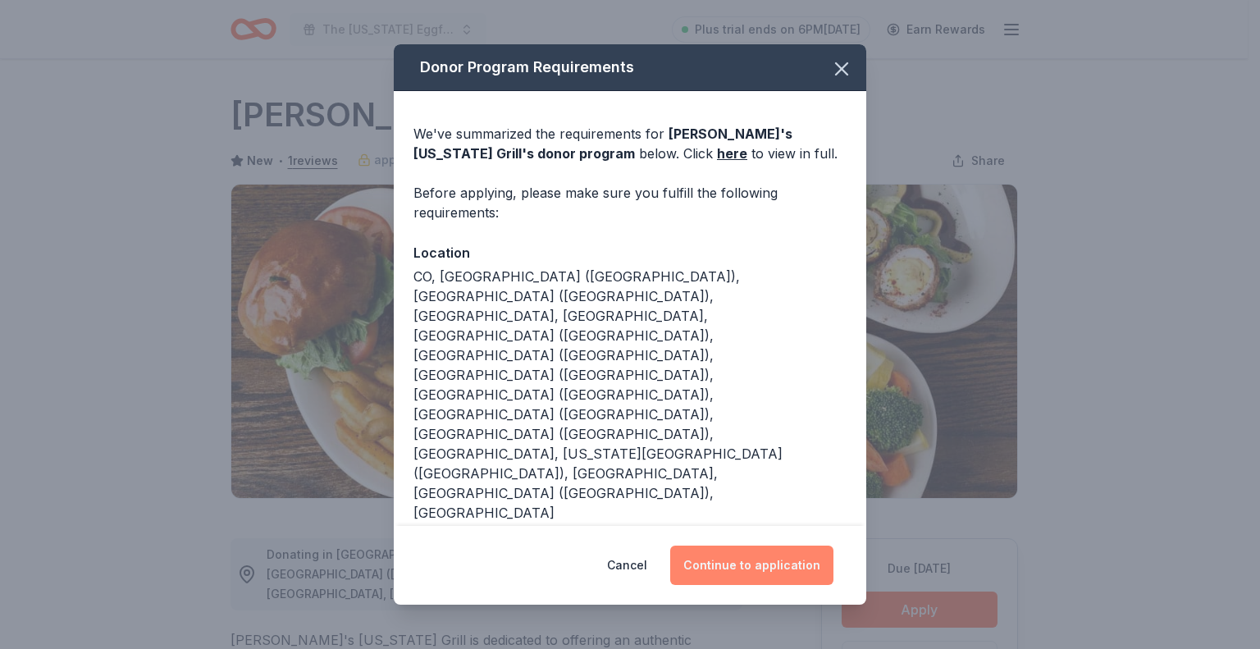
click at [777, 545] on button "Continue to application" at bounding box center [751, 564] width 163 height 39
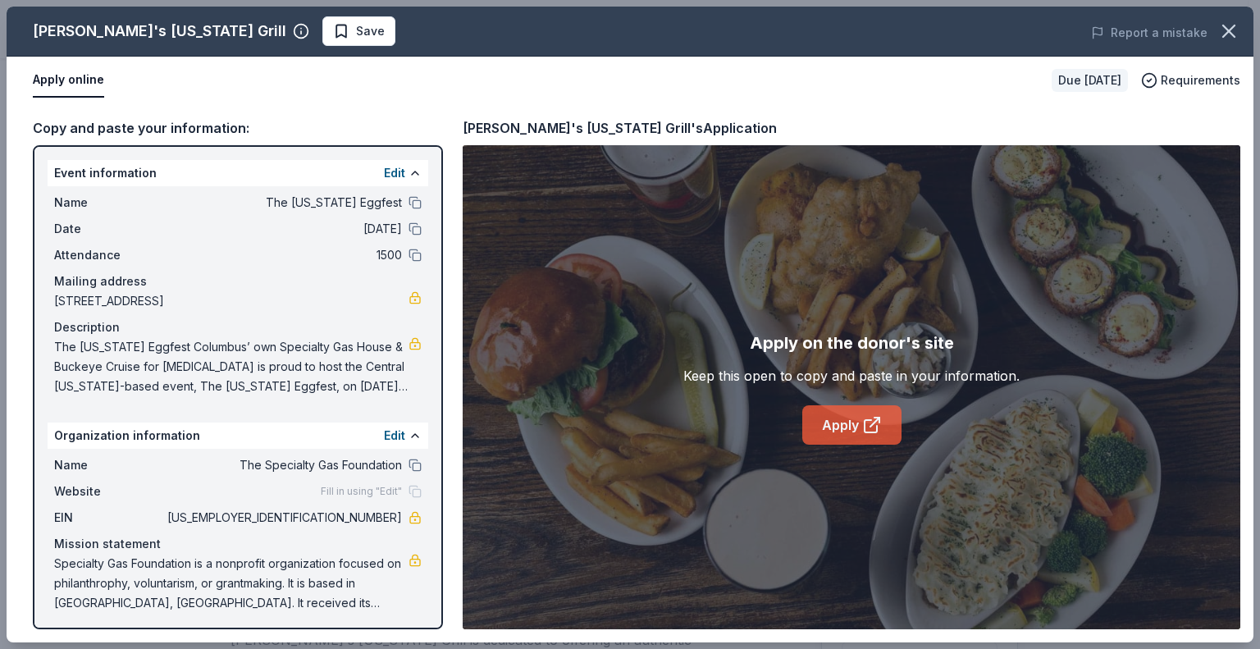
click at [854, 437] on link "Apply" at bounding box center [851, 424] width 99 height 39
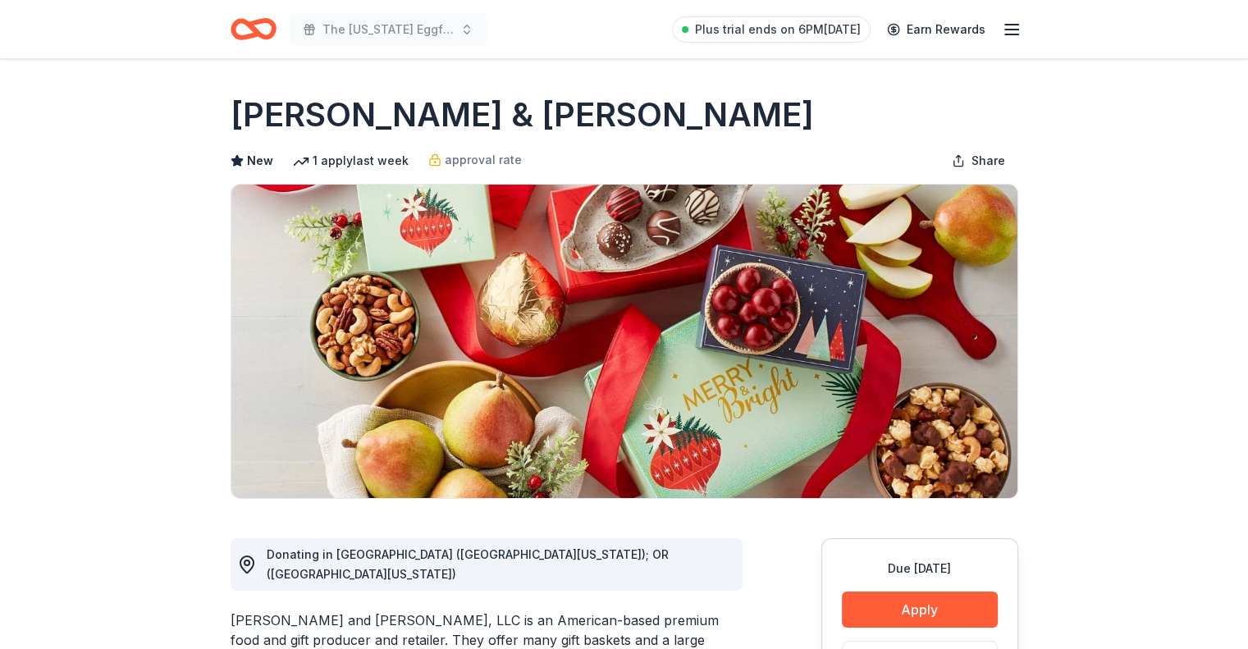
click at [879, 578] on div "Due [DATE] Apply Save ⚡️ Quick application" at bounding box center [919, 634] width 197 height 192
click at [873, 609] on button "Apply" at bounding box center [920, 609] width 156 height 36
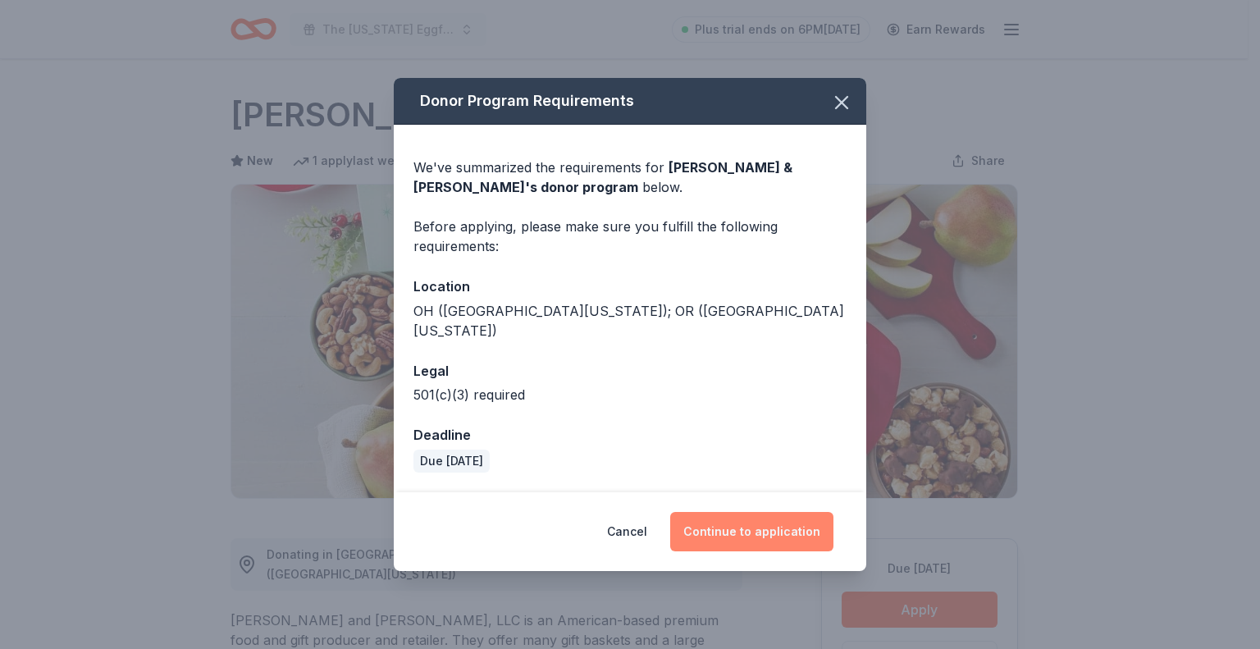
click at [761, 520] on button "Continue to application" at bounding box center [751, 531] width 163 height 39
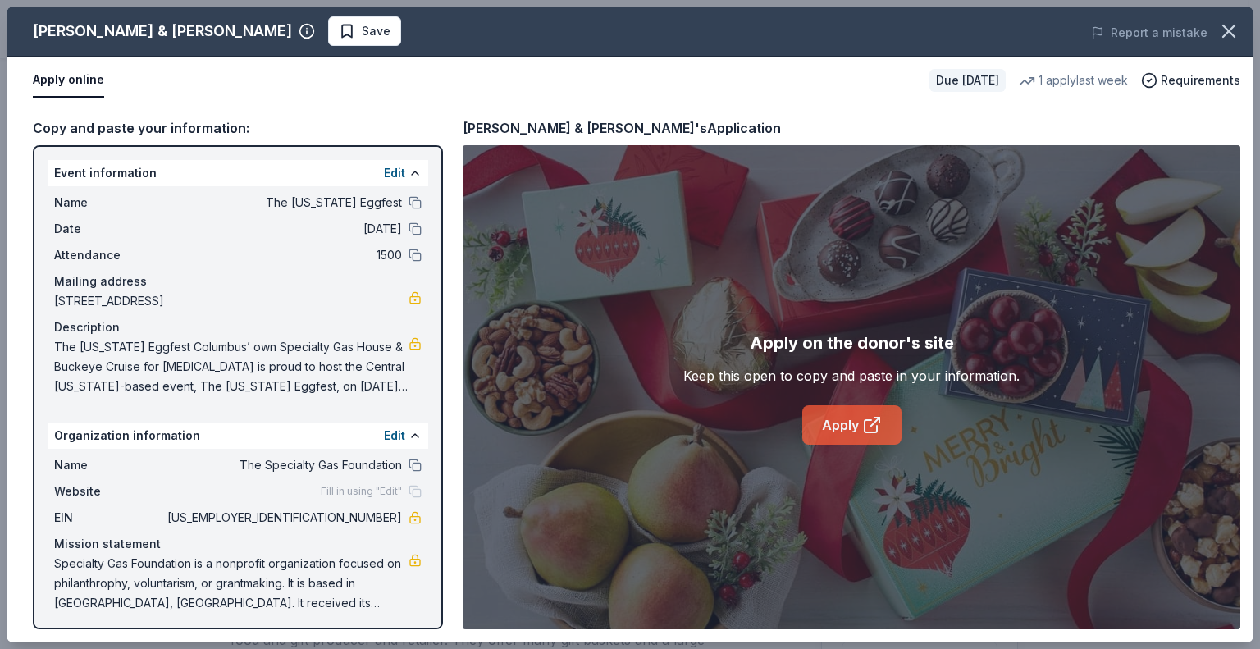
click at [855, 428] on link "Apply" at bounding box center [851, 424] width 99 height 39
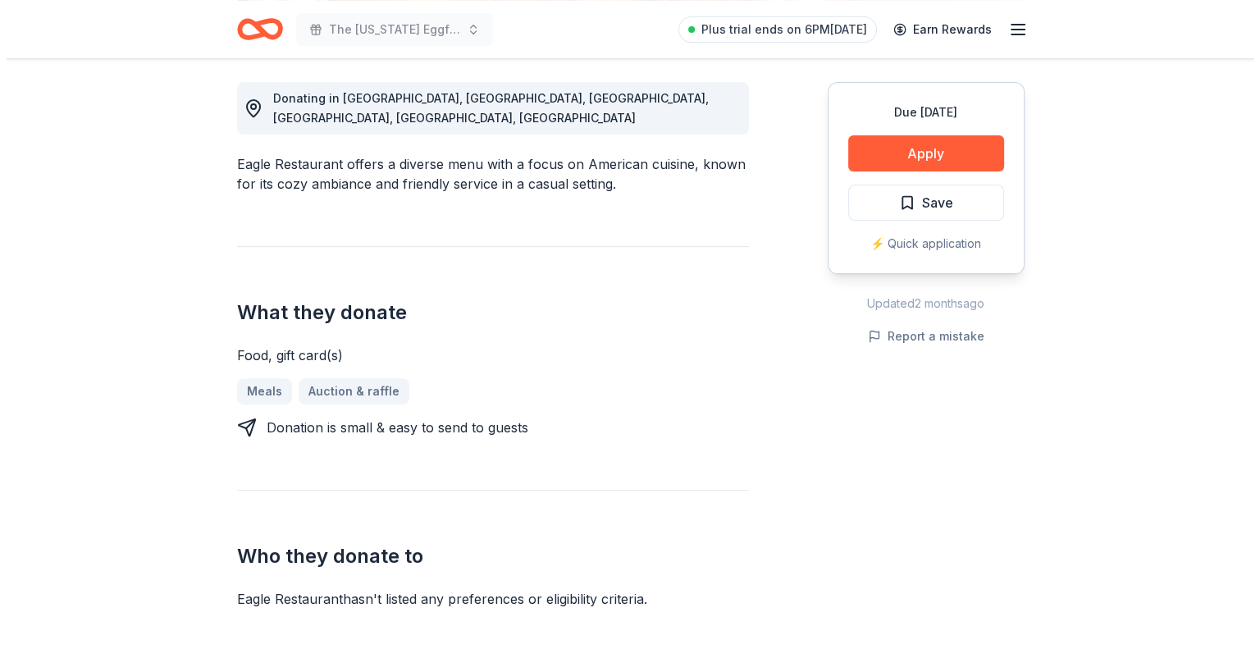
scroll to position [492, 0]
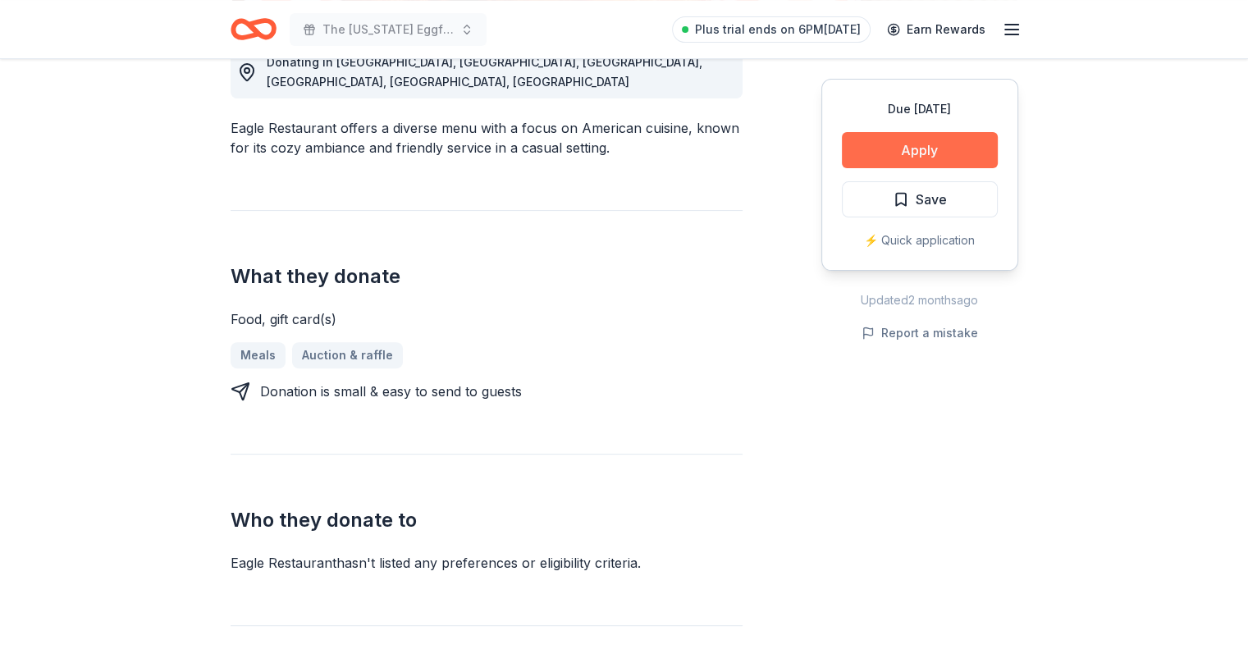
click at [883, 148] on button "Apply" at bounding box center [920, 150] width 156 height 36
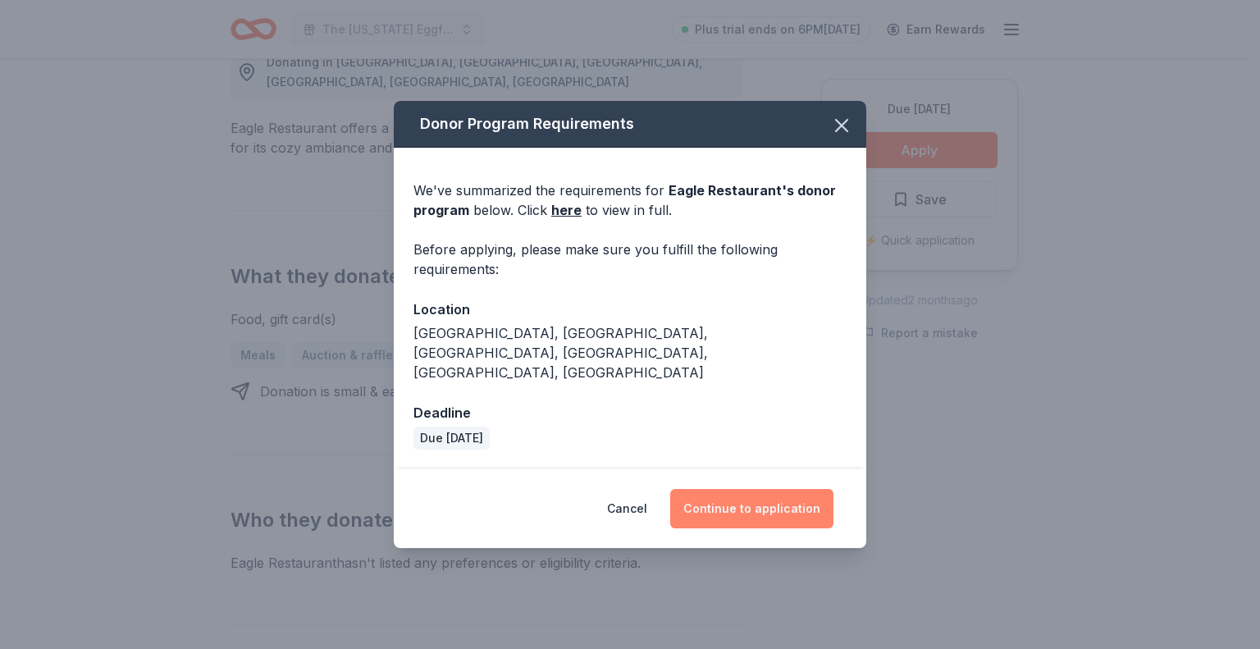
click at [782, 502] on button "Continue to application" at bounding box center [751, 508] width 163 height 39
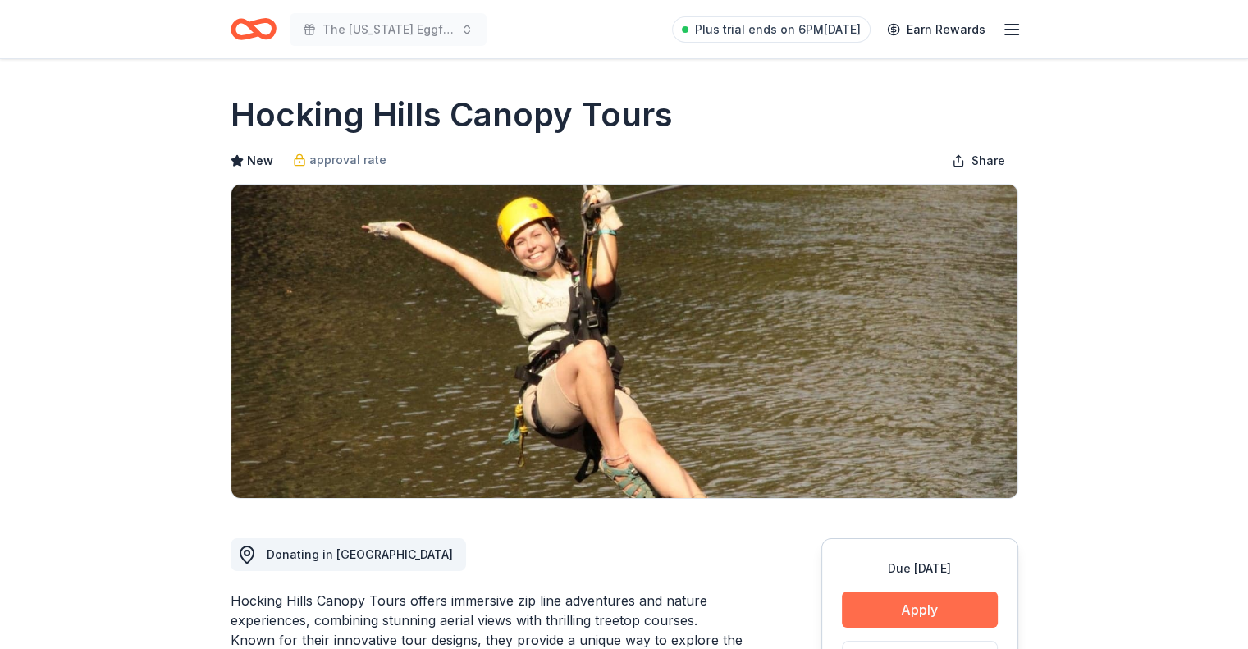
click at [899, 597] on button "Apply" at bounding box center [920, 609] width 156 height 36
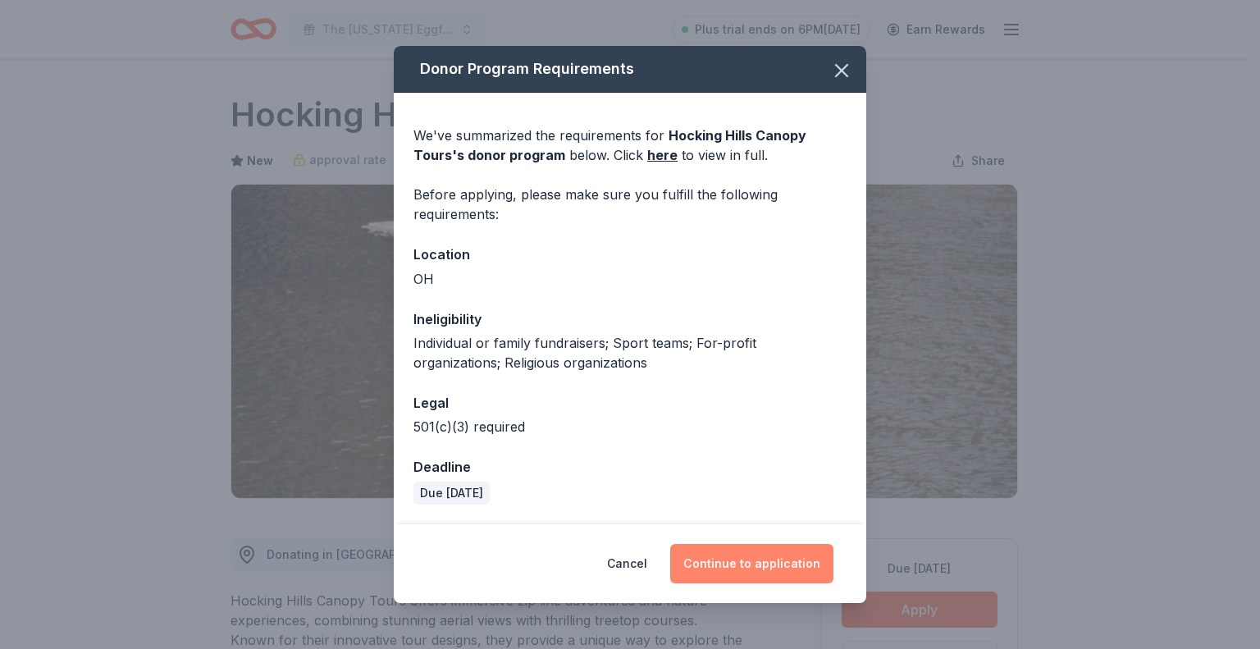
click at [800, 561] on button "Continue to application" at bounding box center [751, 563] width 163 height 39
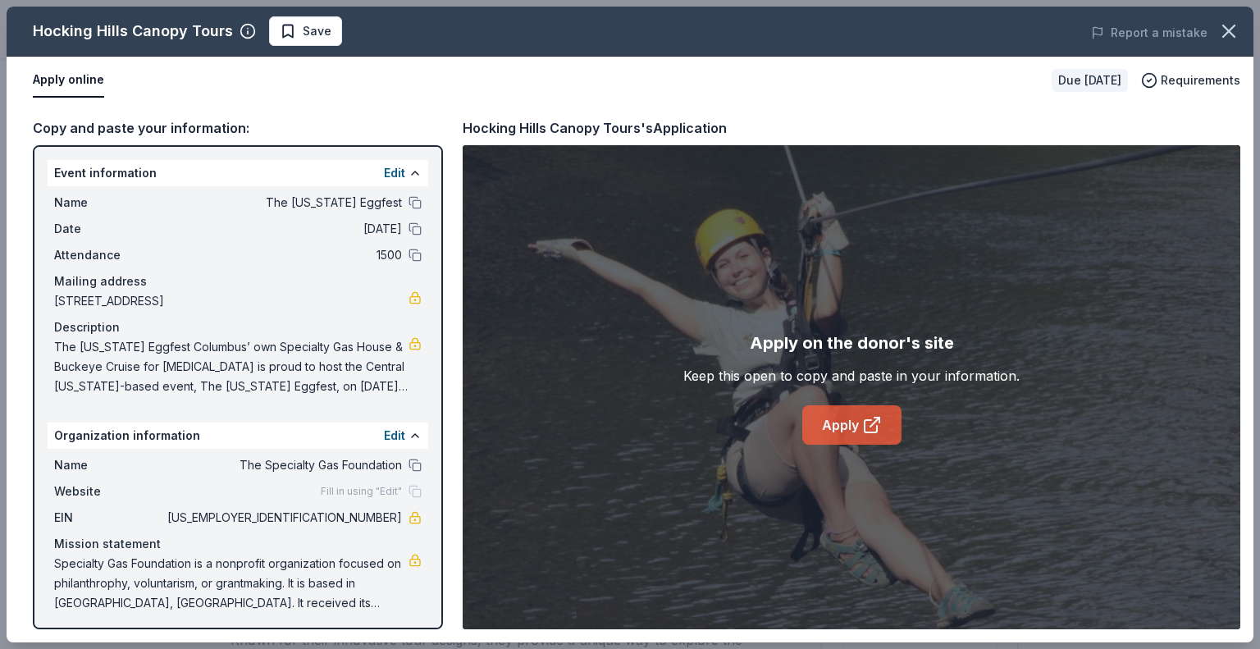
click at [878, 432] on icon at bounding box center [872, 425] width 20 height 20
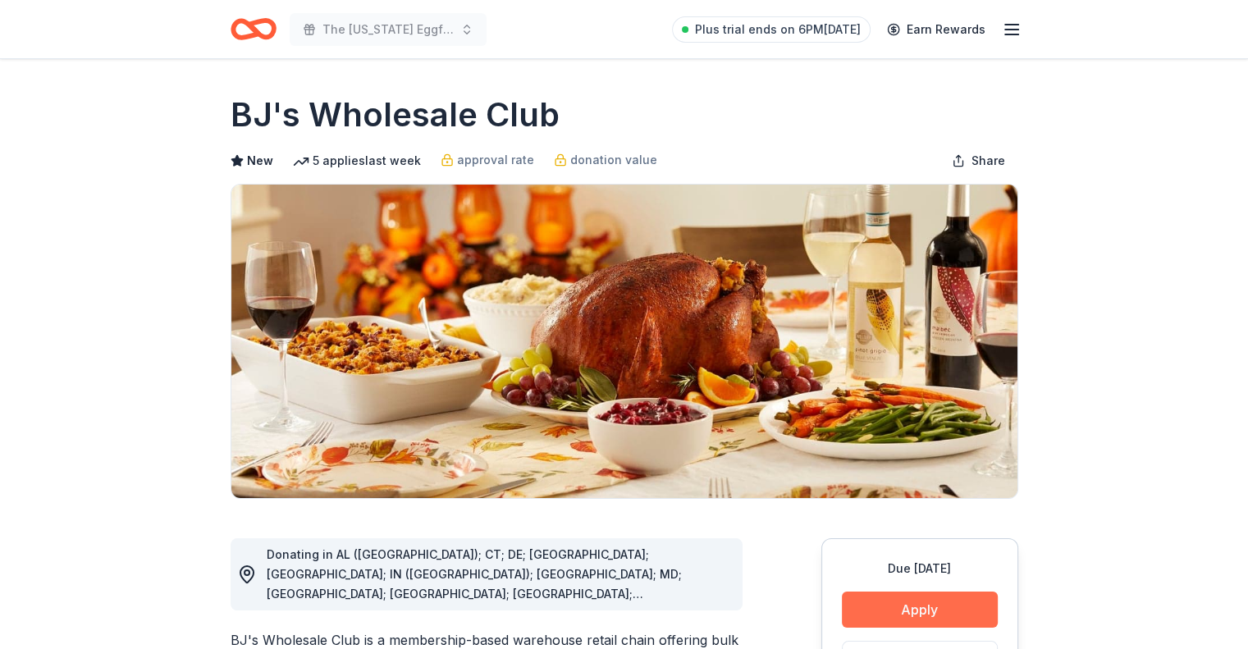
click at [915, 600] on button "Apply" at bounding box center [920, 609] width 156 height 36
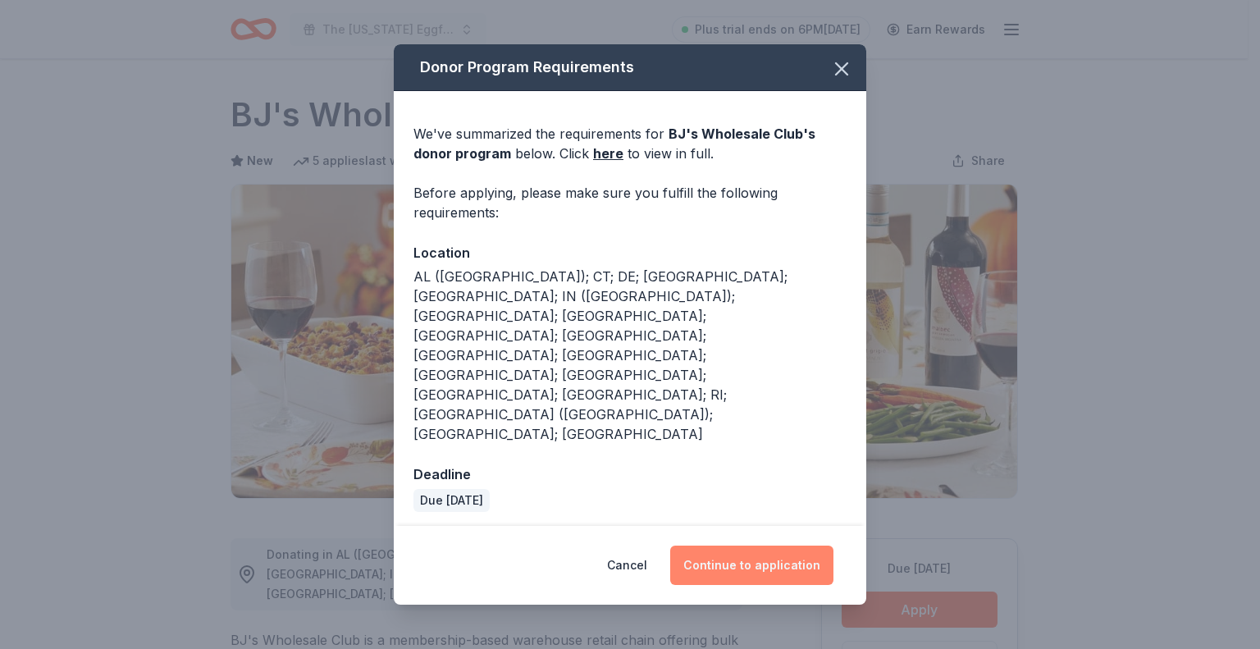
click at [725, 545] on button "Continue to application" at bounding box center [751, 564] width 163 height 39
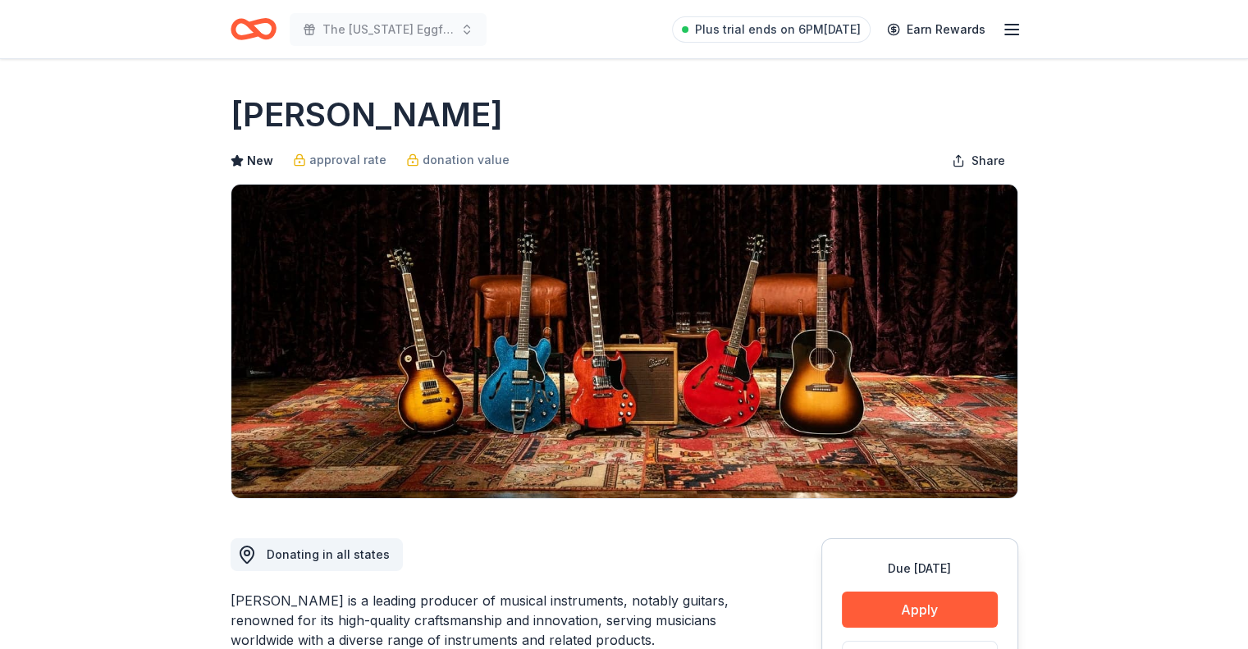
drag, startPoint x: 892, startPoint y: 642, endPoint x: 910, endPoint y: 596, distance: 49.1
click at [896, 629] on div "Due [DATE] Apply Save Application takes 10 min Usually responds in a few weeks" at bounding box center [919, 660] width 197 height 244
click at [910, 596] on button "Apply" at bounding box center [920, 609] width 156 height 36
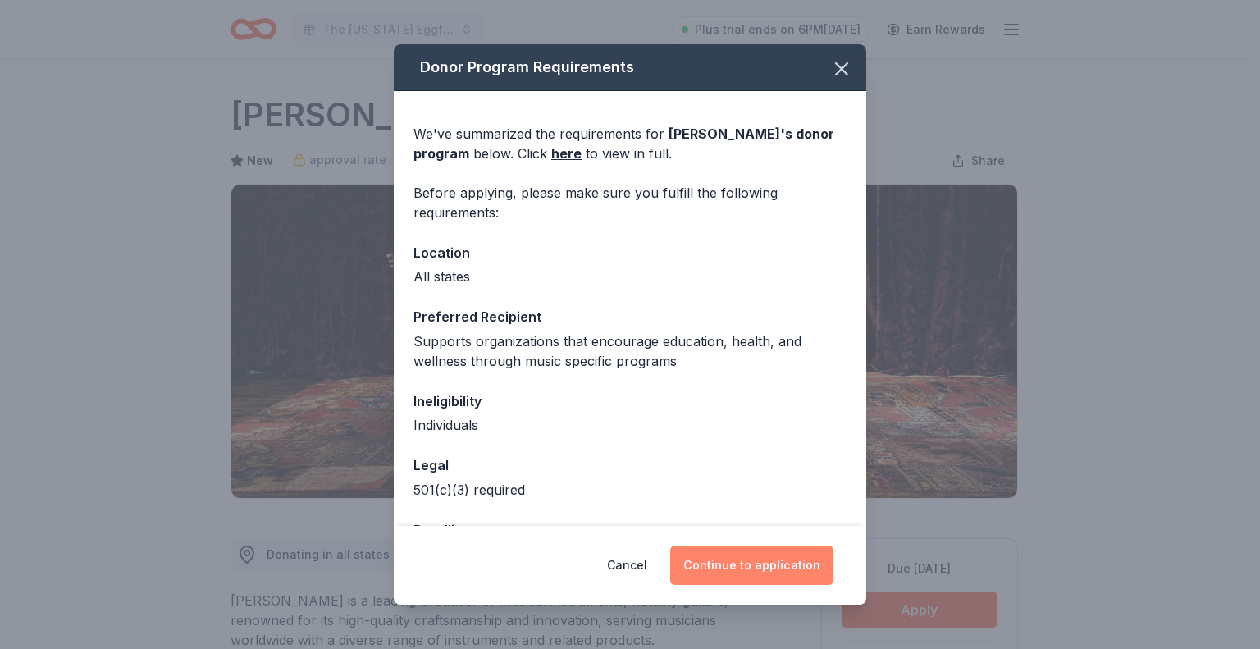
drag, startPoint x: 805, startPoint y: 576, endPoint x: 797, endPoint y: 570, distance: 9.4
click at [800, 571] on button "Continue to application" at bounding box center [751, 564] width 163 height 39
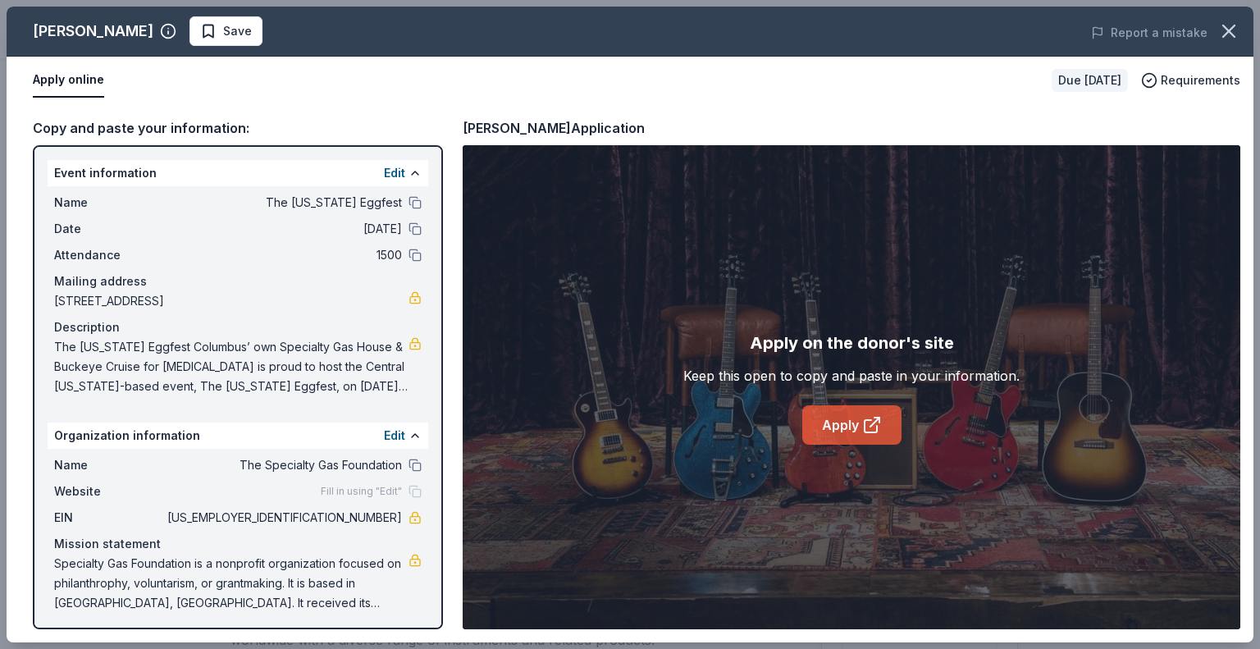
click at [867, 422] on icon at bounding box center [872, 425] width 20 height 20
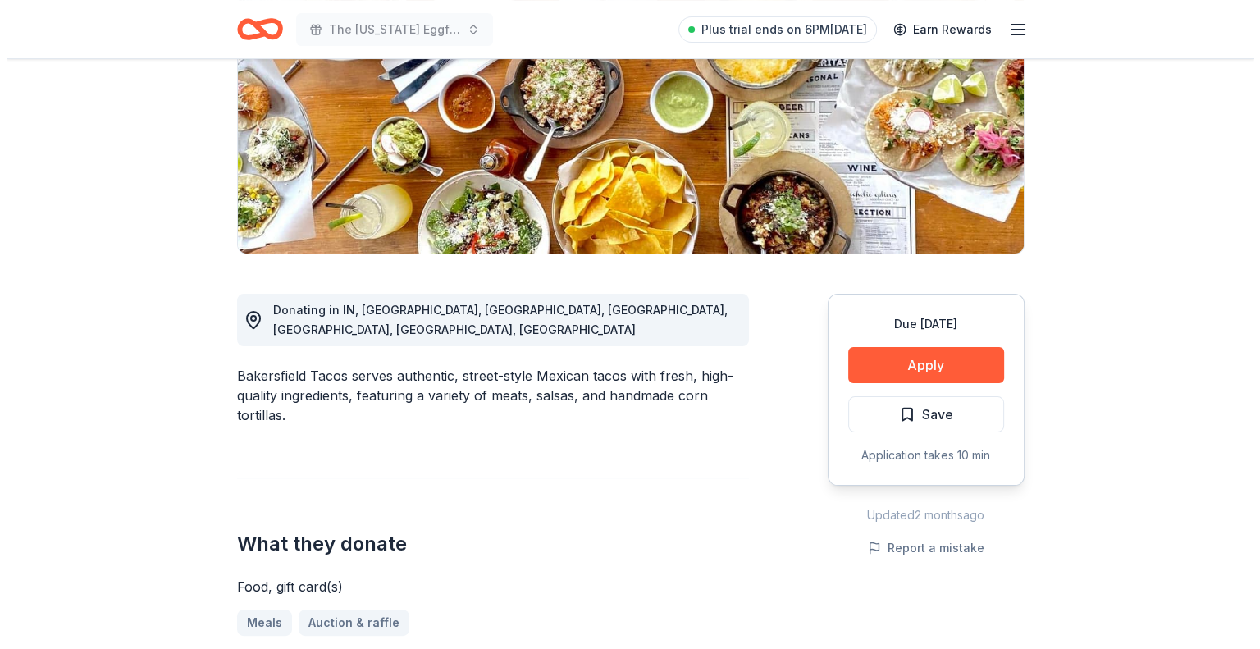
scroll to position [246, 0]
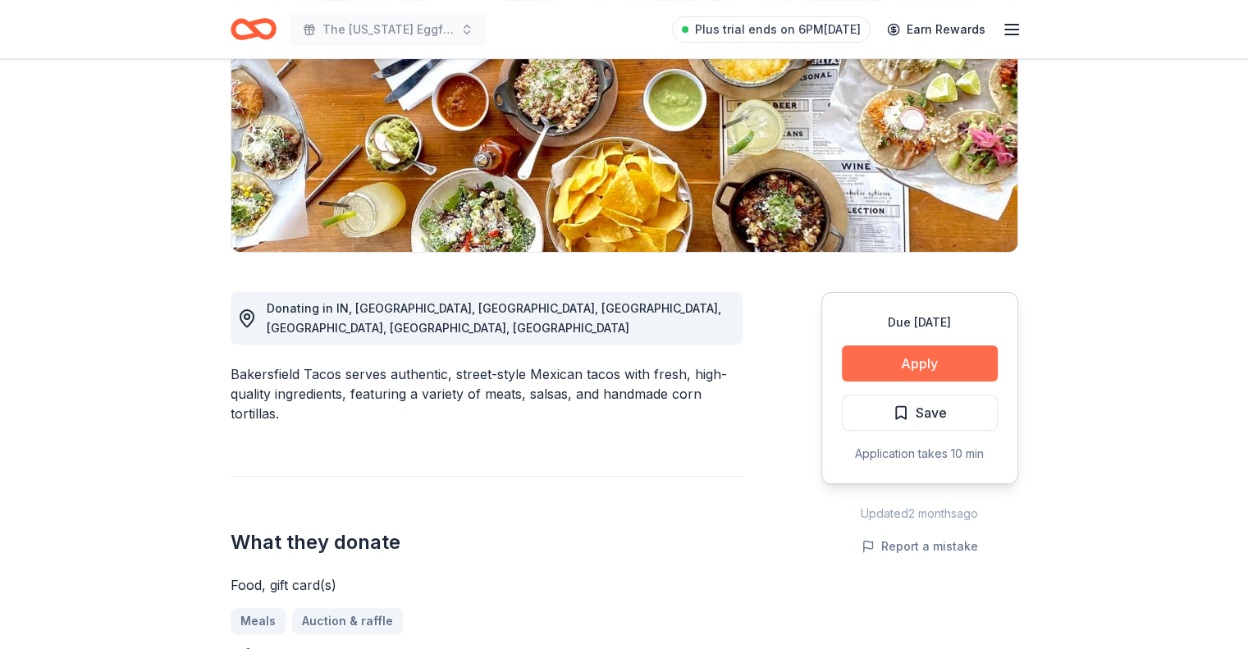
click at [923, 360] on button "Apply" at bounding box center [920, 363] width 156 height 36
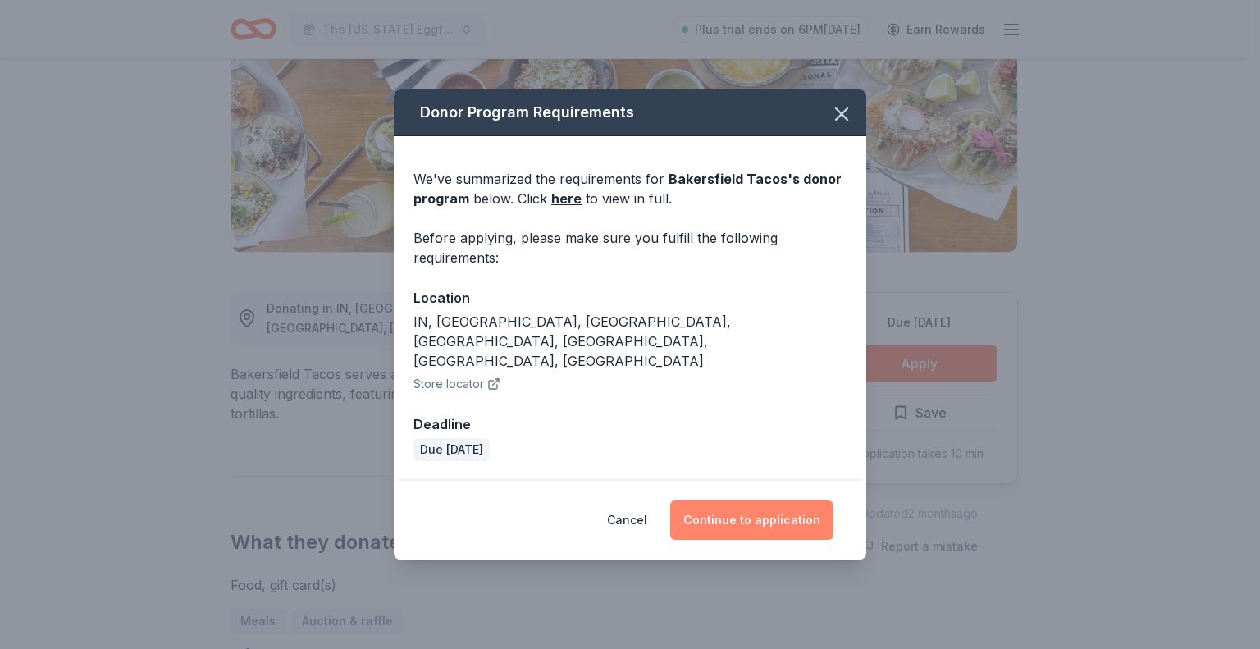
click at [719, 505] on button "Continue to application" at bounding box center [751, 519] width 163 height 39
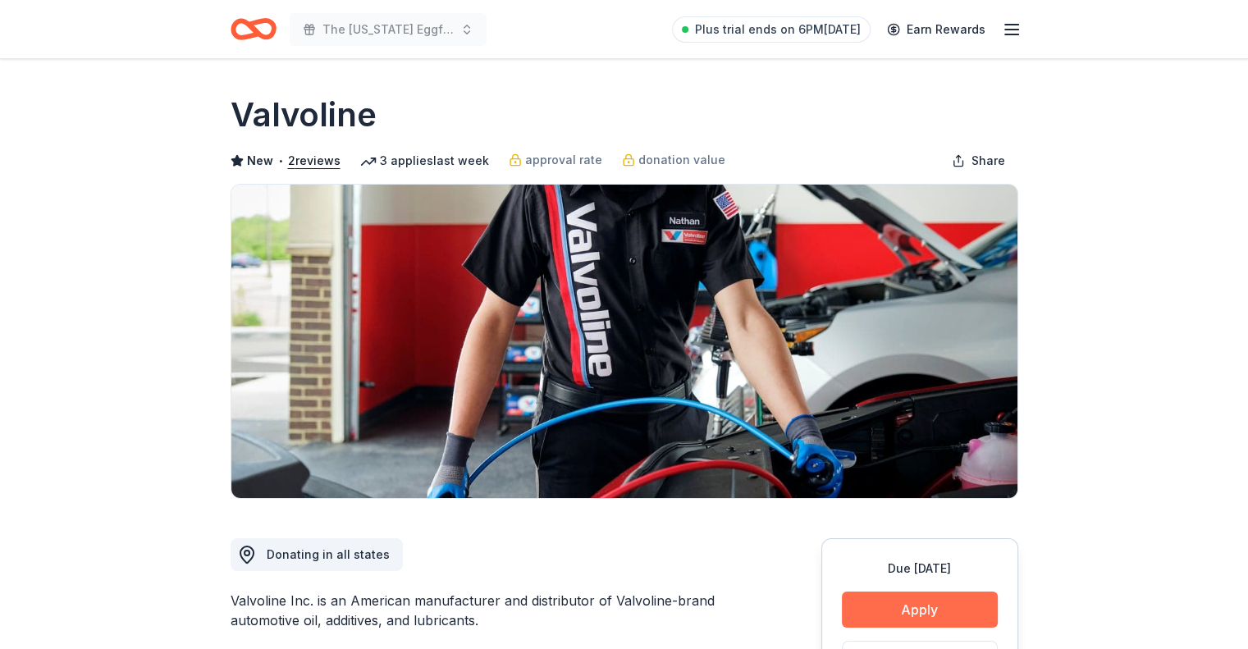
click at [951, 606] on button "Apply" at bounding box center [920, 609] width 156 height 36
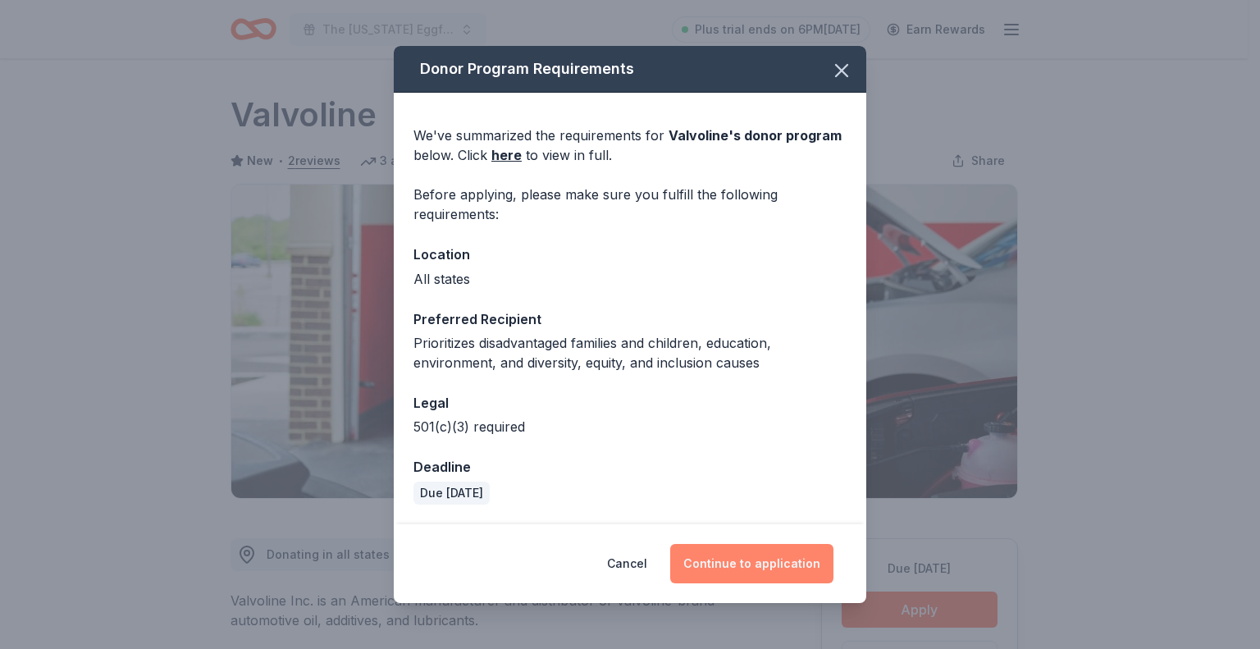
click at [792, 574] on button "Continue to application" at bounding box center [751, 563] width 163 height 39
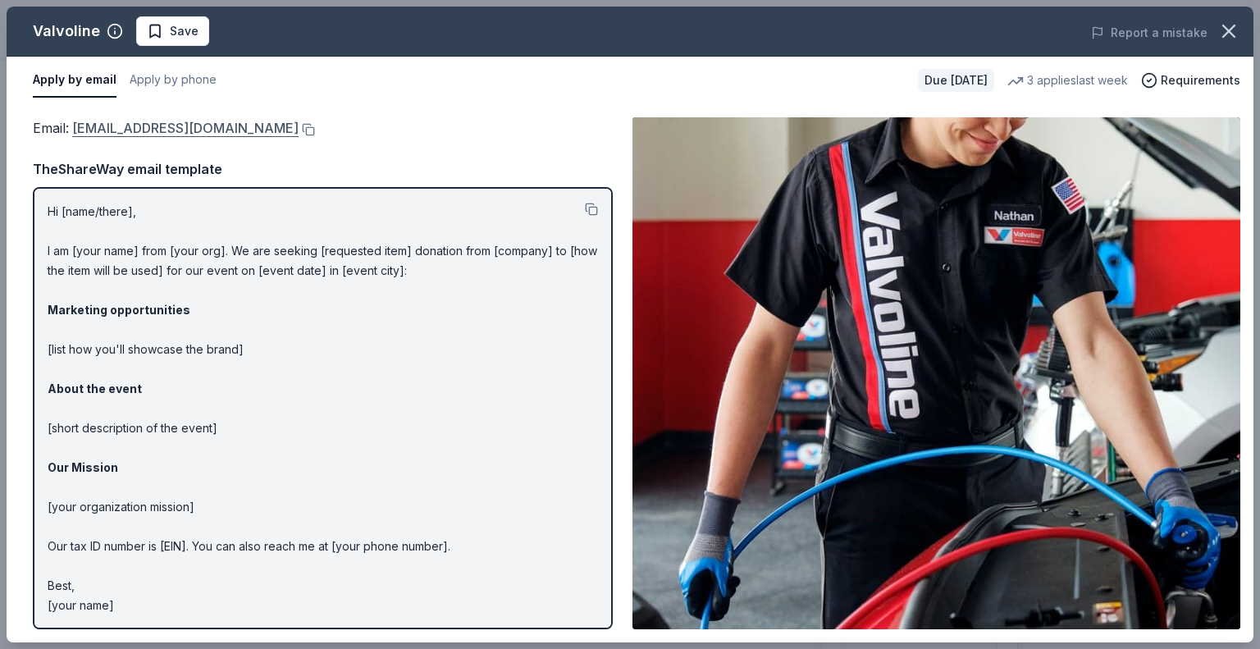
drag, startPoint x: 240, startPoint y: 130, endPoint x: 101, endPoint y: 125, distance: 138.7
click at [100, 125] on div "Email : [EMAIL_ADDRESS][DOMAIN_NAME]" at bounding box center [323, 127] width 580 height 21
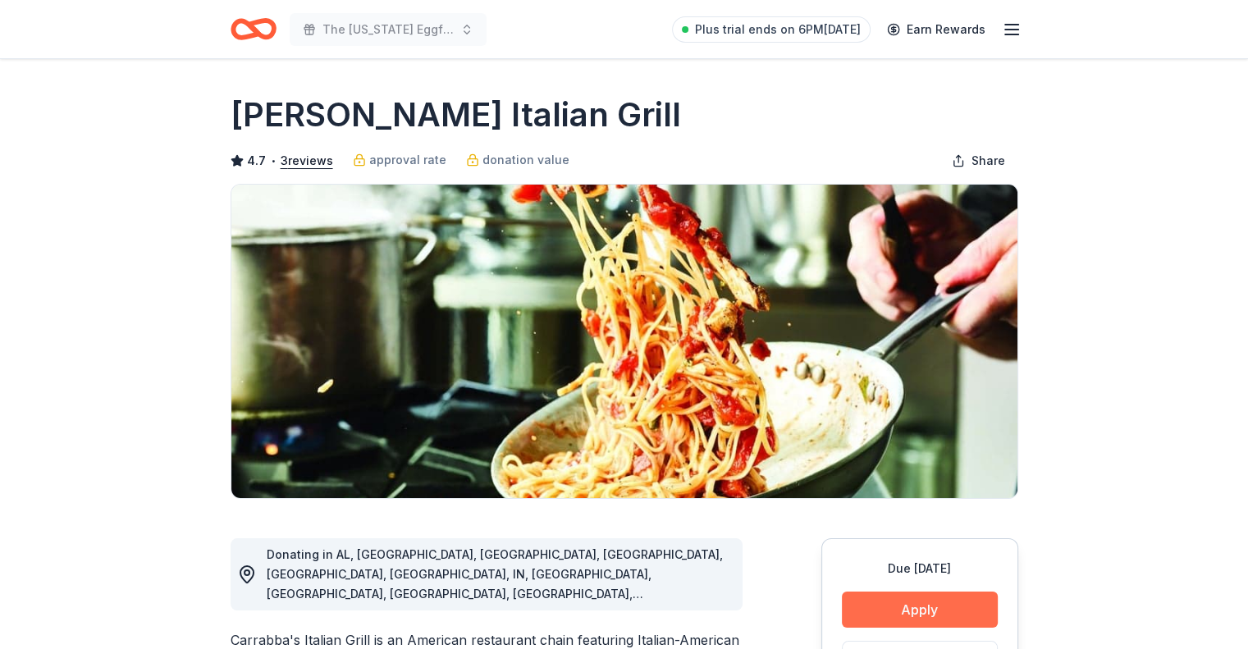
click at [948, 606] on button "Apply" at bounding box center [920, 609] width 156 height 36
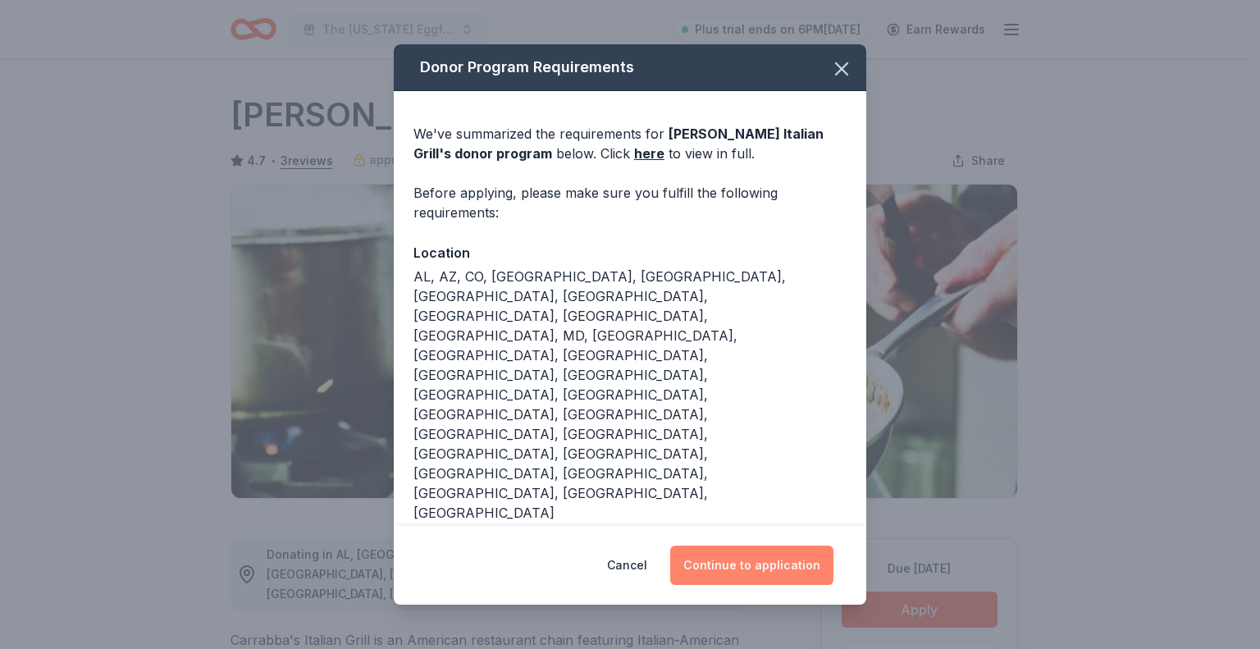
click at [763, 545] on button "Continue to application" at bounding box center [751, 564] width 163 height 39
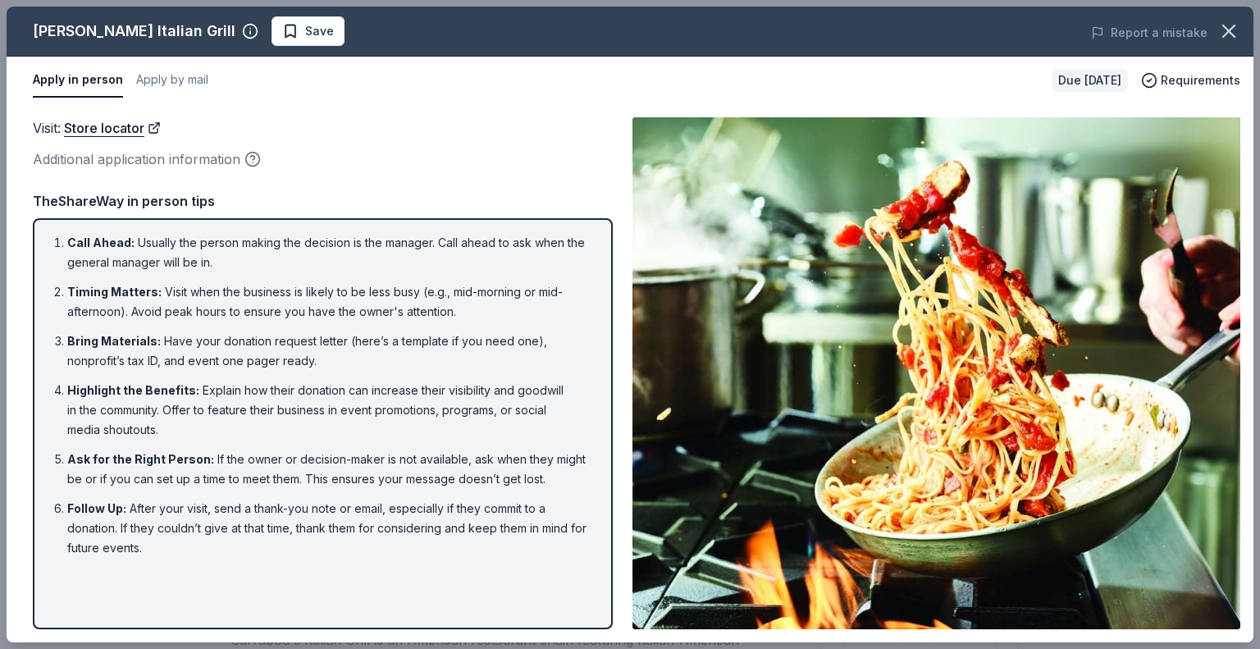
click at [641, 239] on img at bounding box center [936, 373] width 608 height 512
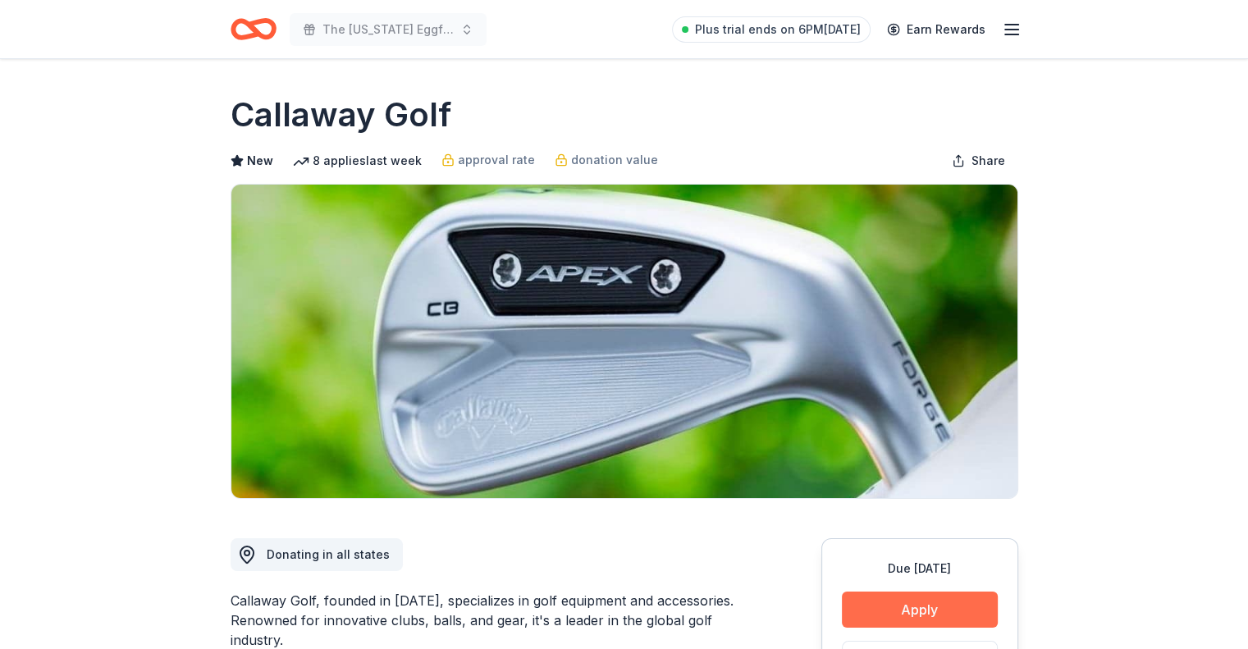
click at [910, 600] on button "Apply" at bounding box center [920, 609] width 156 height 36
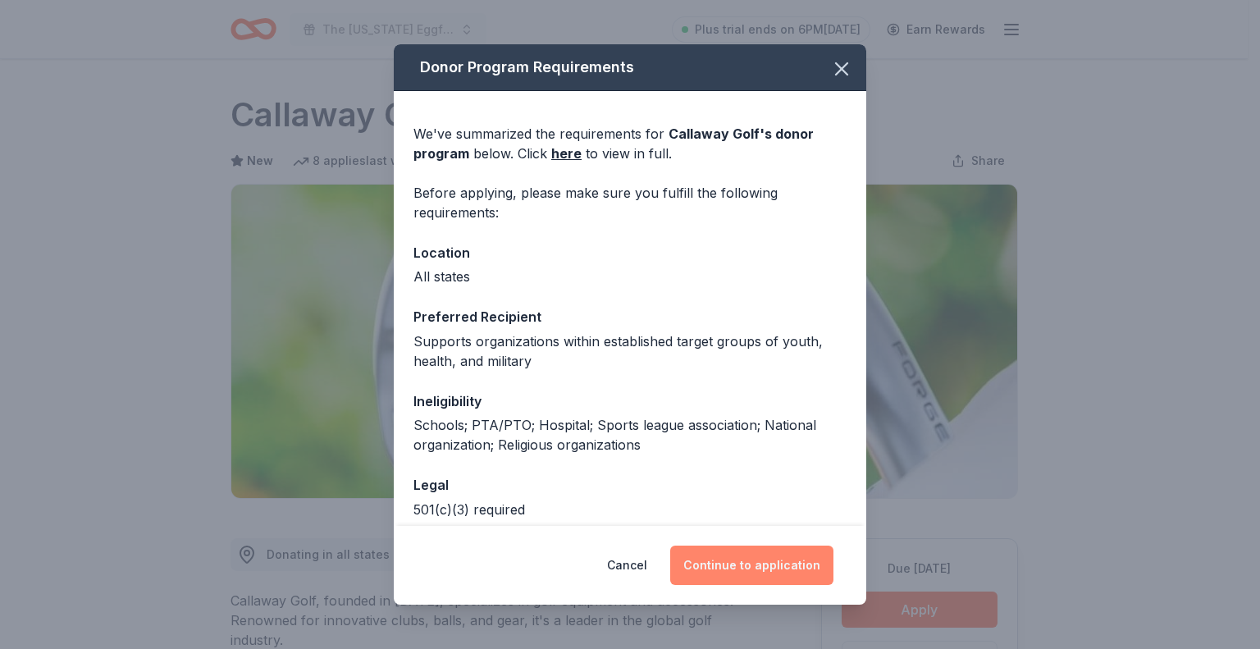
click at [760, 561] on button "Continue to application" at bounding box center [751, 564] width 163 height 39
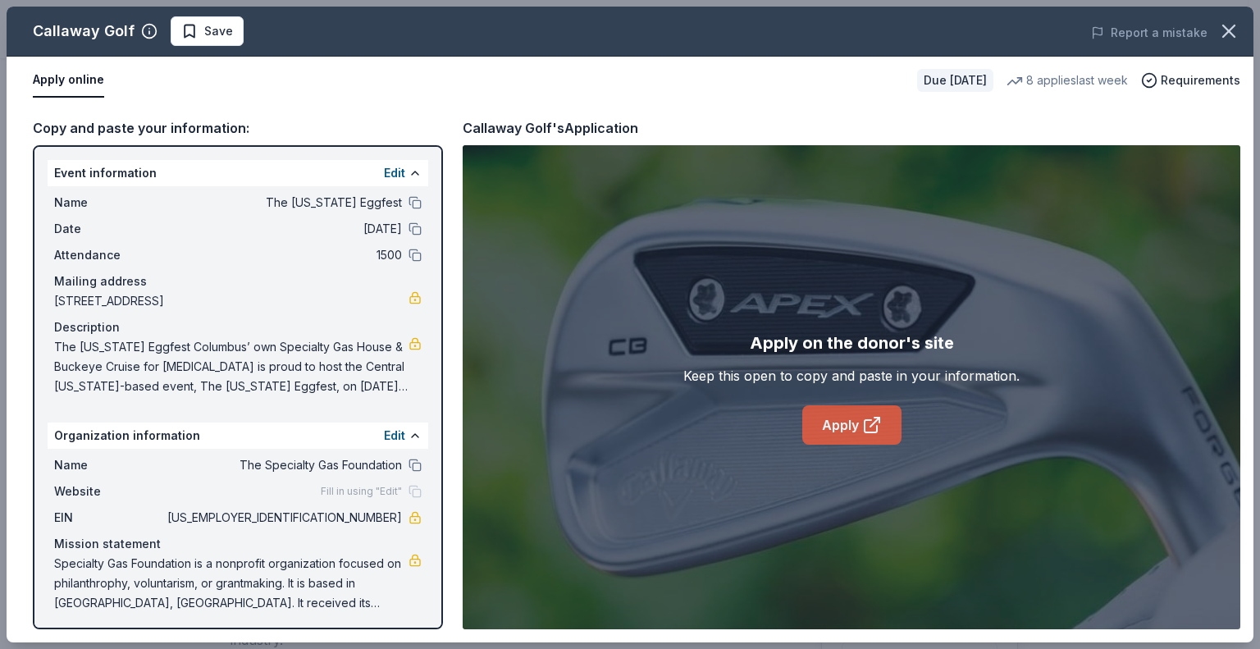
click at [875, 432] on icon at bounding box center [871, 426] width 12 height 12
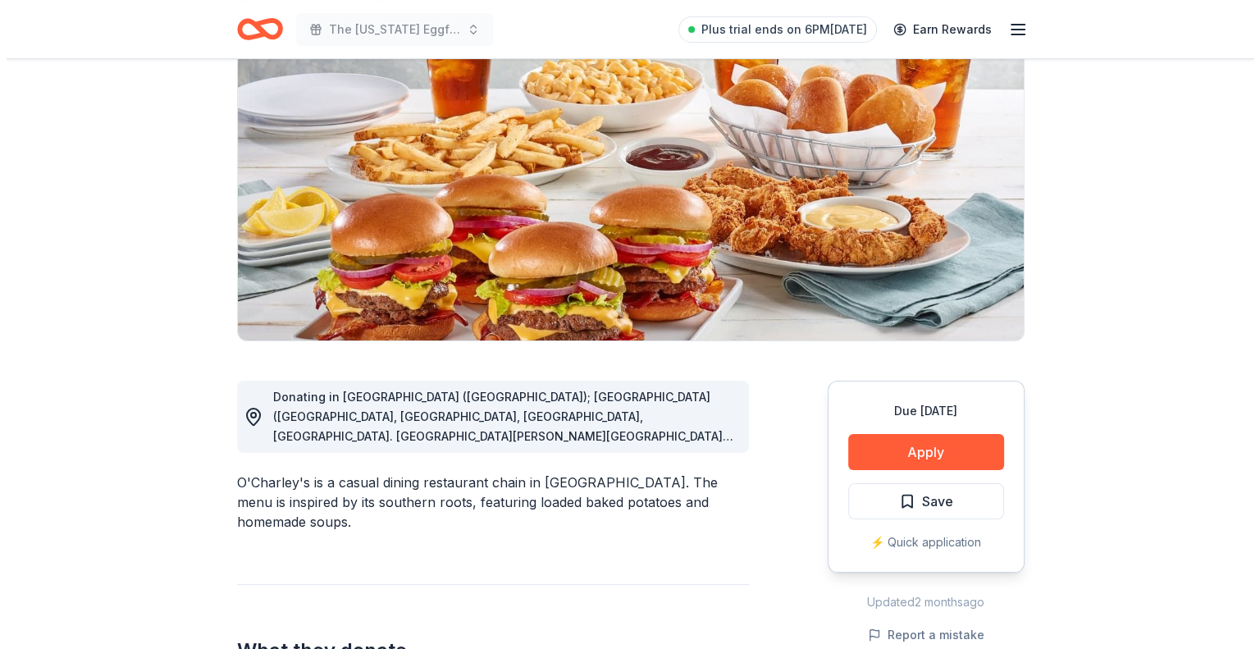
scroll to position [164, 0]
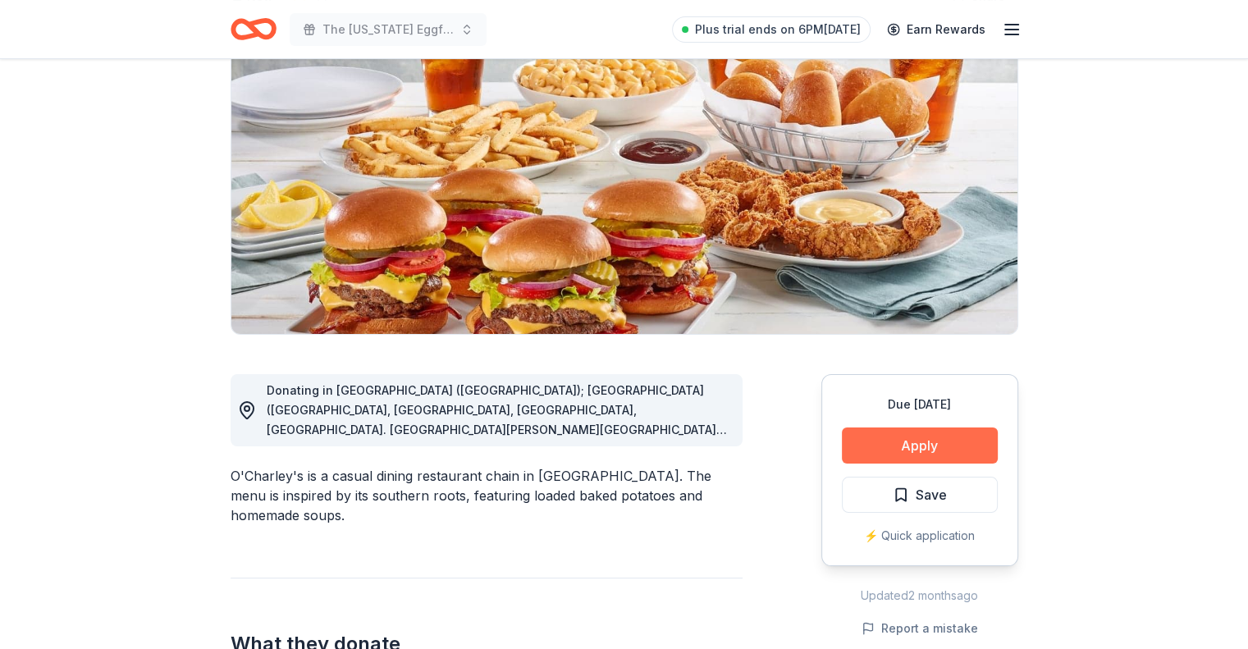
click at [893, 441] on button "Apply" at bounding box center [920, 445] width 156 height 36
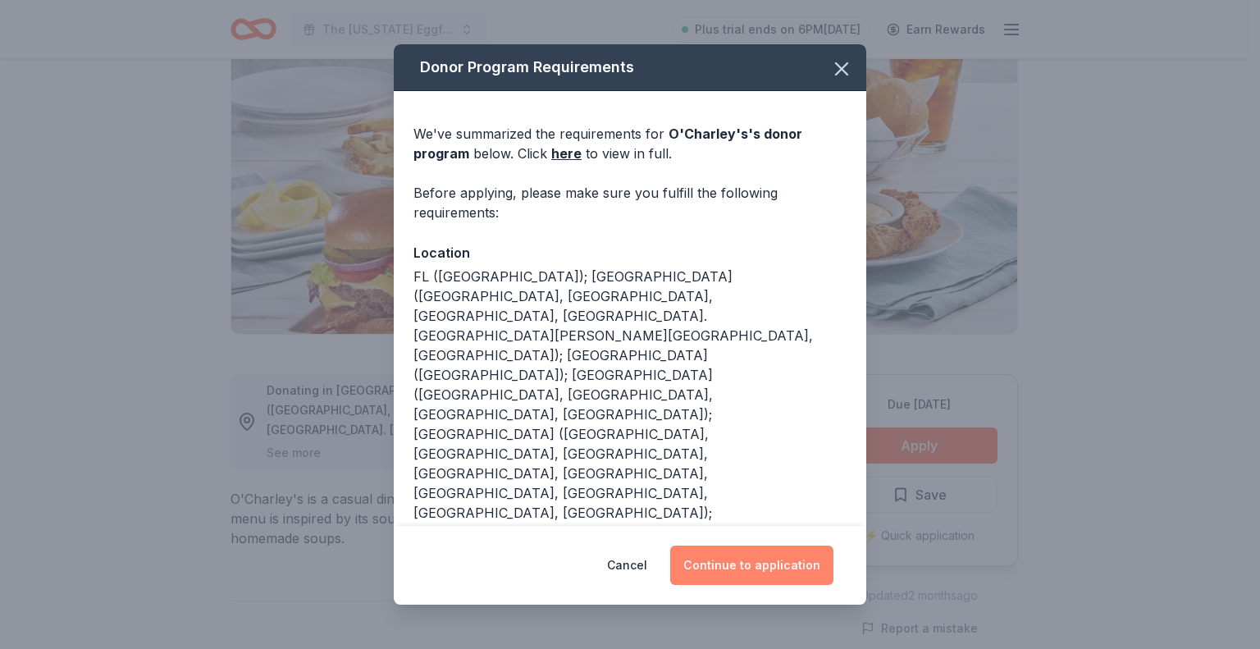
click at [712, 568] on button "Continue to application" at bounding box center [751, 564] width 163 height 39
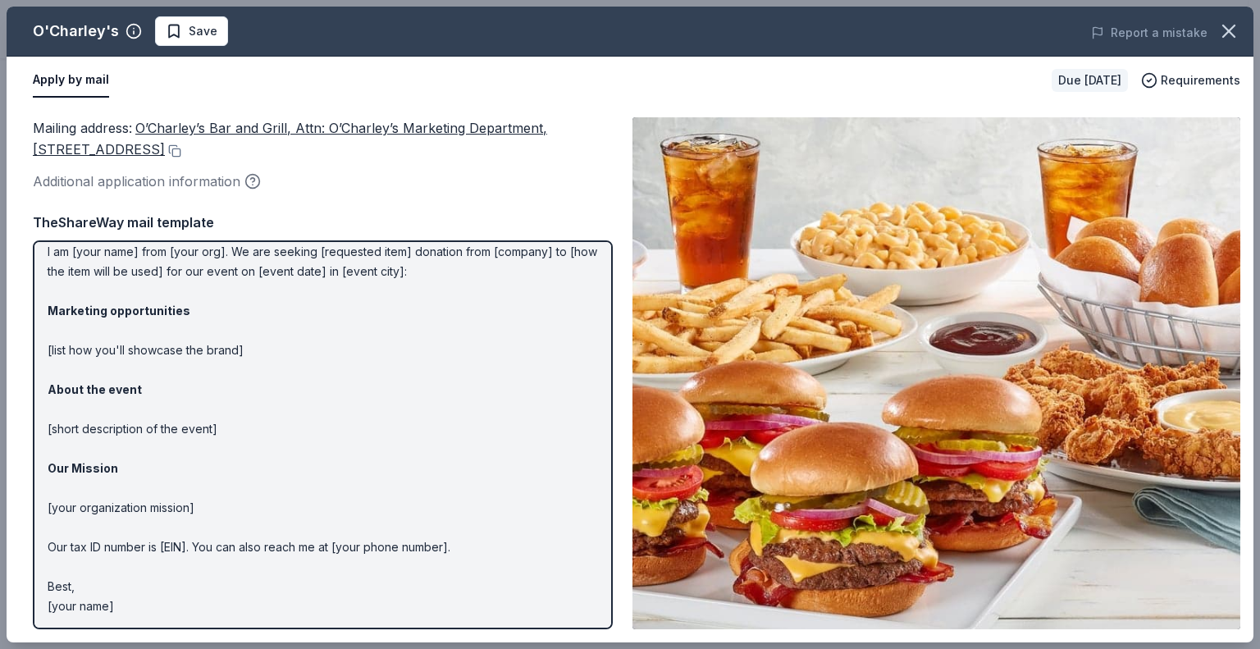
scroll to position [0, 0]
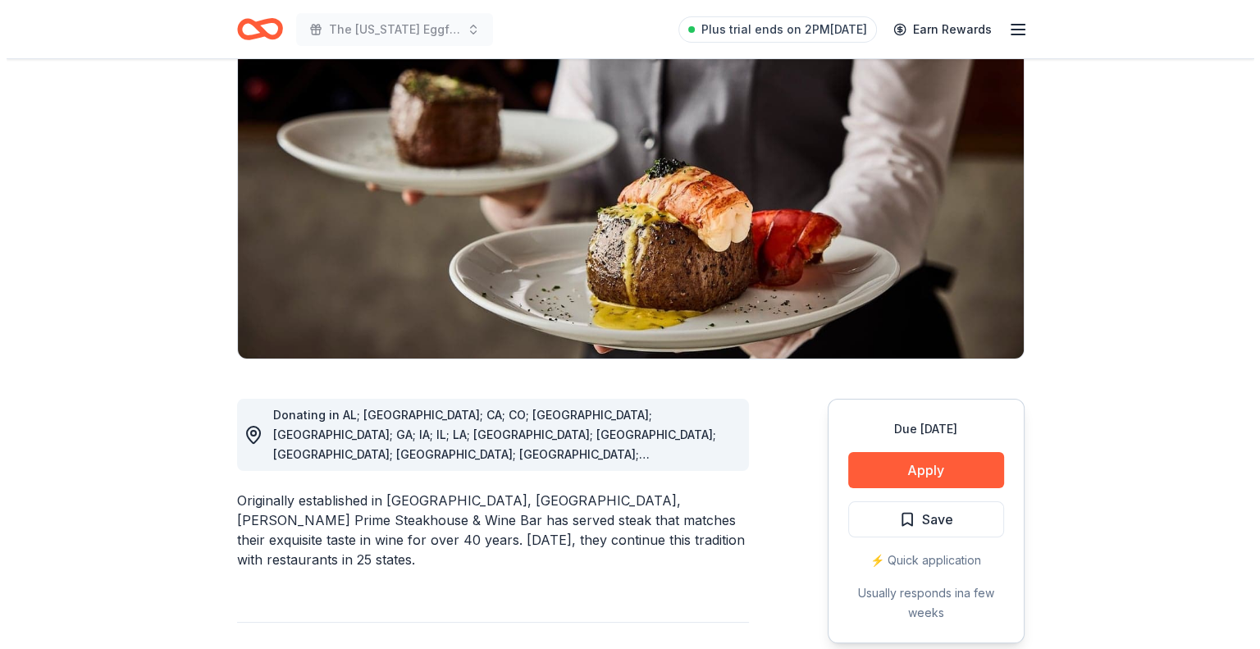
scroll to position [164, 0]
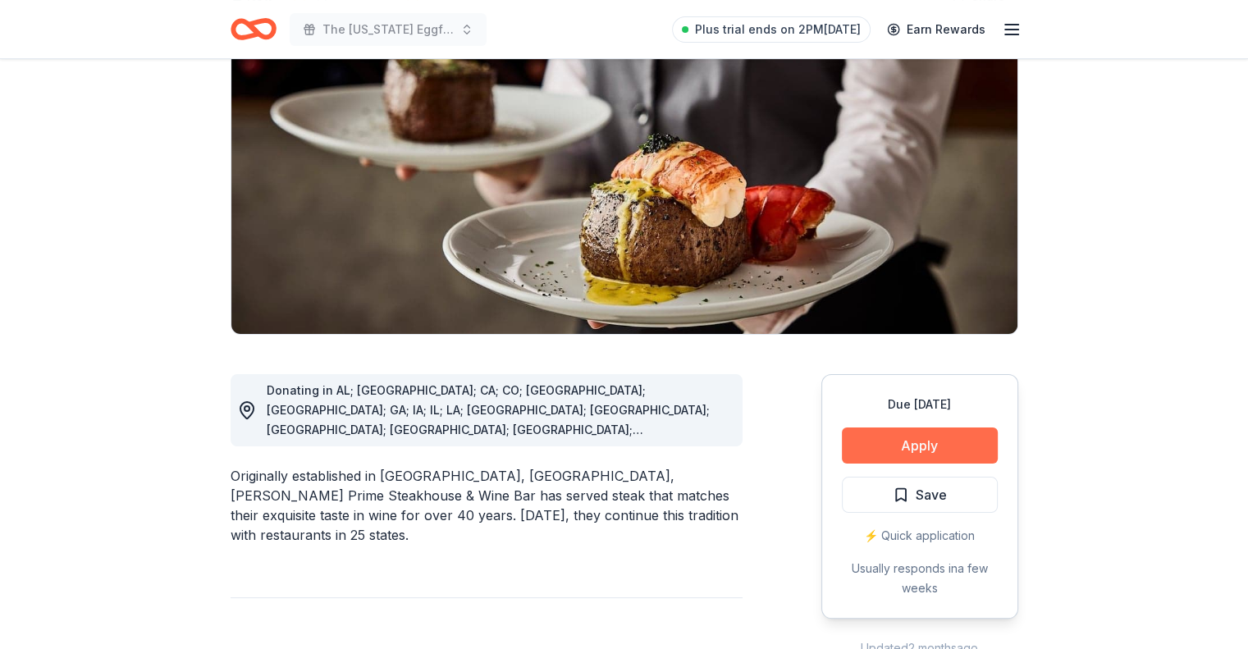
click at [937, 438] on button "Apply" at bounding box center [920, 445] width 156 height 36
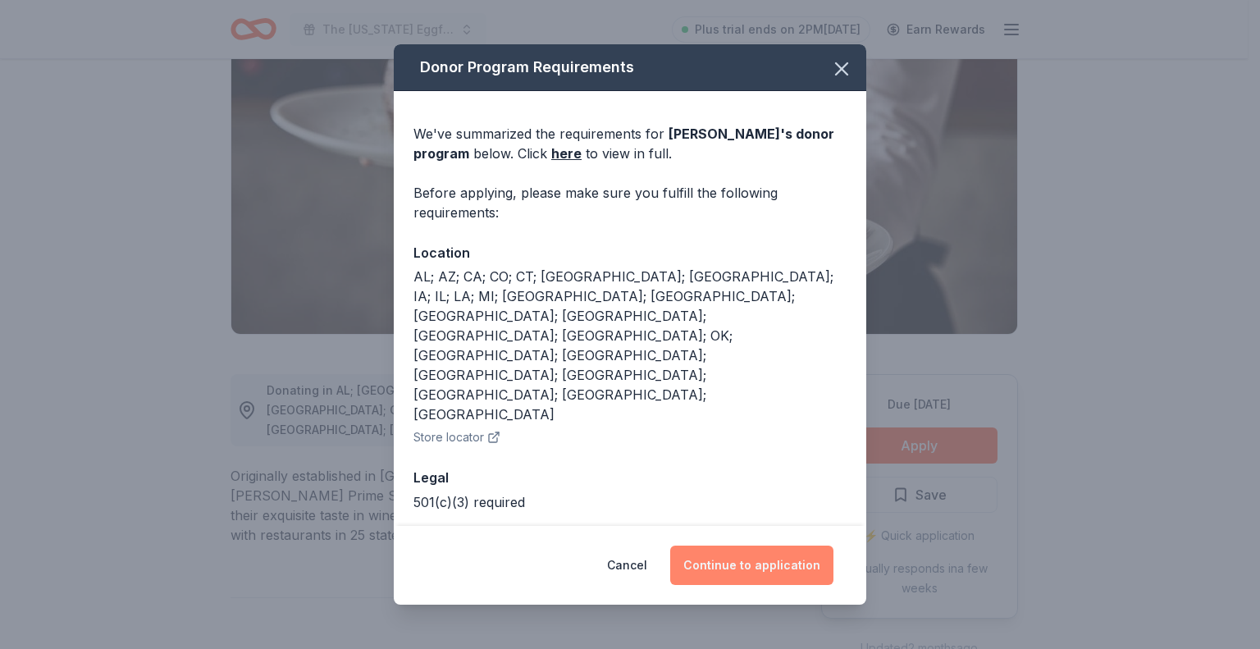
click at [757, 545] on button "Continue to application" at bounding box center [751, 564] width 163 height 39
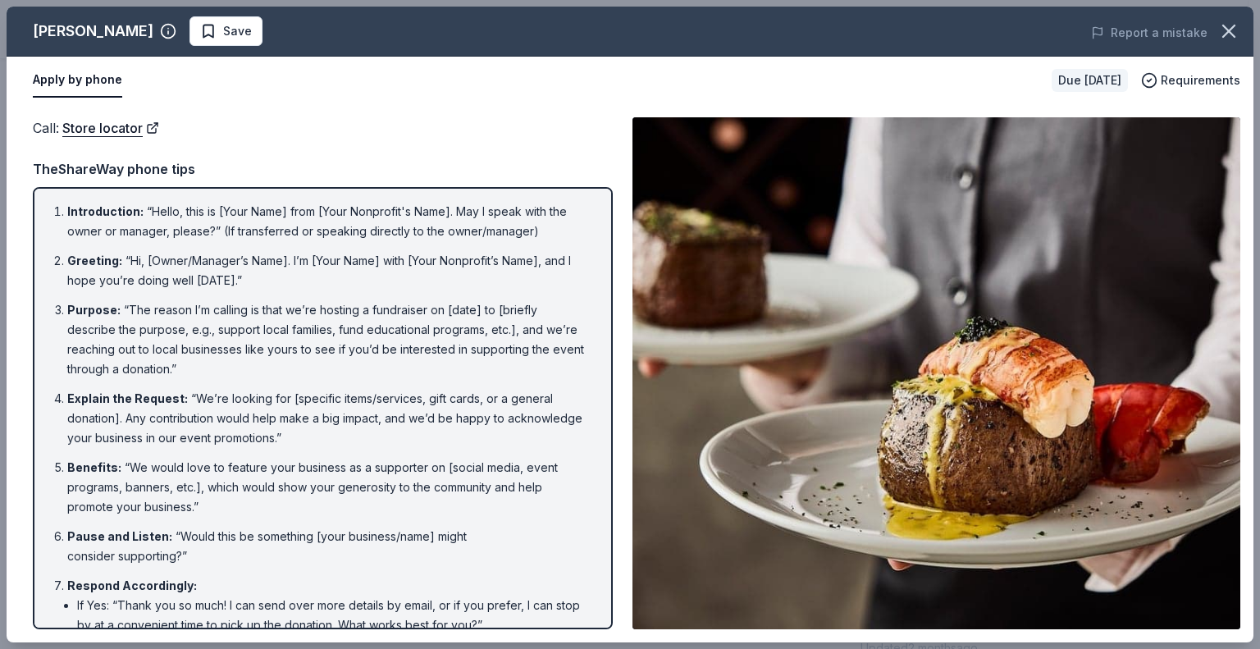
click at [377, 151] on div "Call : Store locator TheShareWay phone tips Introduction : “Hello, this is [You…" at bounding box center [323, 373] width 580 height 512
click at [1155, 74] on circle "button" at bounding box center [1150, 81] width 14 height 14
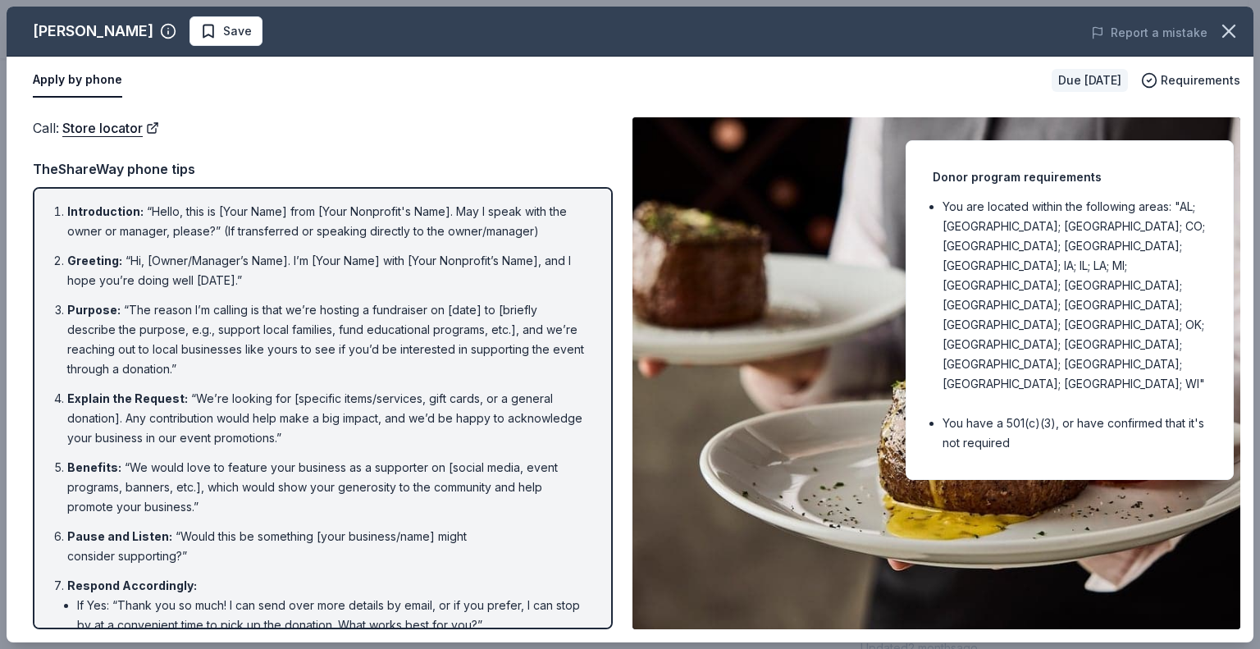
click at [849, 213] on img at bounding box center [936, 373] width 608 height 512
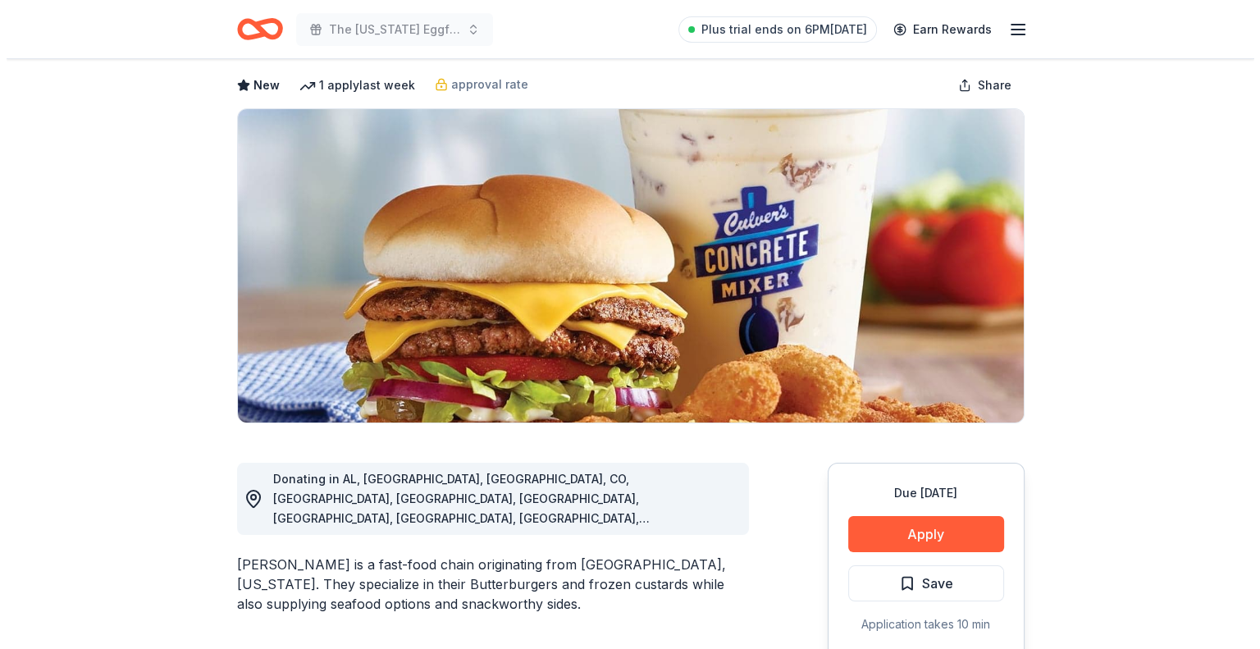
scroll to position [246, 0]
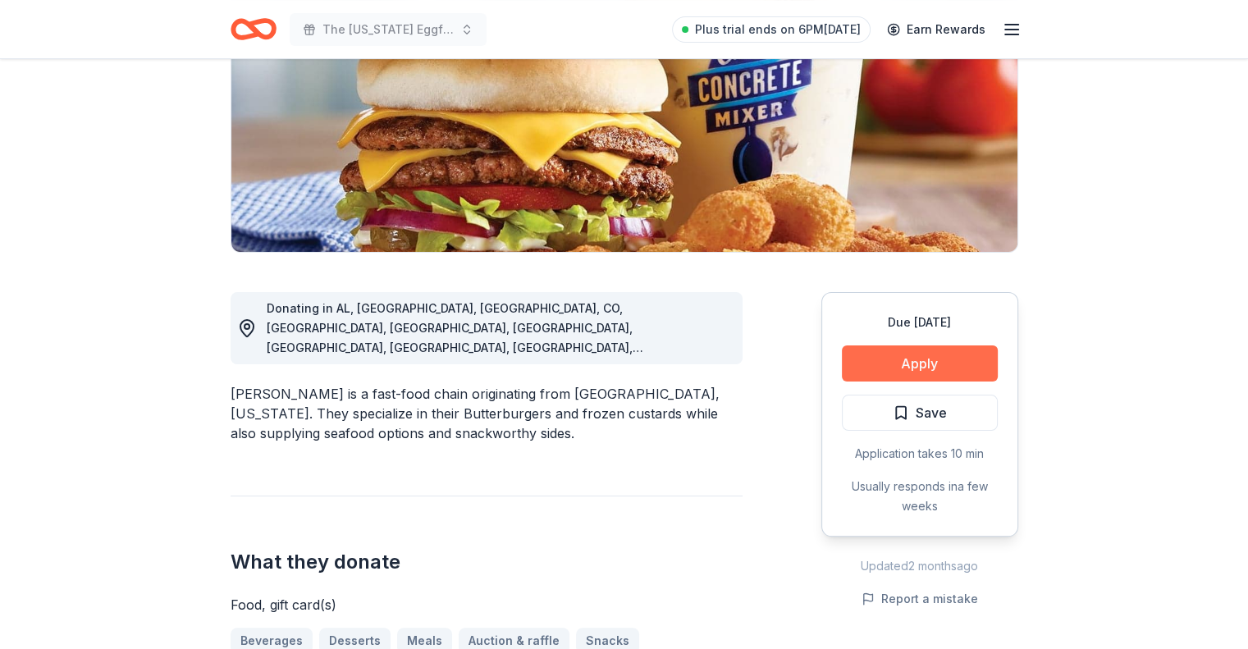
click at [904, 374] on button "Apply" at bounding box center [920, 363] width 156 height 36
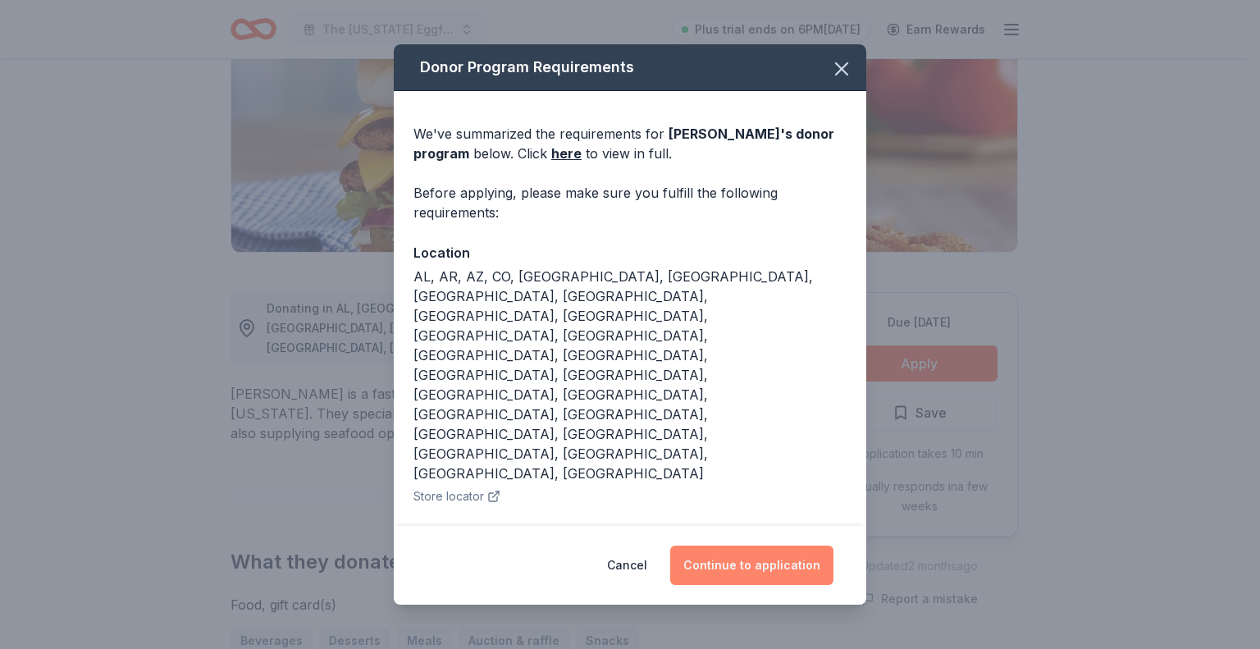
click at [742, 554] on button "Continue to application" at bounding box center [751, 564] width 163 height 39
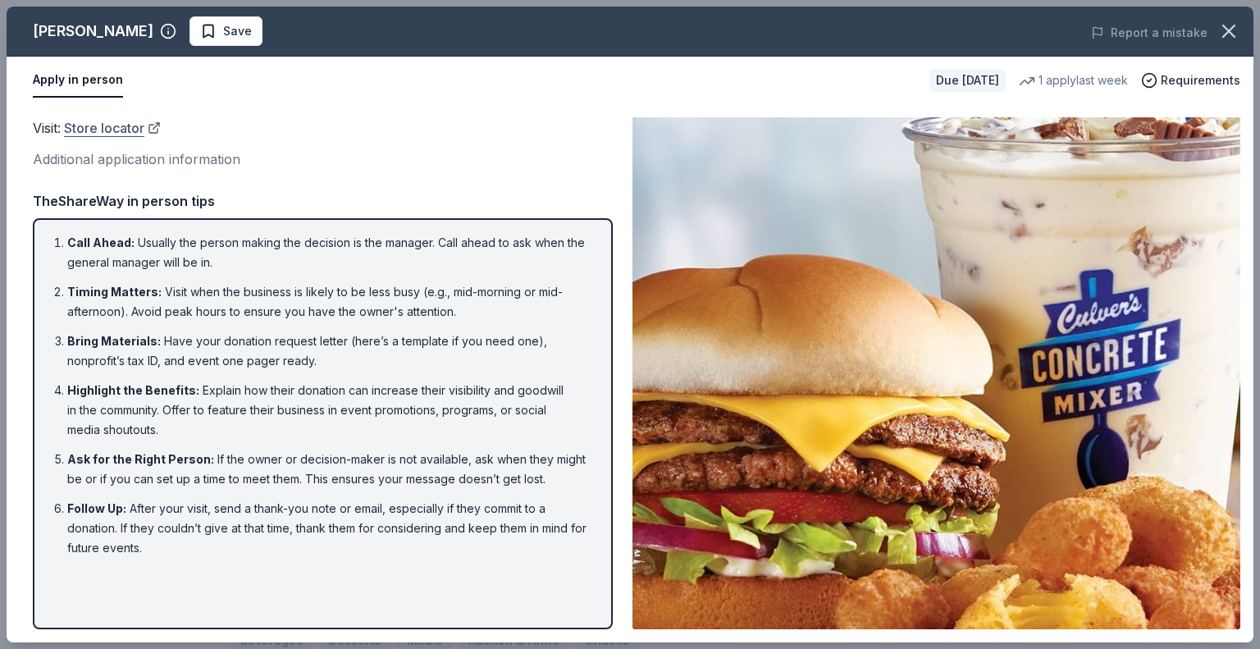
click at [128, 129] on link "Store locator" at bounding box center [112, 127] width 97 height 21
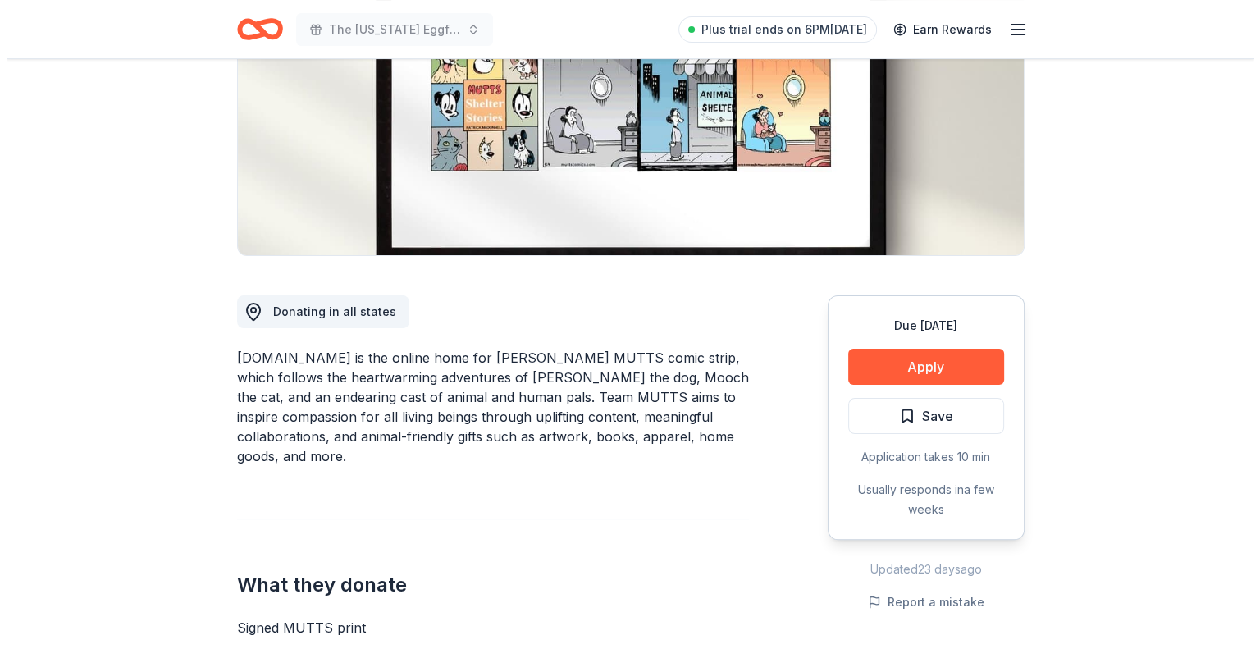
scroll to position [246, 0]
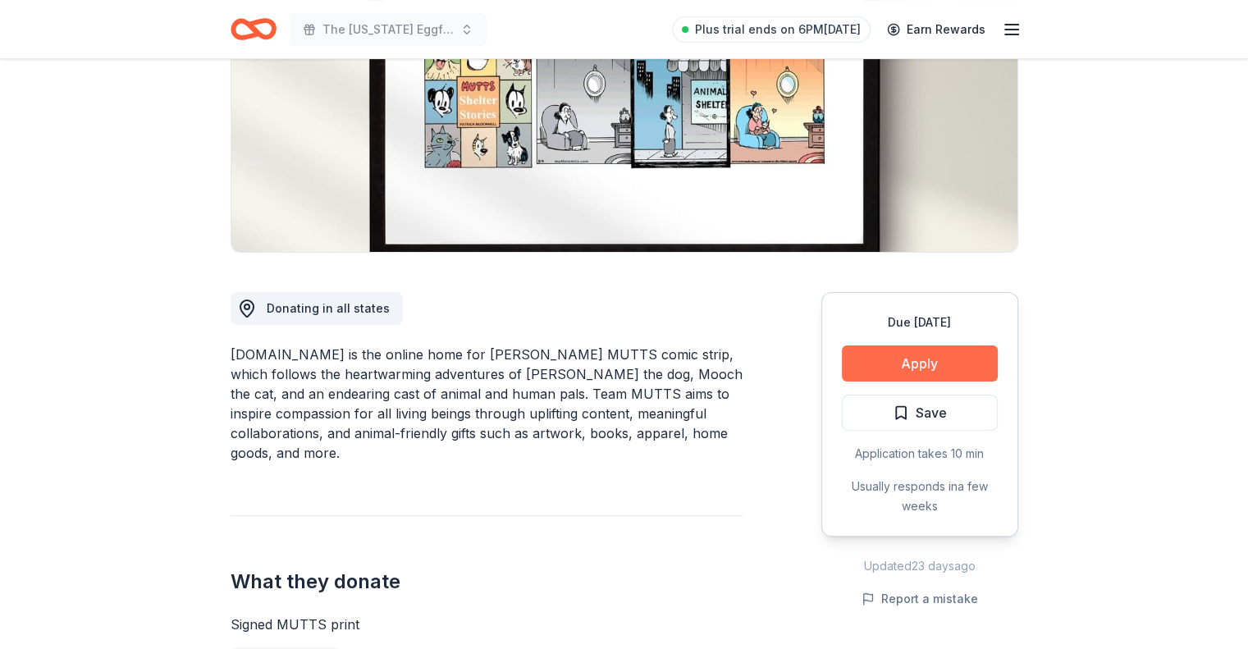
click at [940, 361] on button "Apply" at bounding box center [920, 363] width 156 height 36
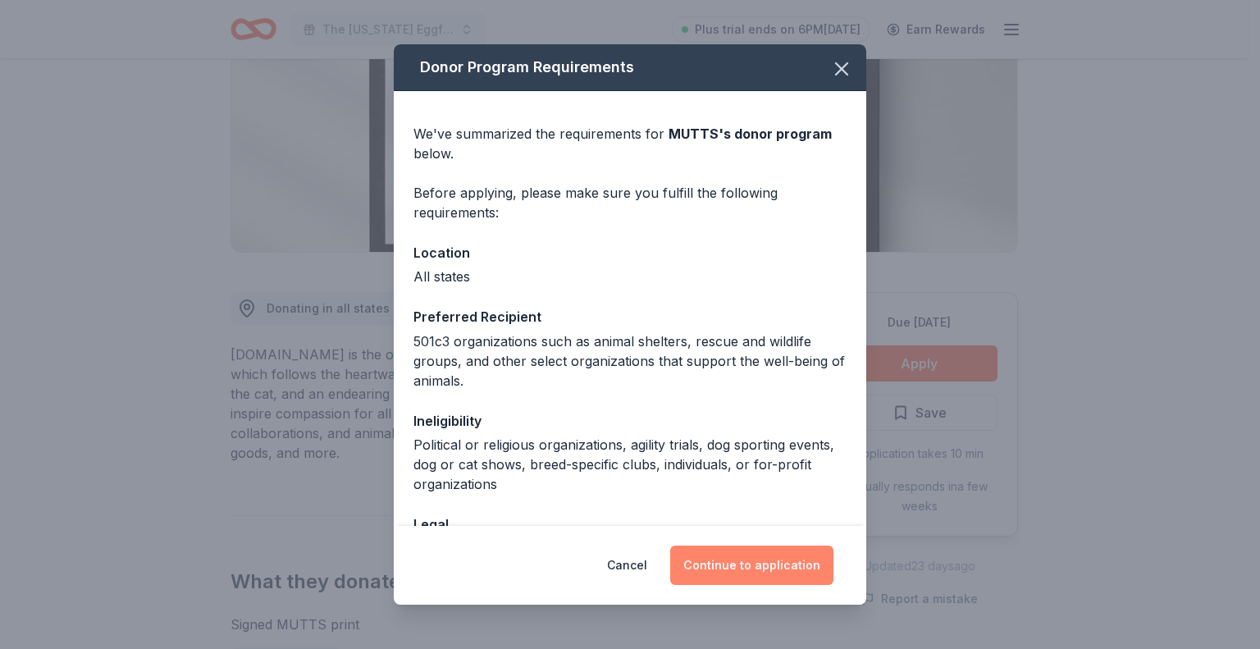
click at [738, 570] on button "Continue to application" at bounding box center [751, 564] width 163 height 39
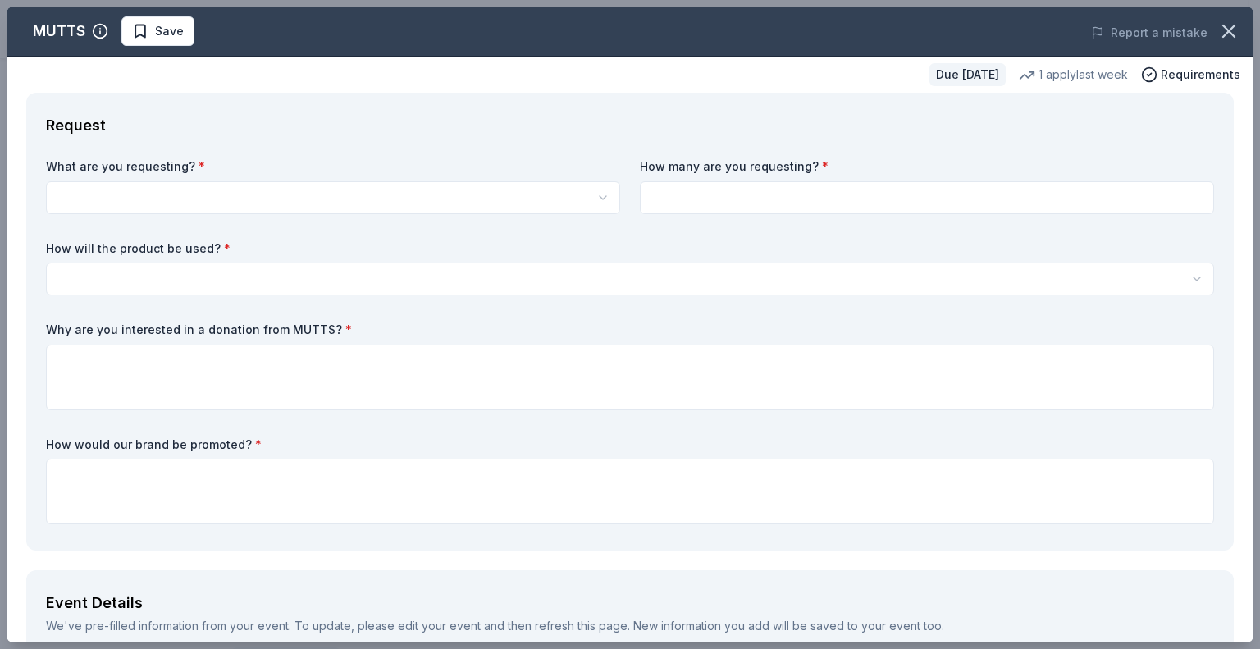
click at [999, 230] on div "What are you requesting? * Signed MUTTS print How many are you requesting? * Ho…" at bounding box center [630, 344] width 1168 height 372
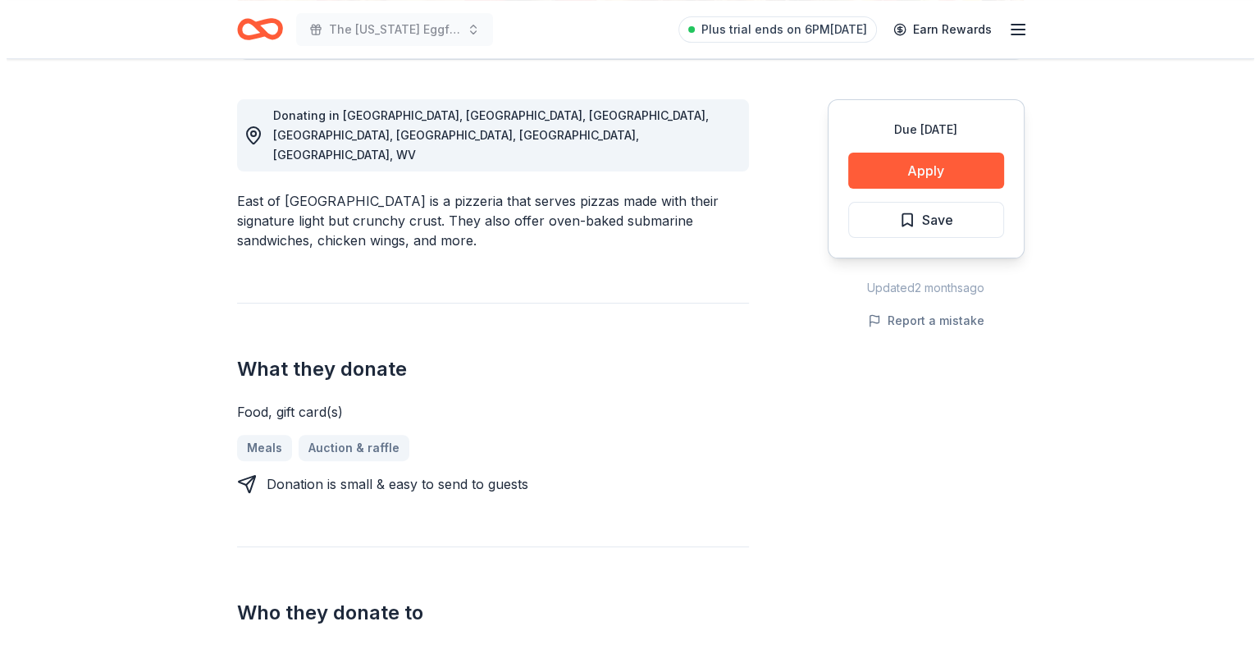
scroll to position [410, 0]
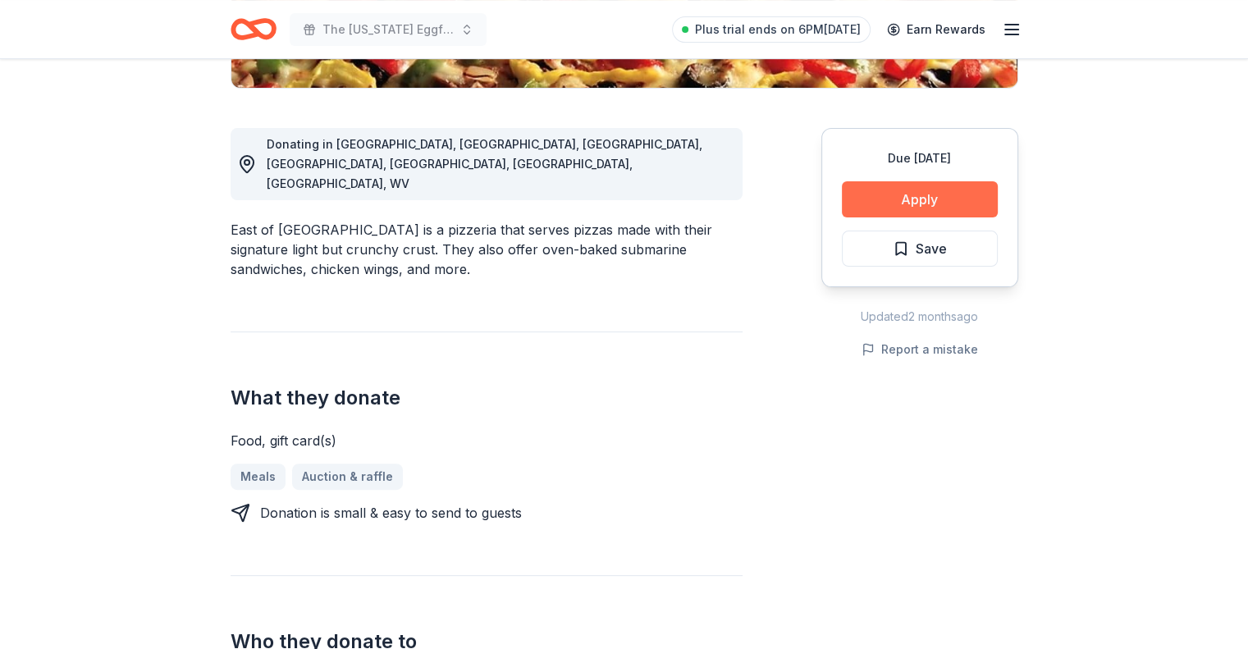
click at [946, 197] on button "Apply" at bounding box center [920, 199] width 156 height 36
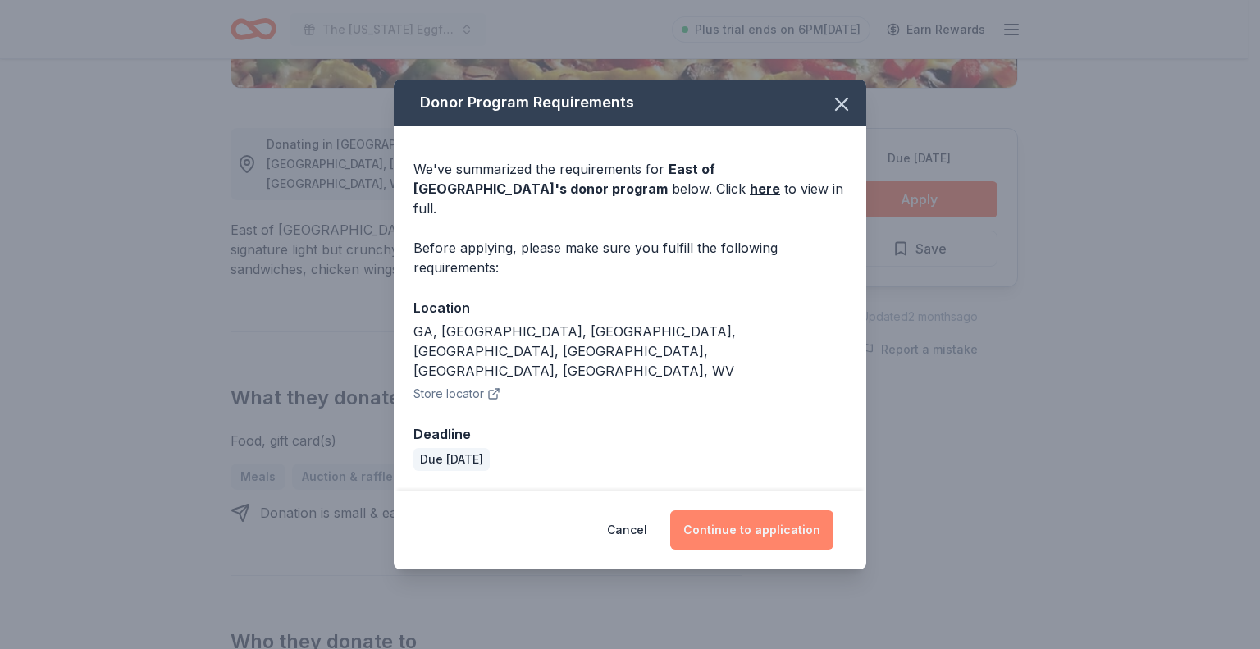
click at [755, 510] on button "Continue to application" at bounding box center [751, 529] width 163 height 39
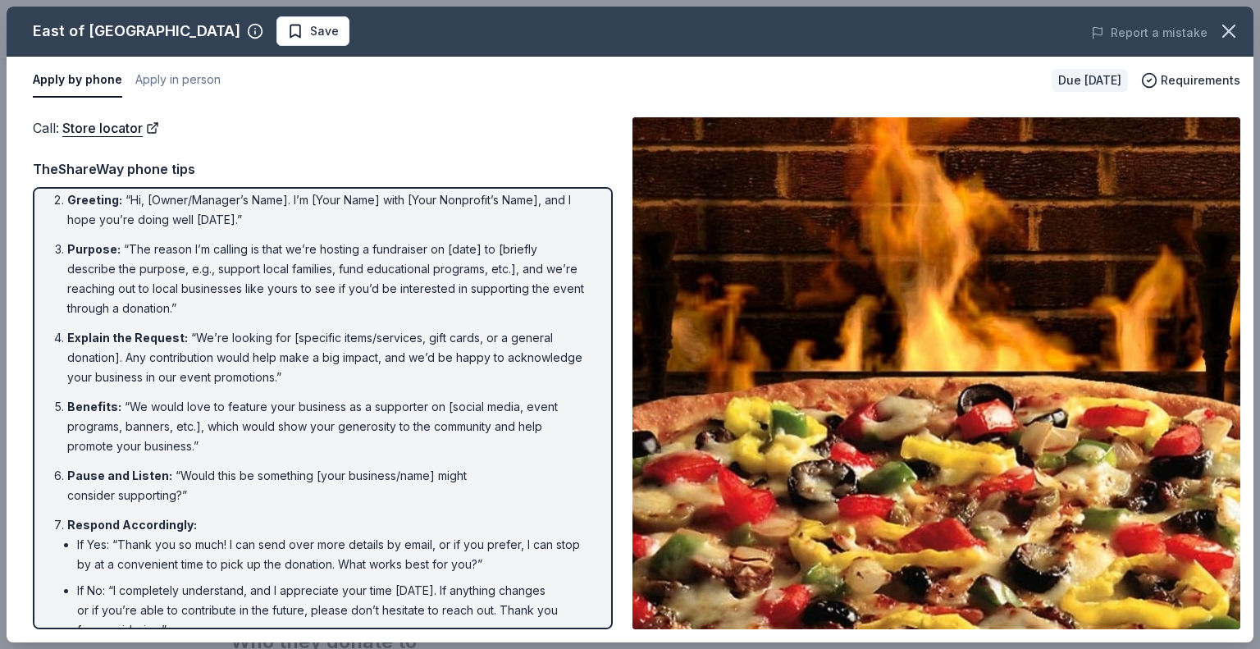
scroll to position [0, 0]
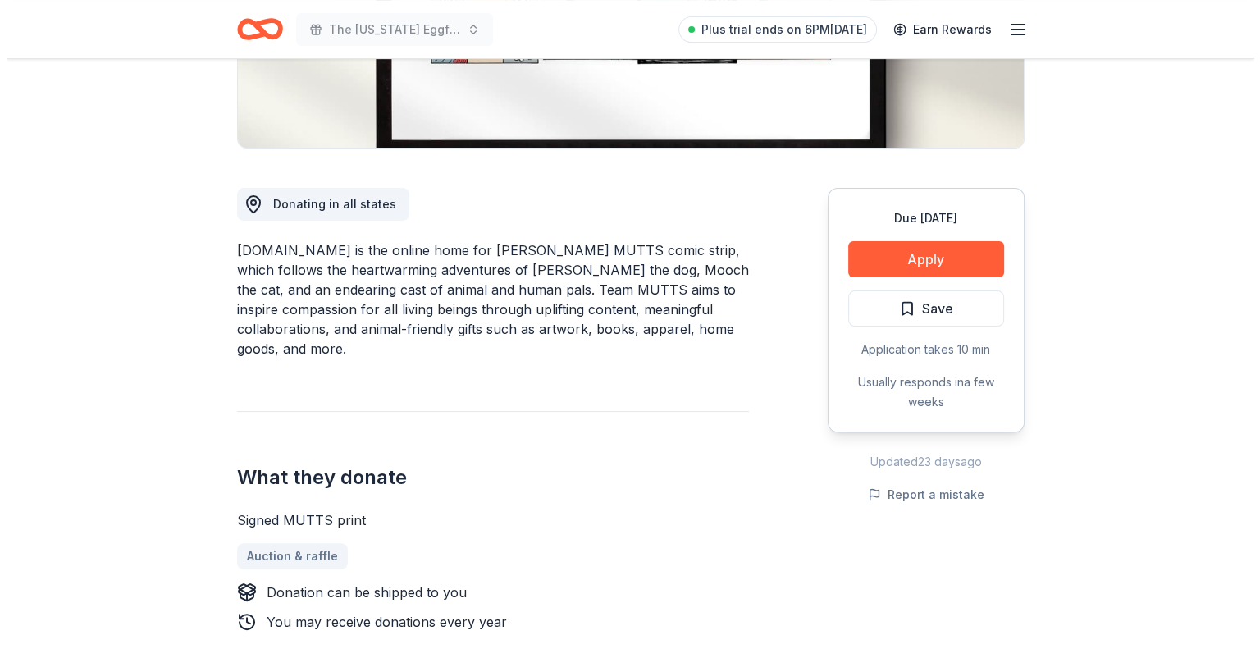
scroll to position [492, 0]
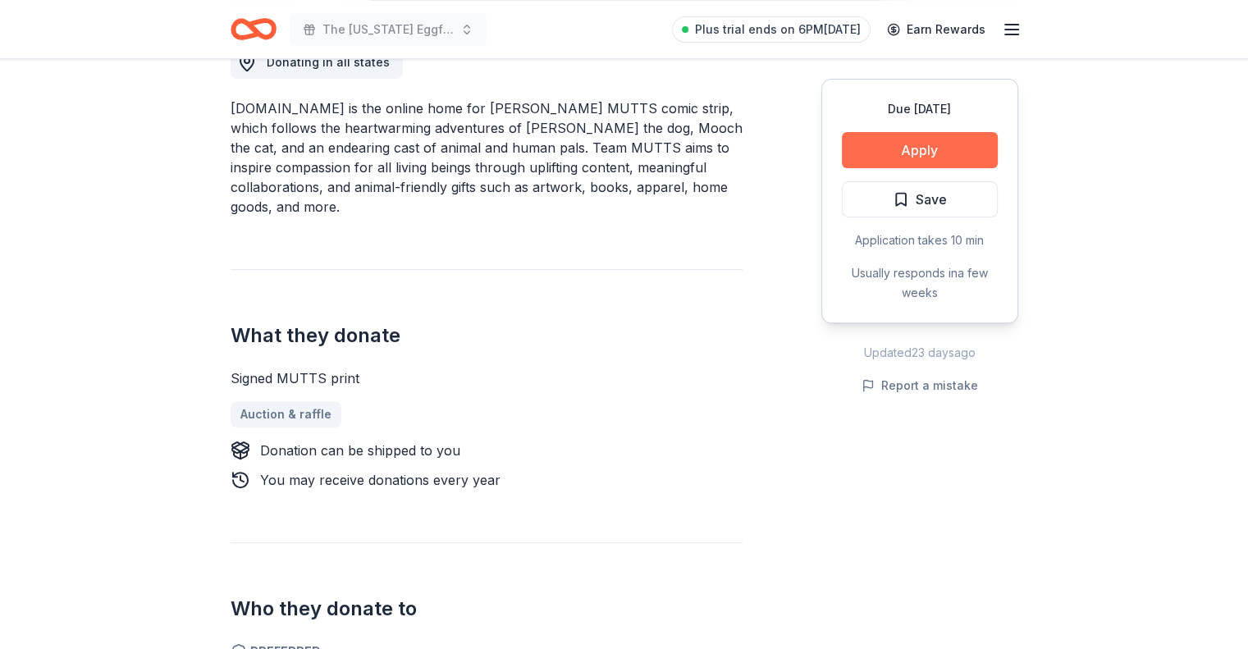
click at [928, 140] on button "Apply" at bounding box center [920, 150] width 156 height 36
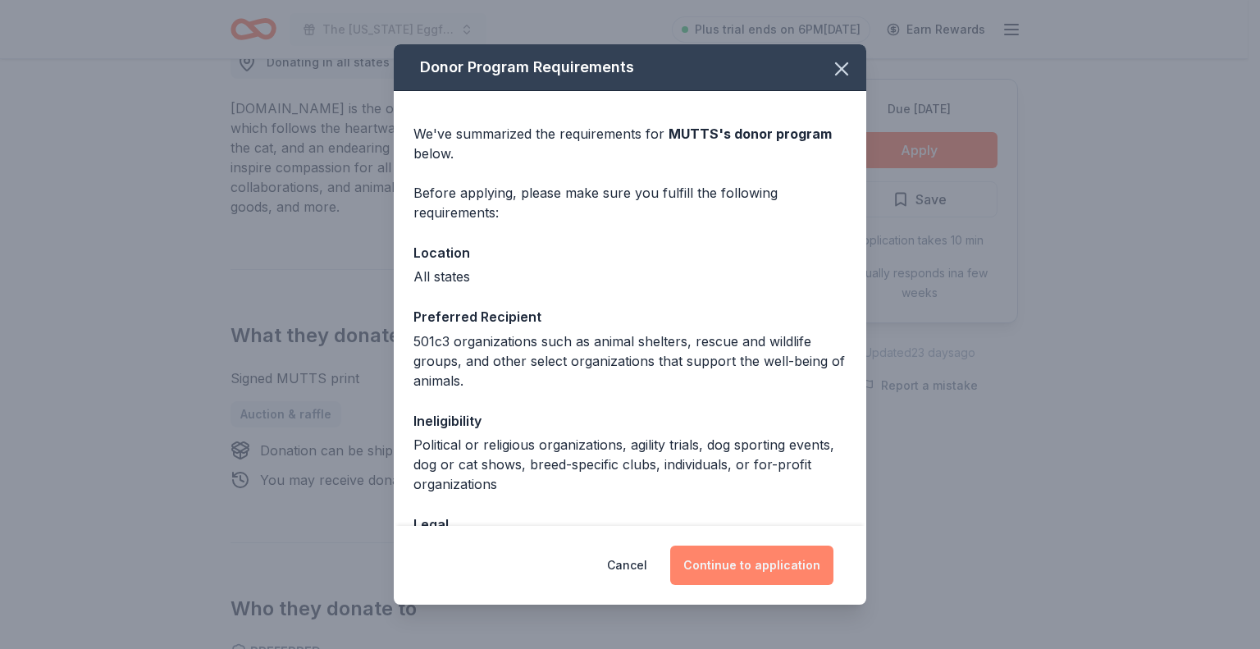
click at [752, 565] on button "Continue to application" at bounding box center [751, 564] width 163 height 39
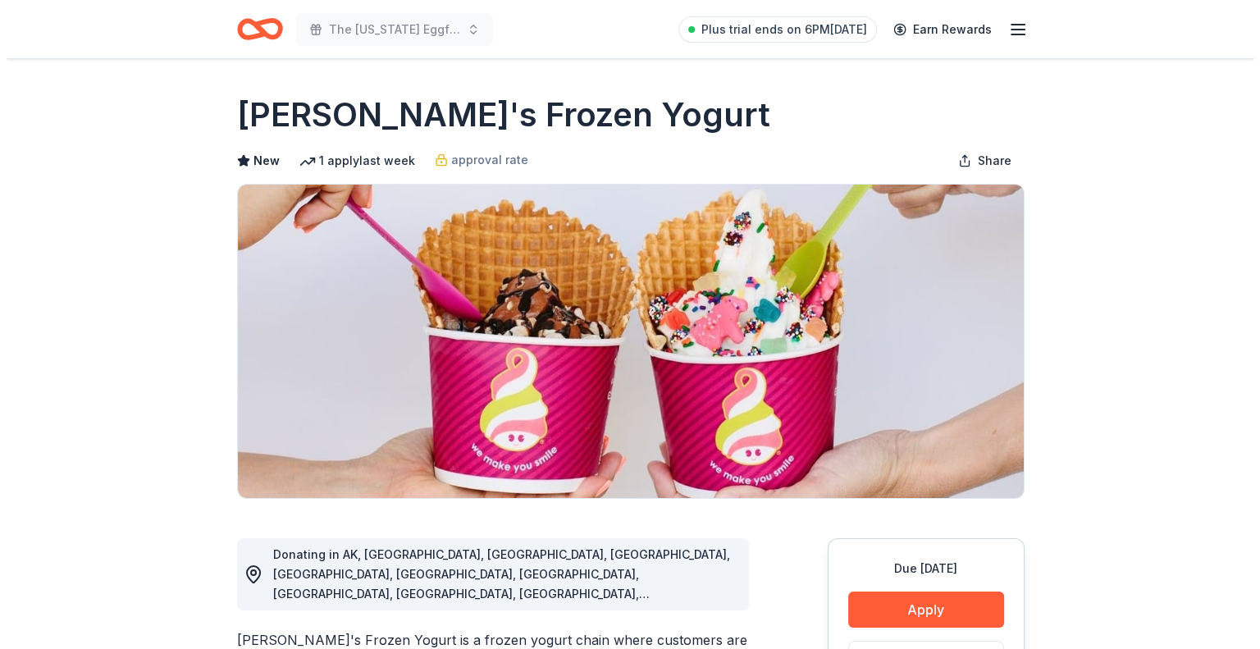
scroll to position [164, 0]
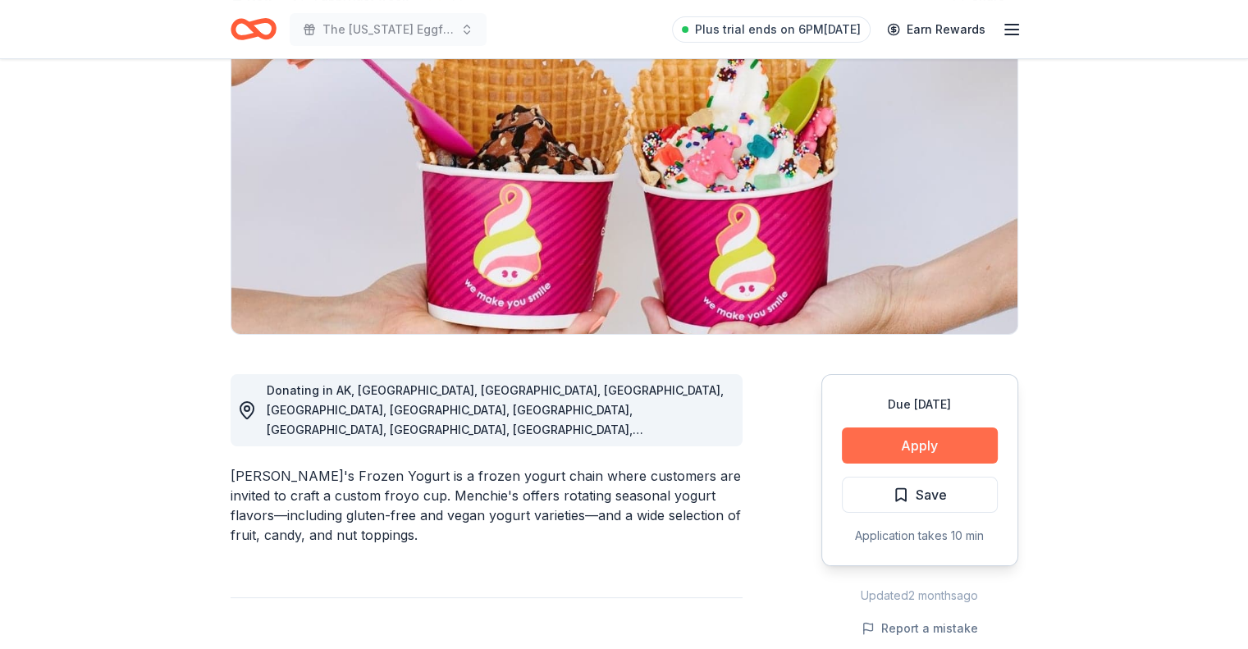
click at [886, 430] on button "Apply" at bounding box center [920, 445] width 156 height 36
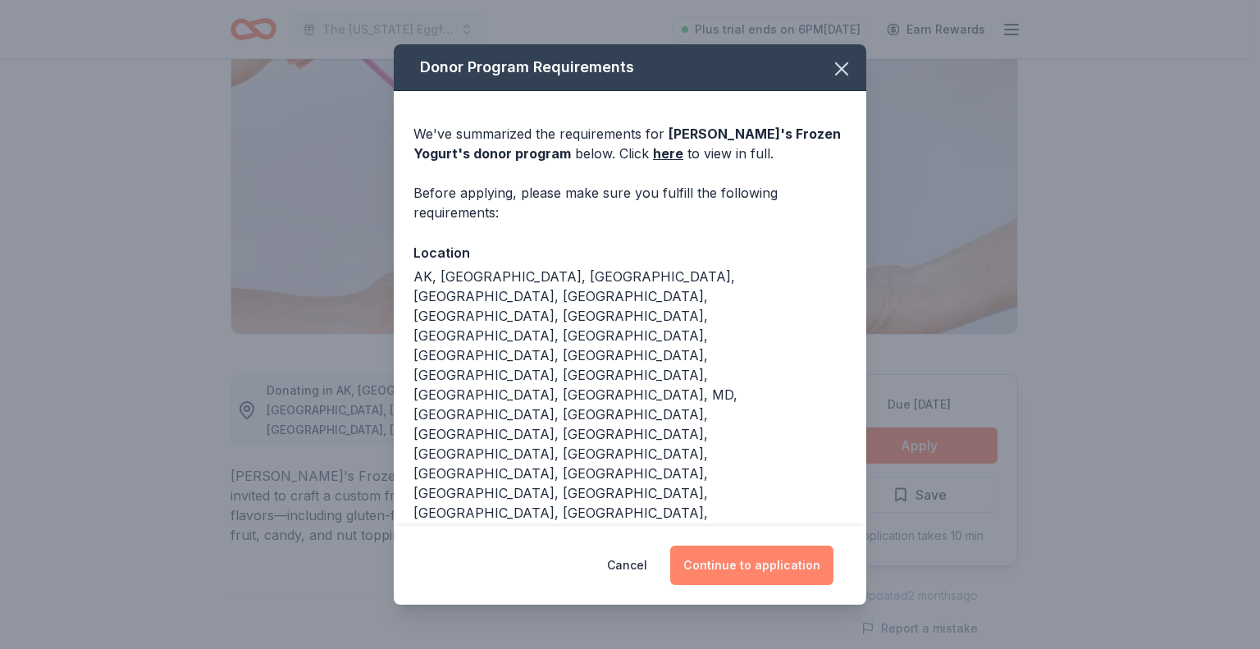
click at [787, 545] on button "Continue to application" at bounding box center [751, 564] width 163 height 39
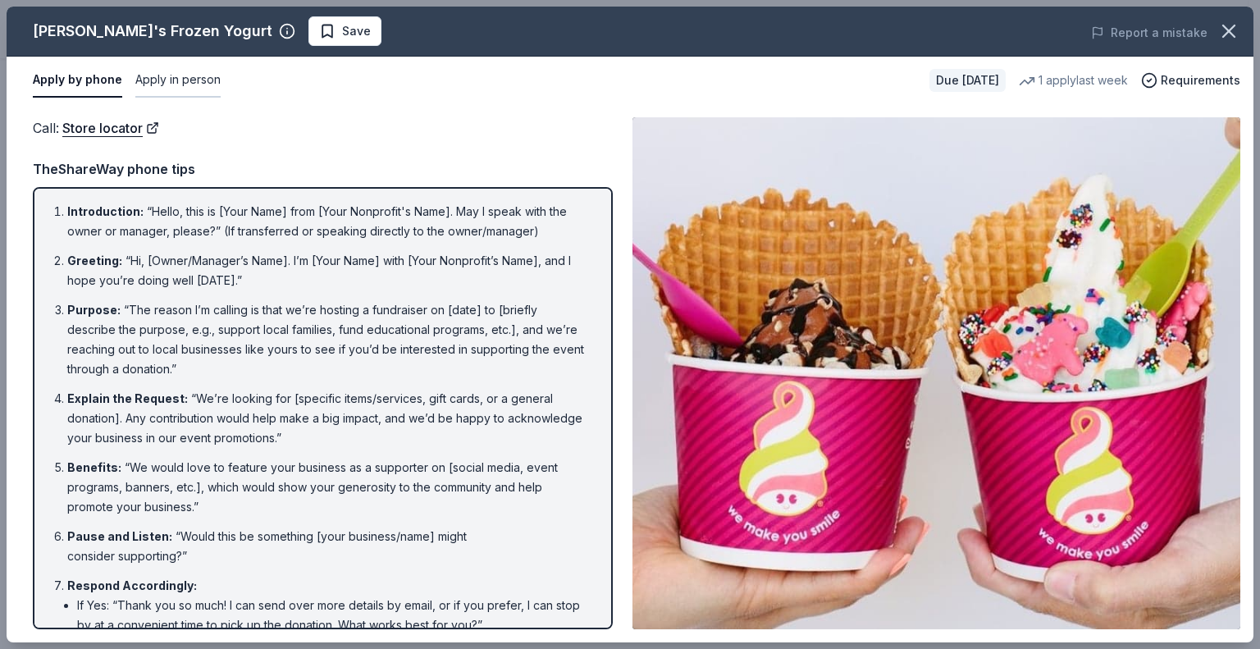
click at [149, 77] on button "Apply in person" at bounding box center [177, 80] width 85 height 34
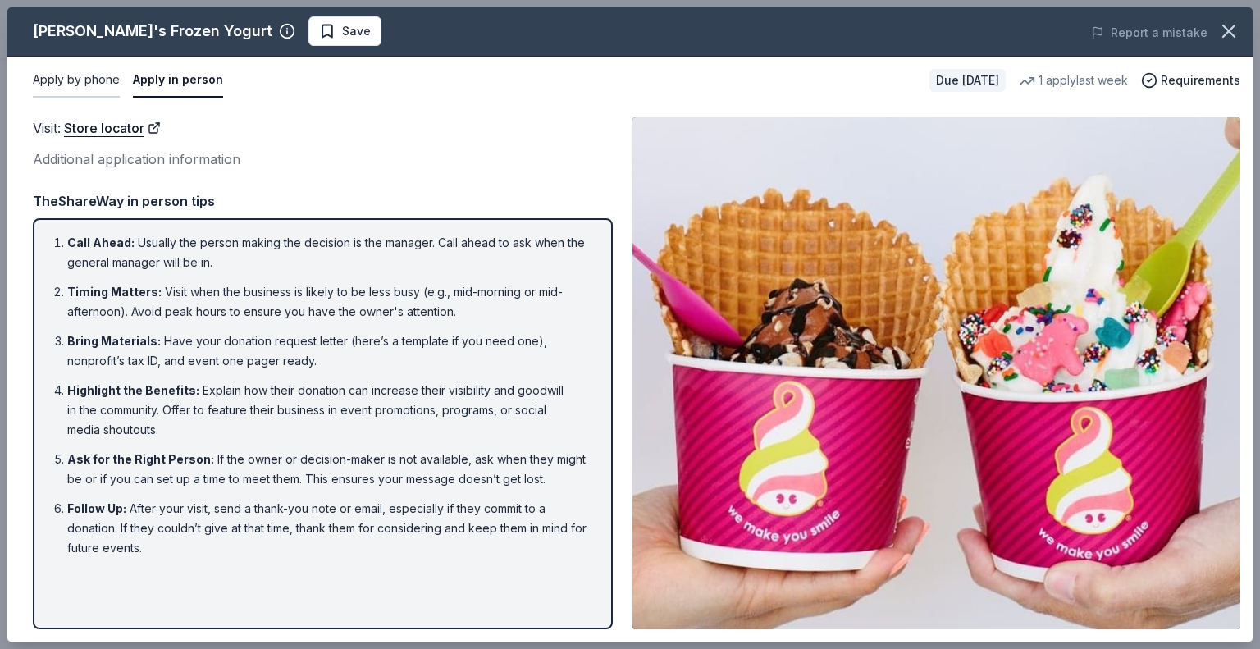
click at [42, 67] on button "Apply by phone" at bounding box center [76, 80] width 87 height 34
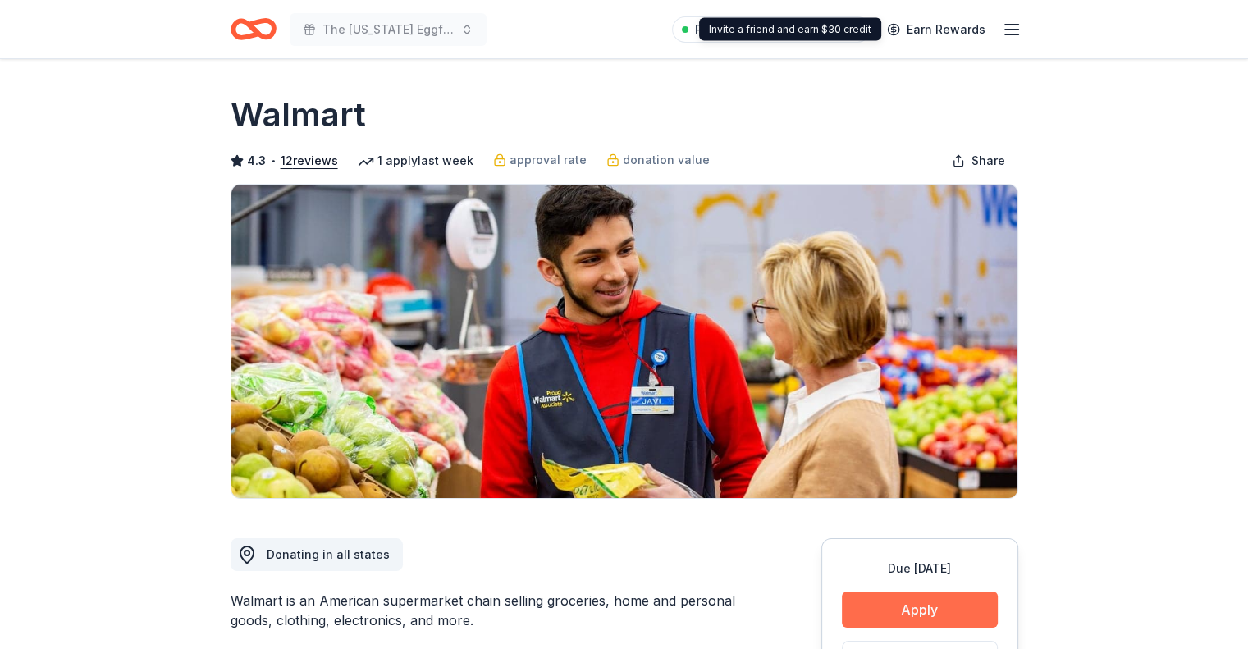
click at [912, 614] on button "Apply" at bounding box center [920, 609] width 156 height 36
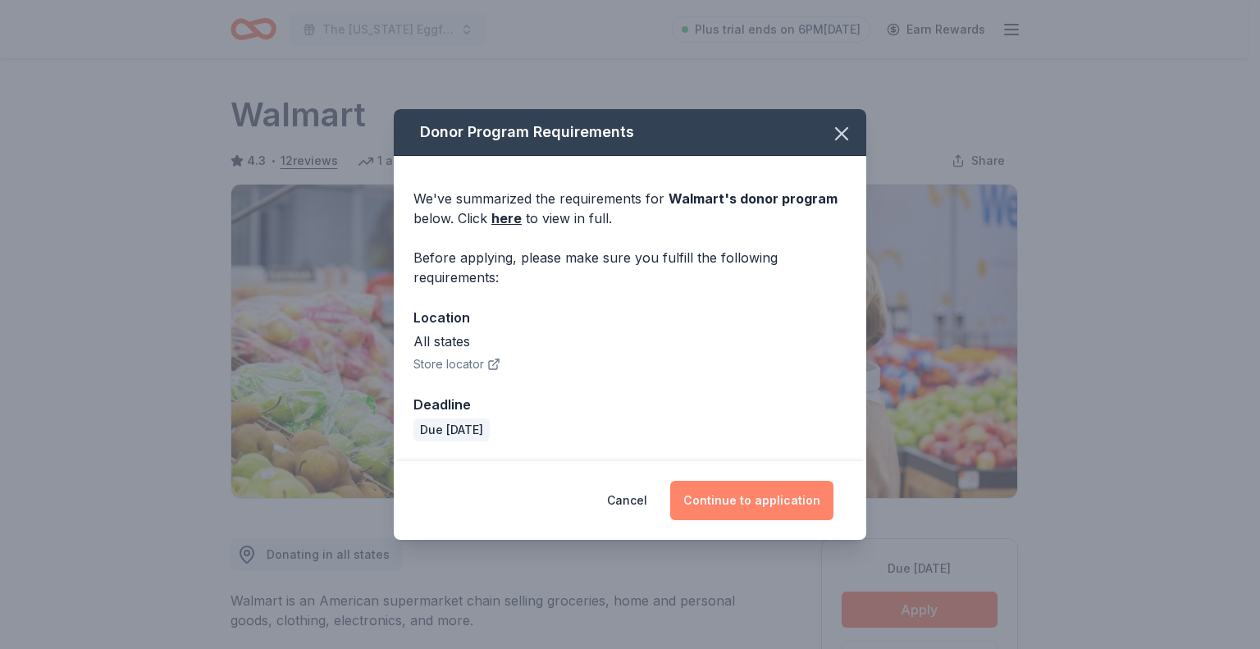
click at [761, 513] on button "Continue to application" at bounding box center [751, 500] width 163 height 39
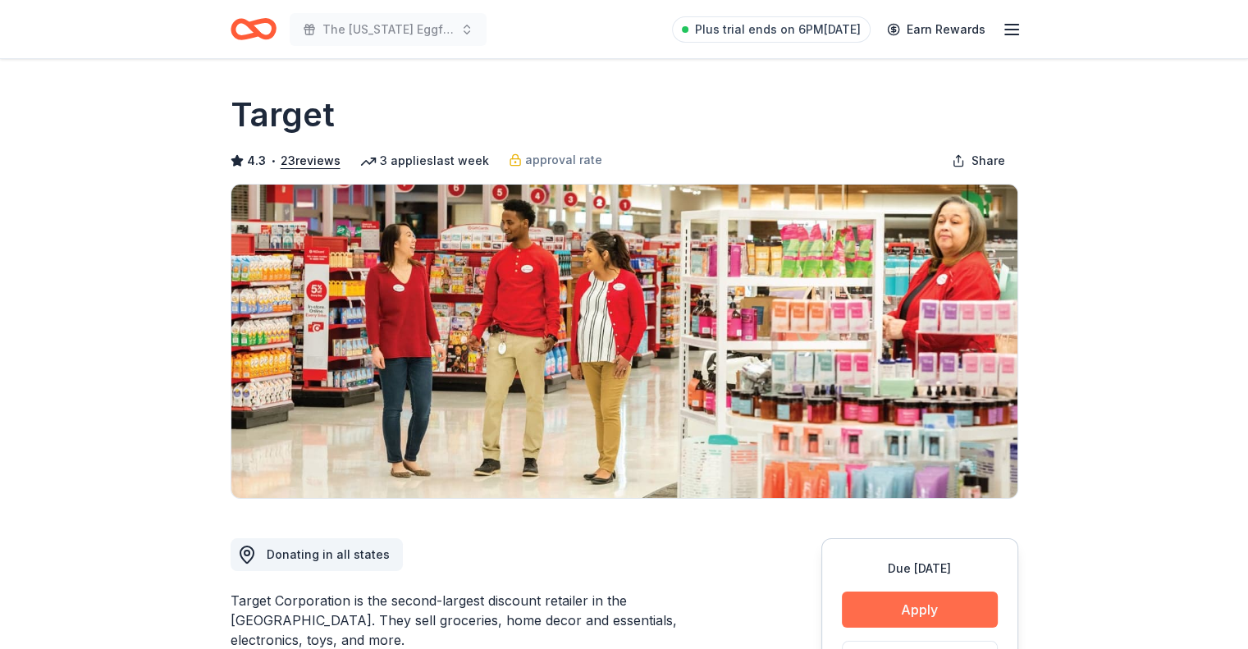
click at [881, 623] on button "Apply" at bounding box center [920, 609] width 156 height 36
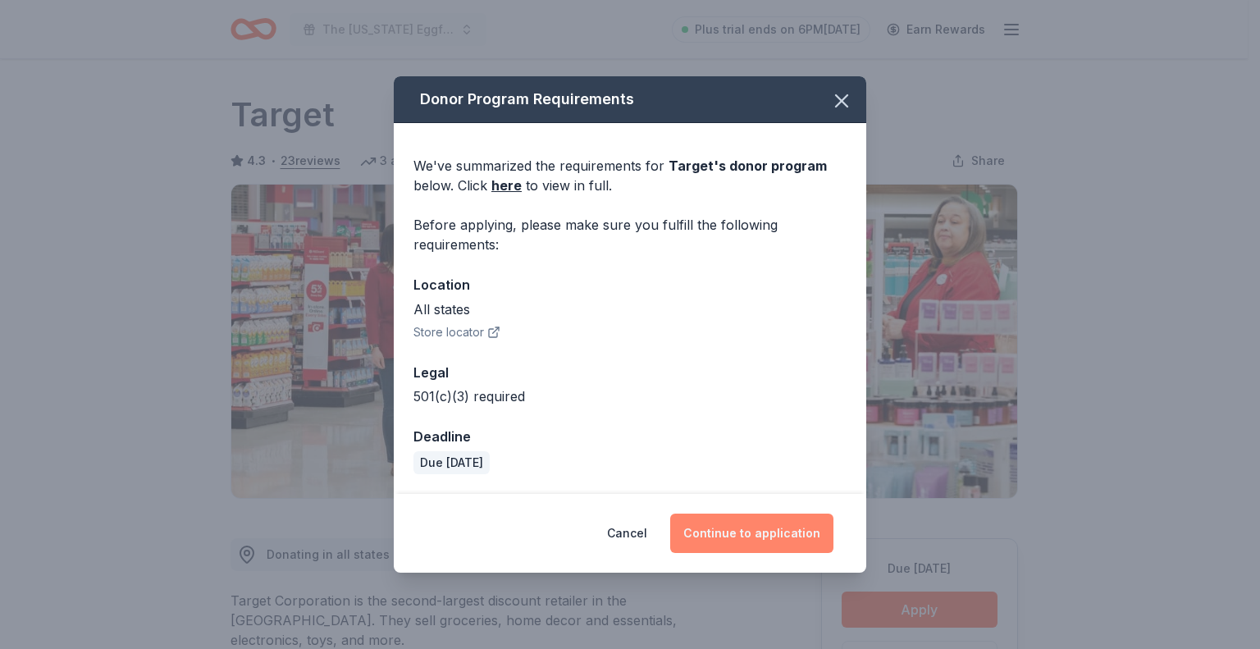
click at [771, 525] on button "Continue to application" at bounding box center [751, 532] width 163 height 39
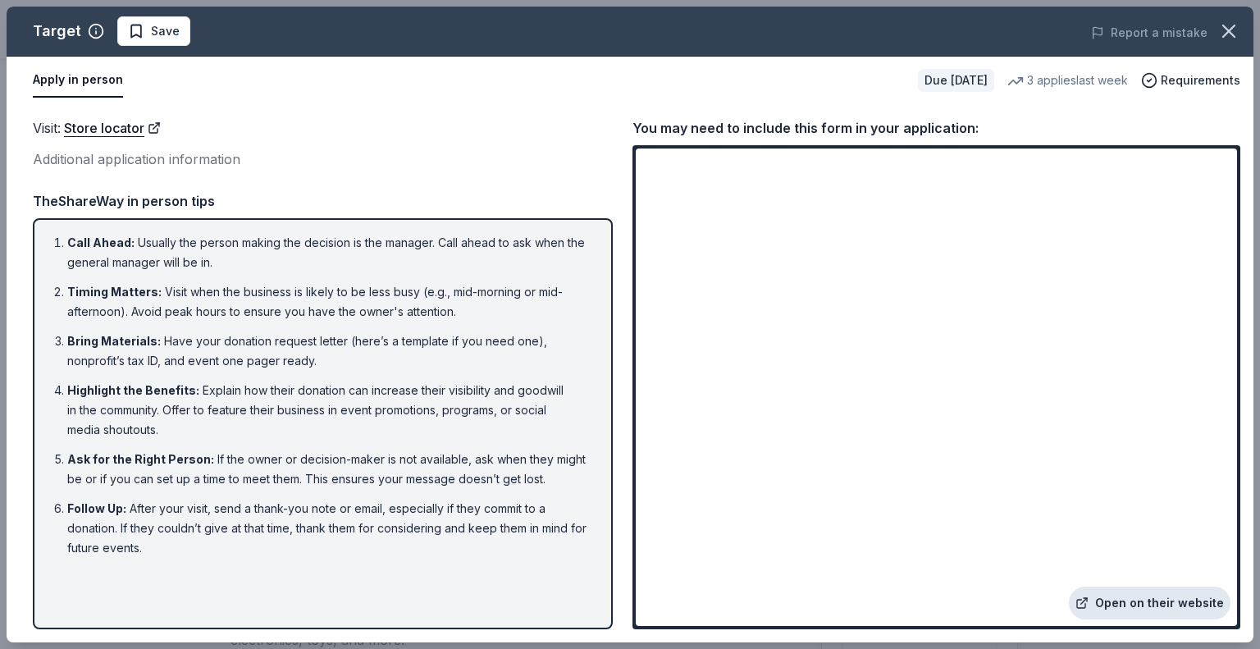
click at [1155, 602] on link "Open on their website" at bounding box center [1150, 602] width 162 height 33
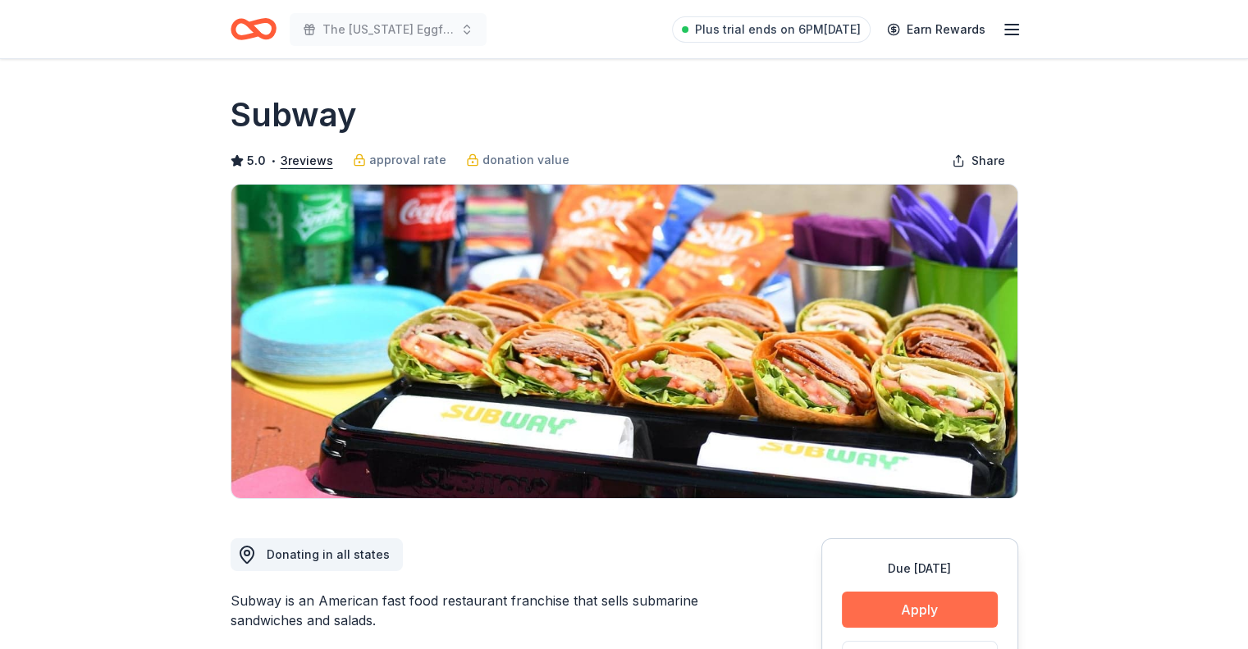
click at [892, 610] on button "Apply" at bounding box center [920, 609] width 156 height 36
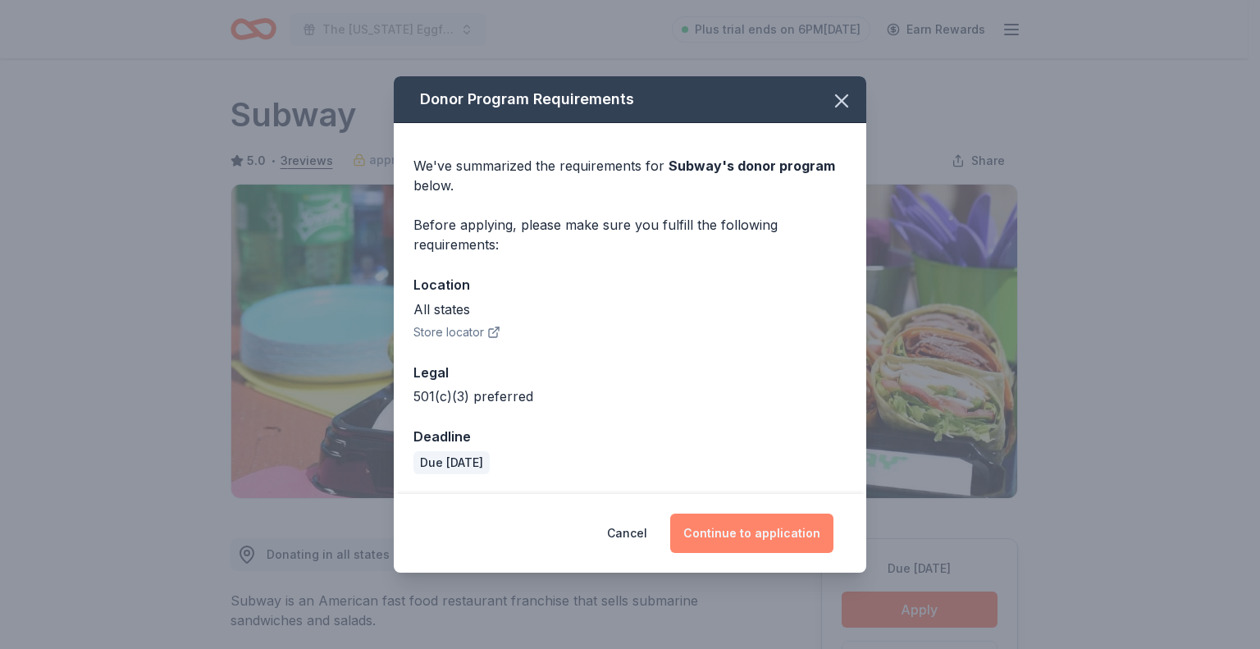
click at [797, 537] on button "Continue to application" at bounding box center [751, 532] width 163 height 39
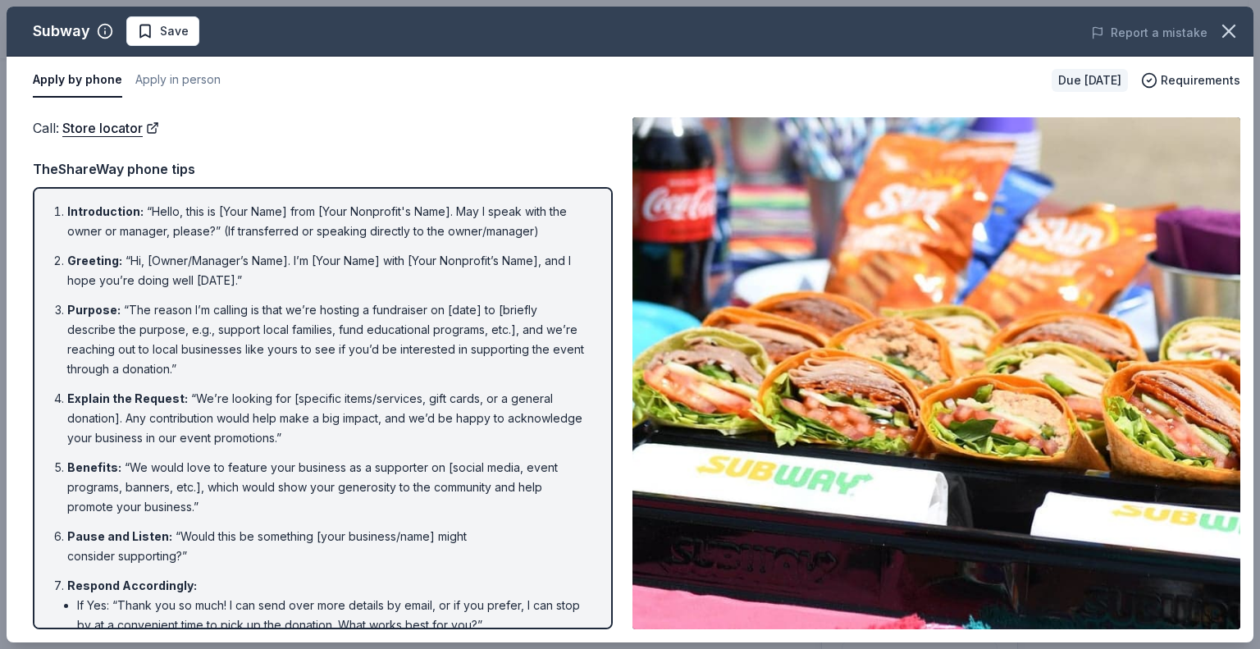
click at [1079, 563] on img at bounding box center [936, 373] width 608 height 512
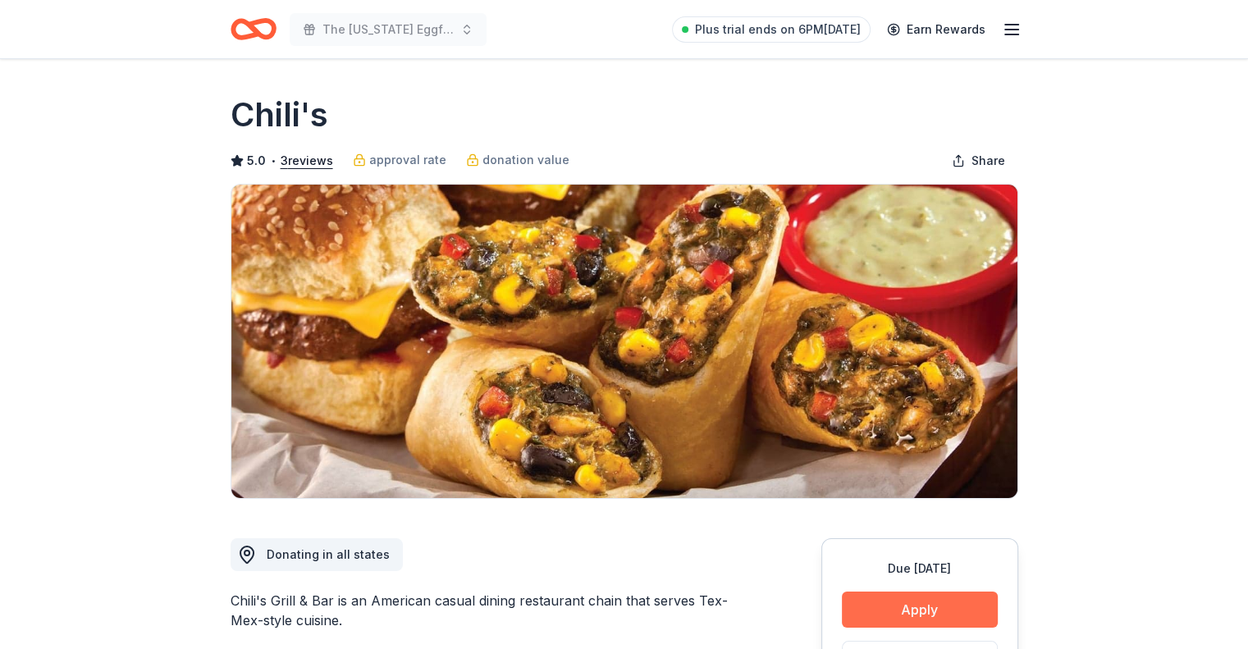
click at [915, 615] on button "Apply" at bounding box center [920, 609] width 156 height 36
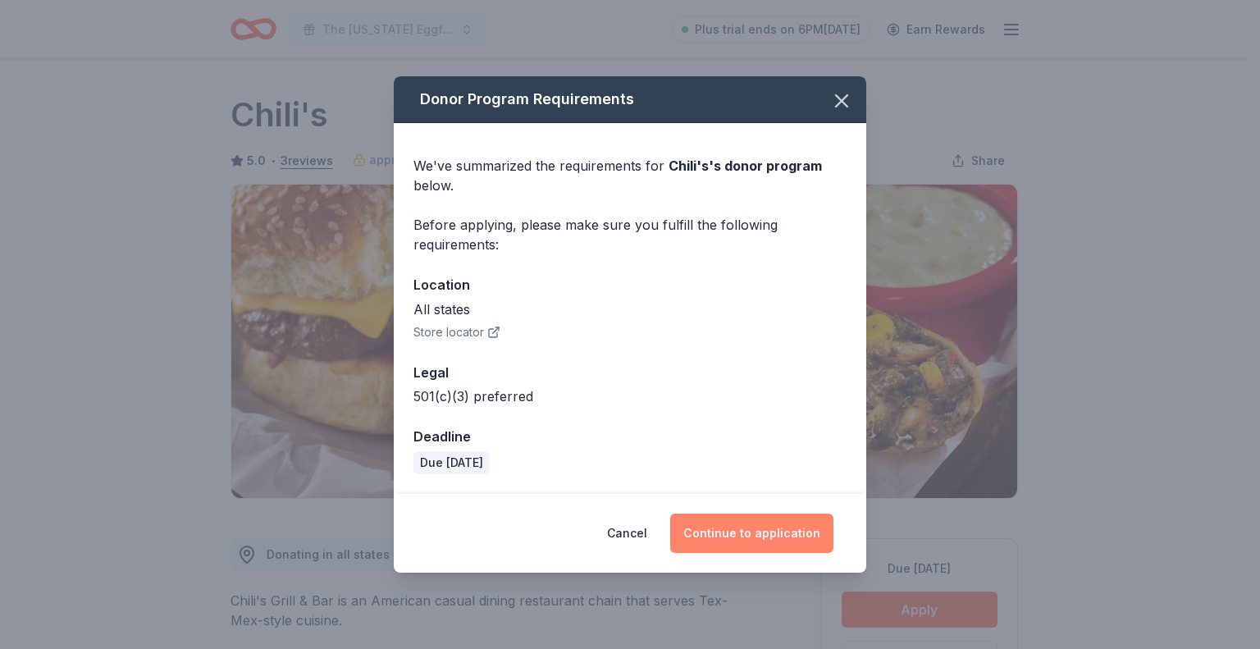
click at [748, 527] on button "Continue to application" at bounding box center [751, 532] width 163 height 39
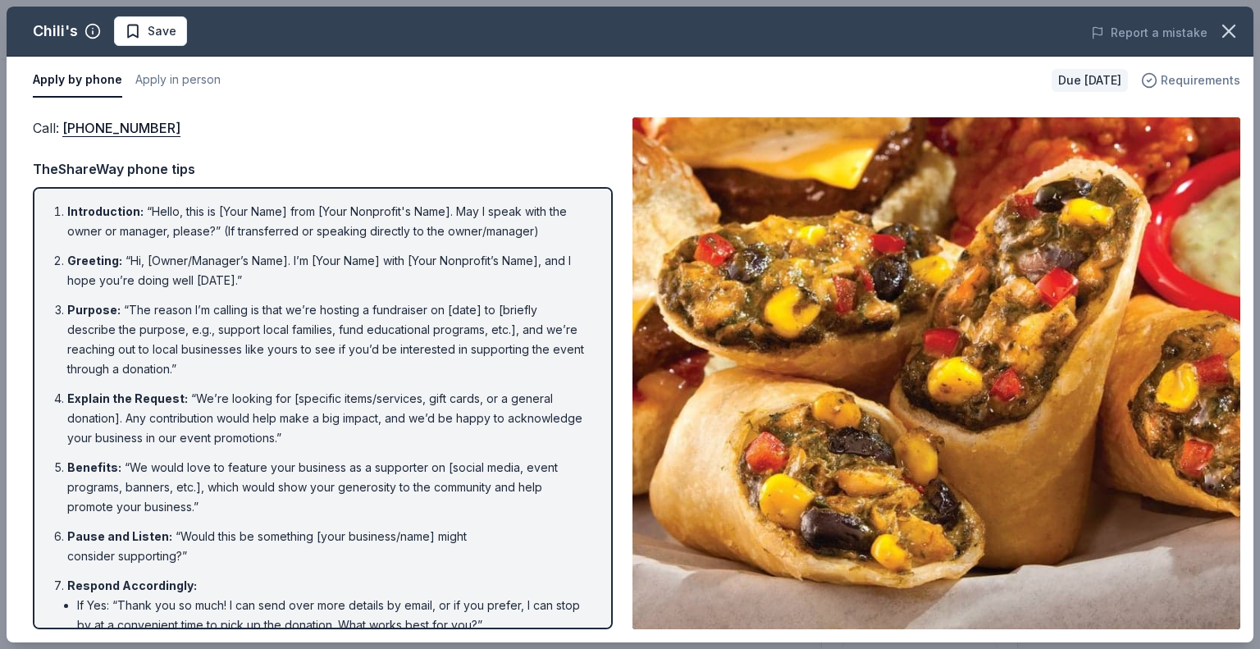
click at [1171, 88] on span "Requirements" at bounding box center [1201, 81] width 80 height 20
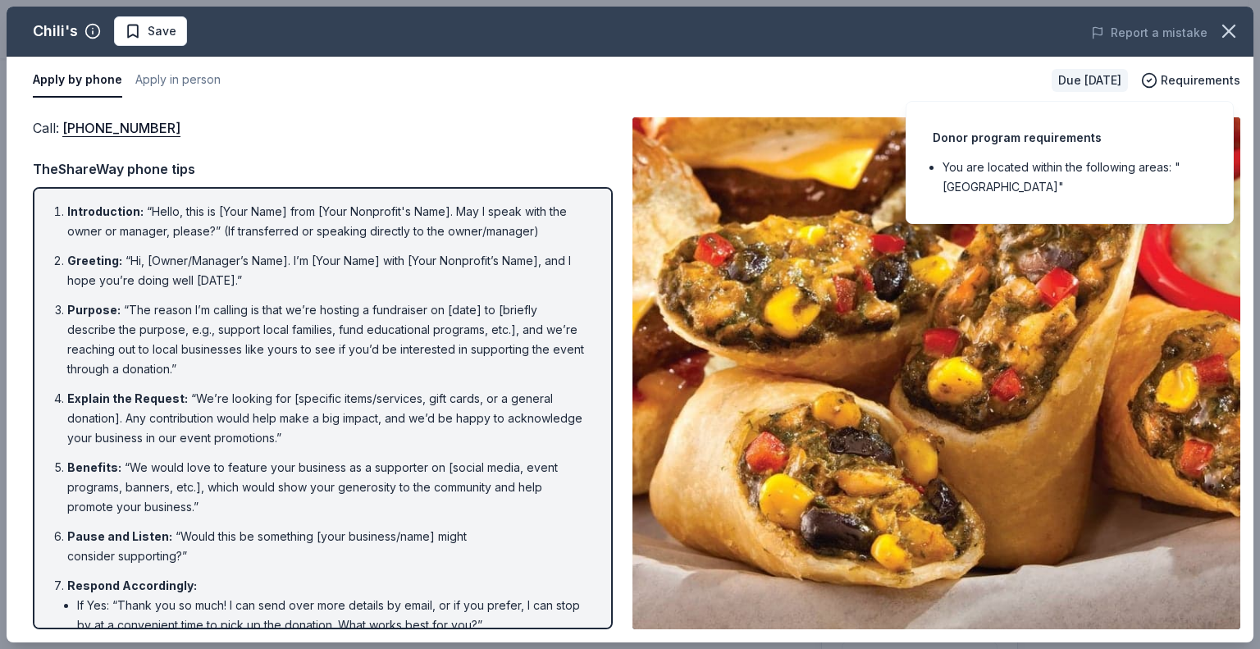
click at [298, 162] on div "TheShareWay phone tips" at bounding box center [323, 168] width 580 height 21
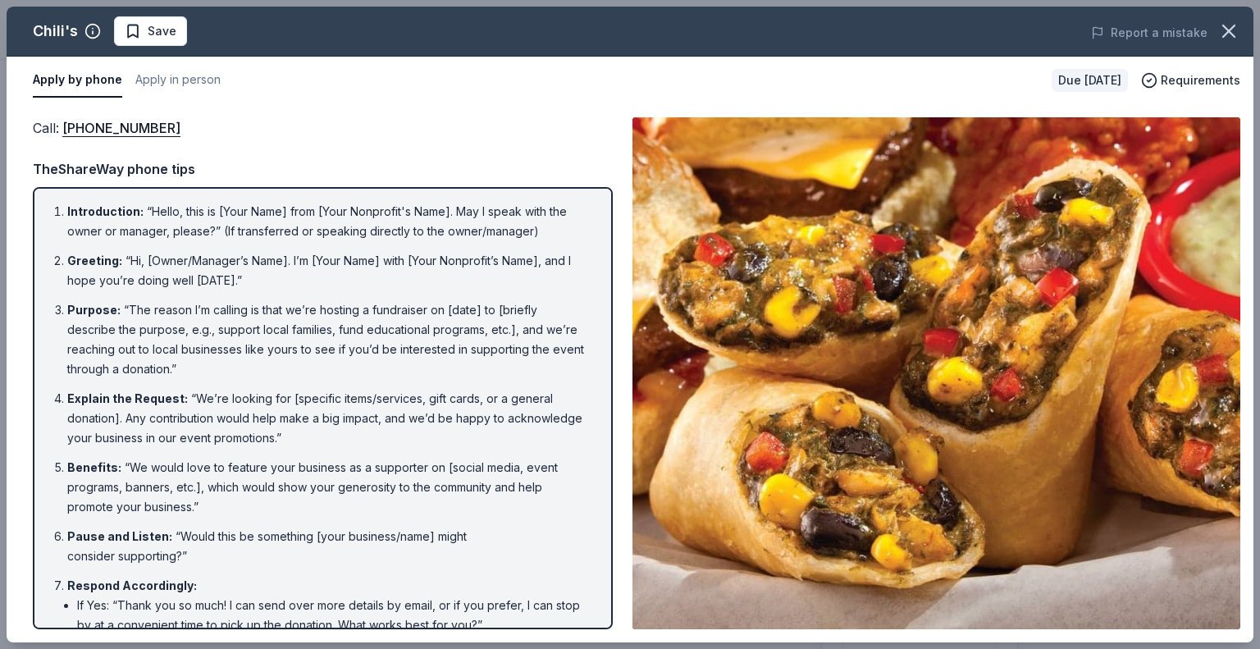
drag, startPoint x: 167, startPoint y: 130, endPoint x: 56, endPoint y: 134, distance: 110.8
click at [56, 133] on div "Call : (559) 432-3711" at bounding box center [323, 127] width 580 height 21
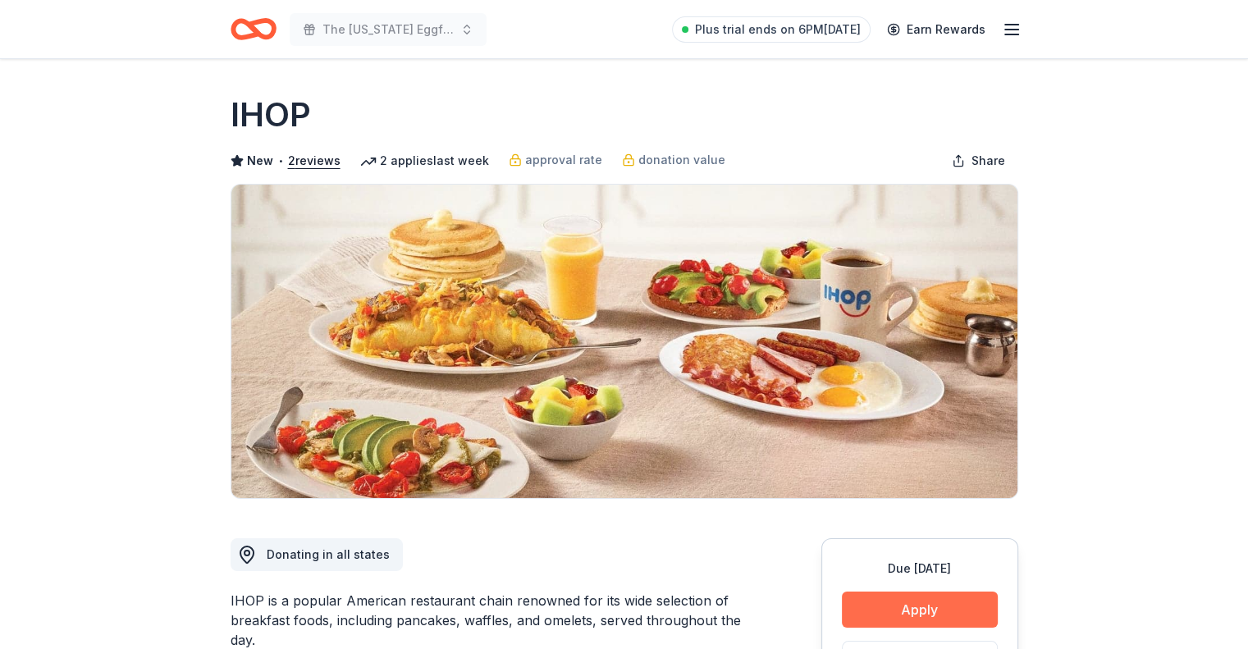
click at [887, 609] on button "Apply" at bounding box center [920, 609] width 156 height 36
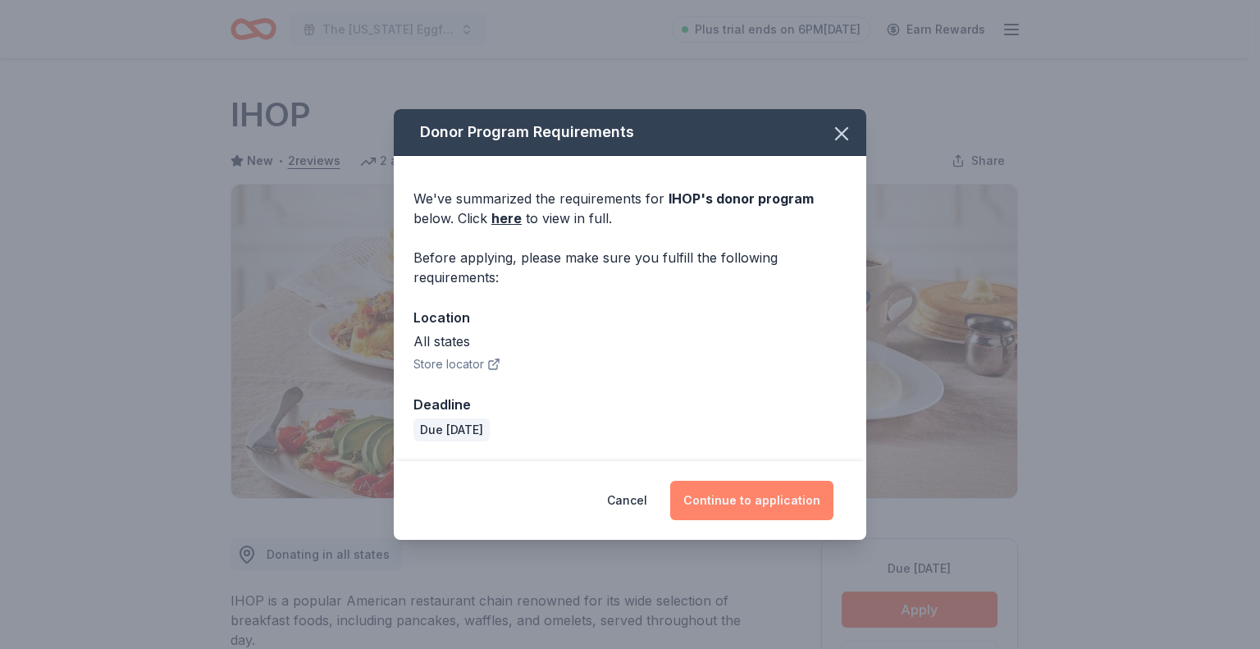
click at [726, 490] on button "Continue to application" at bounding box center [751, 500] width 163 height 39
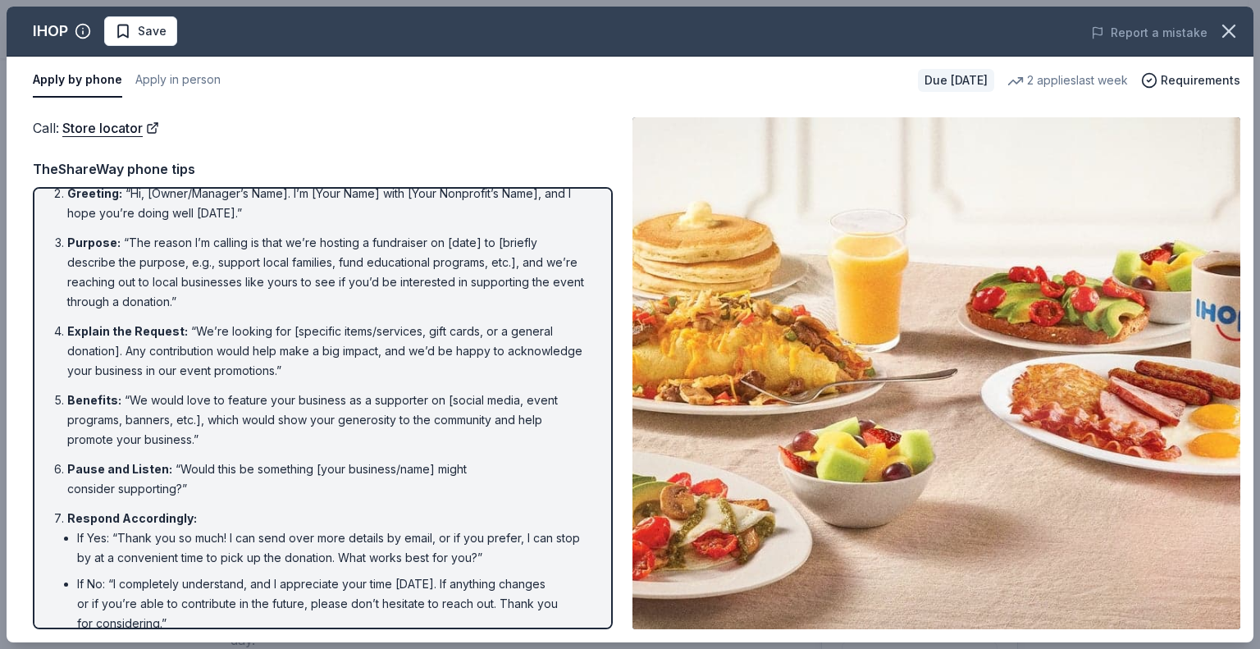
scroll to position [134, 0]
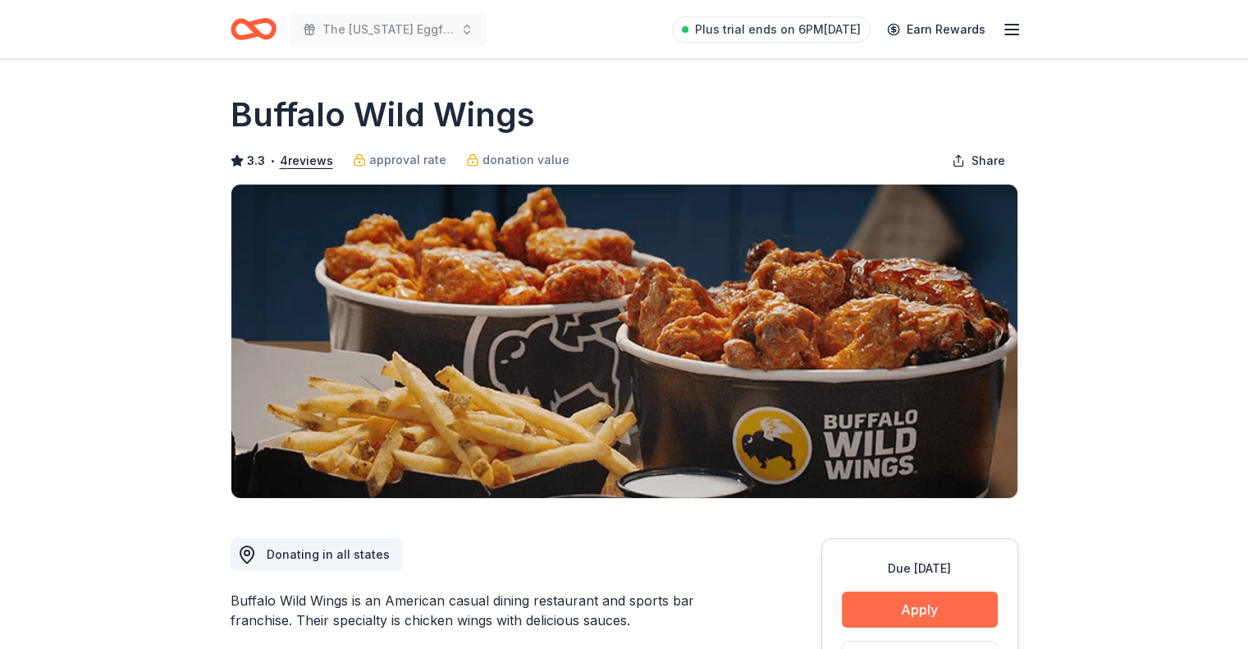
click at [901, 601] on button "Apply" at bounding box center [920, 609] width 156 height 36
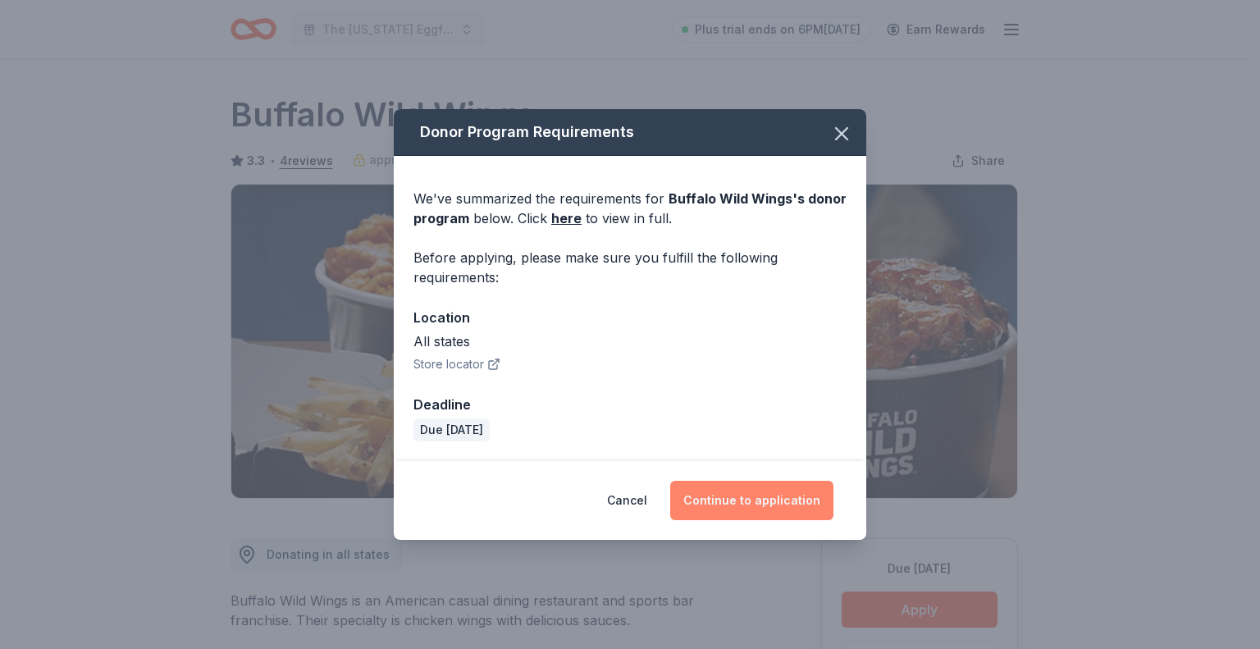
click at [730, 494] on button "Continue to application" at bounding box center [751, 500] width 163 height 39
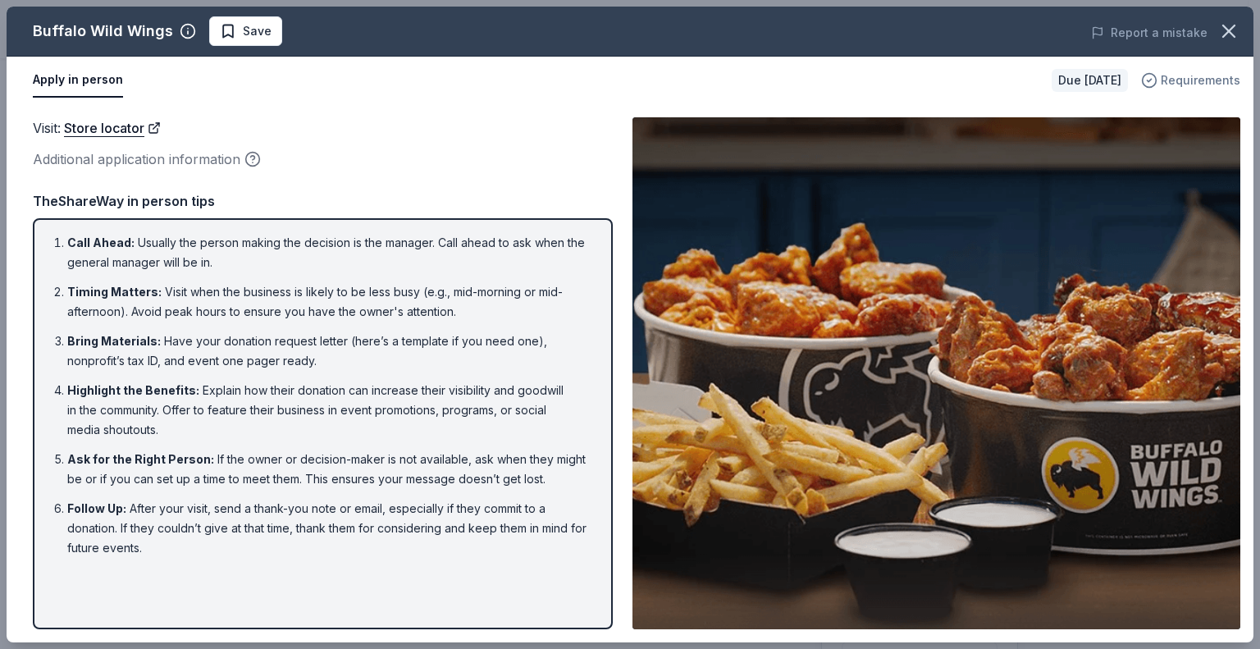
click at [1223, 73] on span "Requirements" at bounding box center [1201, 81] width 80 height 20
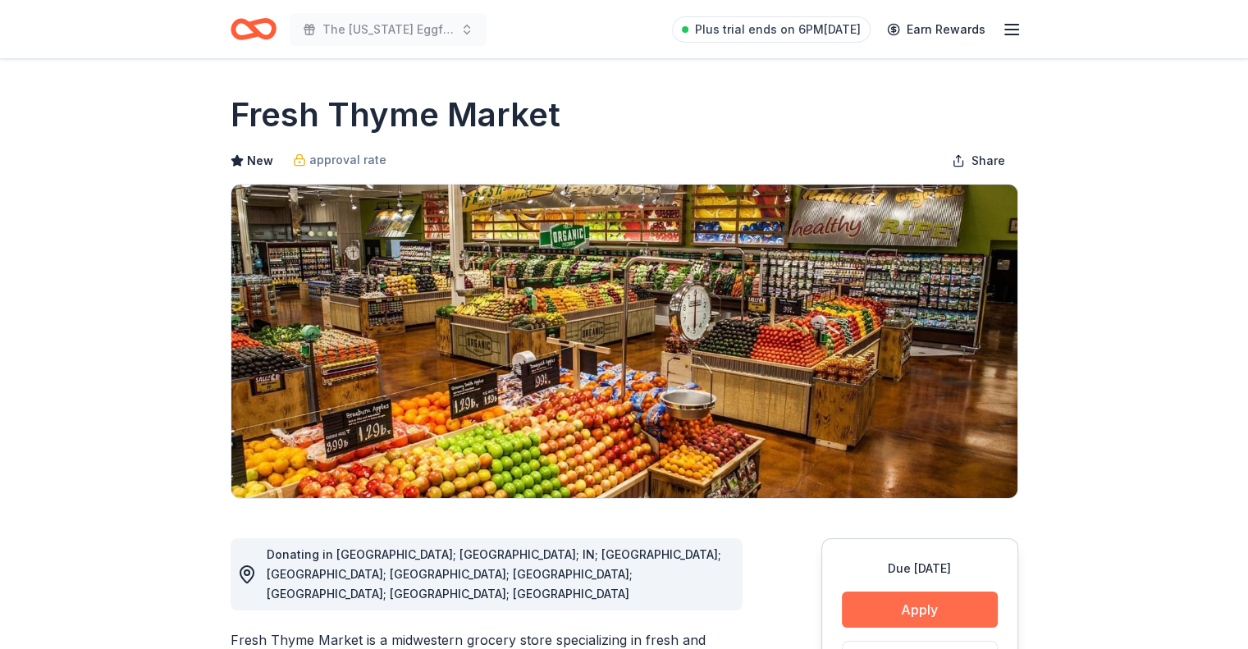
click at [925, 618] on button "Apply" at bounding box center [920, 609] width 156 height 36
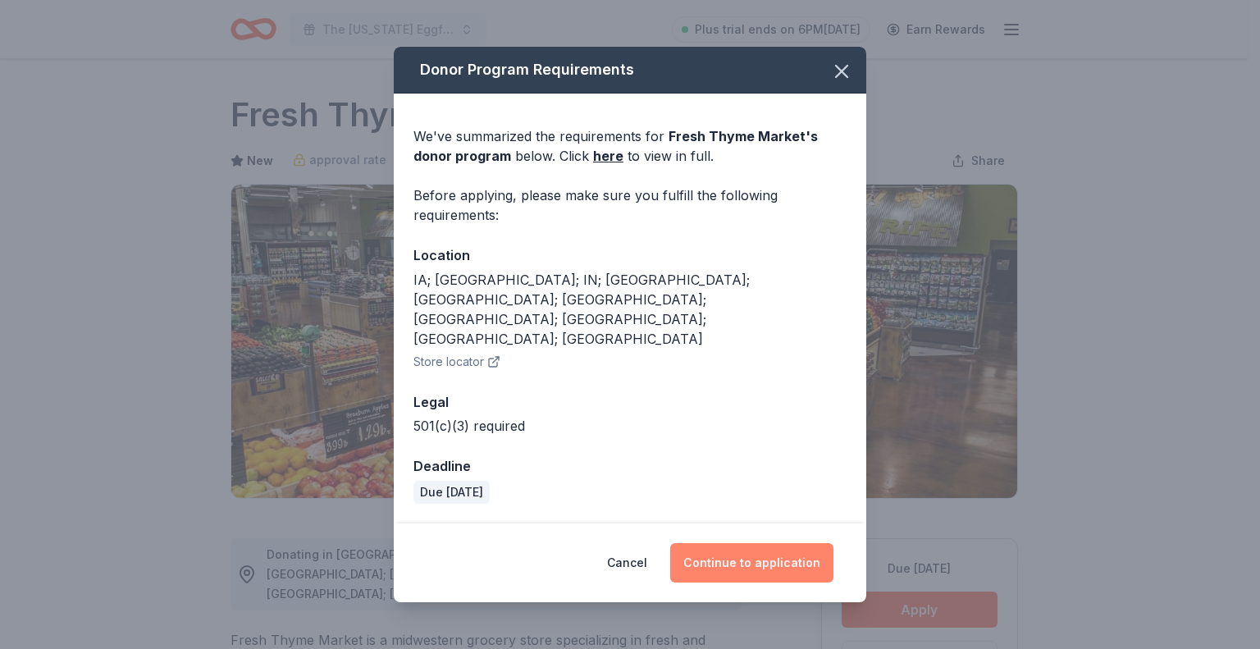
click at [768, 545] on button "Continue to application" at bounding box center [751, 562] width 163 height 39
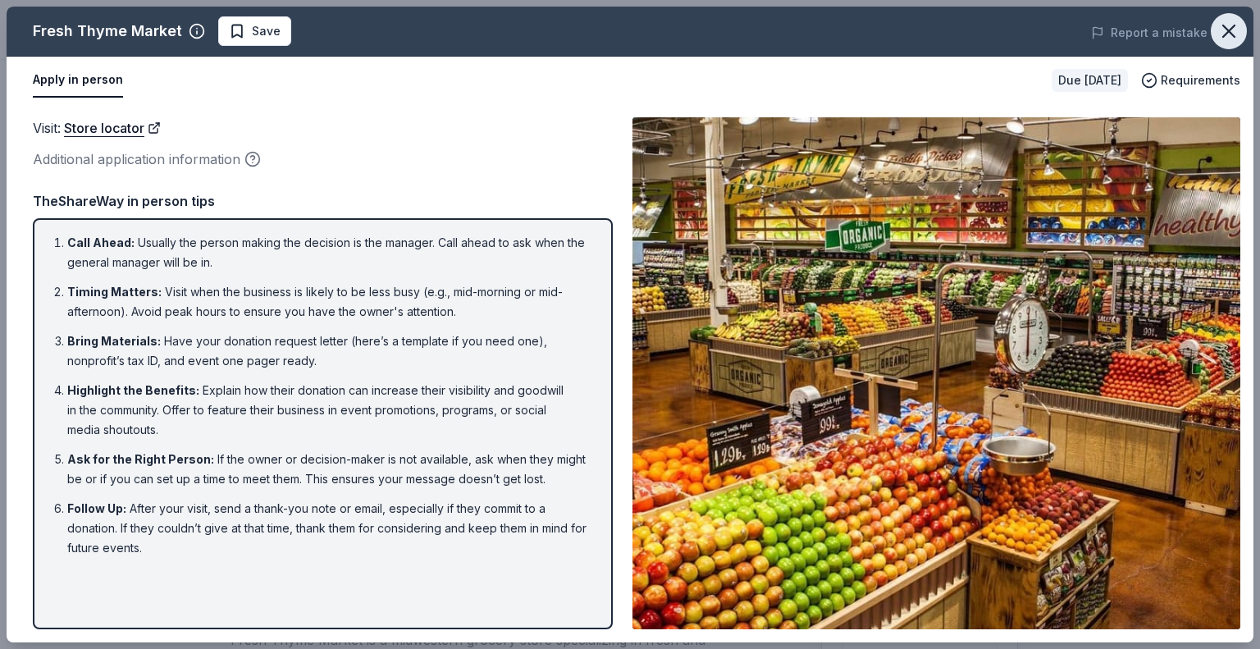
click at [1235, 30] on icon "button" at bounding box center [1228, 31] width 23 height 23
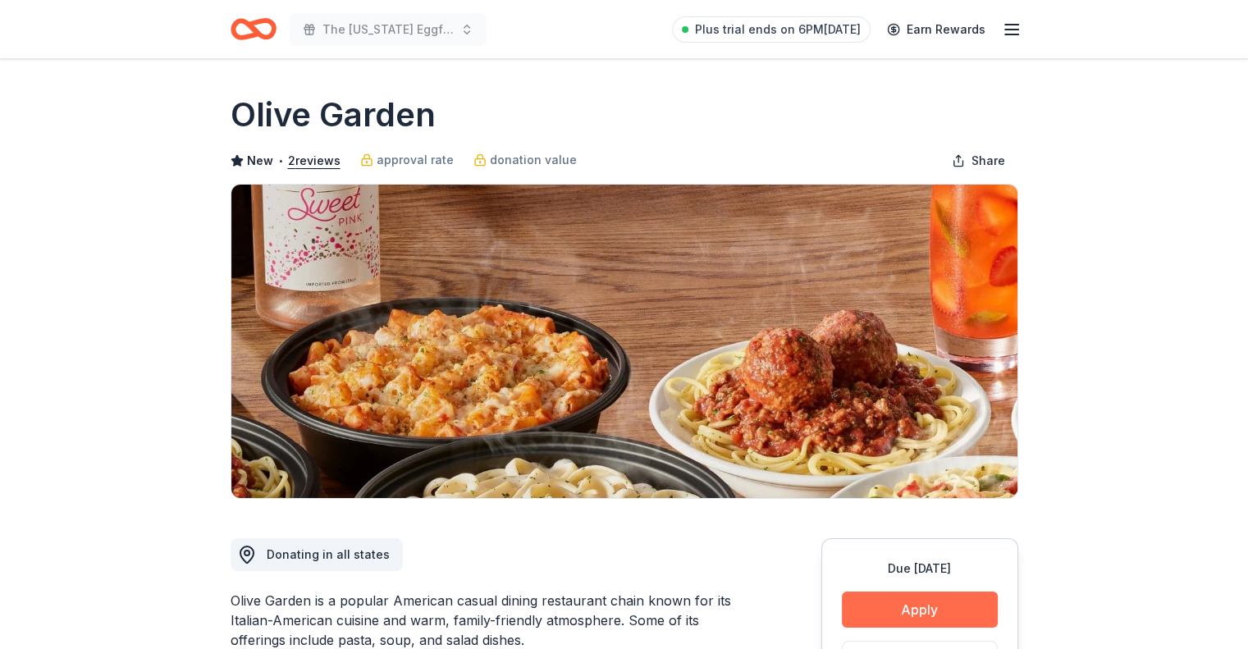
click at [913, 615] on button "Apply" at bounding box center [920, 609] width 156 height 36
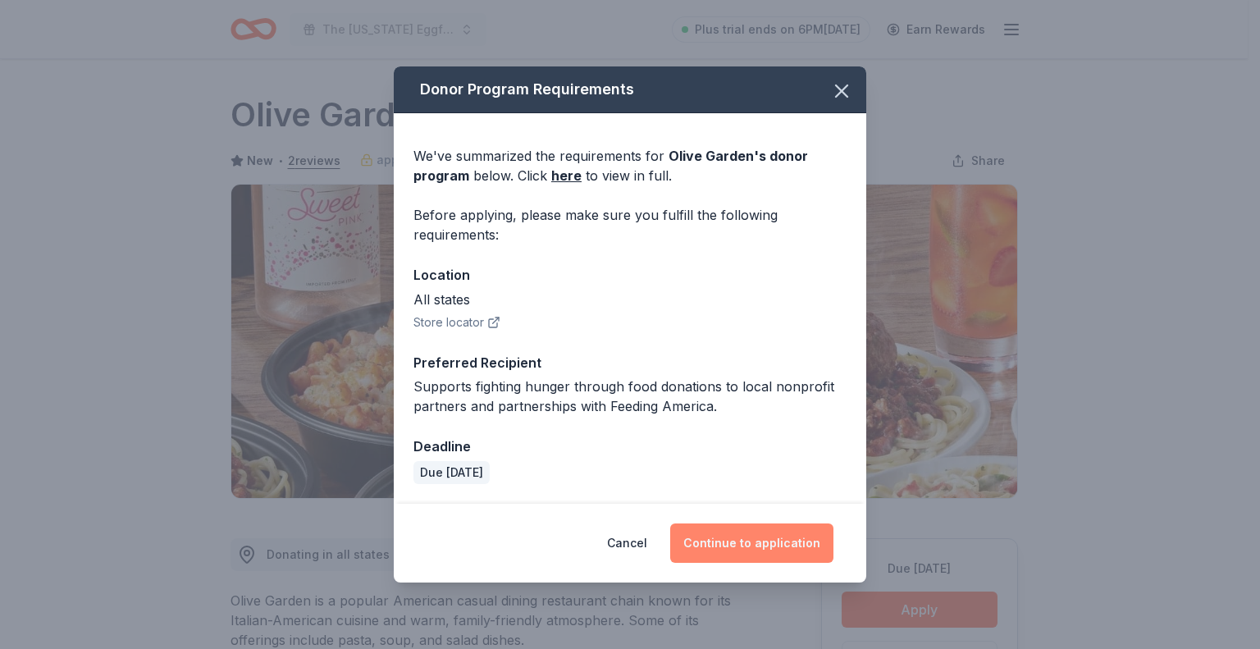
click at [805, 541] on button "Continue to application" at bounding box center [751, 542] width 163 height 39
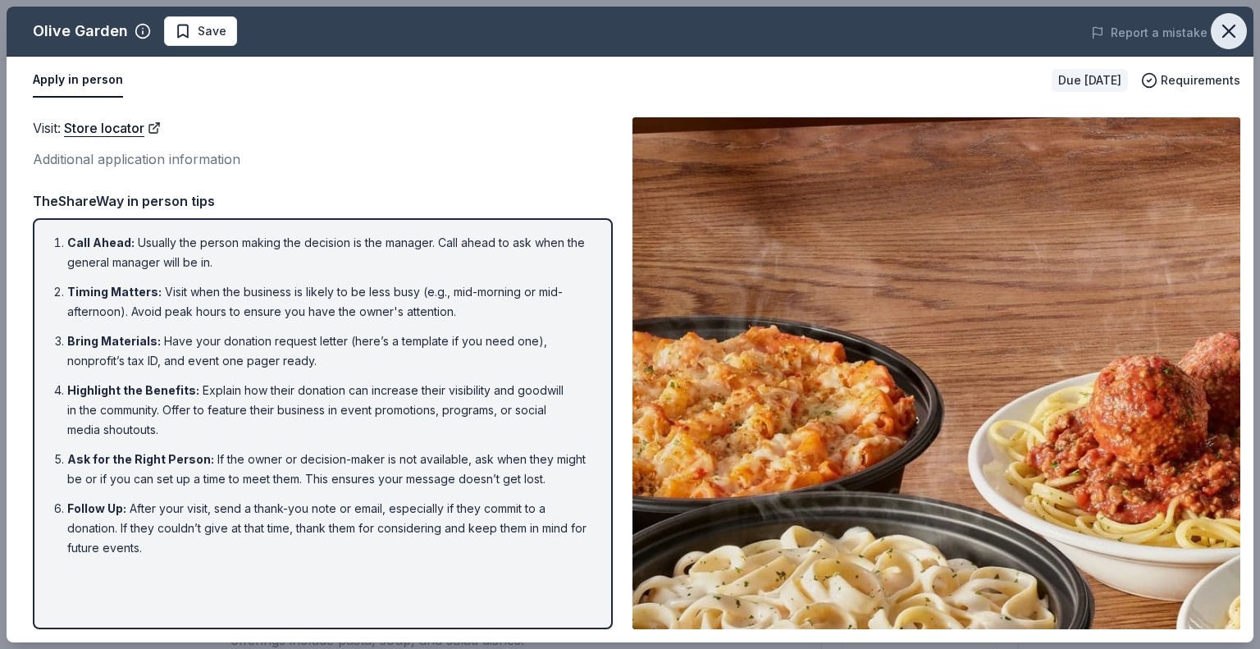
click at [1234, 29] on icon "button" at bounding box center [1228, 31] width 23 height 23
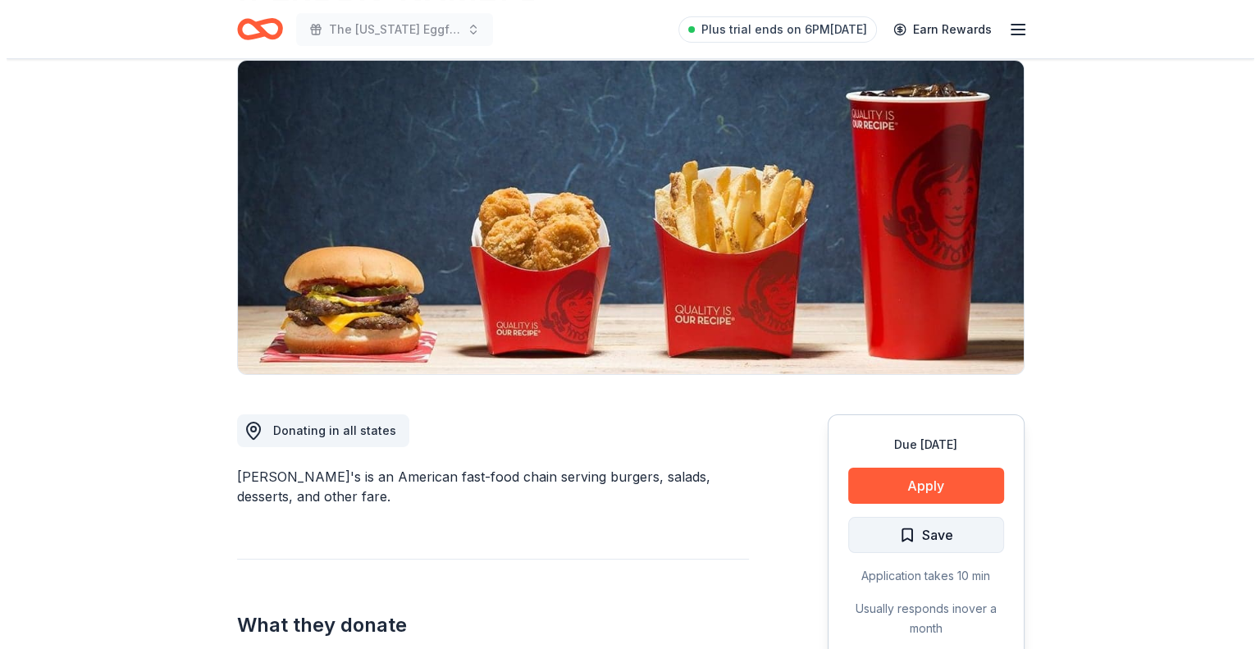
scroll to position [164, 0]
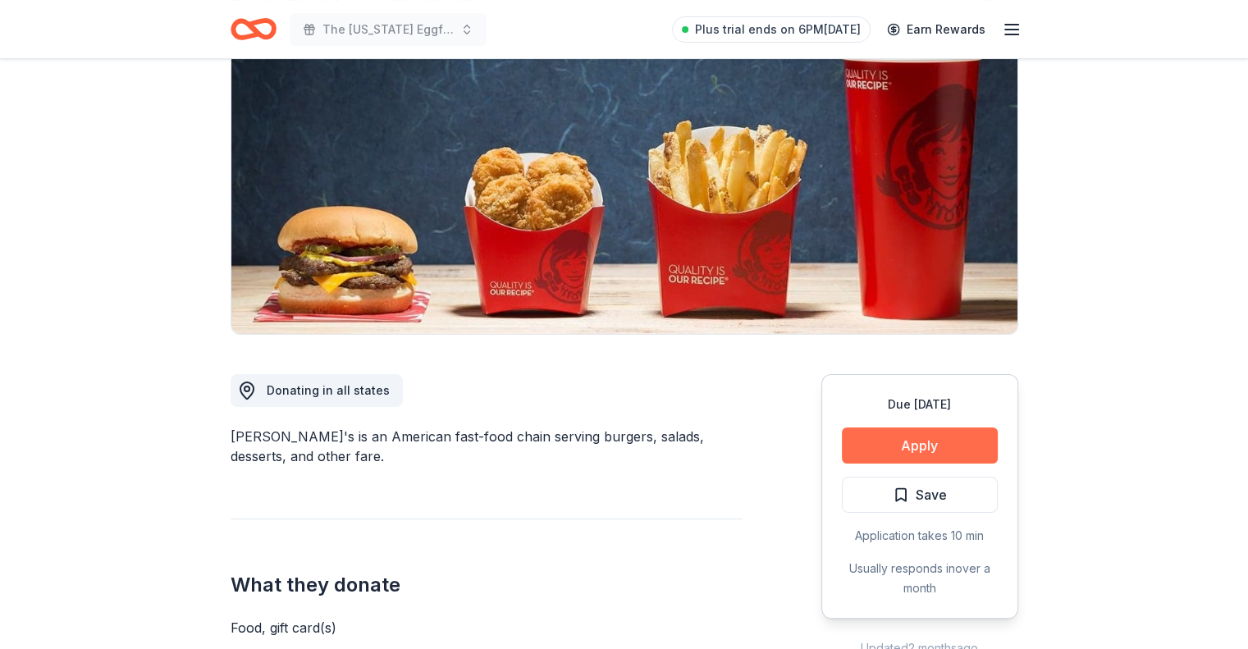
click at [909, 436] on button "Apply" at bounding box center [920, 445] width 156 height 36
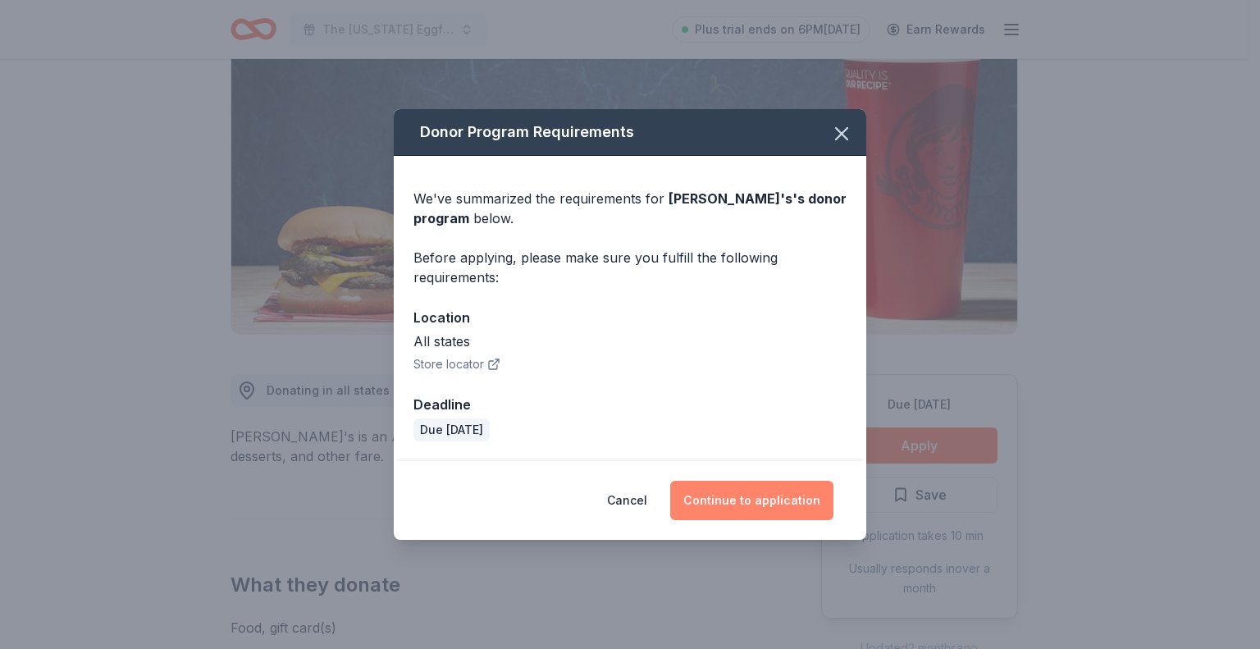
click at [734, 495] on button "Continue to application" at bounding box center [751, 500] width 163 height 39
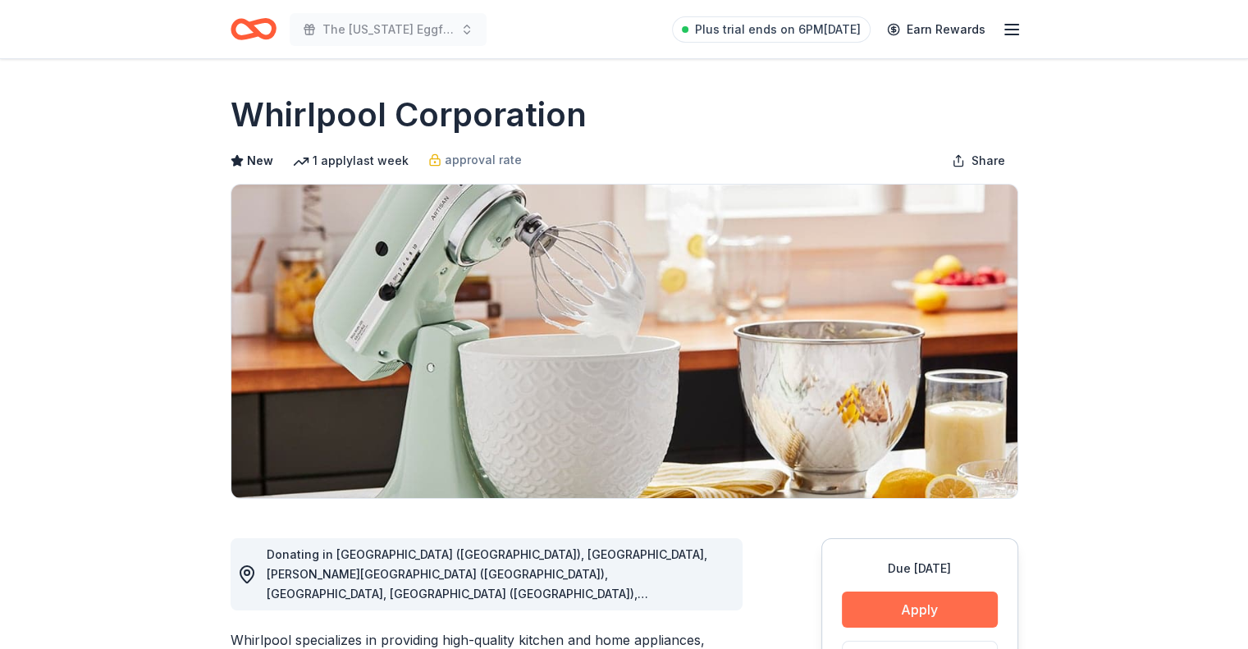
click at [948, 608] on button "Apply" at bounding box center [920, 609] width 156 height 36
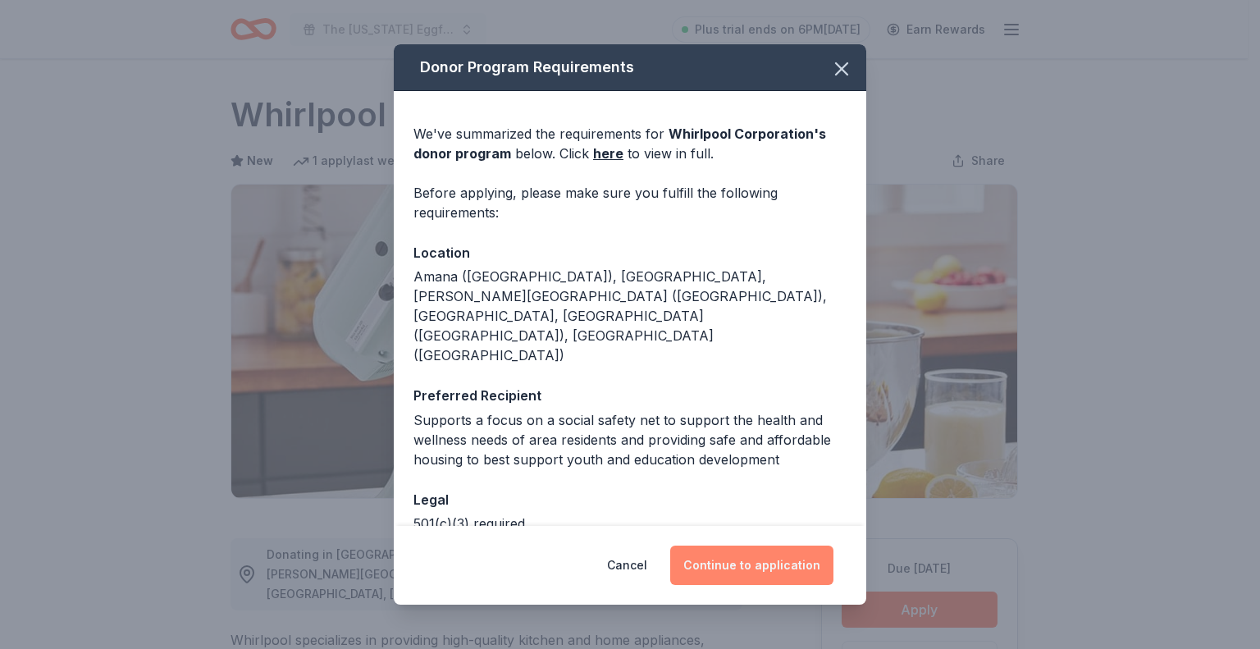
click at [758, 558] on button "Continue to application" at bounding box center [751, 564] width 163 height 39
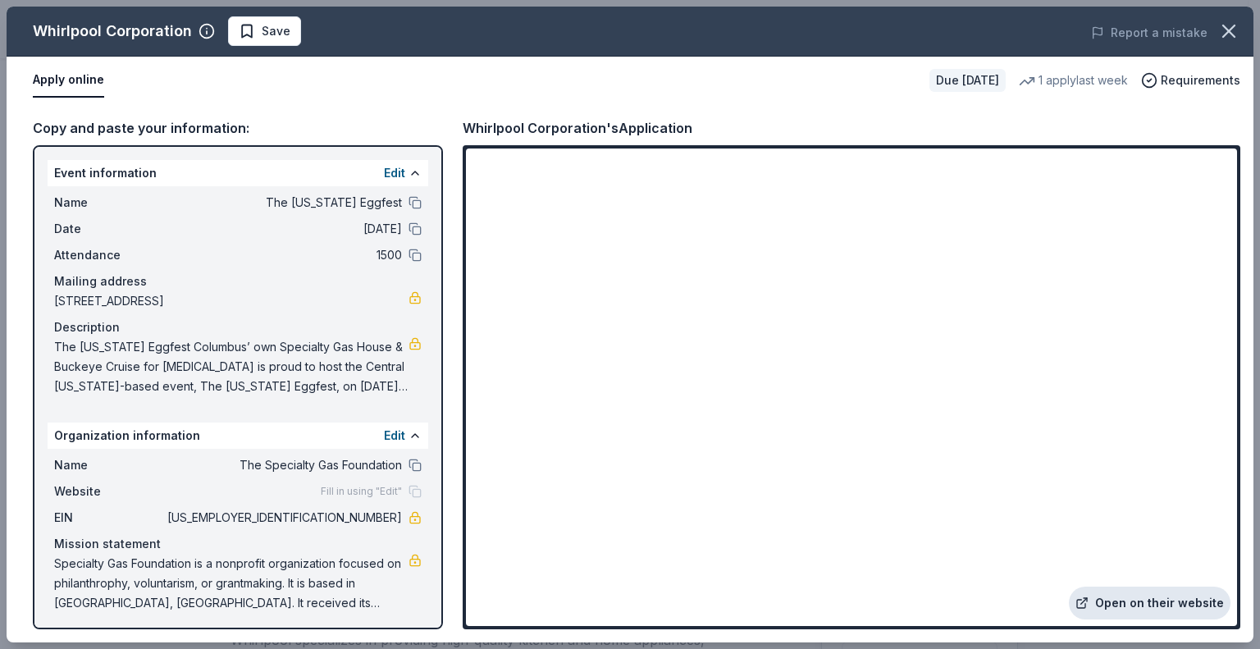
click at [1117, 613] on link "Open on their website" at bounding box center [1150, 602] width 162 height 33
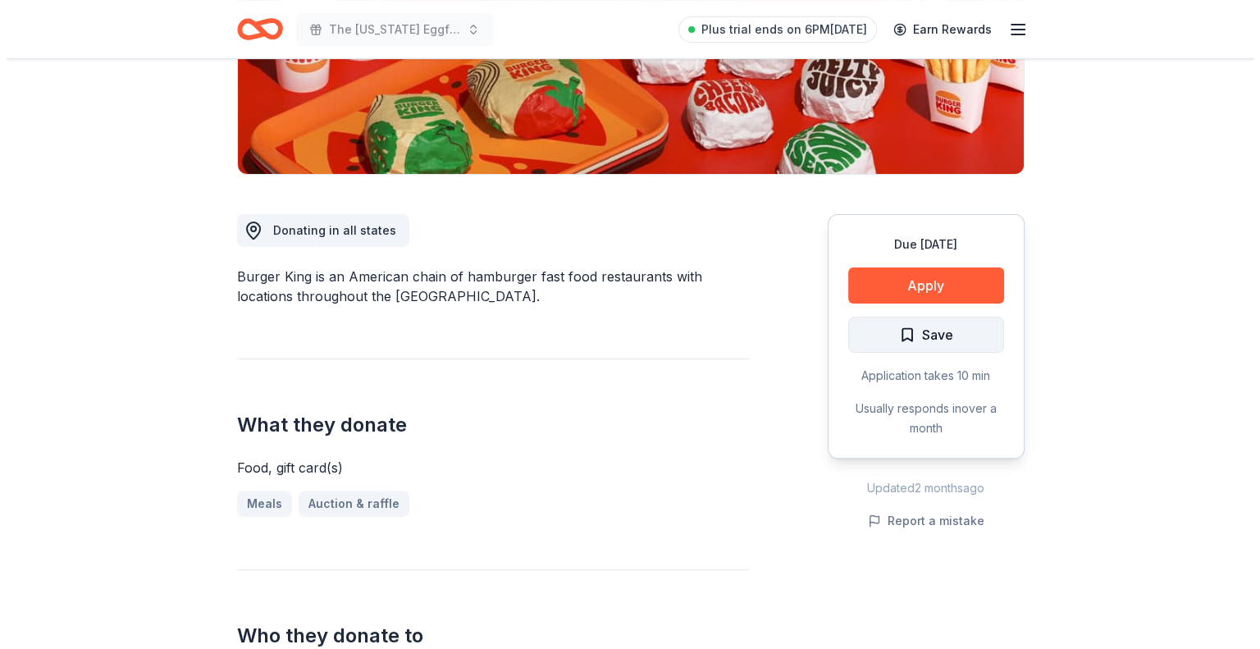
scroll to position [328, 0]
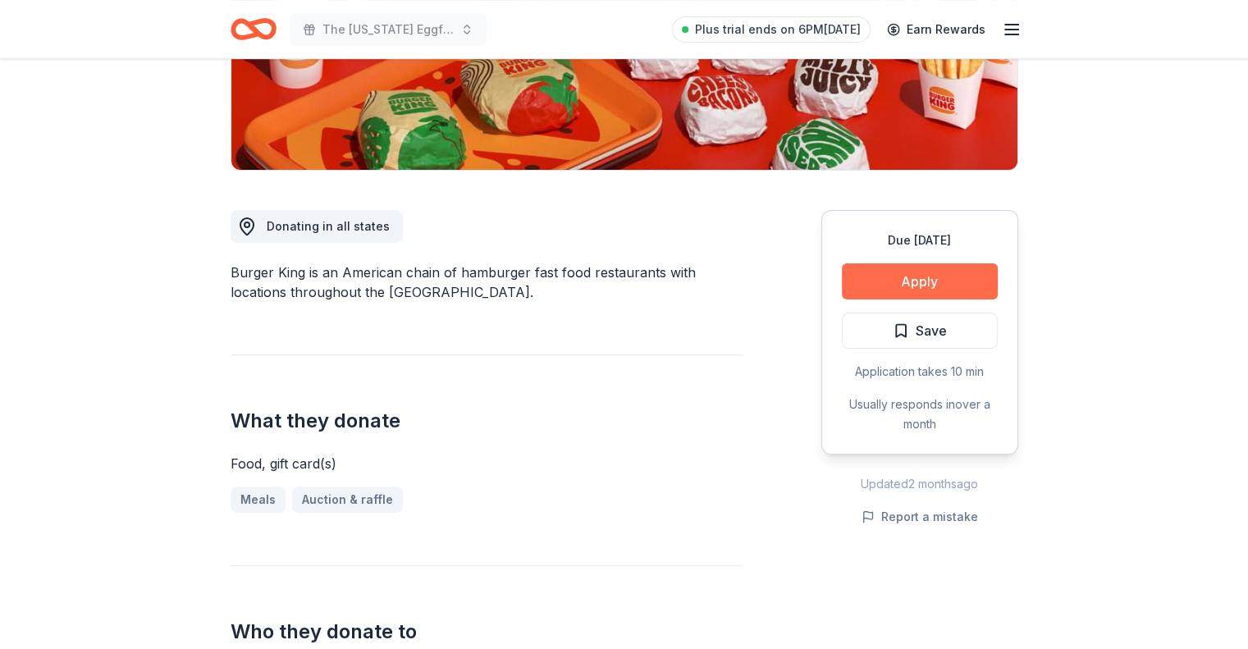
click at [951, 277] on button "Apply" at bounding box center [920, 281] width 156 height 36
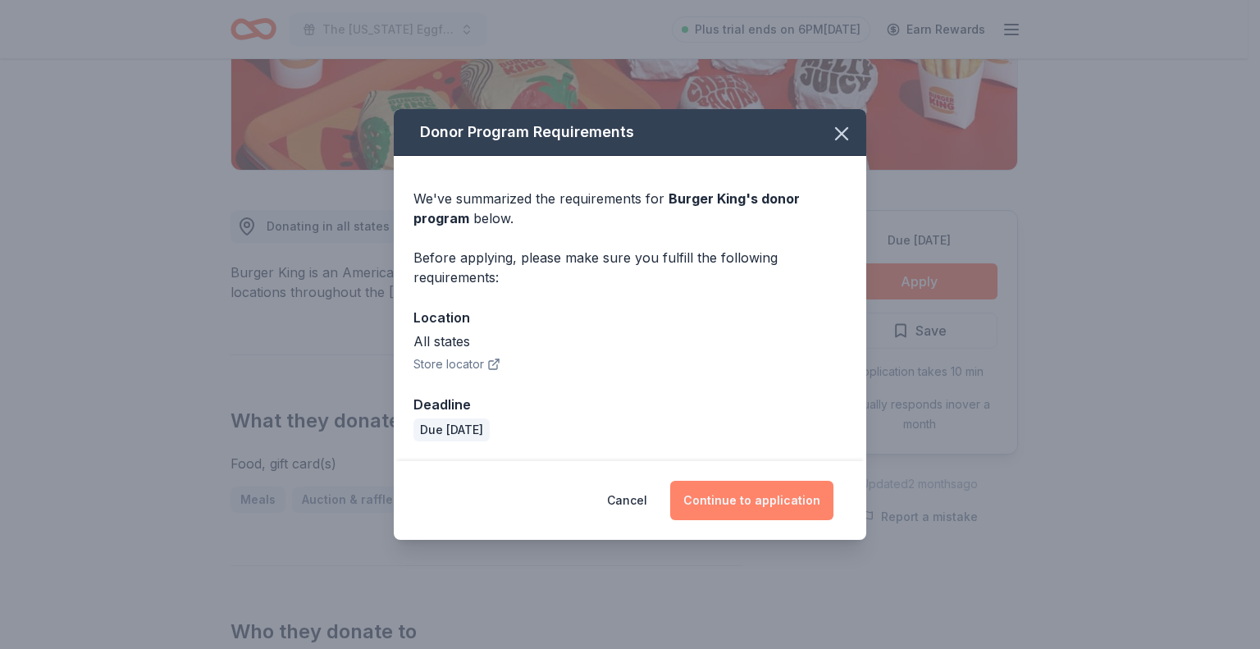
click at [729, 487] on button "Continue to application" at bounding box center [751, 500] width 163 height 39
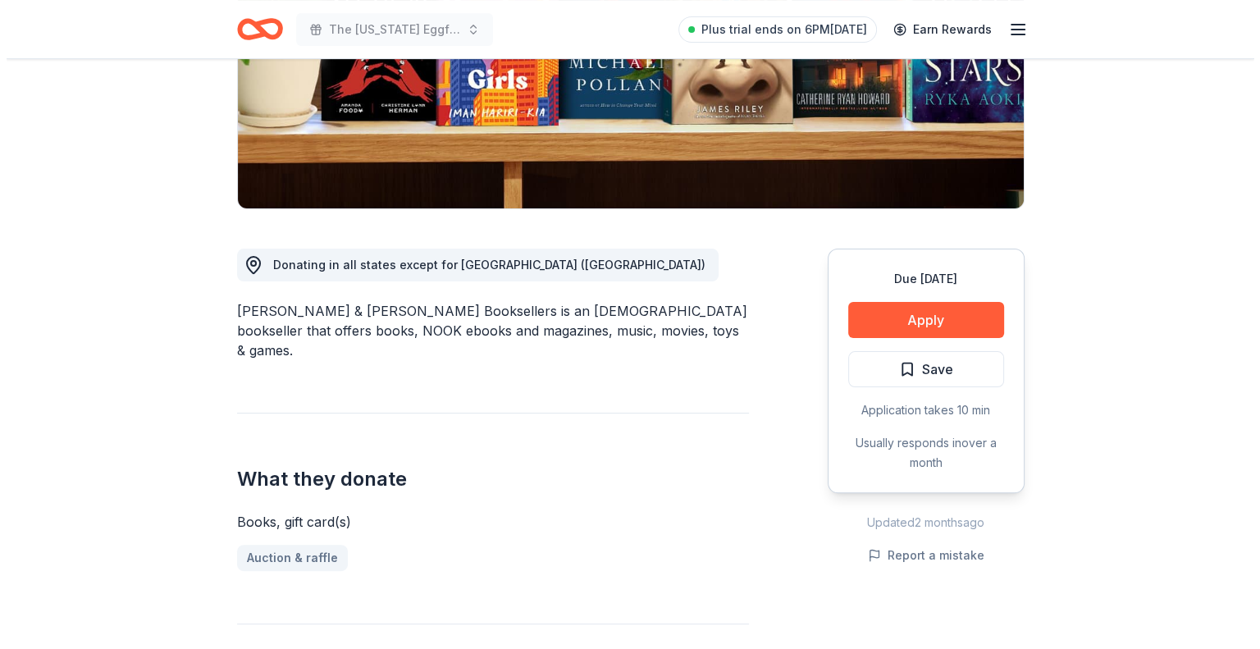
scroll to position [328, 0]
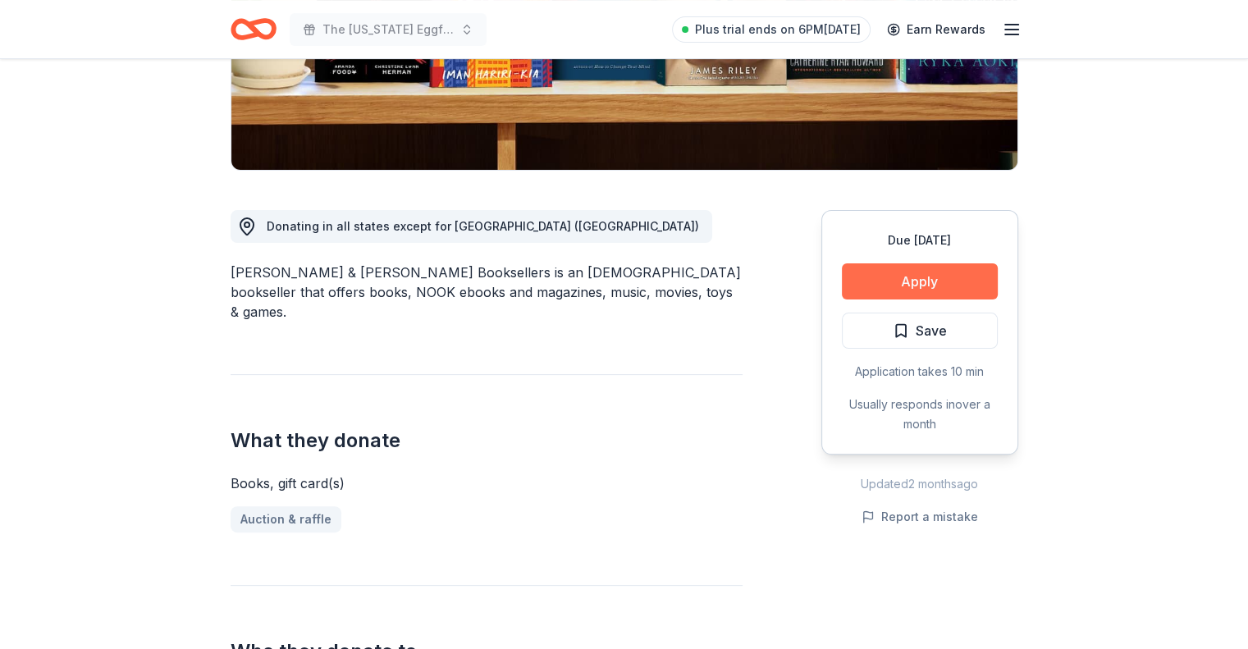
click at [942, 286] on button "Apply" at bounding box center [920, 281] width 156 height 36
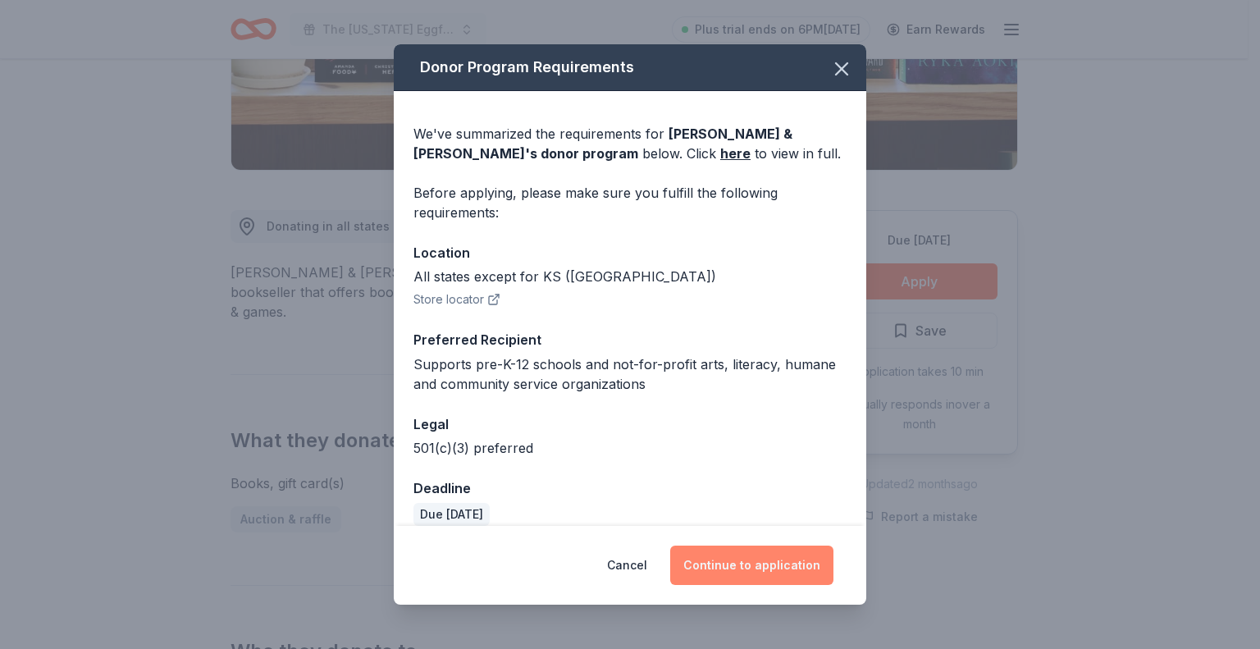
click at [766, 554] on button "Continue to application" at bounding box center [751, 564] width 163 height 39
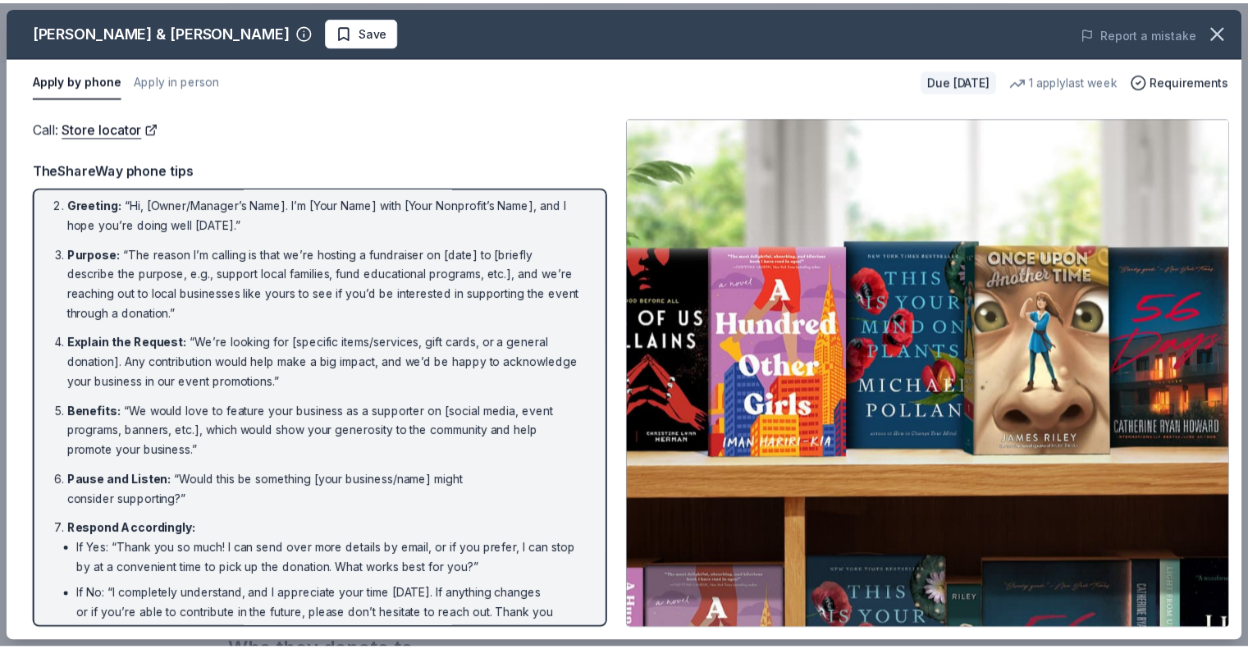
scroll to position [82, 0]
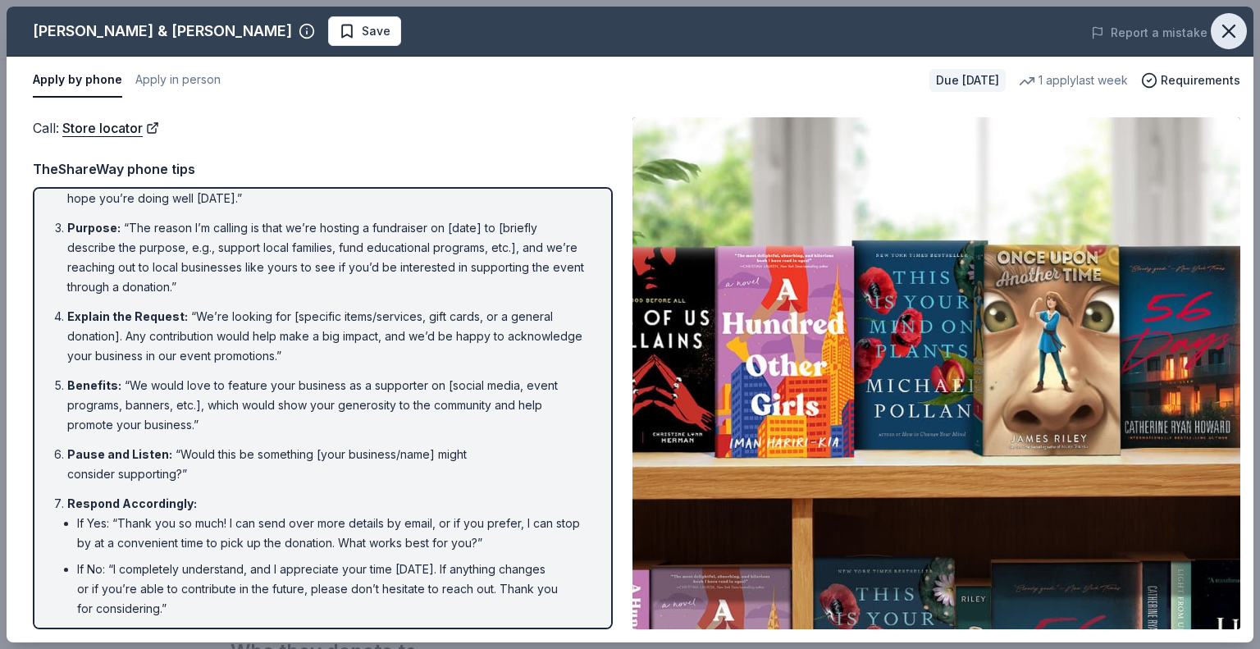
click at [1222, 32] on icon "button" at bounding box center [1228, 31] width 23 height 23
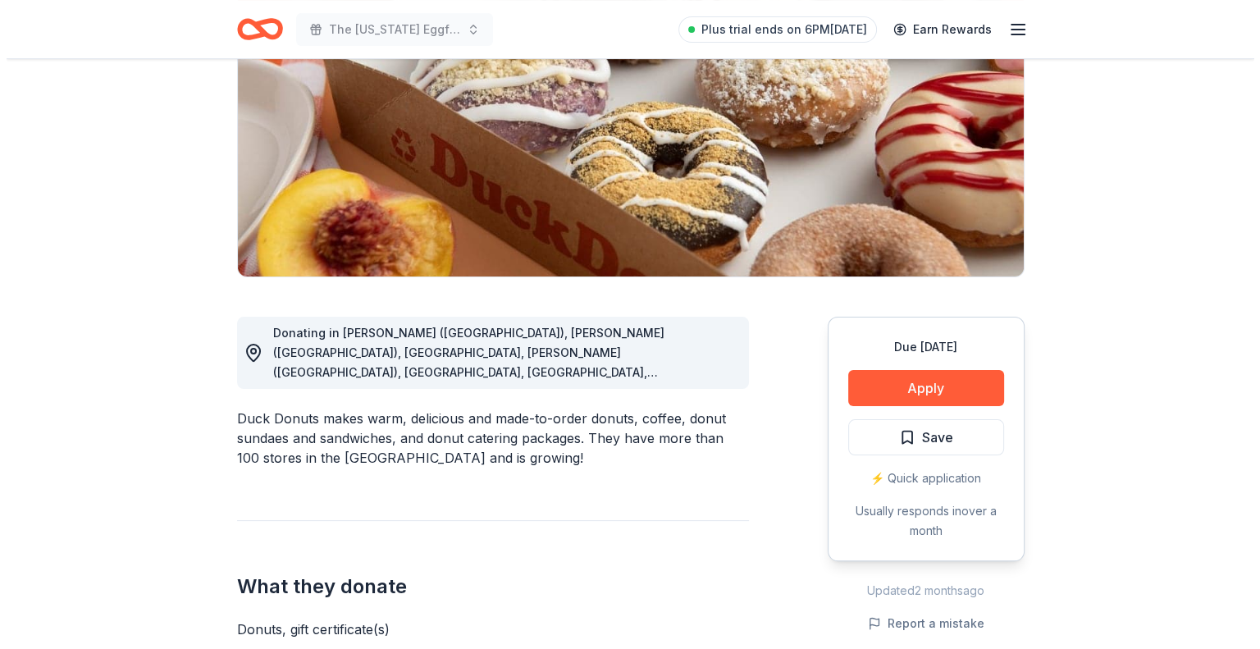
scroll to position [246, 0]
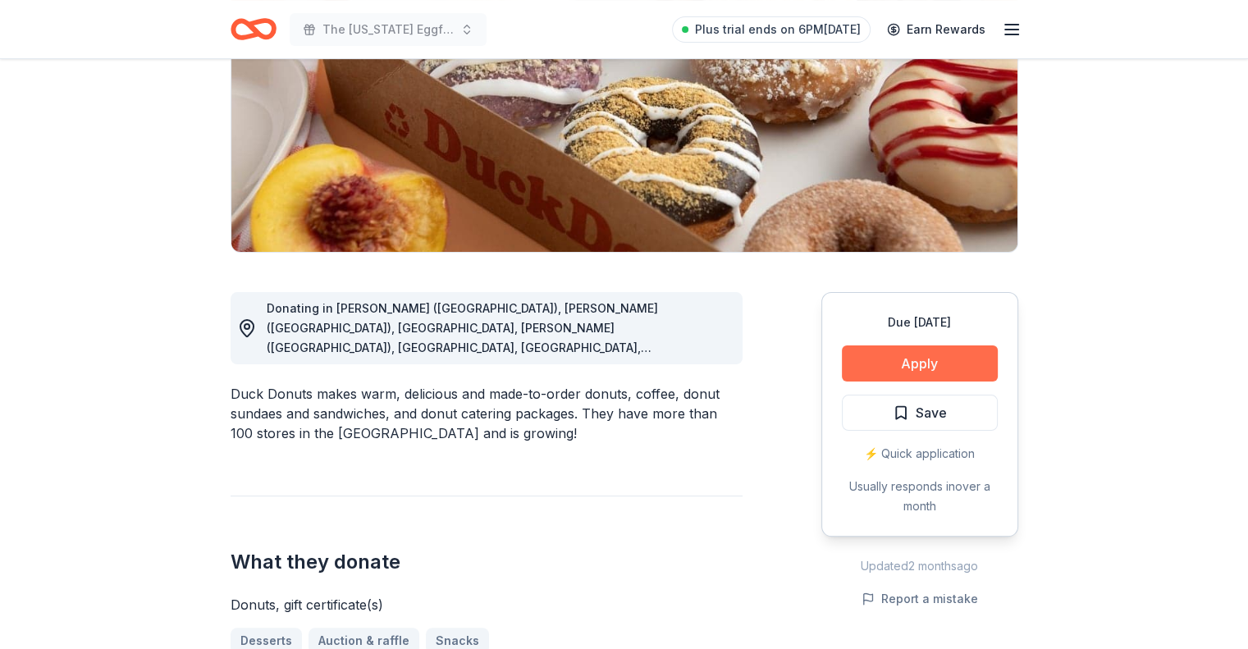
click at [906, 363] on button "Apply" at bounding box center [920, 363] width 156 height 36
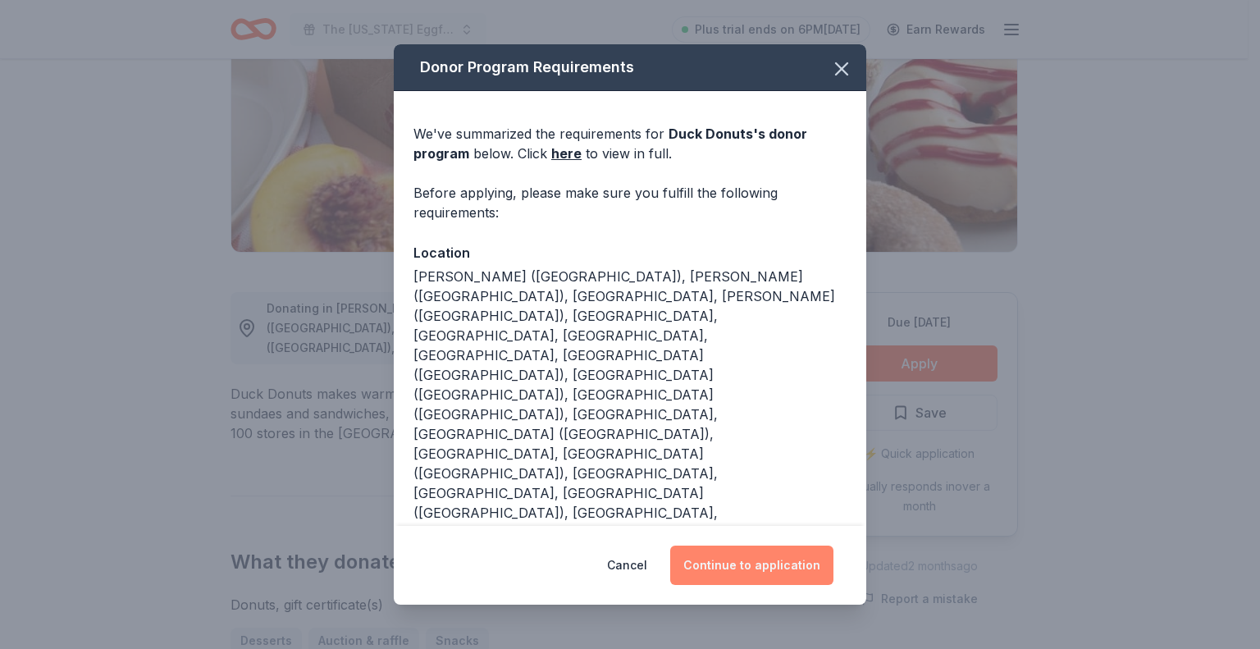
click at [752, 545] on button "Continue to application" at bounding box center [751, 564] width 163 height 39
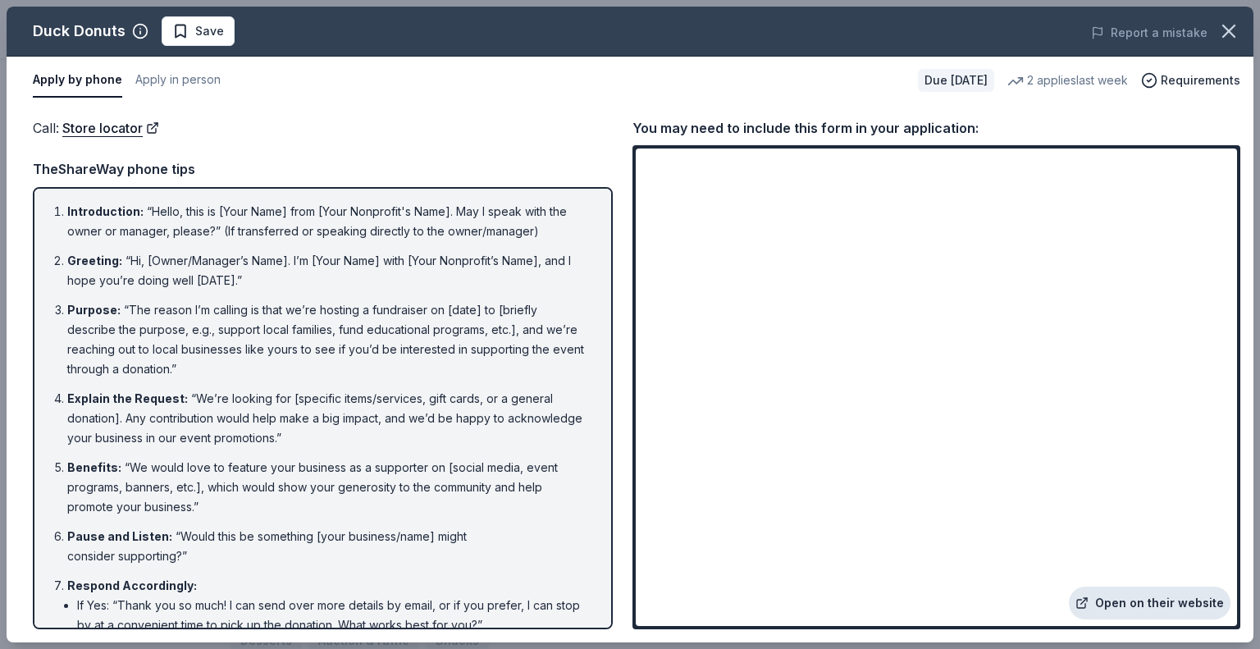
click at [1122, 602] on link "Open on their website" at bounding box center [1150, 602] width 162 height 33
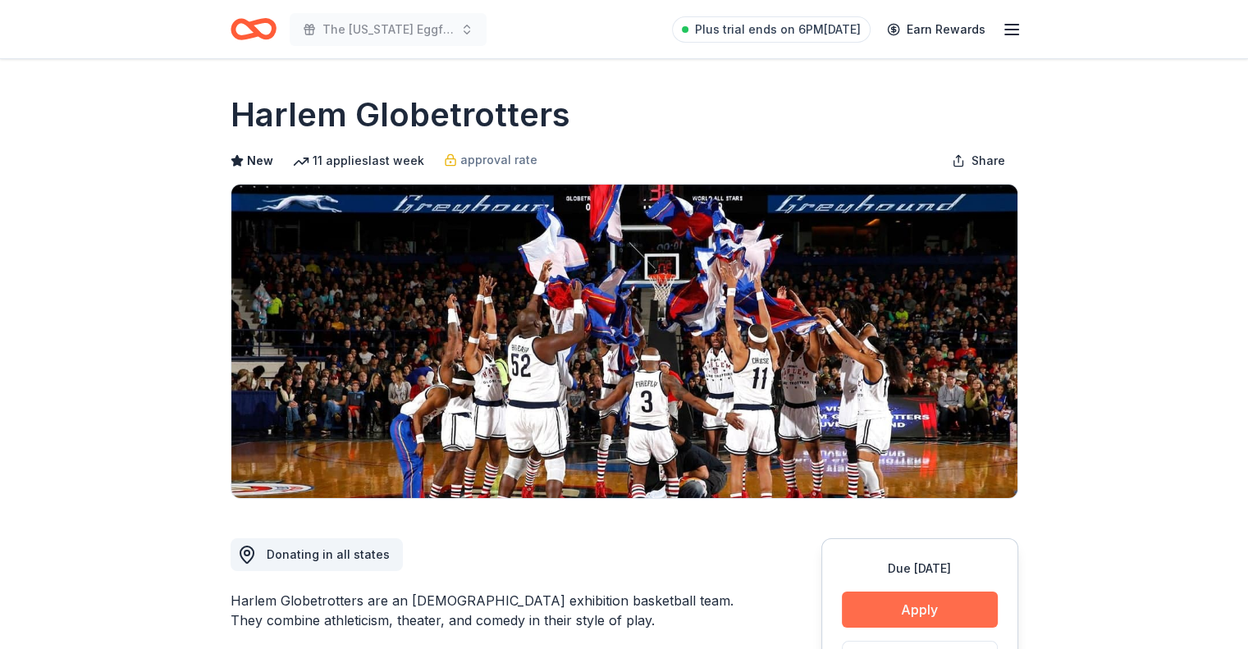
click at [932, 614] on button "Apply" at bounding box center [920, 609] width 156 height 36
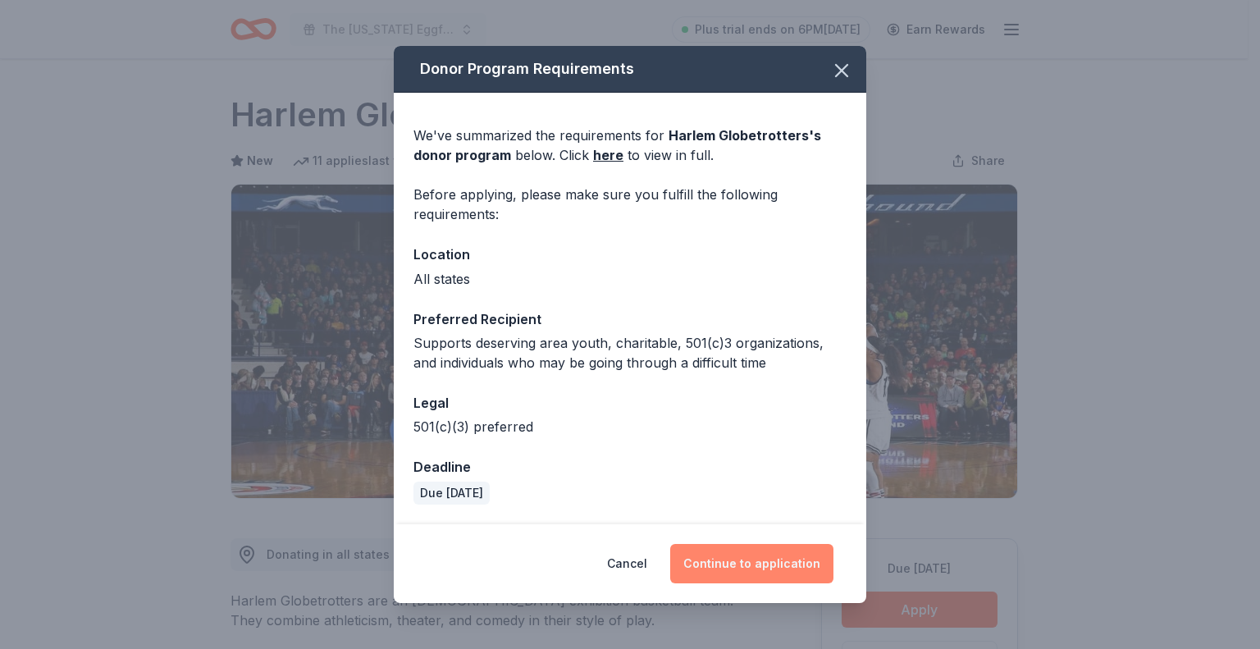
click at [774, 570] on button "Continue to application" at bounding box center [751, 563] width 163 height 39
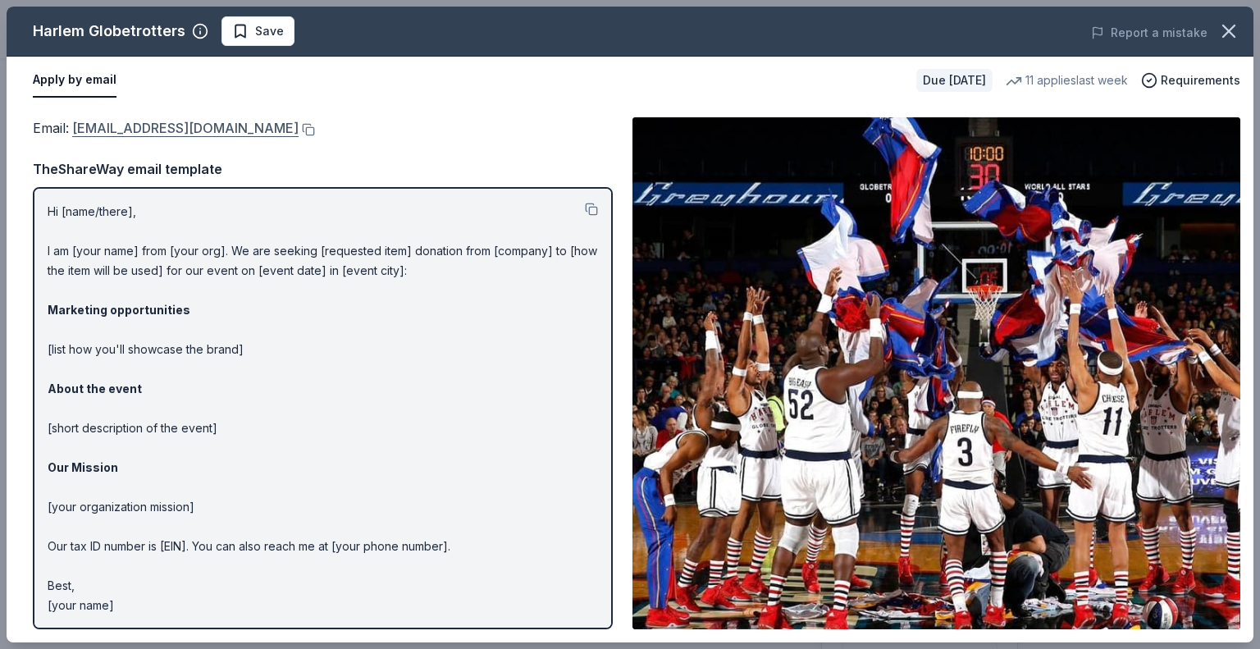
drag, startPoint x: 268, startPoint y: 130, endPoint x: 95, endPoint y: 124, distance: 173.2
click at [95, 118] on div "Email : info@harlemglobetrotters.com" at bounding box center [323, 127] width 580 height 21
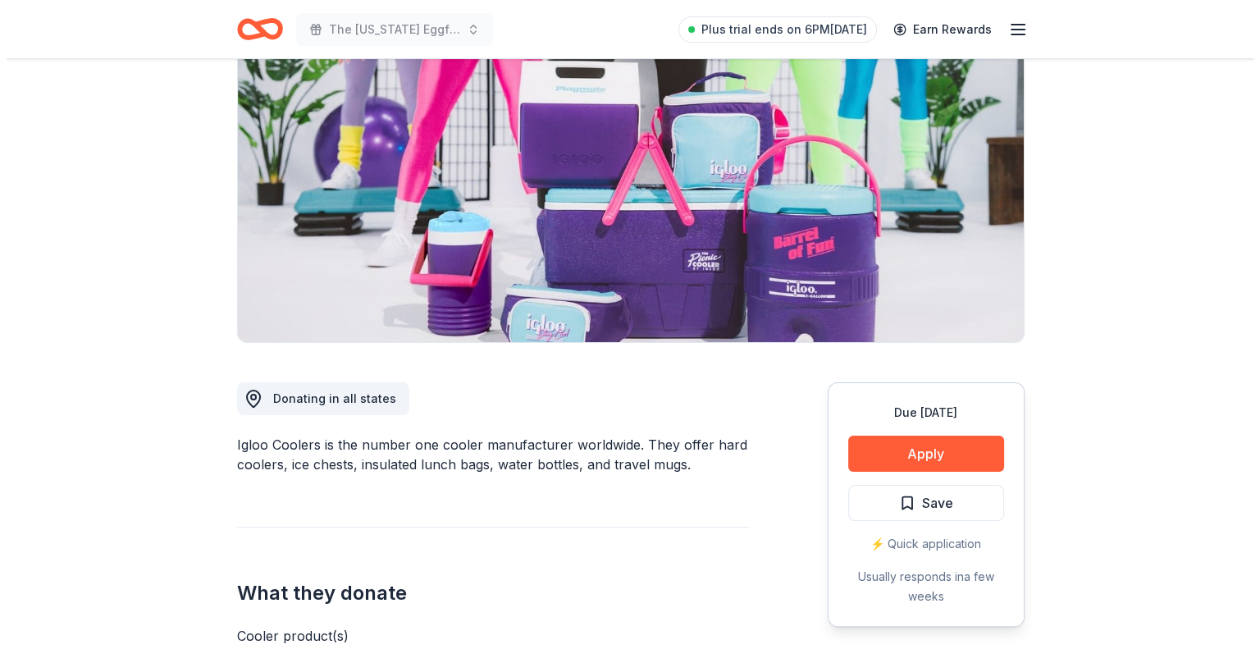
scroll to position [164, 0]
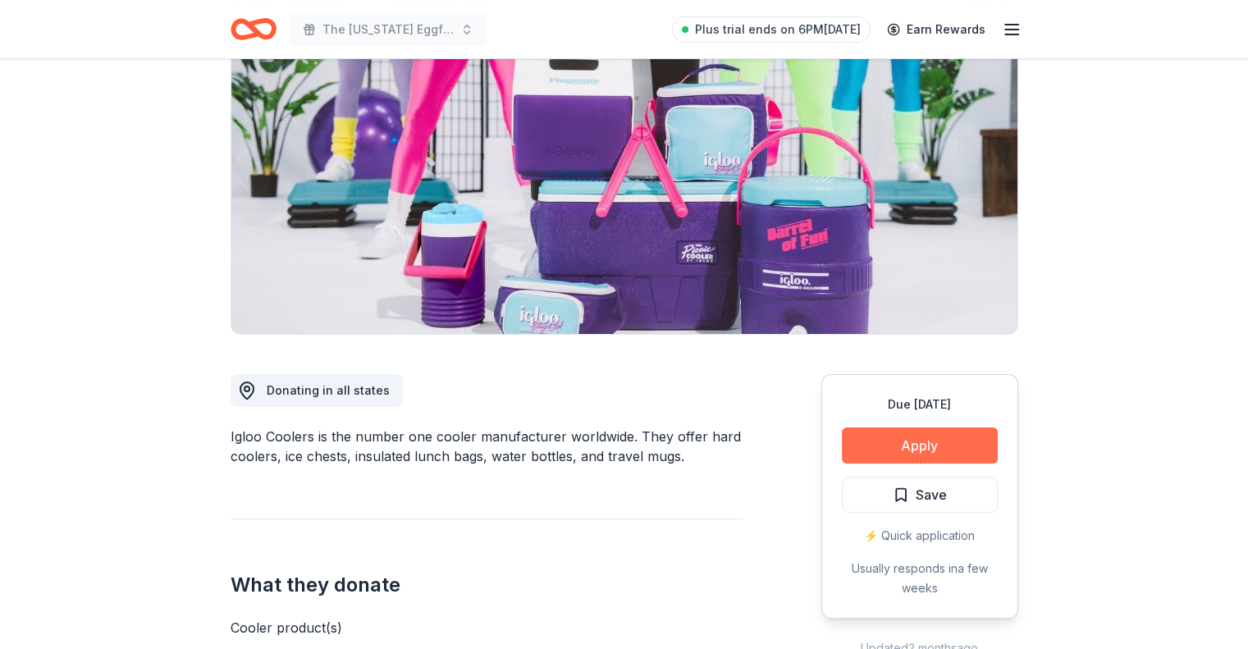
click at [950, 449] on button "Apply" at bounding box center [920, 445] width 156 height 36
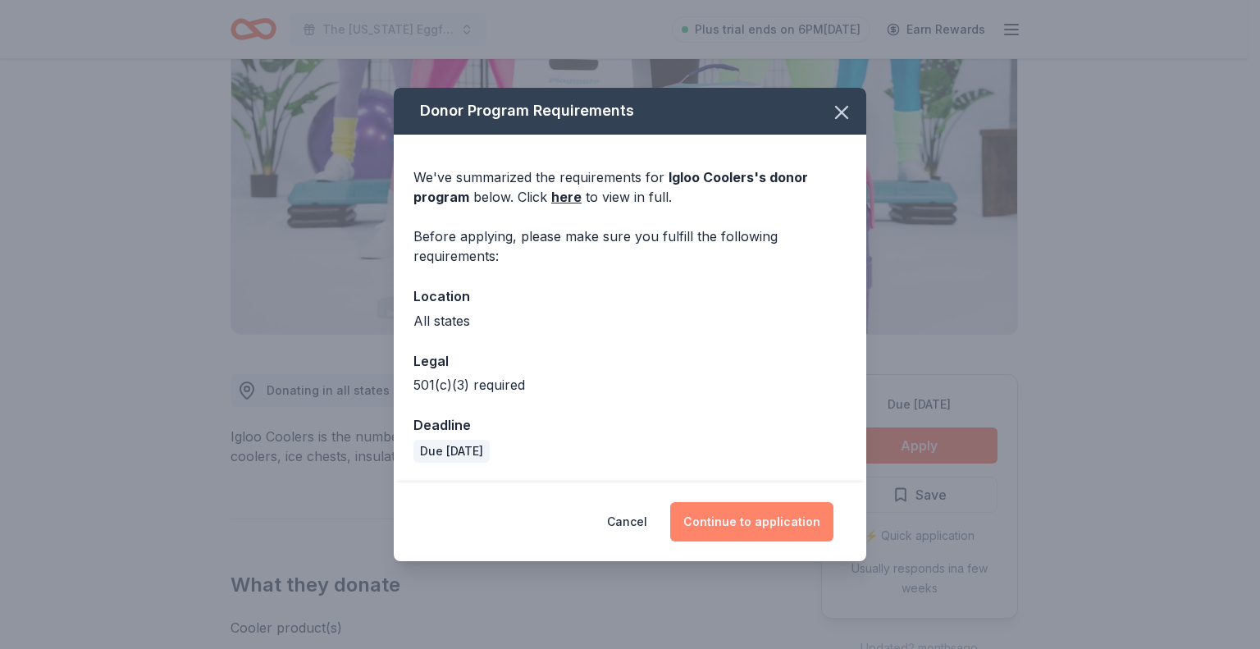
click at [737, 524] on button "Continue to application" at bounding box center [751, 521] width 163 height 39
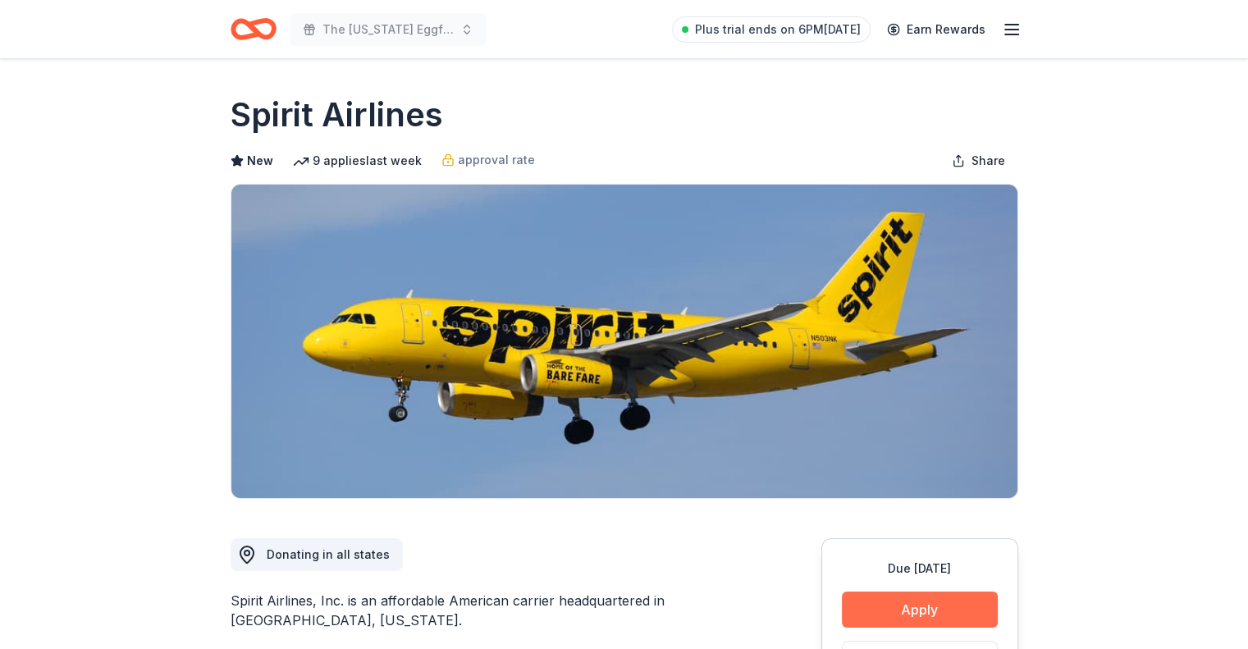
click at [942, 607] on button "Apply" at bounding box center [920, 609] width 156 height 36
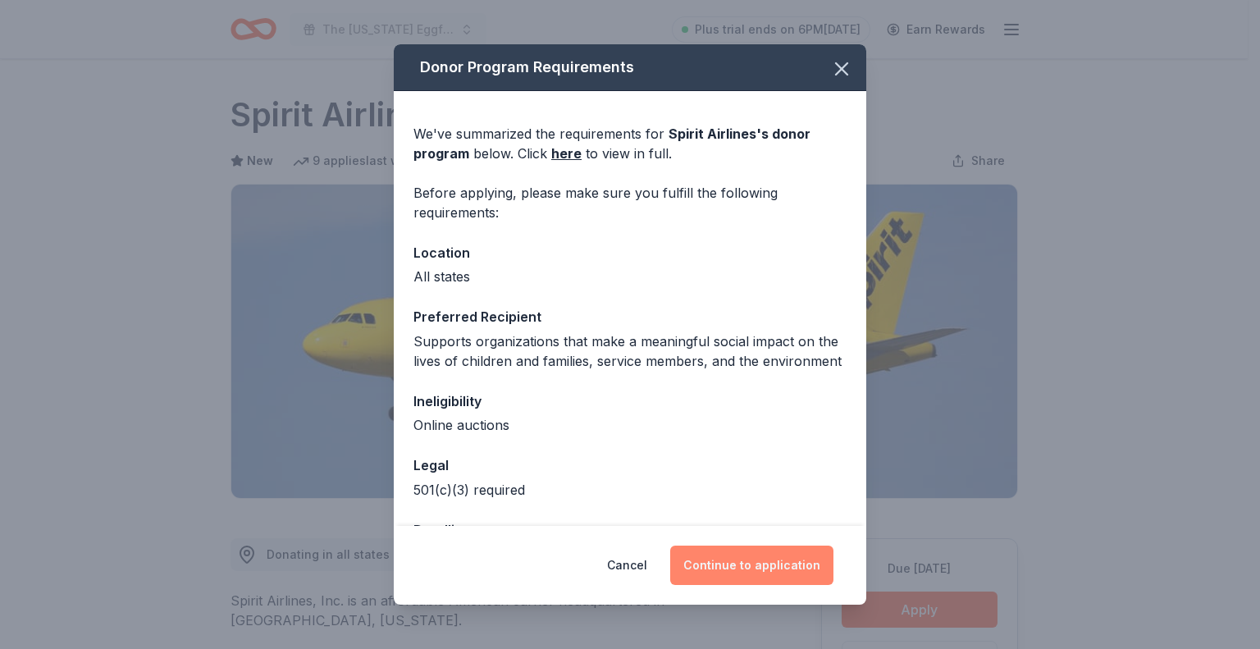
click at [780, 574] on button "Continue to application" at bounding box center [751, 564] width 163 height 39
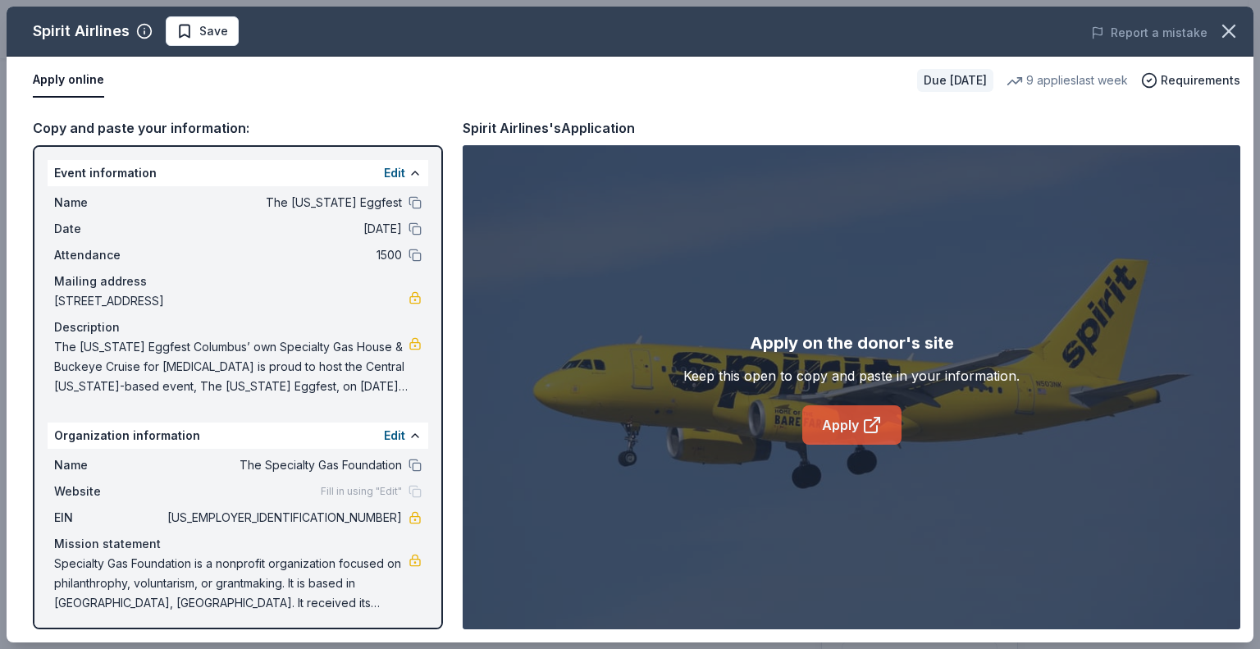
click at [843, 429] on link "Apply" at bounding box center [851, 424] width 99 height 39
